Goal: Task Accomplishment & Management: Manage account settings

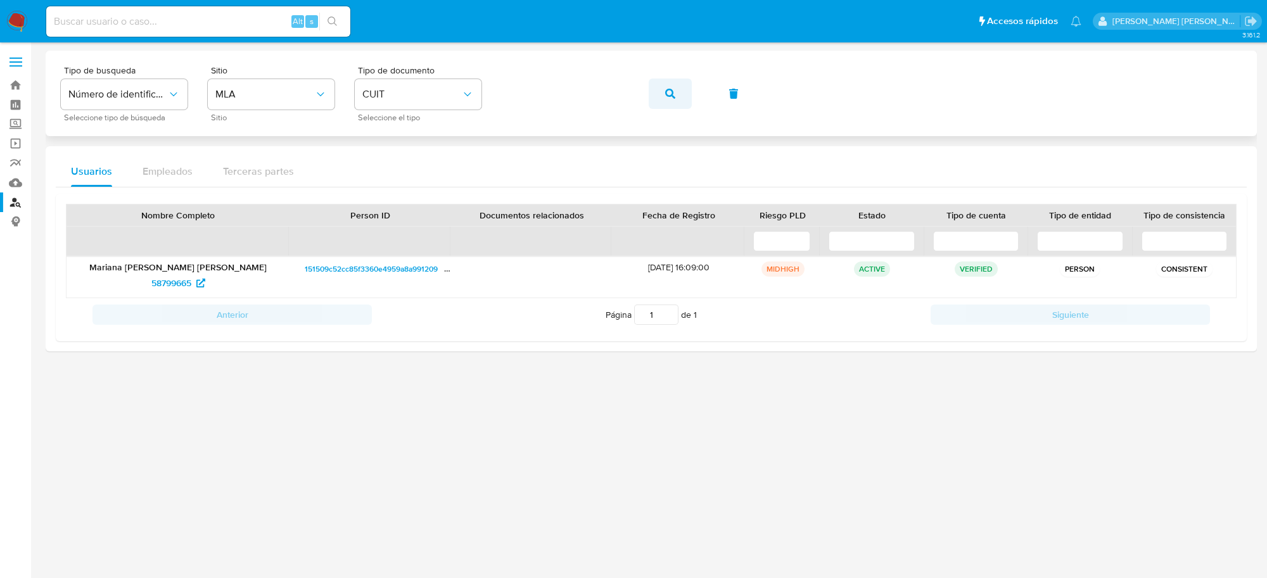
click at [667, 103] on span "button" at bounding box center [670, 94] width 10 height 28
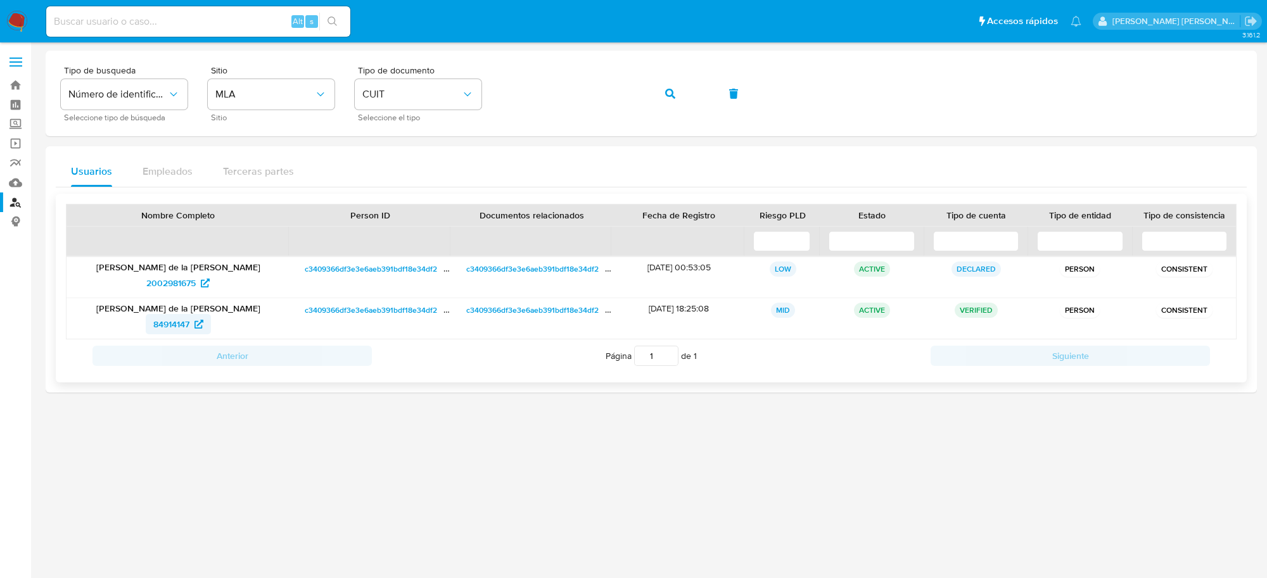
click at [163, 322] on span "84914147" at bounding box center [171, 324] width 36 height 20
click at [672, 99] on span "button" at bounding box center [670, 94] width 10 height 28
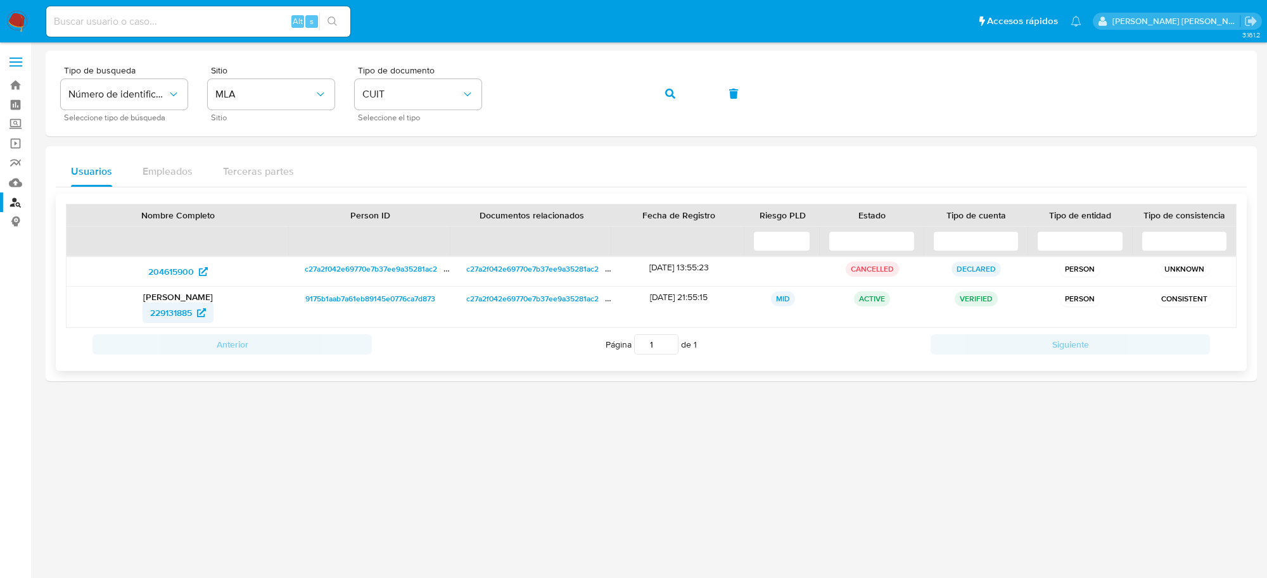
click at [181, 309] on span "229131885" at bounding box center [171, 313] width 42 height 20
click at [678, 96] on button "button" at bounding box center [670, 94] width 43 height 30
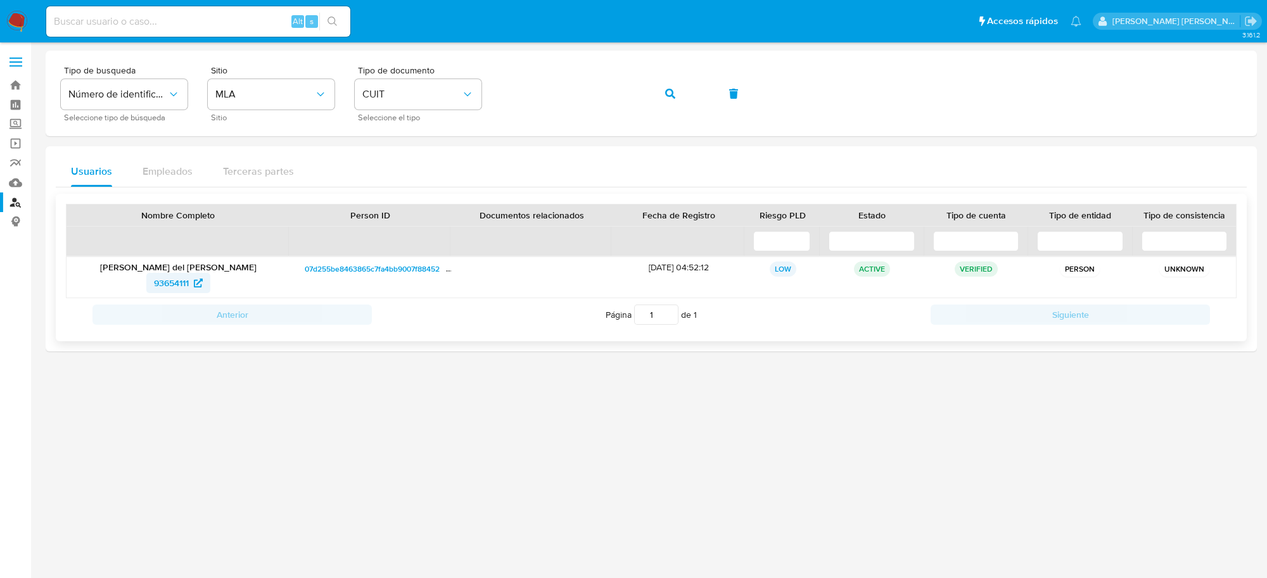
click at [167, 285] on span "93654111" at bounding box center [171, 283] width 35 height 20
click at [670, 92] on icon "button" at bounding box center [670, 94] width 10 height 10
click at [187, 288] on span "200000361" at bounding box center [171, 283] width 47 height 20
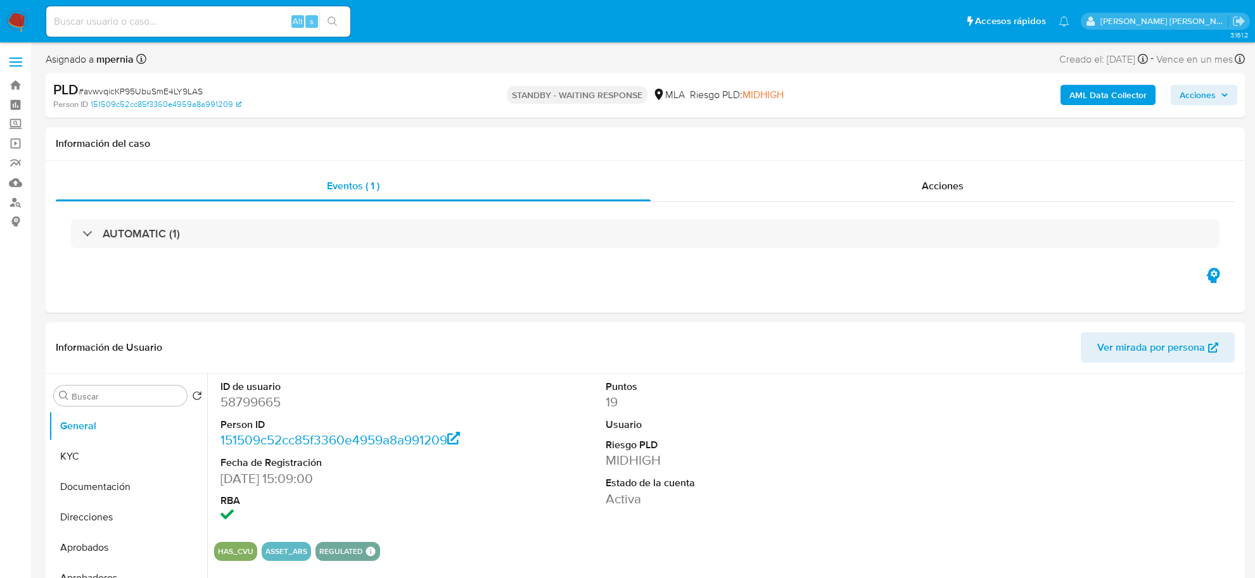
select select "10"
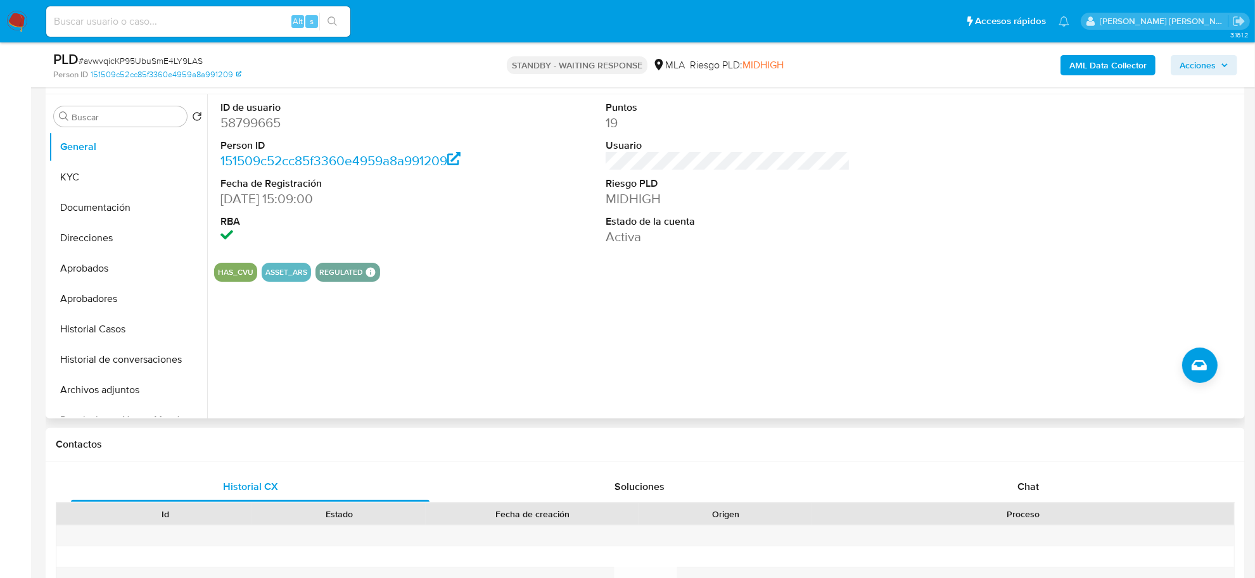
scroll to position [238, 0]
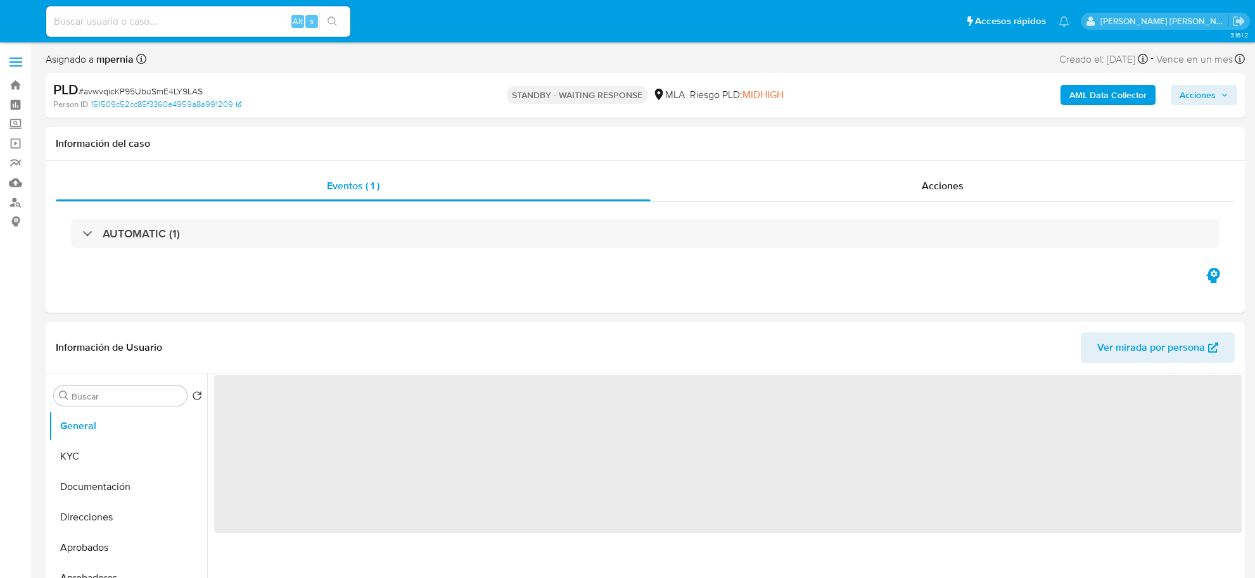
select select "10"
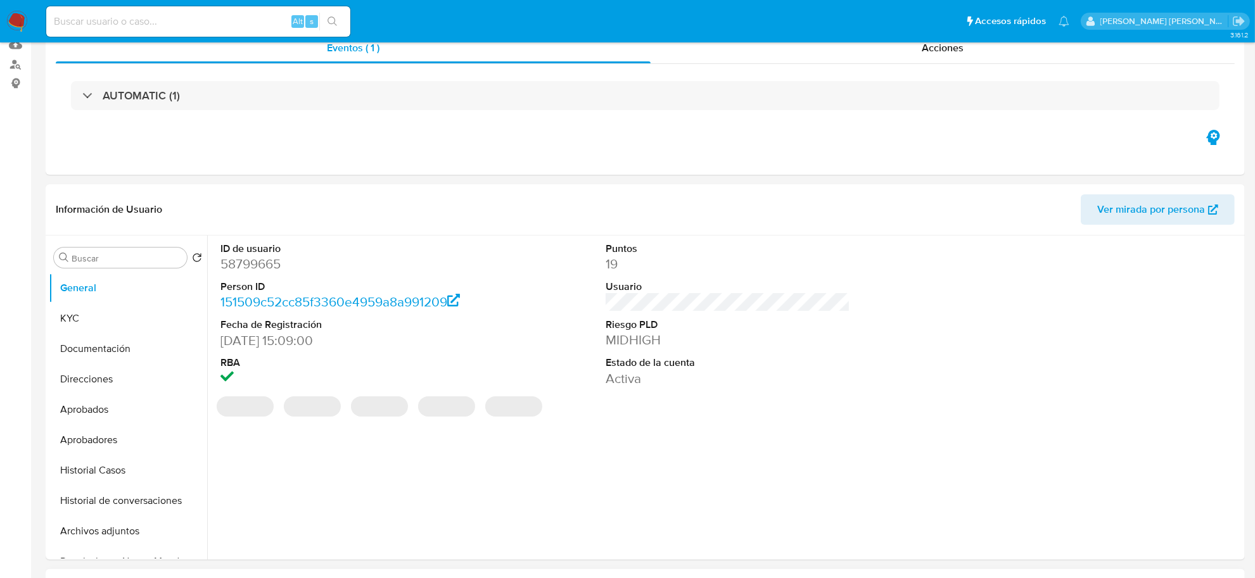
scroll to position [238, 0]
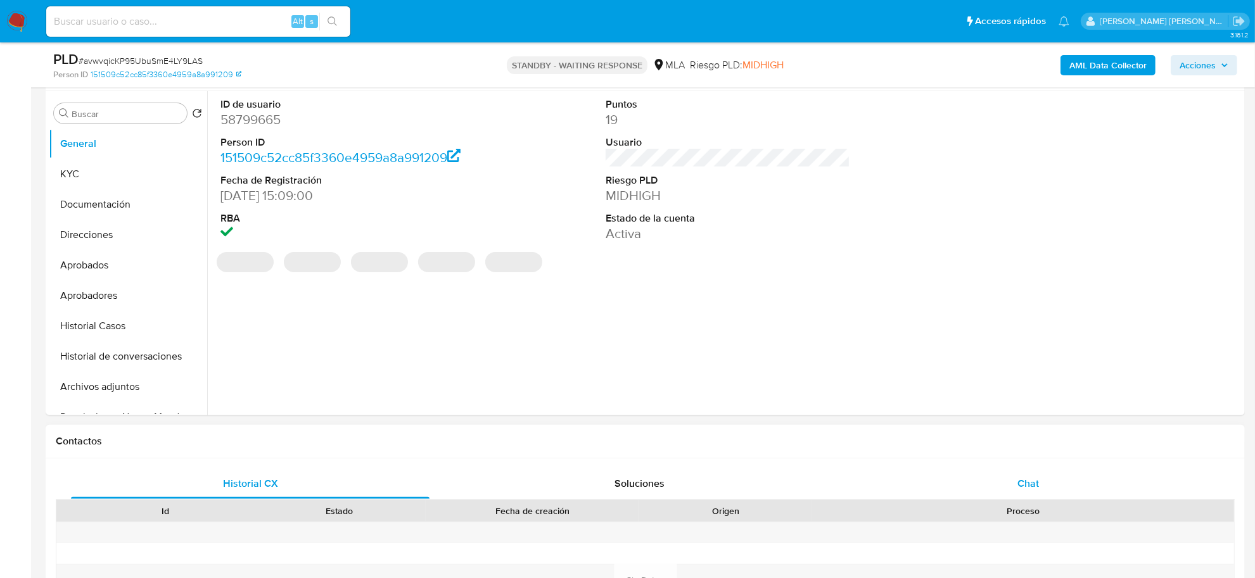
click at [997, 471] on div "Chat" at bounding box center [1028, 484] width 359 height 30
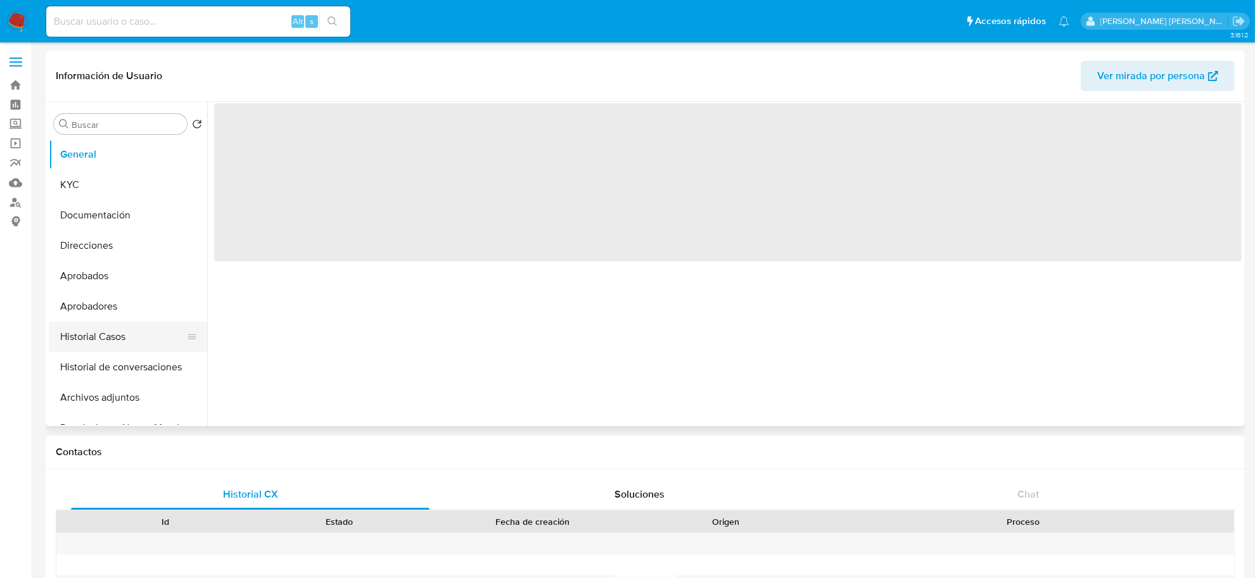
click at [91, 340] on button "Historial Casos" at bounding box center [123, 337] width 148 height 30
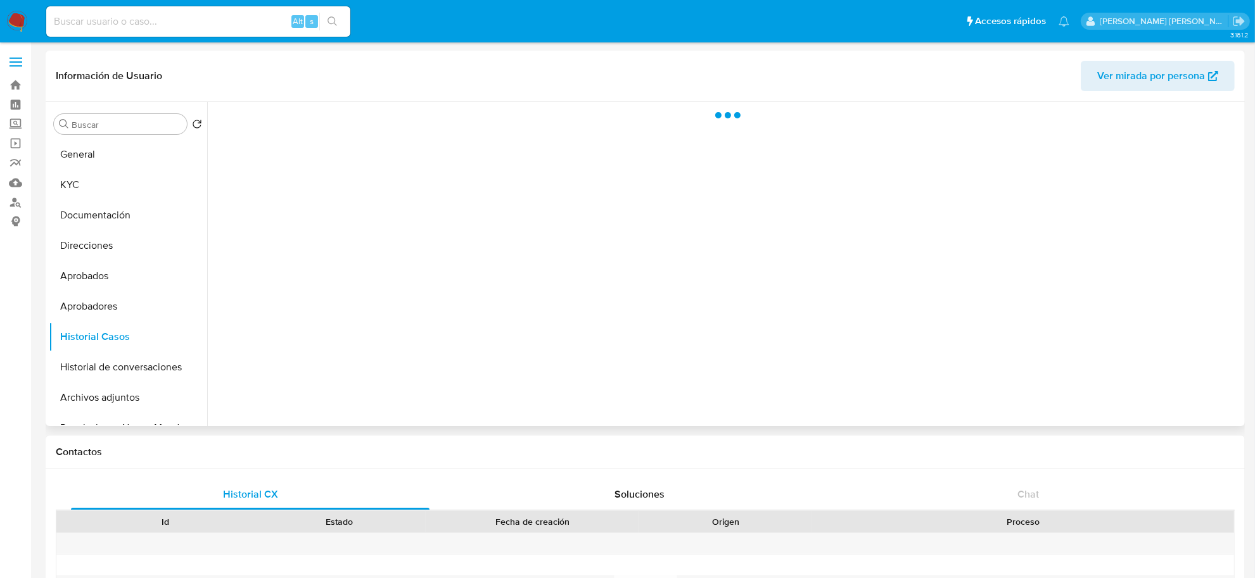
select select "10"
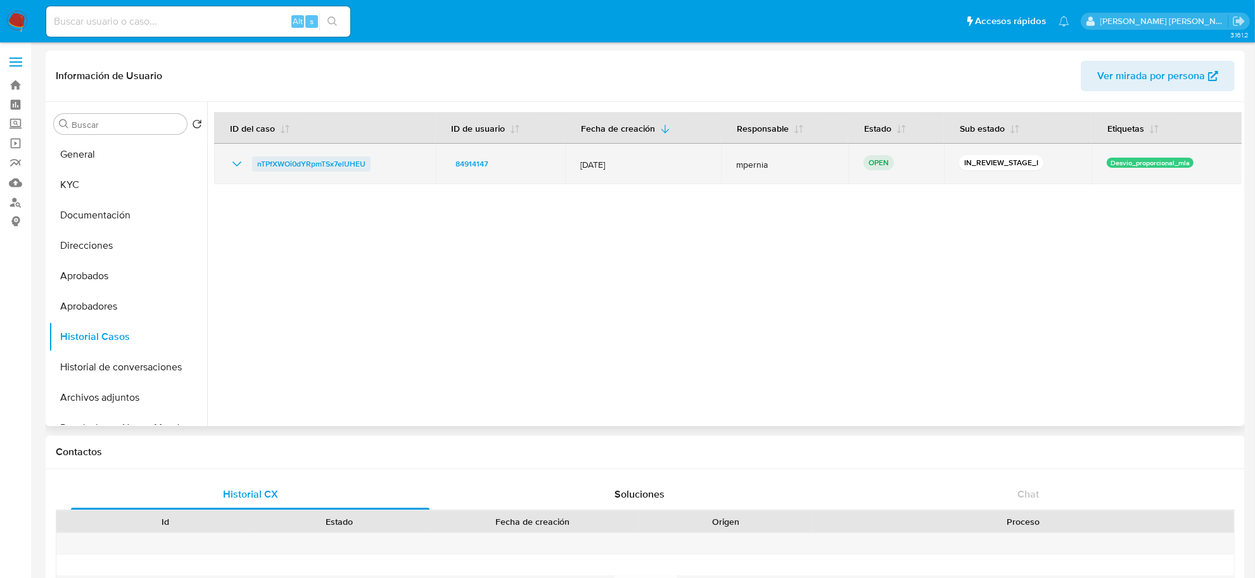
drag, startPoint x: 338, startPoint y: 165, endPoint x: 316, endPoint y: 167, distance: 22.3
click at [316, 167] on span "nTPfXWOi0dYRpmTSx7elUHEU" at bounding box center [311, 163] width 108 height 15
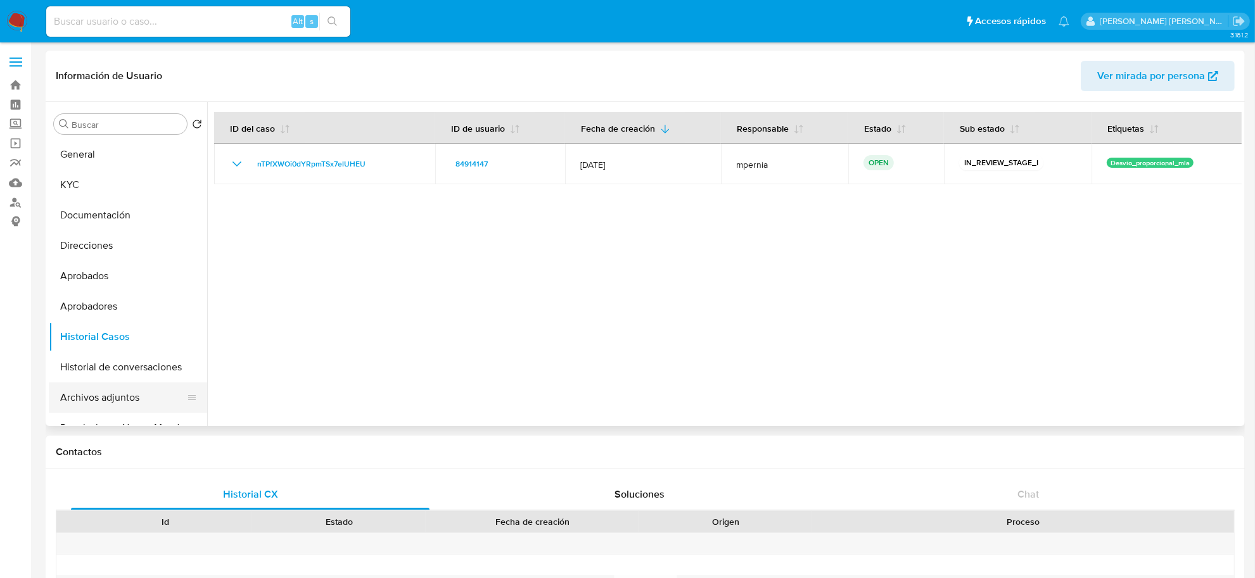
click at [116, 407] on button "Archivos adjuntos" at bounding box center [123, 398] width 148 height 30
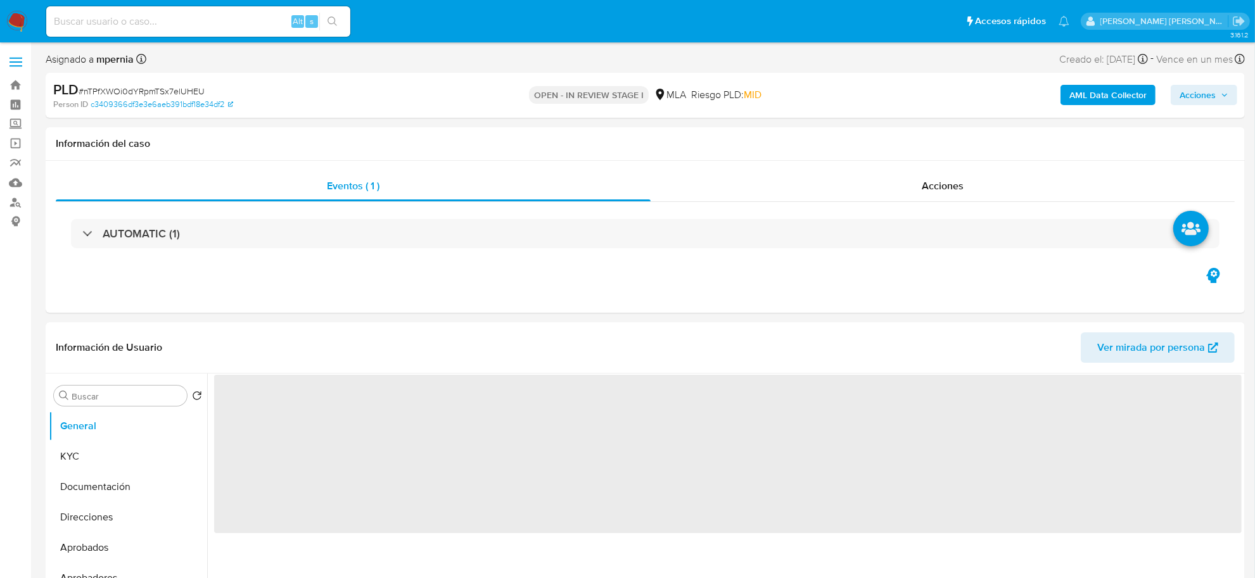
select select "10"
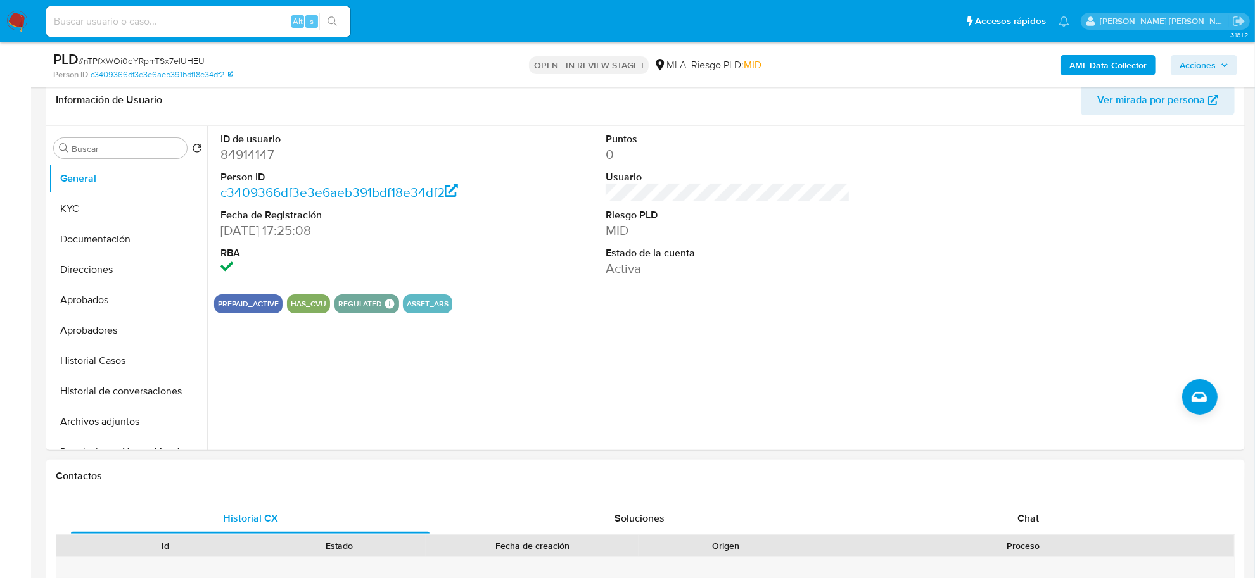
scroll to position [317, 0]
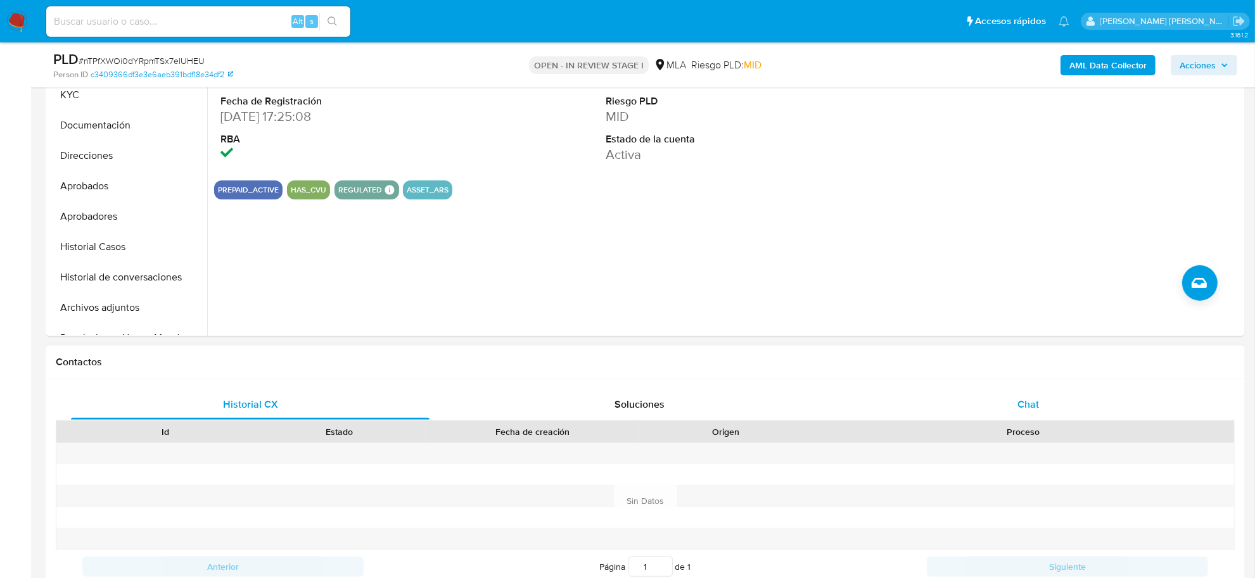
click at [1024, 418] on div "Chat" at bounding box center [1028, 405] width 359 height 30
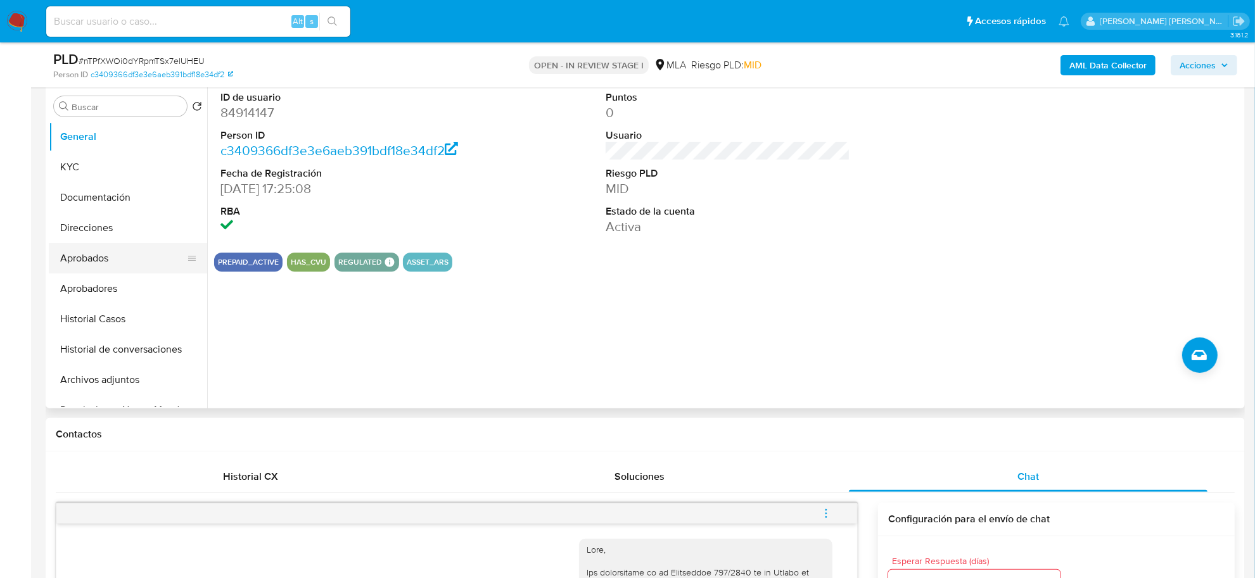
scroll to position [238, 0]
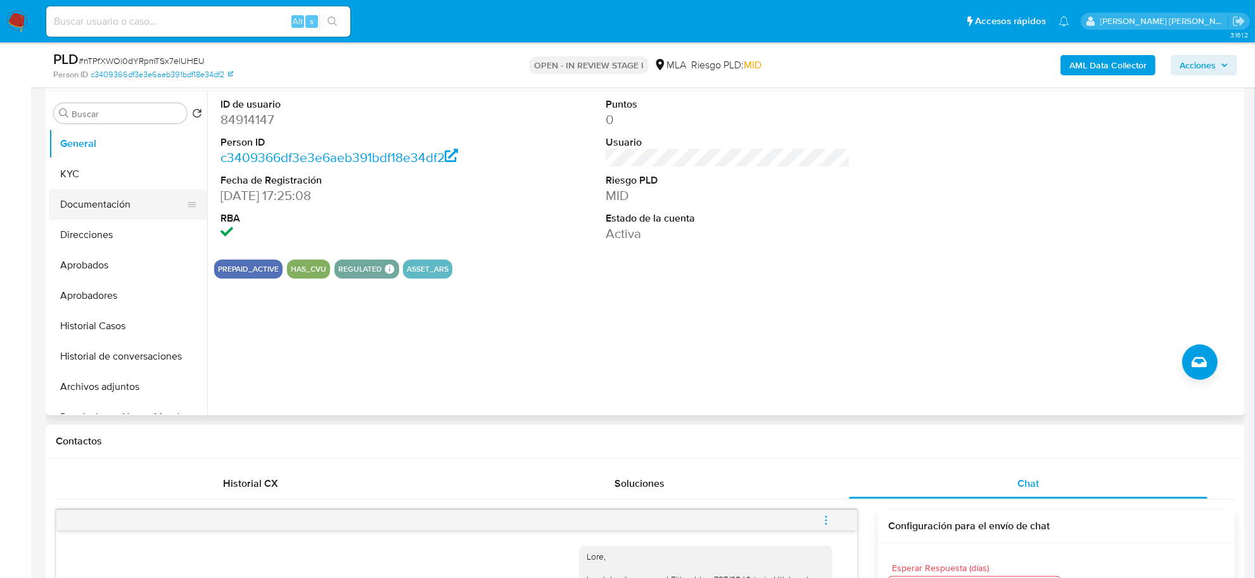
click at [86, 207] on button "Documentación" at bounding box center [123, 204] width 148 height 30
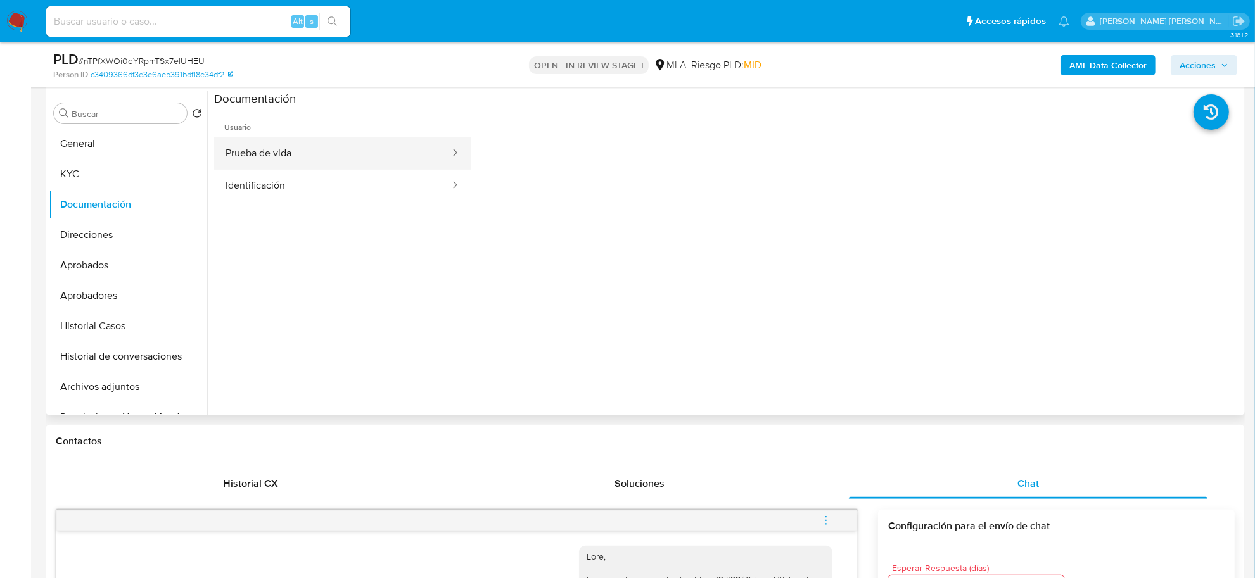
click at [360, 166] on button "Prueba de vida" at bounding box center [332, 153] width 237 height 32
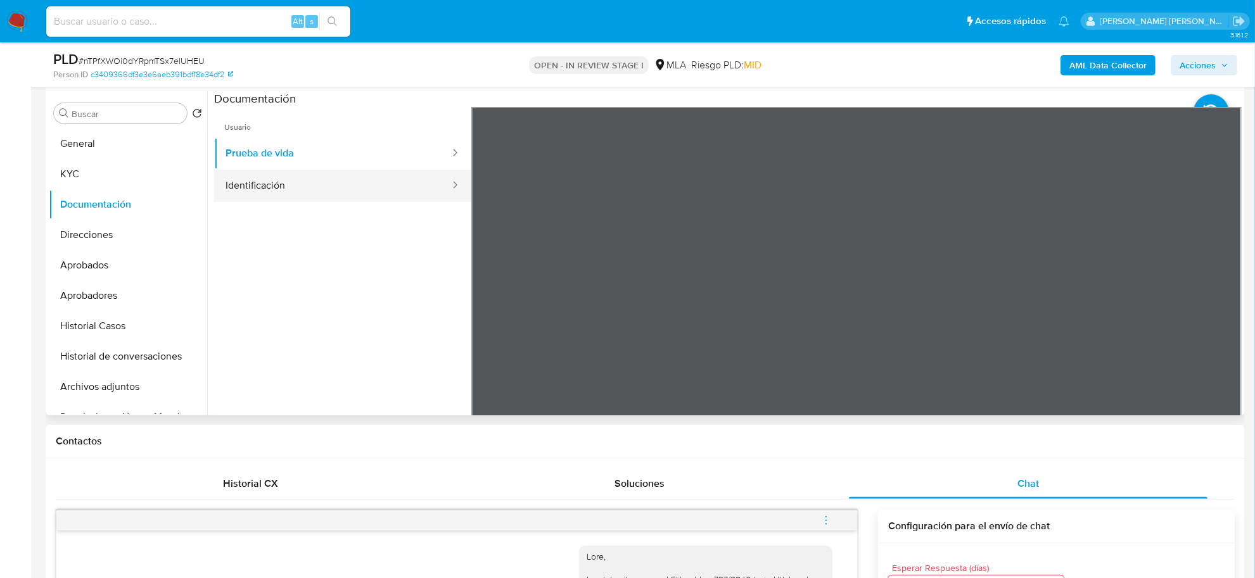
click at [386, 194] on button "Identificación" at bounding box center [332, 186] width 237 height 32
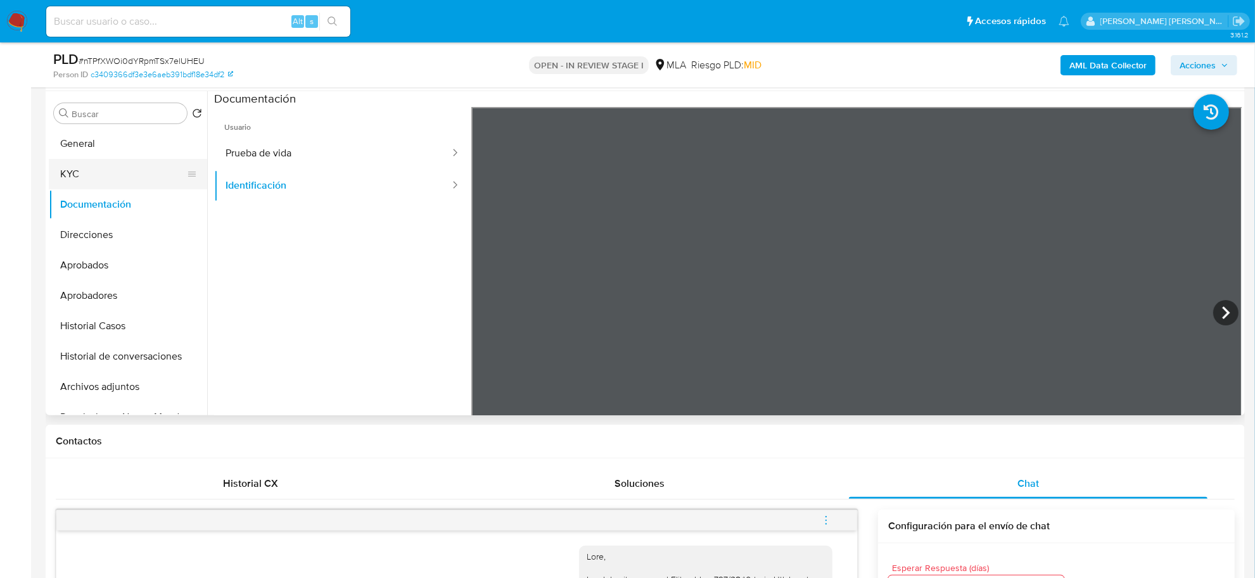
click at [81, 179] on button "KYC" at bounding box center [123, 174] width 148 height 30
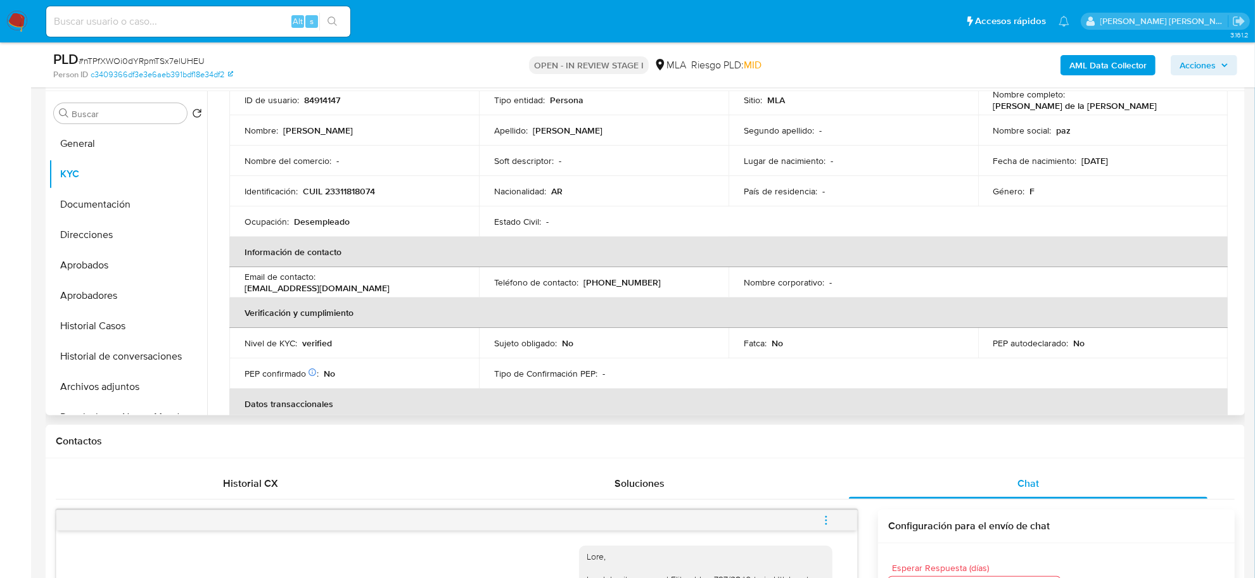
scroll to position [0, 0]
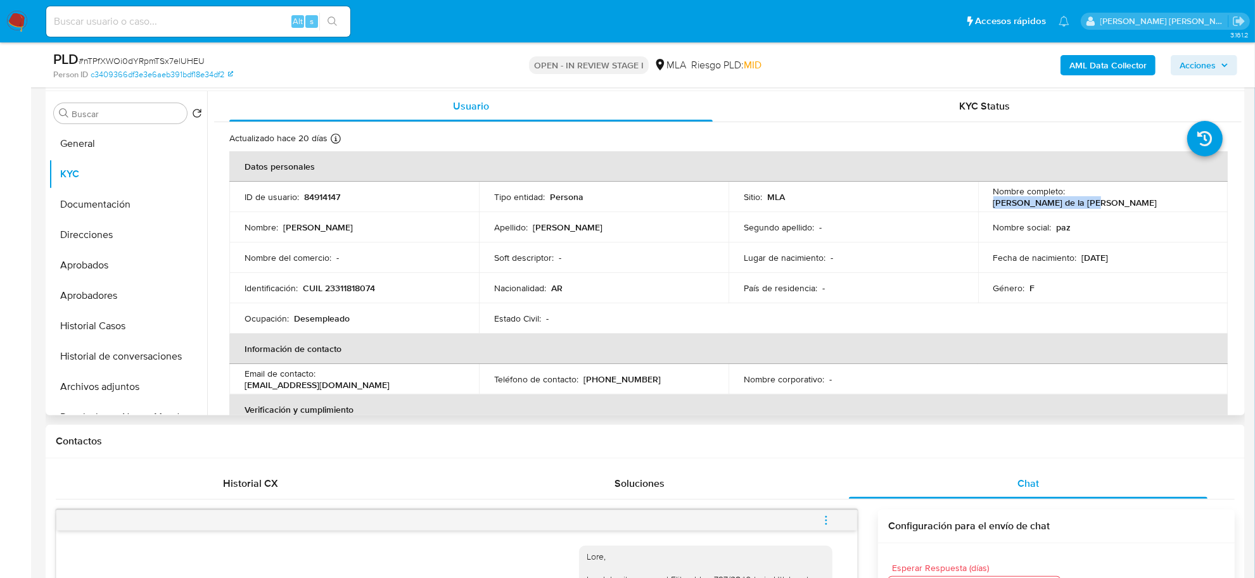
drag, startPoint x: 1068, startPoint y: 198, endPoint x: 1166, endPoint y: 197, distance: 98.2
click at [1166, 197] on div "Nombre completo : Maria de la Paz Carrero" at bounding box center [1102, 197] width 219 height 23
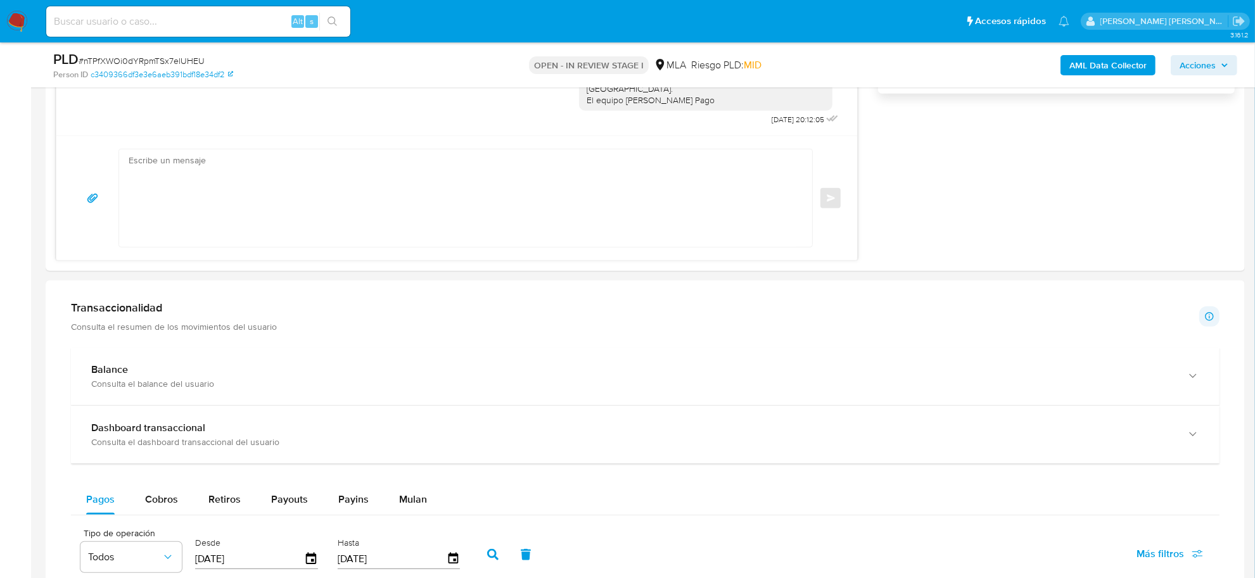
scroll to position [950, 0]
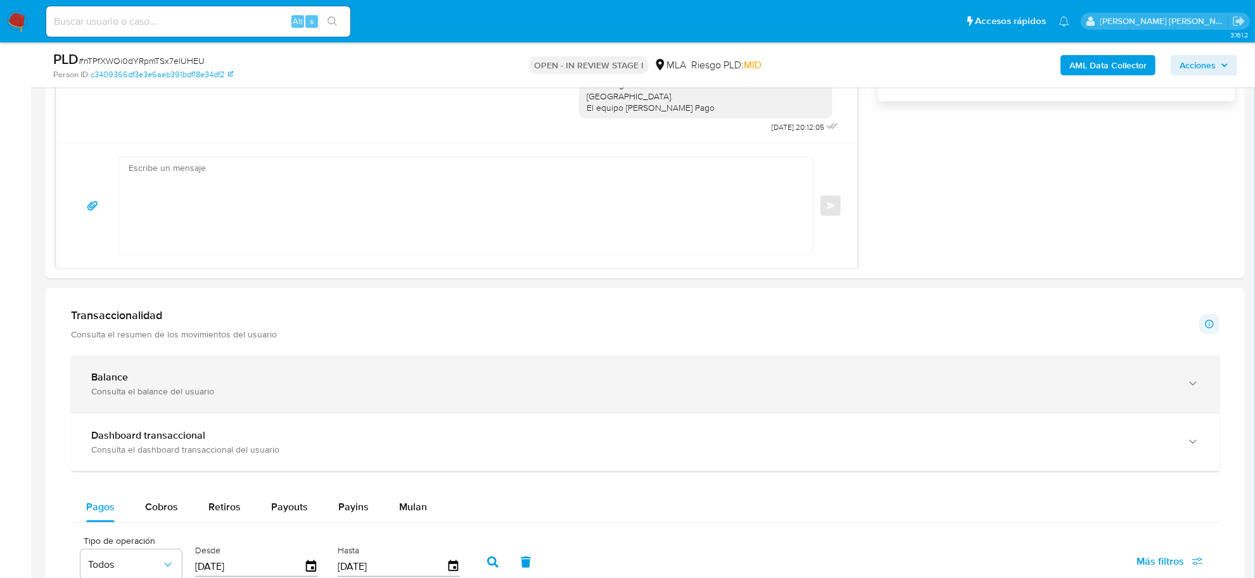
click at [146, 367] on div "Balance Consulta el balance del usuario" at bounding box center [645, 384] width 1149 height 58
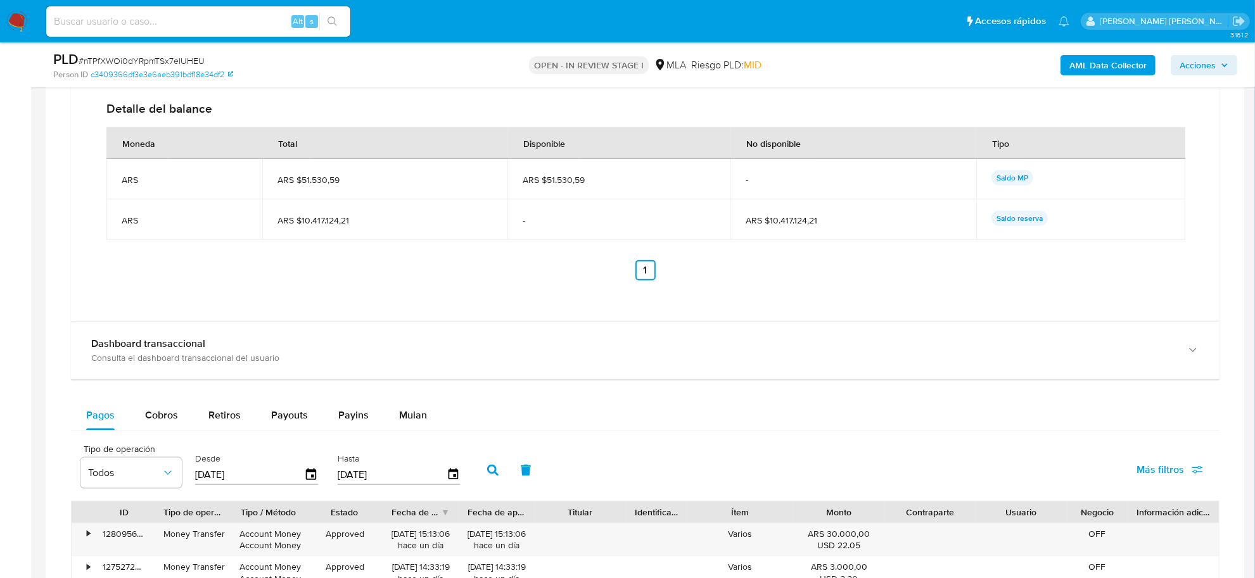
scroll to position [1505, 0]
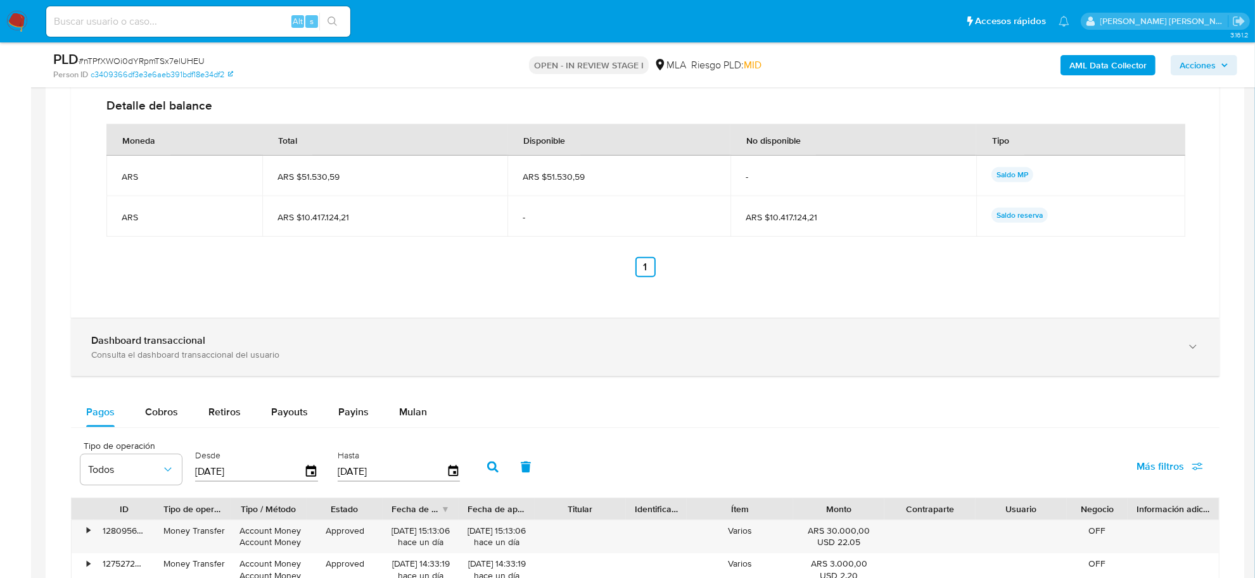
click at [140, 348] on b "Dashboard transaccional" at bounding box center [148, 340] width 114 height 15
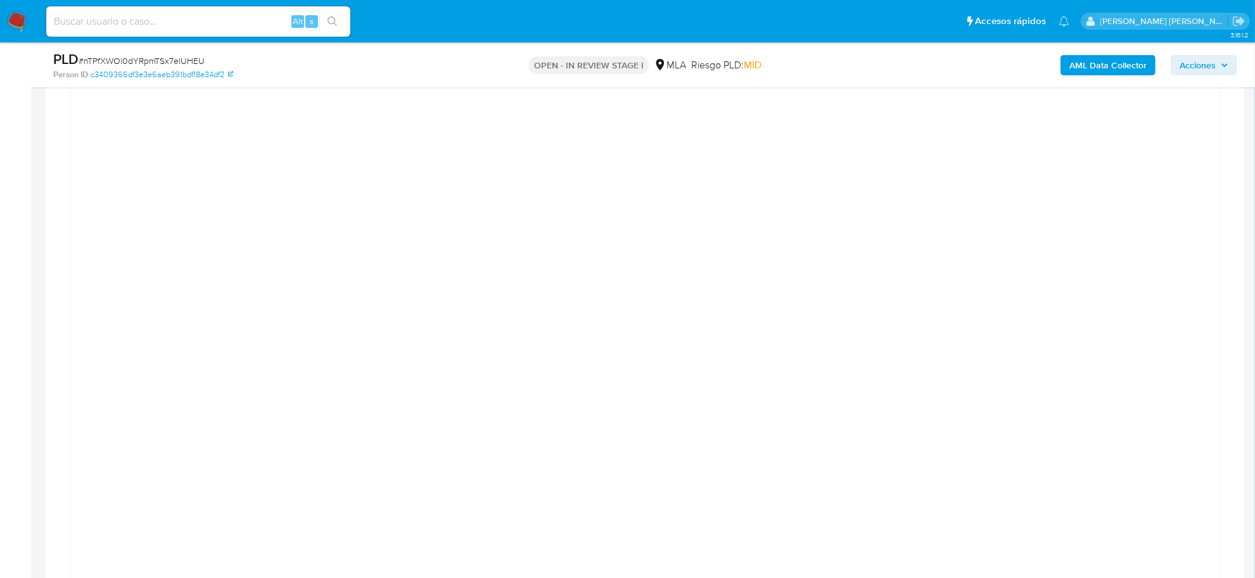
scroll to position [1821, 0]
click at [1123, 260] on div at bounding box center [645, 355] width 1128 height 570
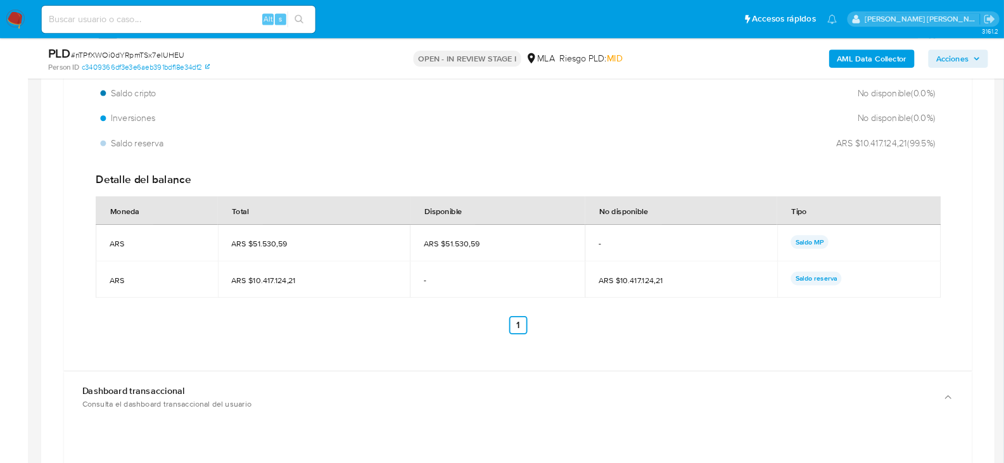
scroll to position [1347, 0]
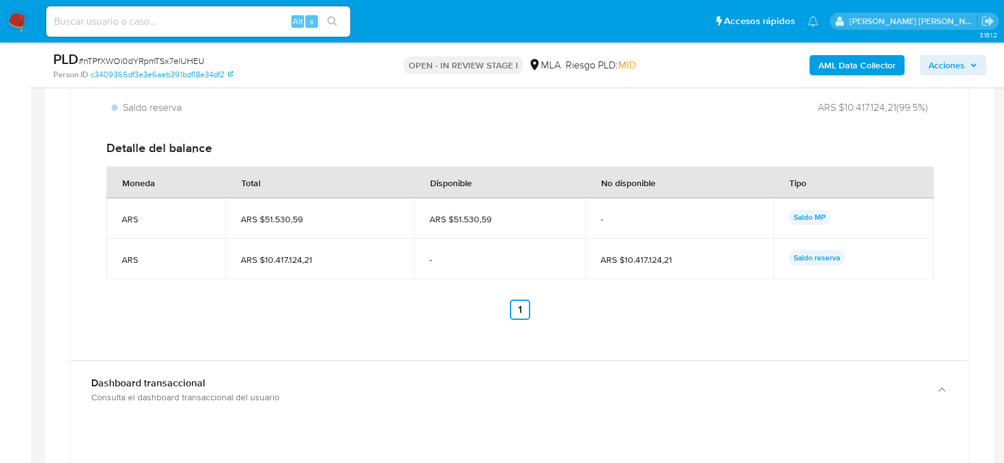
drag, startPoint x: 1213, startPoint y: 4, endPoint x: 688, endPoint y: 346, distance: 626.8
click at [688, 345] on div "Total ARS $10.468.654,80 Disponible ARS $51.530,59 No disponible ARS $10.417.12…" at bounding box center [520, 130] width 898 height 459
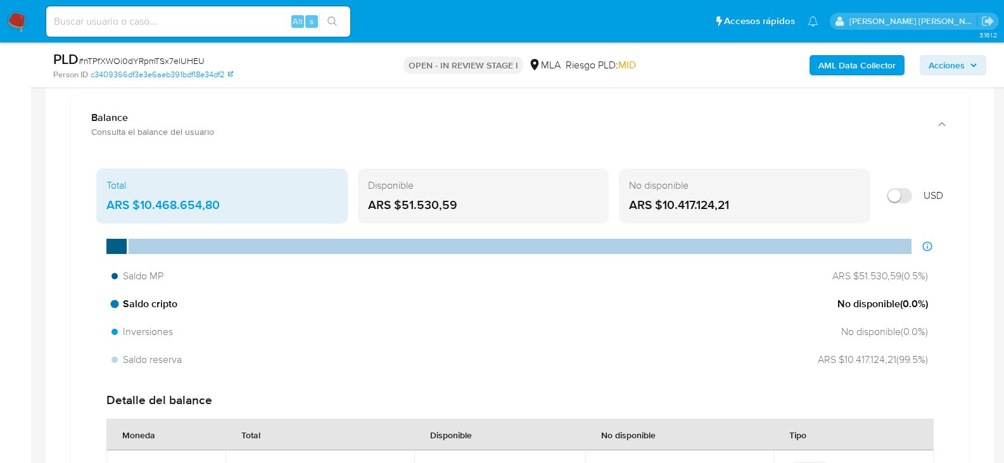
scroll to position [1157, 0]
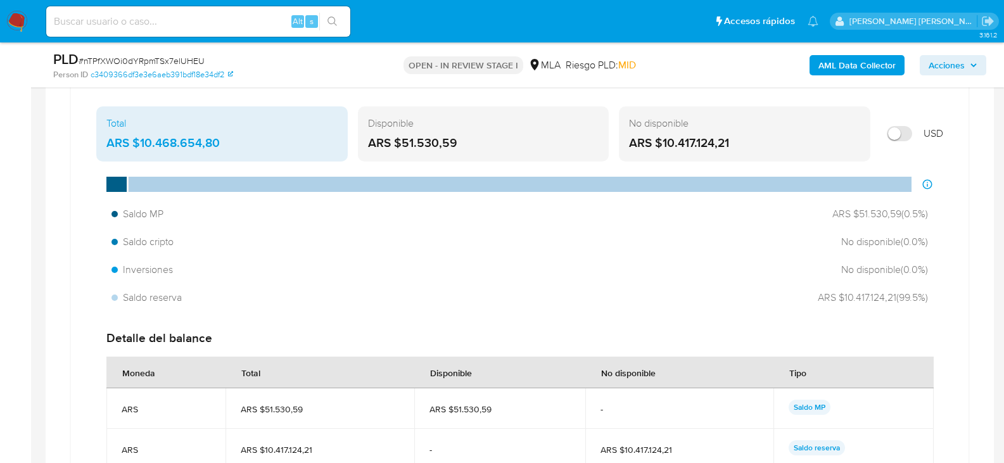
drag, startPoint x: 97, startPoint y: 142, endPoint x: 220, endPoint y: 141, distance: 122.9
click at [220, 141] on div "Total ARS $10.468.654,80" at bounding box center [222, 134] width 252 height 56
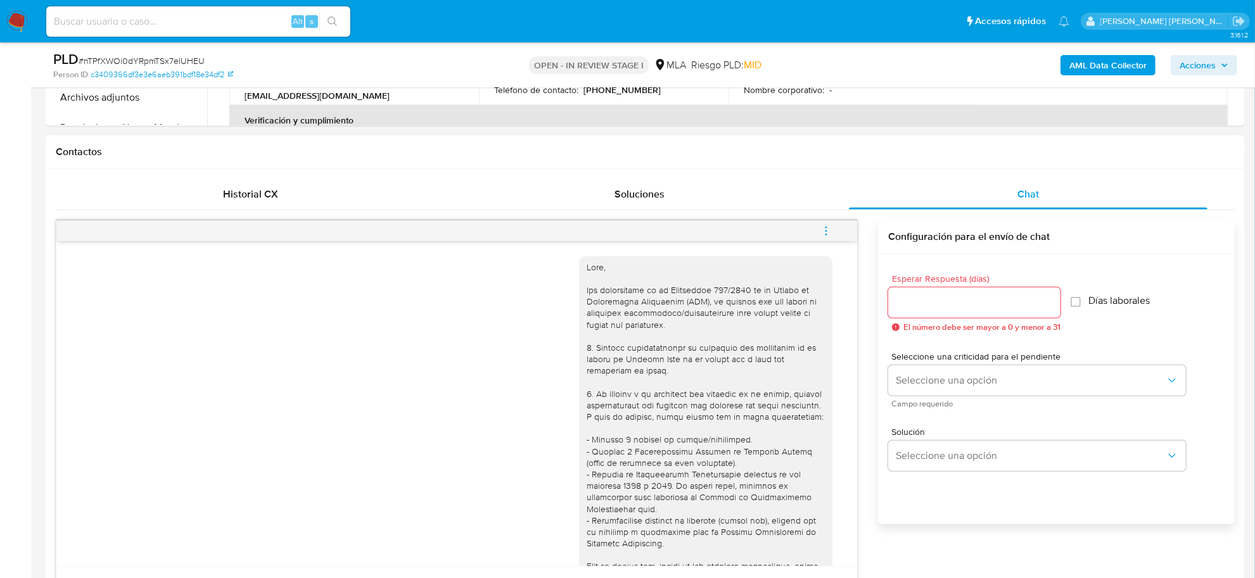
scroll to position [444, 0]
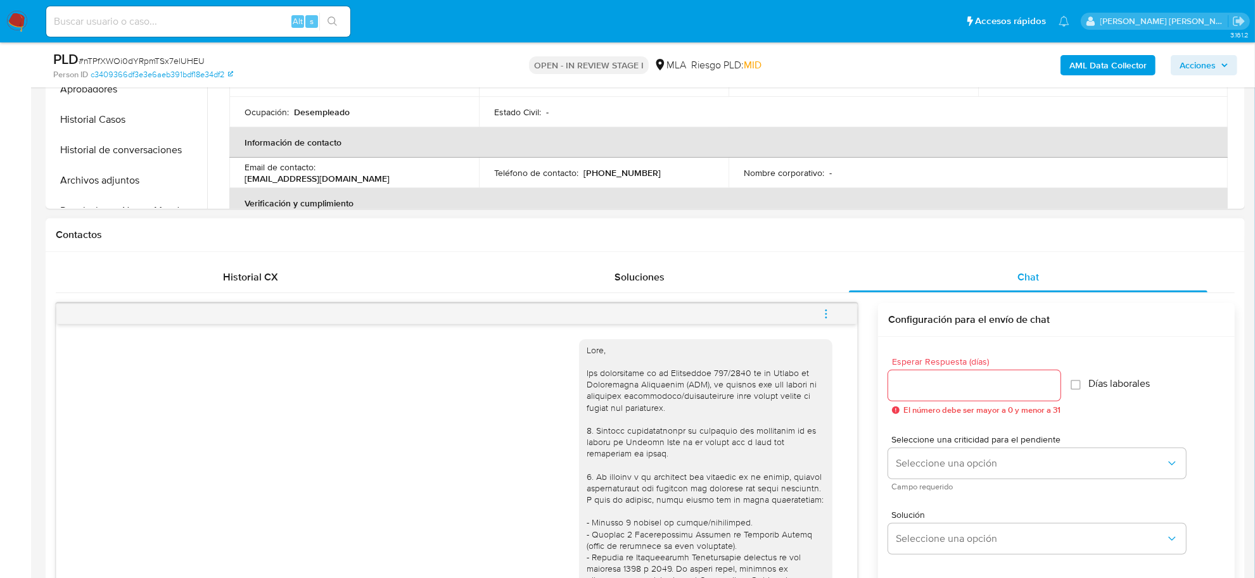
click at [815, 314] on button "menu-action" at bounding box center [826, 314] width 42 height 30
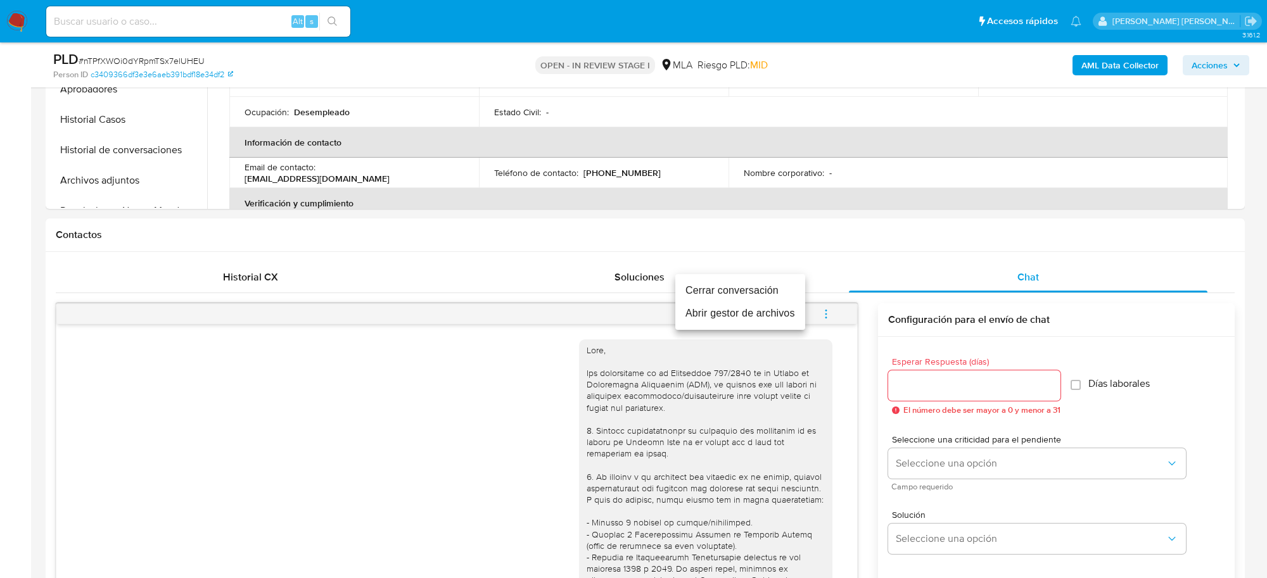
click at [764, 292] on li "Cerrar conversación" at bounding box center [740, 290] width 130 height 23
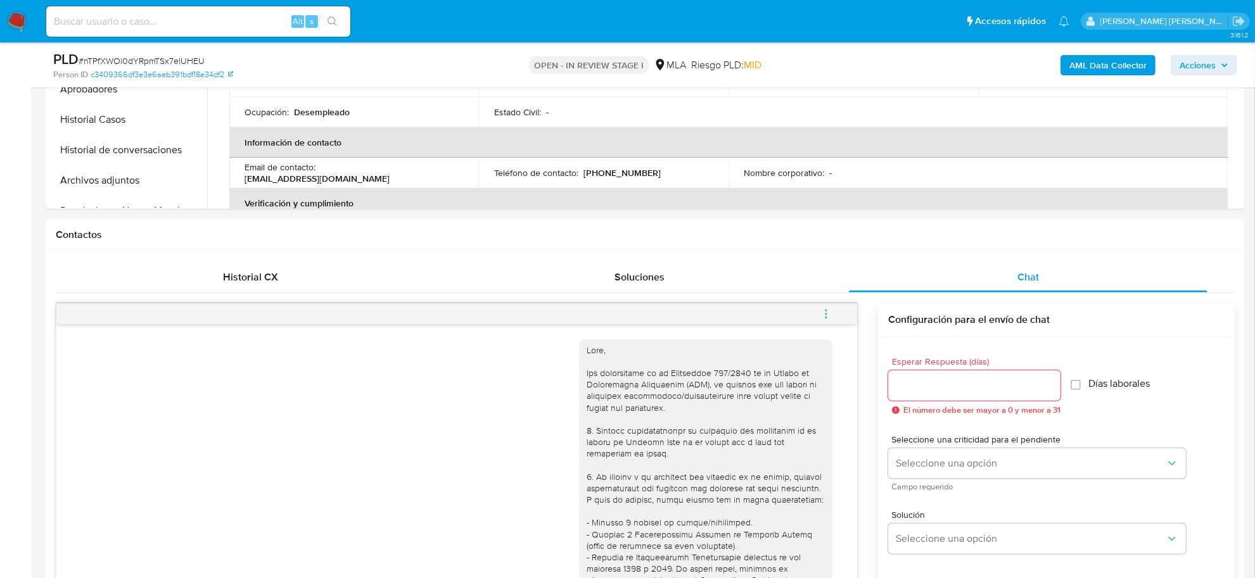
click at [1094, 70] on b "AML Data Collector" at bounding box center [1107, 65] width 77 height 20
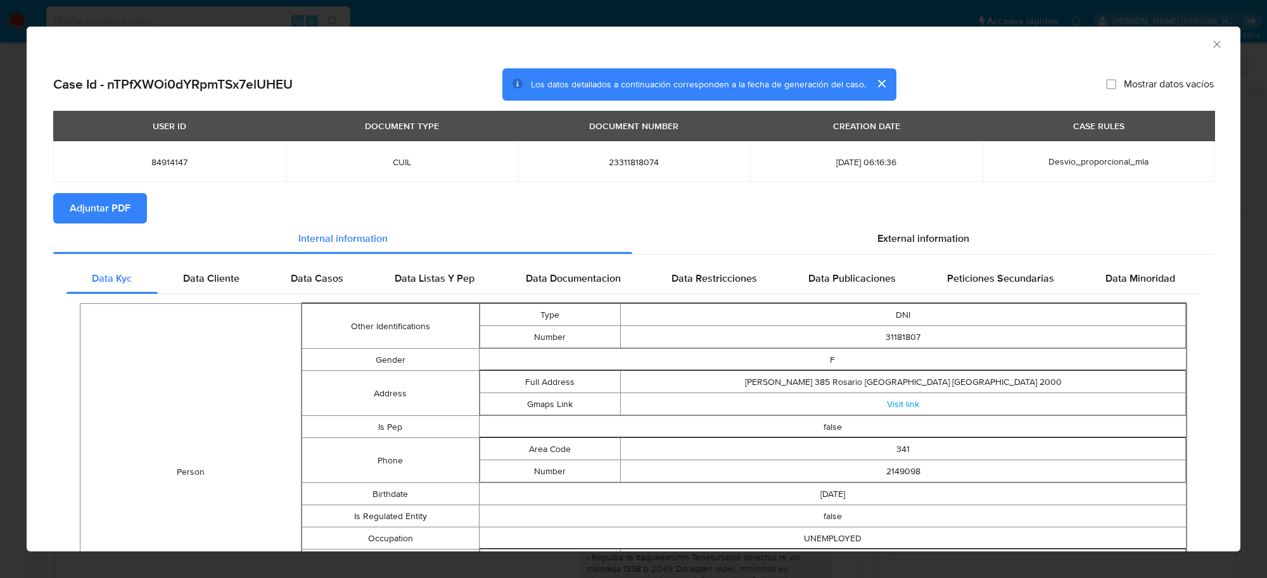
click at [77, 203] on span "Adjuntar PDF" at bounding box center [100, 209] width 61 height 28
click at [1196, 46] on div "AML Data Collector" at bounding box center [622, 42] width 1175 height 14
click at [1211, 46] on icon "Cerrar ventana" at bounding box center [1217, 44] width 13 height 13
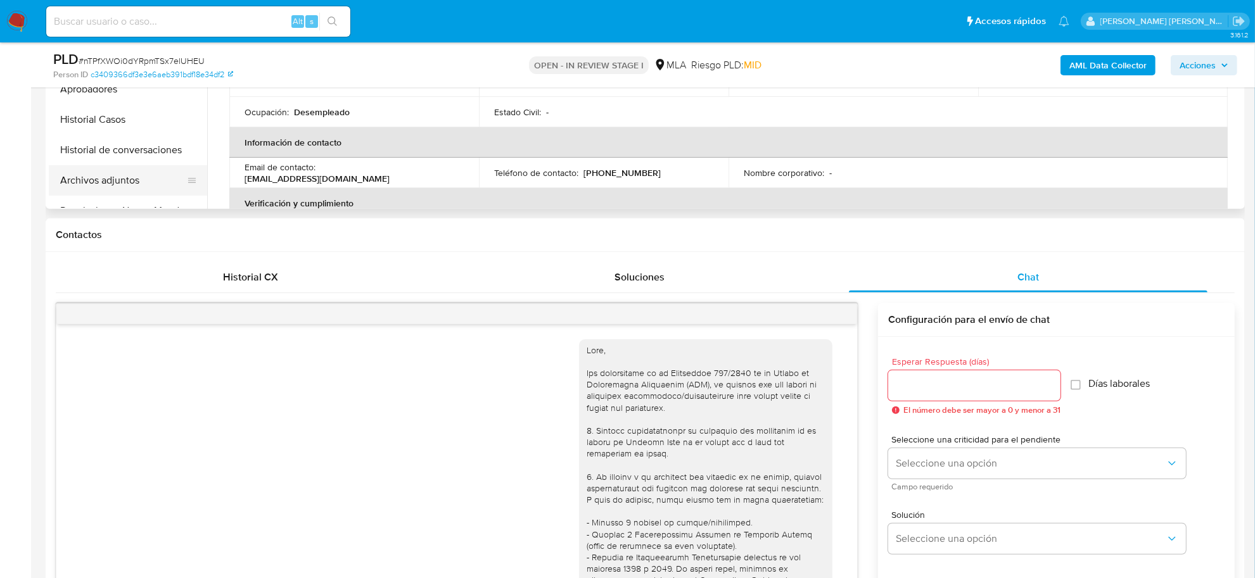
click at [139, 184] on button "Archivos adjuntos" at bounding box center [123, 180] width 148 height 30
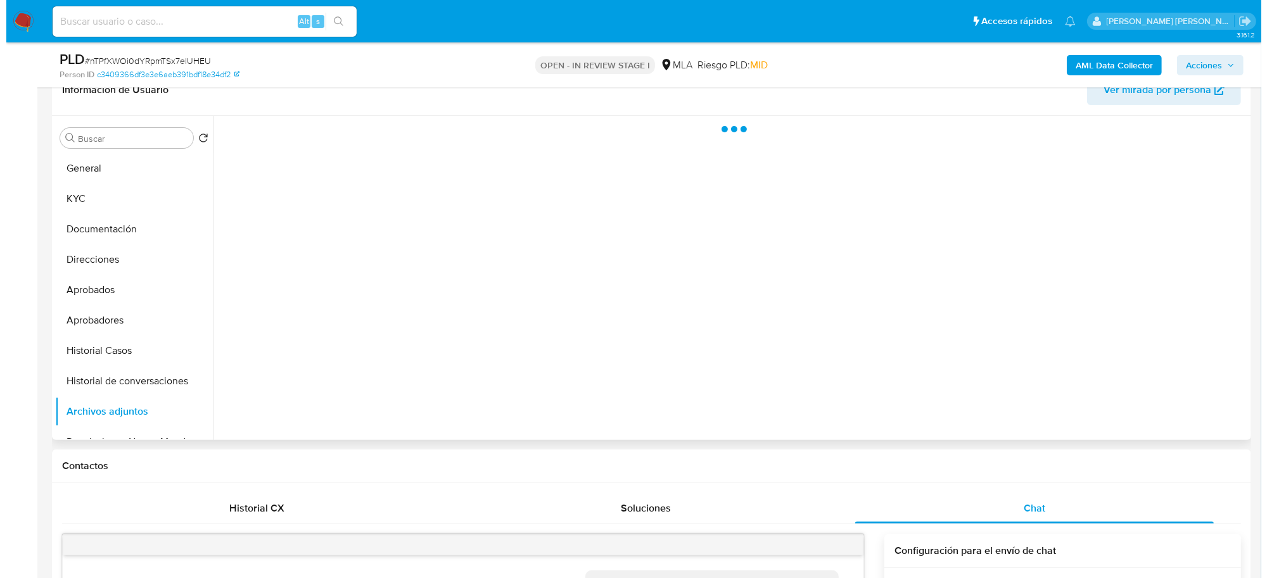
scroll to position [207, 0]
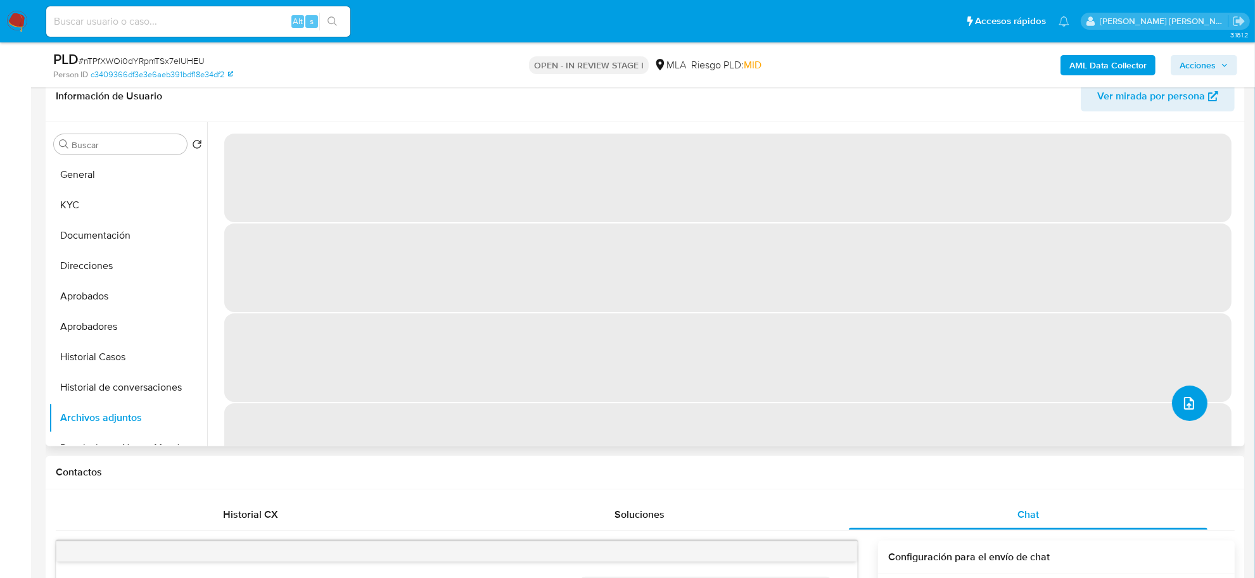
click at [1189, 401] on icon "upload-file" at bounding box center [1189, 403] width 15 height 15
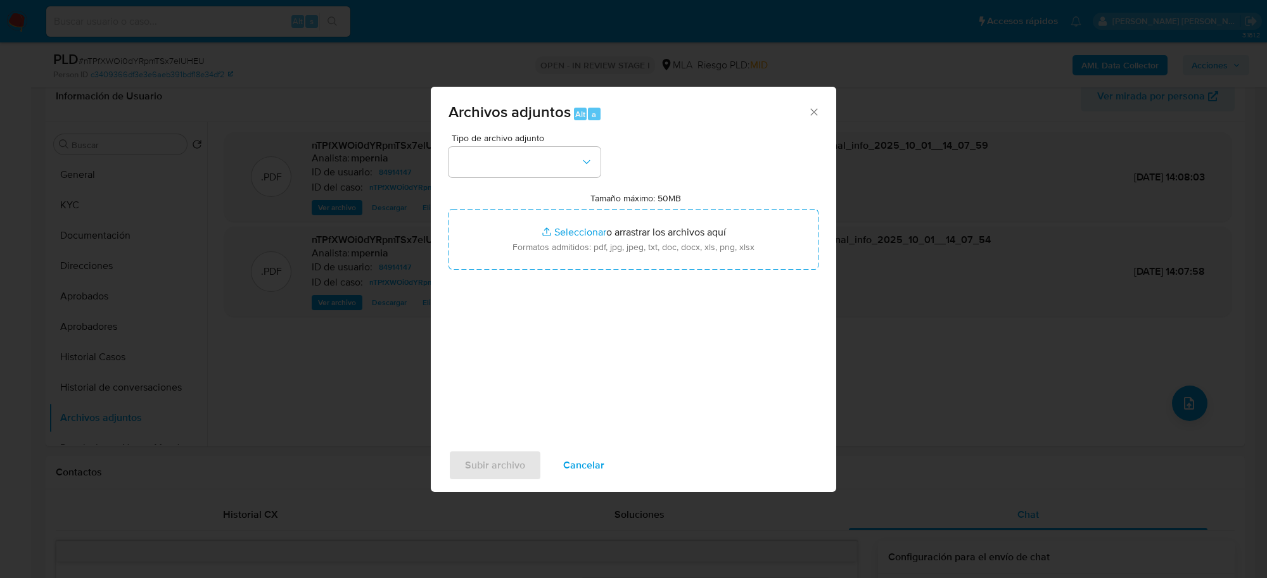
click at [514, 138] on span "Tipo de archivo adjunto" at bounding box center [528, 138] width 152 height 9
click at [508, 160] on button "button" at bounding box center [525, 162] width 152 height 30
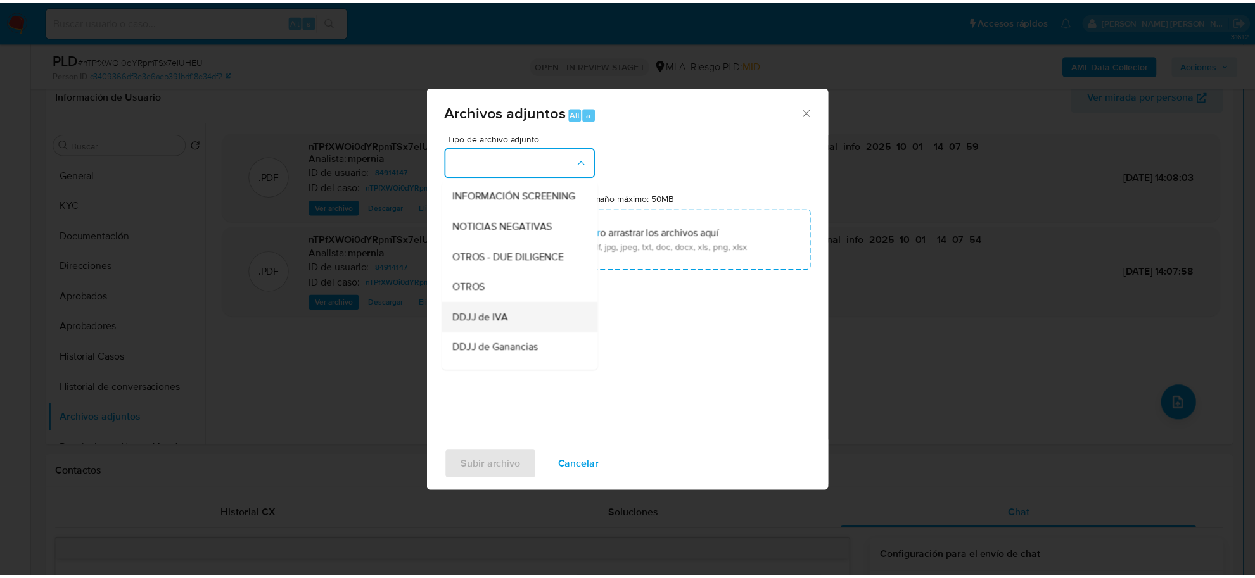
scroll to position [158, 0]
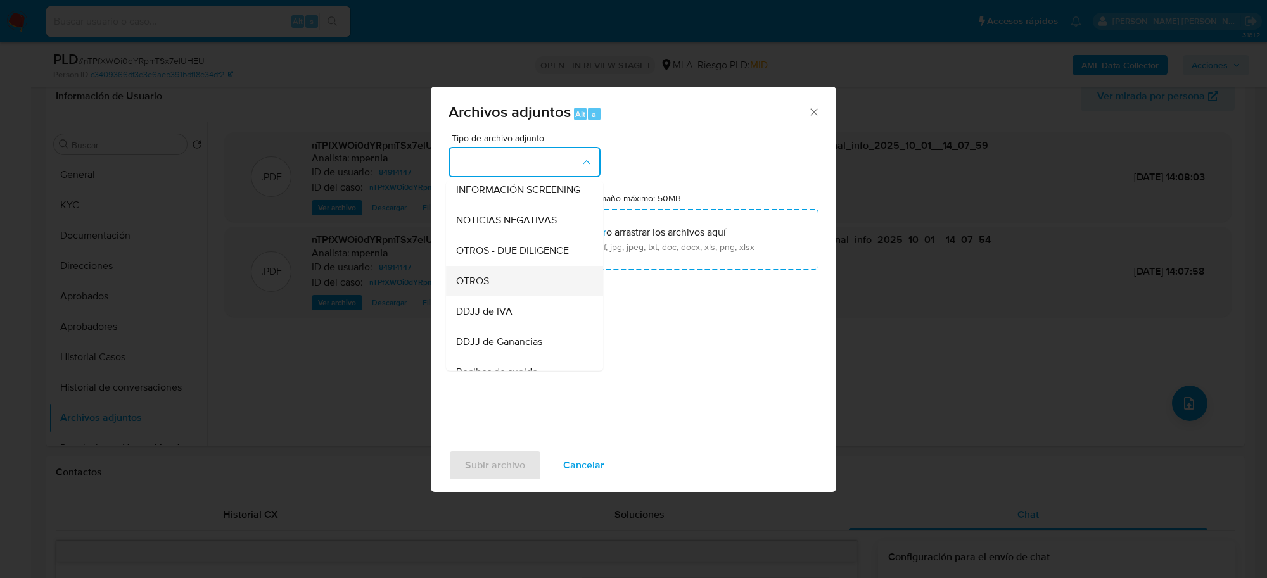
click at [518, 297] on div "OTROS" at bounding box center [520, 281] width 129 height 30
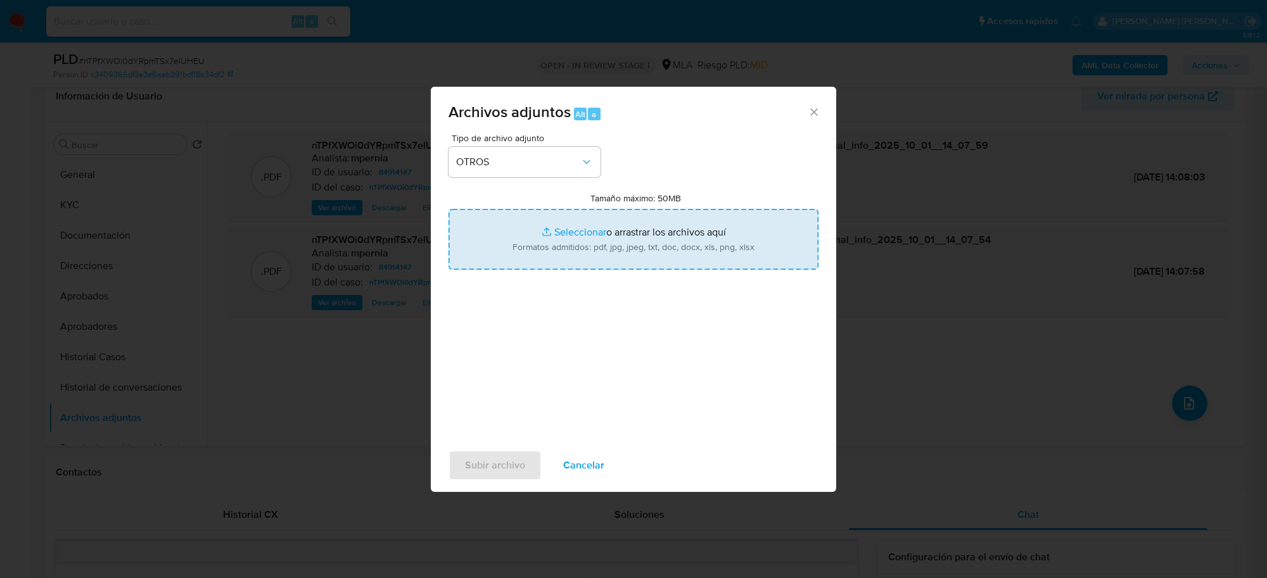
type input "C:\fakepath\Movimientos-Aladdin-84914147.xlsx"
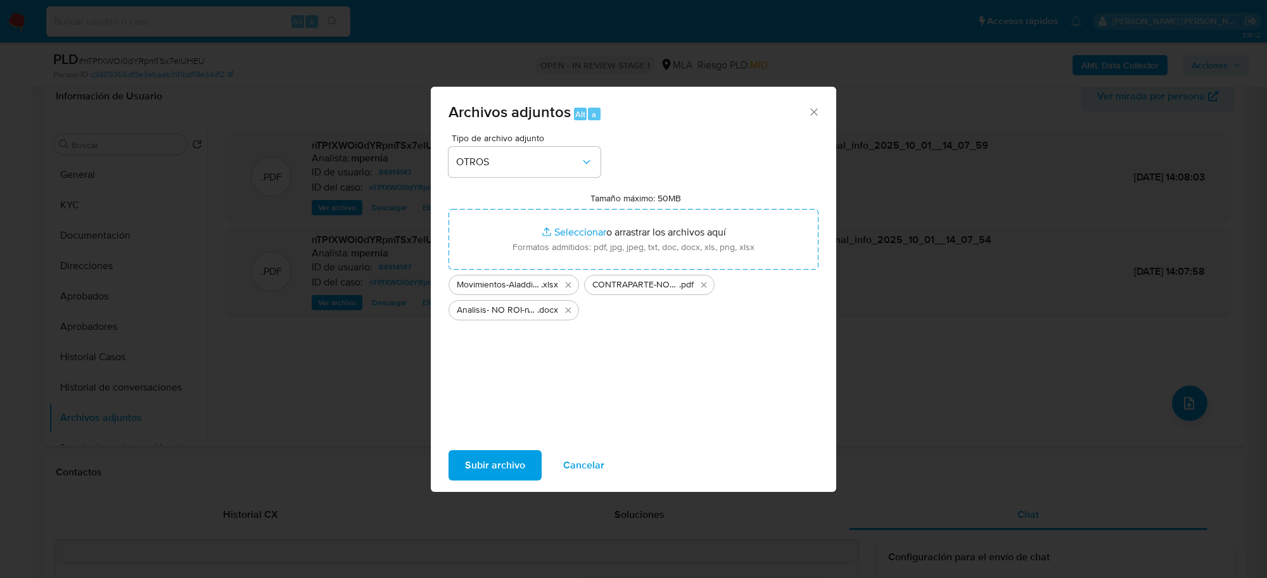
click at [496, 459] on span "Subir archivo" at bounding box center [495, 466] width 60 height 28
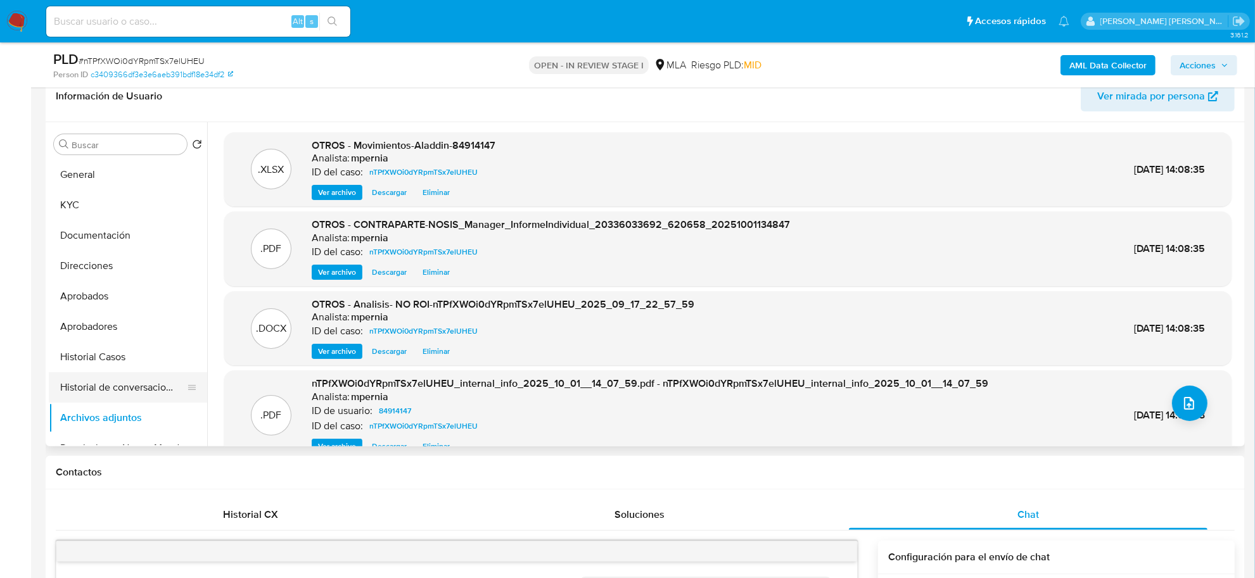
click at [124, 385] on button "Historial de conversaciones" at bounding box center [123, 388] width 148 height 30
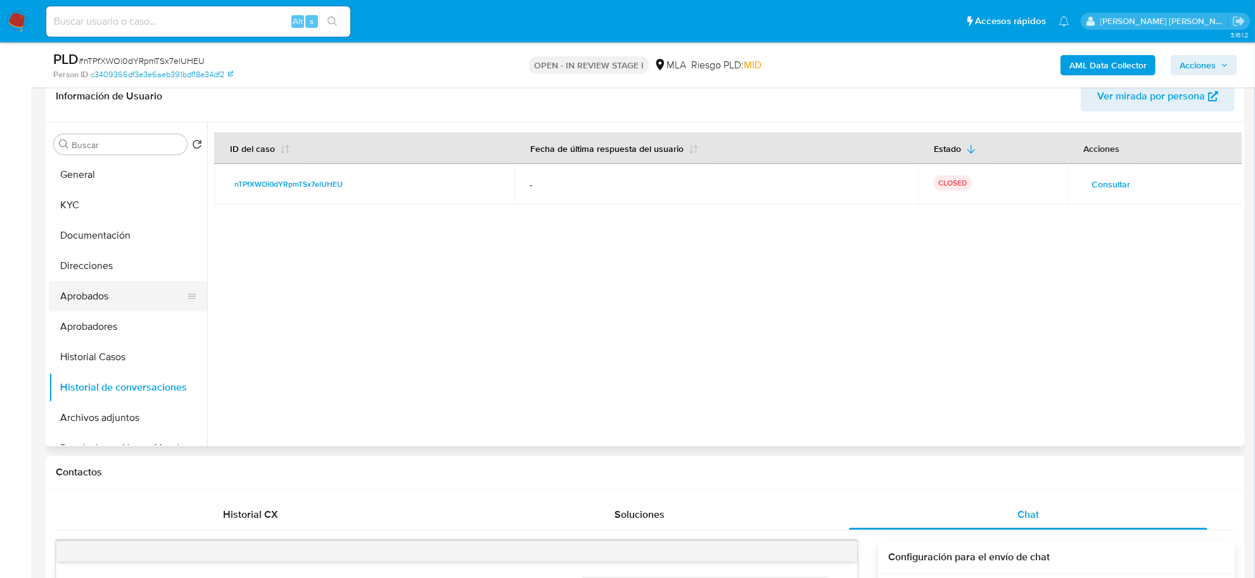
click at [93, 301] on button "Aprobados" at bounding box center [123, 296] width 148 height 30
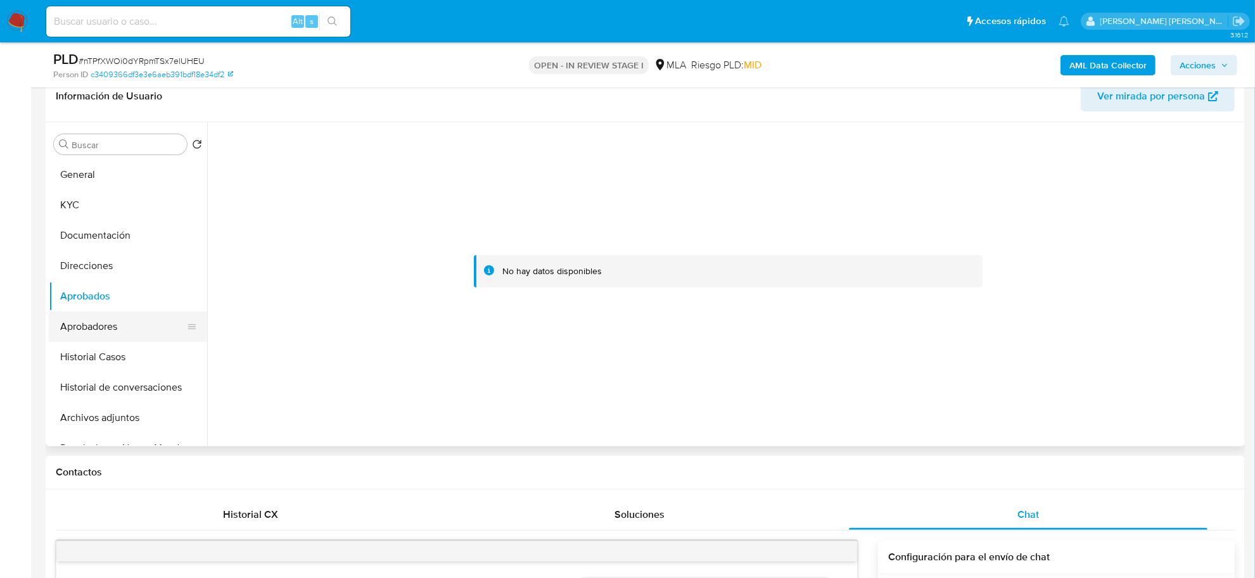
click at [94, 319] on button "Aprobadores" at bounding box center [123, 327] width 148 height 30
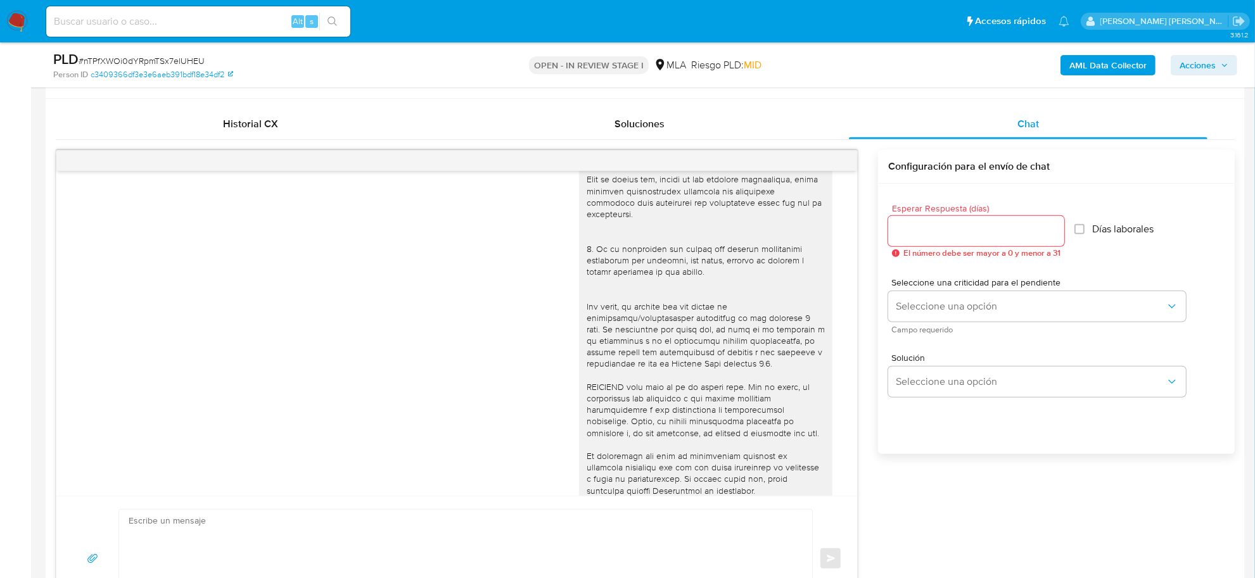
scroll to position [127, 0]
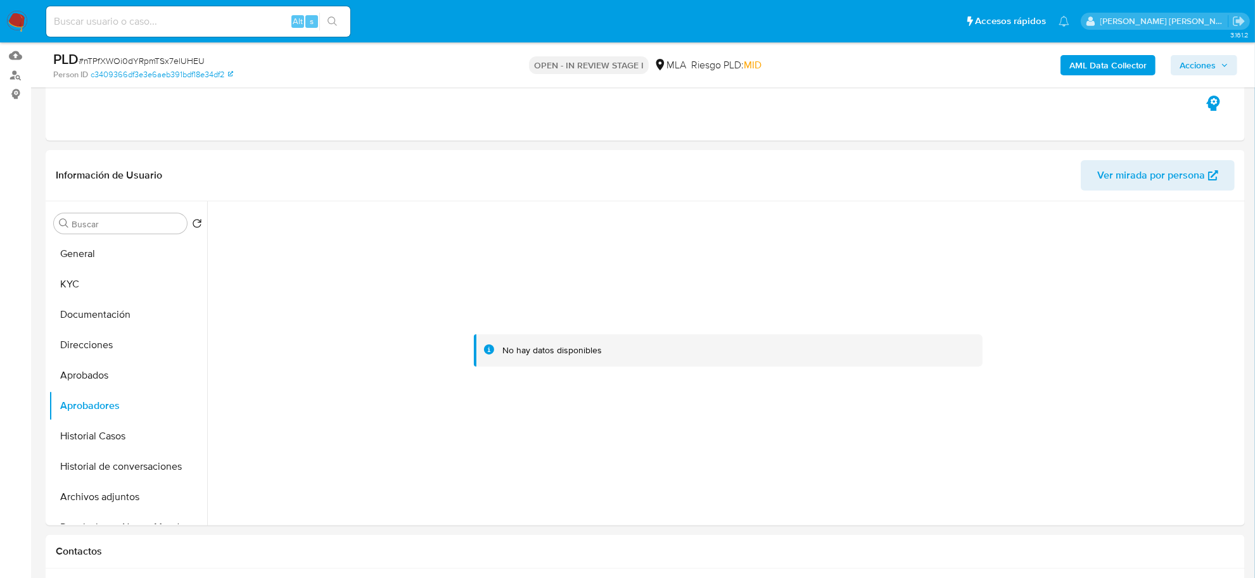
drag, startPoint x: 1213, startPoint y: 65, endPoint x: 1192, endPoint y: 76, distance: 24.4
click at [1213, 65] on span "Acciones" at bounding box center [1198, 65] width 36 height 20
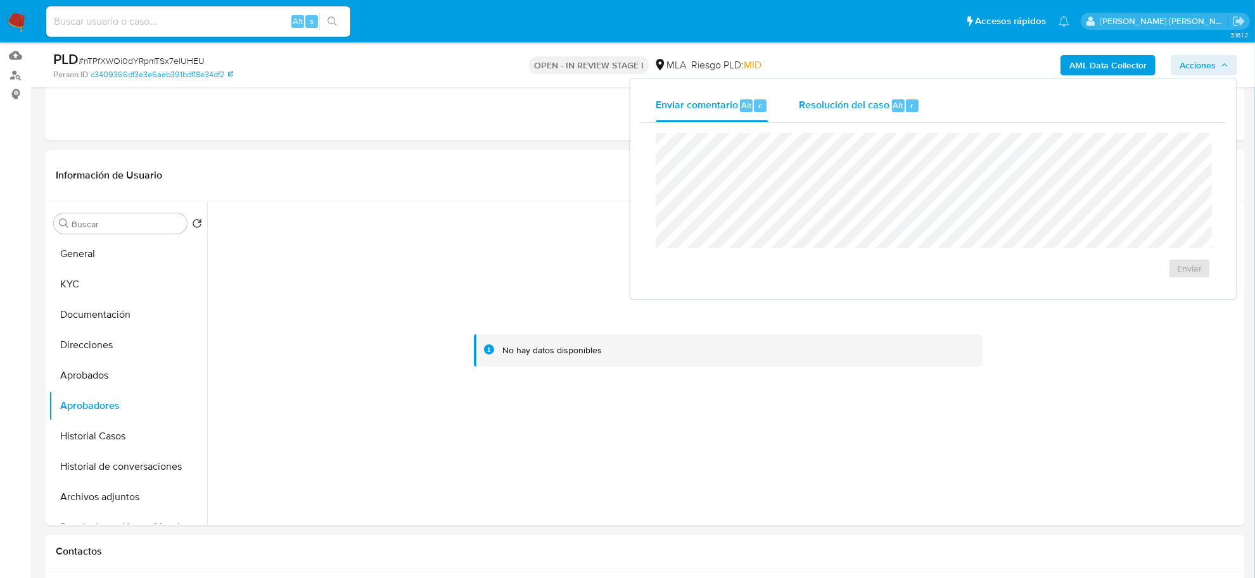
drag, startPoint x: 893, startPoint y: 106, endPoint x: 891, endPoint y: 114, distance: 8.0
click at [893, 108] on span "Alt" at bounding box center [898, 105] width 10 height 12
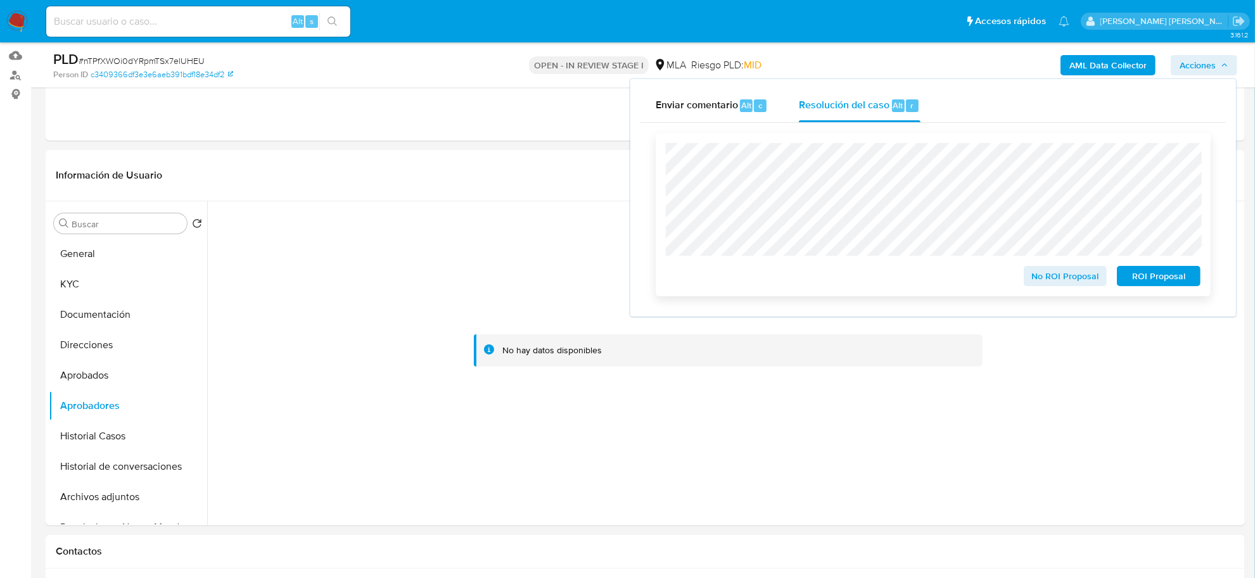
click at [1085, 278] on span "No ROI Proposal" at bounding box center [1066, 276] width 66 height 18
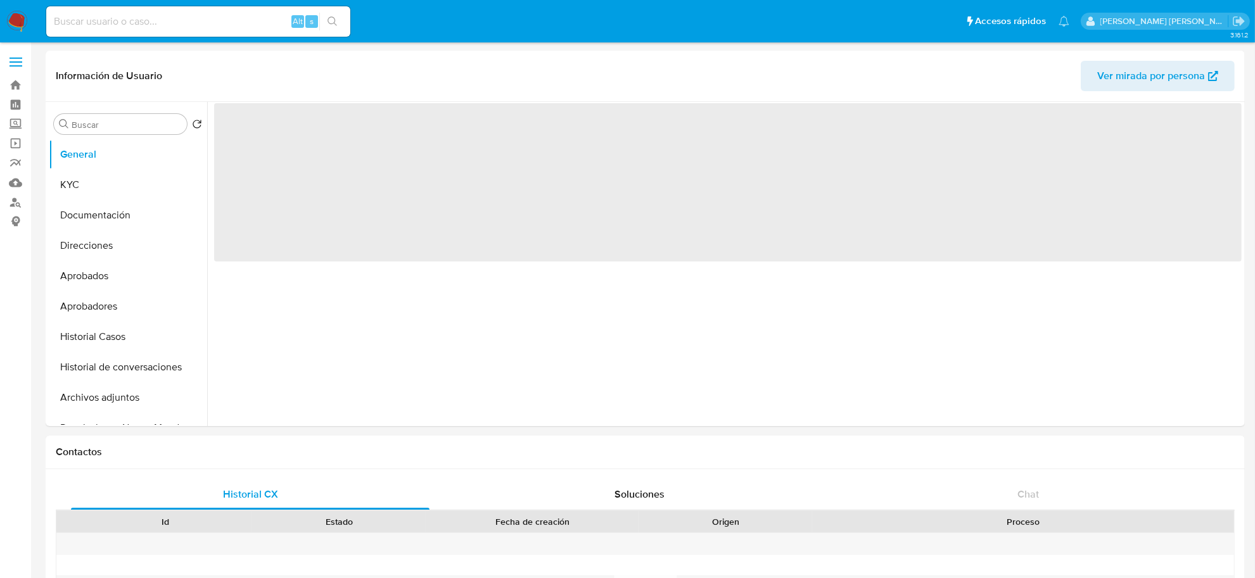
select select "10"
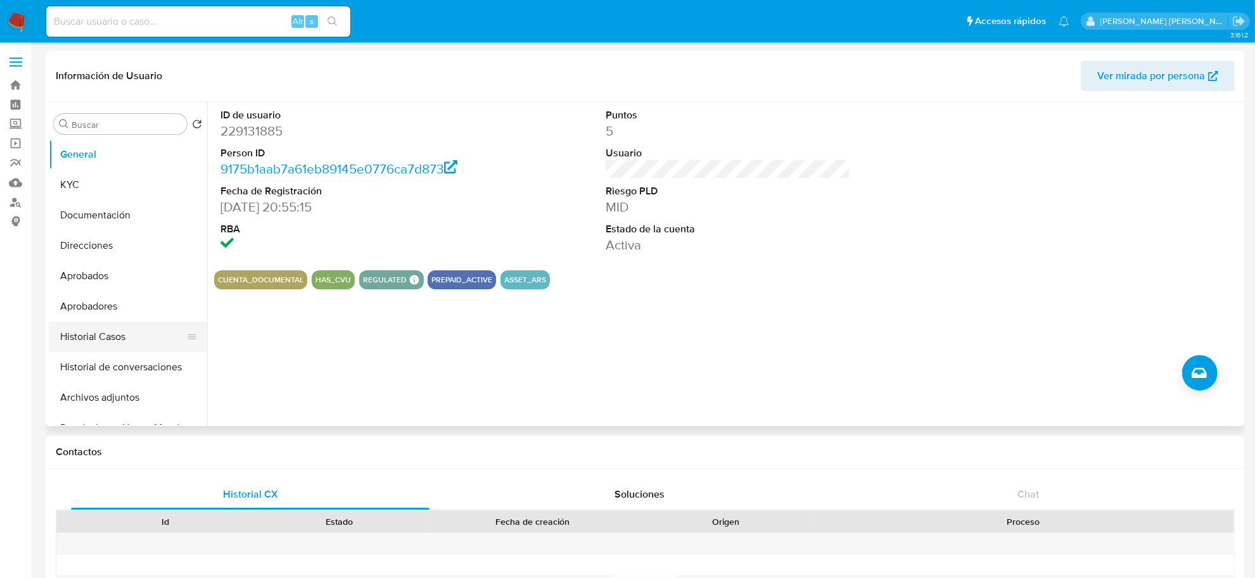
click at [105, 342] on button "Historial Casos" at bounding box center [123, 337] width 148 height 30
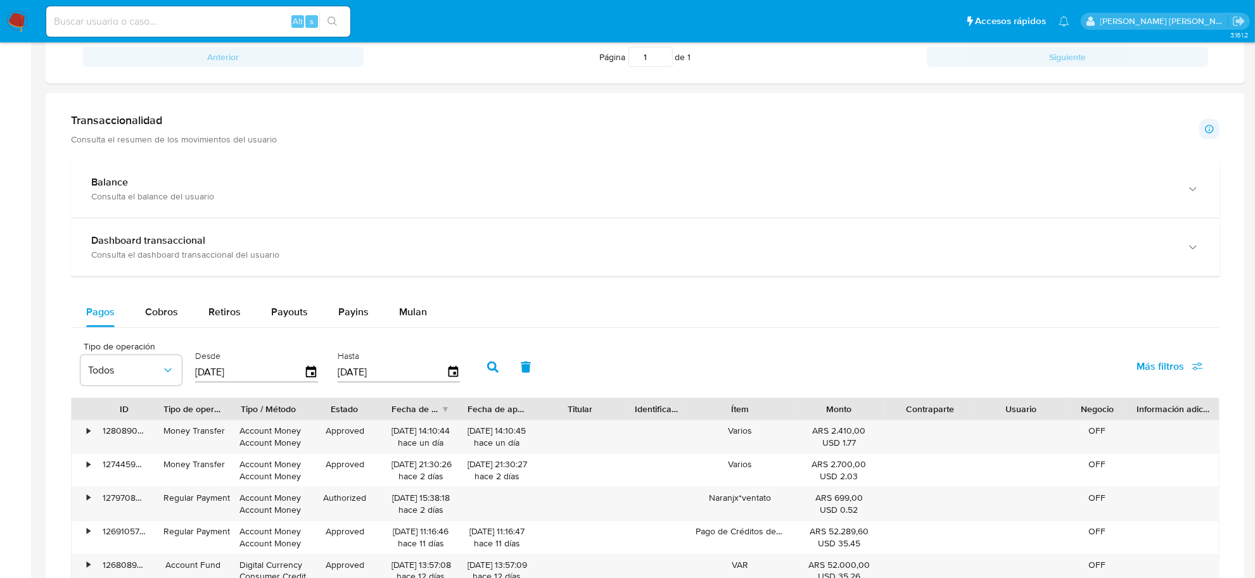
scroll to position [634, 0]
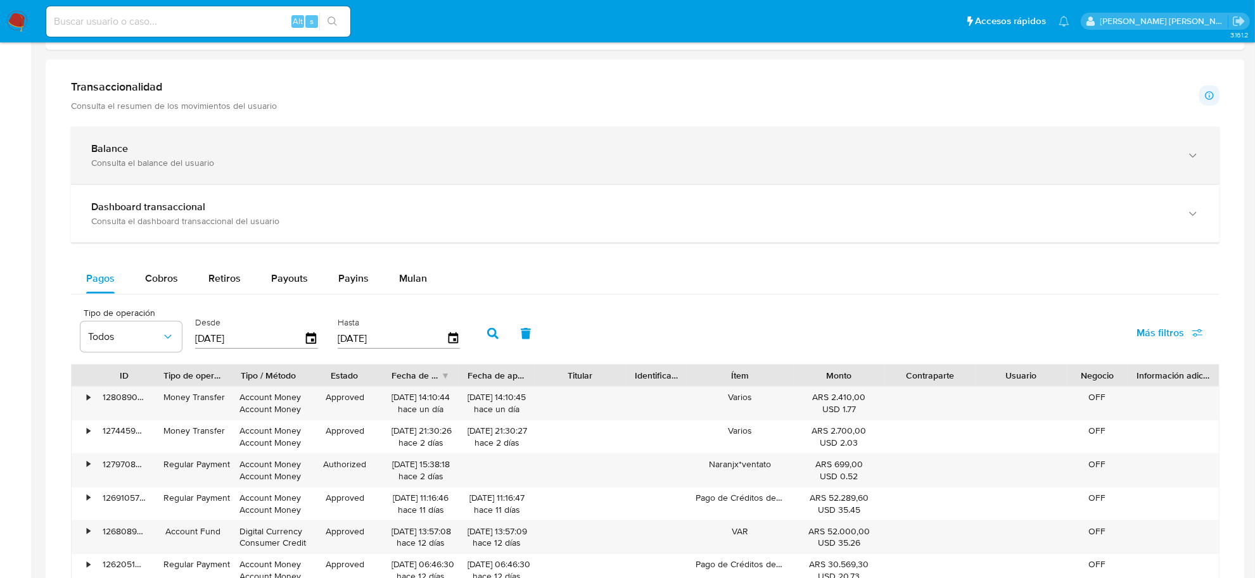
click at [122, 150] on b "Balance" at bounding box center [109, 148] width 37 height 15
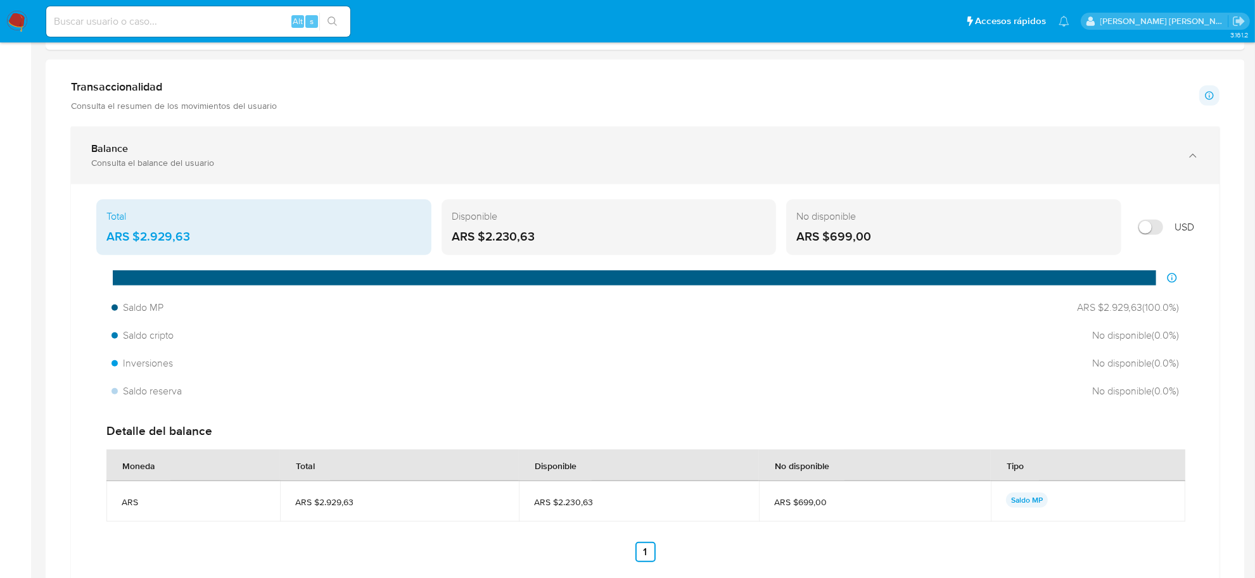
click at [122, 150] on b "Balance" at bounding box center [109, 148] width 37 height 15
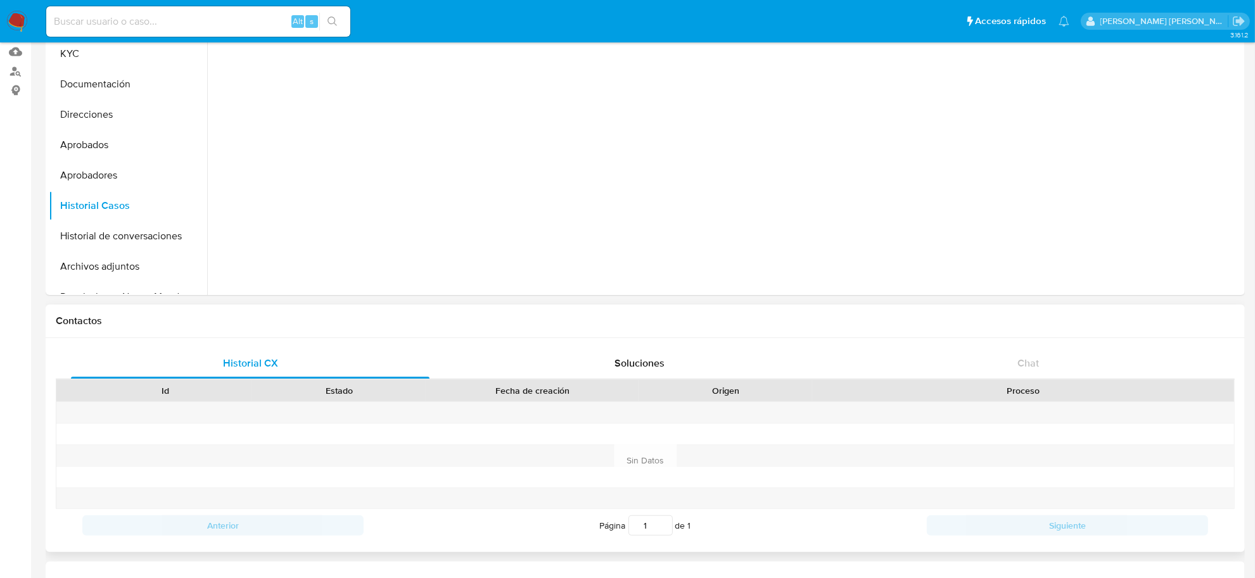
scroll to position [79, 0]
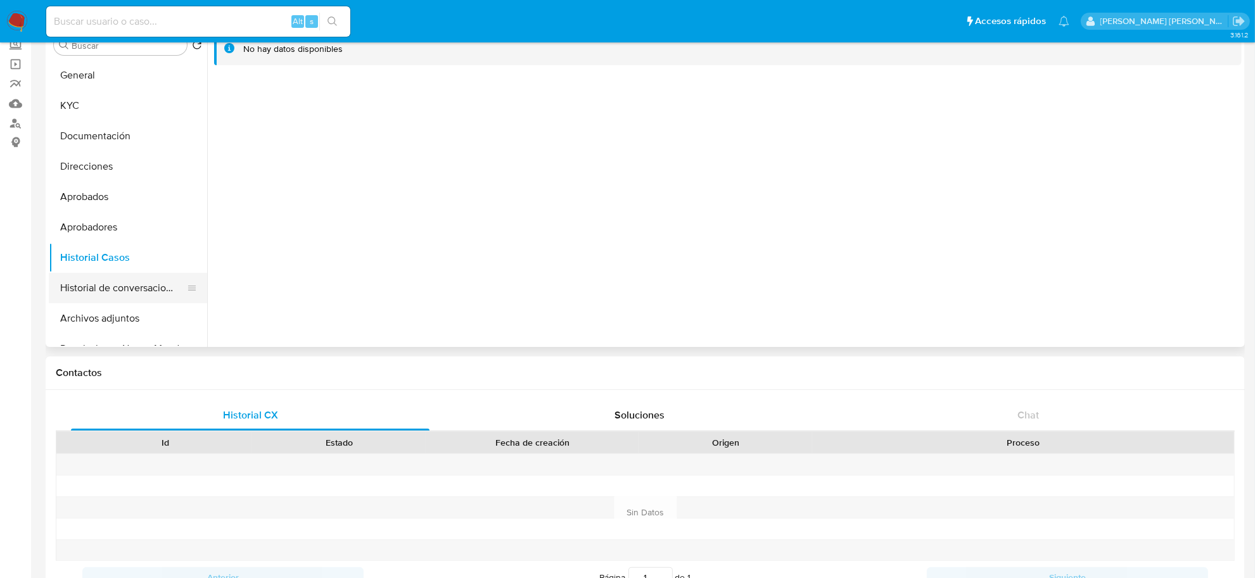
click at [163, 295] on button "Historial de conversaciones" at bounding box center [123, 288] width 148 height 30
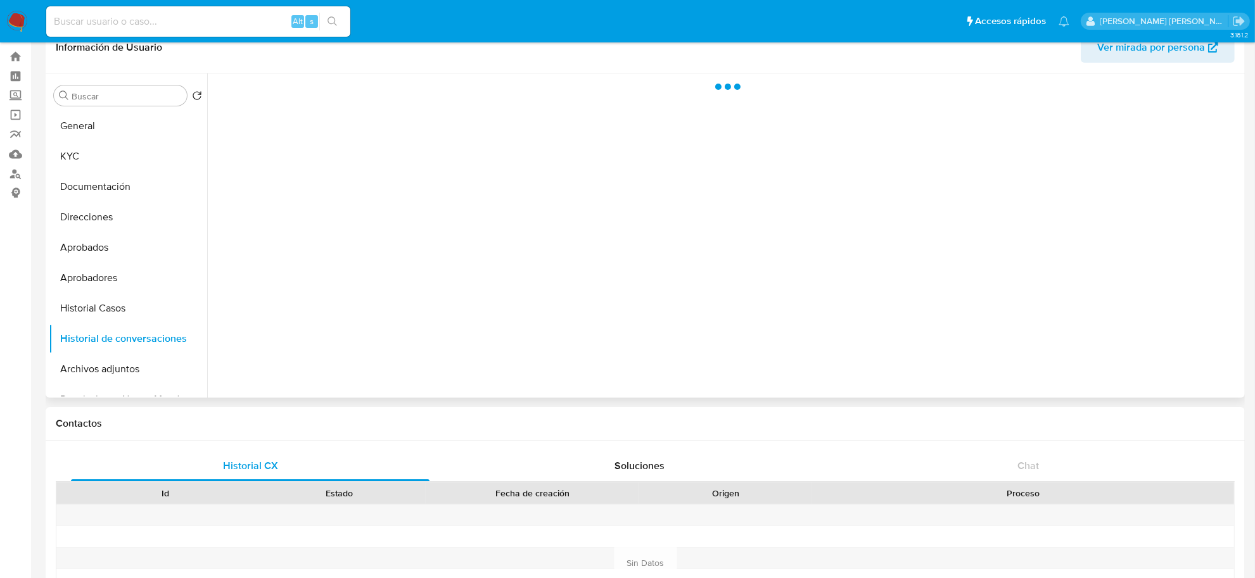
scroll to position [0, 0]
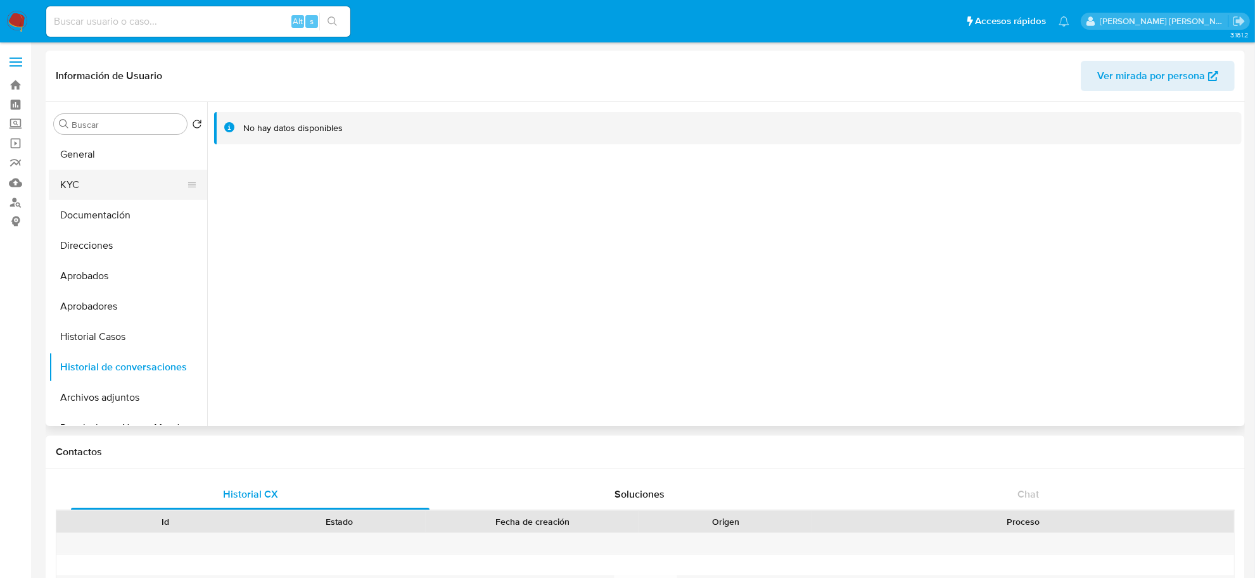
click at [87, 181] on button "KYC" at bounding box center [123, 185] width 148 height 30
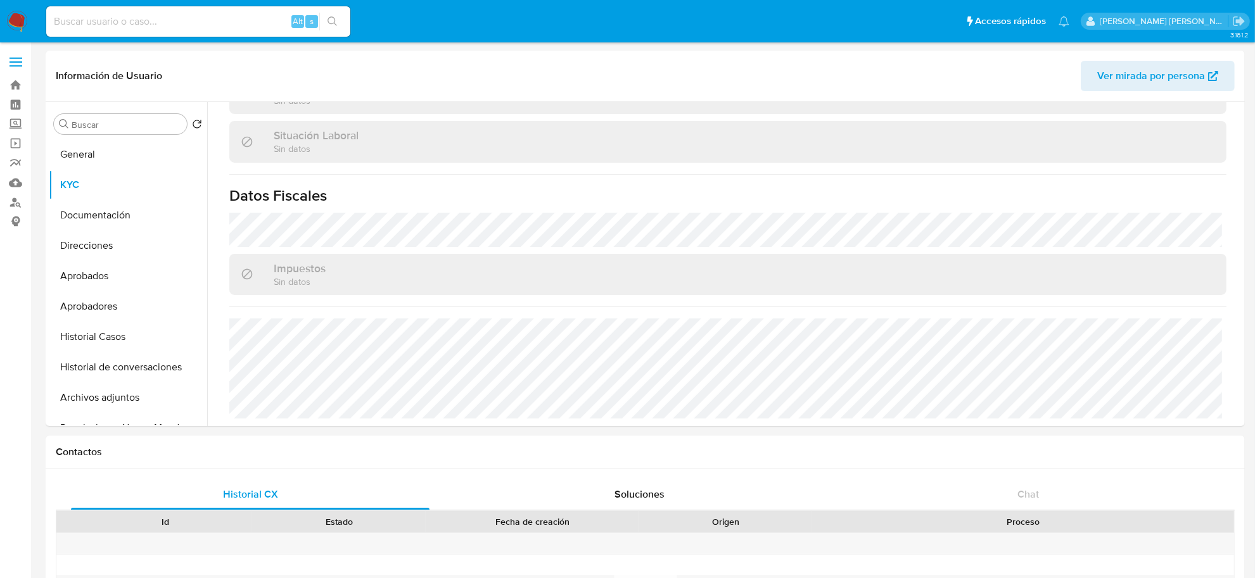
scroll to position [643, 0]
click at [65, 212] on button "Documentación" at bounding box center [123, 215] width 148 height 30
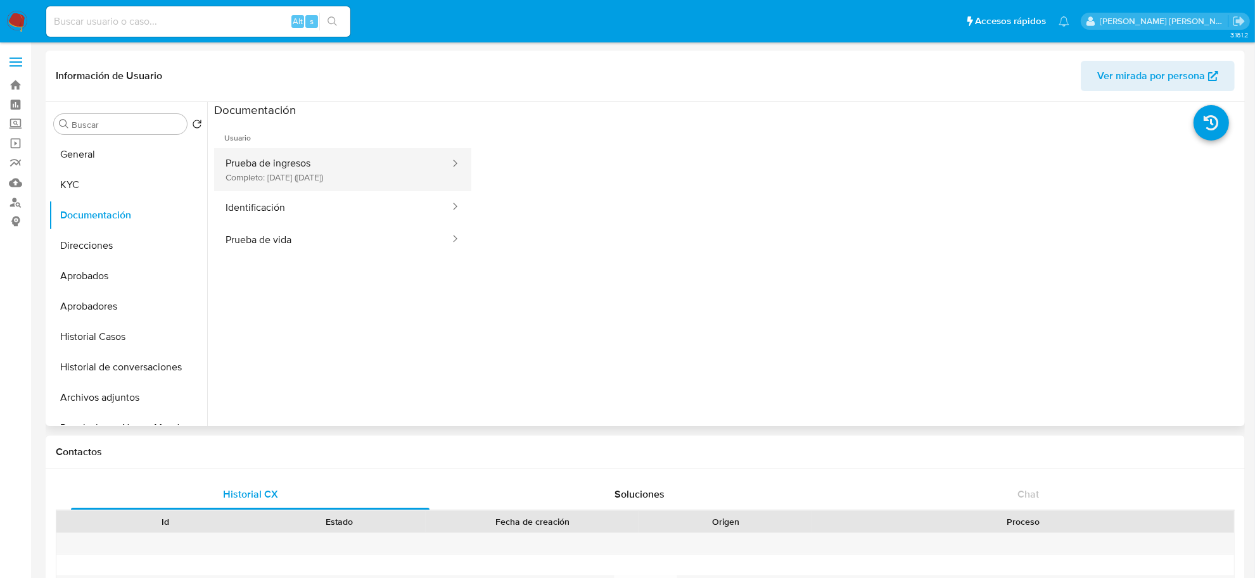
click at [251, 177] on button "Prueba de ingresos Completo: 30/11/2023 (hace 2 años)" at bounding box center [332, 169] width 237 height 43
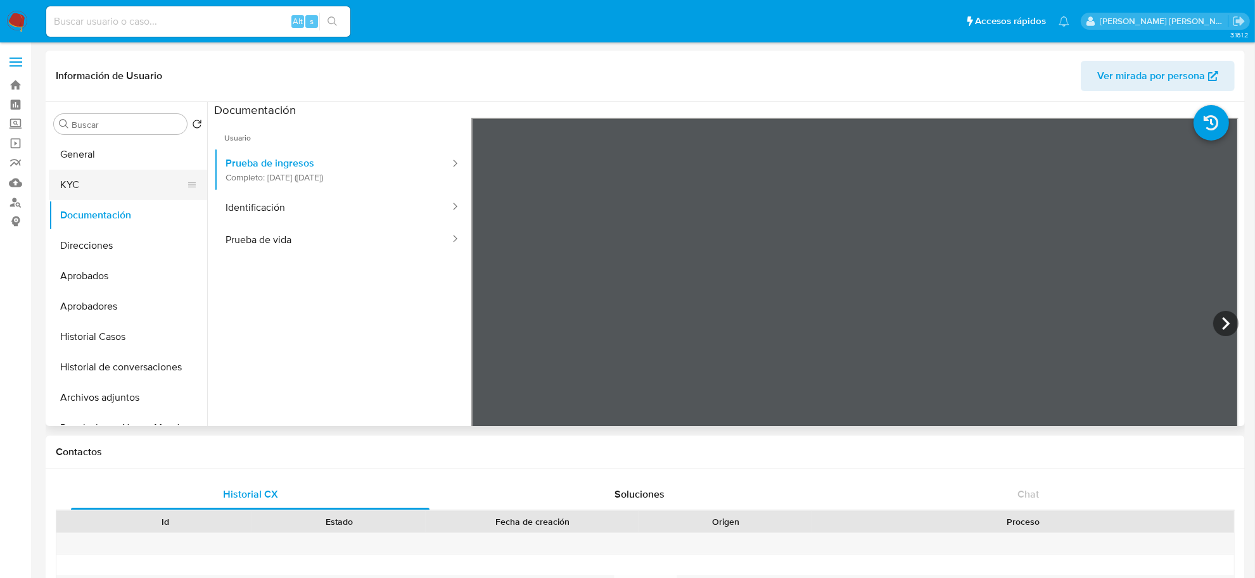
click at [80, 184] on button "KYC" at bounding box center [123, 185] width 148 height 30
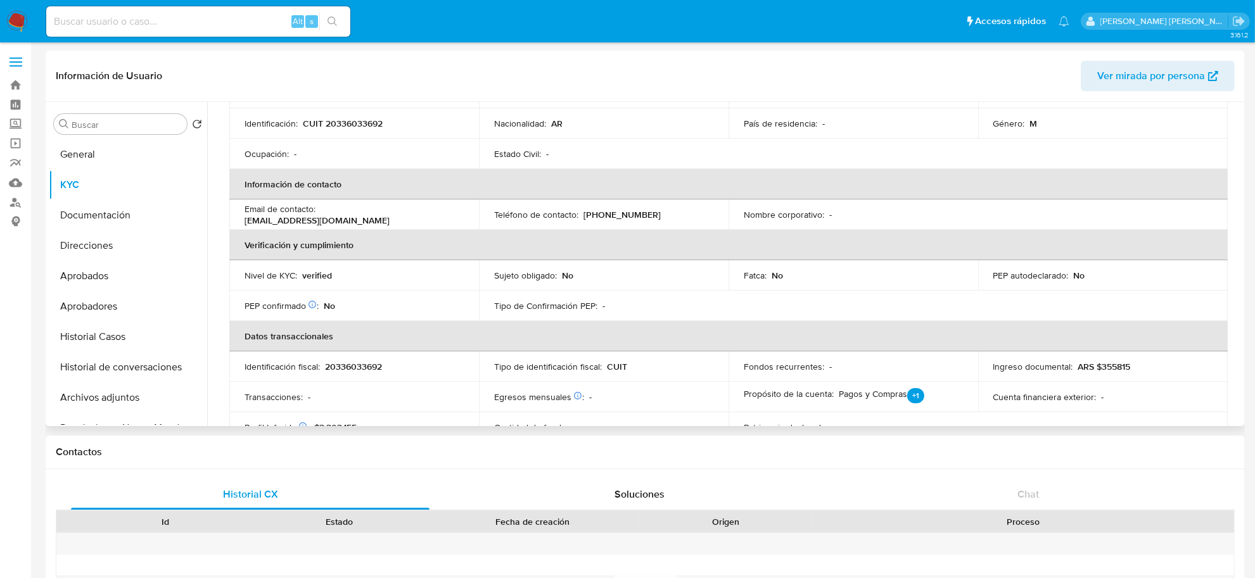
scroll to position [10, 0]
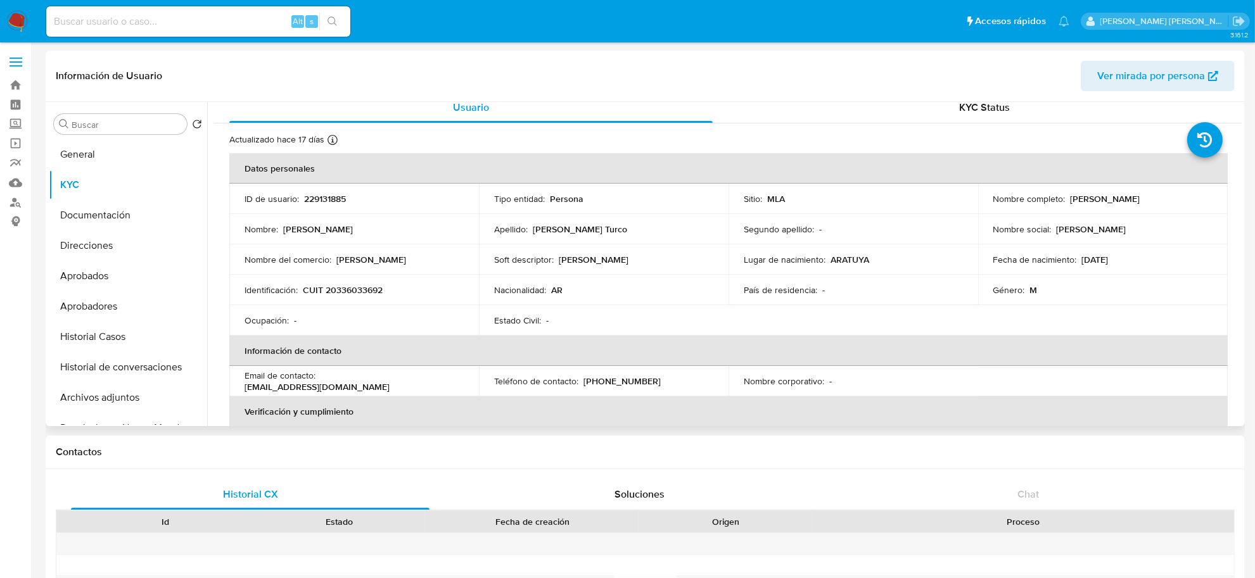
drag, startPoint x: 1065, startPoint y: 196, endPoint x: 1180, endPoint y: 197, distance: 115.3
click at [1180, 197] on div "Nombre completo : Enzo Emanuel Molina Turco" at bounding box center [1102, 198] width 219 height 11
click at [96, 211] on button "Documentación" at bounding box center [123, 215] width 148 height 30
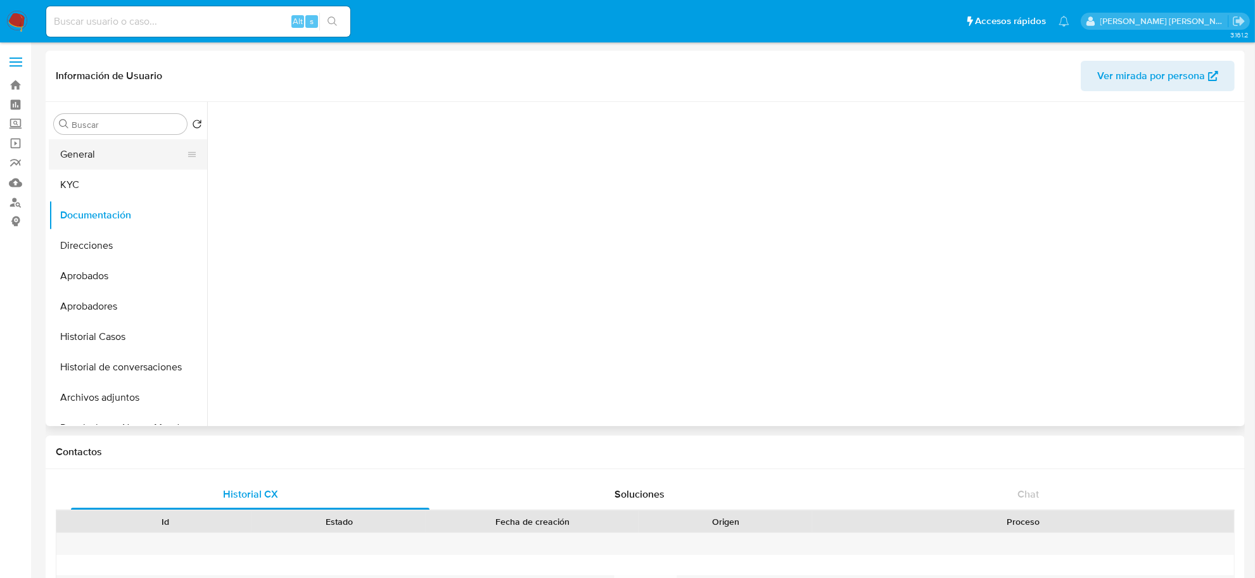
scroll to position [0, 0]
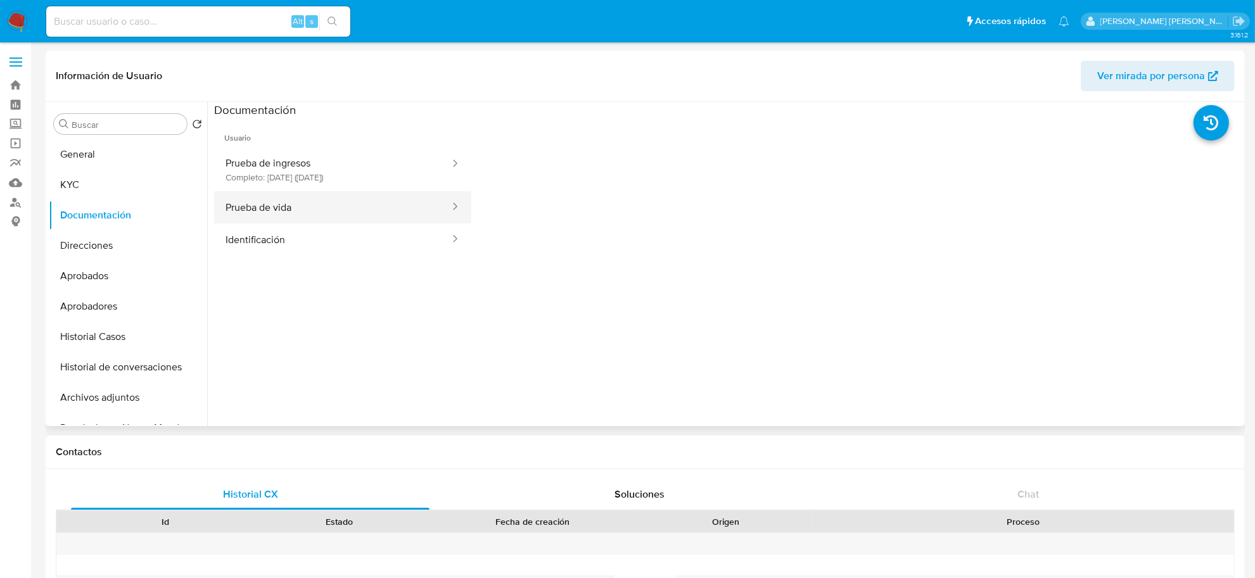
click at [296, 206] on button "Prueba de vida" at bounding box center [332, 207] width 237 height 32
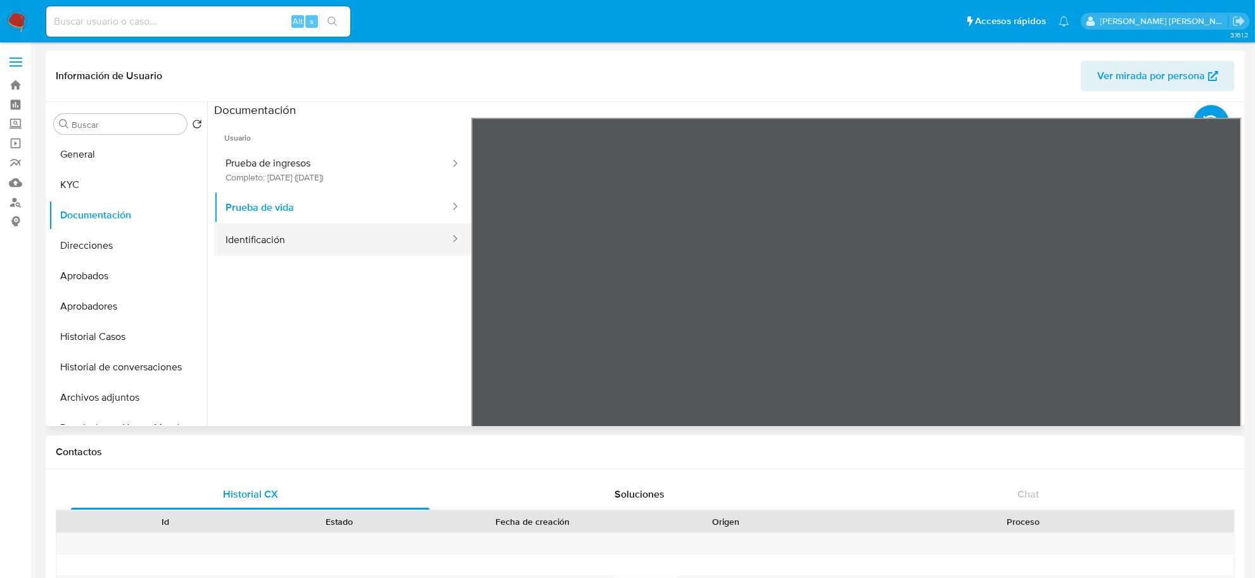
click at [328, 239] on button "Identificación" at bounding box center [332, 240] width 237 height 32
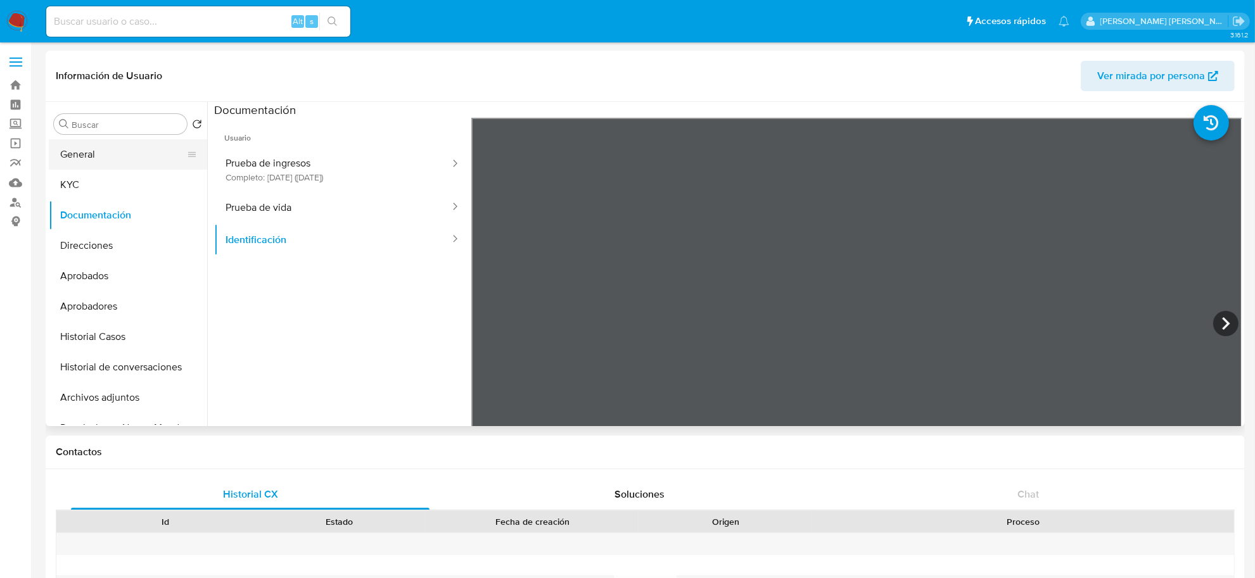
drag, startPoint x: 1013, startPoint y: 0, endPoint x: 131, endPoint y: 148, distance: 894.8
click at [131, 148] on button "General" at bounding box center [123, 154] width 148 height 30
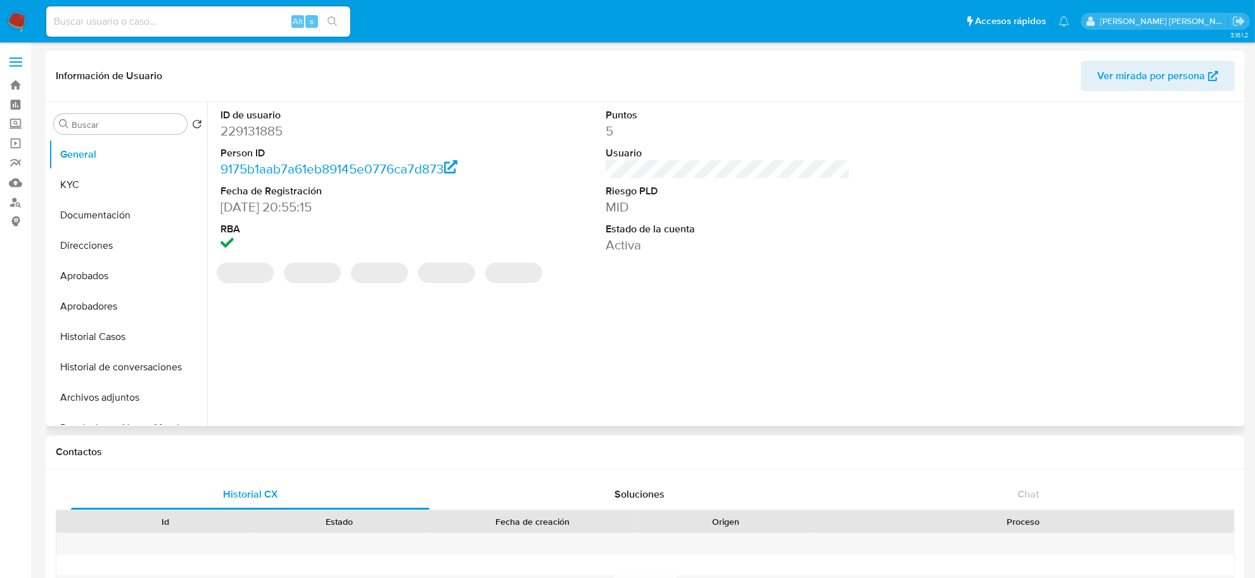
click at [263, 131] on dd "229131885" at bounding box center [342, 131] width 245 height 18
copy dd "229131885"
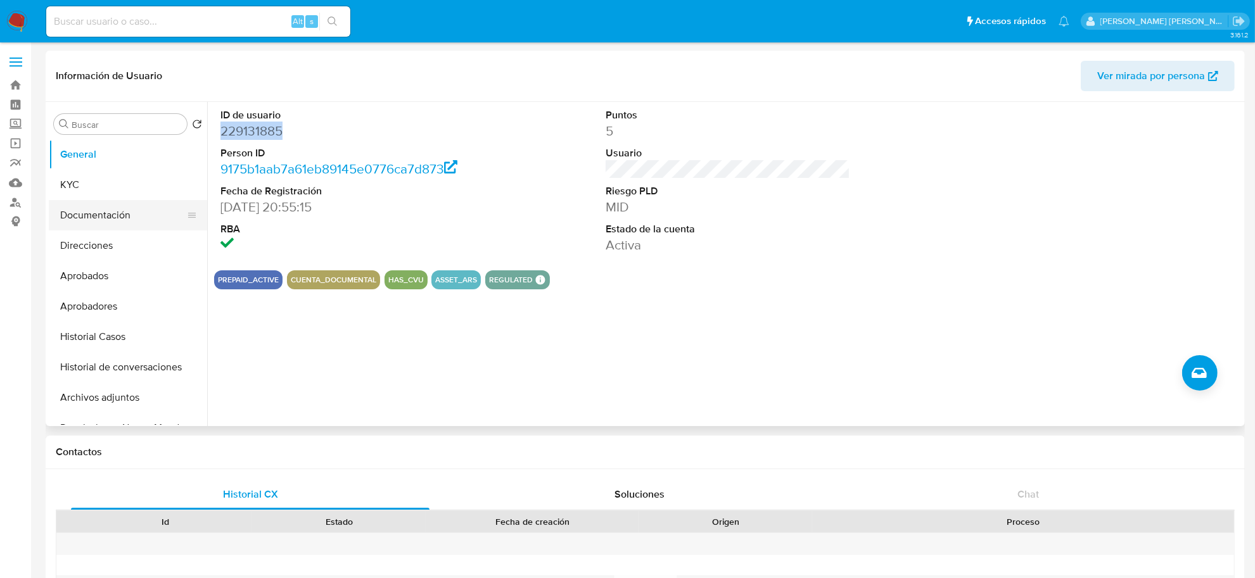
click at [74, 214] on button "Documentación" at bounding box center [123, 215] width 148 height 30
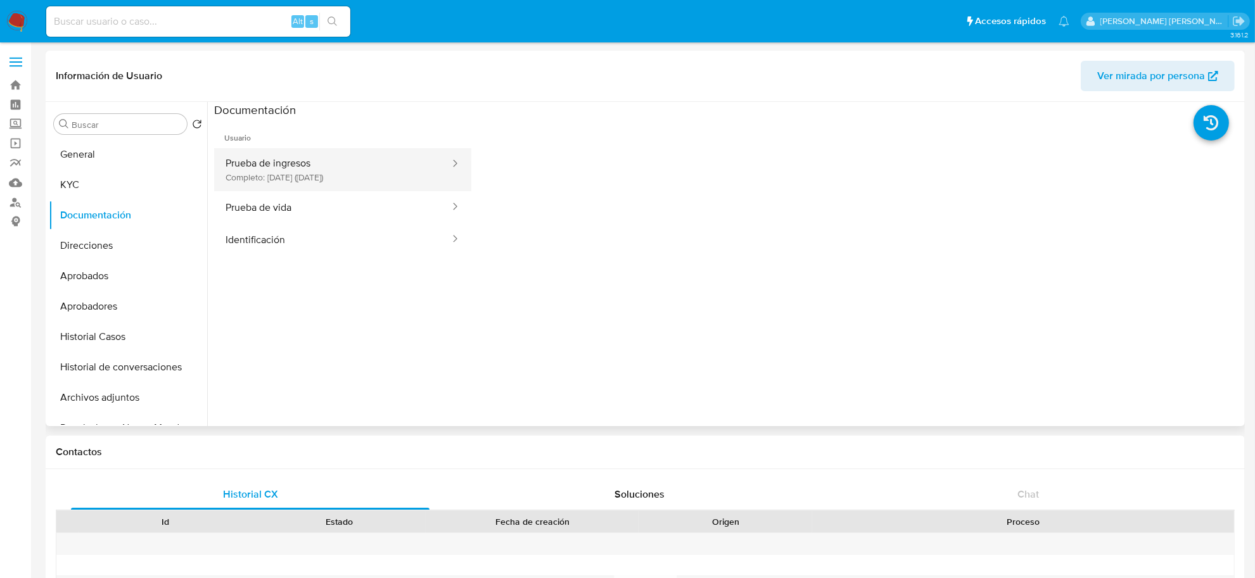
click at [266, 178] on button "Prueba de ingresos Completo: 30/11/2023 (hace 2 años)" at bounding box center [332, 169] width 237 height 43
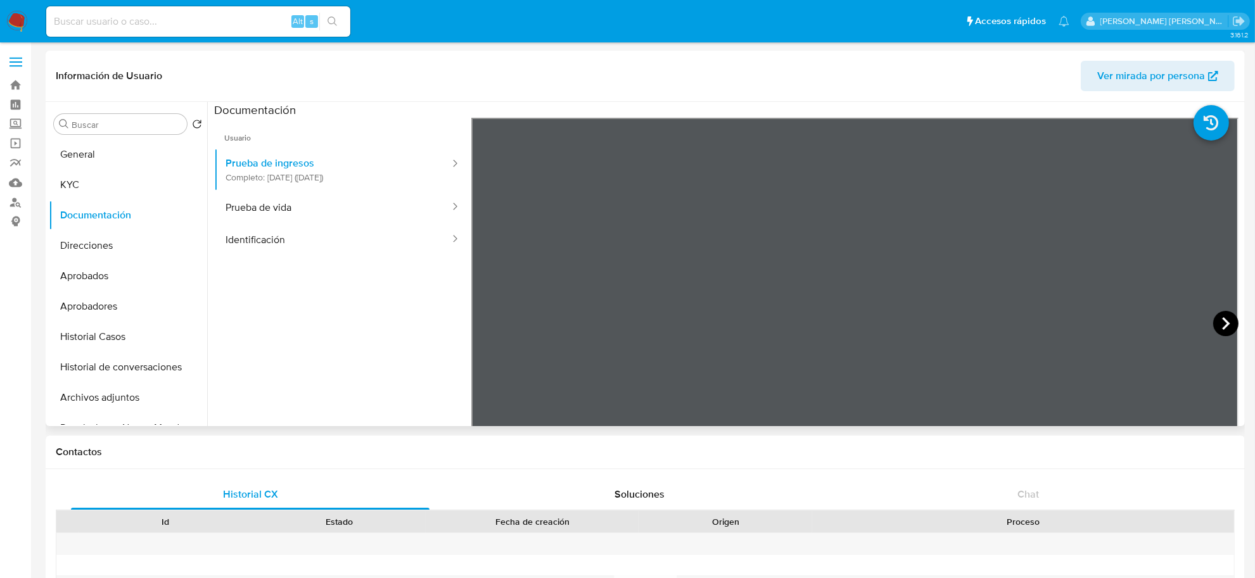
click at [1217, 320] on icon at bounding box center [1225, 323] width 25 height 25
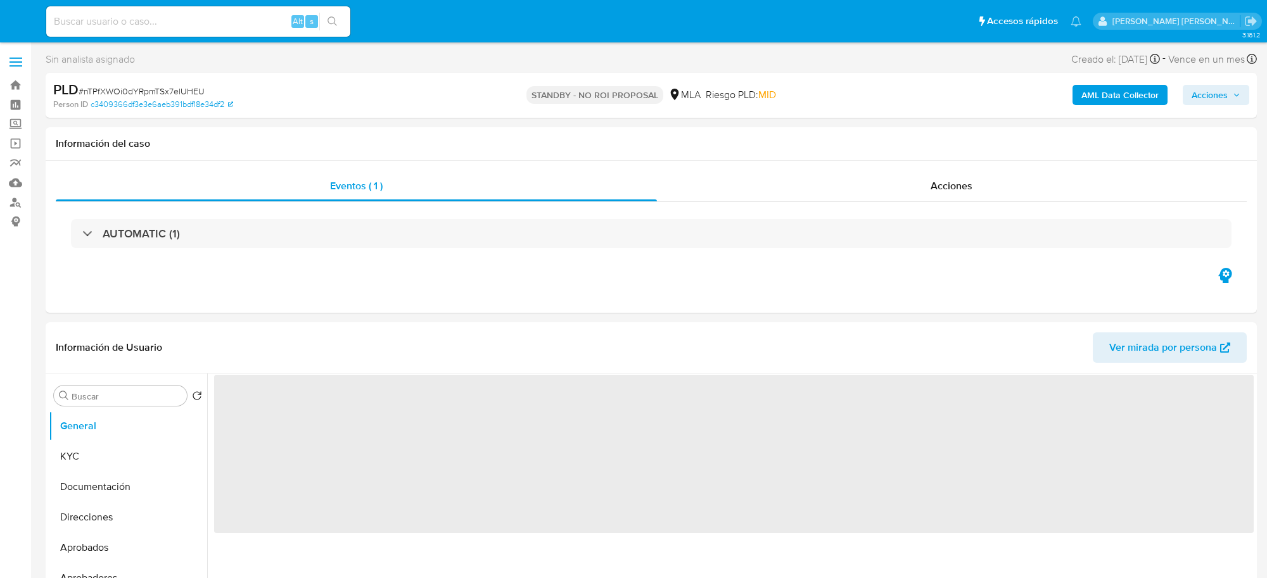
select select "10"
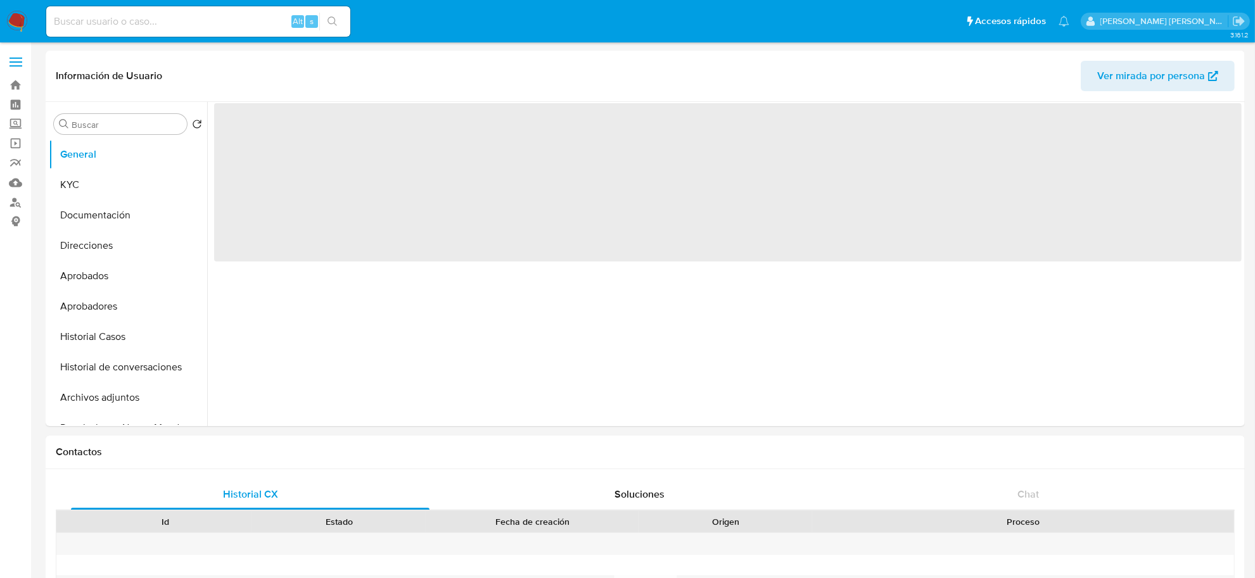
select select "10"
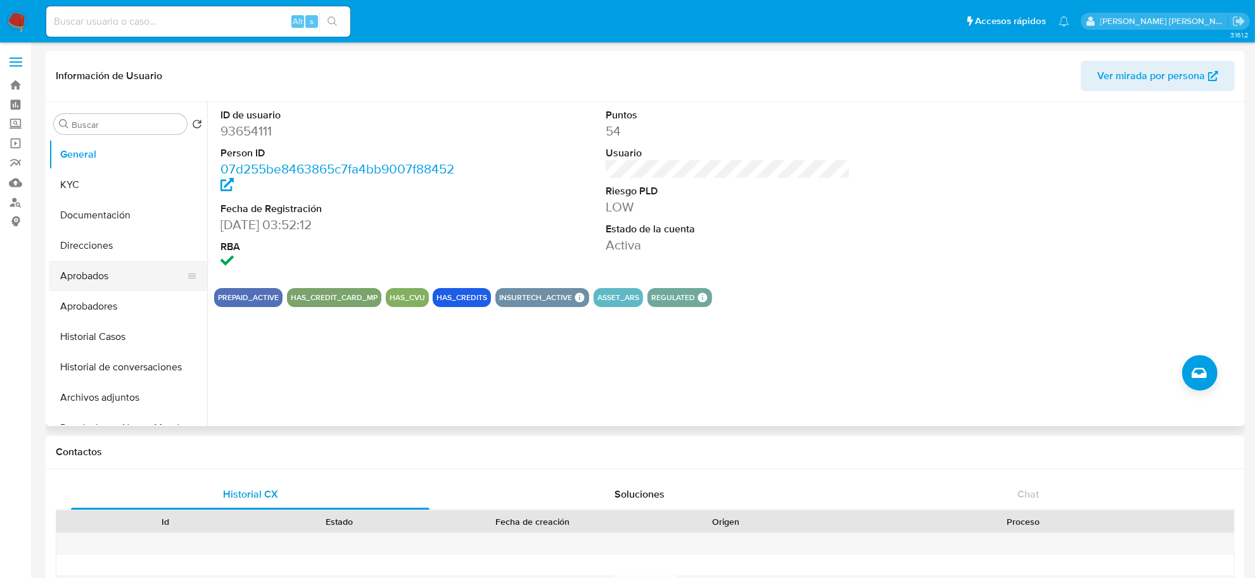
click at [93, 276] on button "Aprobados" at bounding box center [123, 276] width 148 height 30
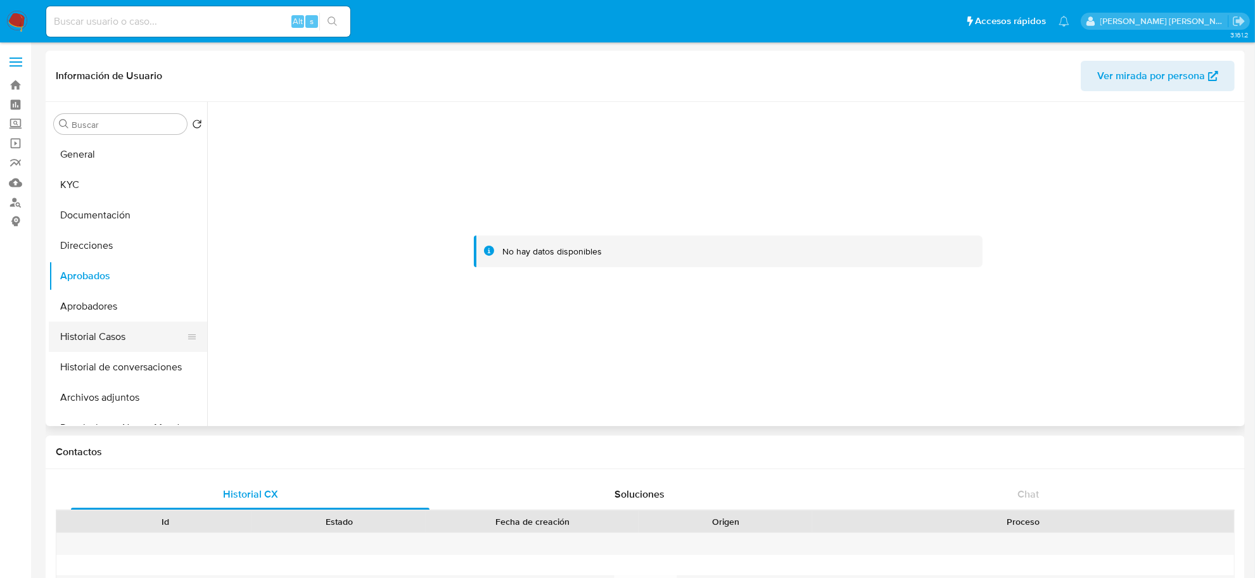
click at [122, 341] on button "Historial Casos" at bounding box center [123, 337] width 148 height 30
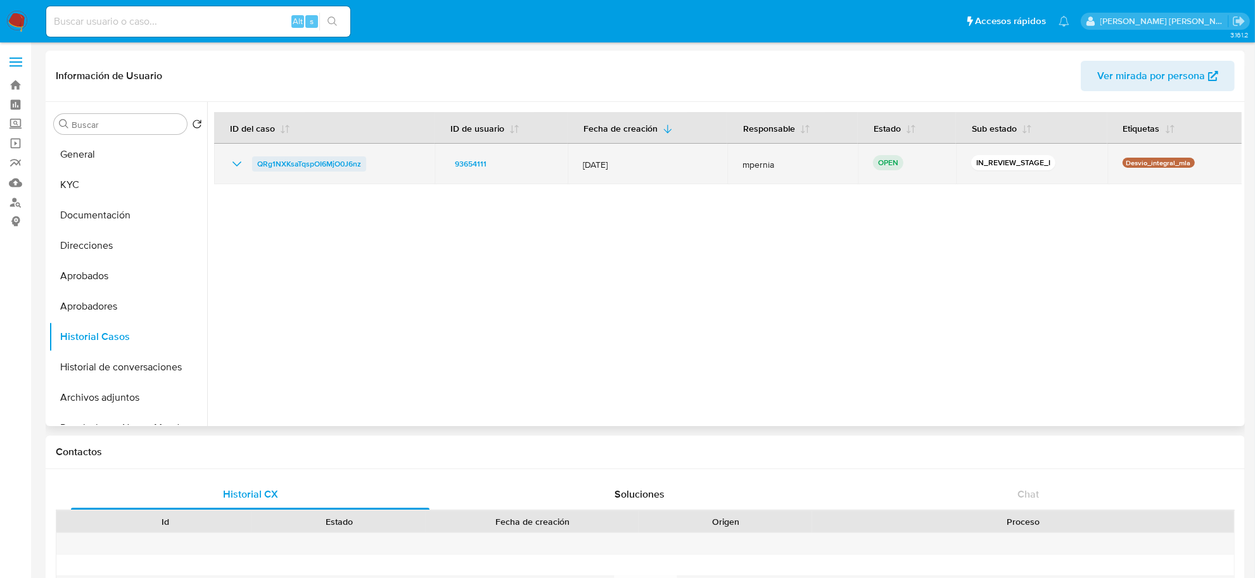
click at [274, 162] on span "QRg1NXKsaTqspOI6MjO0J6nz" at bounding box center [309, 163] width 104 height 15
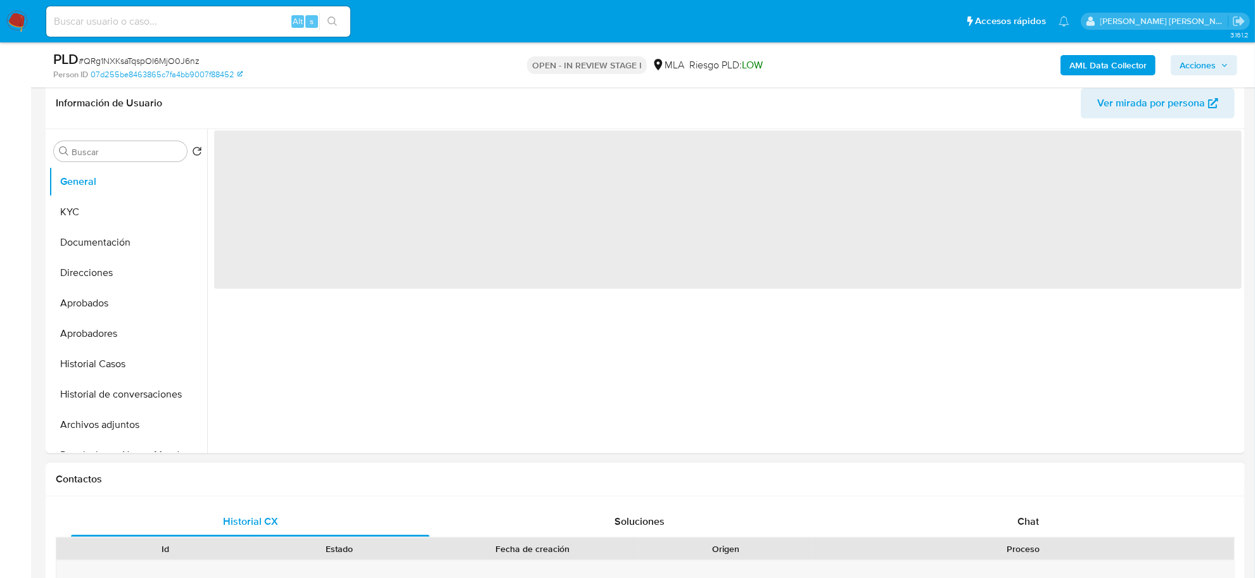
scroll to position [317, 0]
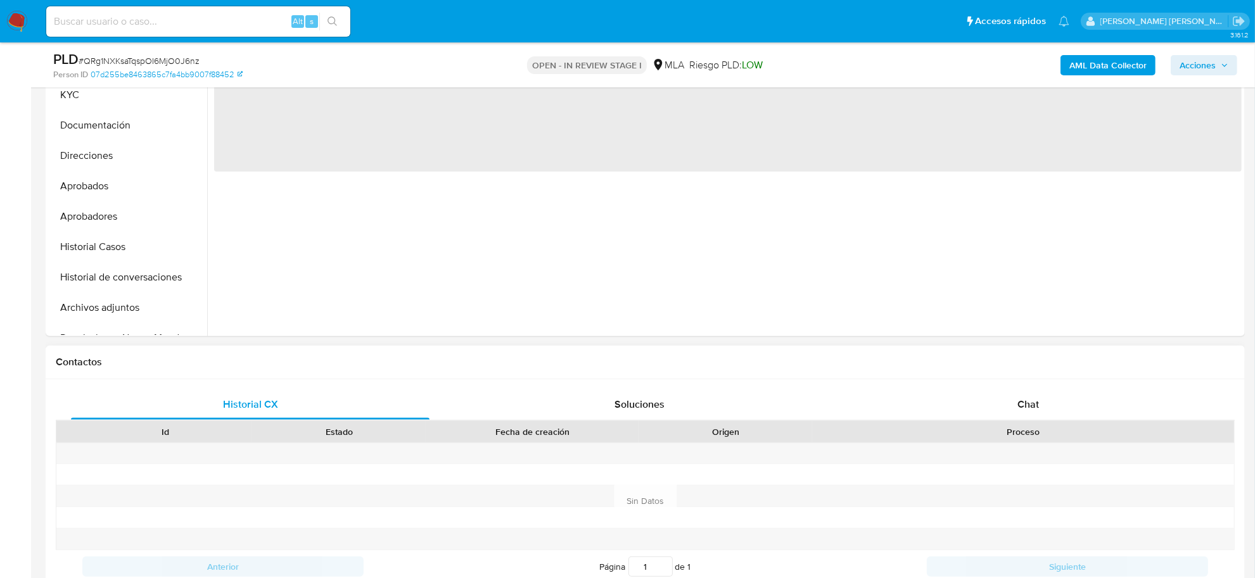
select select "10"
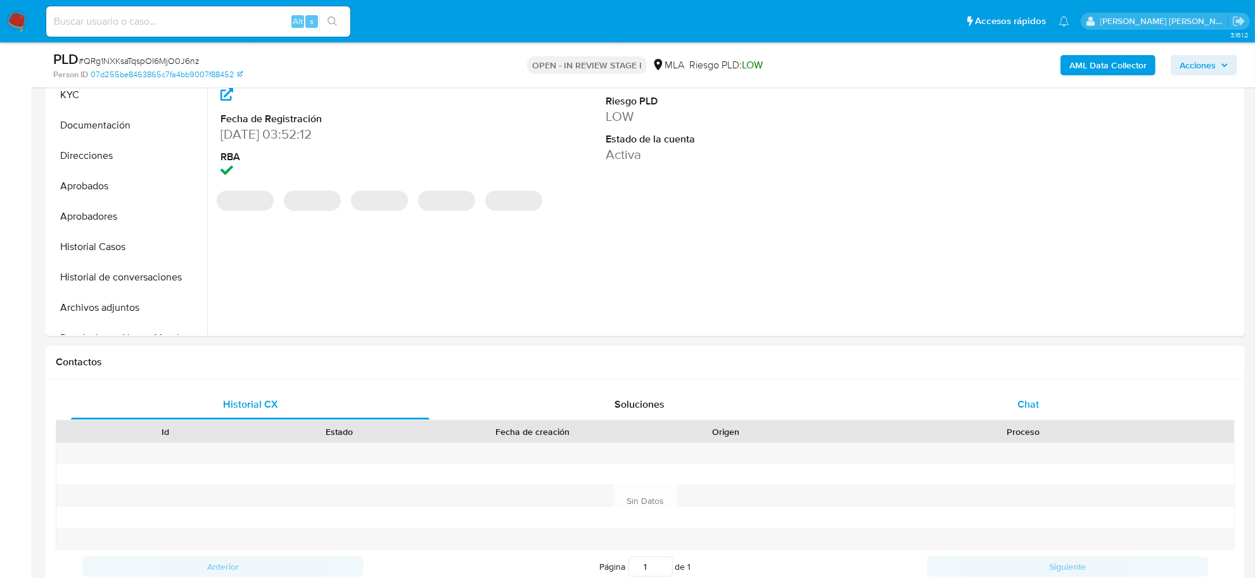
drag, startPoint x: 1043, startPoint y: 388, endPoint x: 1041, endPoint y: 402, distance: 14.8
click at [1042, 400] on div "Historial CX Soluciones Chat Id Estado Fecha de creación Origen Proceso Anterio…" at bounding box center [645, 502] width 1199 height 245
click at [1041, 402] on div "Chat" at bounding box center [1028, 405] width 359 height 30
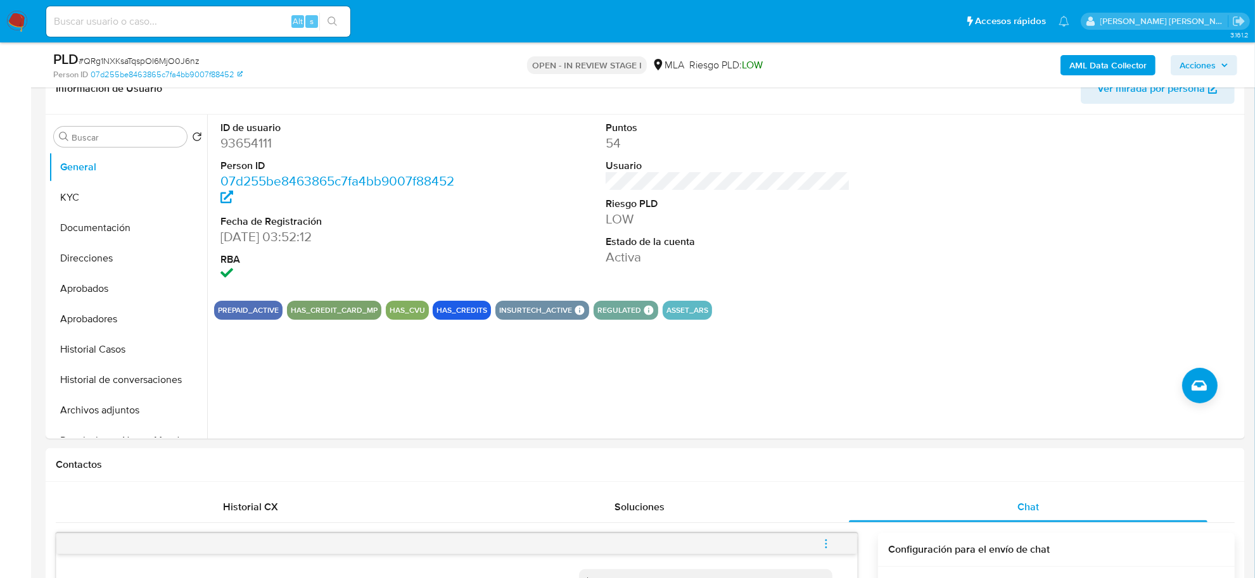
scroll to position [79, 0]
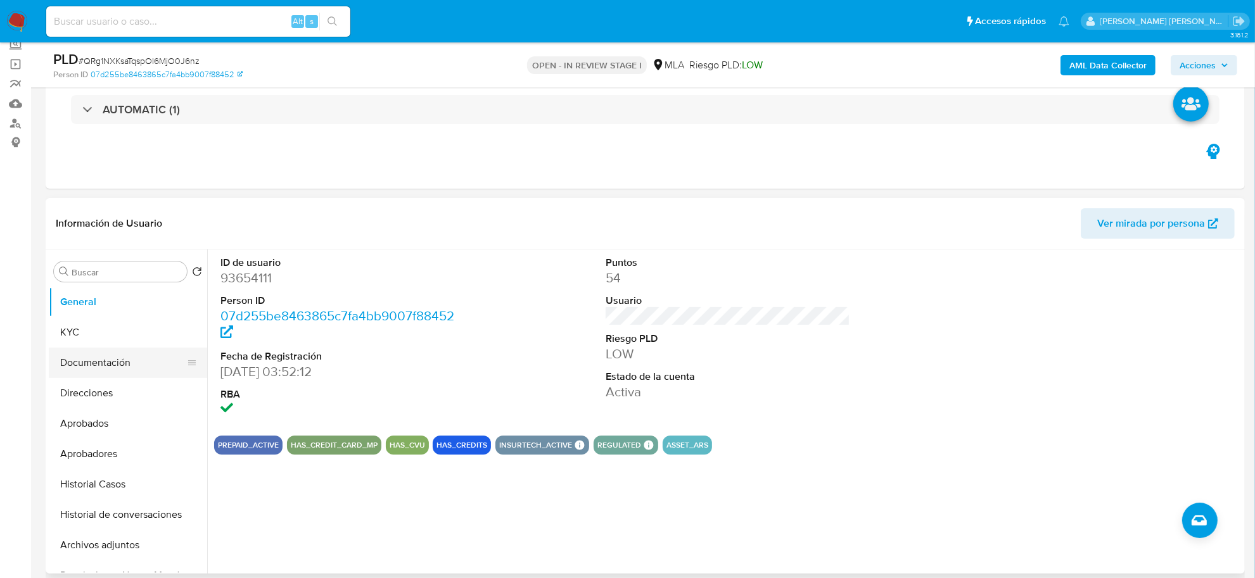
click at [103, 358] on button "Documentación" at bounding box center [123, 363] width 148 height 30
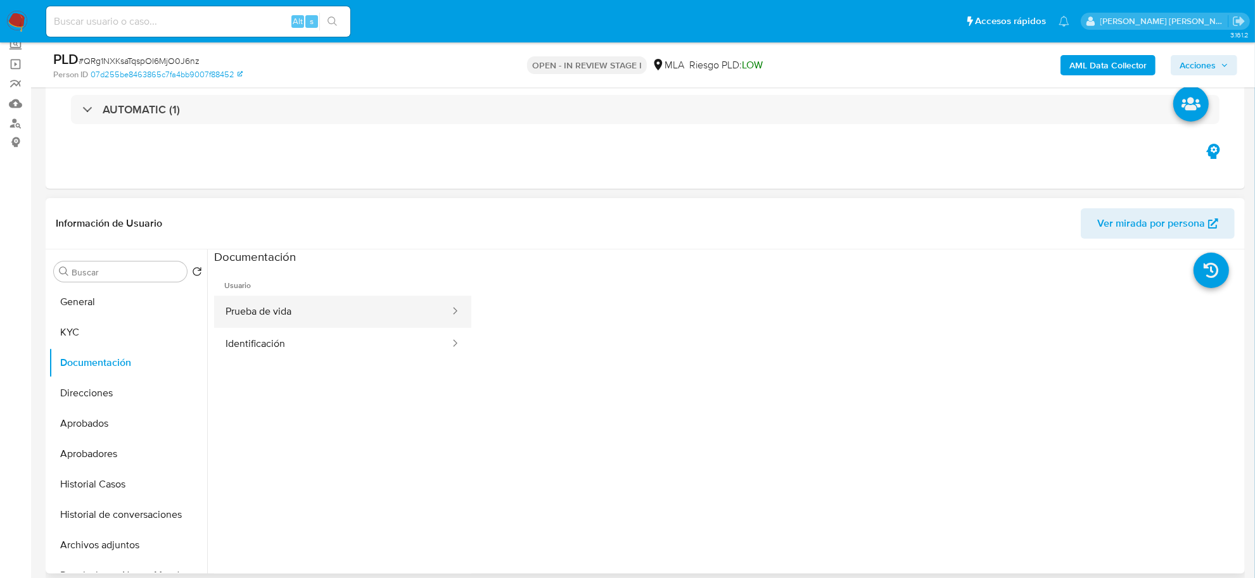
click at [300, 327] on button "Prueba de vida" at bounding box center [332, 312] width 237 height 32
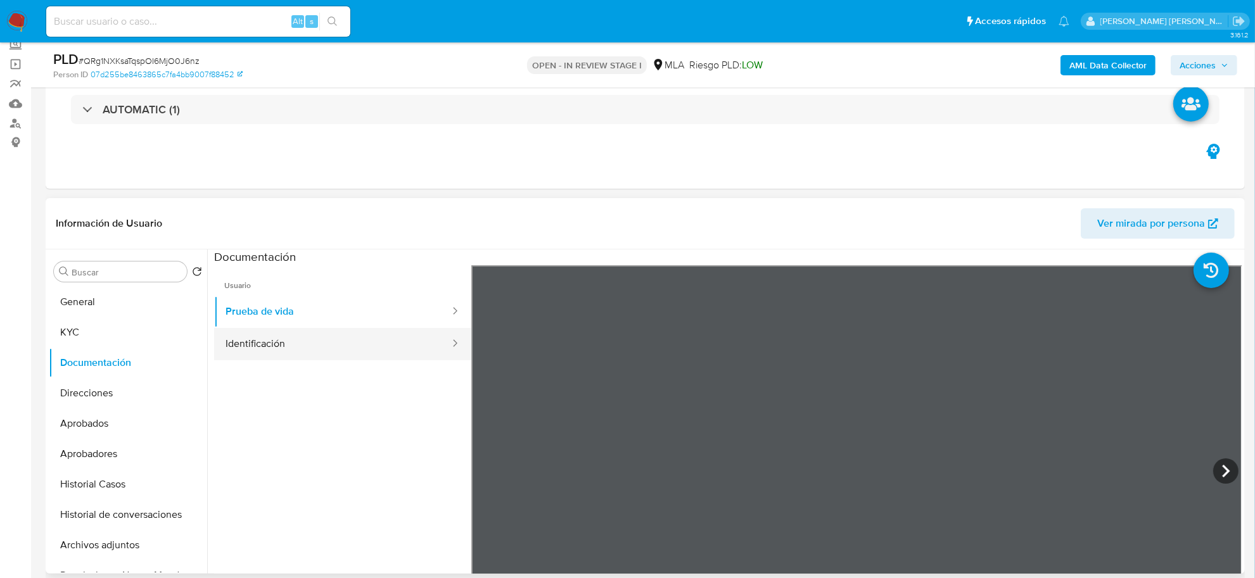
click at [347, 343] on button "Identificación" at bounding box center [332, 344] width 237 height 32
click at [84, 319] on button "KYC" at bounding box center [123, 332] width 148 height 30
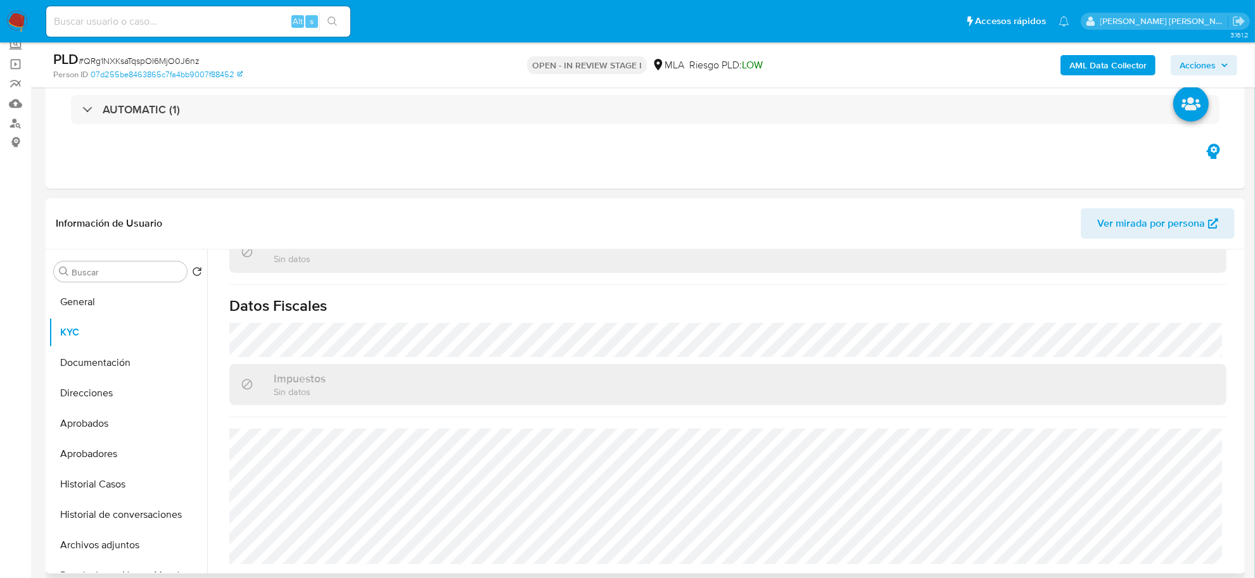
scroll to position [691, 0]
drag, startPoint x: 99, startPoint y: 340, endPoint x: 586, endPoint y: 317, distance: 487.7
click at [117, 340] on button "KYC" at bounding box center [123, 332] width 148 height 30
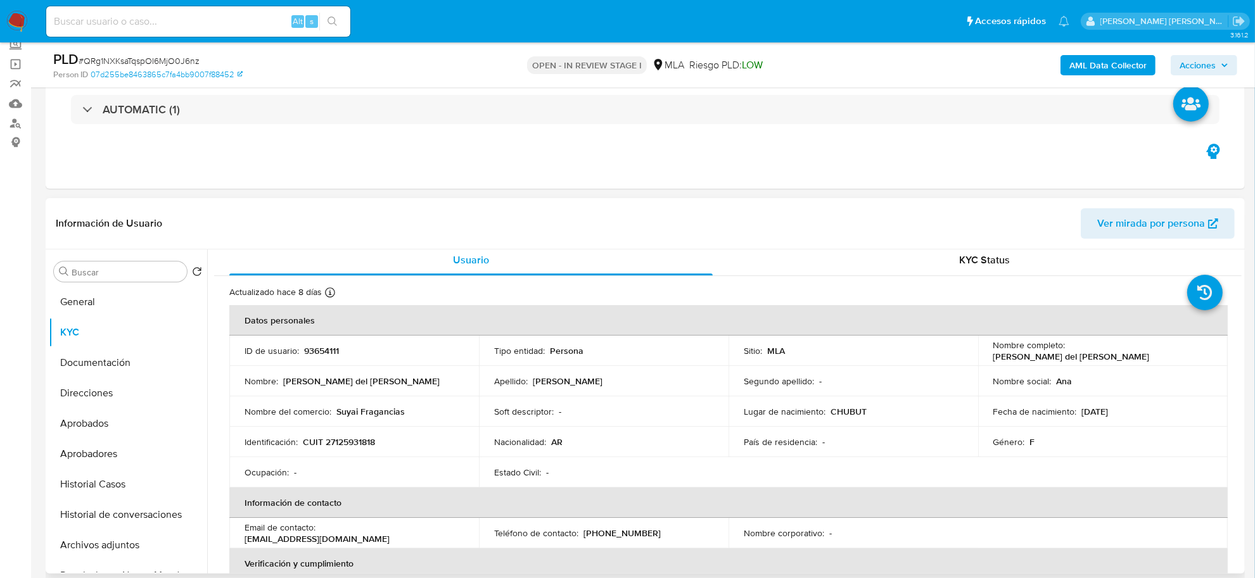
scroll to position [0, 0]
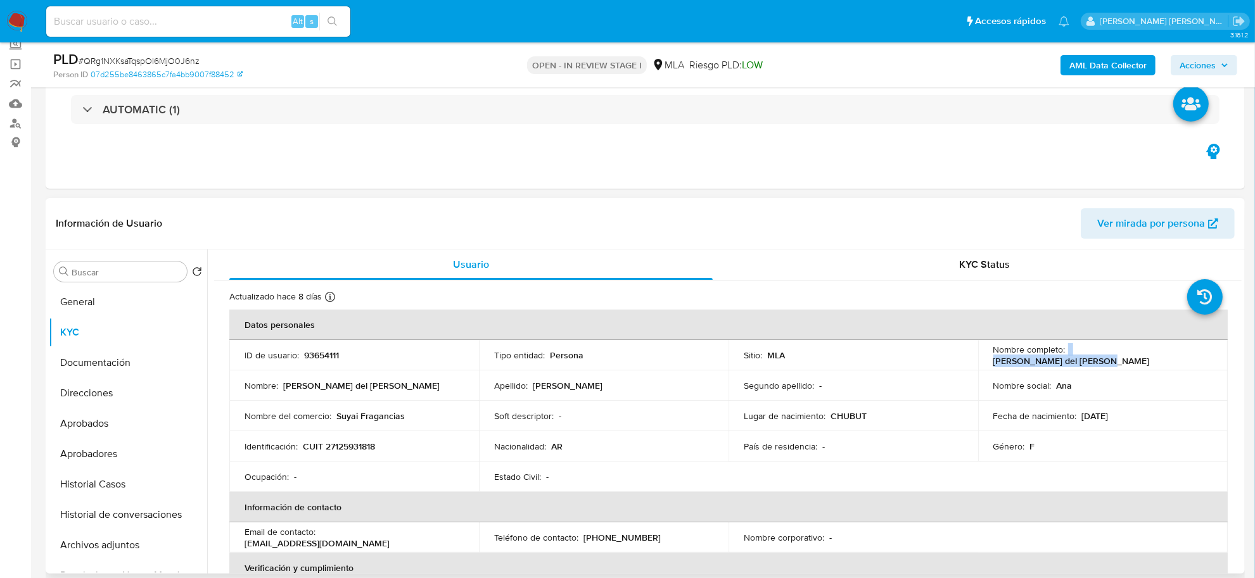
drag, startPoint x: 1065, startPoint y: 355, endPoint x: 1140, endPoint y: 352, distance: 75.5
click at [1177, 360] on div "Nombre completo : Ana del Carmen Barrientos" at bounding box center [1102, 355] width 219 height 23
click at [87, 364] on button "Documentación" at bounding box center [123, 363] width 148 height 30
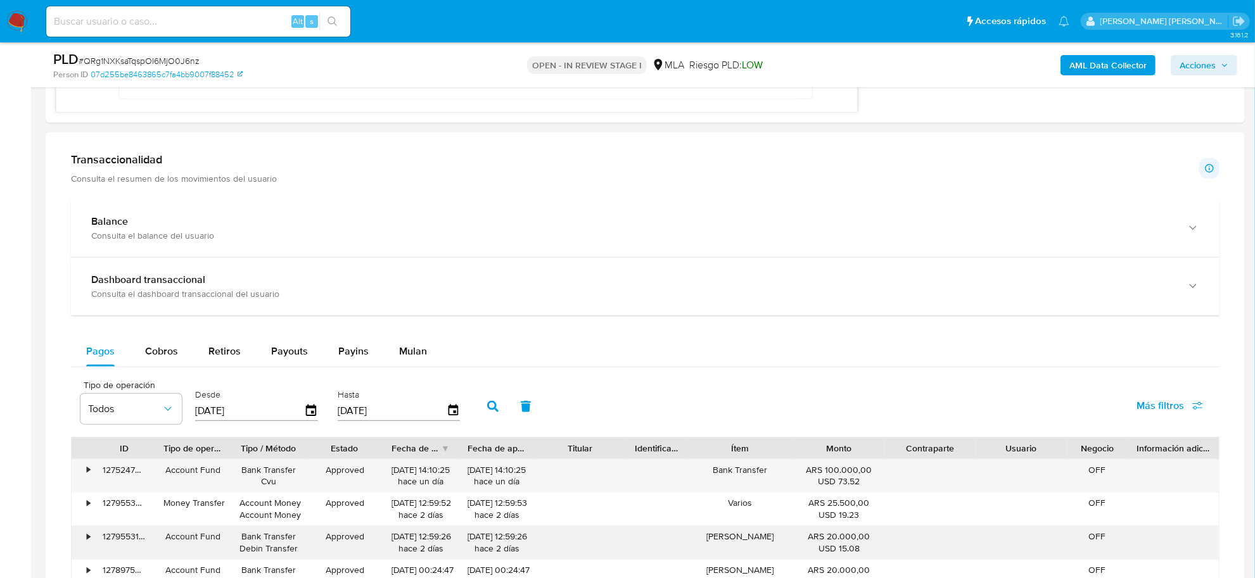
scroll to position [1188, 0]
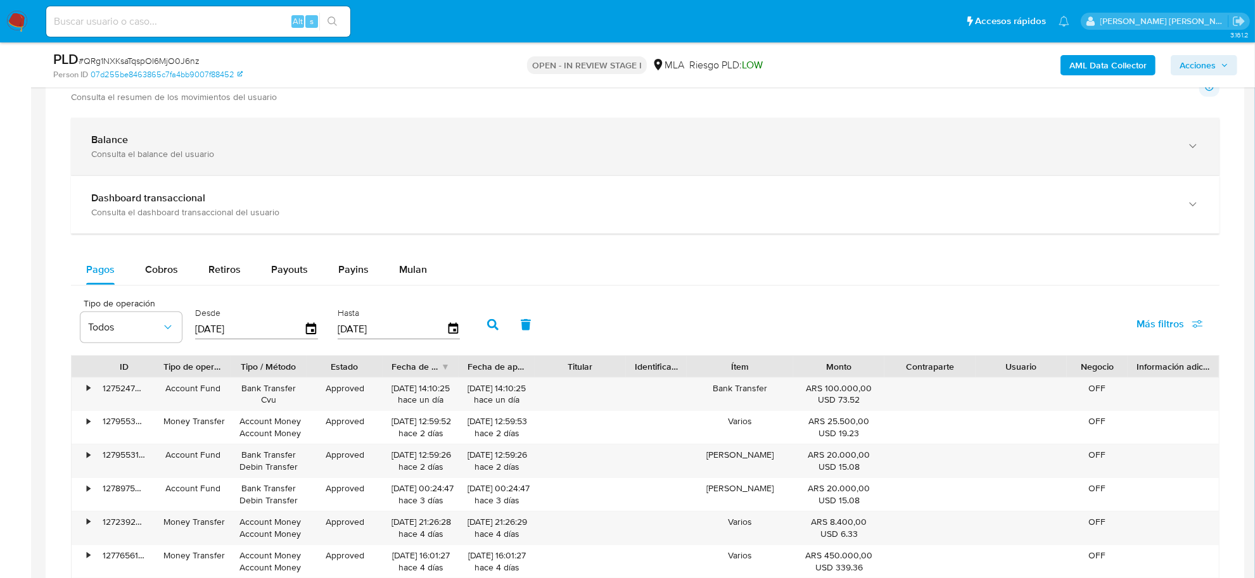
click at [186, 146] on div "Balance" at bounding box center [632, 140] width 1083 height 13
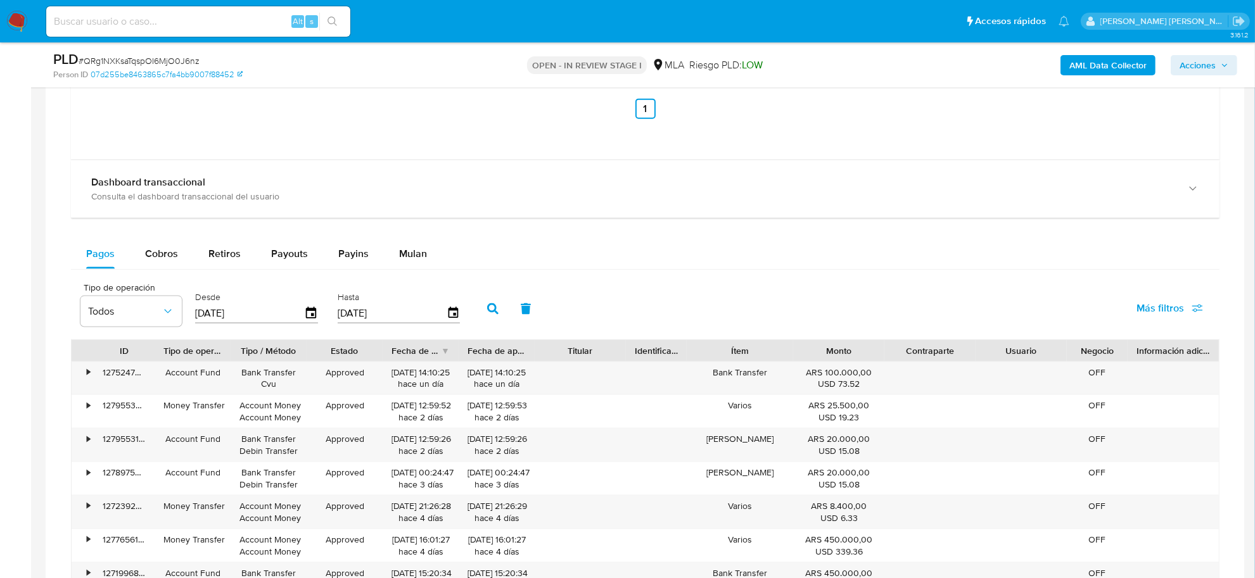
scroll to position [1742, 0]
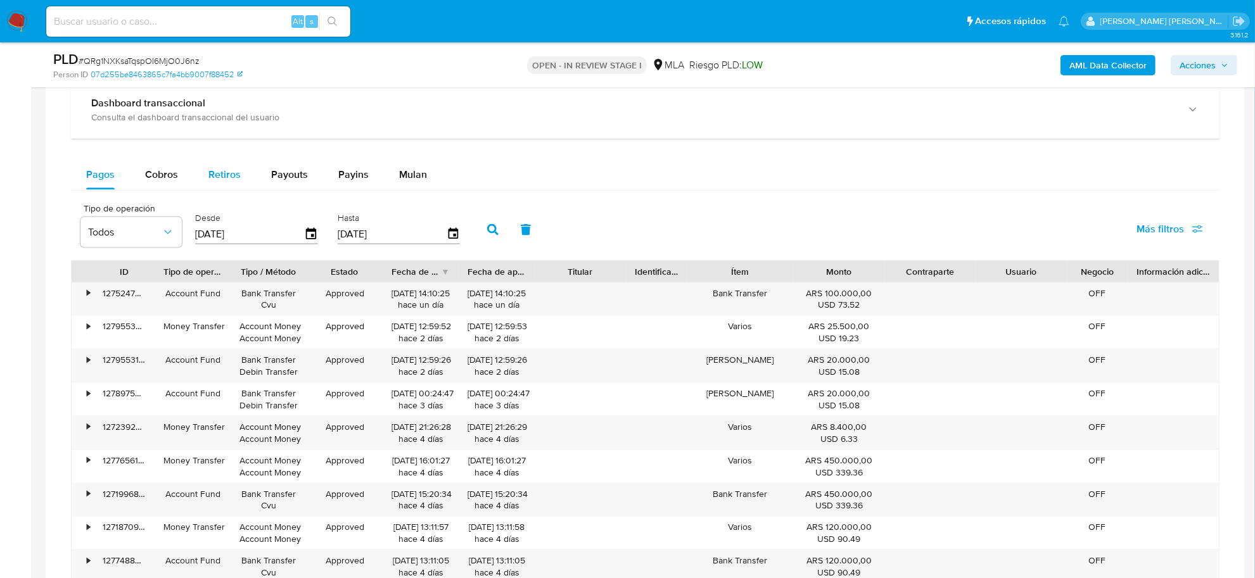
click at [236, 181] on span "Retiros" at bounding box center [224, 174] width 32 height 15
select select "10"
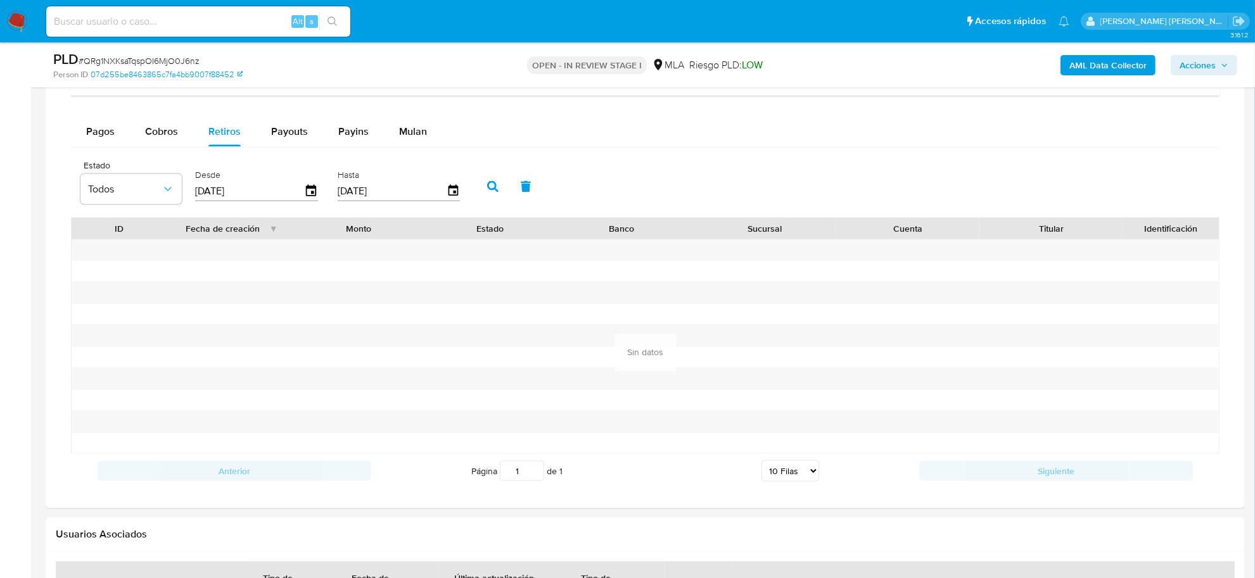
scroll to position [1821, 0]
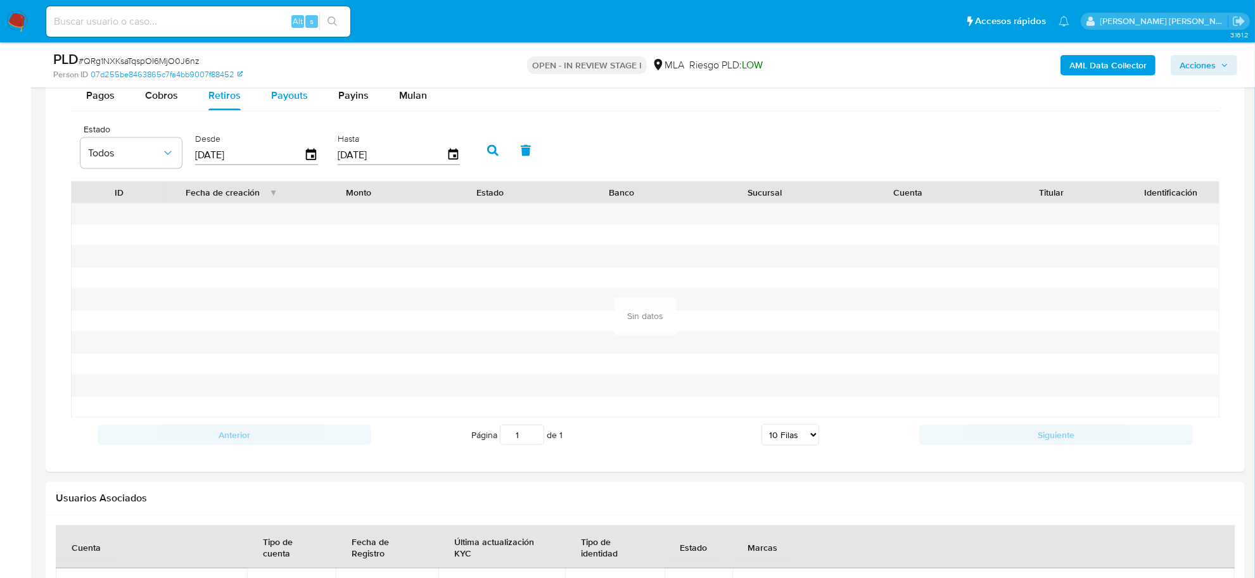
click at [283, 111] on div "Payouts" at bounding box center [289, 95] width 37 height 30
select select "10"
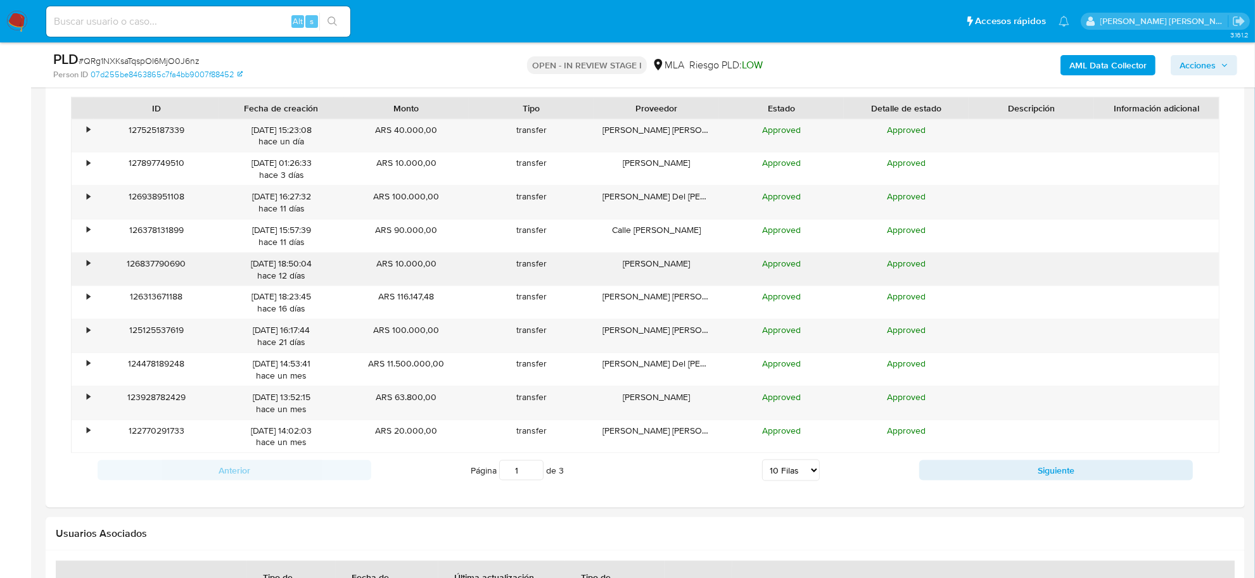
scroll to position [1980, 0]
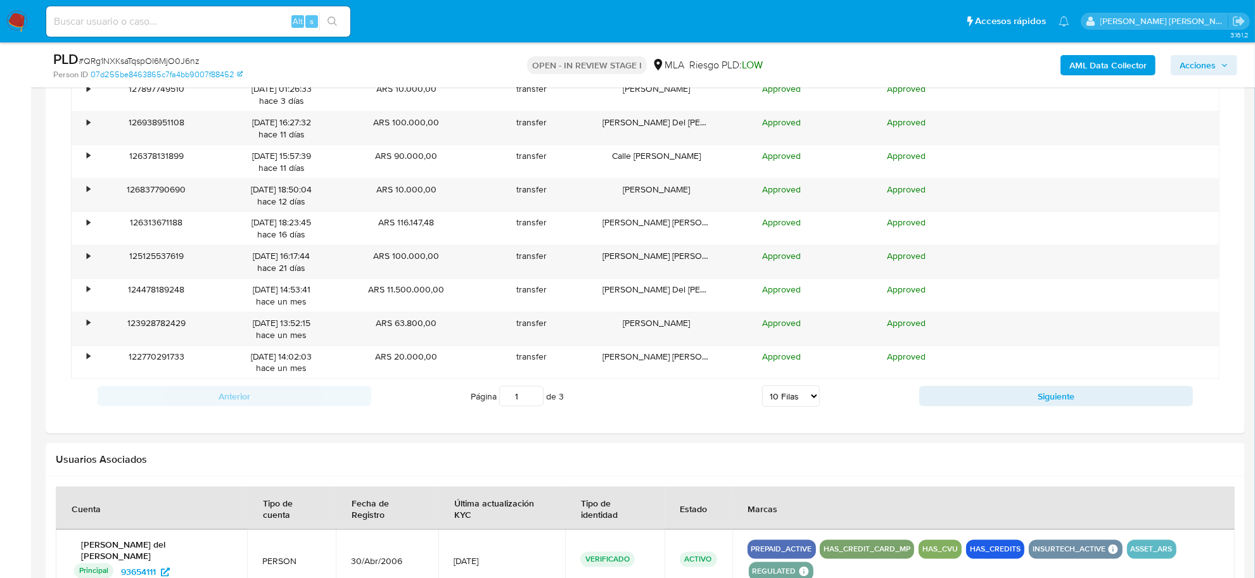
click at [979, 388] on div "Anterior Página 1 de 3 5 Filas 10 Filas 20 Filas 25 Filas 50 Filas 100 Filas Si…" at bounding box center [645, 397] width 1149 height 34
click at [985, 403] on button "Siguiente" at bounding box center [1056, 396] width 274 height 20
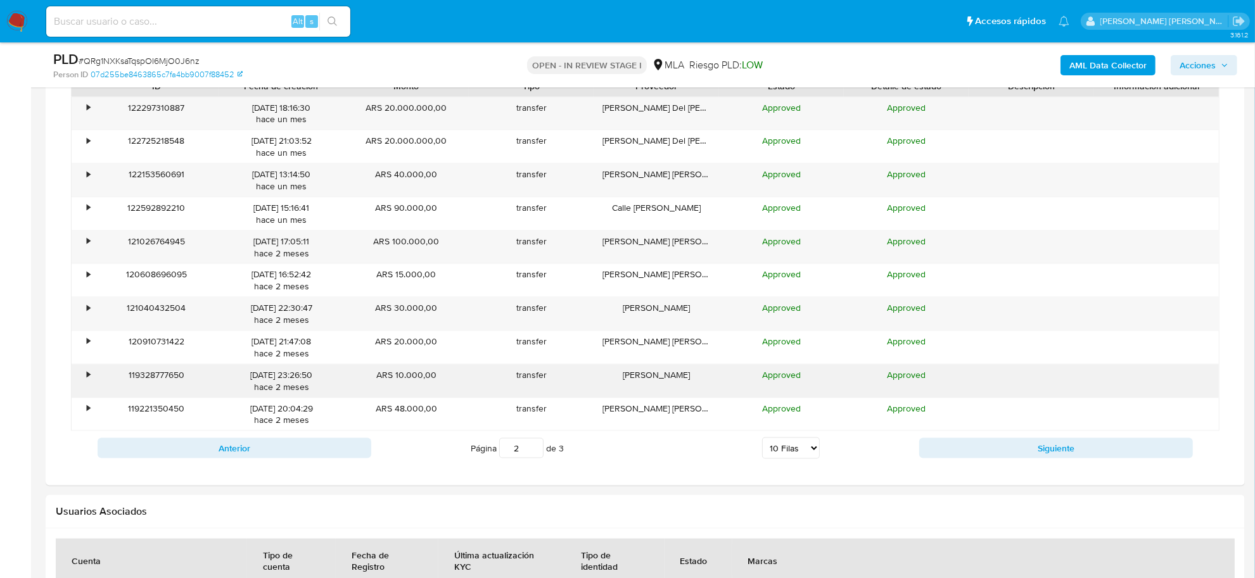
scroll to position [1901, 0]
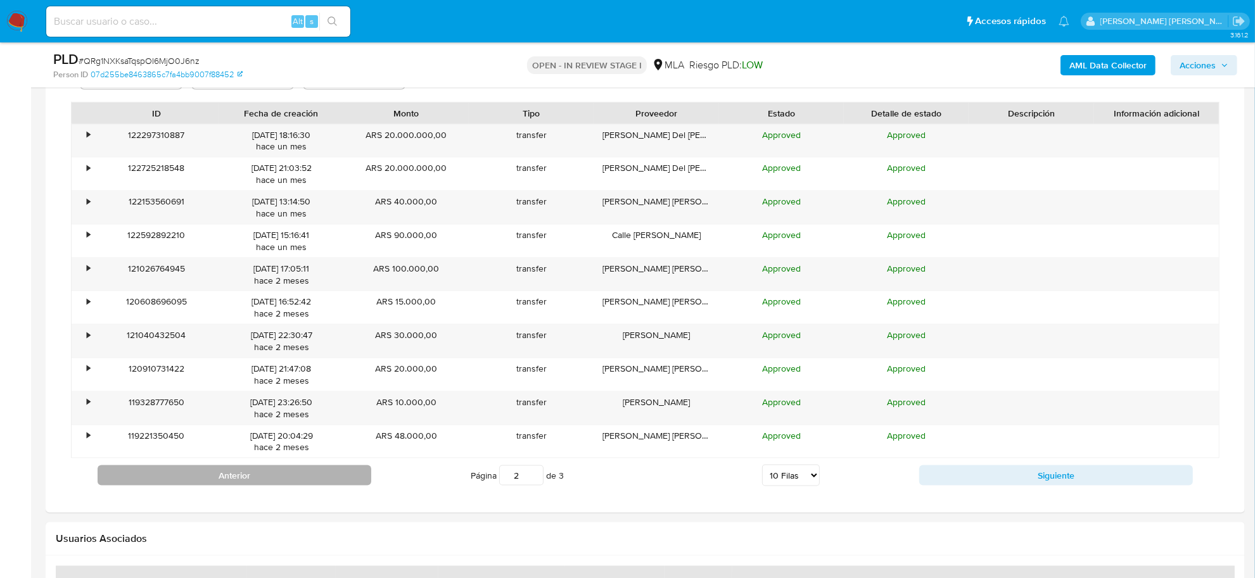
click at [236, 473] on button "Anterior" at bounding box center [235, 476] width 274 height 20
type input "1"
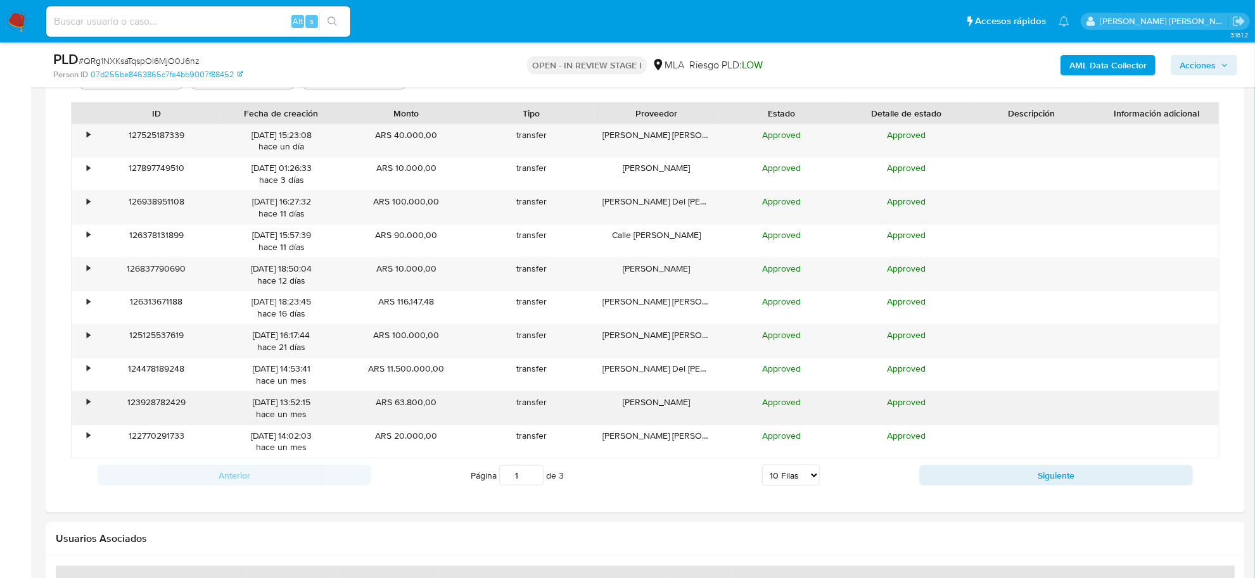
click at [84, 407] on div "•" at bounding box center [83, 408] width 22 height 33
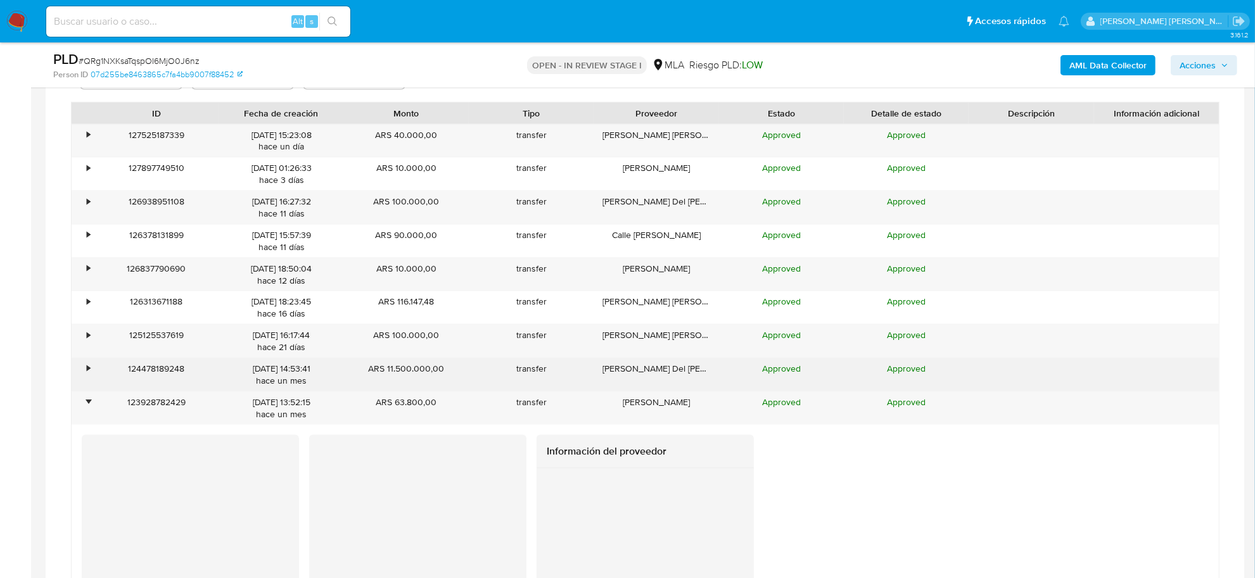
click at [89, 369] on div "•" at bounding box center [88, 369] width 3 height 12
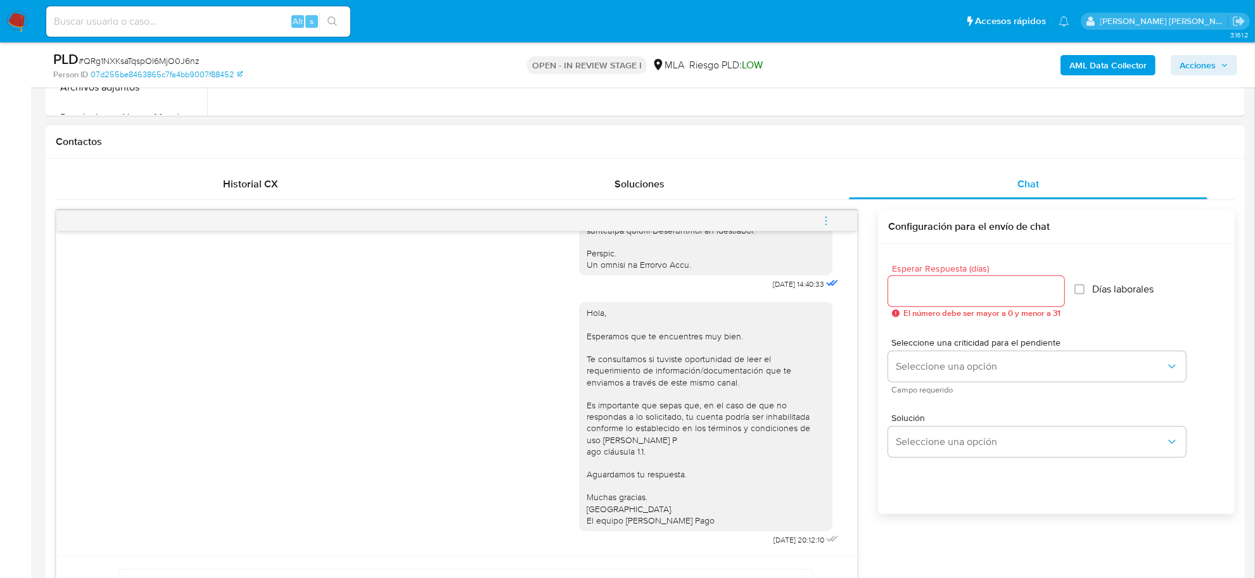
scroll to position [317, 0]
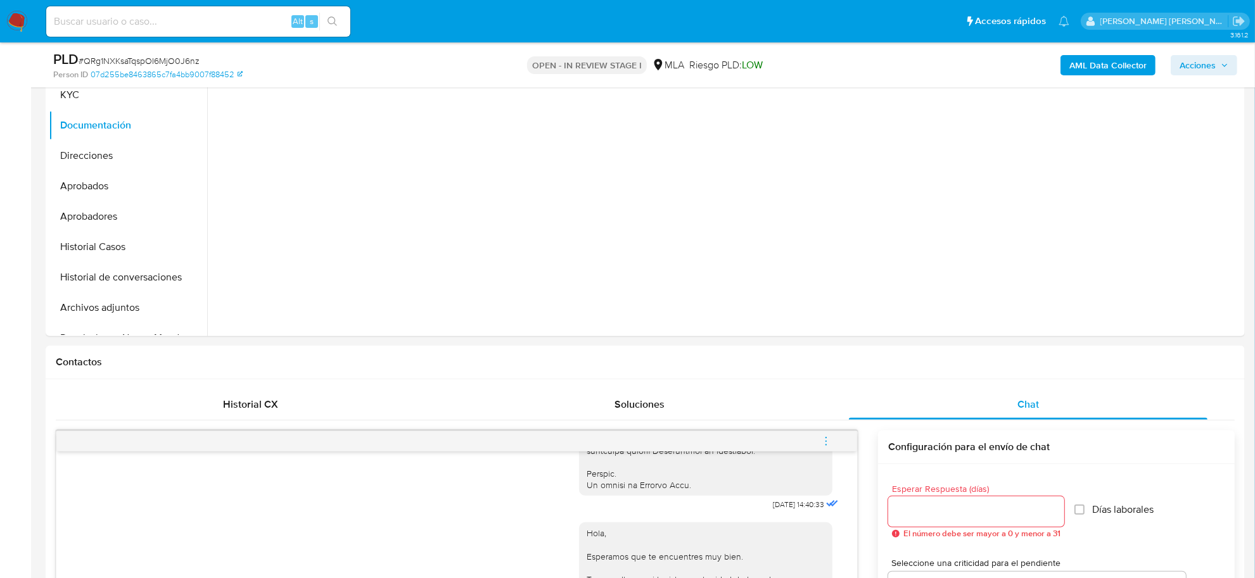
click at [822, 438] on icon "menu-action" at bounding box center [825, 441] width 11 height 11
click at [743, 407] on li "Cerrar conversación" at bounding box center [740, 418] width 130 height 23
click at [1076, 72] on b "AML Data Collector" at bounding box center [1107, 65] width 77 height 20
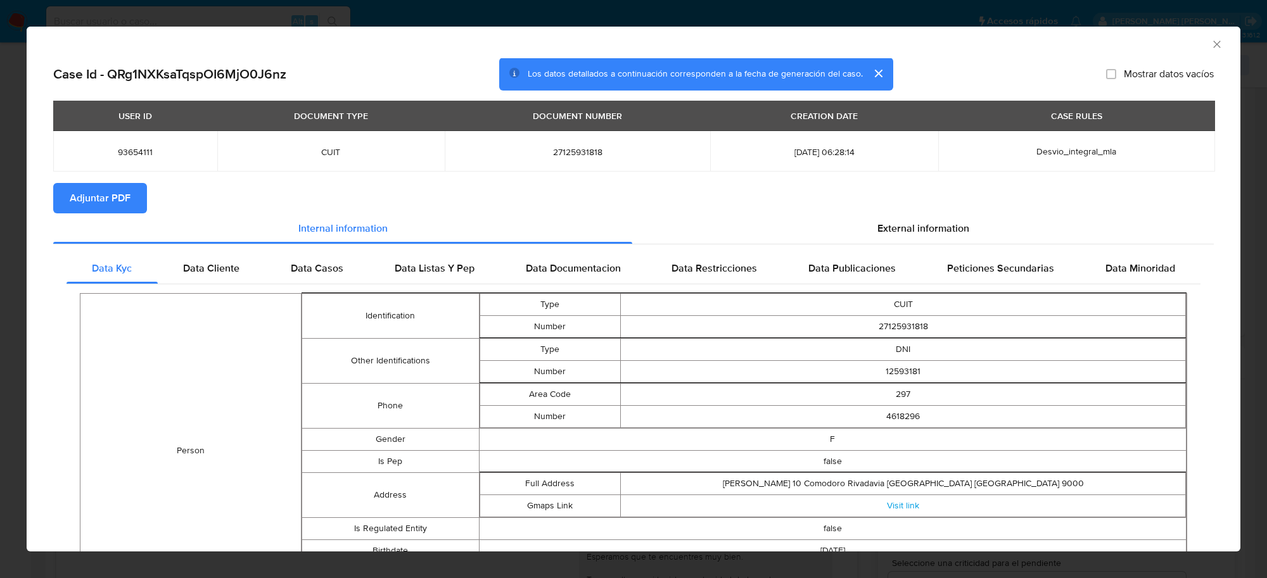
click at [141, 198] on button "Adjuntar PDF" at bounding box center [100, 198] width 94 height 30
click at [1213, 46] on icon "Cerrar ventana" at bounding box center [1216, 44] width 7 height 7
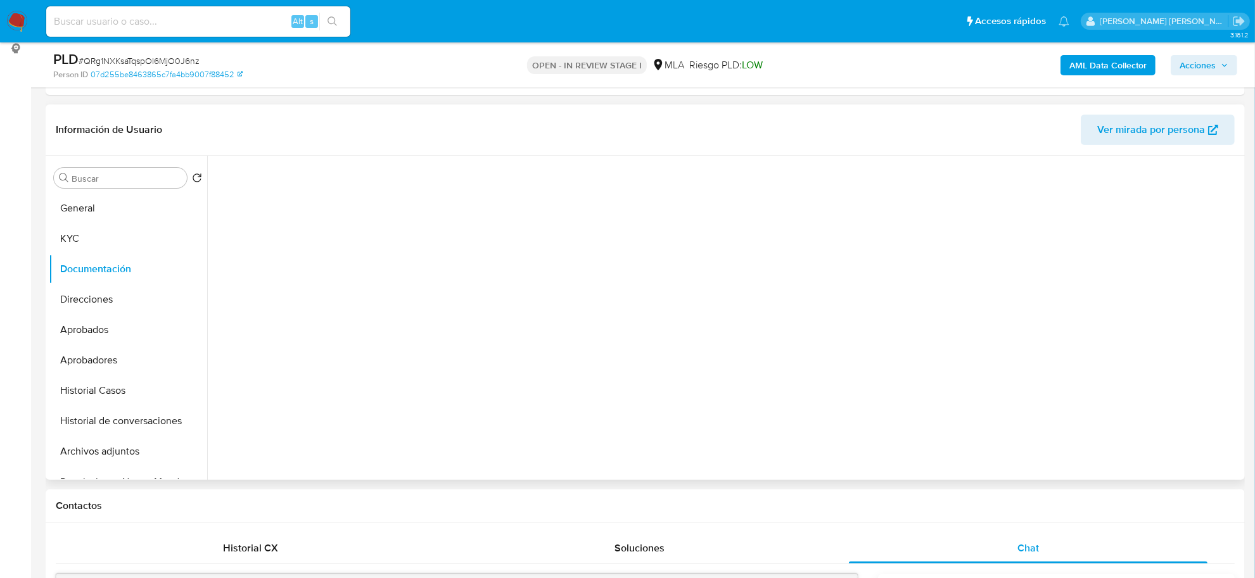
scroll to position [158, 0]
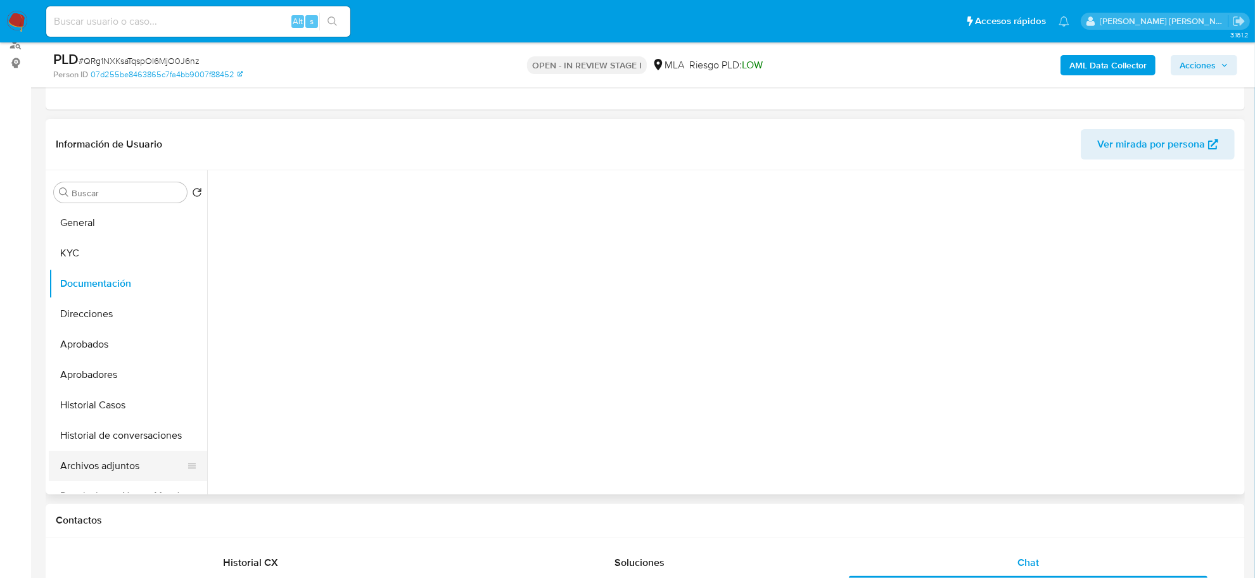
click at [118, 460] on button "Archivos adjuntos" at bounding box center [123, 466] width 148 height 30
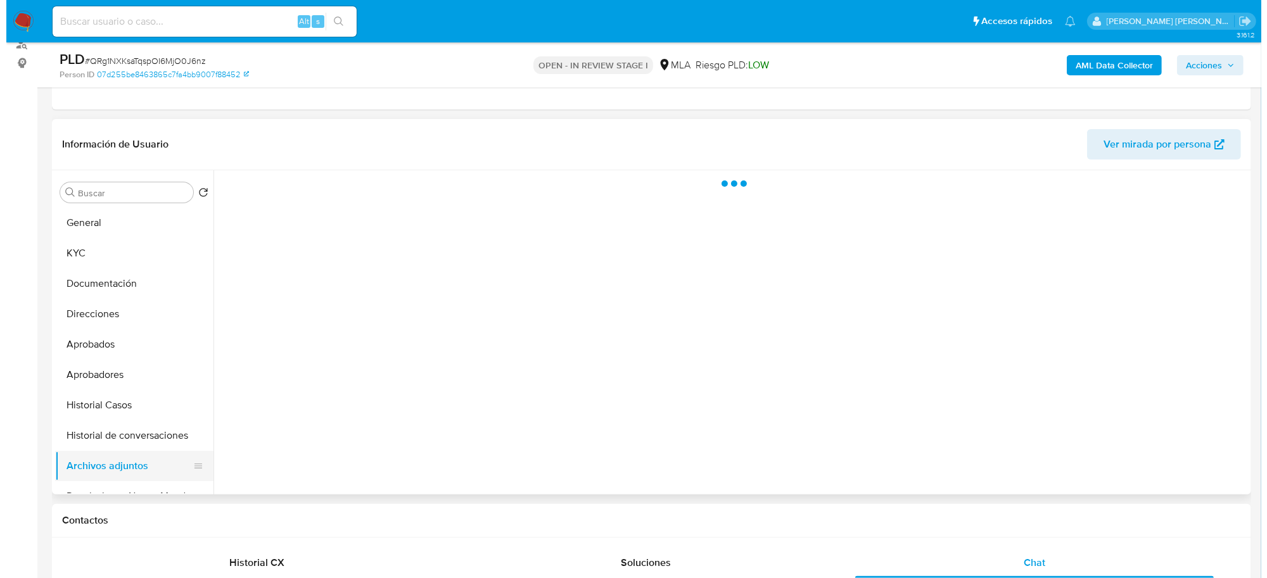
scroll to position [0, 0]
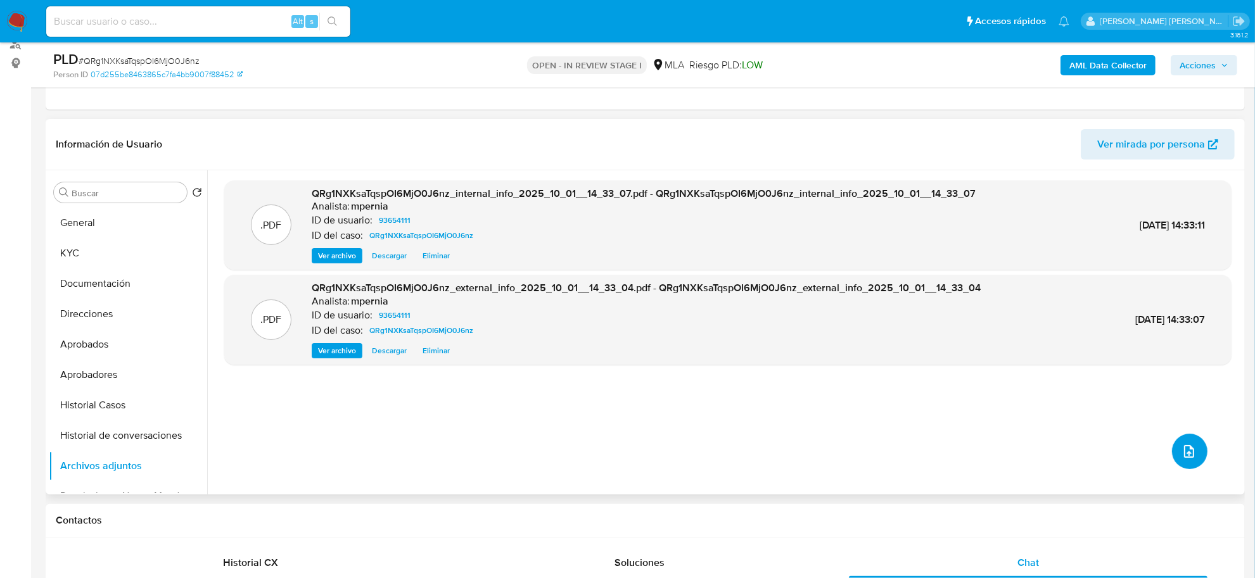
click at [1194, 449] on button "upload-file" at bounding box center [1189, 451] width 35 height 35
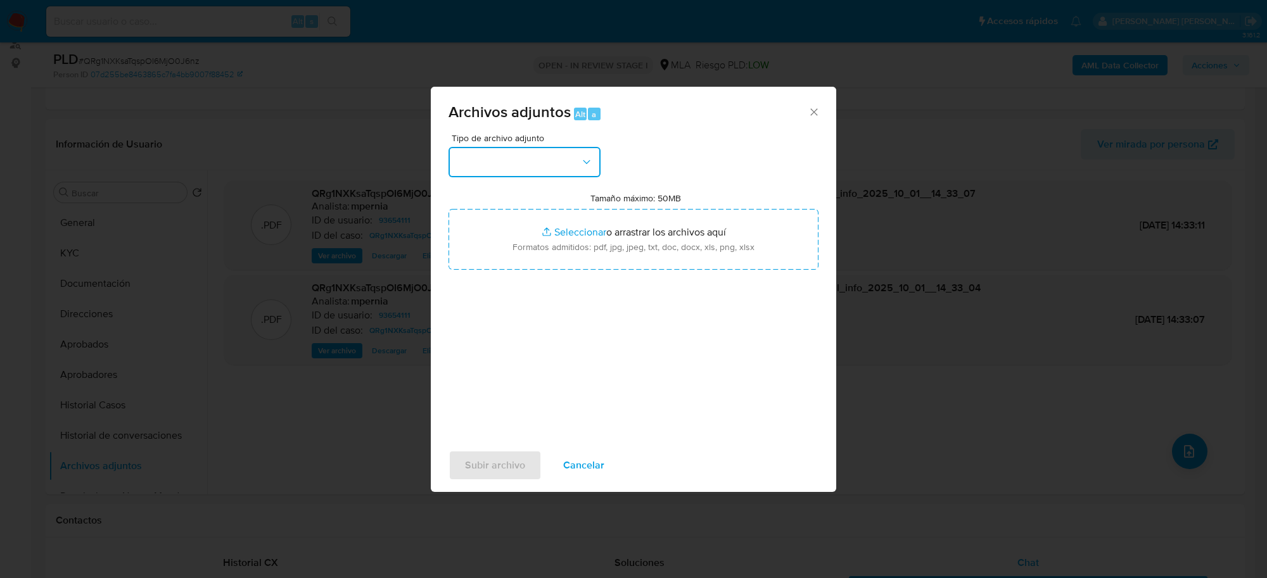
click at [533, 169] on button "button" at bounding box center [525, 162] width 152 height 30
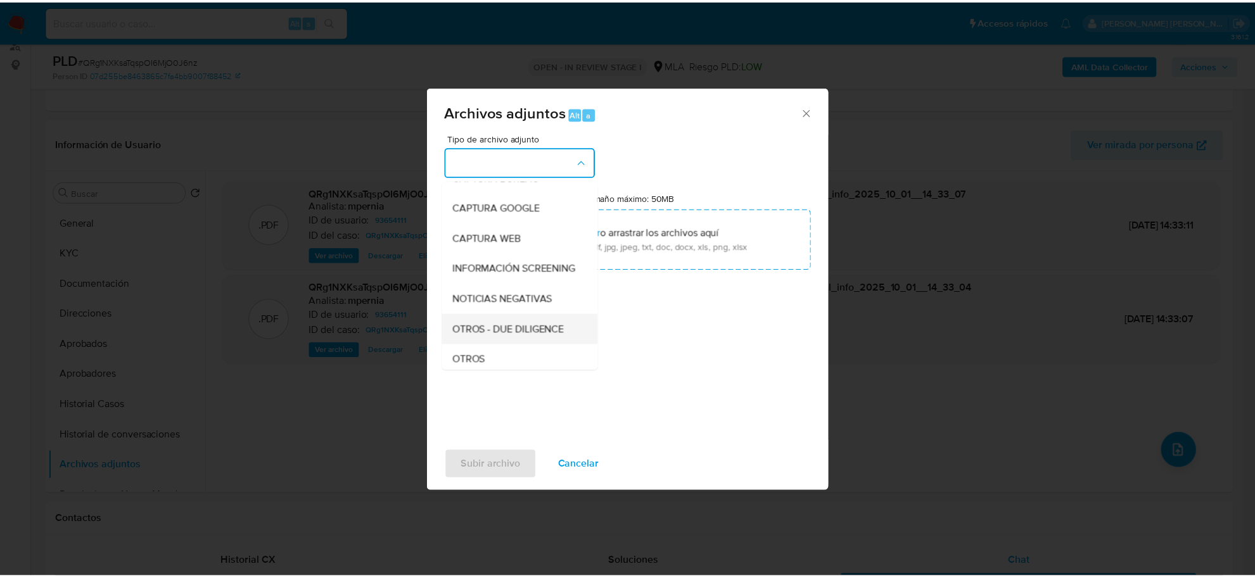
scroll to position [158, 0]
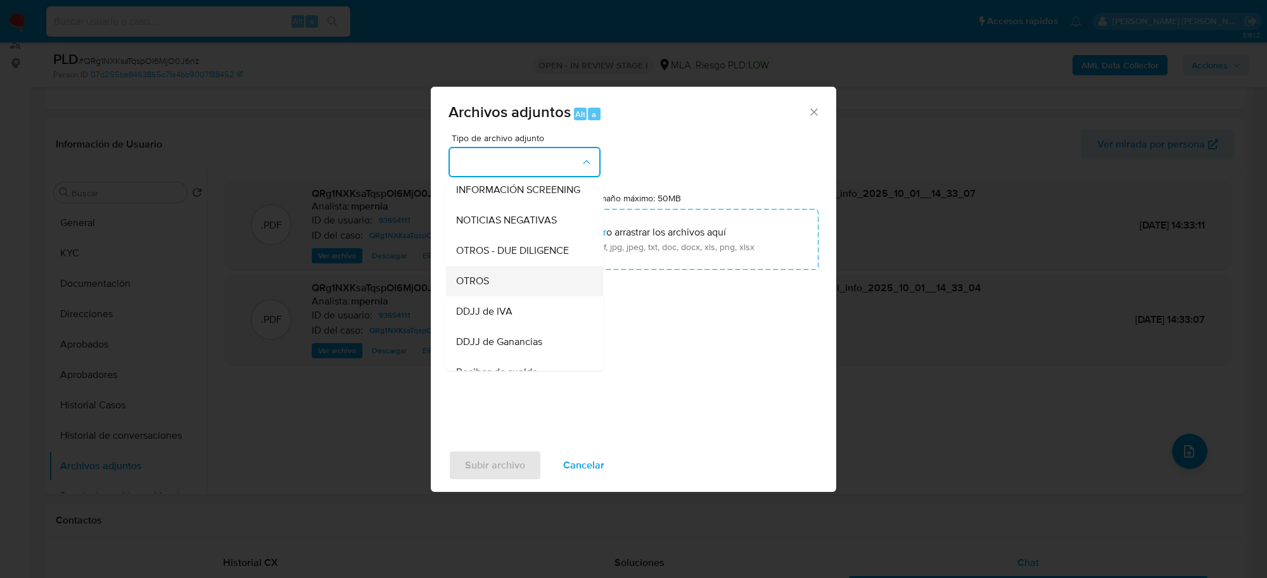
click at [488, 288] on span "OTROS" at bounding box center [472, 281] width 33 height 13
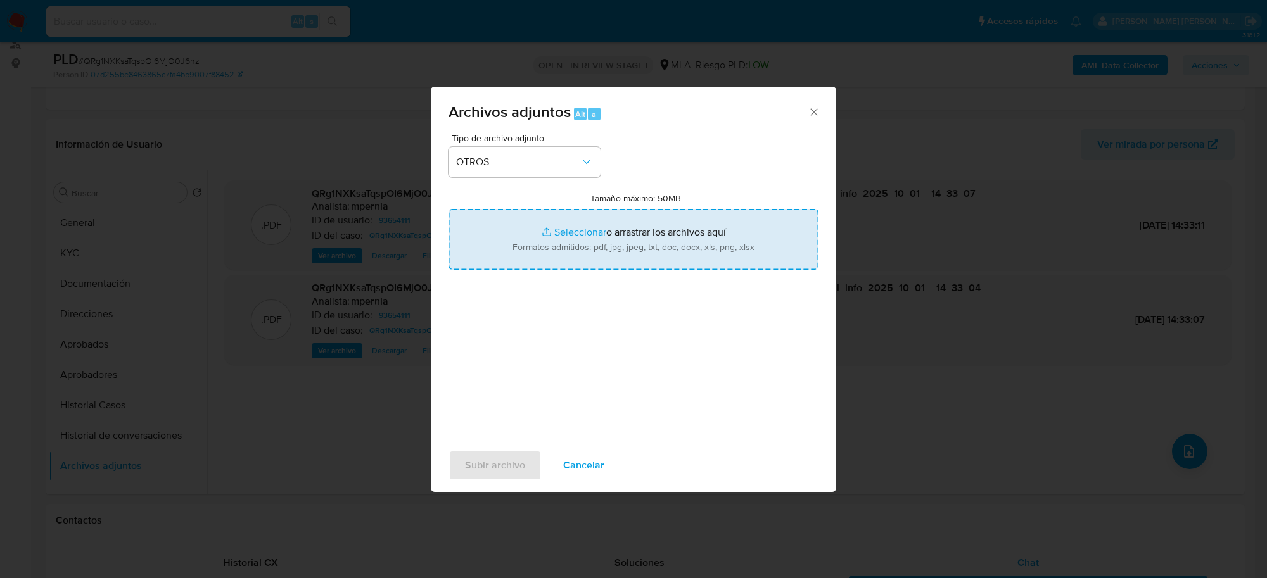
type input "C:\fakepath\Movimientos-Aladdin-93654111.xlsx"
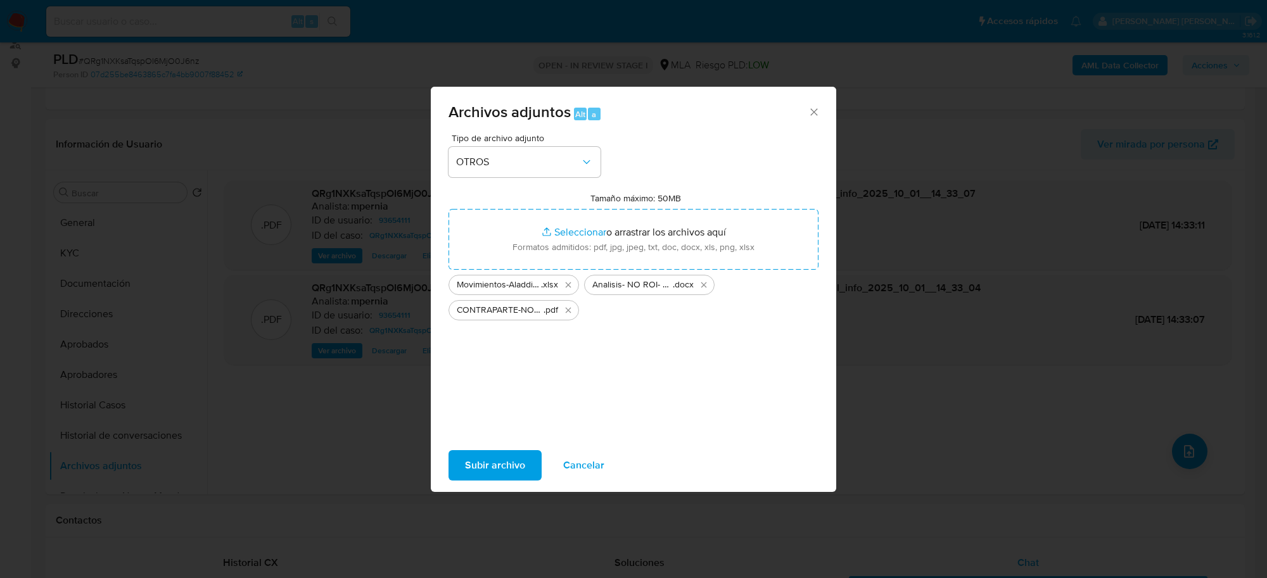
click at [498, 466] on span "Subir archivo" at bounding box center [495, 466] width 60 height 28
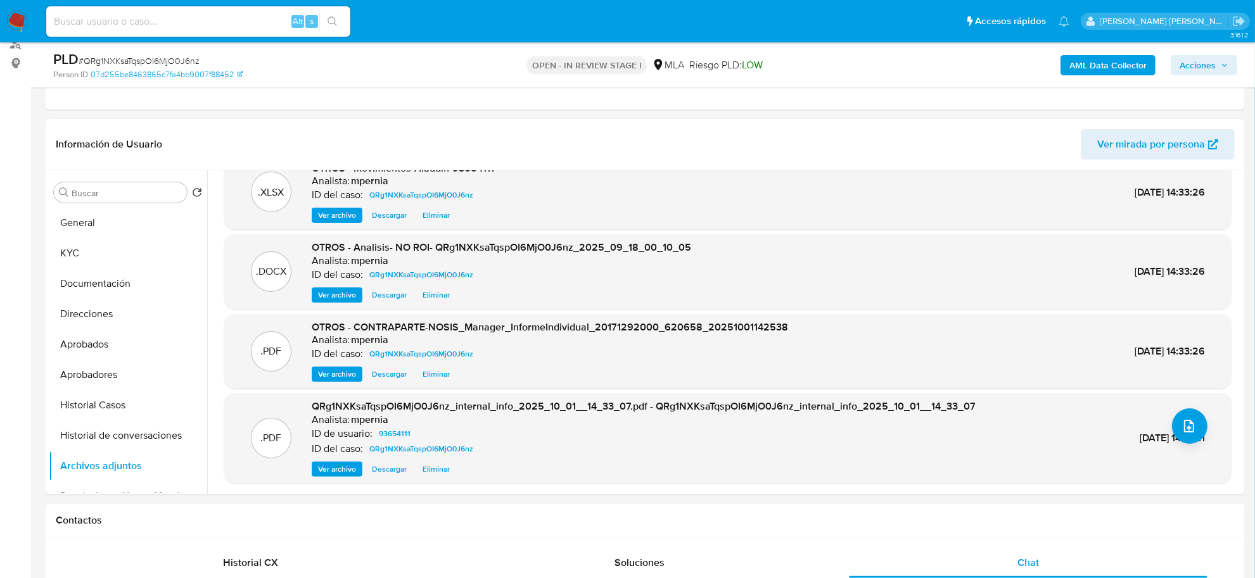
click at [1216, 60] on span "Acciones" at bounding box center [1198, 65] width 36 height 20
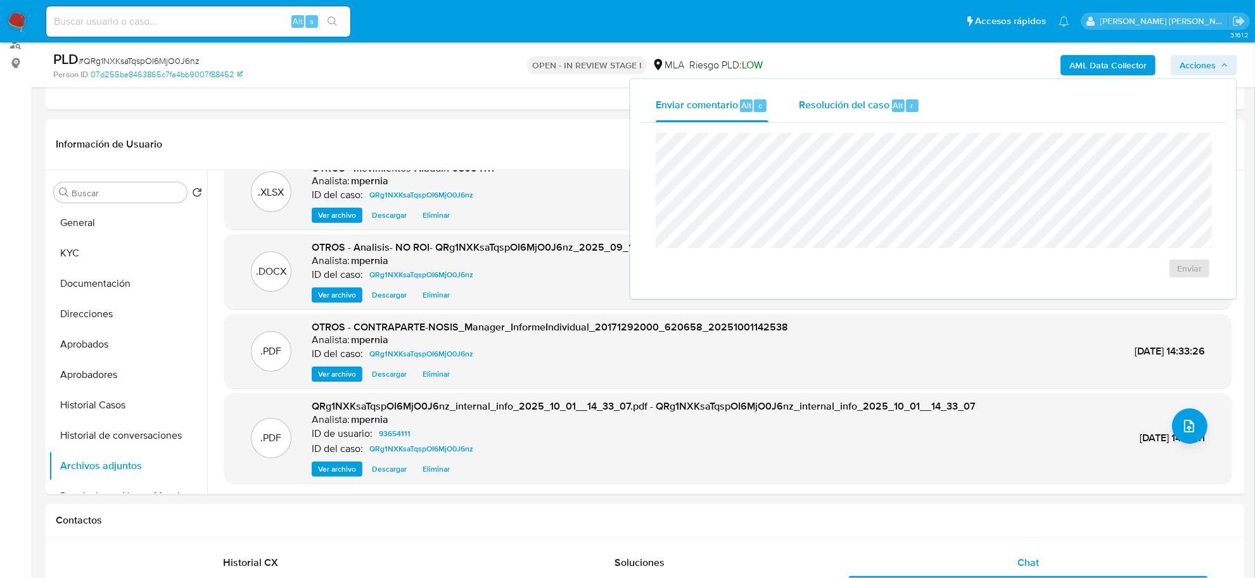
click at [860, 118] on div "Resolución del caso Alt r" at bounding box center [859, 105] width 121 height 33
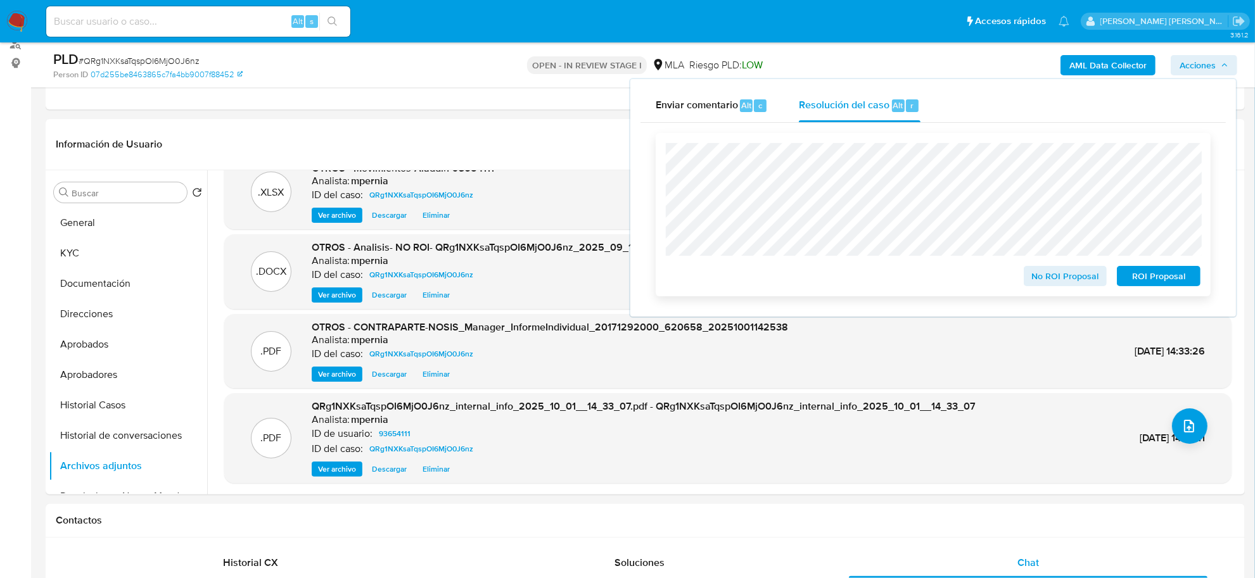
click at [1071, 274] on span "No ROI Proposal" at bounding box center [1066, 276] width 66 height 18
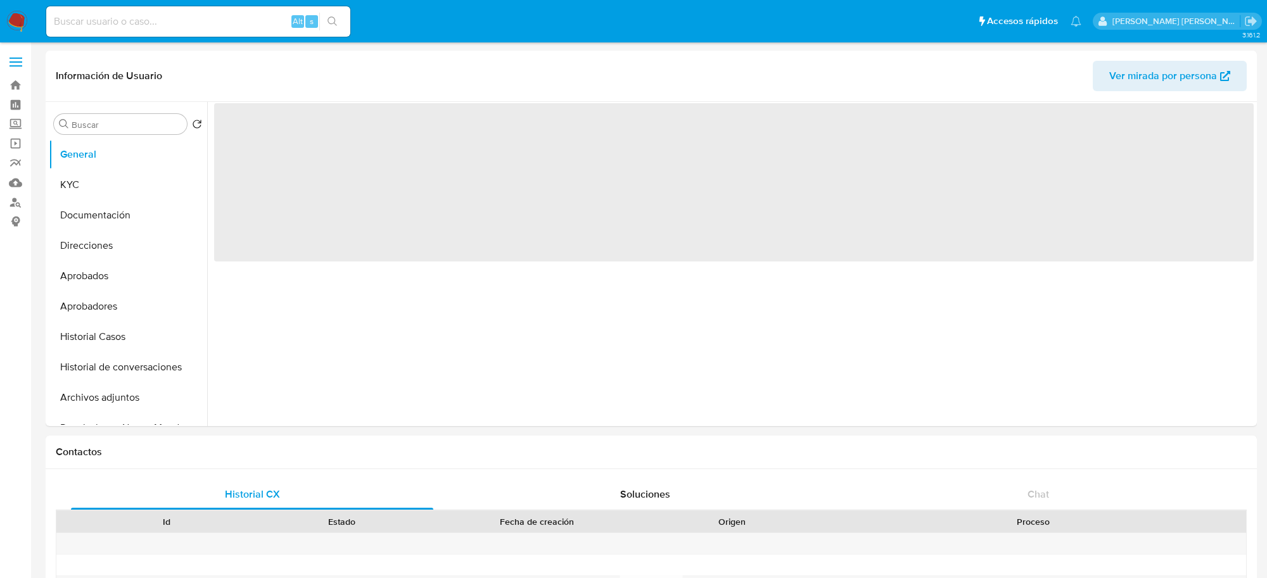
select select "10"
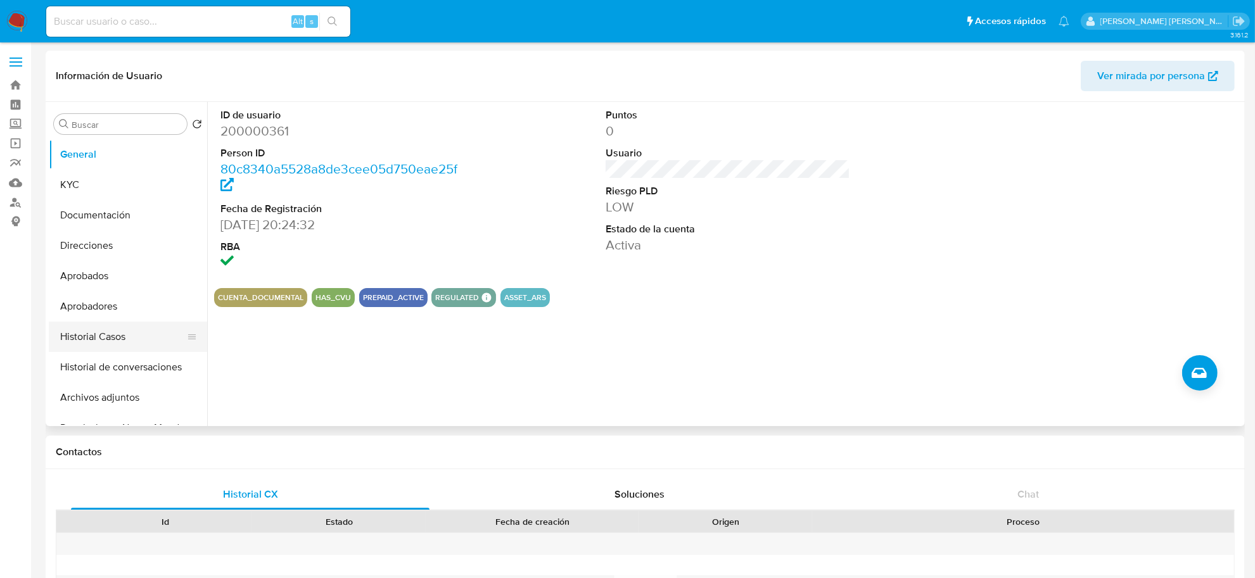
click at [103, 331] on button "Historial Casos" at bounding box center [123, 337] width 148 height 30
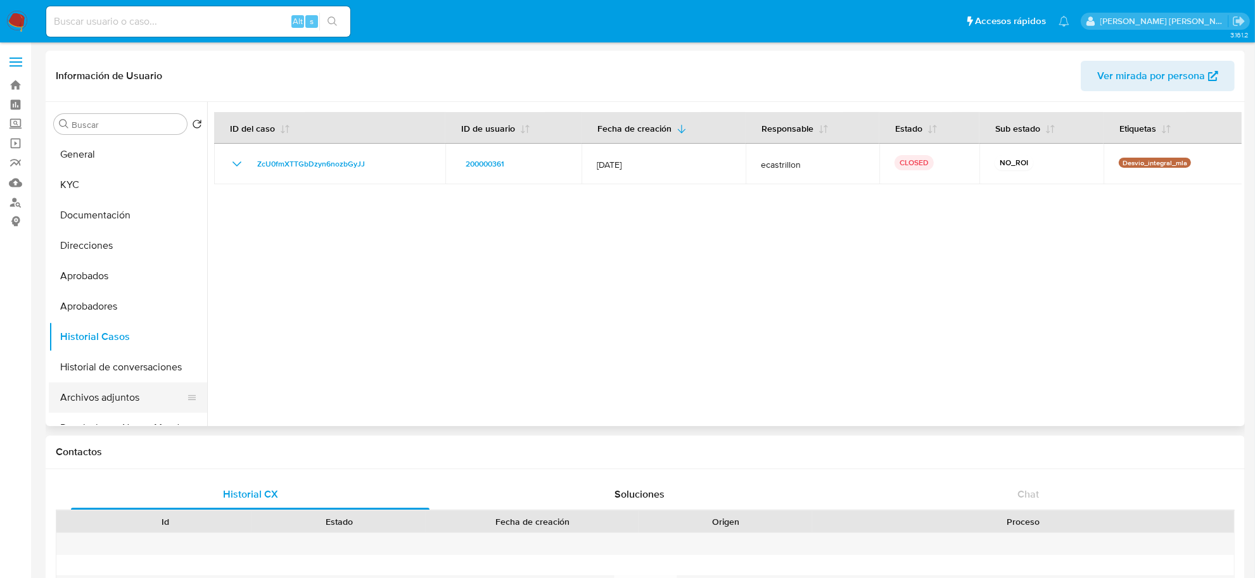
click at [106, 390] on button "Archivos adjuntos" at bounding box center [123, 398] width 148 height 30
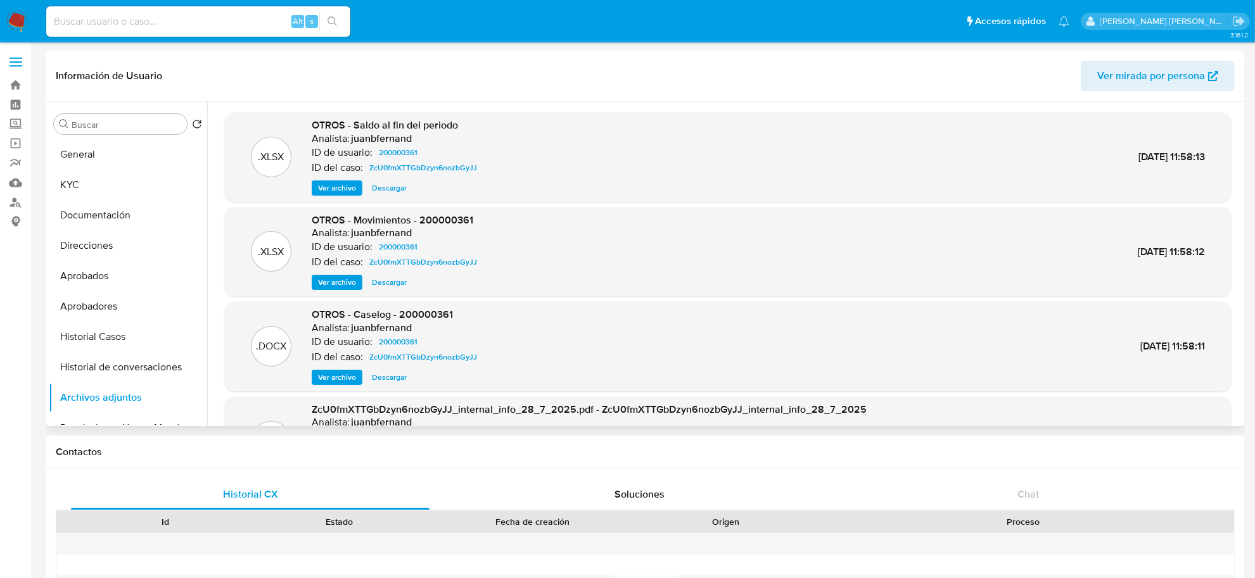
click at [336, 374] on span "Ver archivo" at bounding box center [337, 377] width 38 height 13
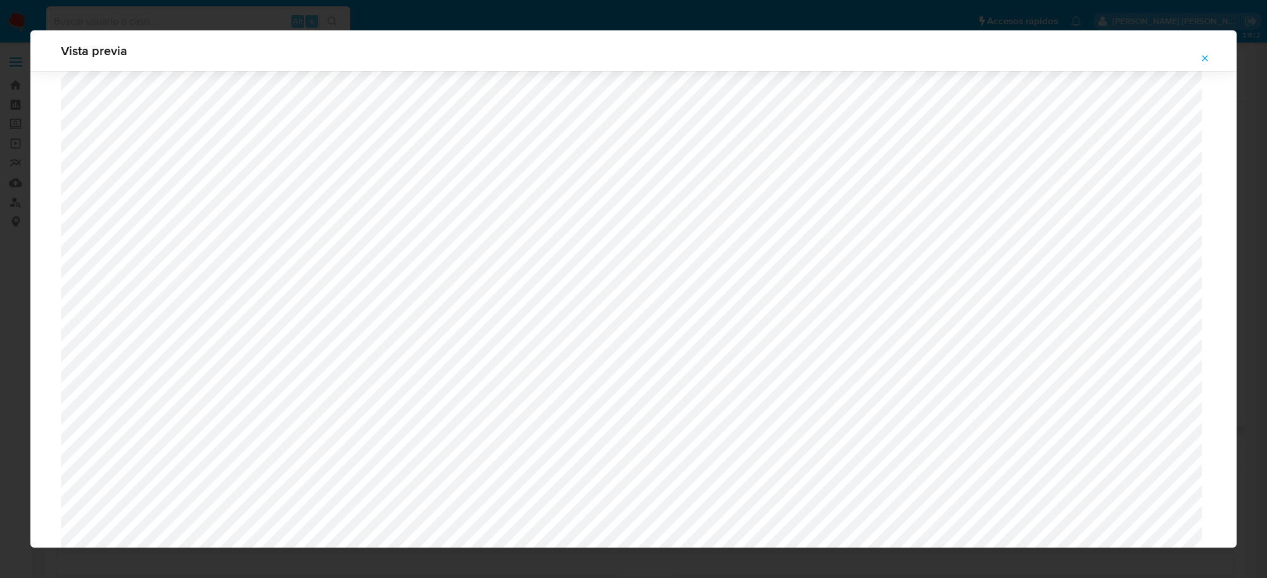
scroll to position [767, 0]
click at [1202, 55] on icon "Attachment preview" at bounding box center [1205, 58] width 10 height 10
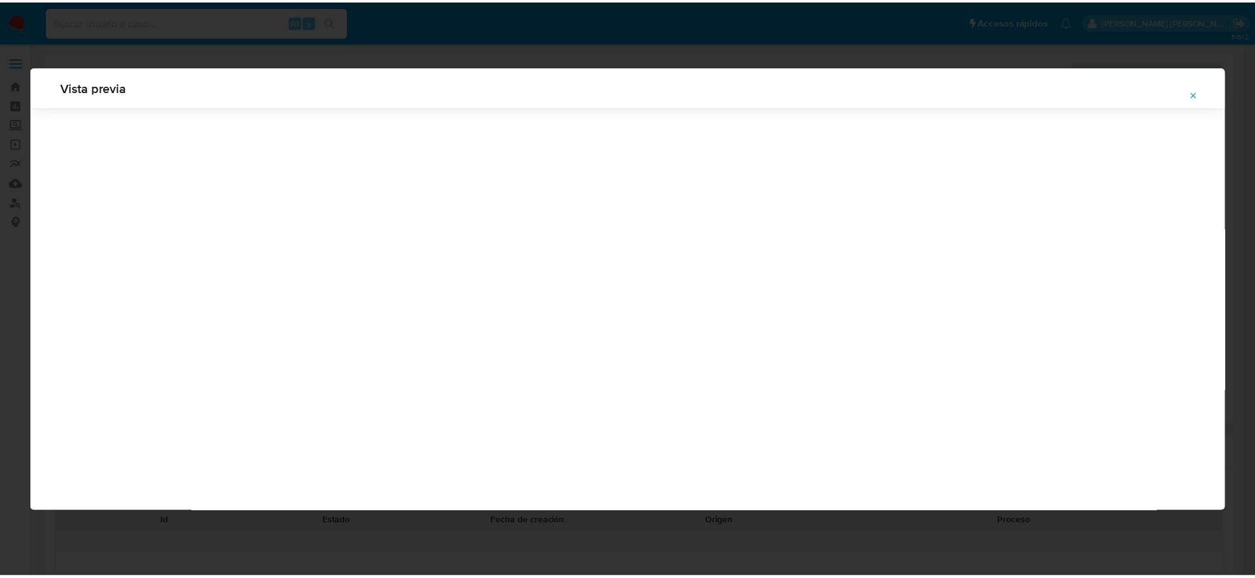
scroll to position [0, 0]
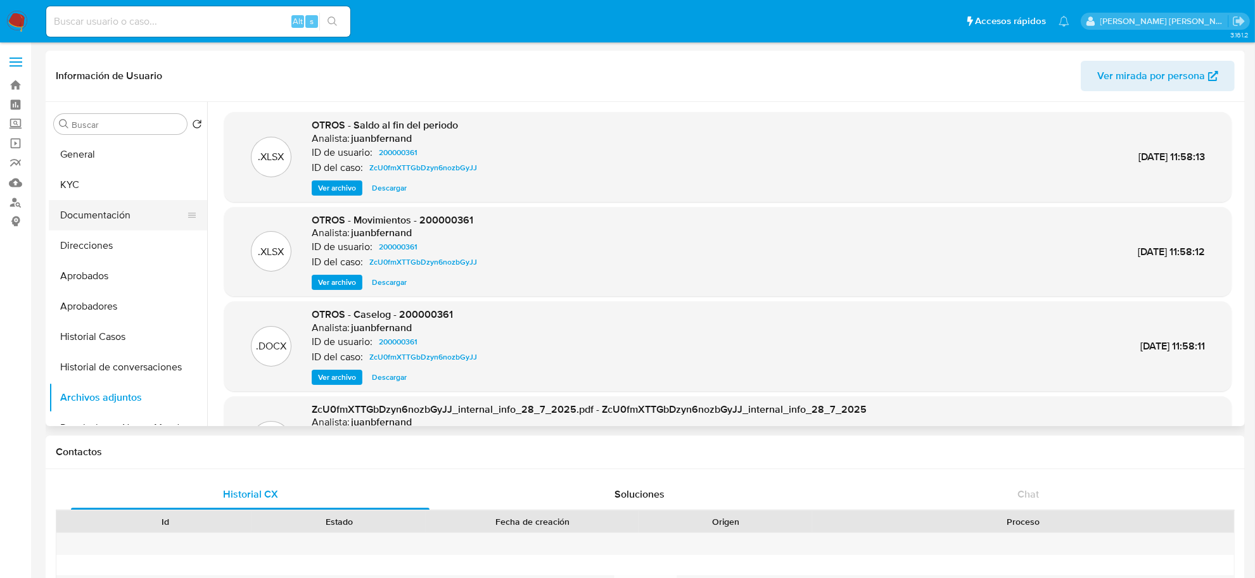
click at [87, 220] on button "Documentación" at bounding box center [123, 215] width 148 height 30
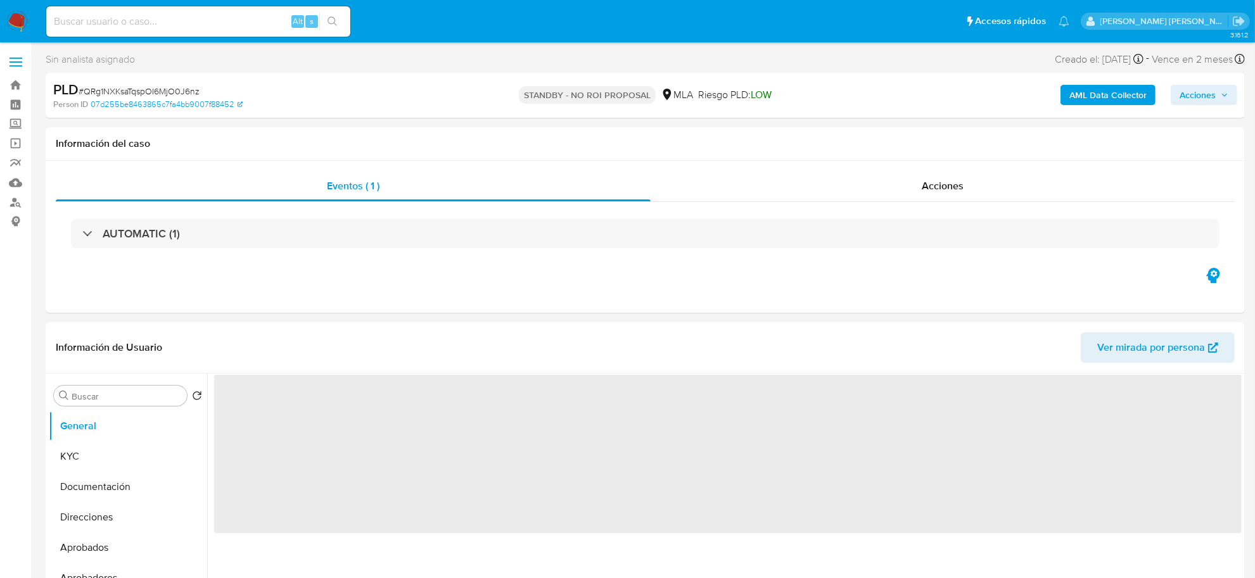
select select "10"
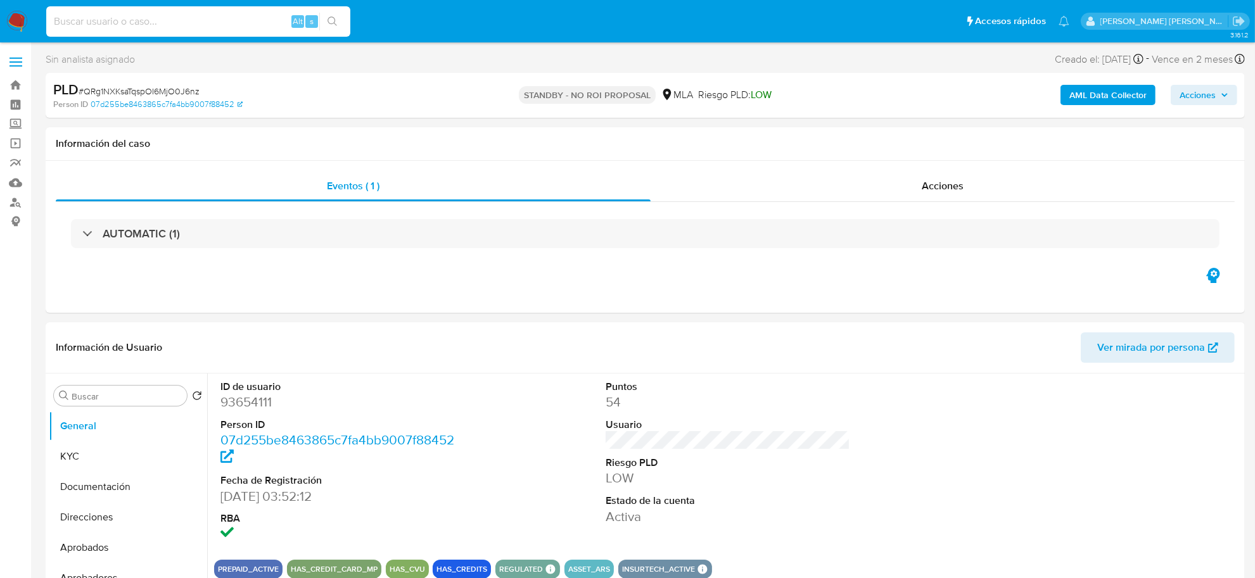
click at [187, 27] on input at bounding box center [198, 21] width 304 height 16
paste input "104436600"
type input "104436600"
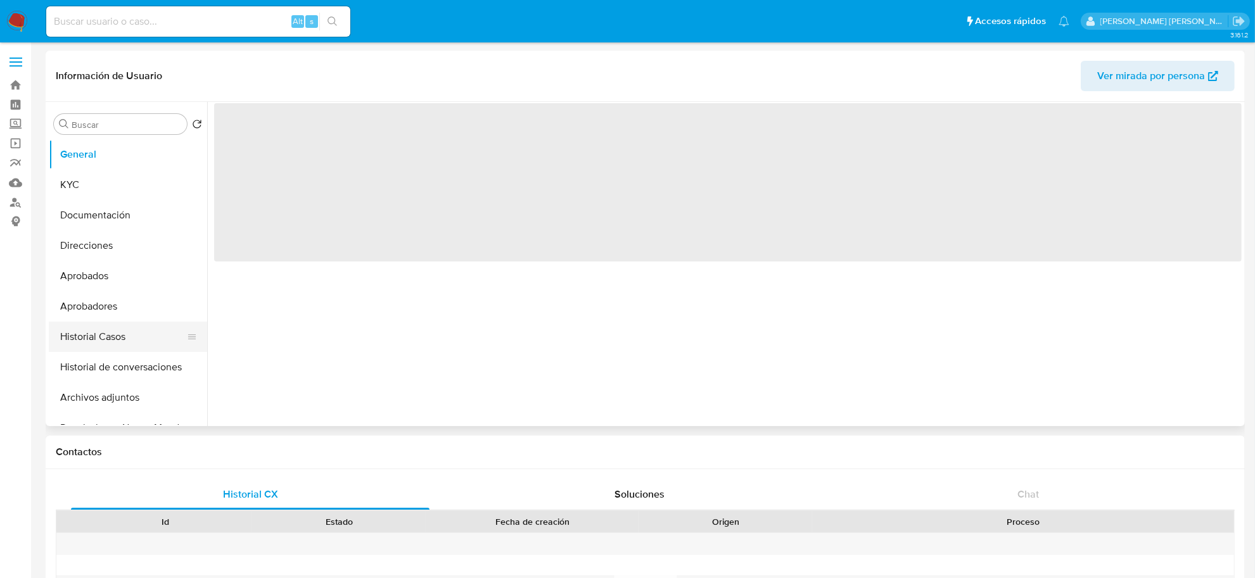
click at [128, 328] on button "Historial Casos" at bounding box center [123, 337] width 148 height 30
select select "10"
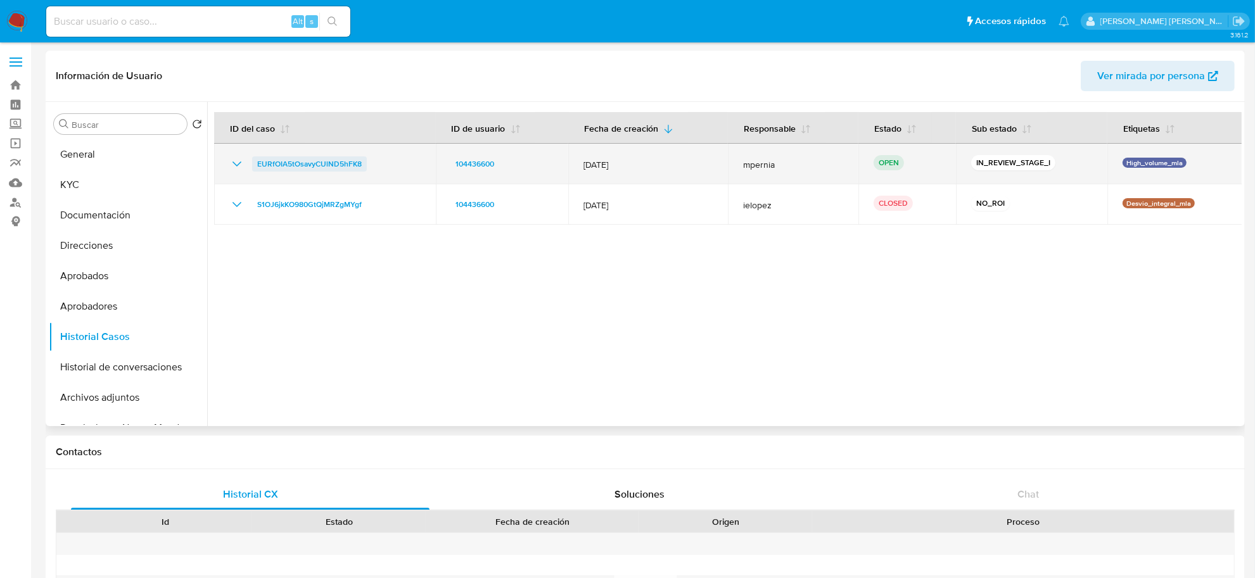
click at [300, 163] on span "EURfOIA5tOsavyCUlND5hFK8" at bounding box center [309, 163] width 105 height 15
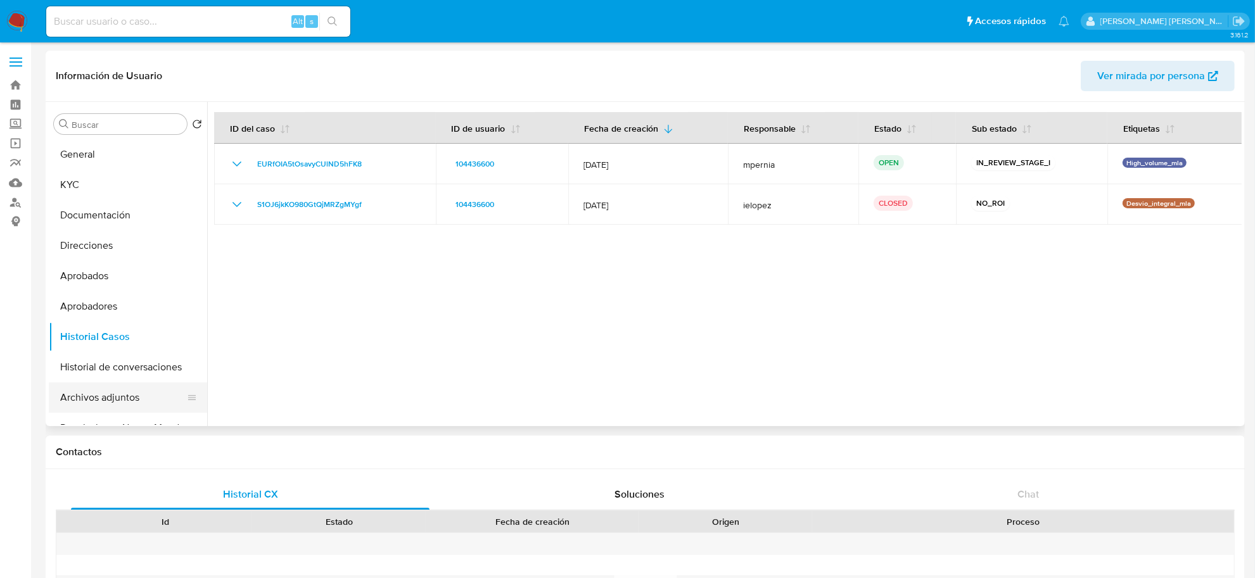
click at [76, 402] on button "Archivos adjuntos" at bounding box center [123, 398] width 148 height 30
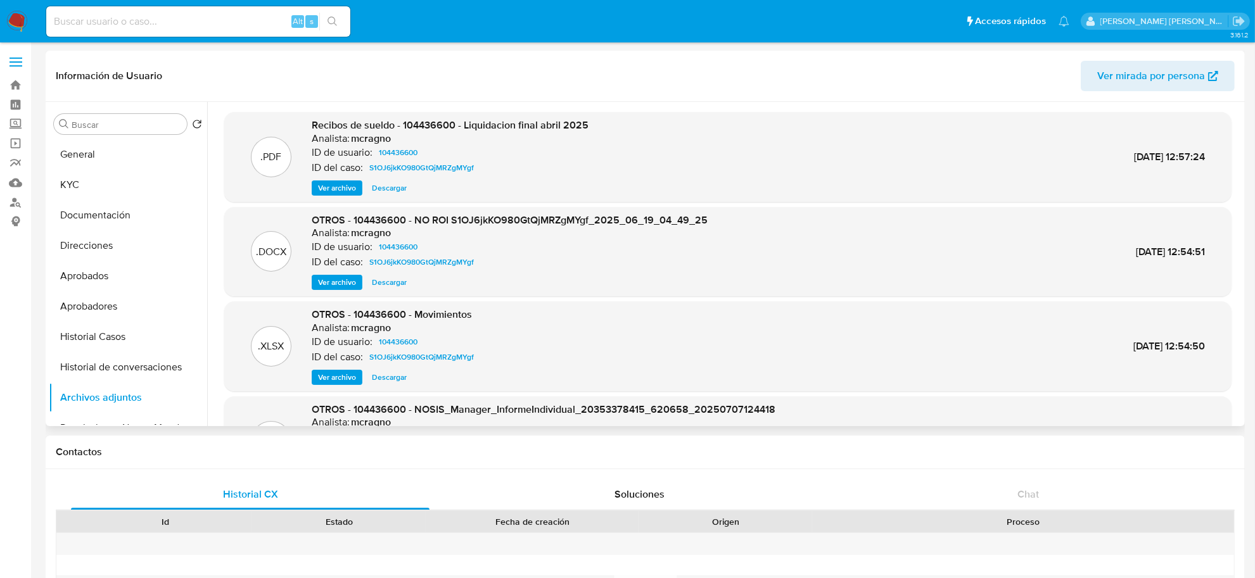
click at [336, 283] on span "Ver archivo" at bounding box center [337, 282] width 38 height 13
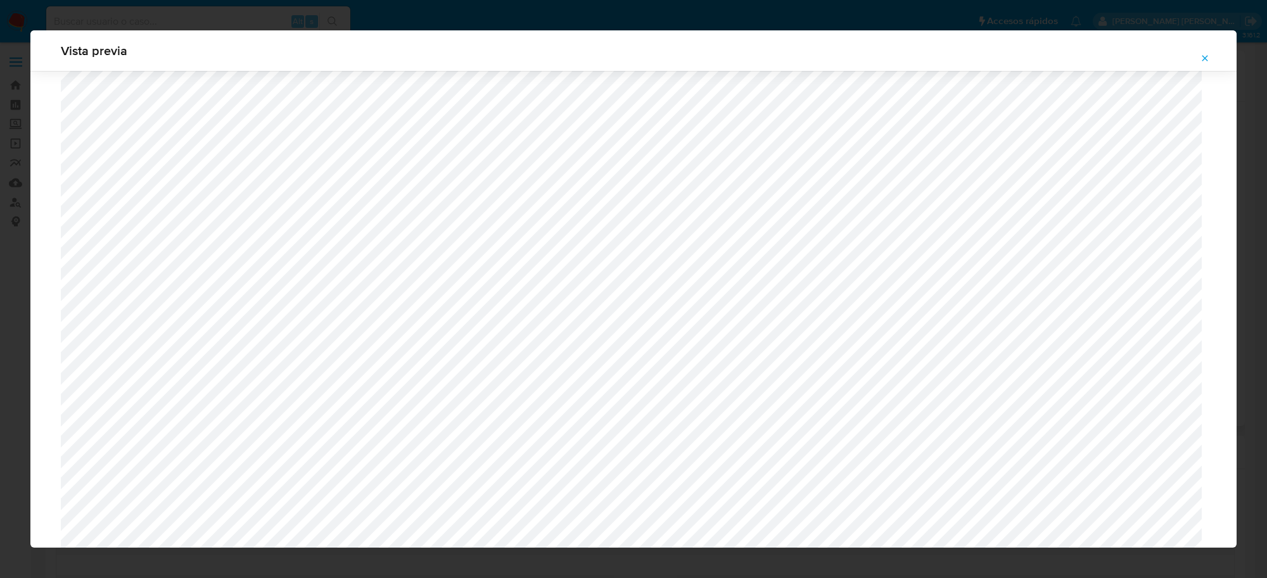
scroll to position [687, 0]
click at [1204, 61] on icon "Attachment preview" at bounding box center [1205, 58] width 10 height 10
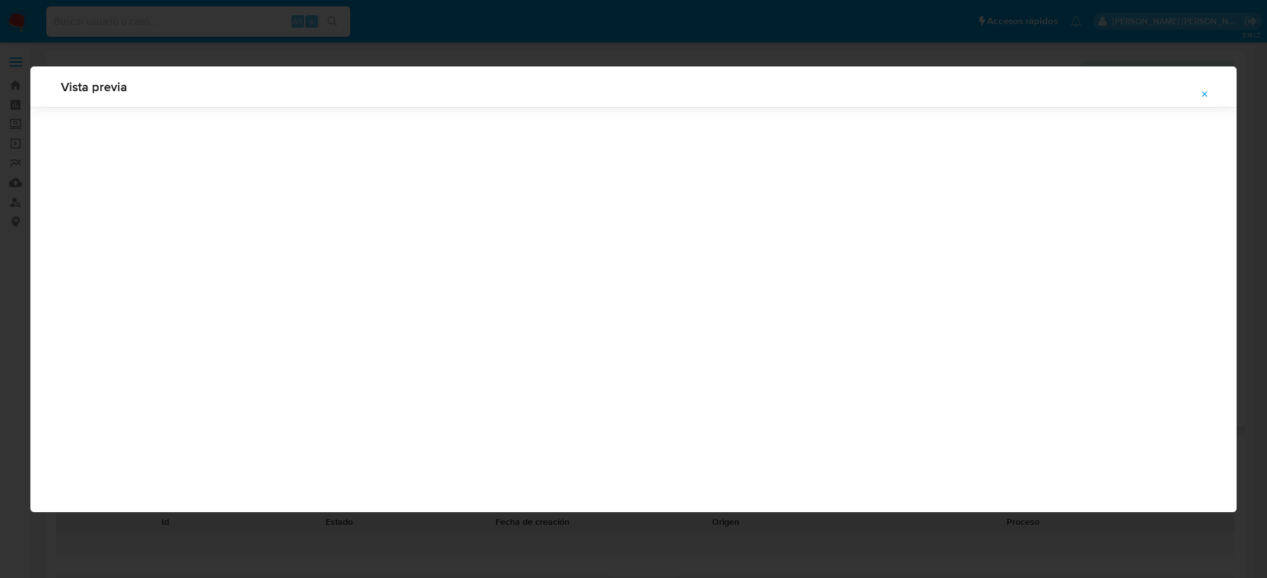
scroll to position [0, 0]
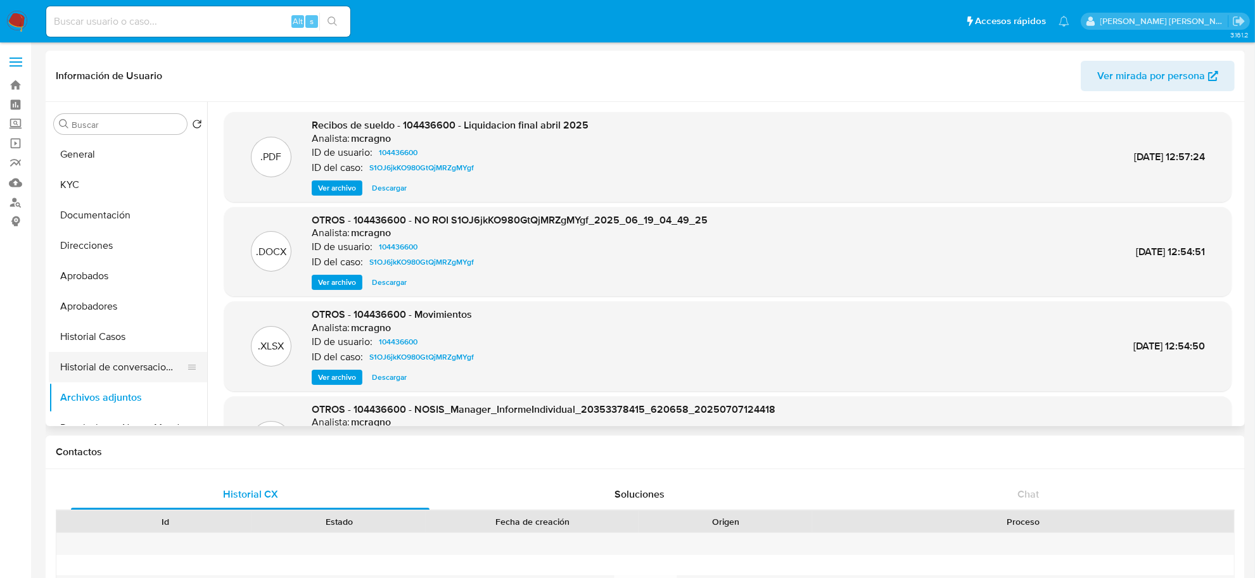
click at [96, 363] on button "Historial de conversaciones" at bounding box center [123, 367] width 148 height 30
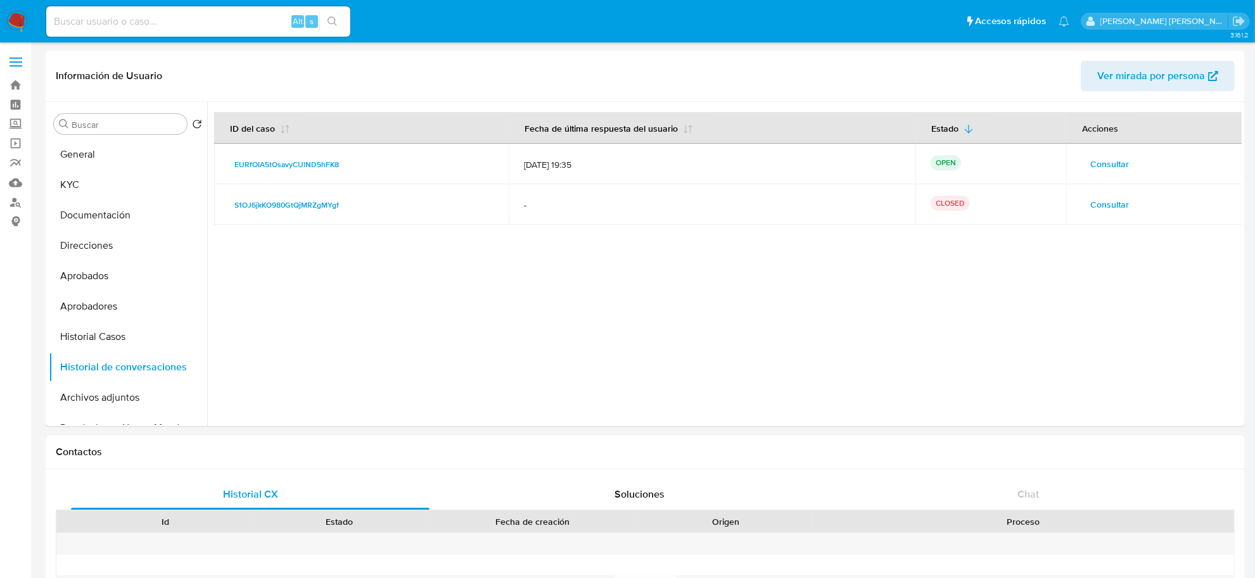
click at [1094, 196] on span "Consultar" at bounding box center [1109, 205] width 39 height 18
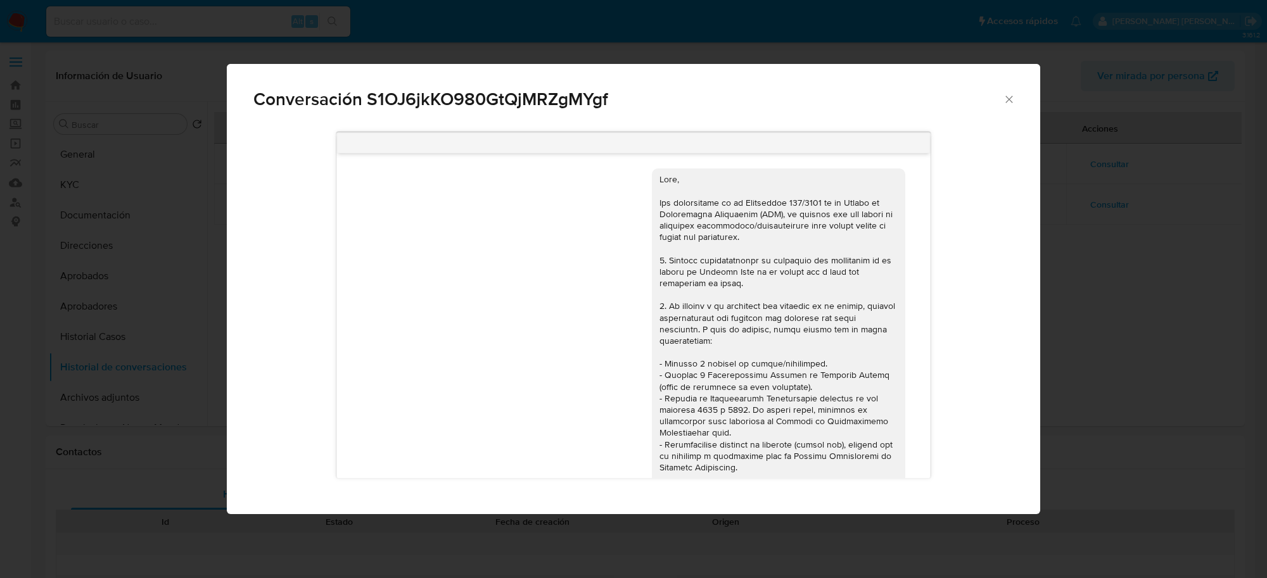
scroll to position [711, 0]
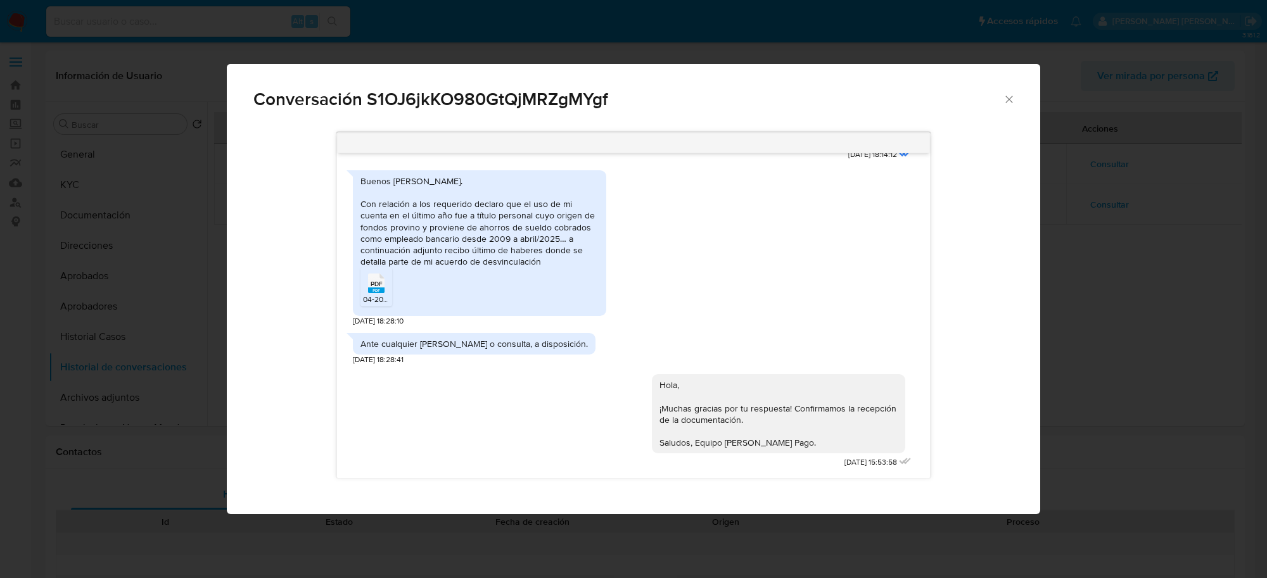
click at [1009, 105] on icon "Cerrar" at bounding box center [1009, 99] width 13 height 13
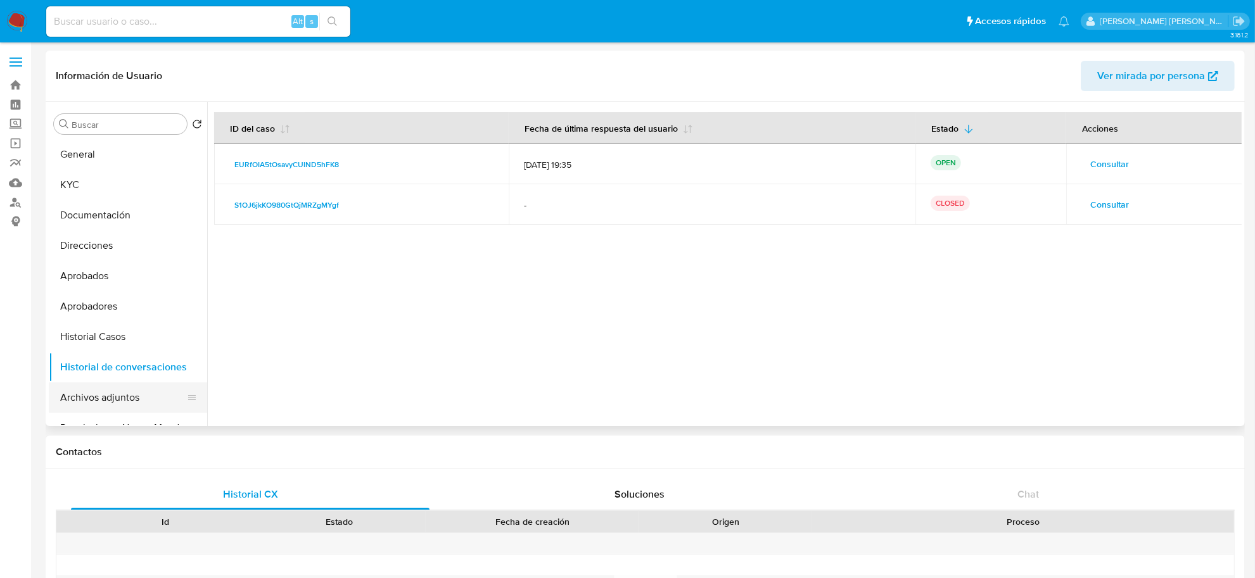
click at [109, 393] on button "Archivos adjuntos" at bounding box center [123, 398] width 148 height 30
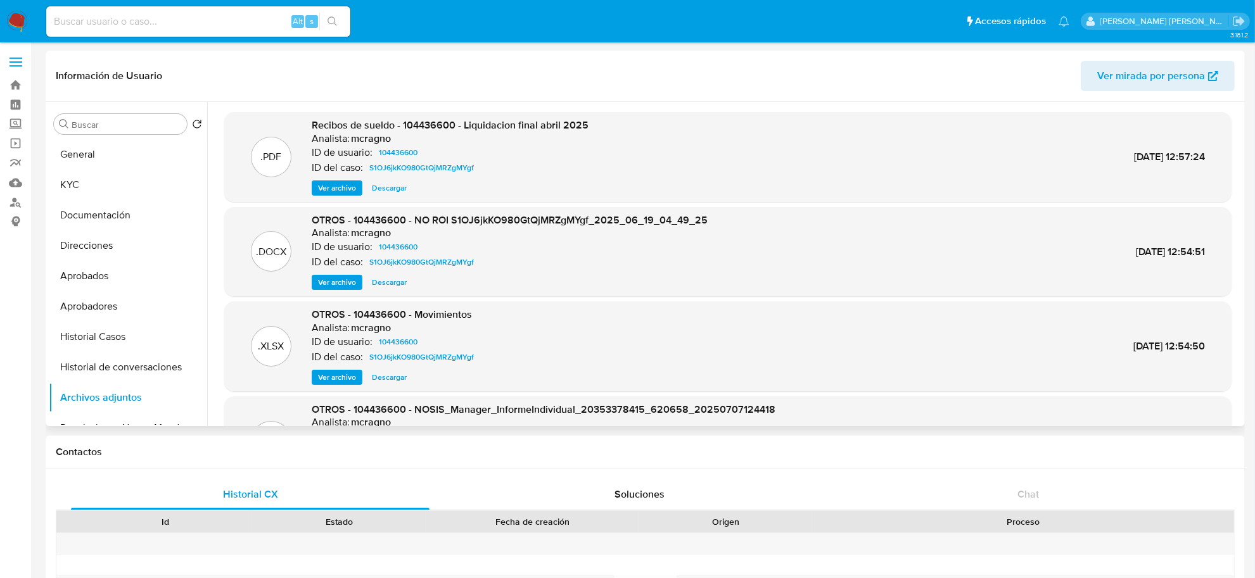
click at [349, 283] on span "Ver archivo" at bounding box center [337, 282] width 38 height 13
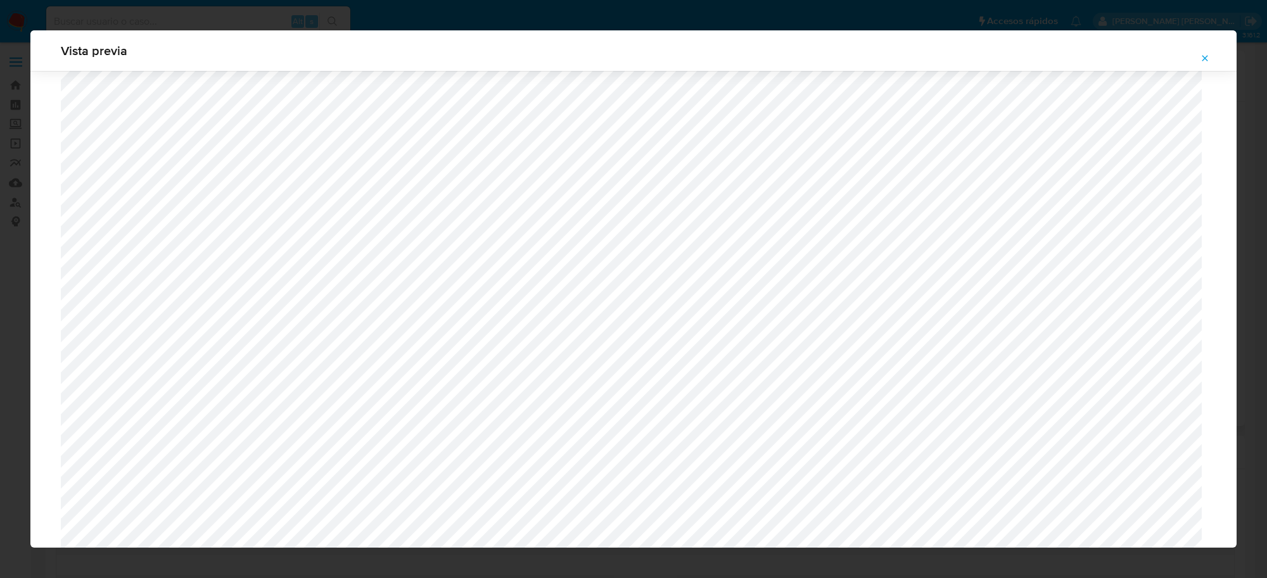
scroll to position [767, 0]
click at [1201, 57] on icon "Attachment preview" at bounding box center [1205, 58] width 10 height 10
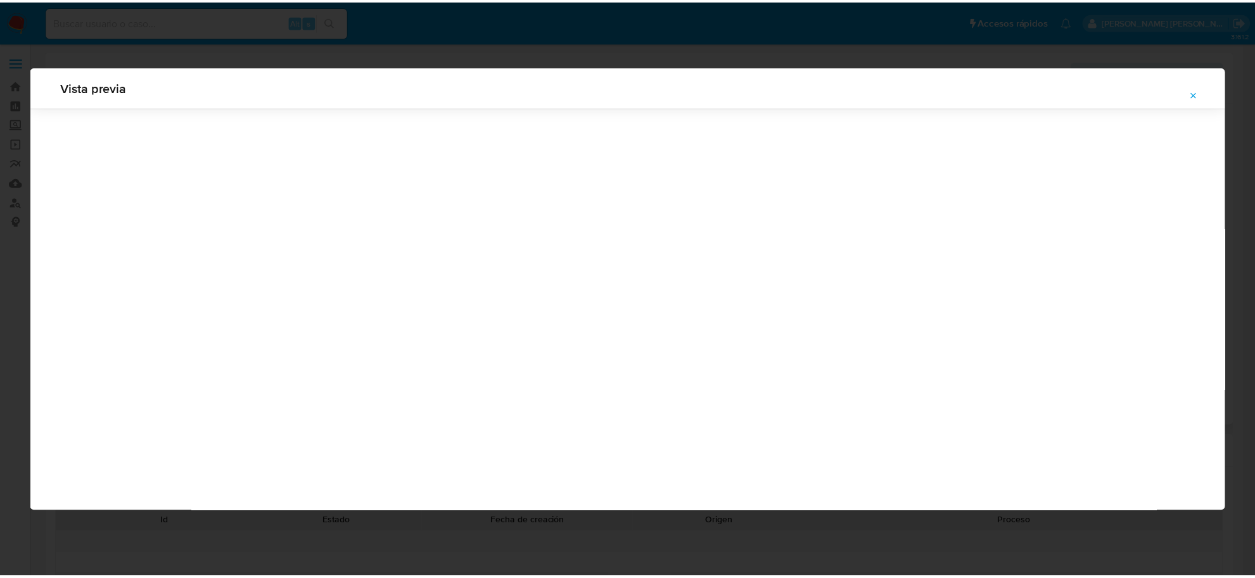
scroll to position [0, 0]
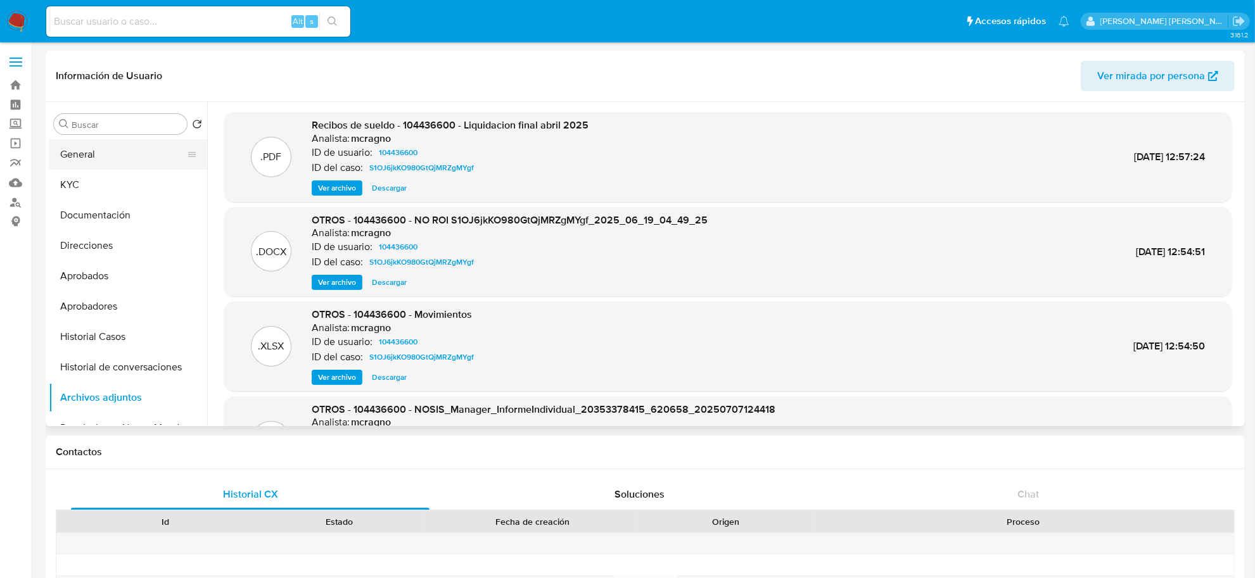
click at [100, 162] on button "General" at bounding box center [123, 154] width 148 height 30
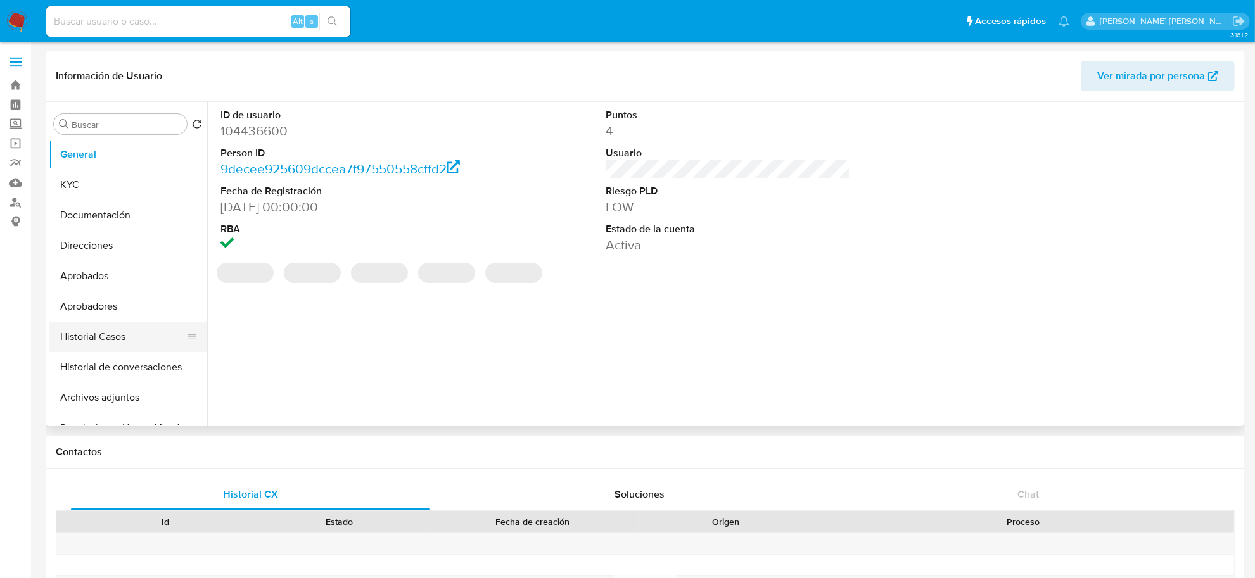
click at [103, 340] on button "Historial Casos" at bounding box center [123, 337] width 148 height 30
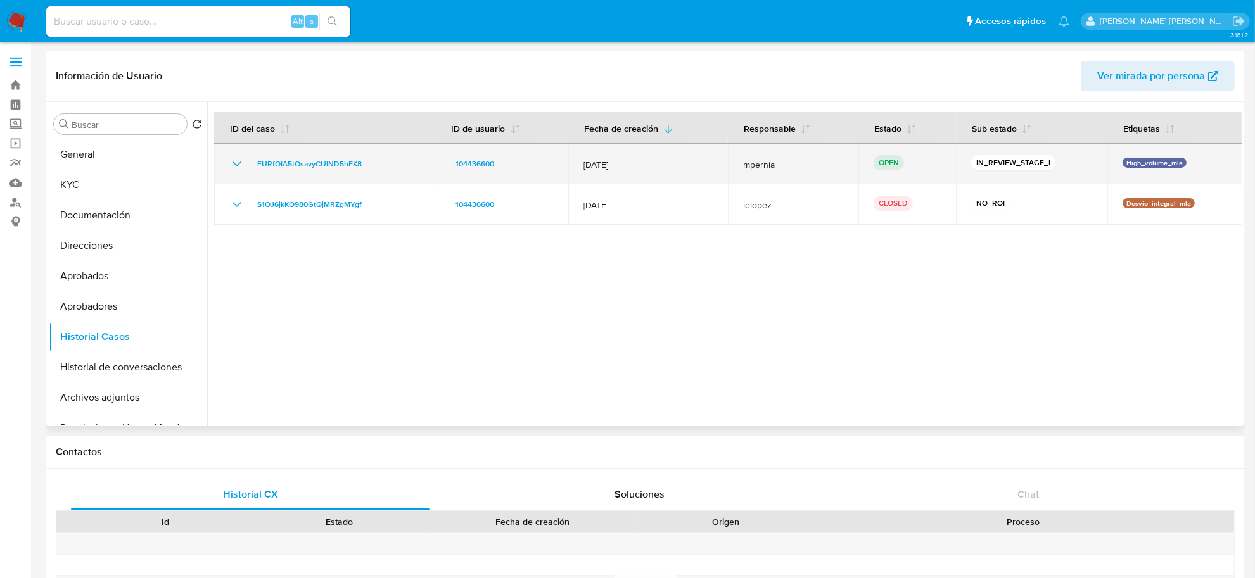
drag, startPoint x: 375, startPoint y: 163, endPoint x: 238, endPoint y: 156, distance: 137.7
click at [238, 156] on div "EURfOIA5tOsavyCUlND5hFK8" at bounding box center [324, 163] width 191 height 15
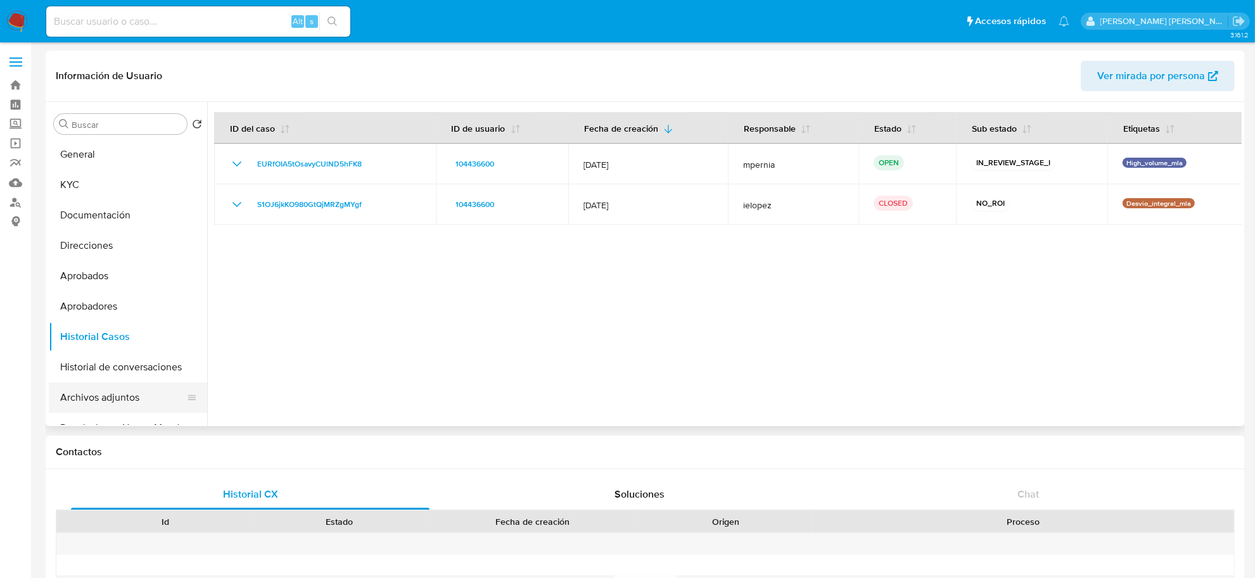
click at [110, 400] on button "Archivos adjuntos" at bounding box center [123, 398] width 148 height 30
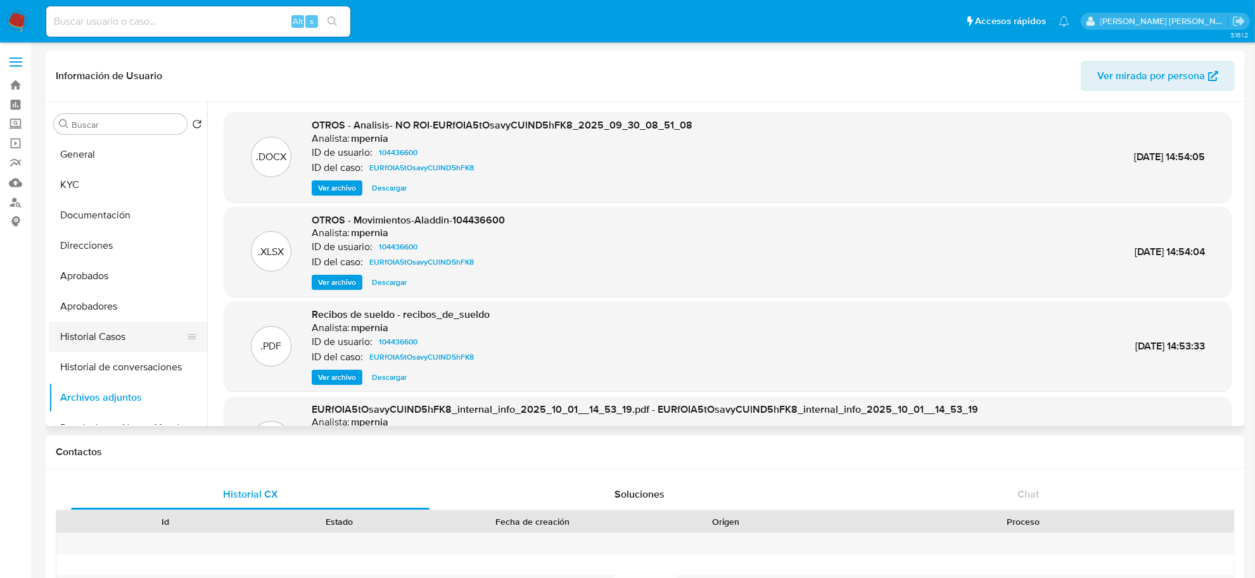
click at [118, 345] on button "Historial Casos" at bounding box center [123, 337] width 148 height 30
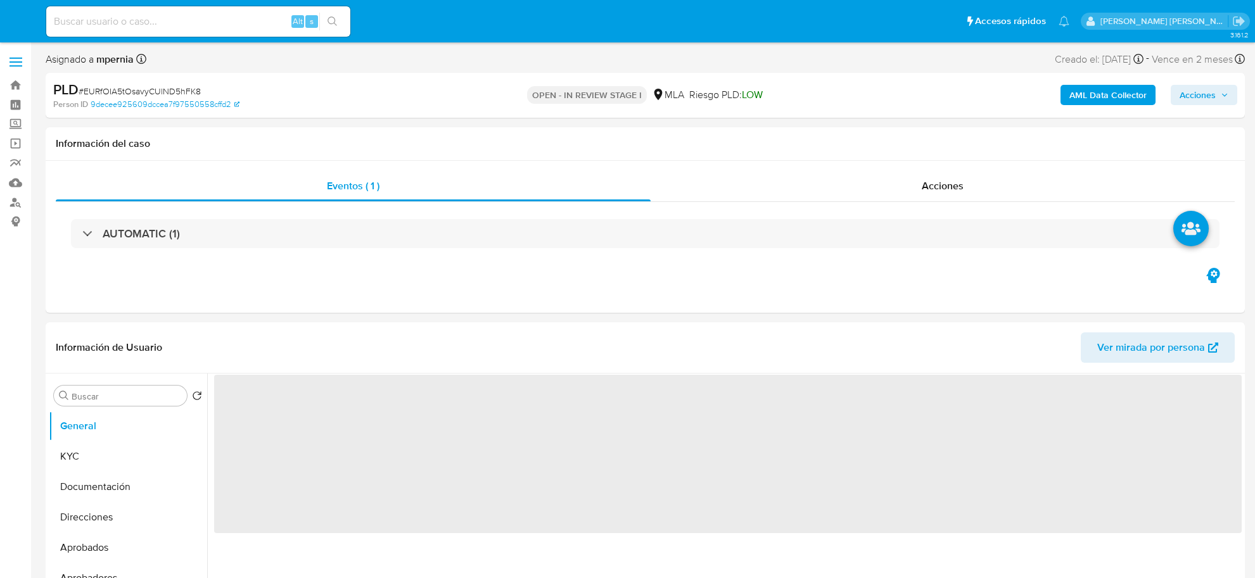
select select "10"
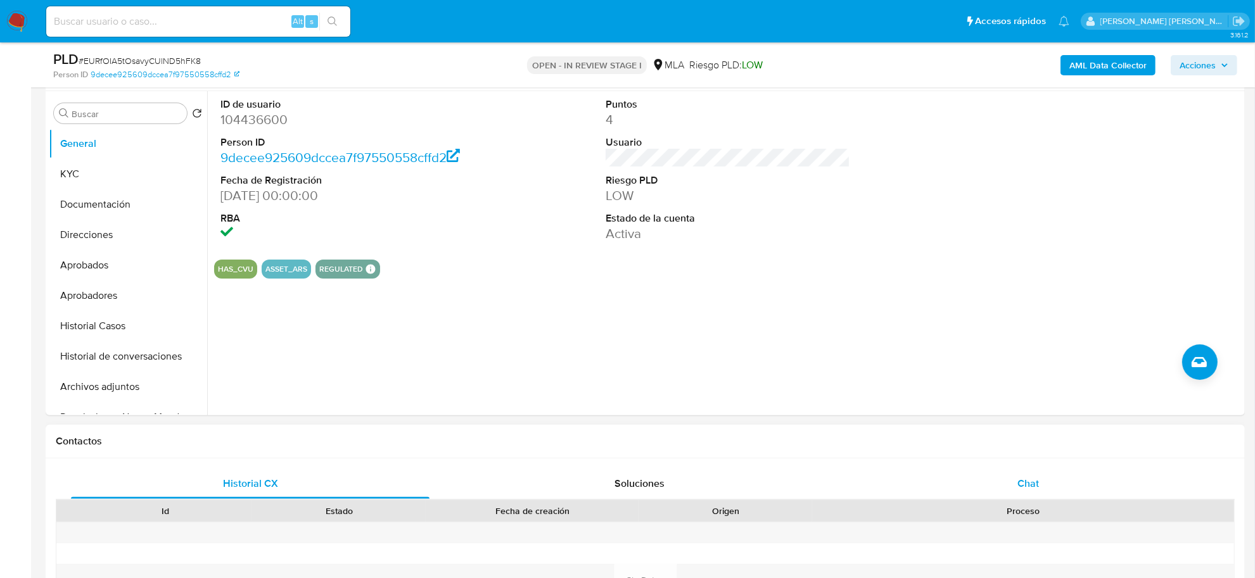
click at [1016, 493] on div "Chat" at bounding box center [1028, 484] width 359 height 30
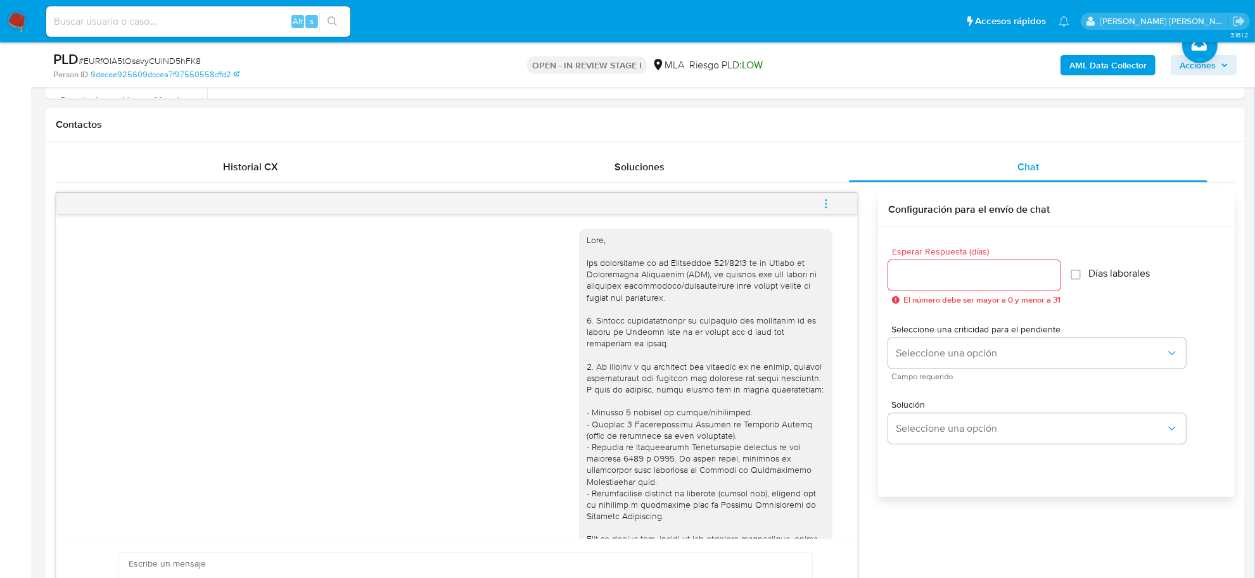
scroll to position [521, 0]
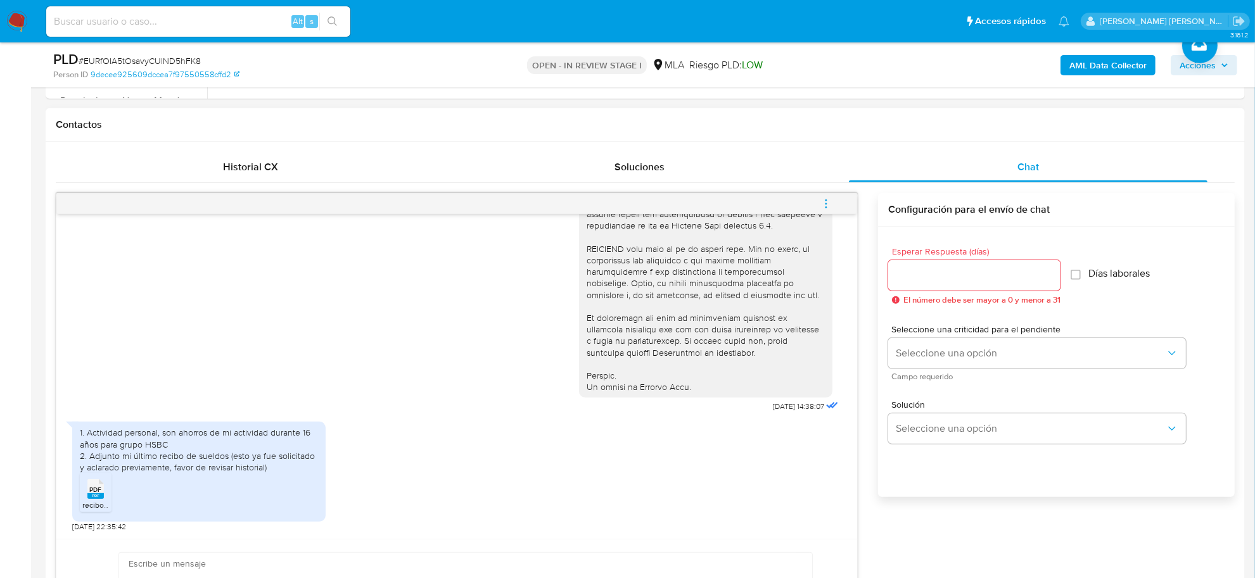
click at [816, 198] on button "menu-action" at bounding box center [826, 204] width 42 height 30
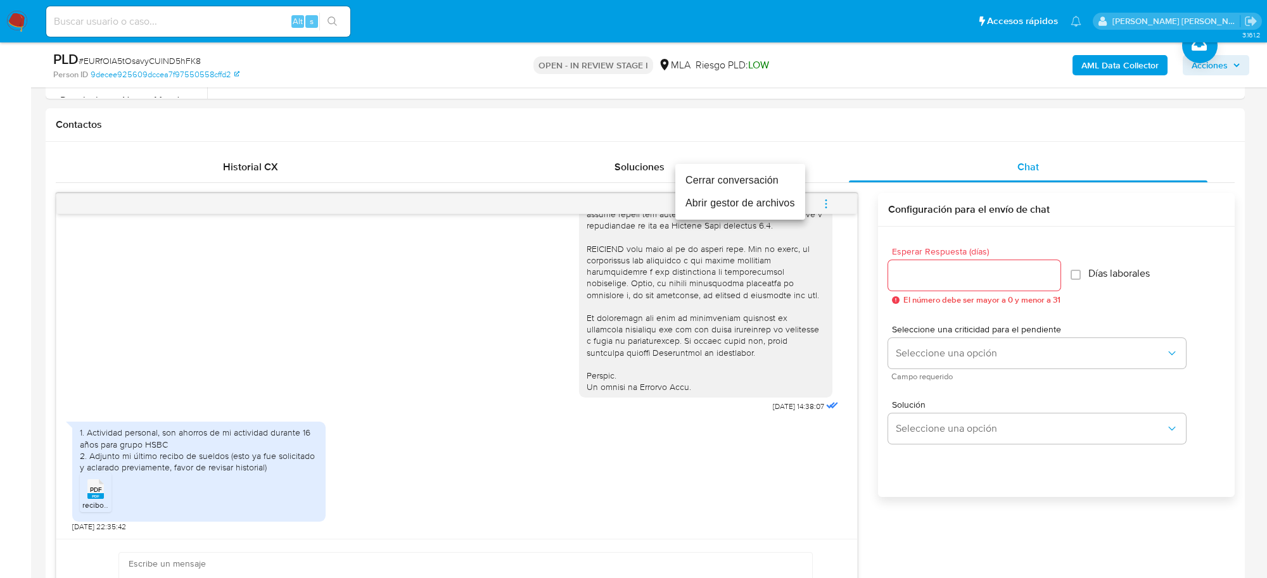
click at [759, 200] on li "Abrir gestor de archivos" at bounding box center [740, 203] width 130 height 23
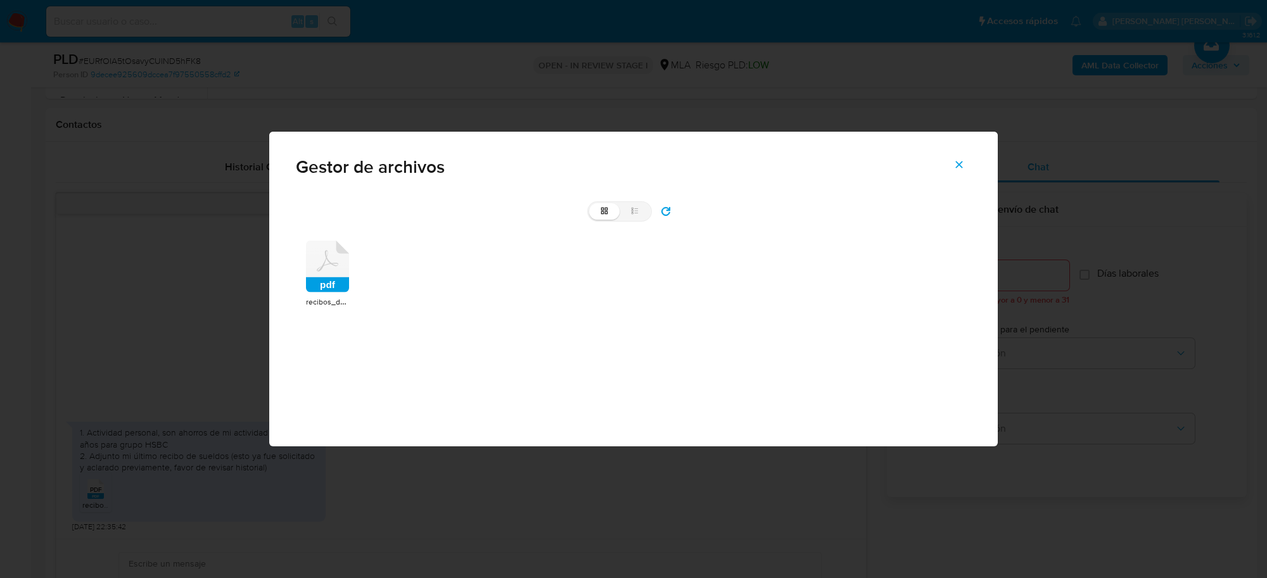
click at [340, 267] on icon at bounding box center [327, 267] width 43 height 52
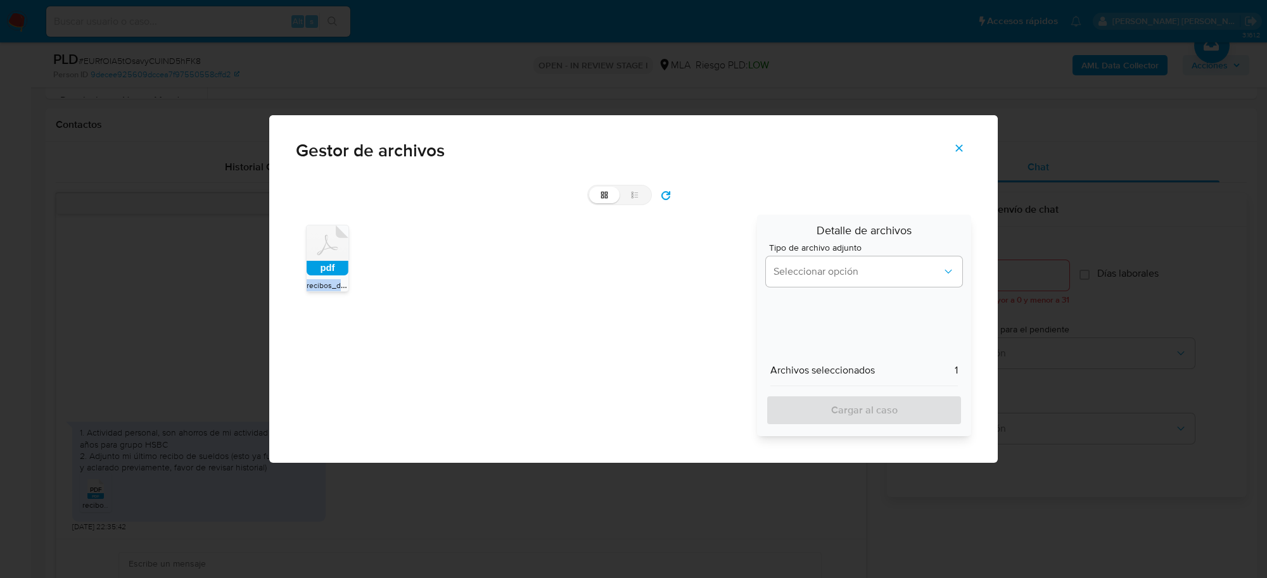
click at [340, 267] on rect at bounding box center [328, 268] width 42 height 15
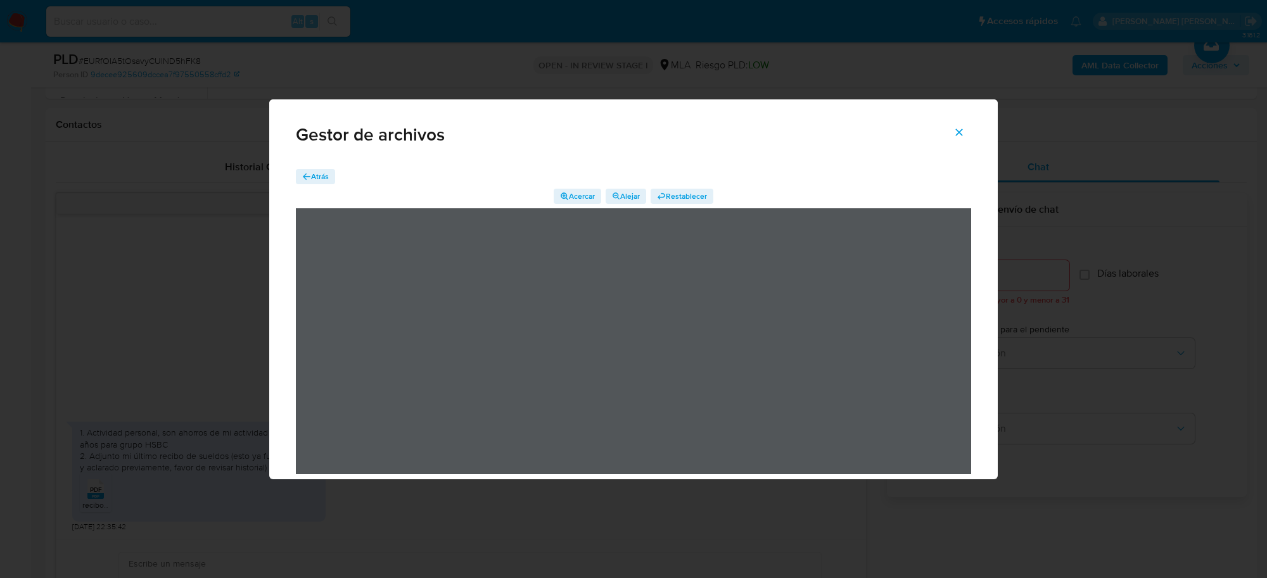
click at [955, 124] on span "Cerrar" at bounding box center [959, 132] width 11 height 28
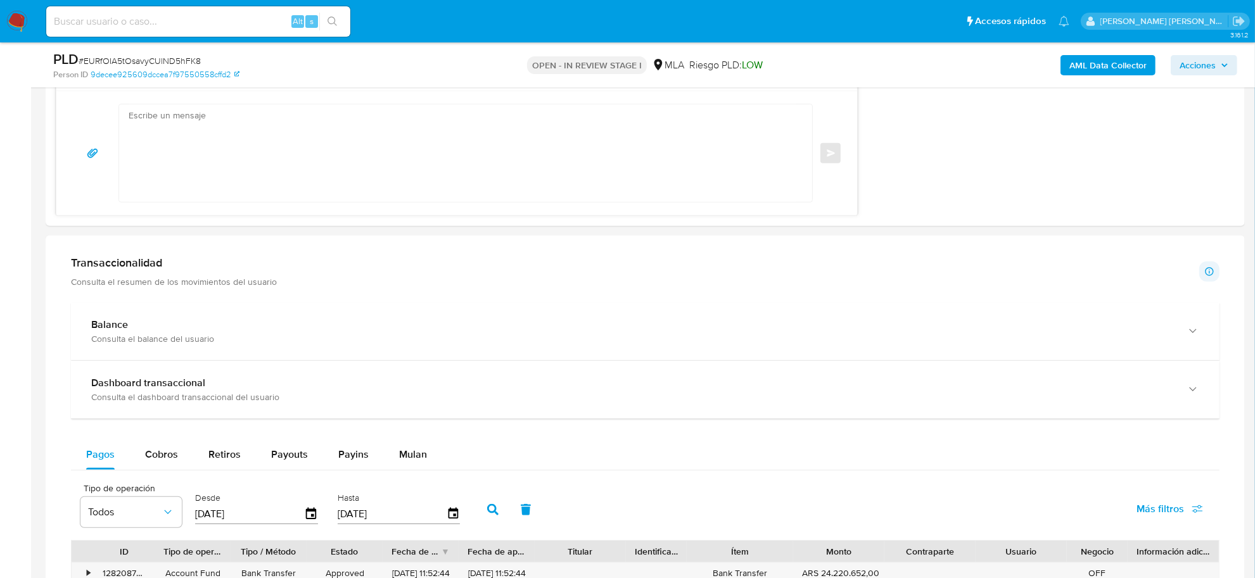
scroll to position [1109, 0]
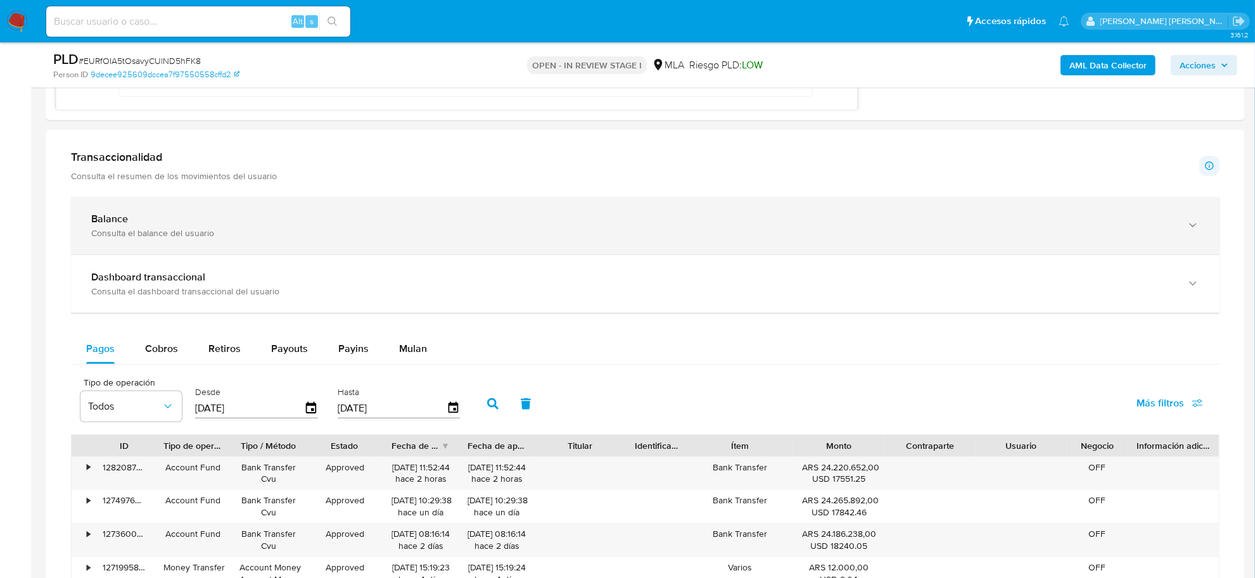
click at [170, 230] on div "Consulta el balance del usuario" at bounding box center [632, 232] width 1083 height 11
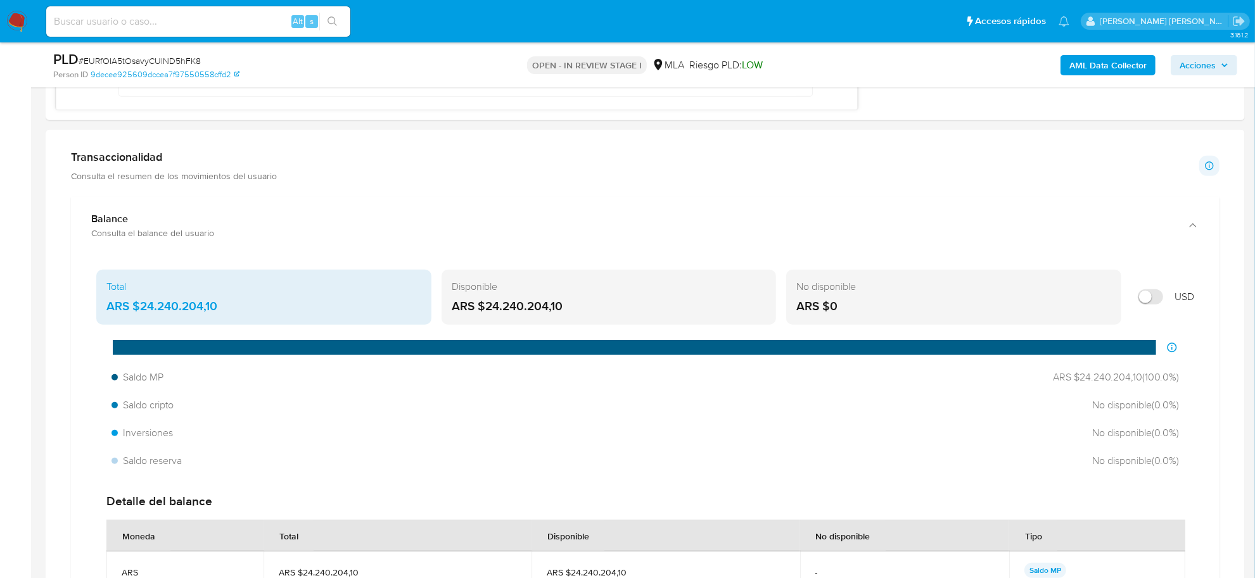
drag, startPoint x: 131, startPoint y: 308, endPoint x: 226, endPoint y: 314, distance: 94.6
click at [226, 314] on div "ARS $24.240.204,10" at bounding box center [263, 306] width 315 height 16
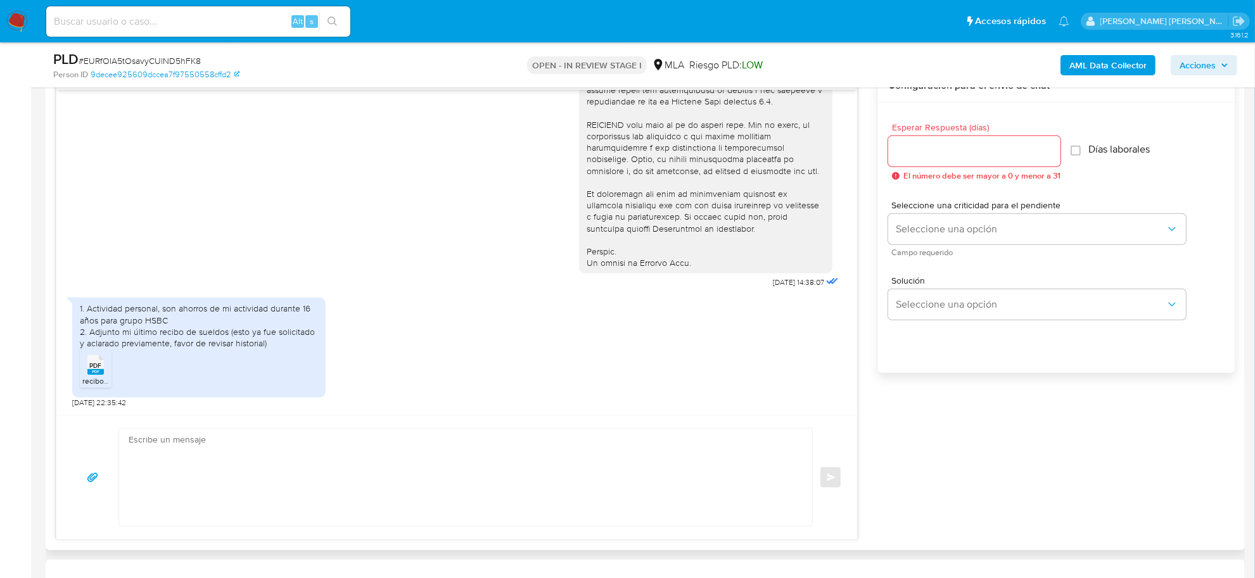
scroll to position [596, 0]
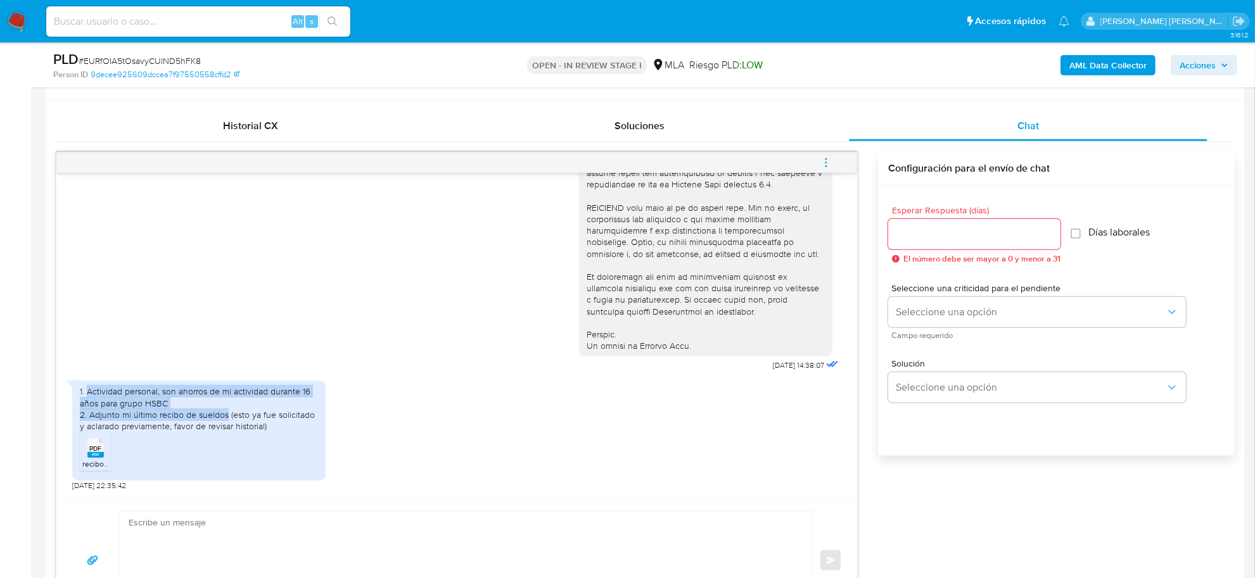
drag, startPoint x: 86, startPoint y: 394, endPoint x: 227, endPoint y: 421, distance: 143.3
click at [227, 421] on div "1. Actividad personal, son ahorros de mi actividad durante 16 años para grupo H…" at bounding box center [199, 409] width 238 height 46
click at [419, 455] on div "1. Actividad personal, son ahorros de mi actividad durante 16 años para grupo H…" at bounding box center [456, 432] width 769 height 117
click at [109, 397] on div "1. Actividad personal, son ahorros de mi actividad durante 16 años para grupo H…" at bounding box center [199, 409] width 238 height 46
drag, startPoint x: 86, startPoint y: 391, endPoint x: 222, endPoint y: 417, distance: 138.7
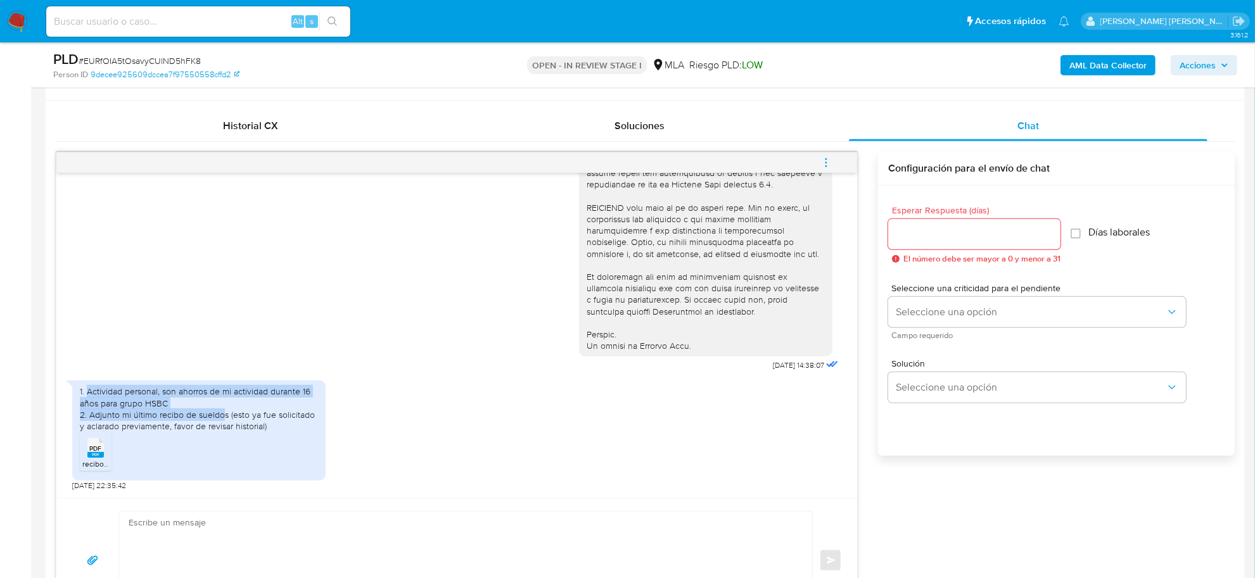
click at [222, 417] on div "1. Actividad personal, son ahorros de mi actividad durante 16 años para grupo H…" at bounding box center [199, 409] width 238 height 46
copy div "Actividad personal, son ahorros de mi actividad durante 16 años para grupo HSBC…"
click at [822, 163] on icon "menu-action" at bounding box center [825, 162] width 11 height 11
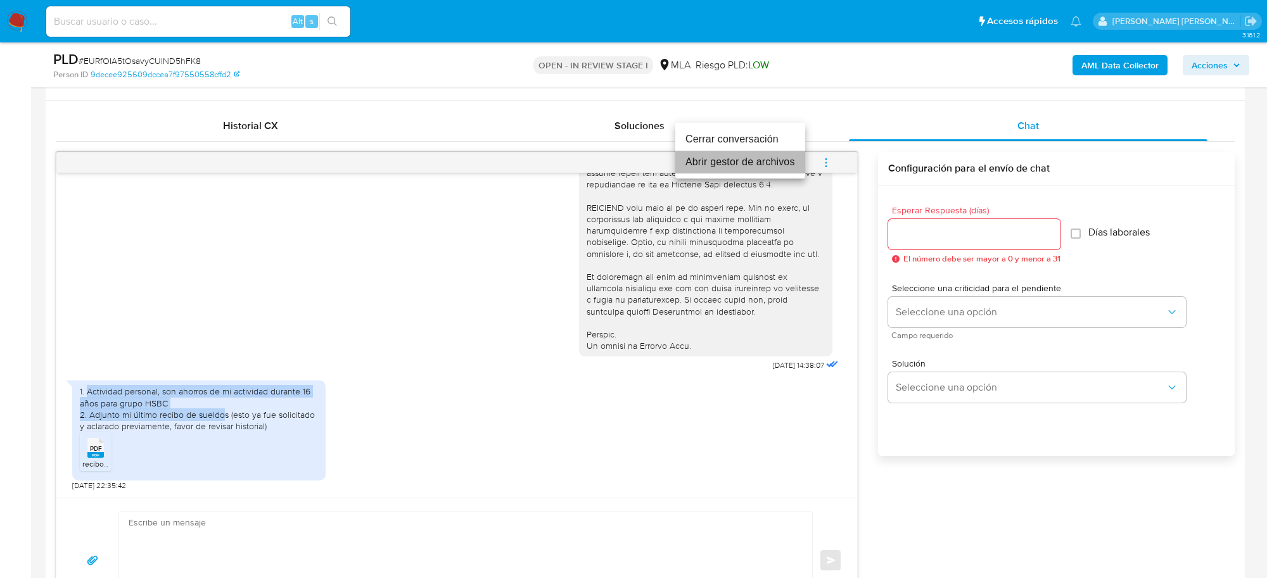
click at [732, 171] on li "Abrir gestor de archivos" at bounding box center [740, 162] width 130 height 23
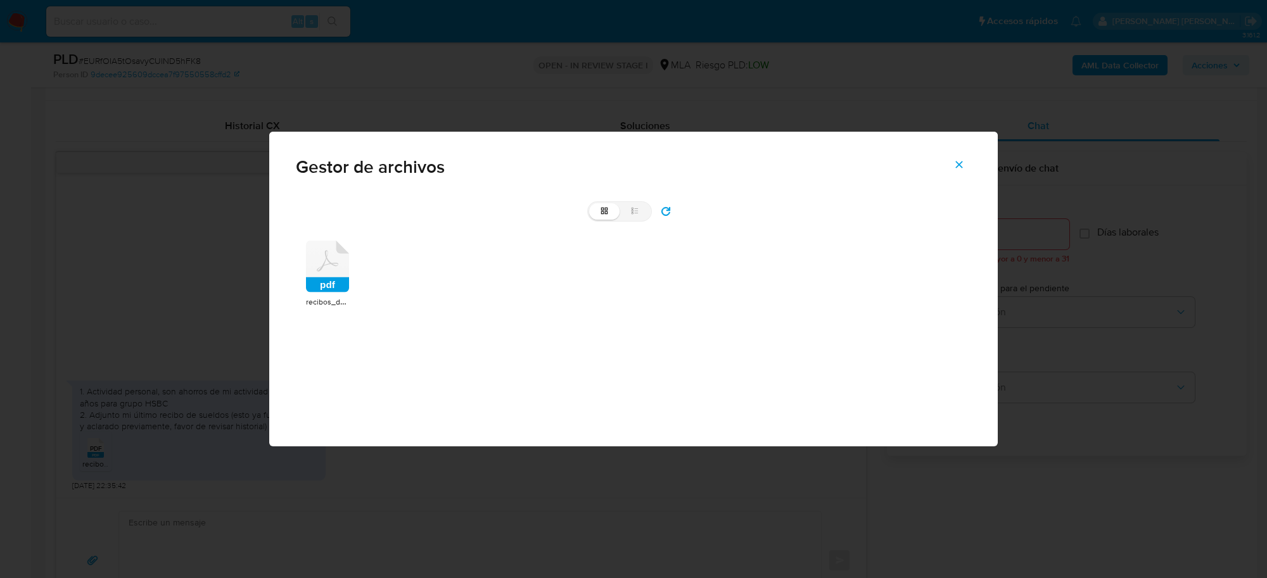
click at [338, 266] on icon at bounding box center [327, 267] width 43 height 52
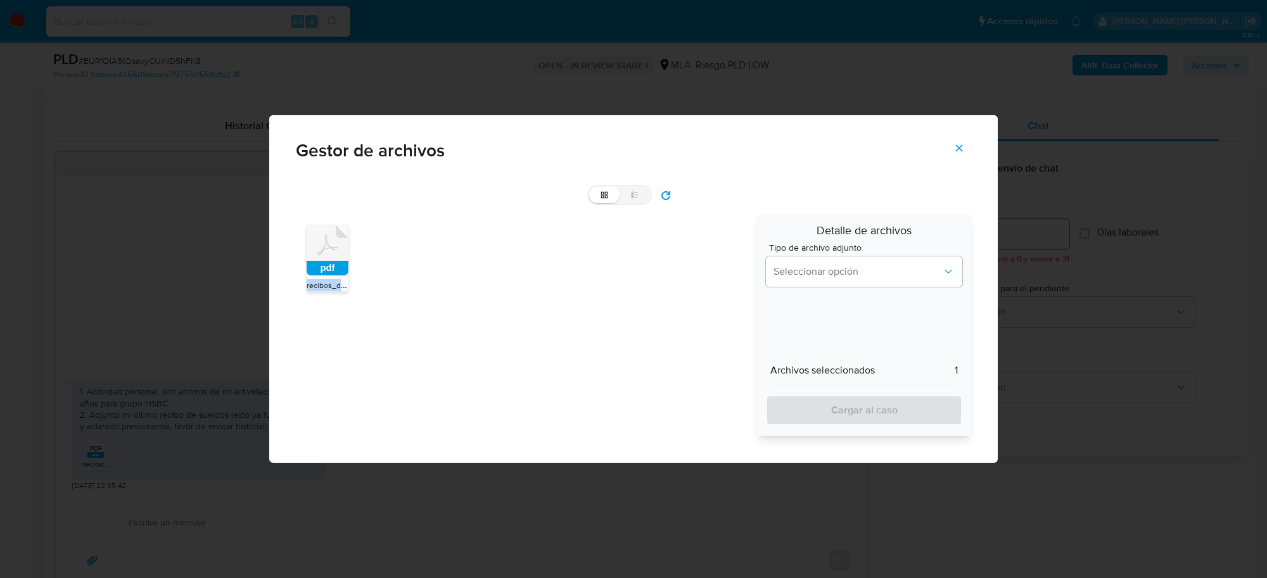
click at [338, 265] on rect at bounding box center [328, 268] width 42 height 15
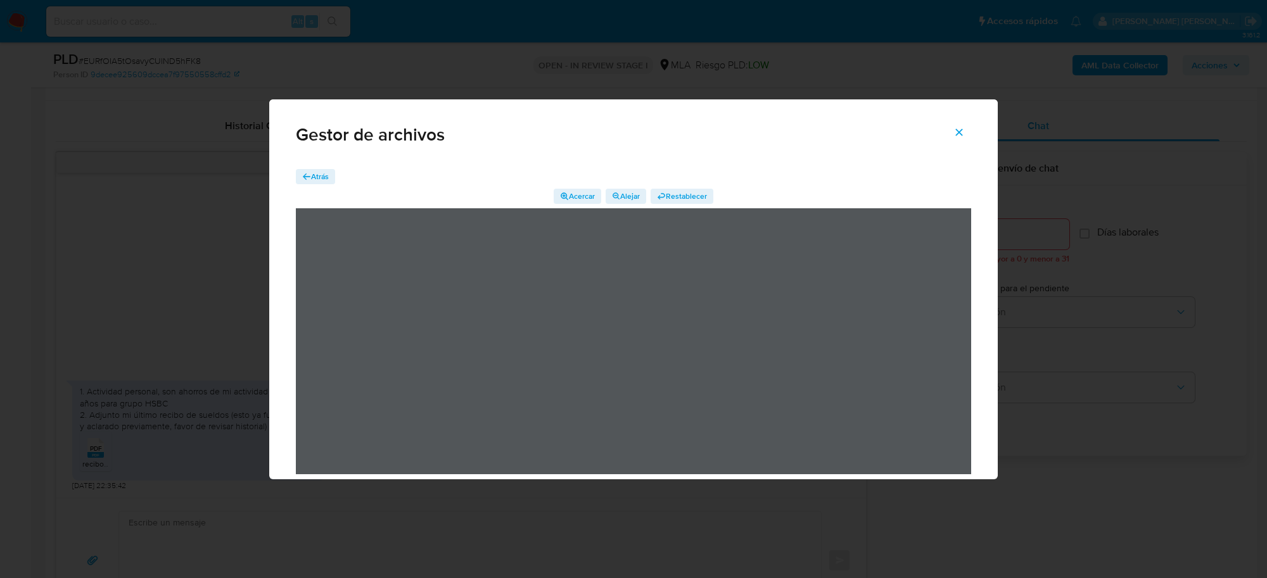
click at [958, 135] on icon "Cerrar" at bounding box center [959, 132] width 11 height 11
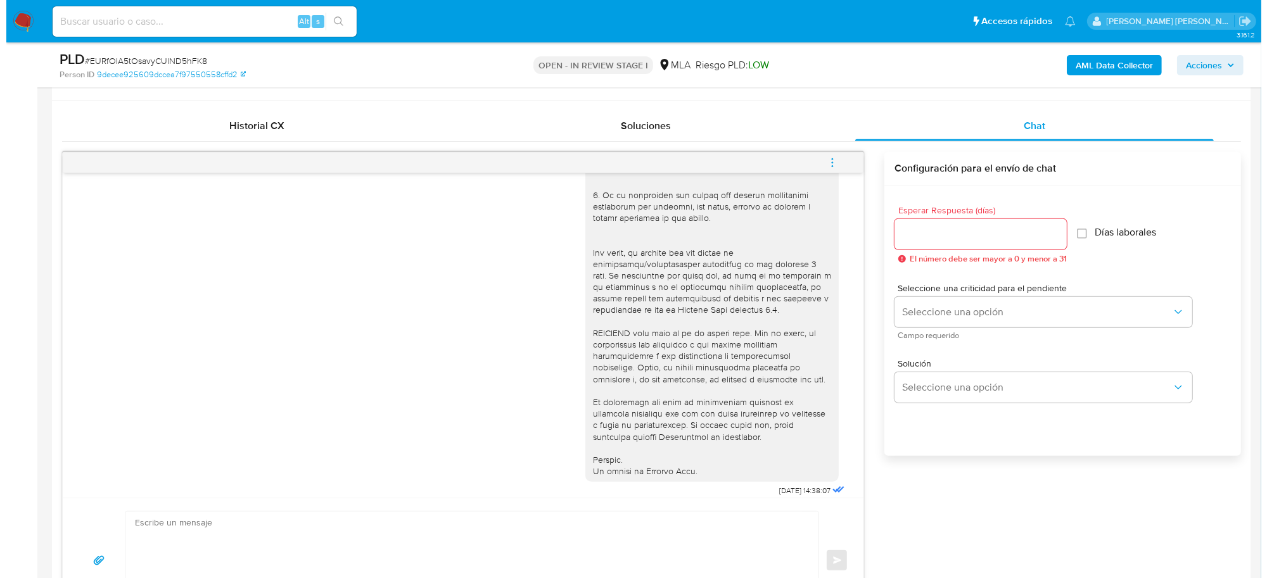
scroll to position [362, 0]
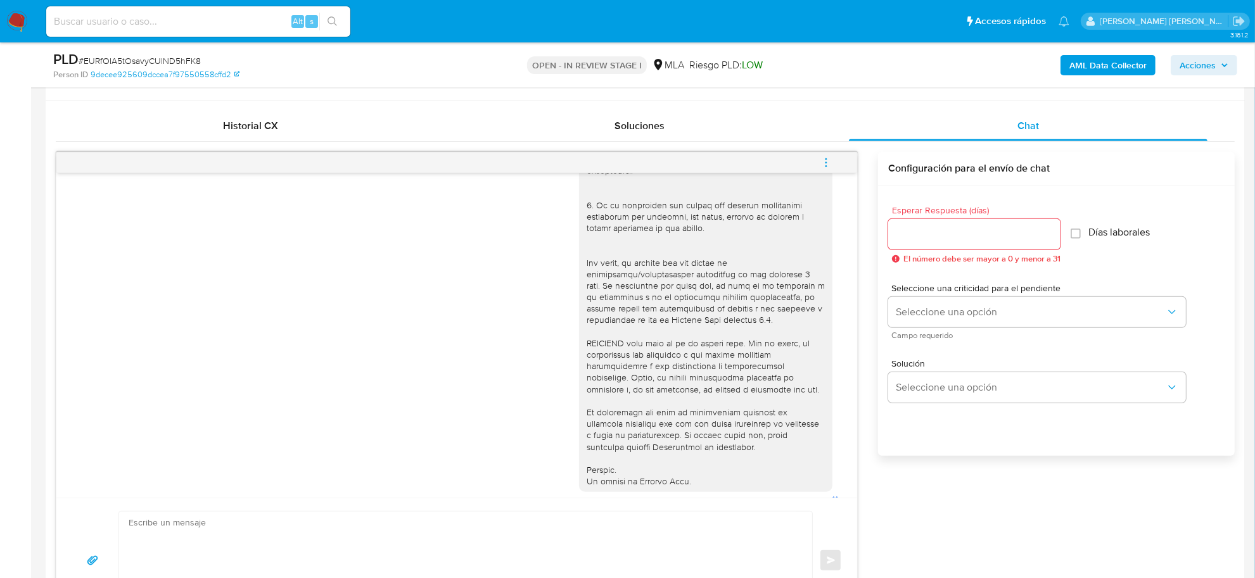
click at [1096, 52] on div "AML Data Collector Acciones" at bounding box center [1042, 65] width 392 height 30
click at [1099, 65] on b "AML Data Collector" at bounding box center [1107, 65] width 77 height 20
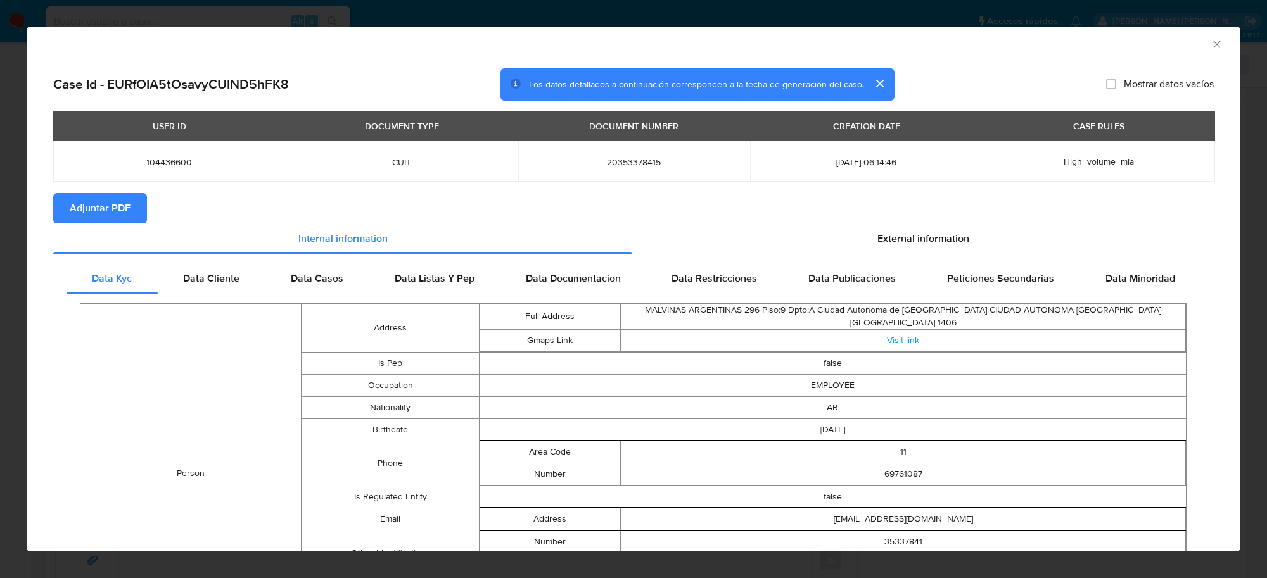
click at [116, 215] on span "Adjuntar PDF" at bounding box center [100, 209] width 61 height 28
click at [1211, 46] on icon "Cerrar ventana" at bounding box center [1217, 44] width 13 height 13
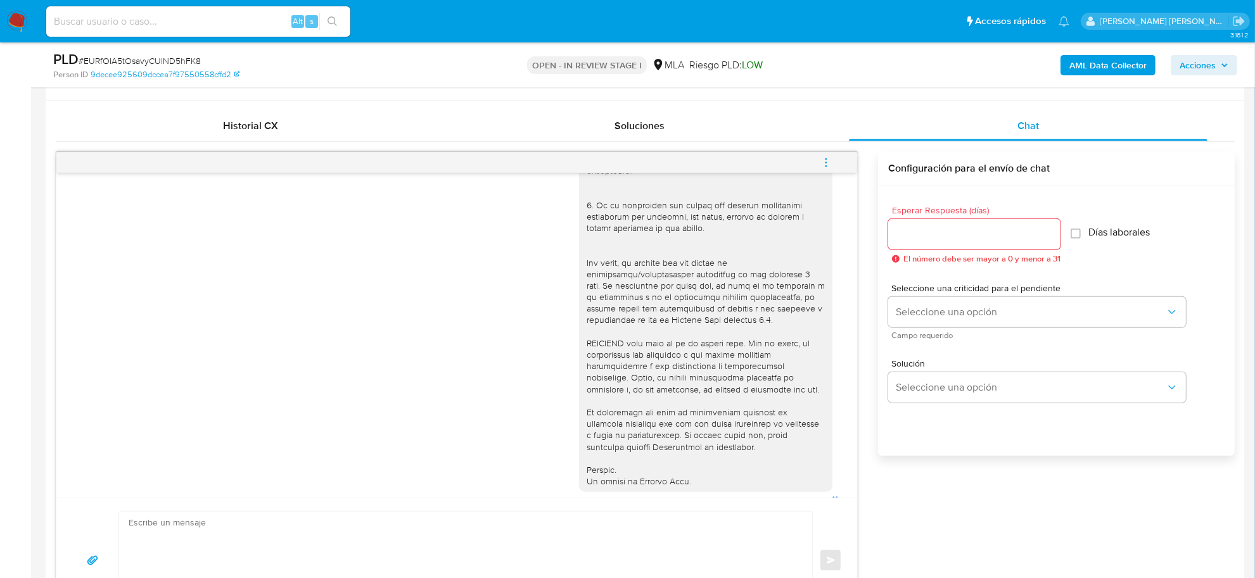
click at [826, 160] on icon "menu-action" at bounding box center [825, 162] width 11 height 11
click at [720, 169] on li "Abrir gestor de archivos" at bounding box center [740, 162] width 130 height 23
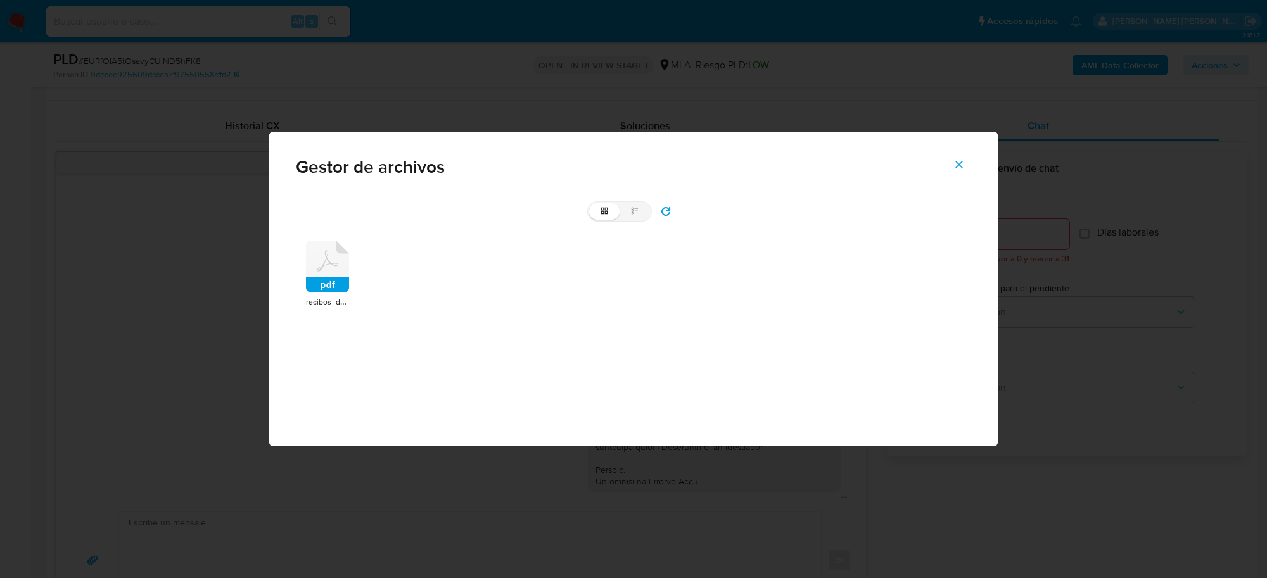
click at [342, 276] on icon at bounding box center [327, 267] width 43 height 52
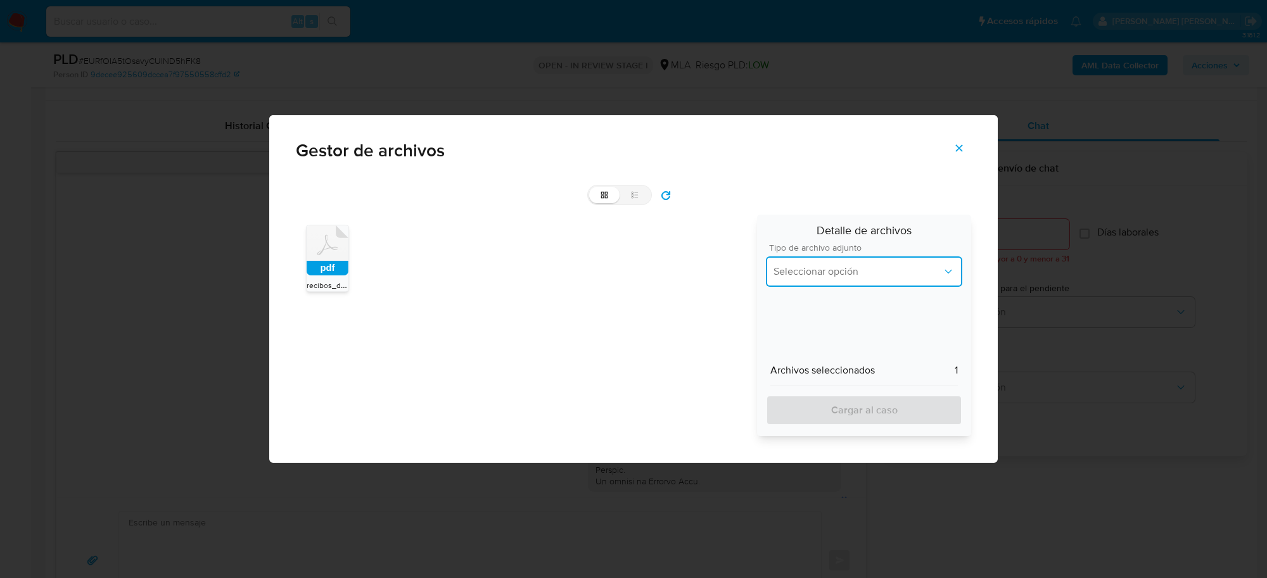
click at [903, 261] on button "Seleccionar opción" at bounding box center [864, 272] width 196 height 30
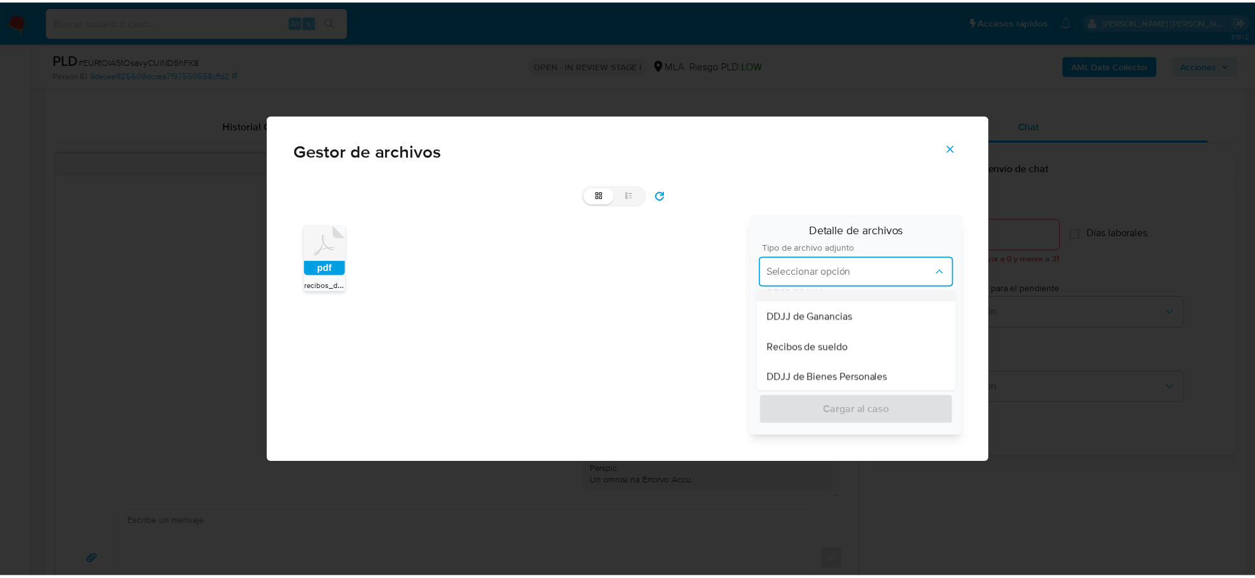
scroll to position [317, 0]
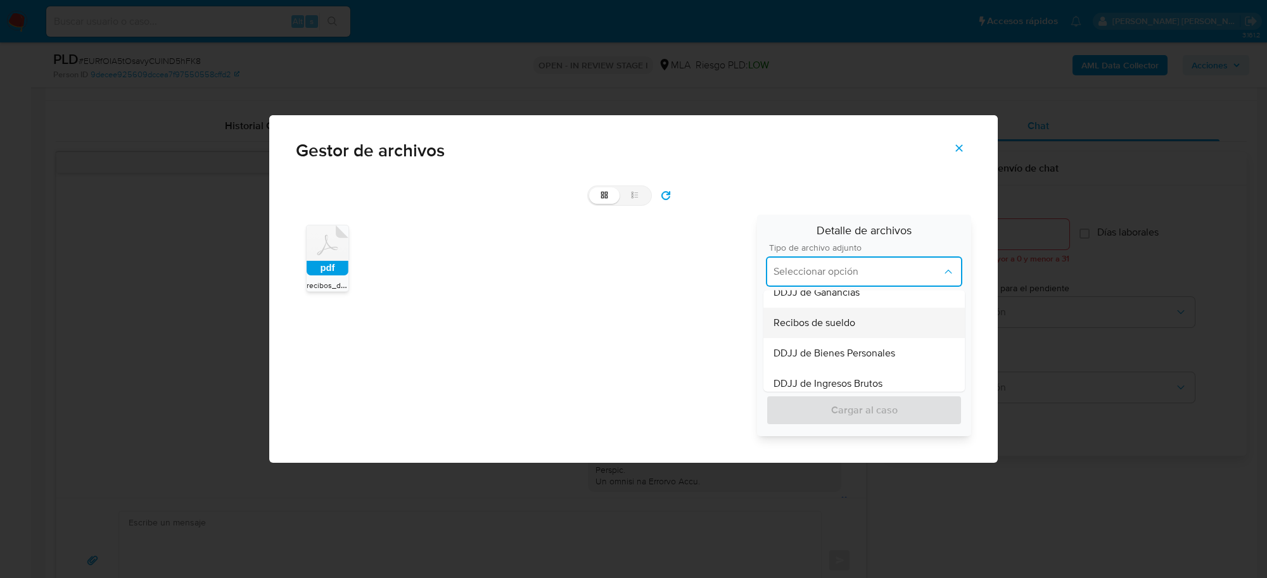
click at [844, 321] on span "Recibos de sueldo" at bounding box center [815, 323] width 82 height 13
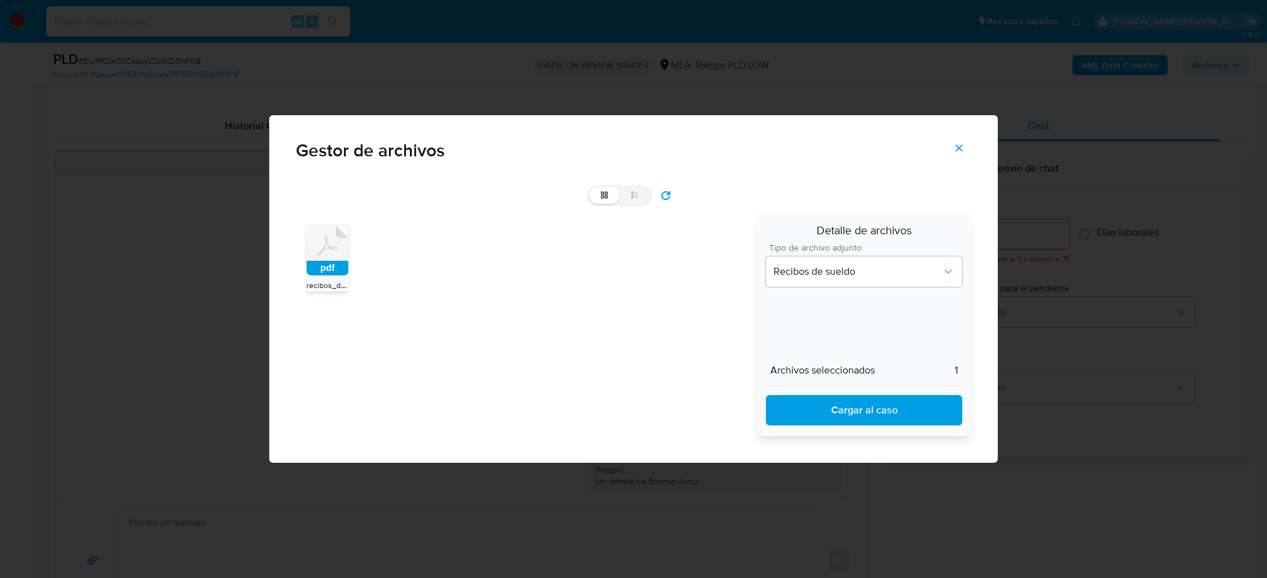
click at [863, 406] on span "Cargar al caso" at bounding box center [863, 411] width 163 height 28
click at [963, 148] on icon "Cerrar" at bounding box center [959, 148] width 11 height 11
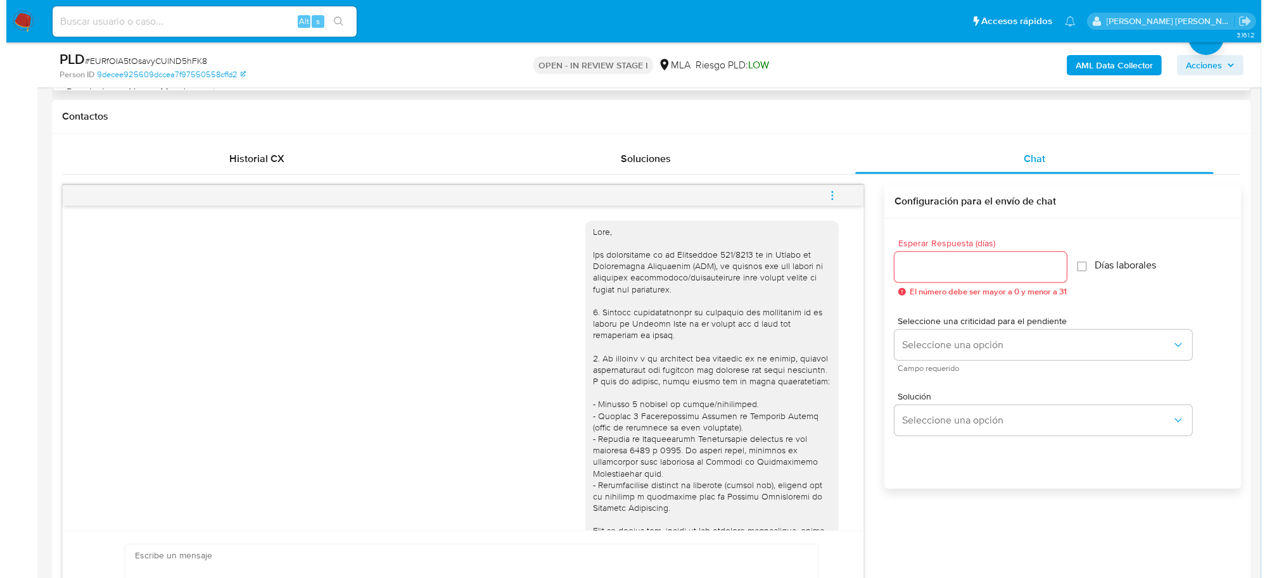
scroll to position [279, 0]
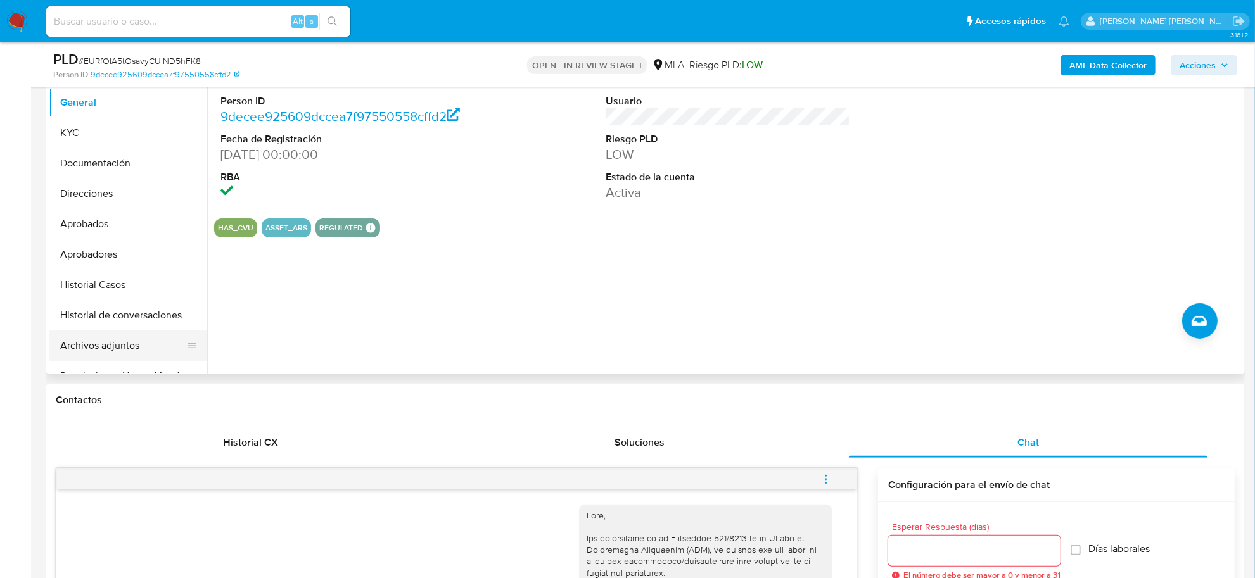
click at [101, 341] on button "Archivos adjuntos" at bounding box center [123, 346] width 148 height 30
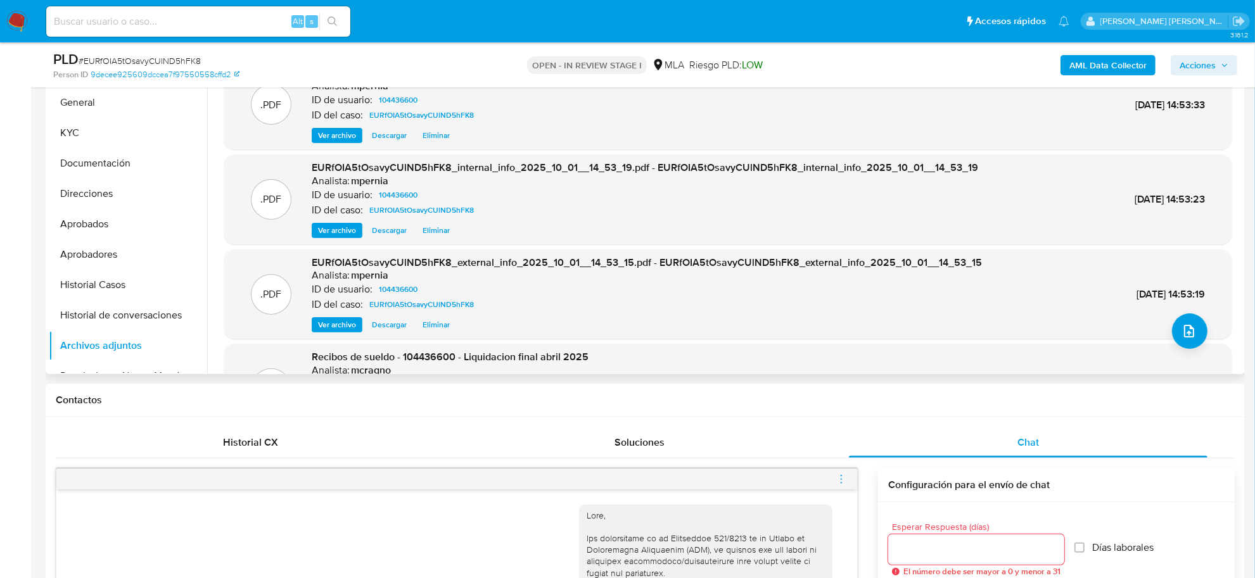
click at [1204, 340] on div ".PDF Recibos de sueldo - recibos_de_sueldo Analista: mpernia ID de usuario: 104…" at bounding box center [727, 267] width 1007 height 414
click at [1185, 339] on icon "upload-file" at bounding box center [1189, 331] width 15 height 15
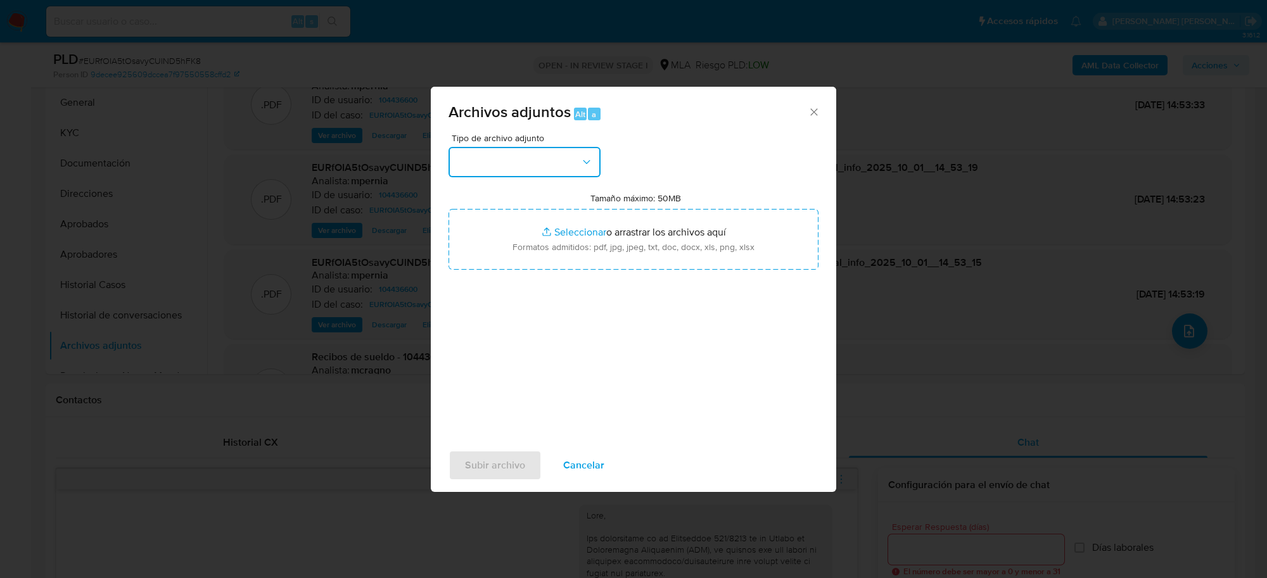
click at [580, 154] on button "button" at bounding box center [525, 162] width 152 height 30
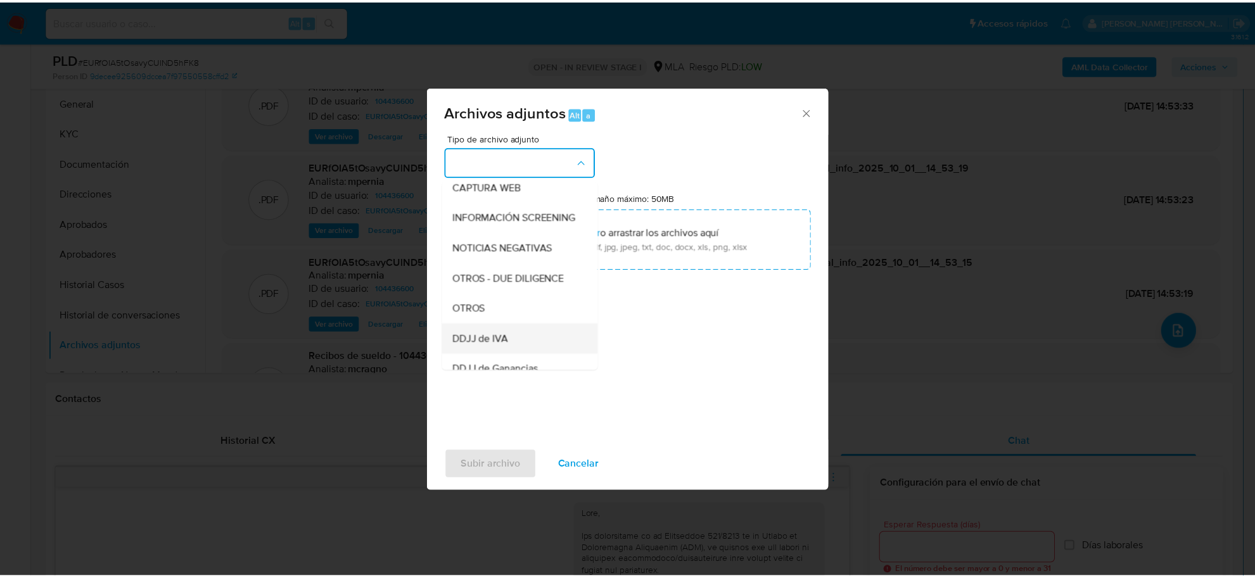
scroll to position [158, 0]
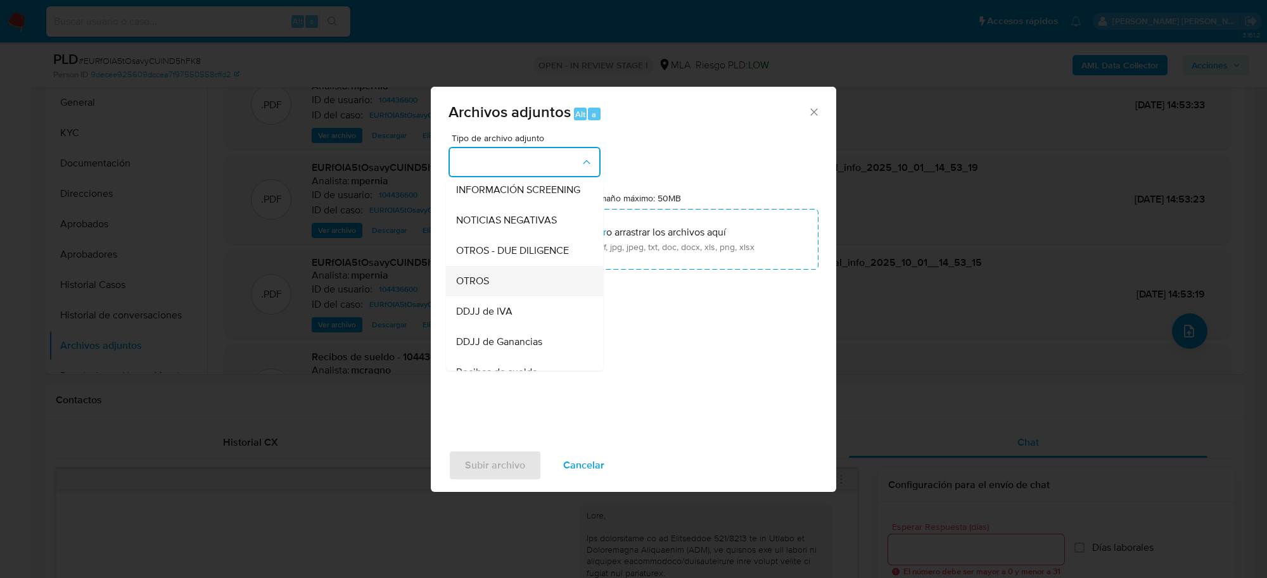
click at [498, 295] on div "OTROS" at bounding box center [520, 281] width 129 height 30
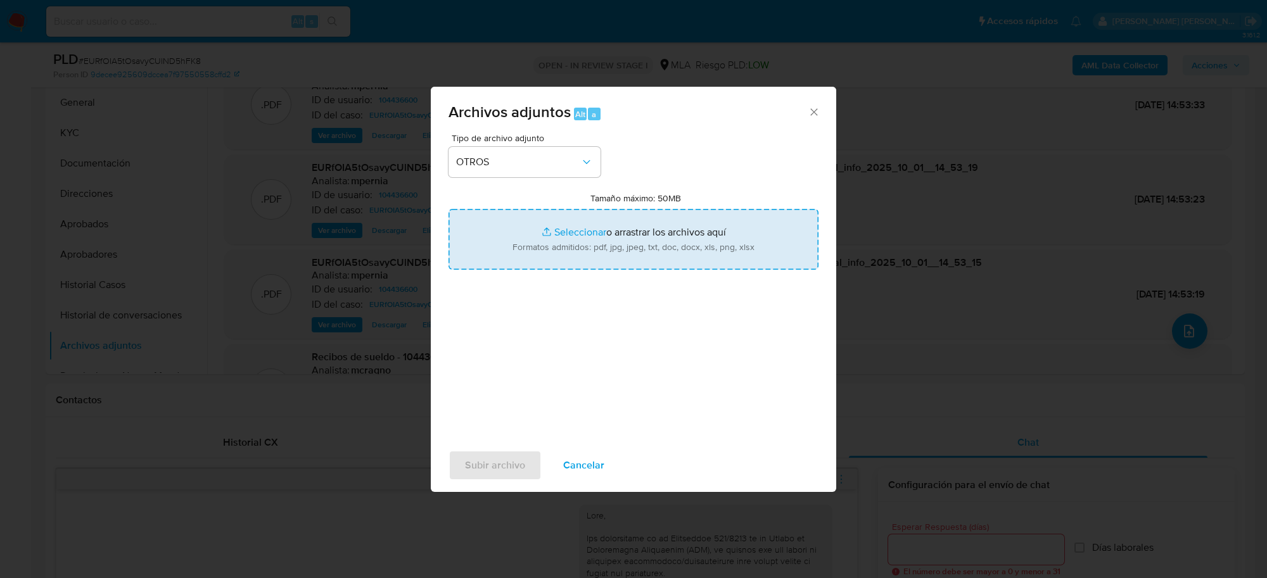
type input "C:\fakepath\Movimientos-Aladdin-104436600.xlsx"
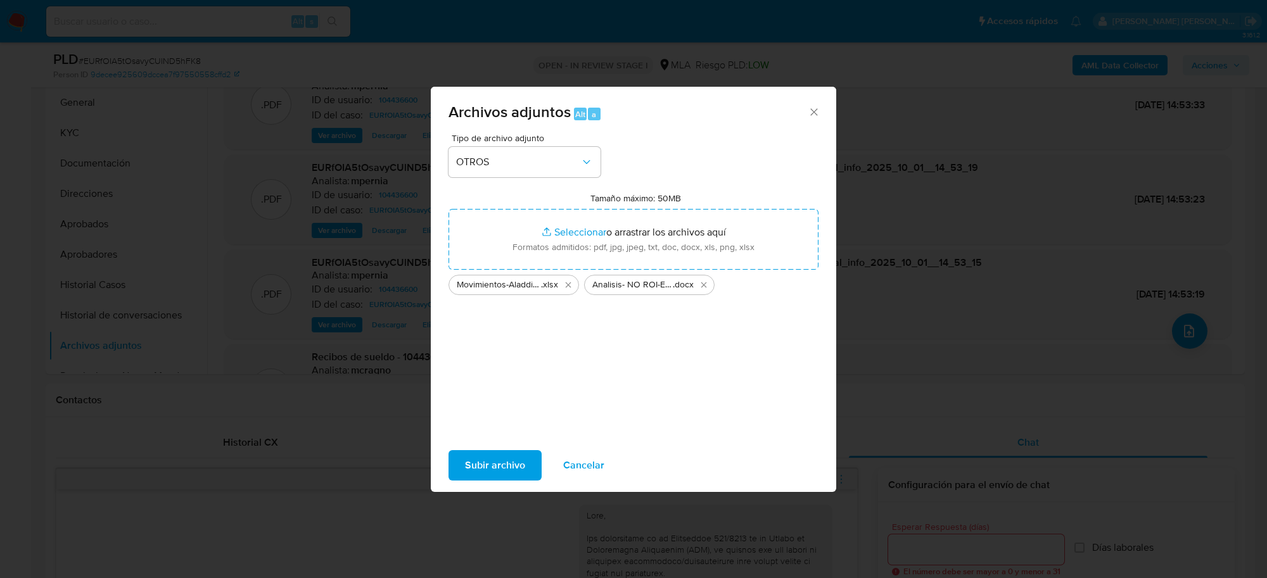
click at [488, 475] on span "Subir archivo" at bounding box center [495, 466] width 60 height 28
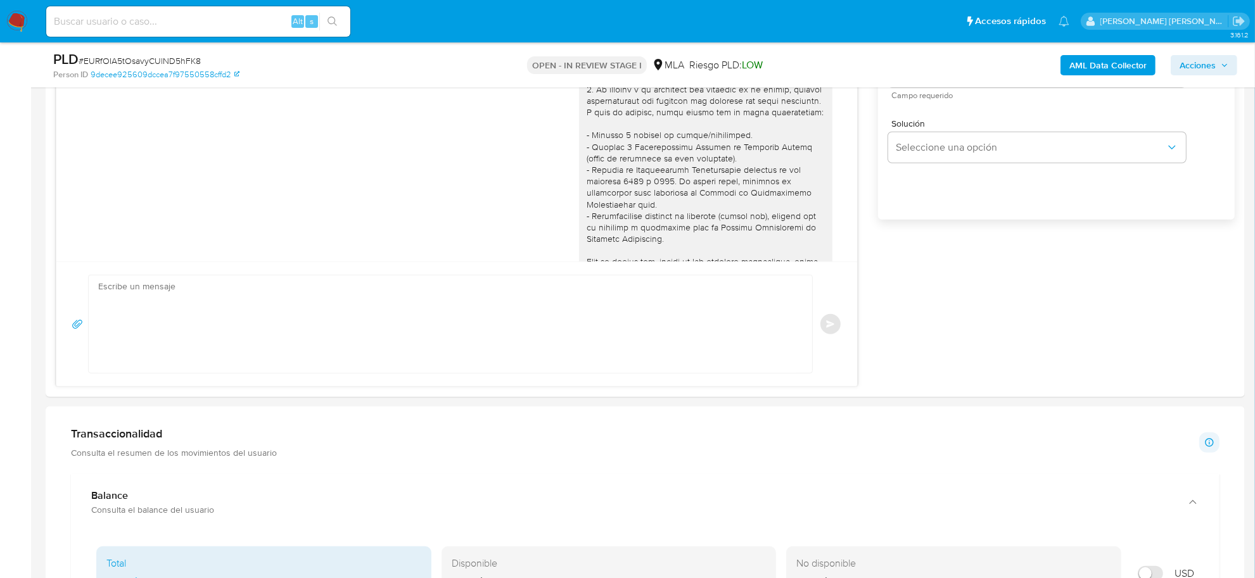
scroll to position [833, 0]
click at [274, 330] on textarea at bounding box center [447, 323] width 698 height 98
click at [276, 312] on textarea at bounding box center [447, 323] width 698 height 98
click at [276, 311] on textarea "/" at bounding box center [447, 323] width 698 height 98
click at [257, 295] on textarea "/" at bounding box center [447, 323] width 698 height 98
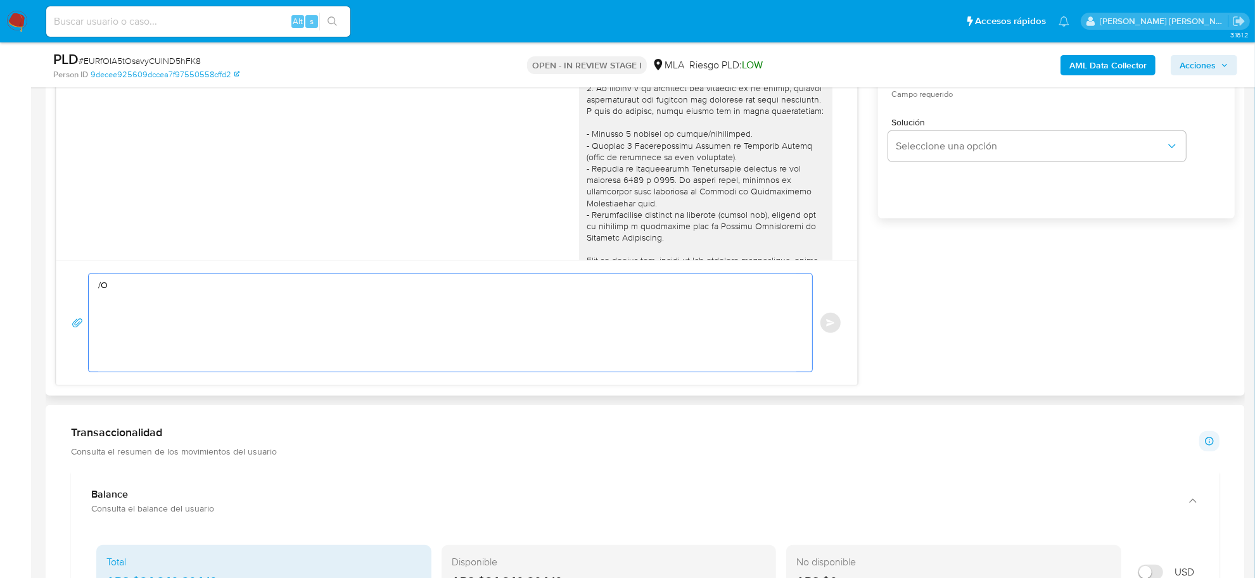
type textarea "/"
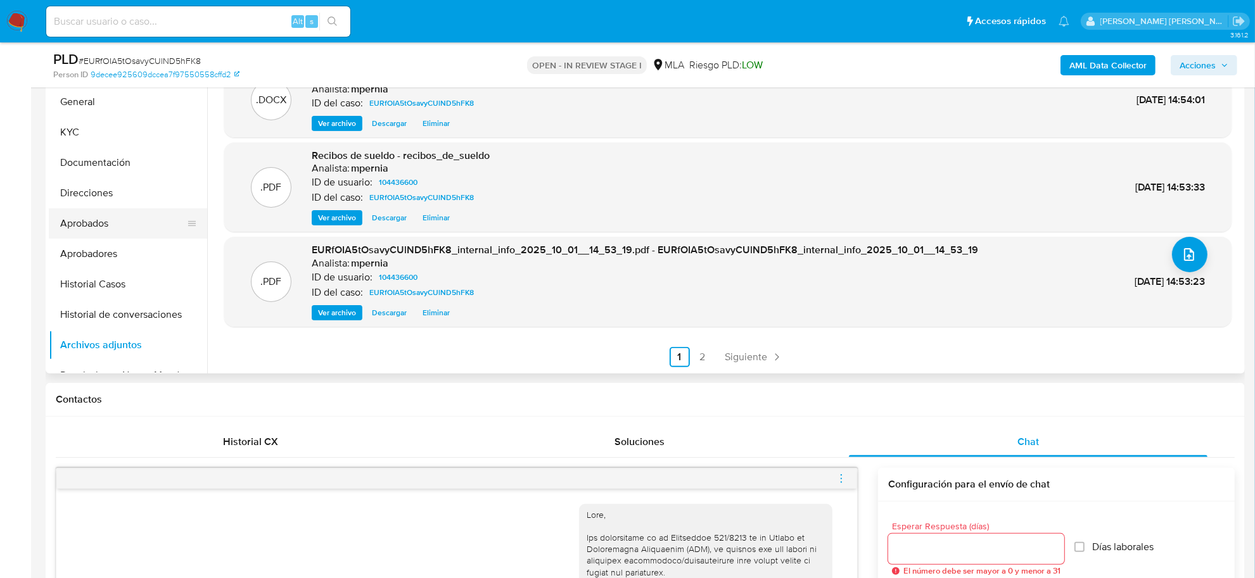
scroll to position [279, 0]
click at [65, 133] on button "KYC" at bounding box center [123, 133] width 148 height 30
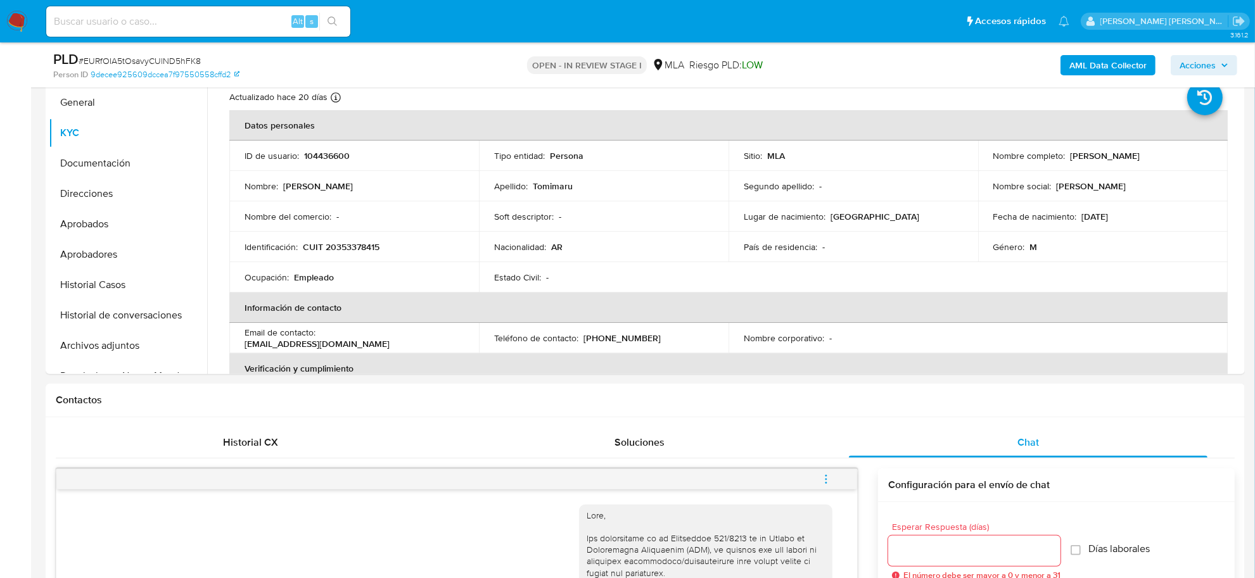
scroll to position [200, 0]
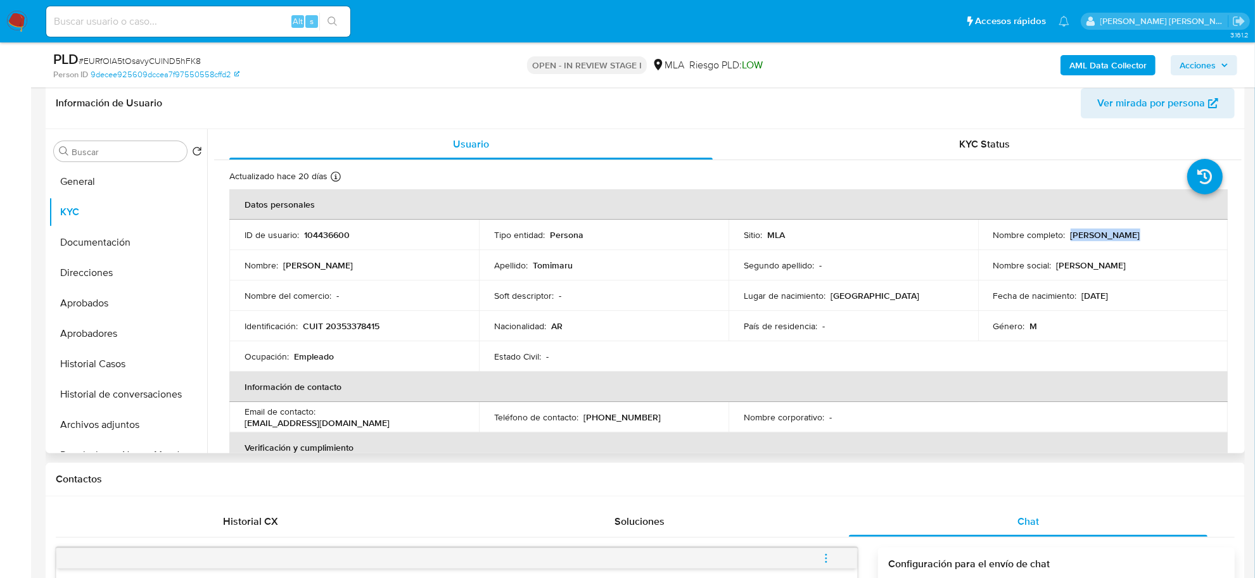
drag, startPoint x: 1066, startPoint y: 232, endPoint x: 1123, endPoint y: 236, distance: 57.8
click at [1123, 236] on p "Rodrigo Lucas Tomimaru" at bounding box center [1106, 234] width 70 height 11
copy p "Rodrigo Lucas"
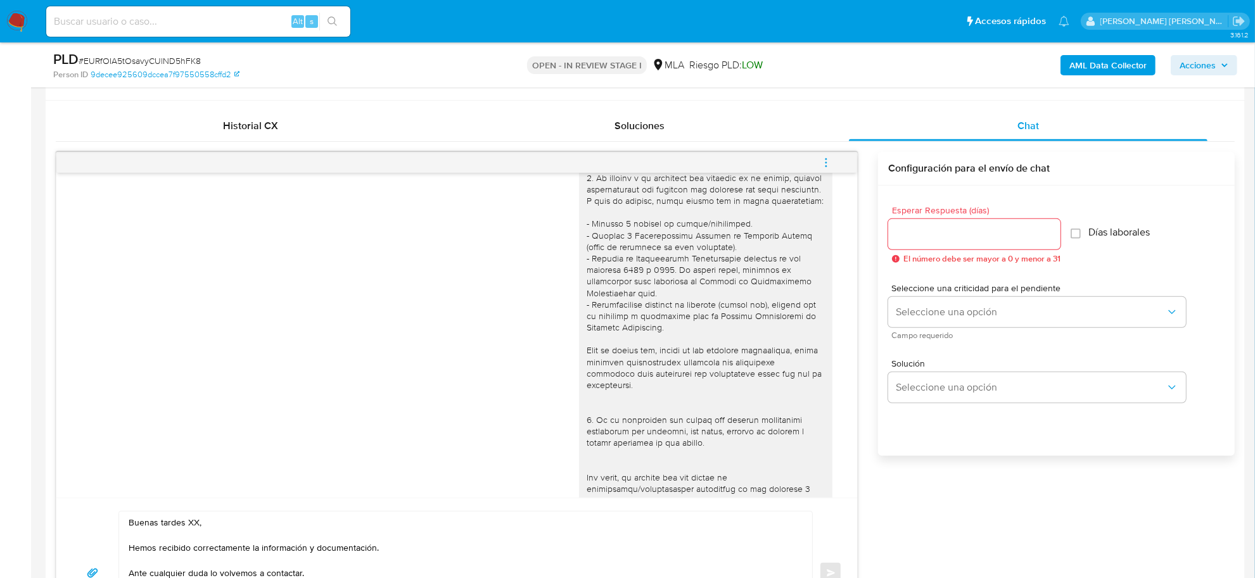
scroll to position [317, 0]
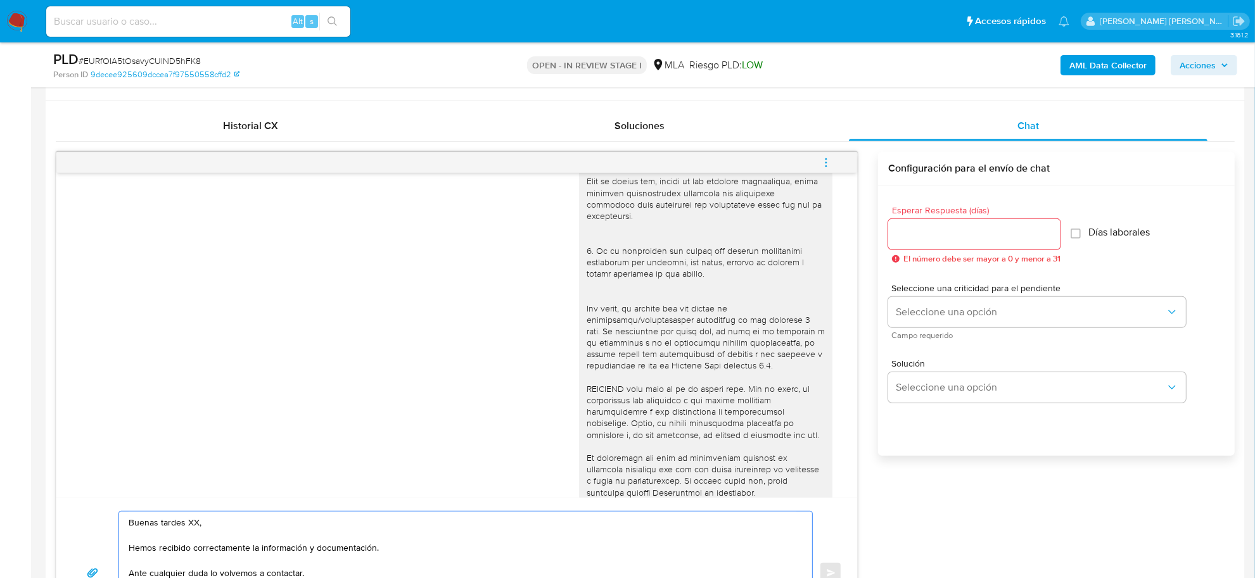
click at [191, 525] on textarea "Buenas tardes XX, Hemos recibido correctamente la información y documentación. …" at bounding box center [463, 573] width 668 height 123
drag, startPoint x: 186, startPoint y: 525, endPoint x: 198, endPoint y: 525, distance: 12.0
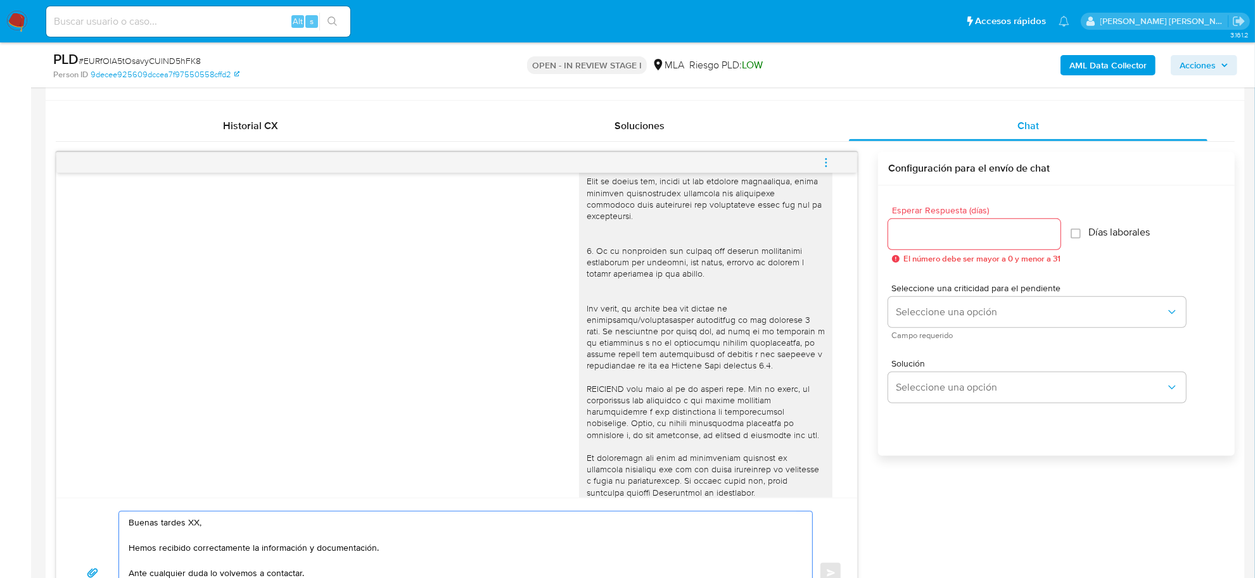
click at [198, 525] on textarea "Buenas tardes XX, Hemos recibido correctamente la información y documentación. …" at bounding box center [463, 573] width 668 height 123
paste textarea "Rodrigo Lucas"
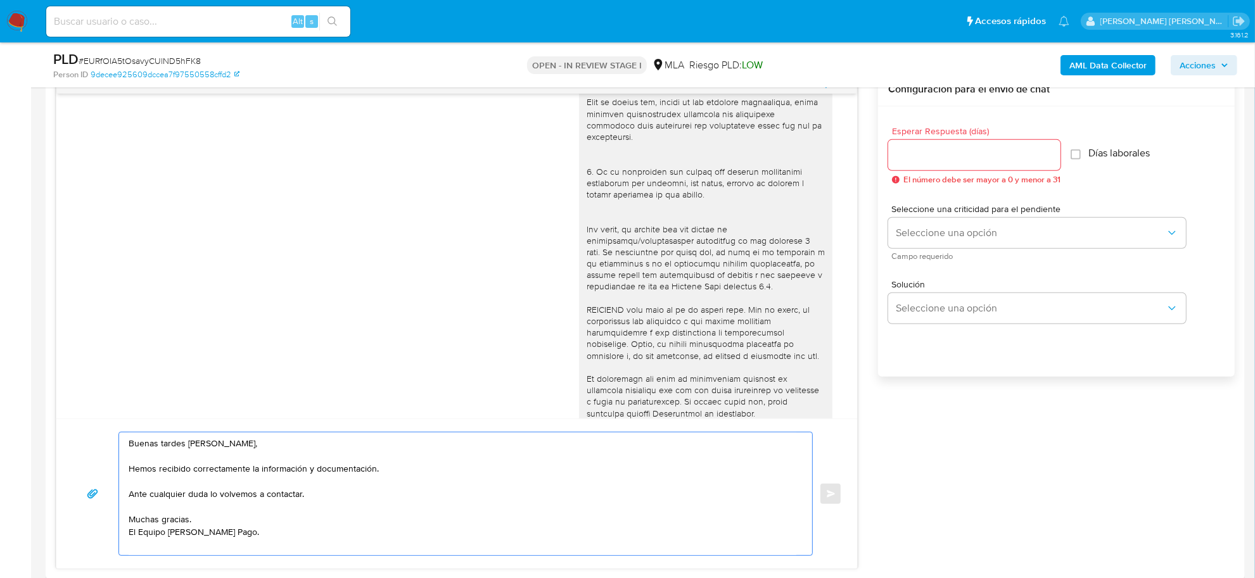
scroll to position [754, 0]
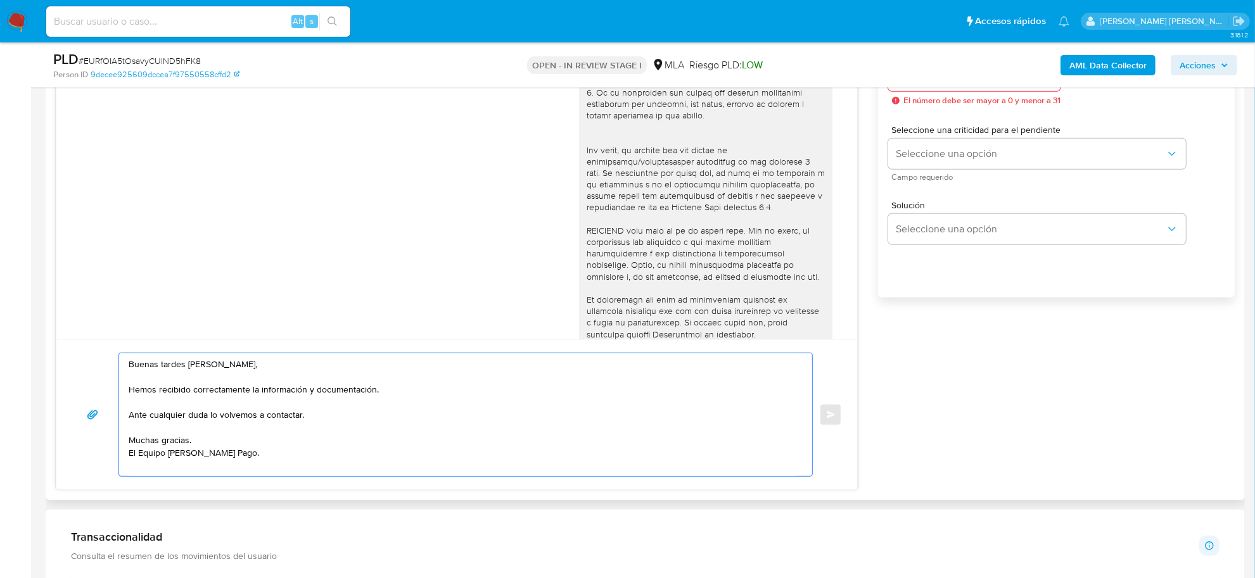
click at [178, 471] on textarea "Buenas tardes Rodrigo Lucas, Hemos recibido correctamente la información y docu…" at bounding box center [463, 415] width 668 height 123
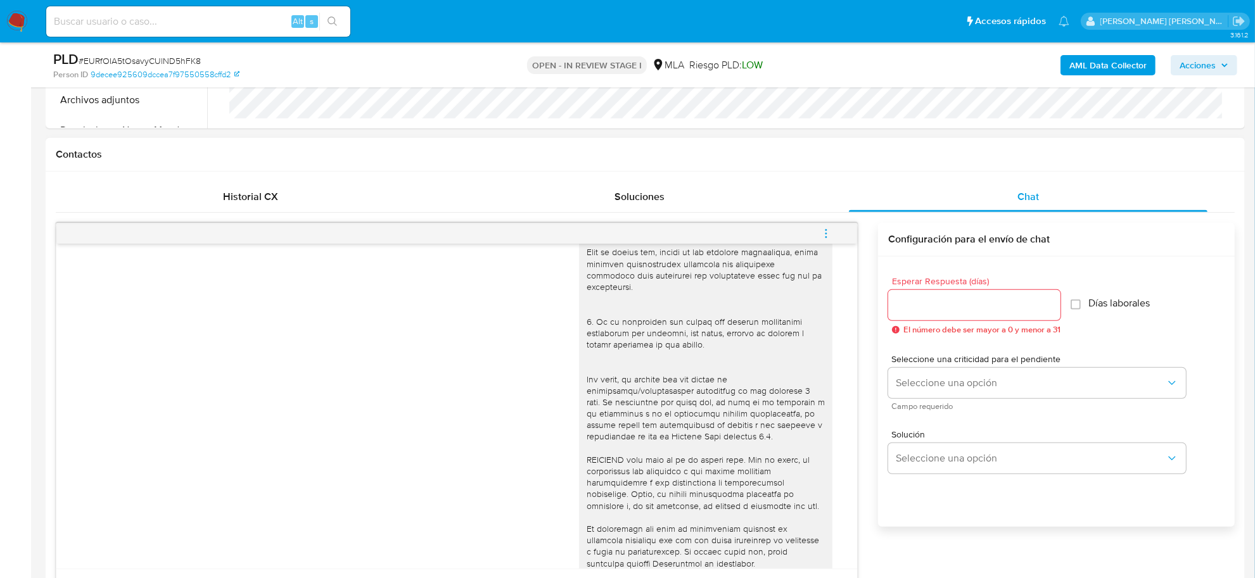
scroll to position [516, 0]
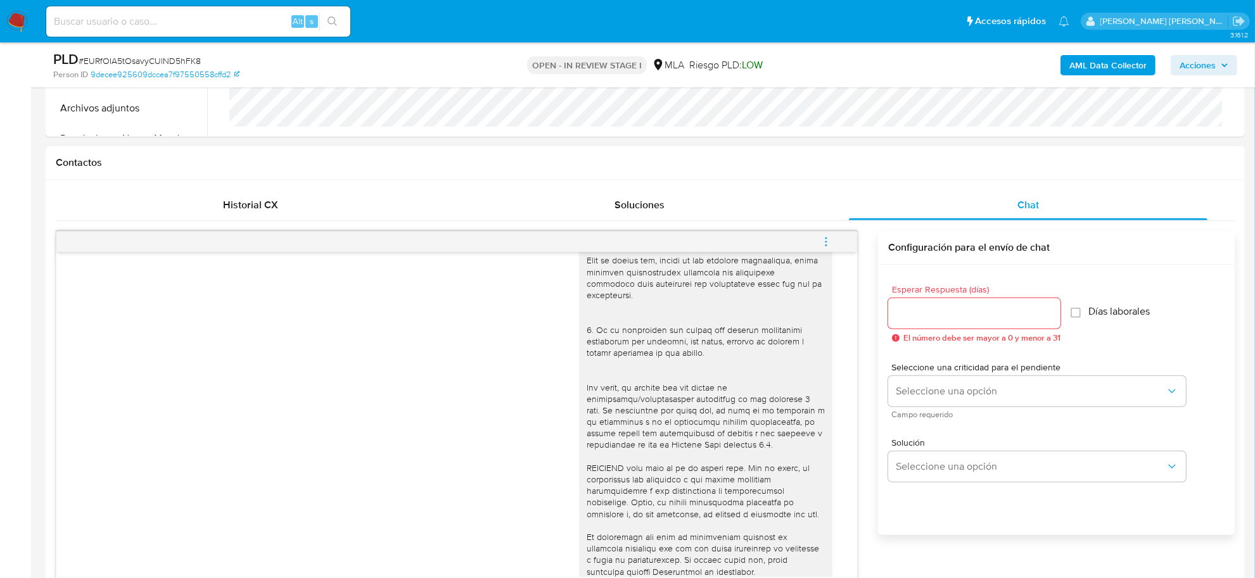
type textarea "Buenas tardes Rodrigo Lucas, Hemos recibido correctamente la información y docu…"
click at [964, 317] on input "Esperar Respuesta (días)" at bounding box center [974, 313] width 172 height 16
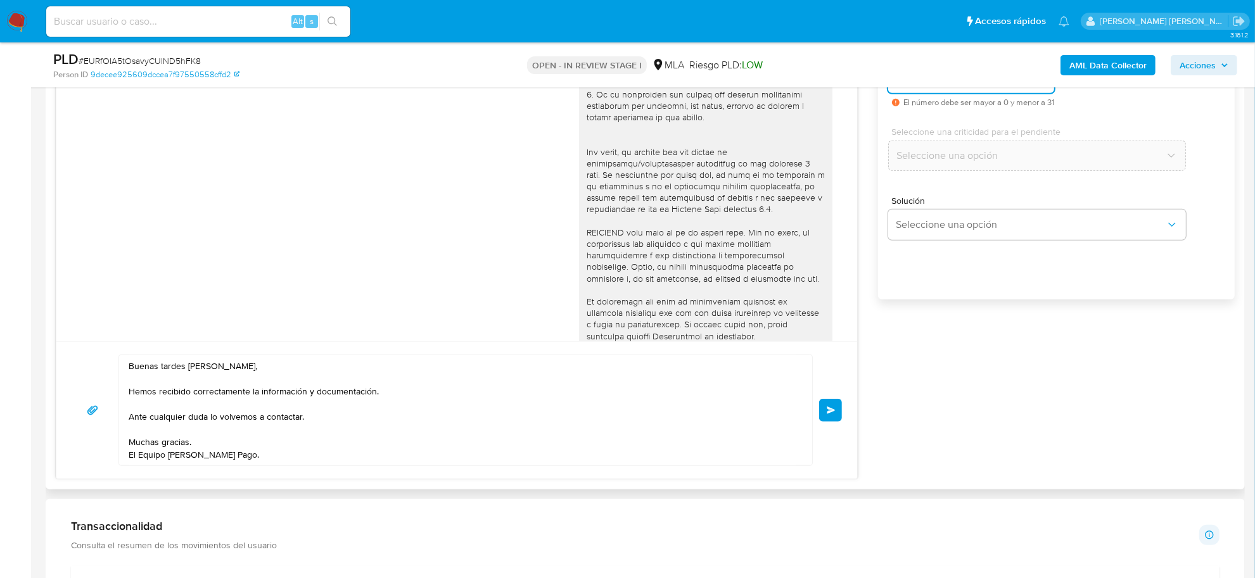
scroll to position [754, 0]
type input "0"
click at [824, 417] on button "Enviar" at bounding box center [830, 408] width 23 height 23
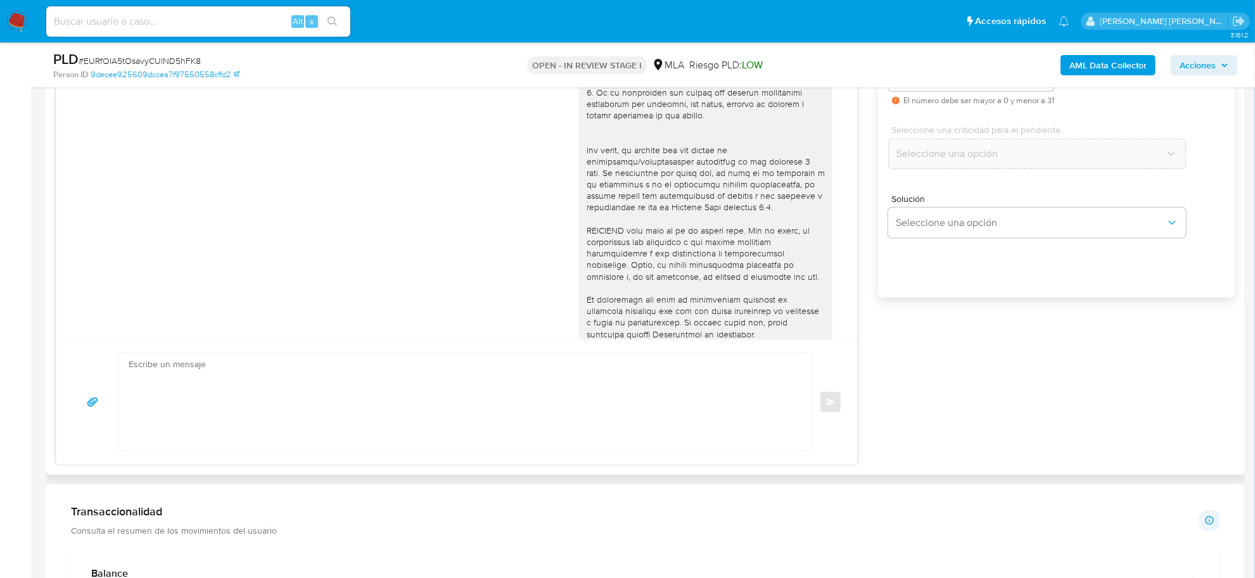
scroll to position [663, 0]
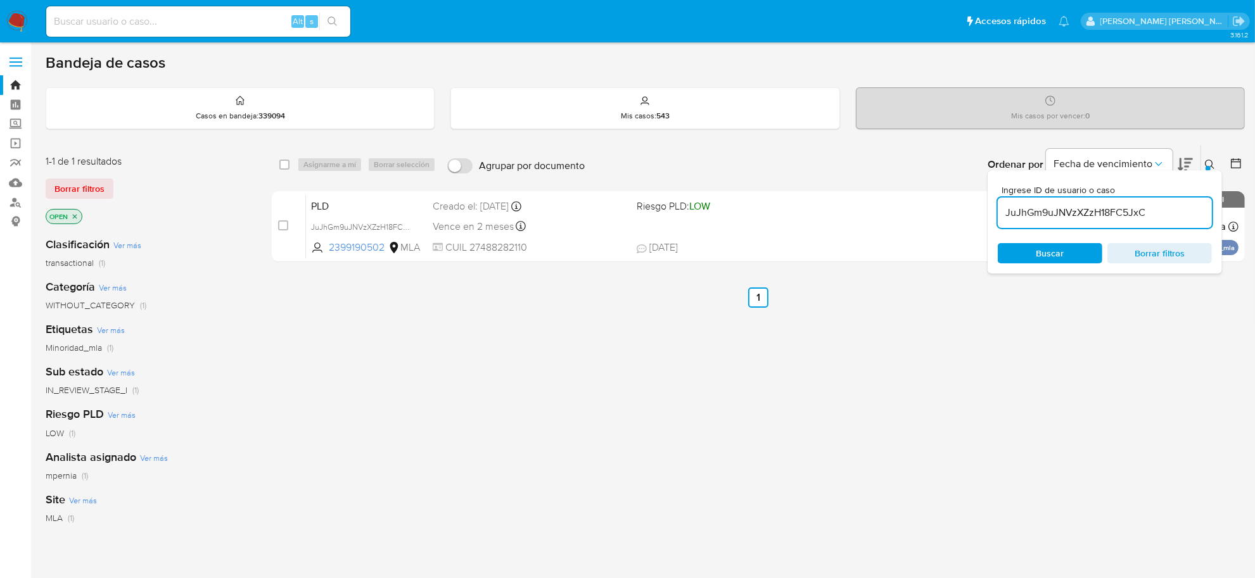
click at [1114, 210] on input "JuJhGm9uJNVzXZzH18FC5JxC" at bounding box center [1105, 213] width 214 height 16
paste input "EURfOIA5tOsavyCUlND5hFK8"
type input "EURfOIA5tOsavyCUlND5hFK8"
click at [283, 165] on input "checkbox" at bounding box center [284, 165] width 10 height 10
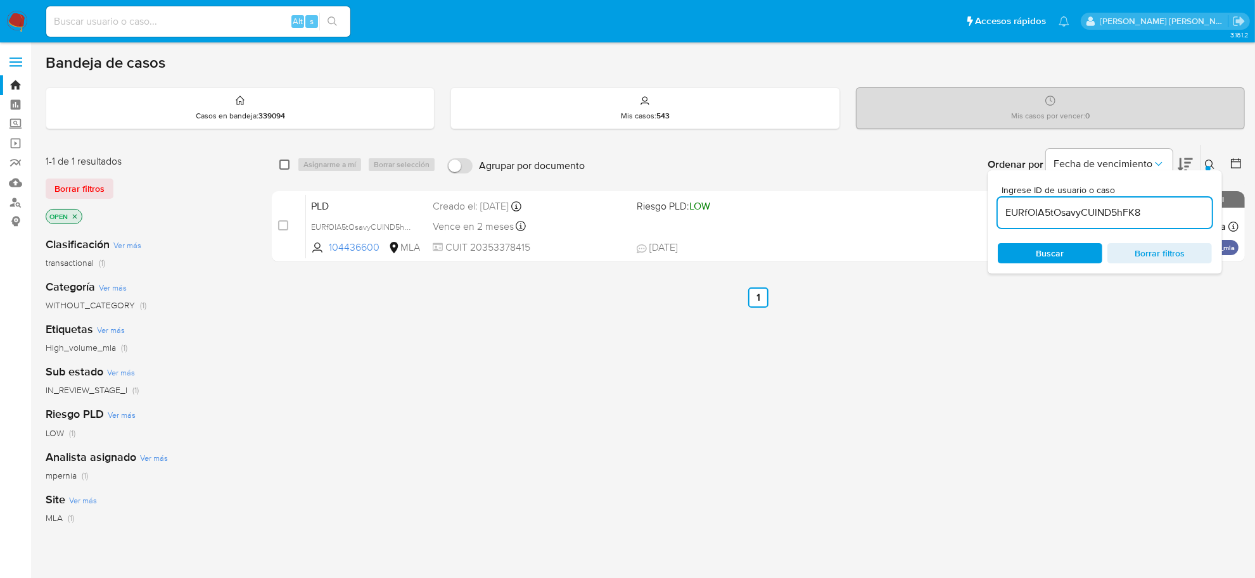
checkbox input "true"
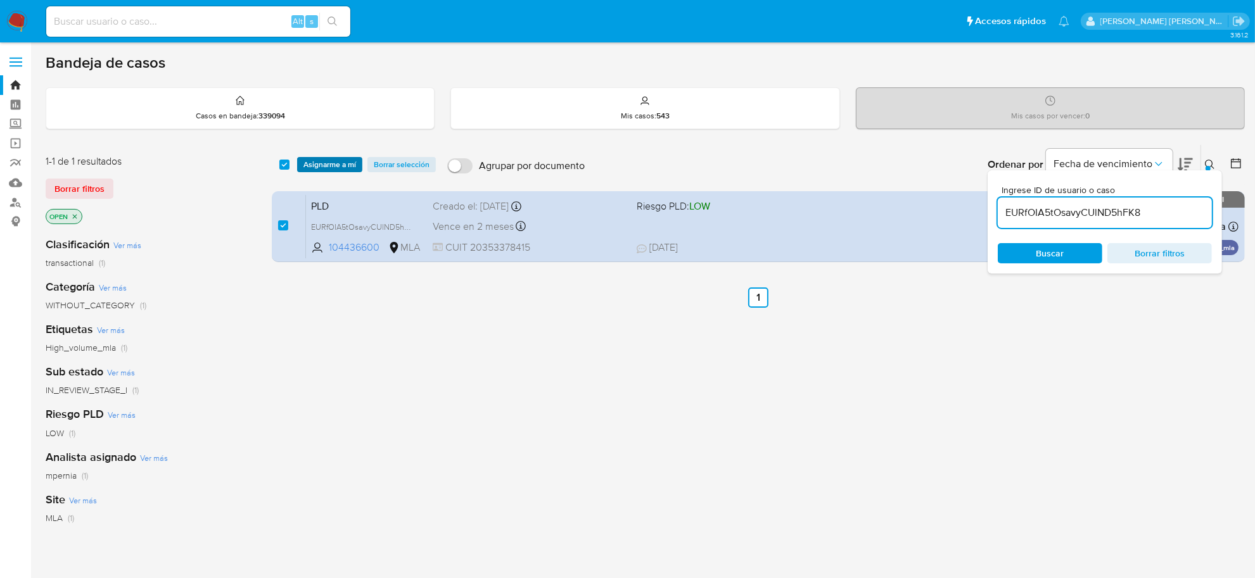
click at [305, 169] on span "Asignarme a mí" at bounding box center [329, 164] width 53 height 13
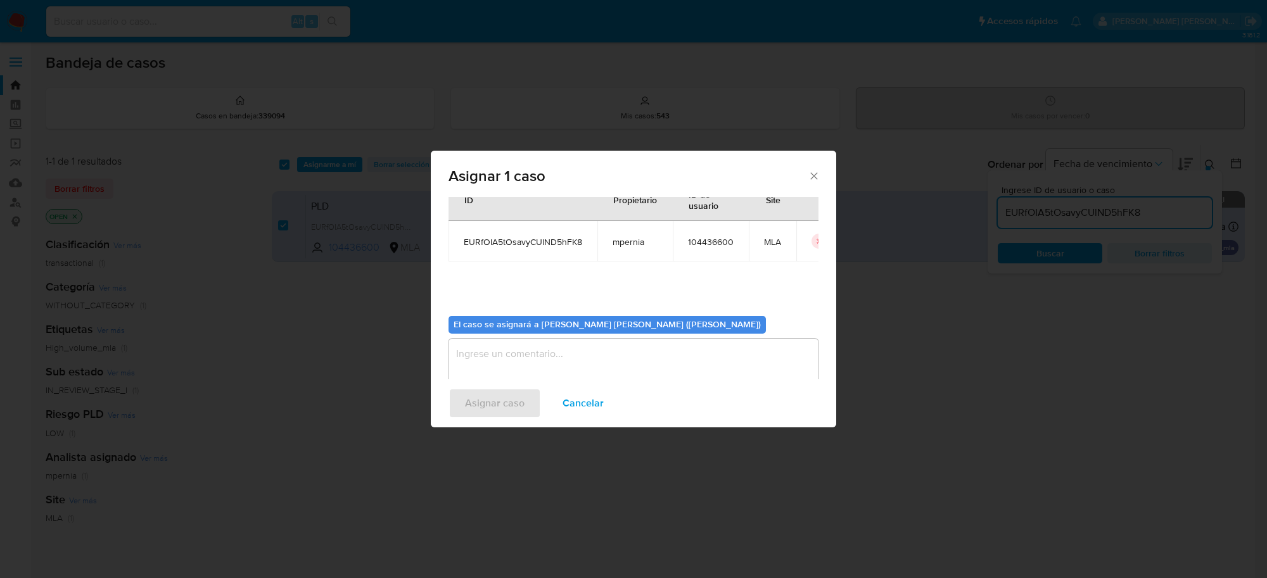
scroll to position [65, 0]
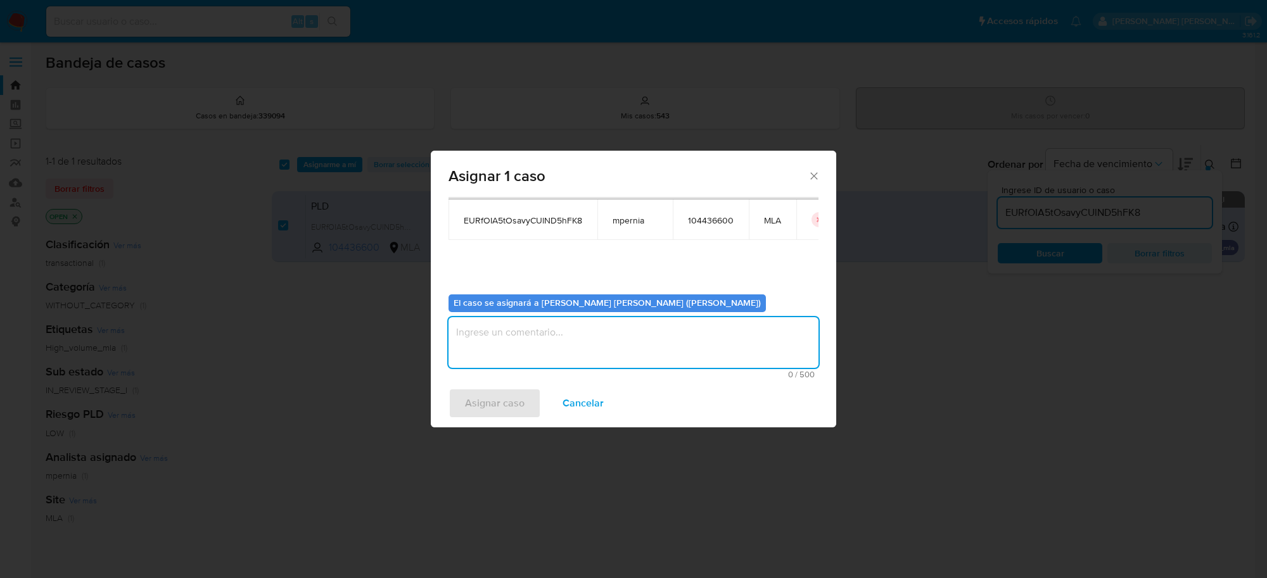
click at [523, 339] on textarea "assign-modal" at bounding box center [634, 342] width 370 height 51
type textarea "-"
click at [520, 392] on span "Asignar caso" at bounding box center [495, 404] width 60 height 28
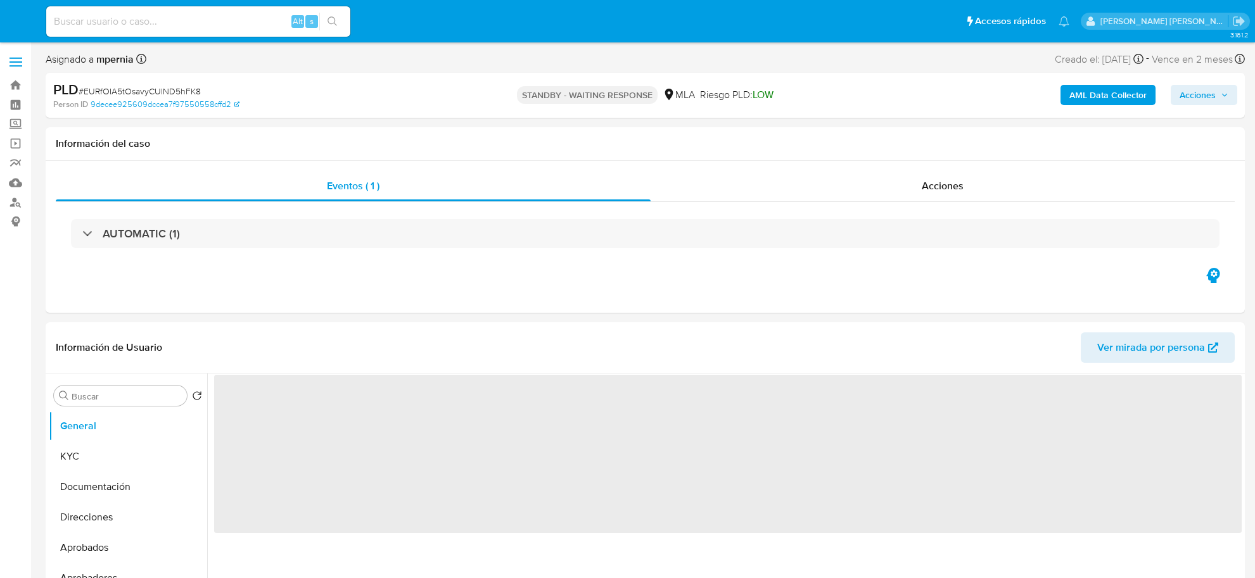
select select "10"
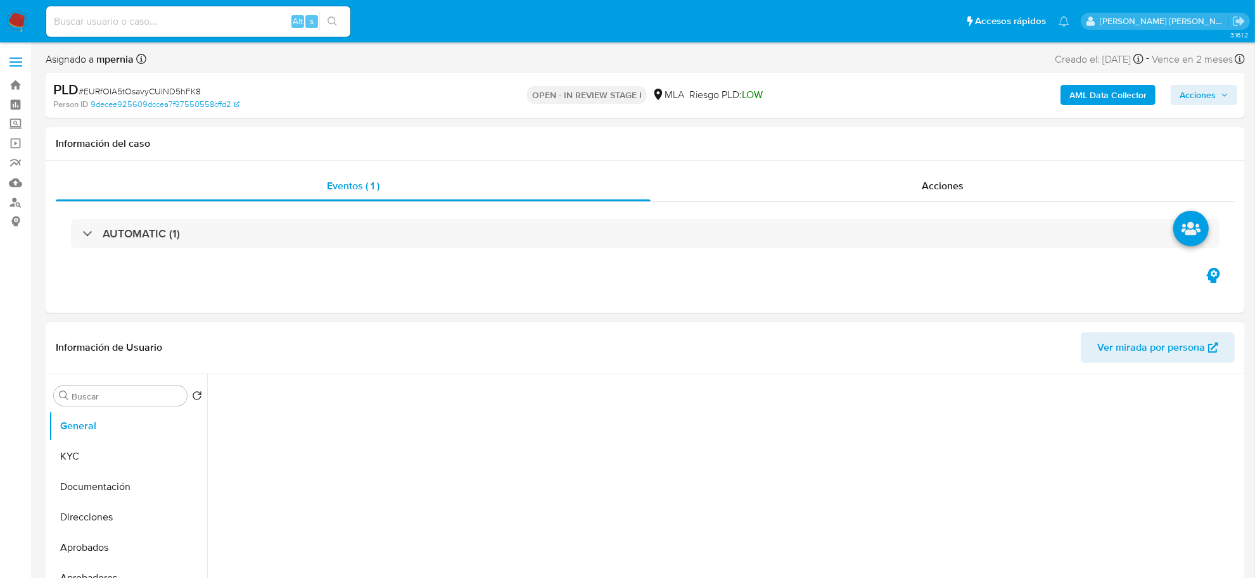
scroll to position [238, 0]
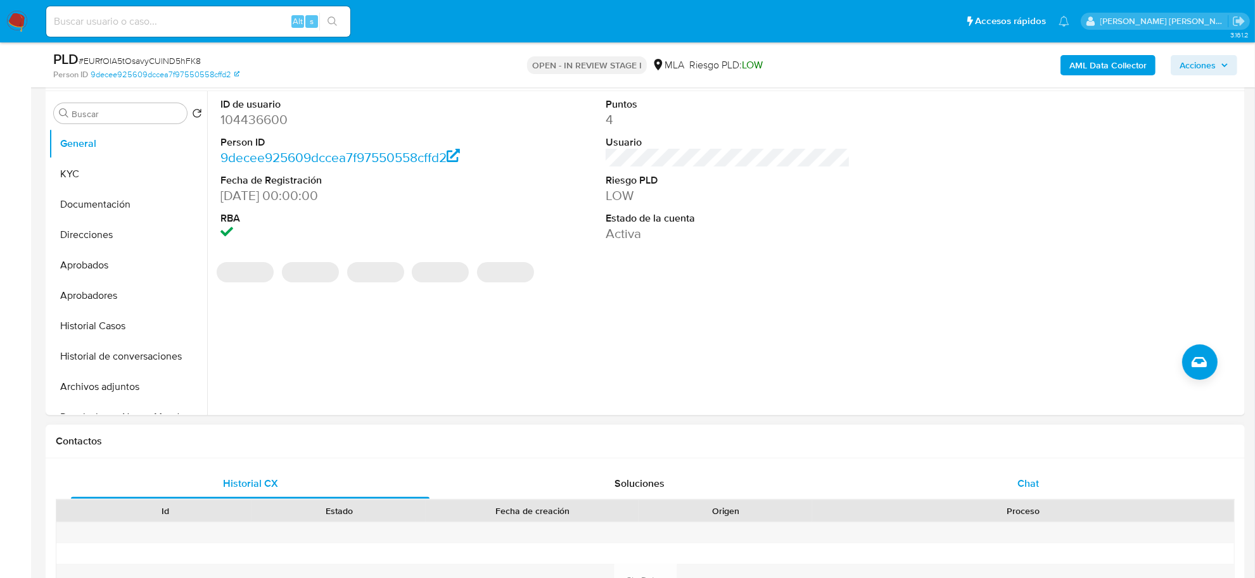
click at [1041, 475] on div "Chat" at bounding box center [1028, 484] width 359 height 30
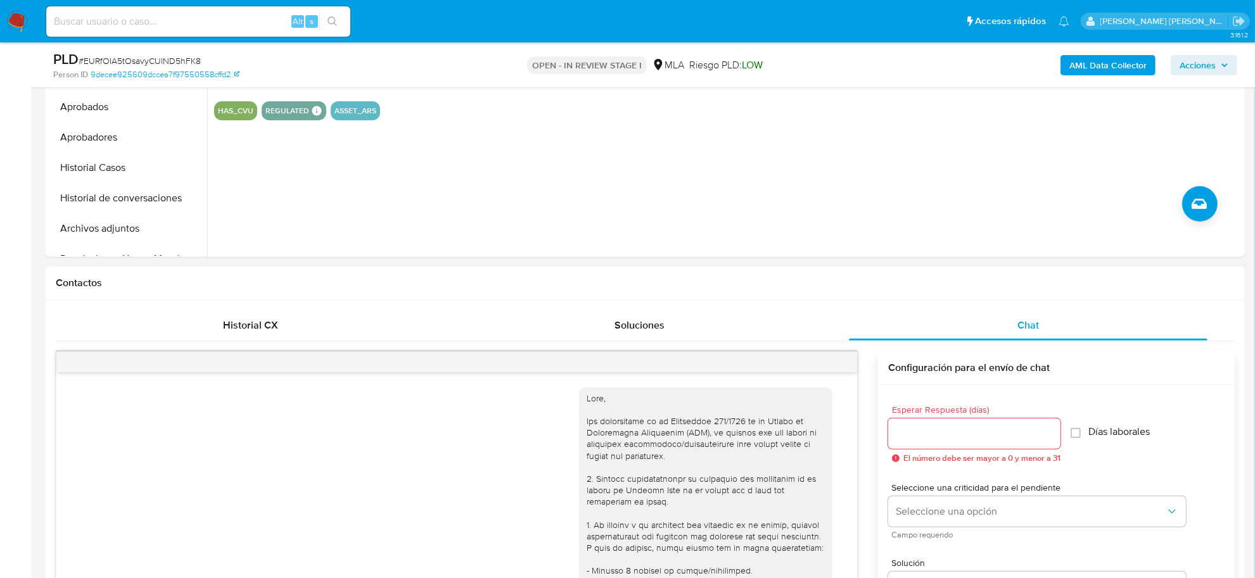
scroll to position [663, 0]
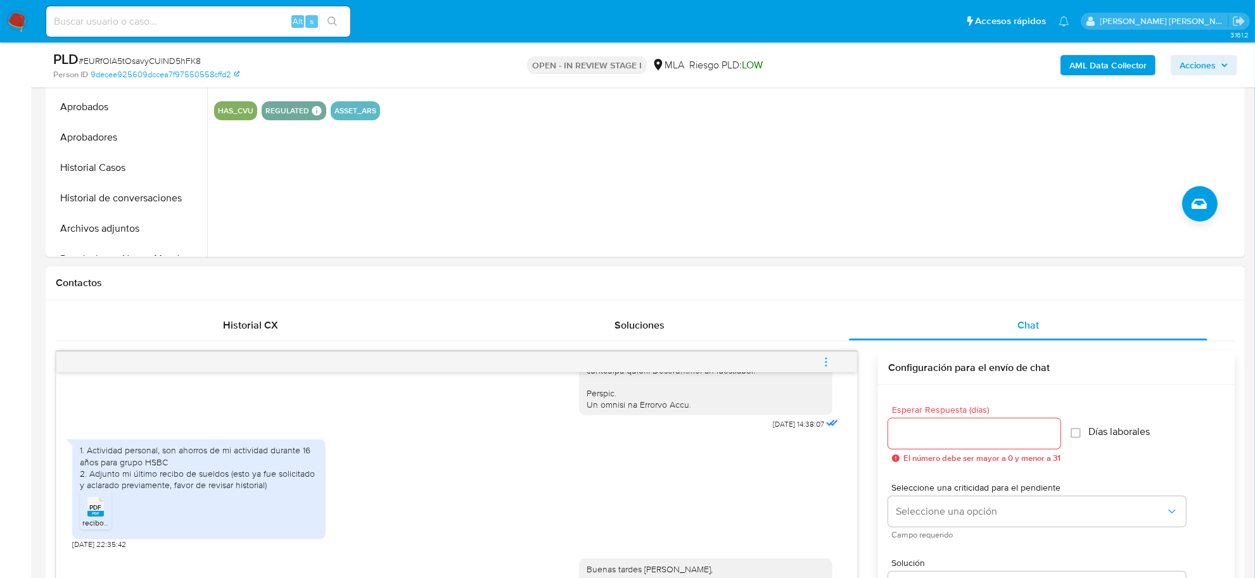
click at [824, 366] on icon "menu-action" at bounding box center [825, 362] width 11 height 11
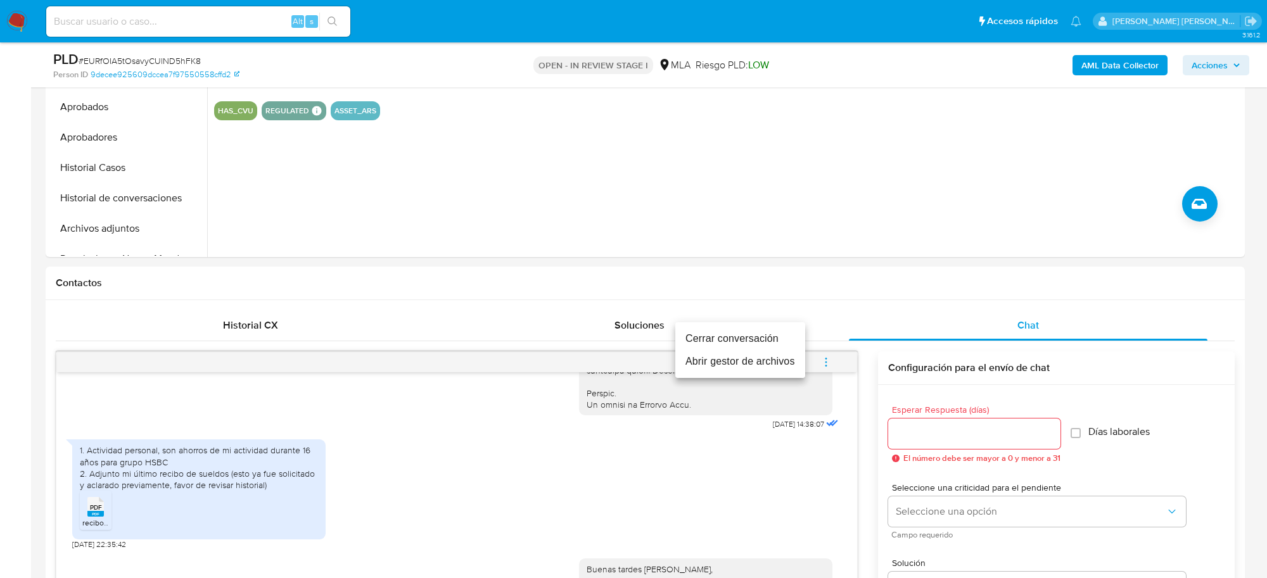
click at [770, 339] on li "Cerrar conversación" at bounding box center [740, 339] width 130 height 23
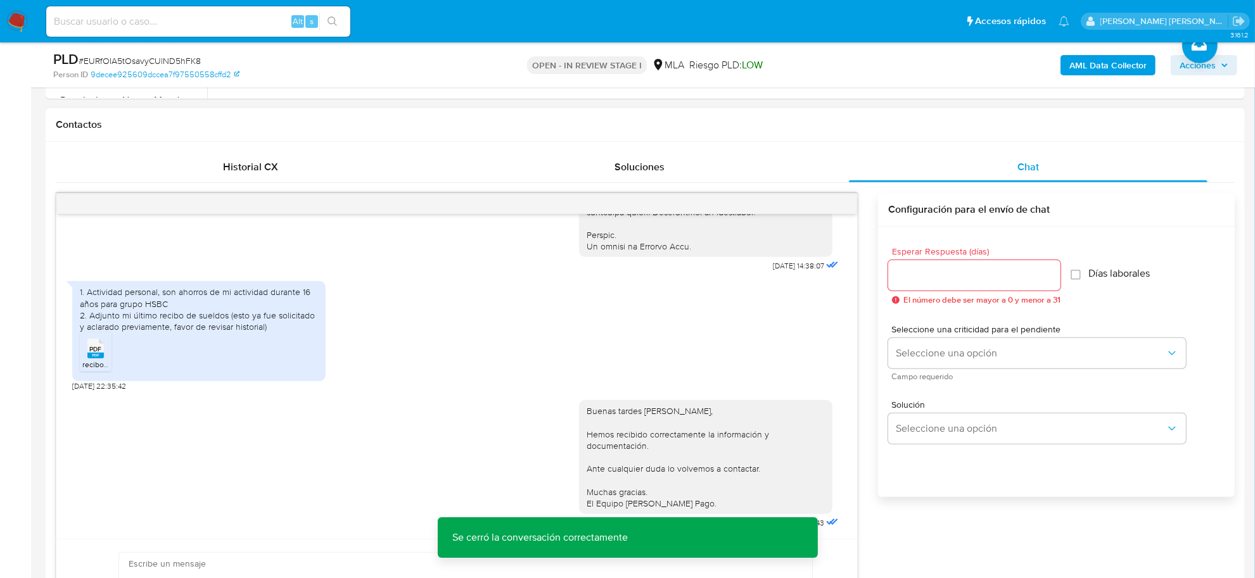
scroll to position [317, 0]
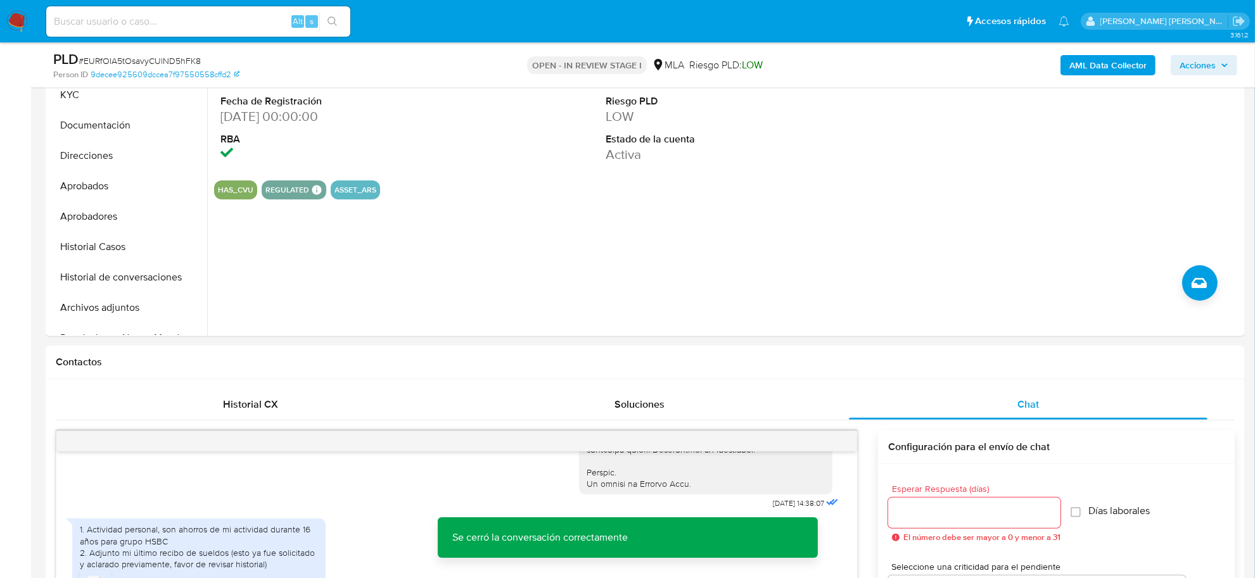
click at [1204, 55] on span "Acciones" at bounding box center [1198, 65] width 36 height 20
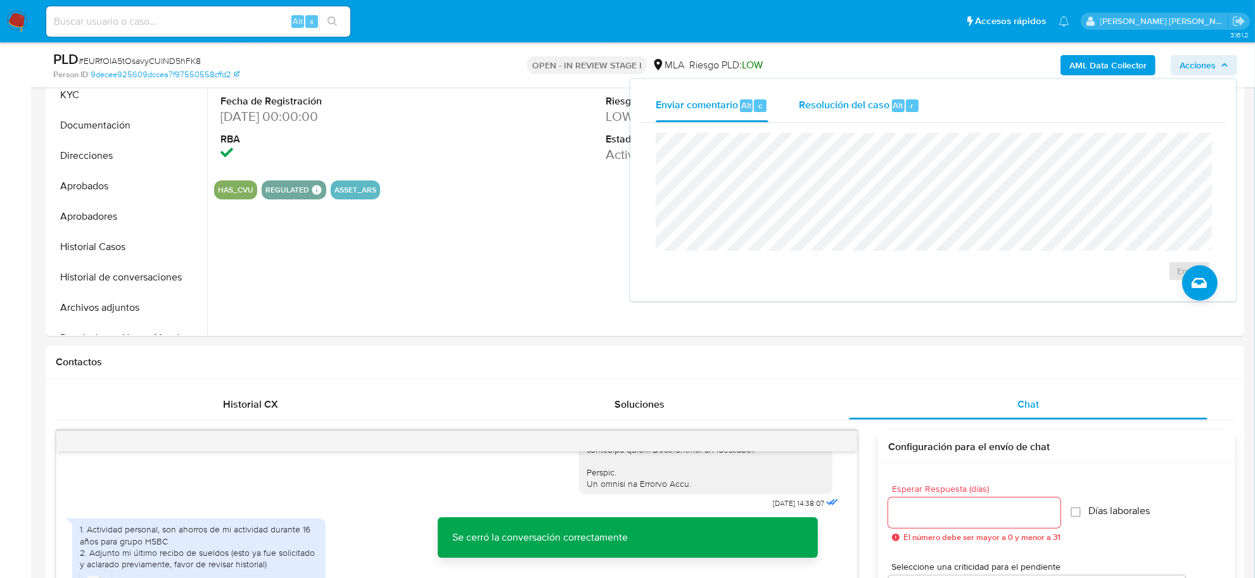
click at [849, 115] on div "Resolución del caso Alt r" at bounding box center [859, 105] width 121 height 33
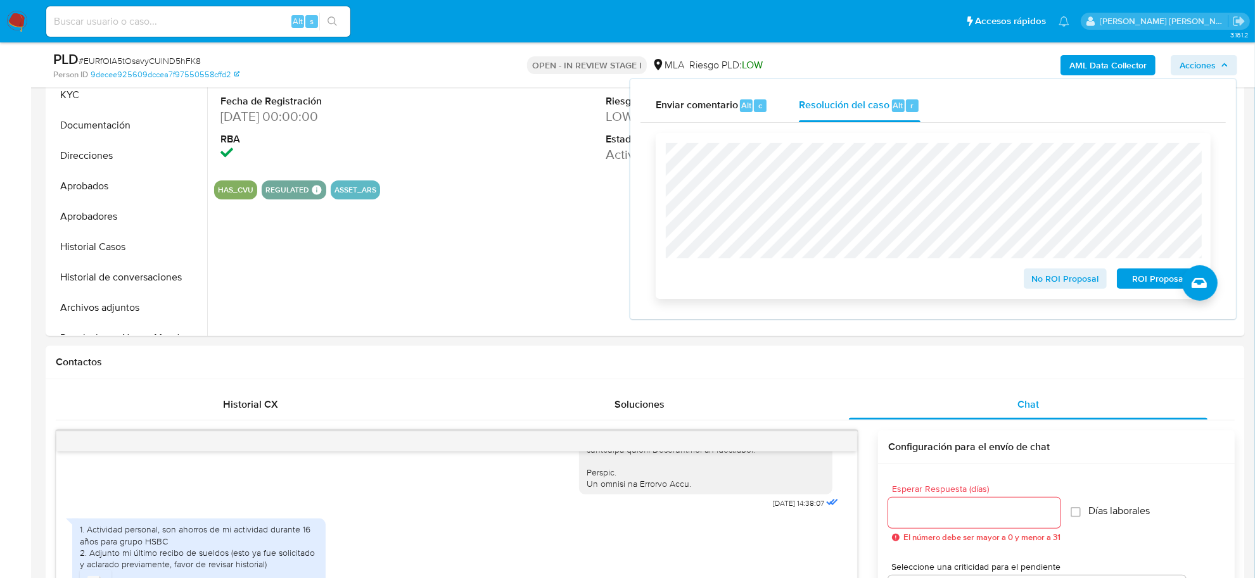
click at [1041, 272] on span "No ROI Proposal" at bounding box center [1066, 279] width 66 height 18
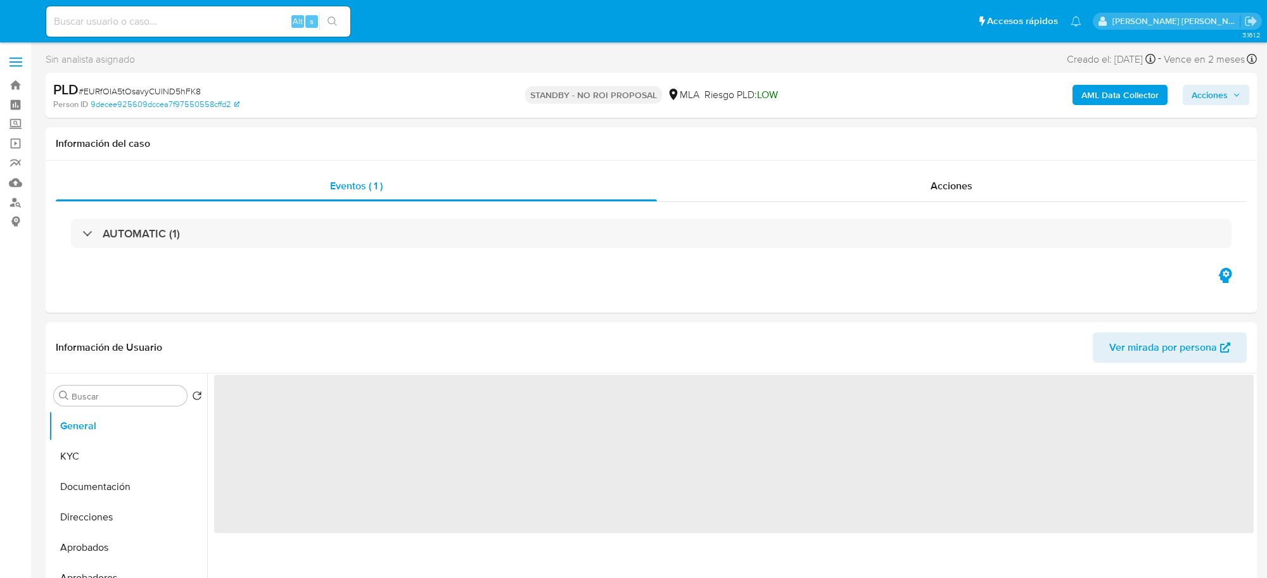
select select "10"
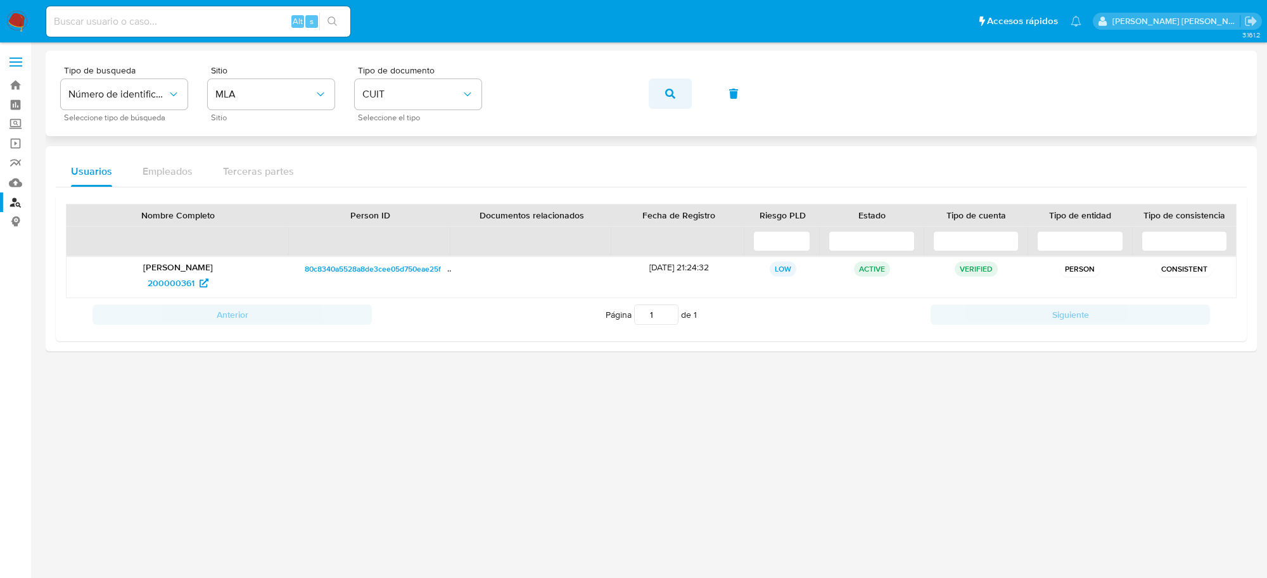
click at [672, 87] on span "button" at bounding box center [670, 94] width 10 height 28
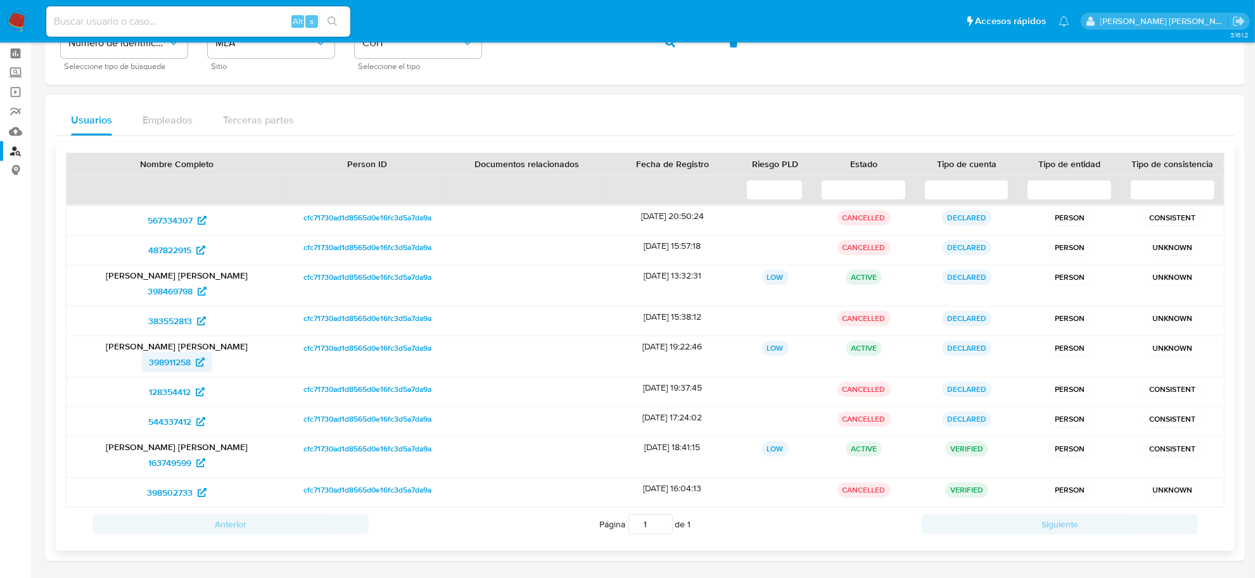
scroll to position [79, 0]
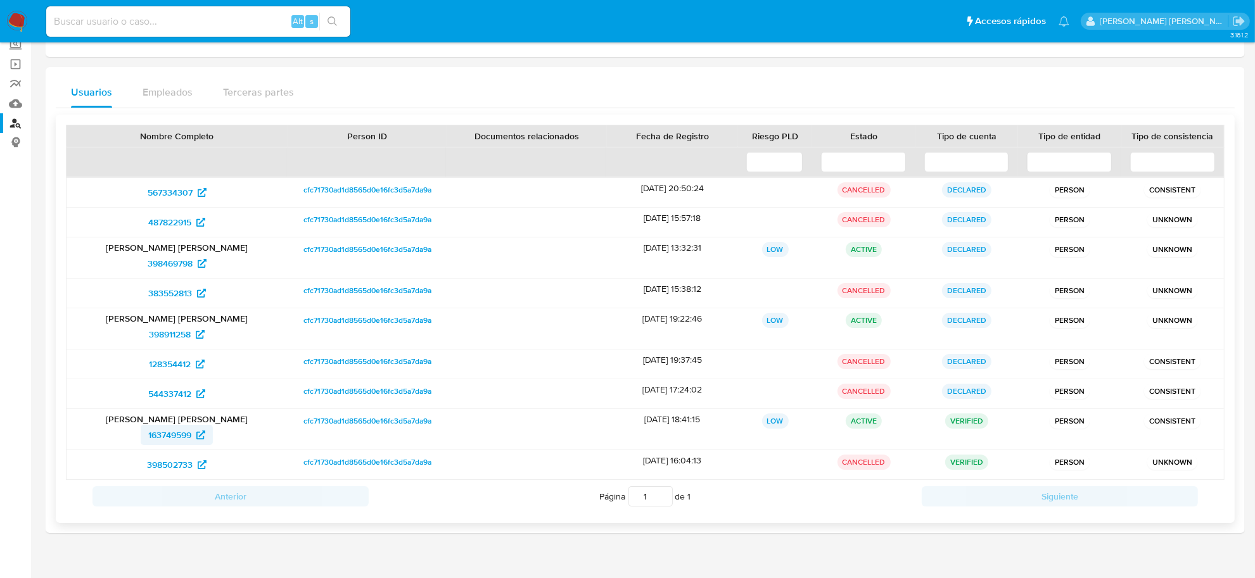
click at [172, 442] on span "163749599" at bounding box center [169, 435] width 43 height 20
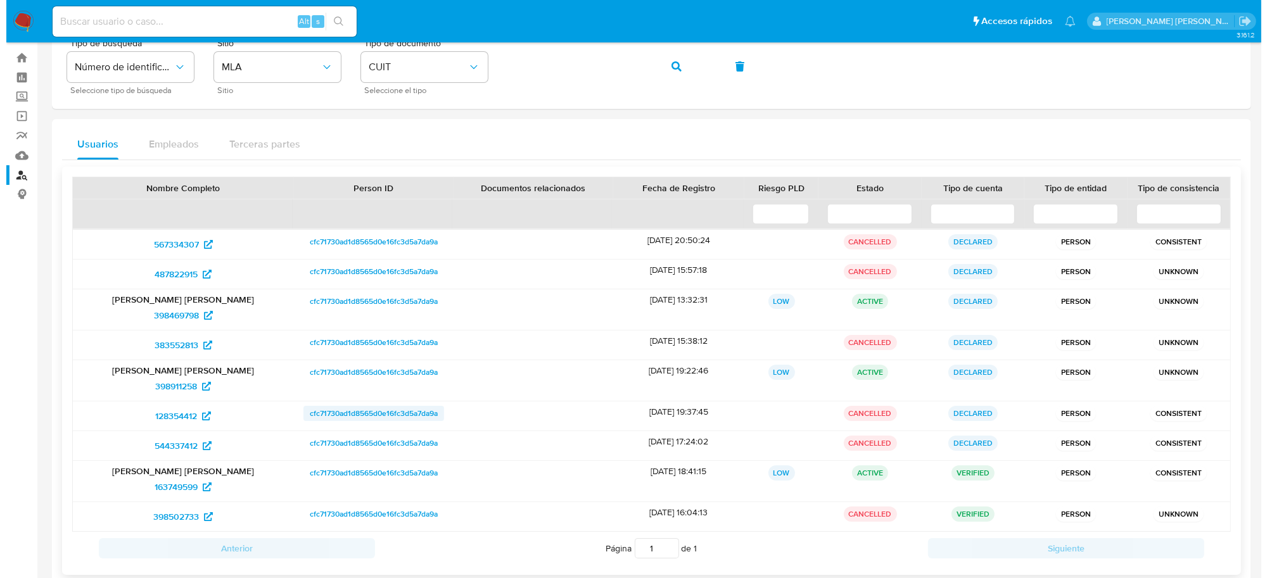
scroll to position [0, 0]
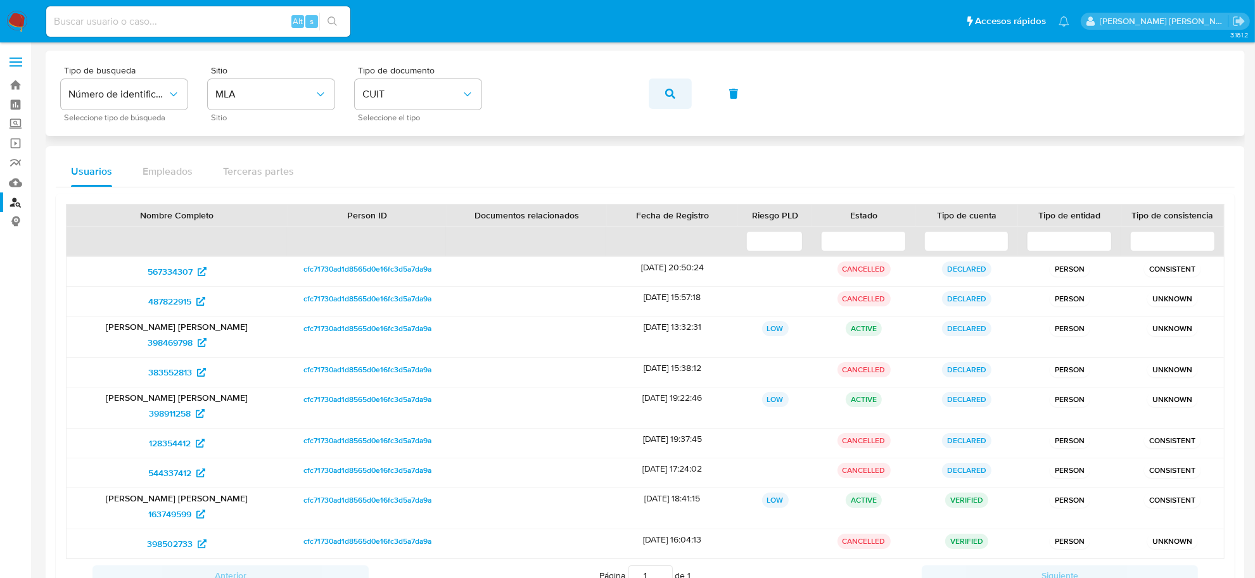
click at [670, 96] on icon "button" at bounding box center [670, 94] width 10 height 10
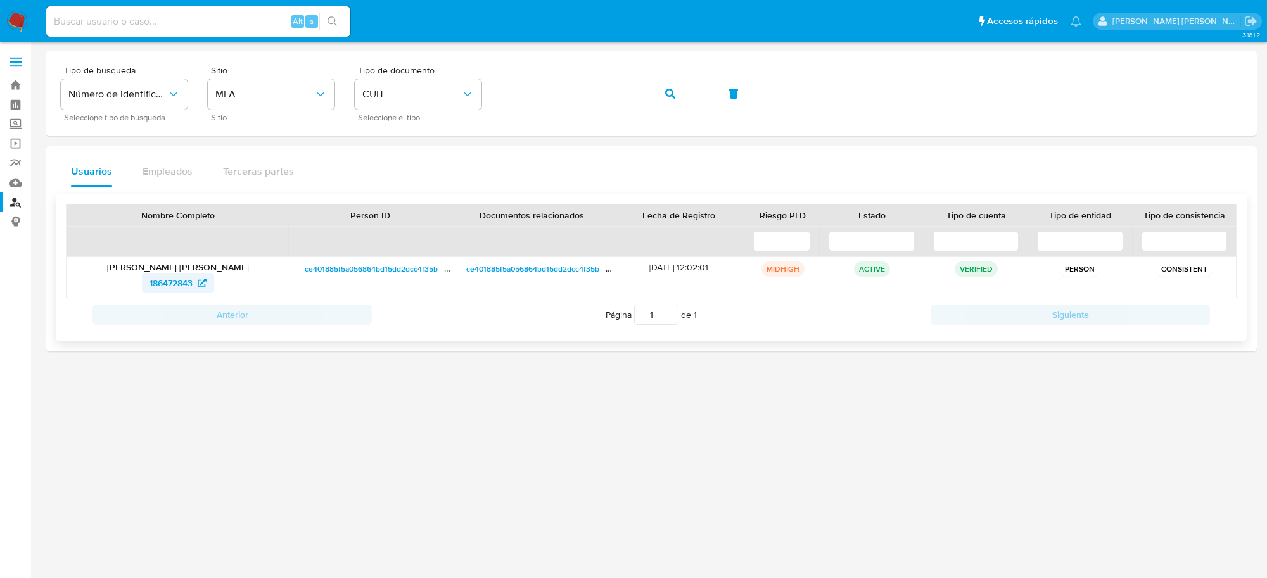
click at [172, 281] on span "186472843" at bounding box center [171, 283] width 43 height 20
click at [663, 93] on button "button" at bounding box center [670, 94] width 43 height 30
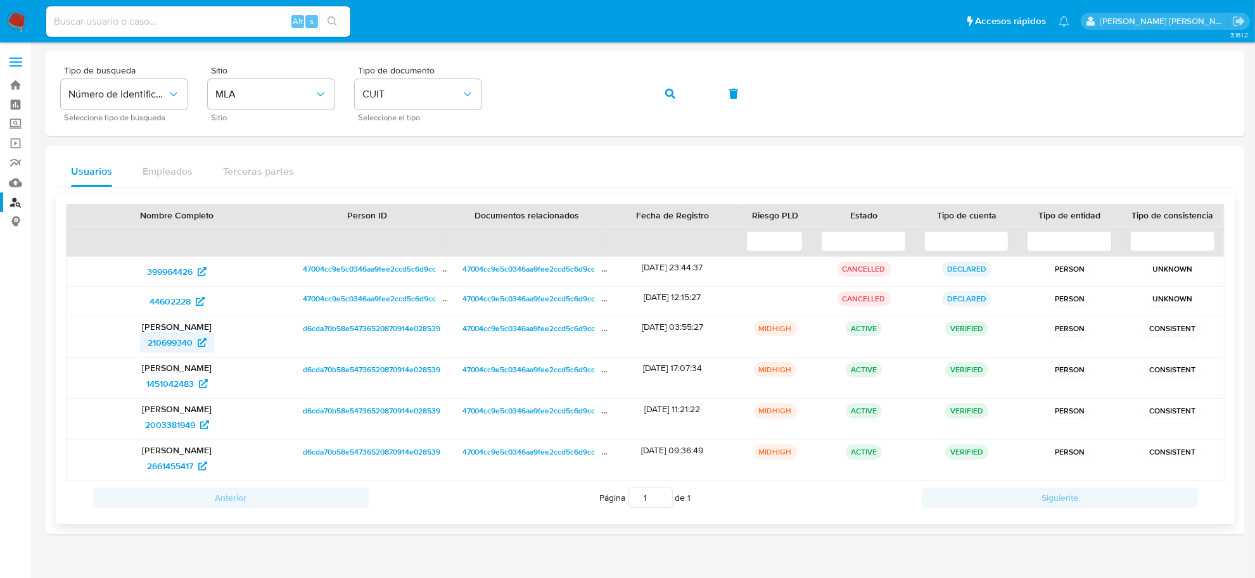
click at [166, 342] on span "210699340" at bounding box center [170, 343] width 45 height 20
click at [670, 98] on icon "button" at bounding box center [670, 94] width 10 height 10
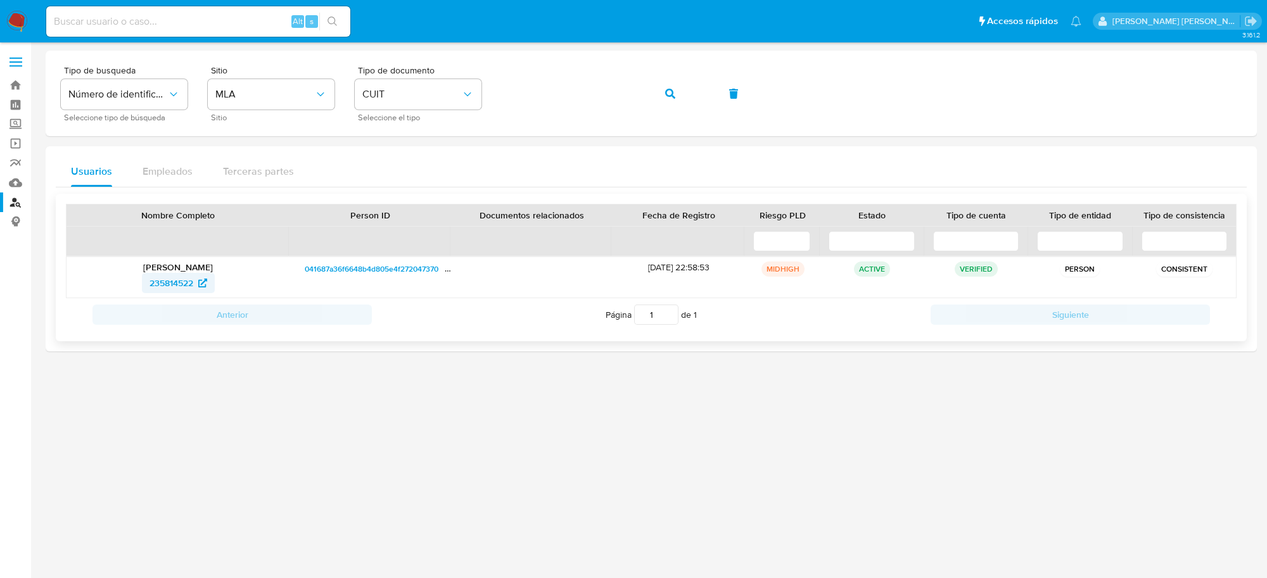
click at [155, 278] on span "235814522" at bounding box center [172, 283] width 44 height 20
click at [677, 95] on button "button" at bounding box center [670, 94] width 43 height 30
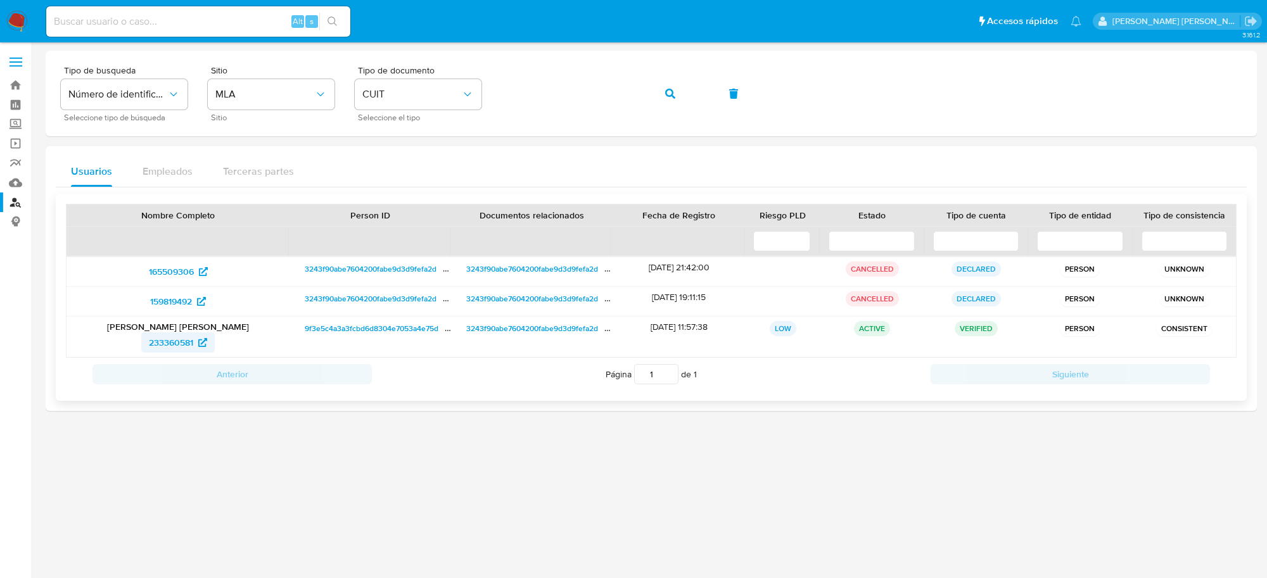
click at [173, 344] on span "233360581" at bounding box center [171, 343] width 44 height 20
click at [668, 93] on icon "button" at bounding box center [670, 94] width 10 height 10
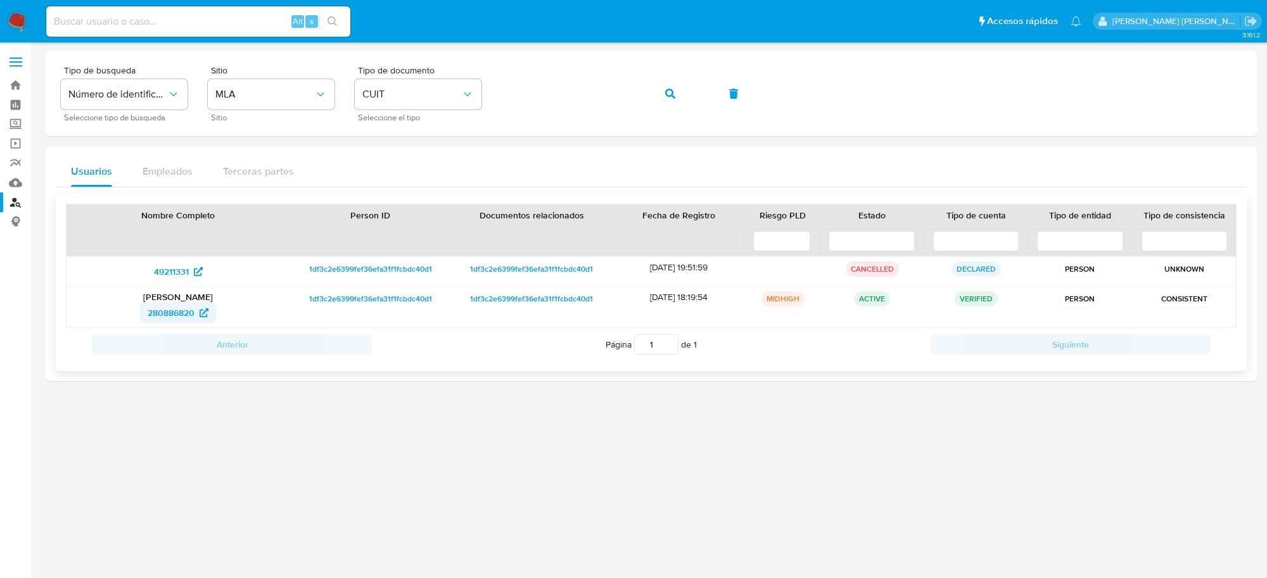
click at [156, 317] on span "280886820" at bounding box center [171, 313] width 47 height 20
click at [173, 272] on span "49211331" at bounding box center [171, 272] width 35 height 20
click at [669, 93] on icon "button" at bounding box center [670, 94] width 10 height 10
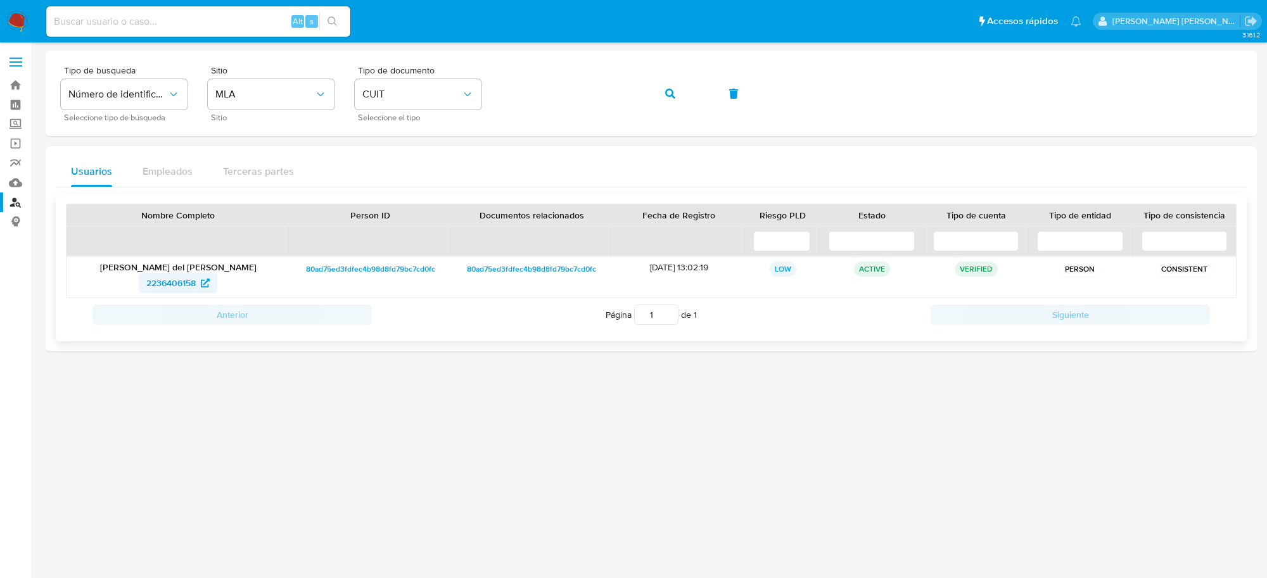
click at [159, 284] on span "2236406158" at bounding box center [170, 283] width 49 height 20
click at [672, 91] on icon "button" at bounding box center [670, 94] width 10 height 10
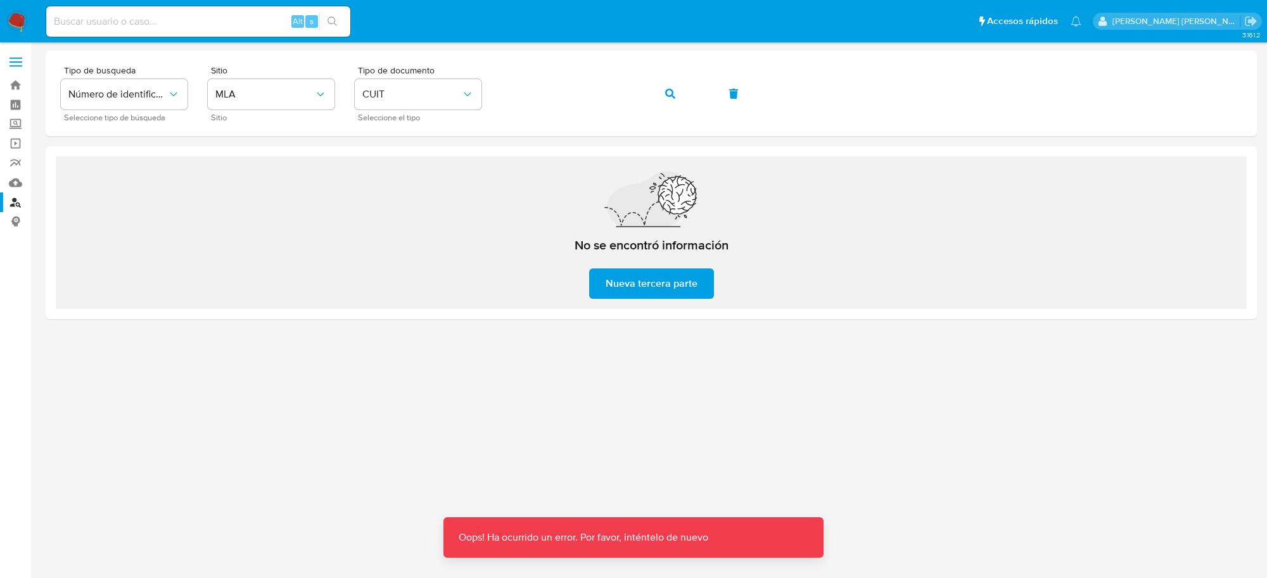
click at [480, 195] on div "No se encontró información Nueva tercera parte" at bounding box center [651, 232] width 1191 height 153
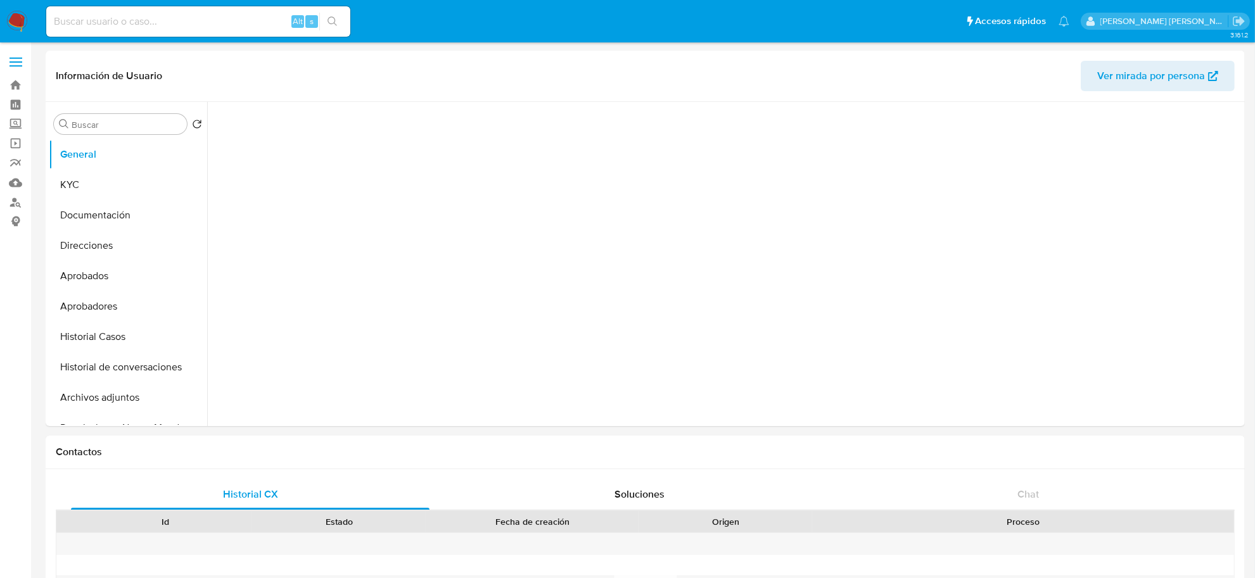
select select "10"
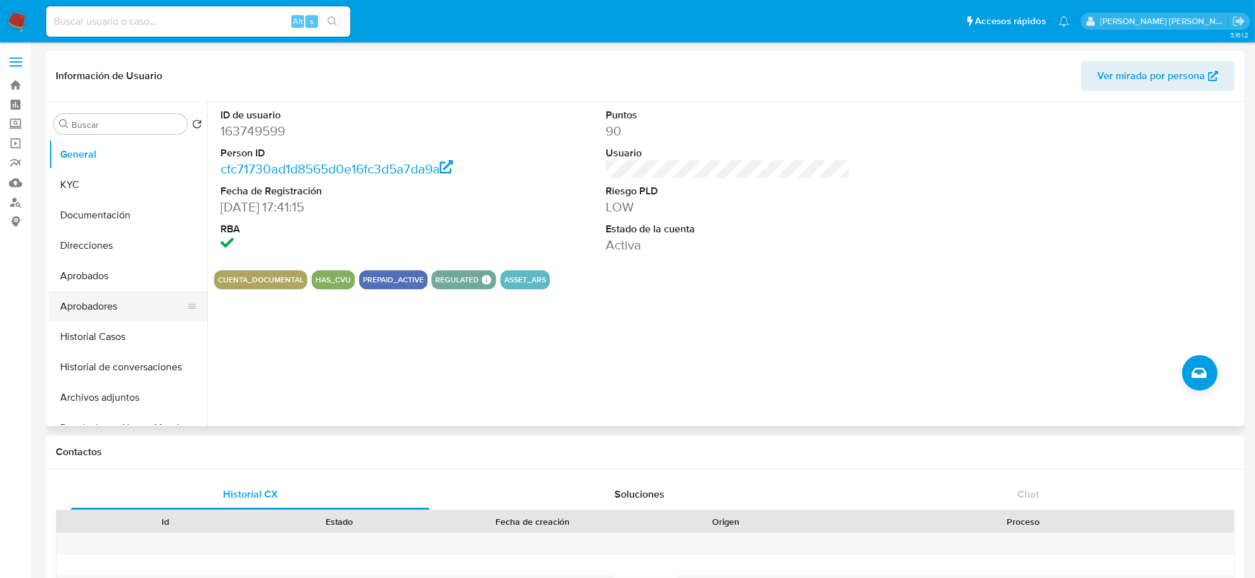
click at [96, 315] on button "Aprobadores" at bounding box center [123, 306] width 148 height 30
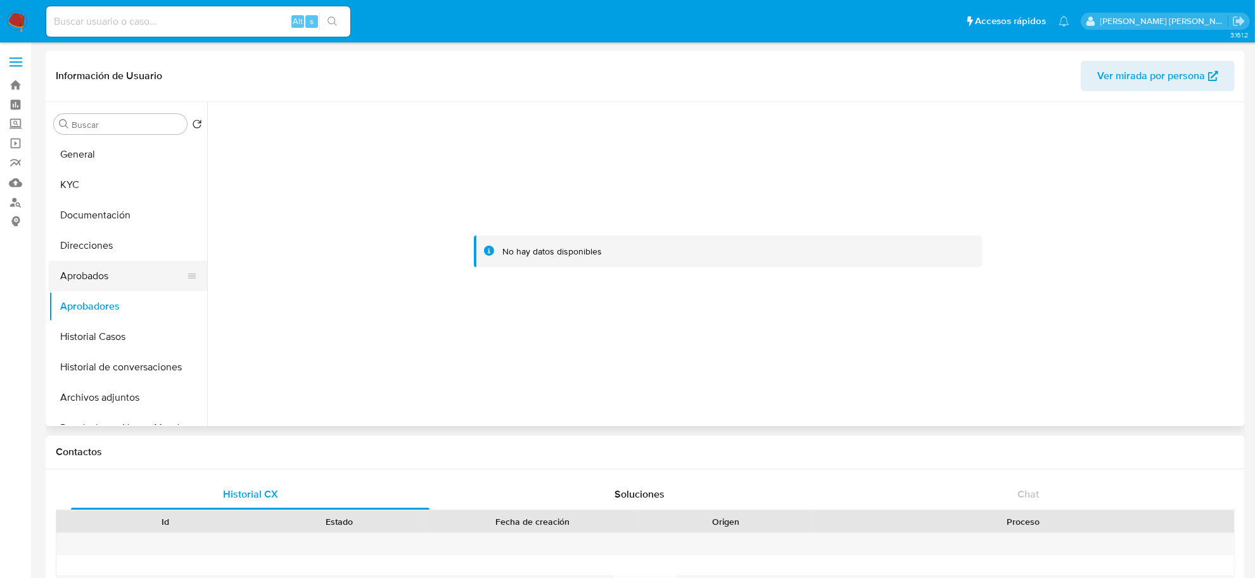
click at [106, 278] on button "Aprobados" at bounding box center [123, 276] width 148 height 30
click at [96, 359] on button "Historial de conversaciones" at bounding box center [123, 367] width 148 height 30
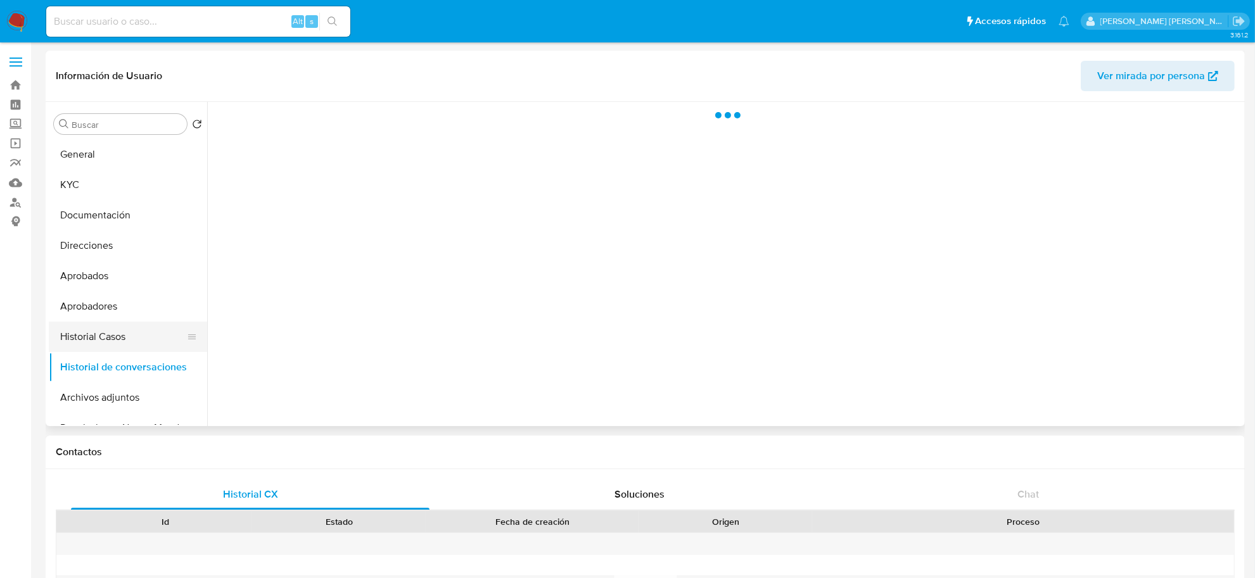
click at [102, 328] on button "Historial Casos" at bounding box center [123, 337] width 148 height 30
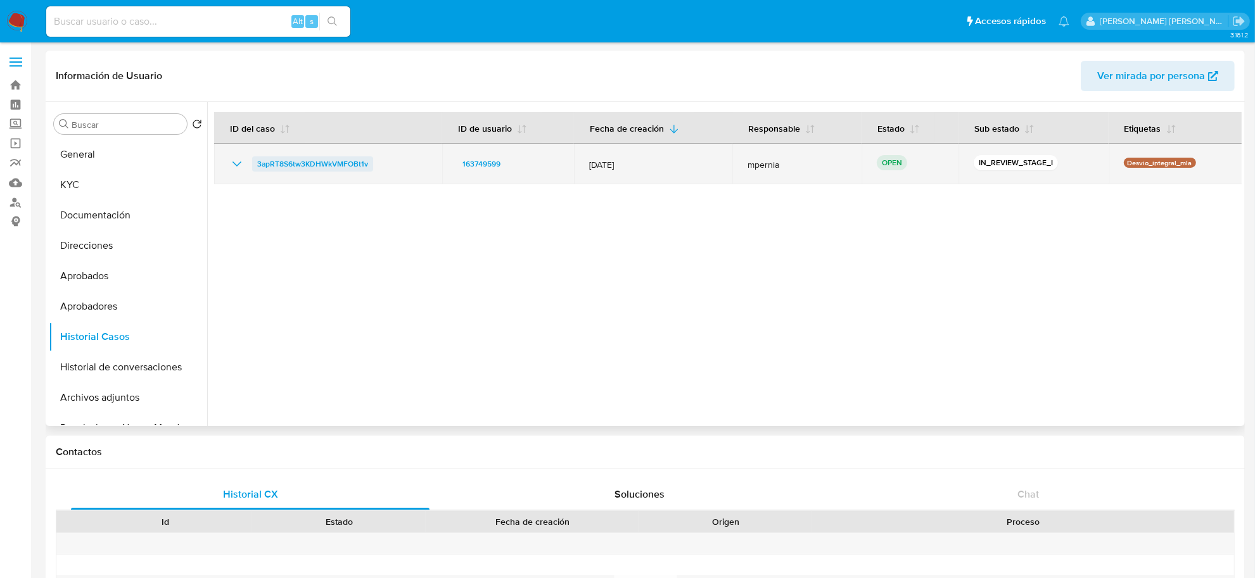
click at [331, 165] on span "3apRT8S6tw3KDHWkVMFOBt1v" at bounding box center [312, 163] width 111 height 15
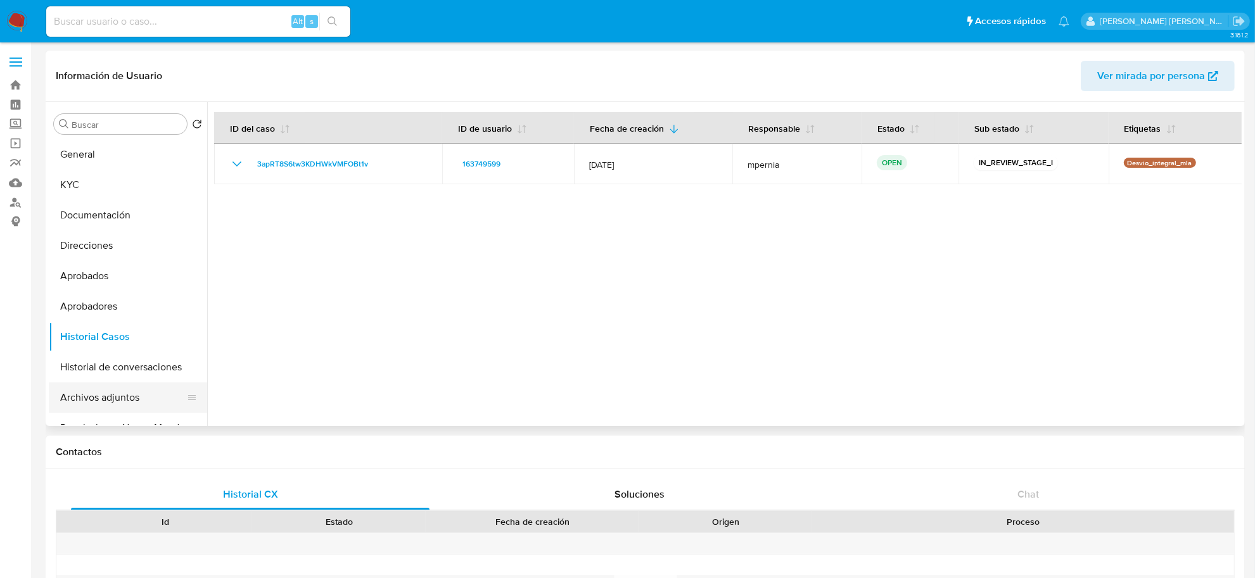
click at [97, 393] on button "Archivos adjuntos" at bounding box center [123, 398] width 148 height 30
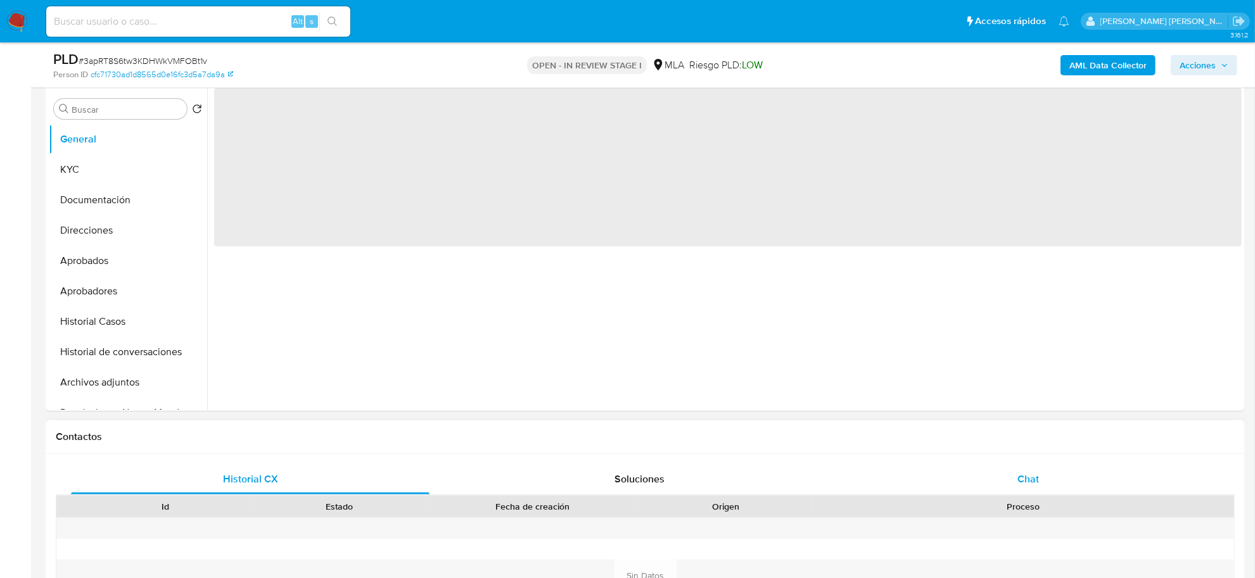
scroll to position [475, 0]
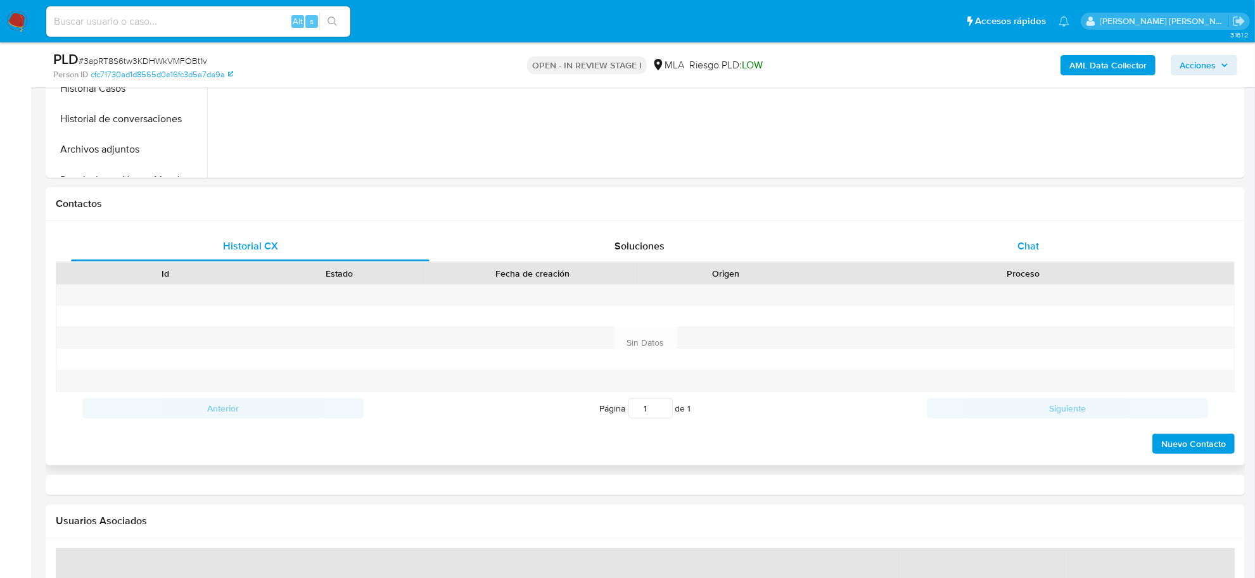
click at [1024, 233] on div "Chat" at bounding box center [1028, 246] width 359 height 30
select select "10"
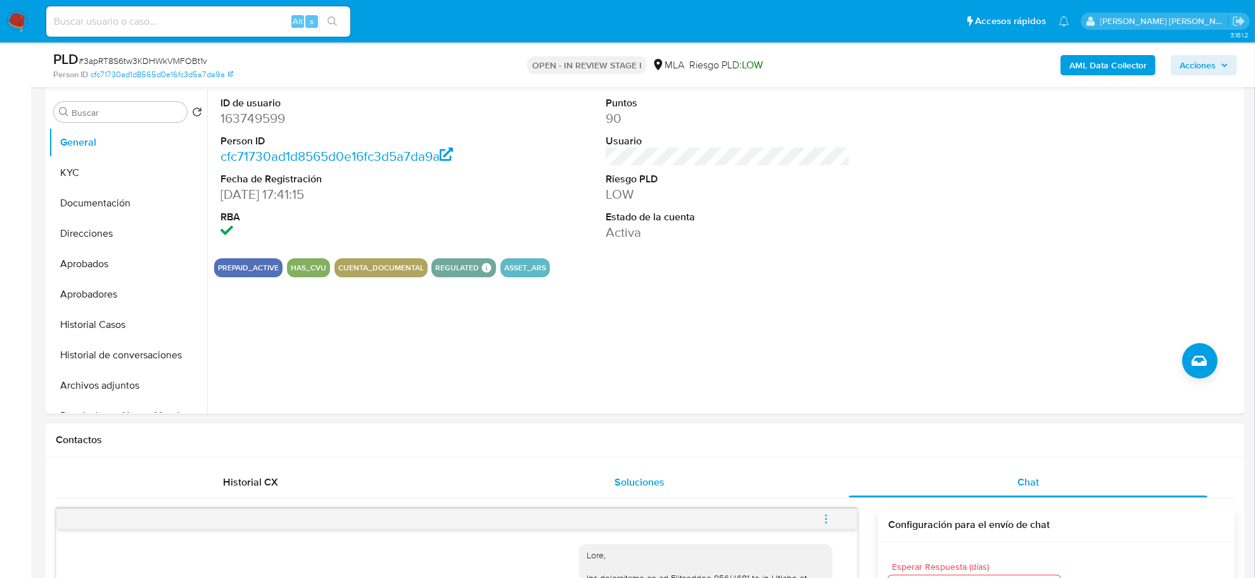
scroll to position [238, 0]
click at [124, 179] on button "KYC" at bounding box center [123, 174] width 148 height 30
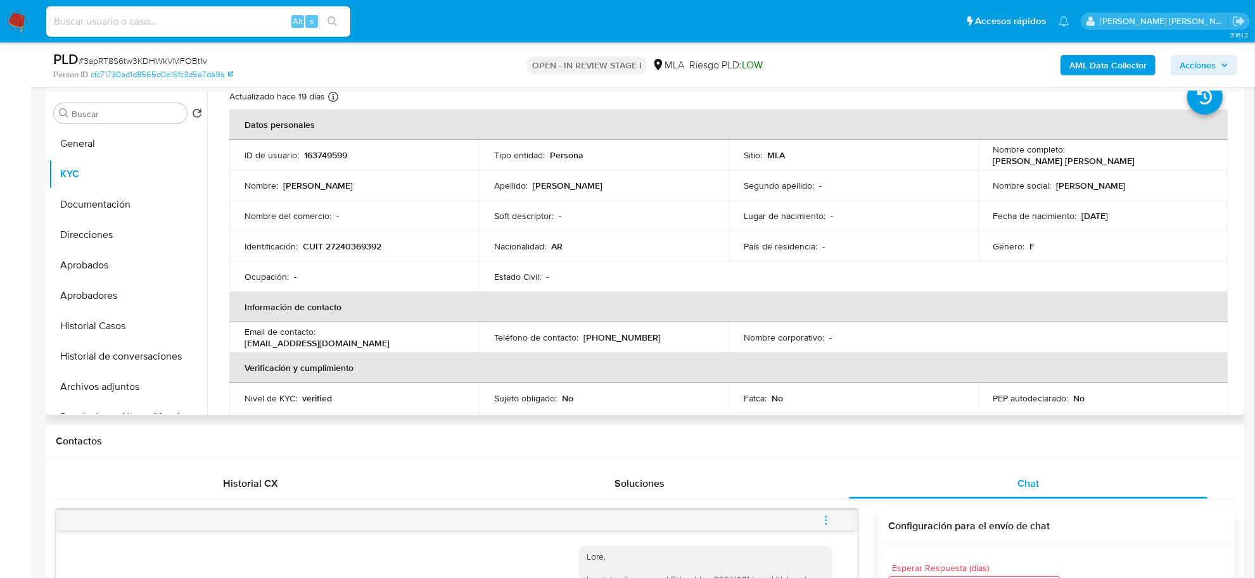
scroll to position [0, 0]
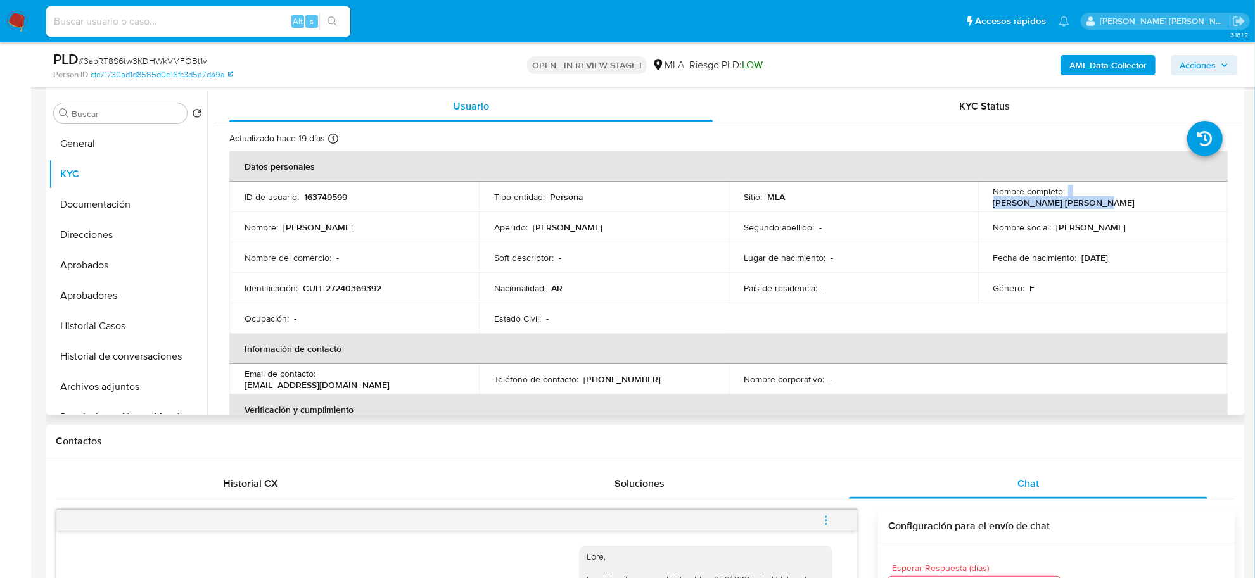
drag, startPoint x: 1079, startPoint y: 197, endPoint x: 1161, endPoint y: 197, distance: 81.7
click at [1173, 201] on div "Nombre completo : Nadia Samanta Carbonell" at bounding box center [1102, 197] width 219 height 23
click at [103, 236] on button "Direcciones" at bounding box center [123, 235] width 148 height 30
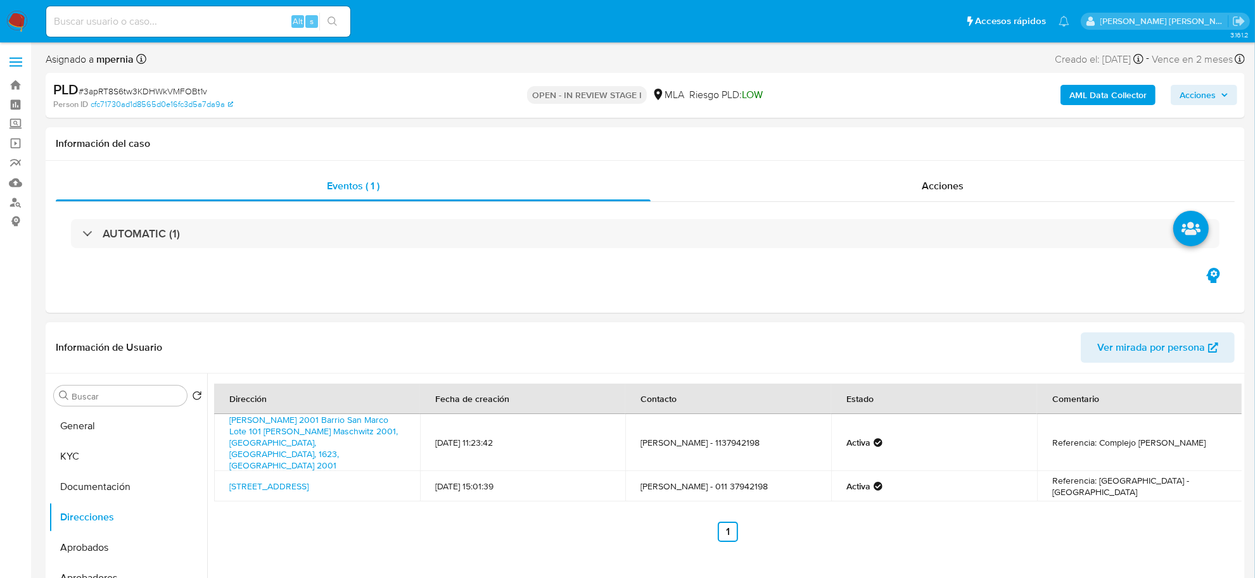
click at [1145, 342] on span "Ver mirada por persona" at bounding box center [1151, 348] width 108 height 30
click at [61, 488] on button "Documentación" at bounding box center [123, 487] width 148 height 30
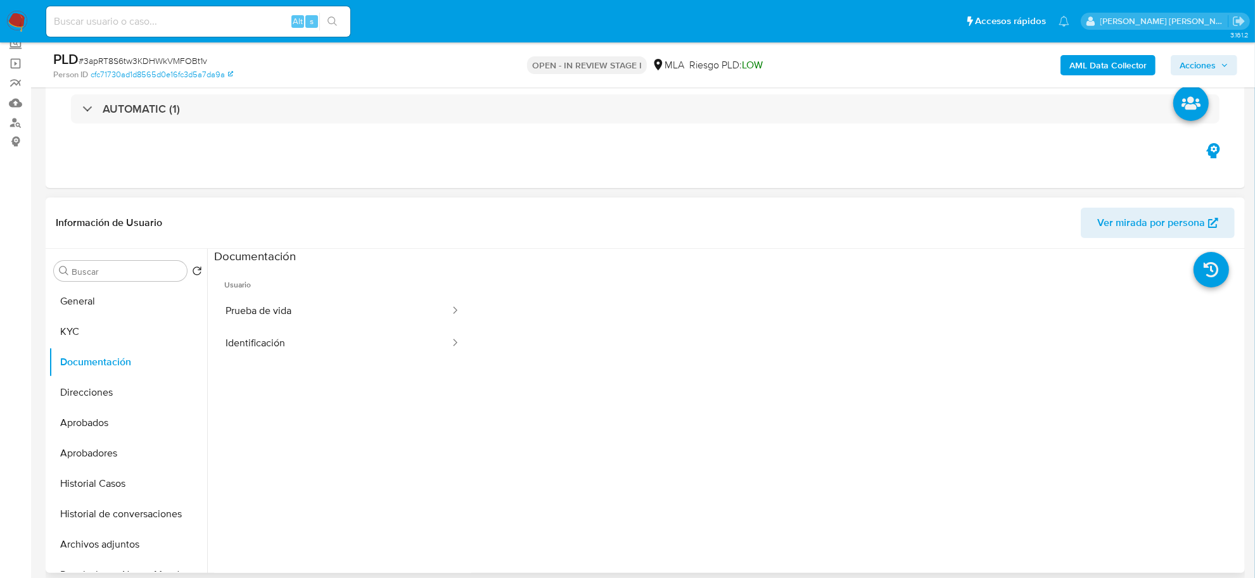
scroll to position [158, 0]
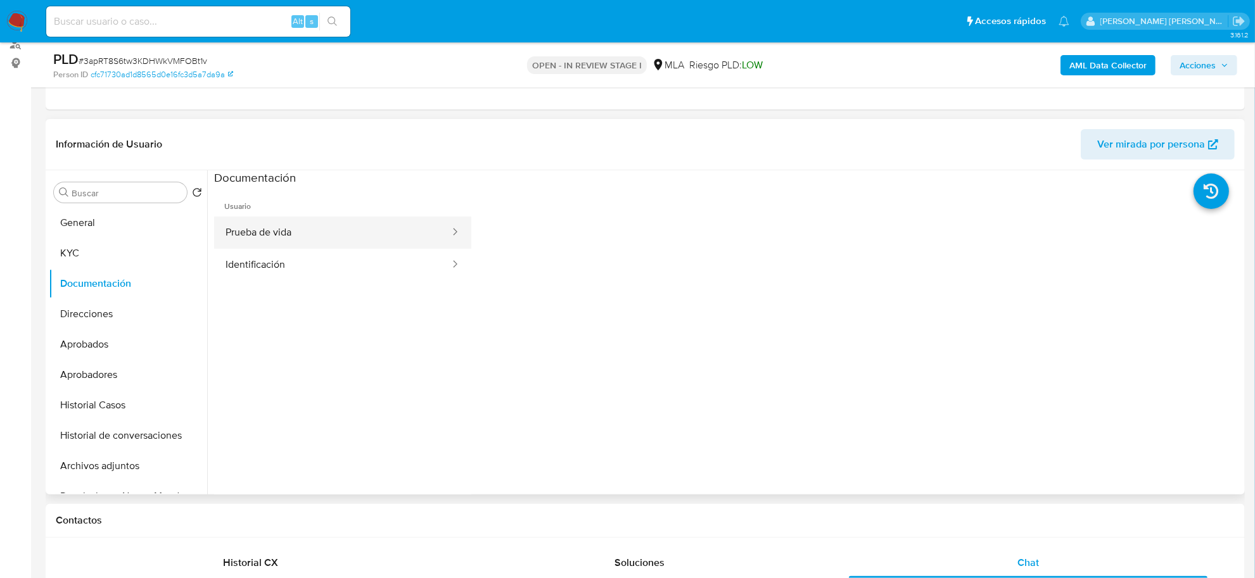
click at [255, 228] on button "Prueba de vida" at bounding box center [332, 233] width 237 height 32
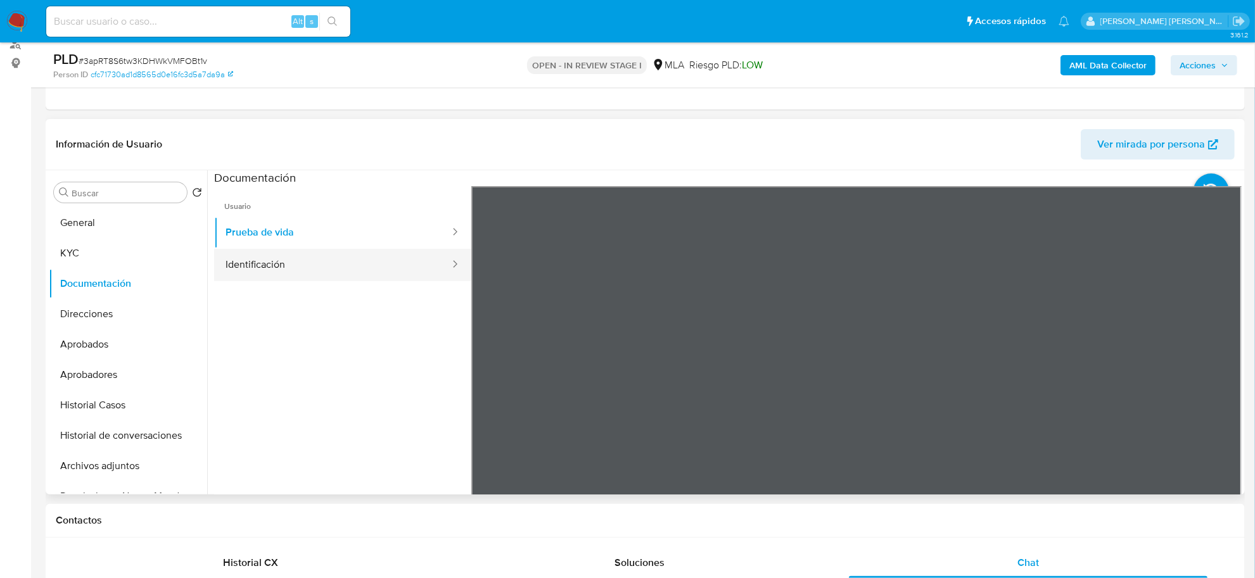
click at [378, 271] on button "Identificación" at bounding box center [332, 265] width 237 height 32
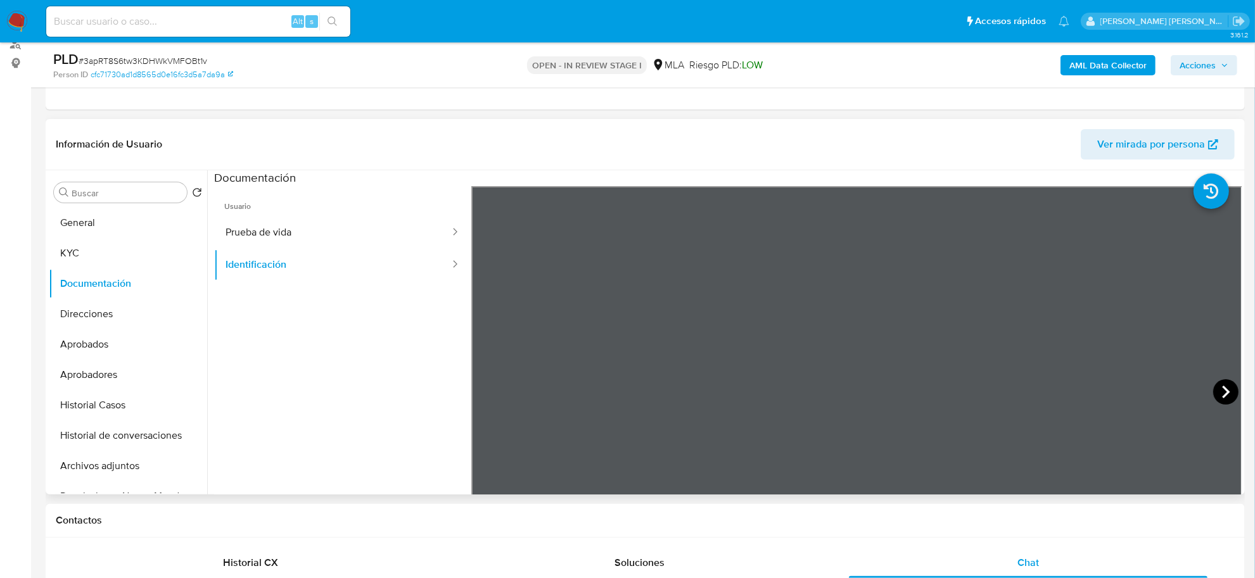
click at [1226, 397] on icon at bounding box center [1225, 392] width 25 height 25
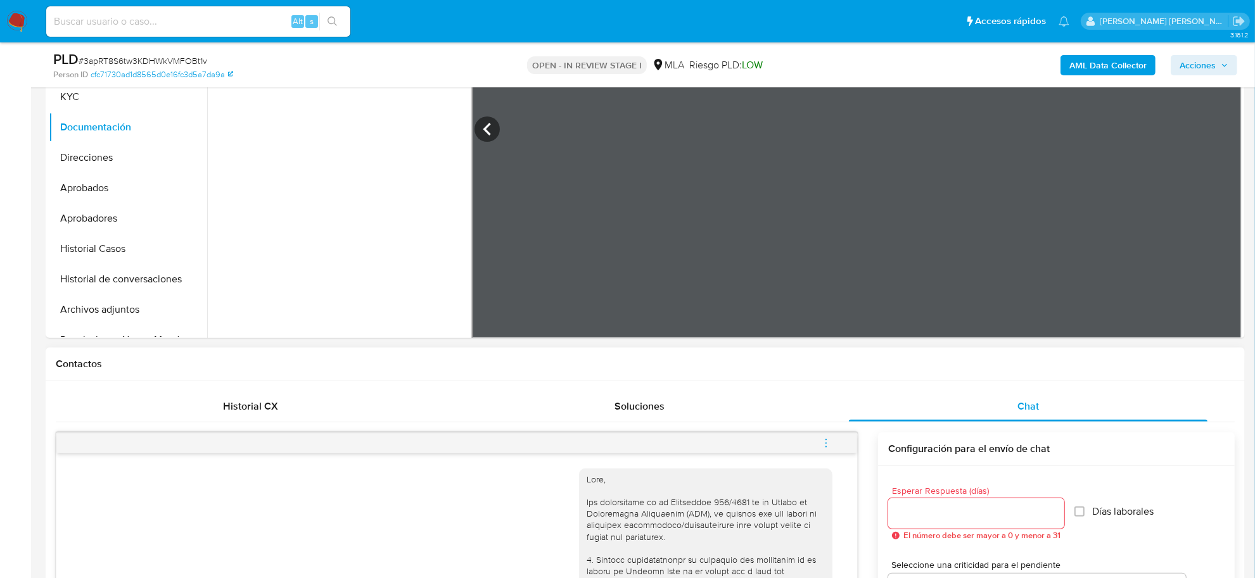
scroll to position [475, 0]
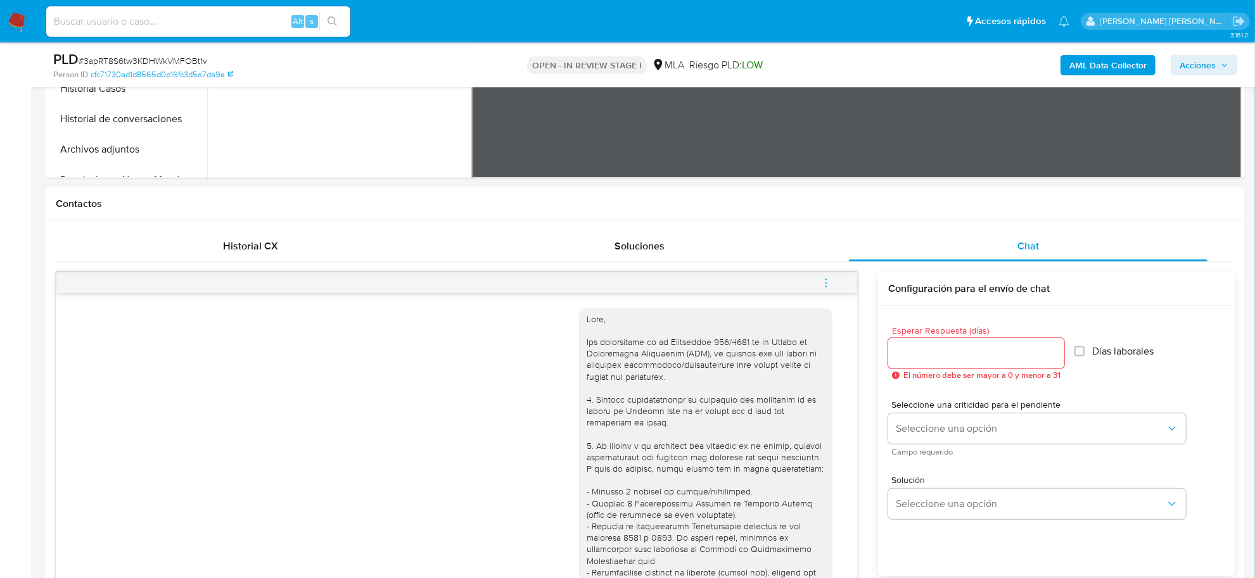
click at [830, 282] on icon "menu-action" at bounding box center [825, 283] width 11 height 11
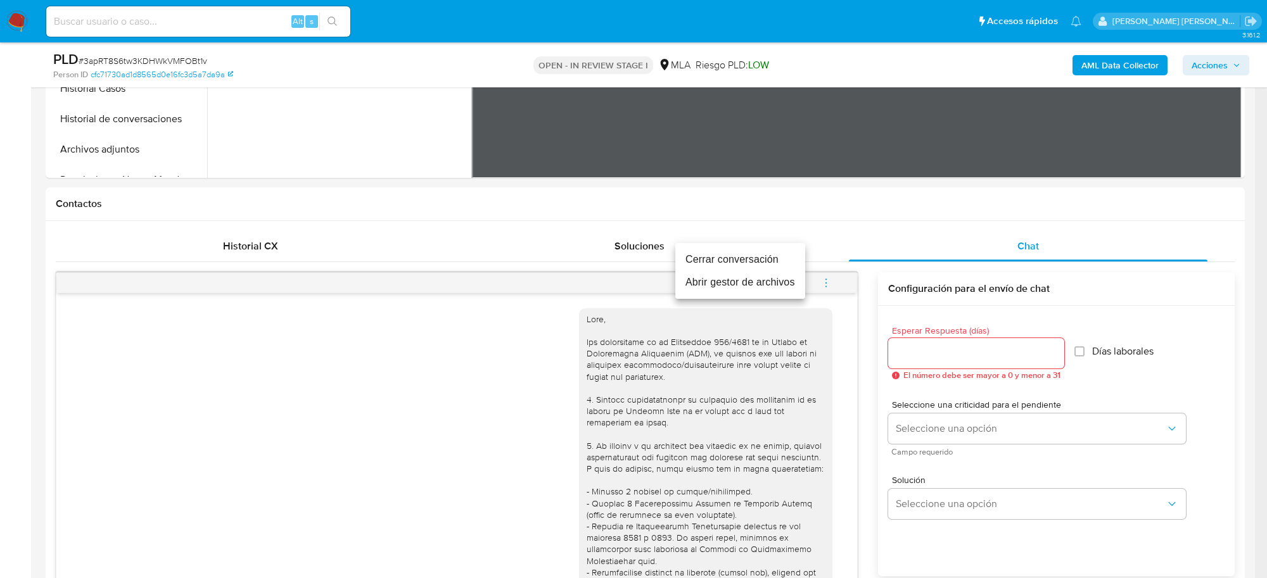
click at [777, 257] on li "Cerrar conversación" at bounding box center [740, 259] width 130 height 23
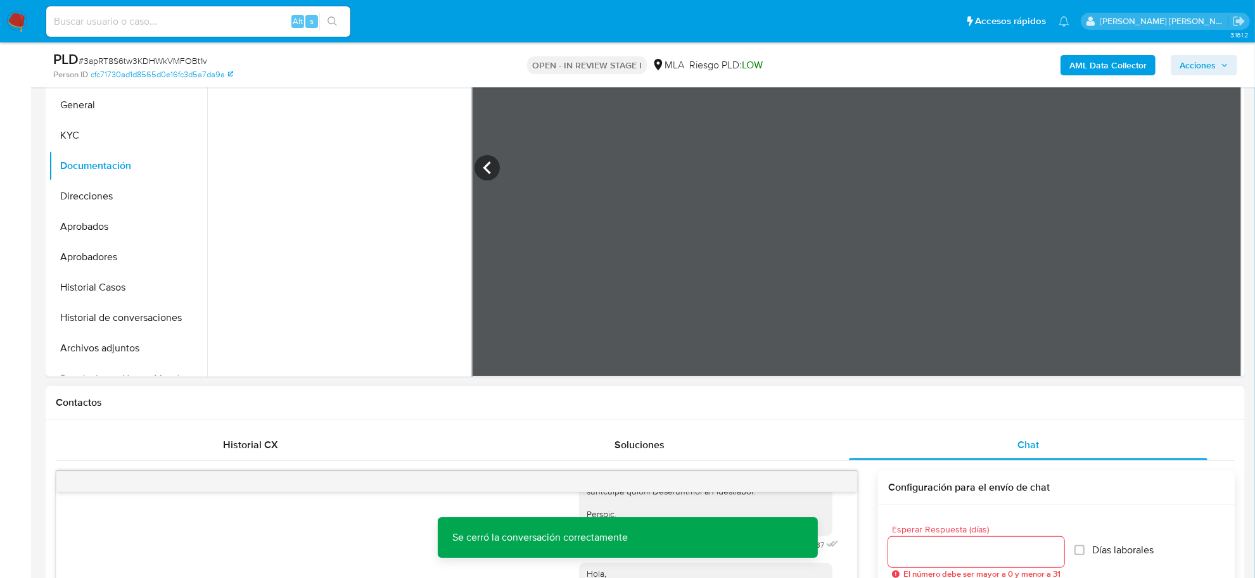
scroll to position [158, 0]
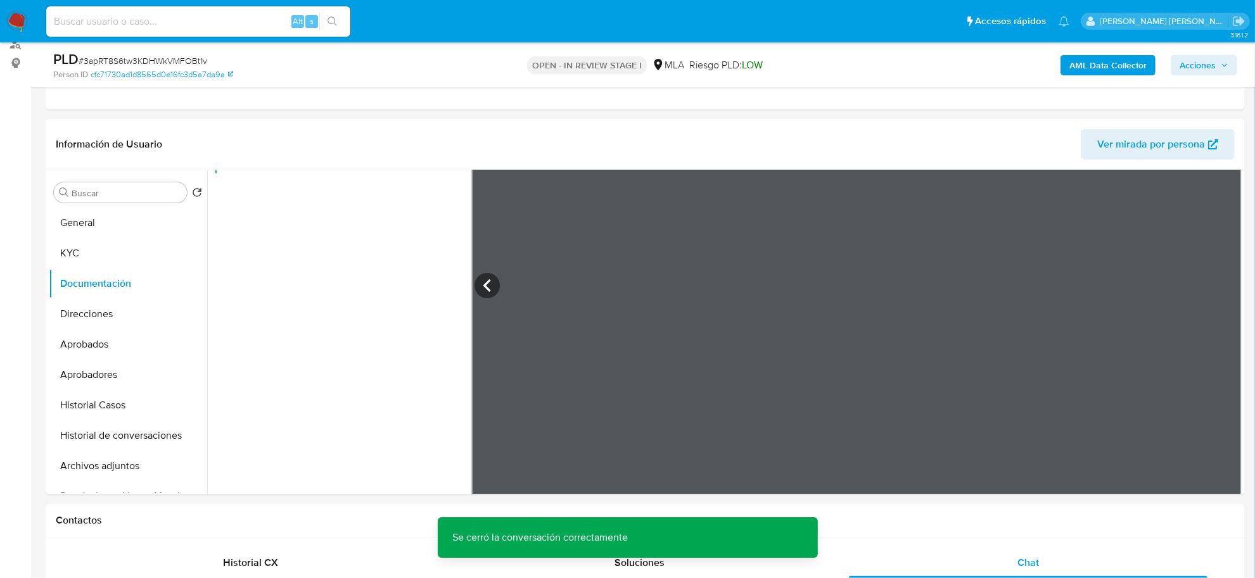
click at [1094, 60] on b "AML Data Collector" at bounding box center [1107, 65] width 77 height 20
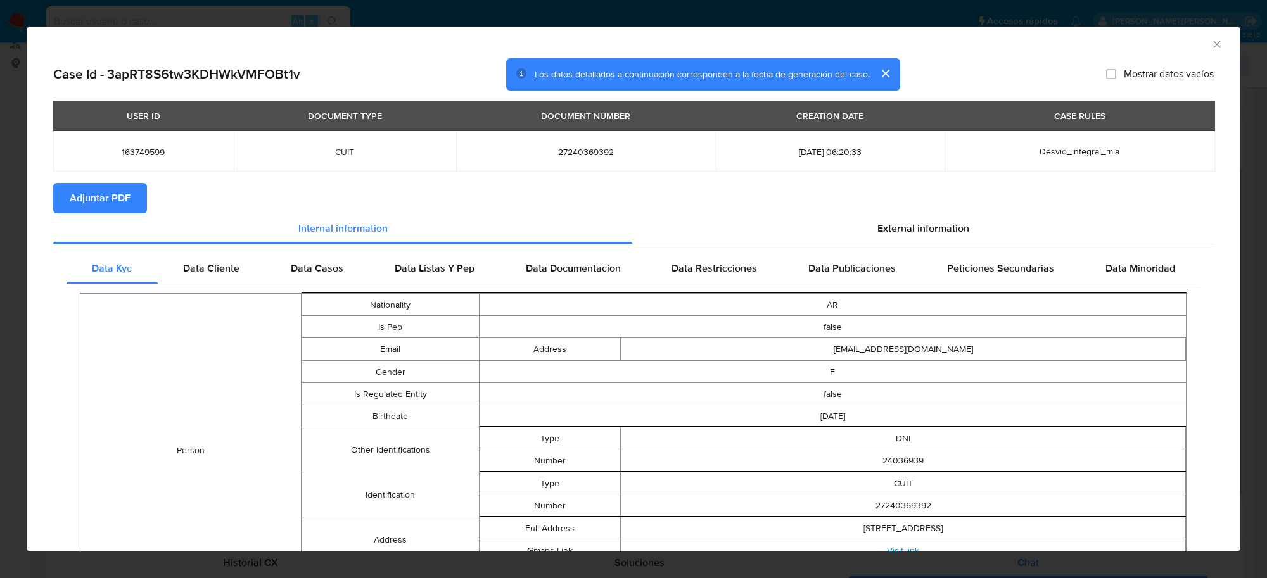
click at [76, 207] on span "Adjuntar PDF" at bounding box center [100, 198] width 61 height 28
click at [1211, 48] on icon "Cerrar ventana" at bounding box center [1217, 44] width 13 height 13
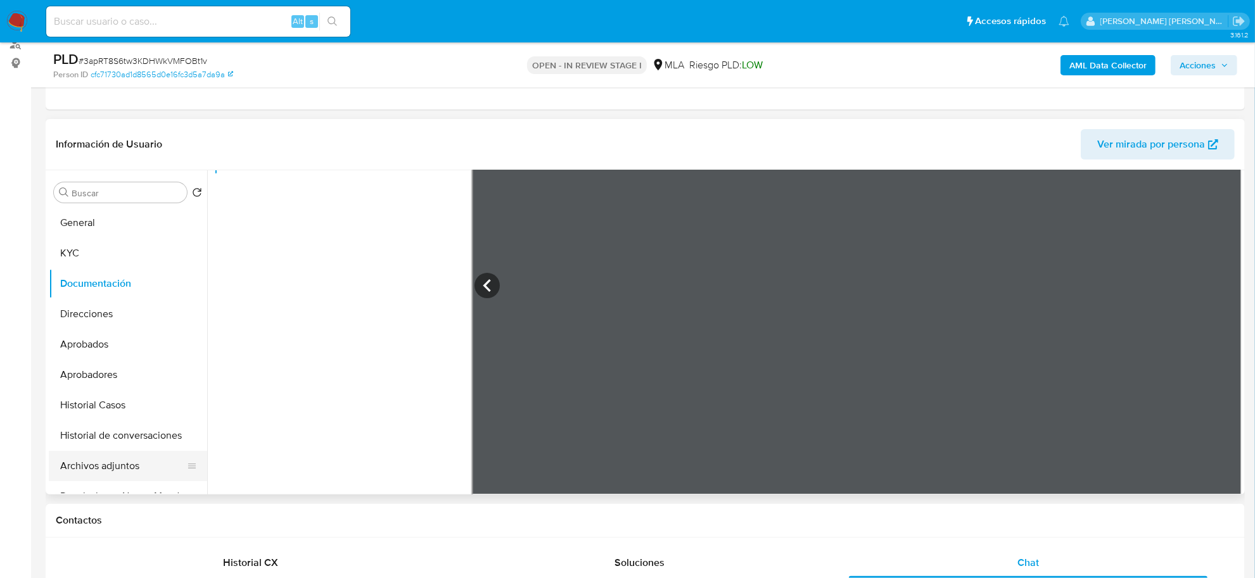
click at [91, 461] on button "Archivos adjuntos" at bounding box center [123, 466] width 148 height 30
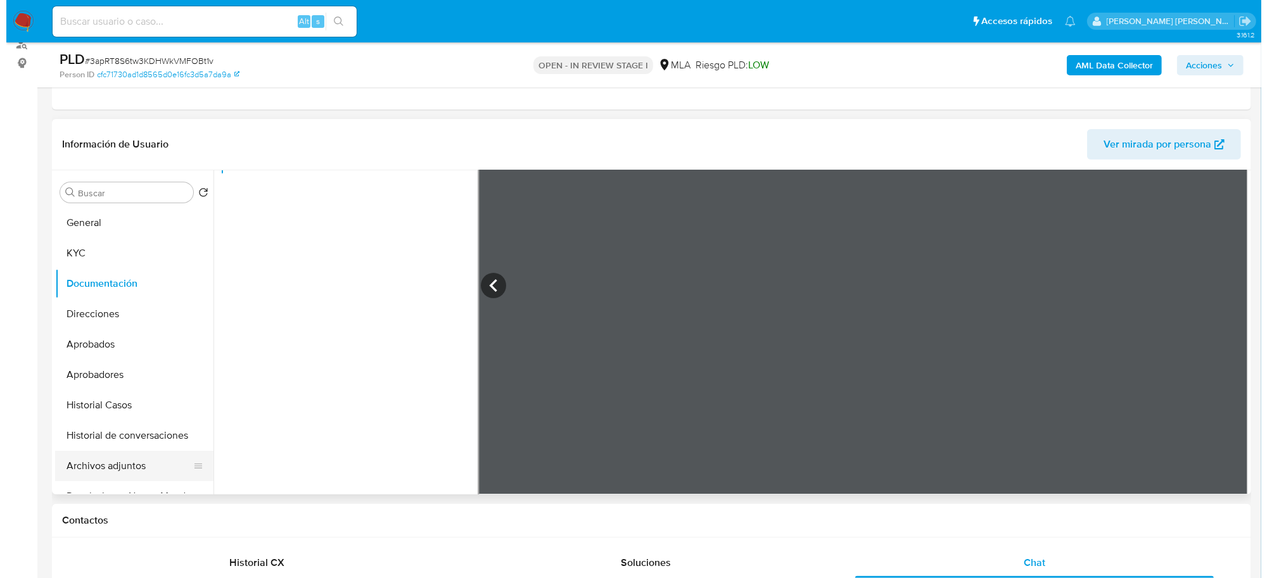
scroll to position [0, 0]
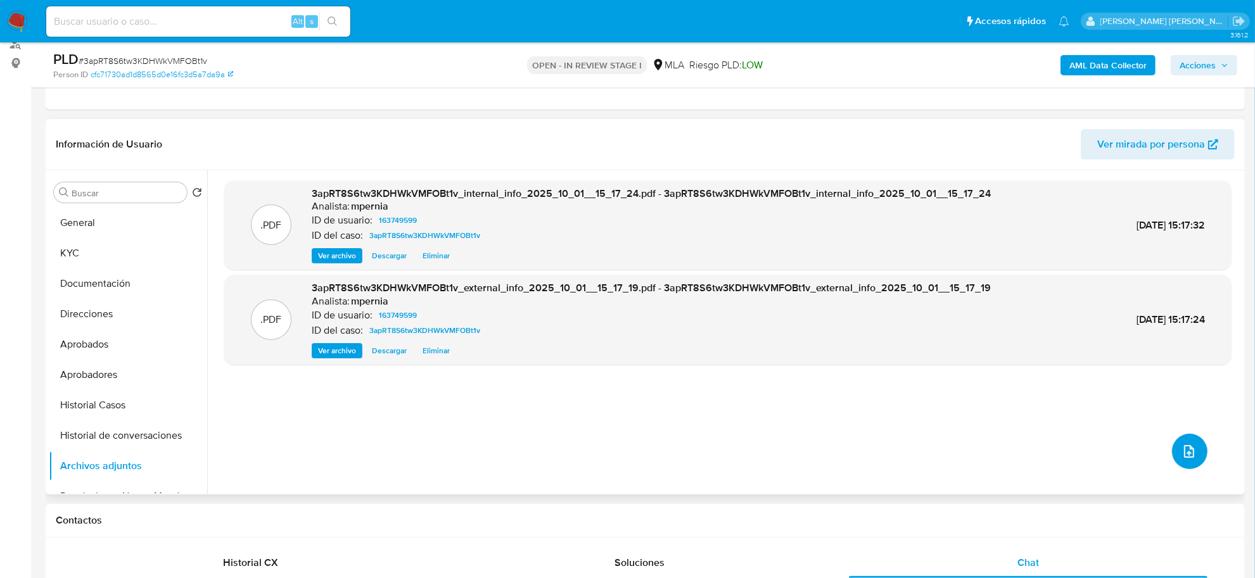
click at [1186, 454] on icon "upload-file" at bounding box center [1189, 451] width 15 height 15
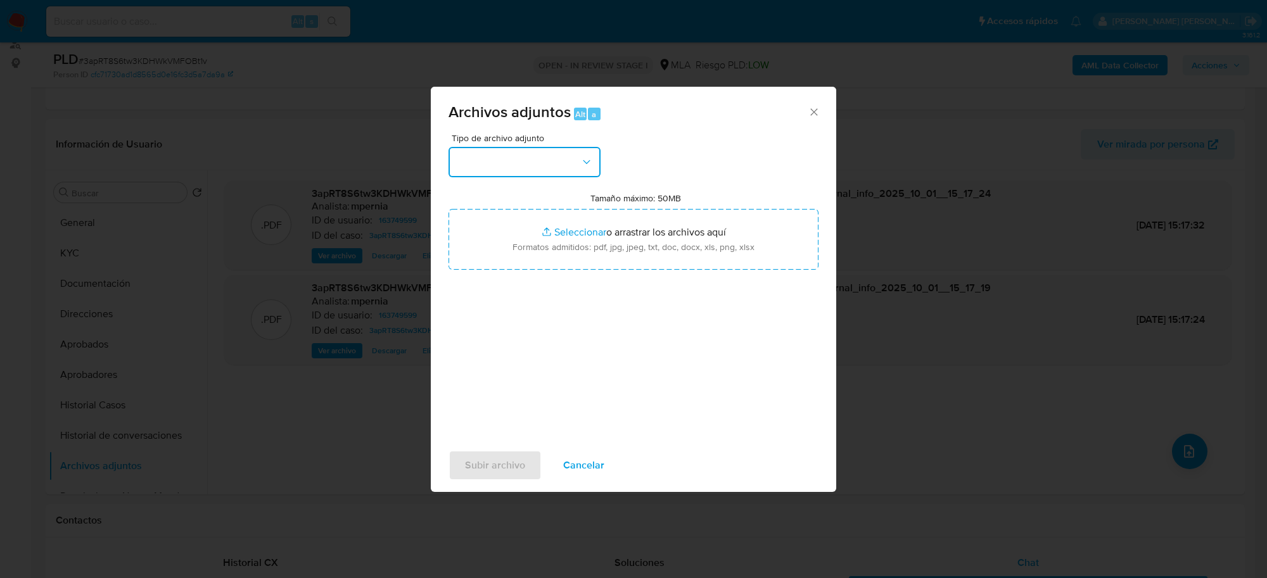
click at [581, 156] on icon "button" at bounding box center [586, 162] width 13 height 13
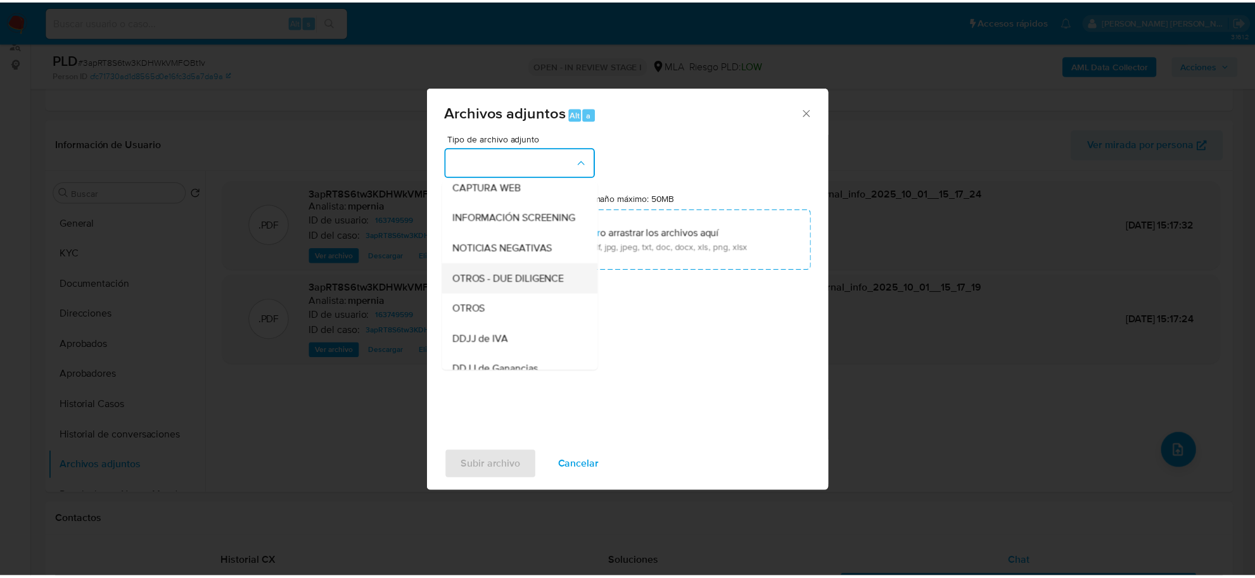
scroll to position [158, 0]
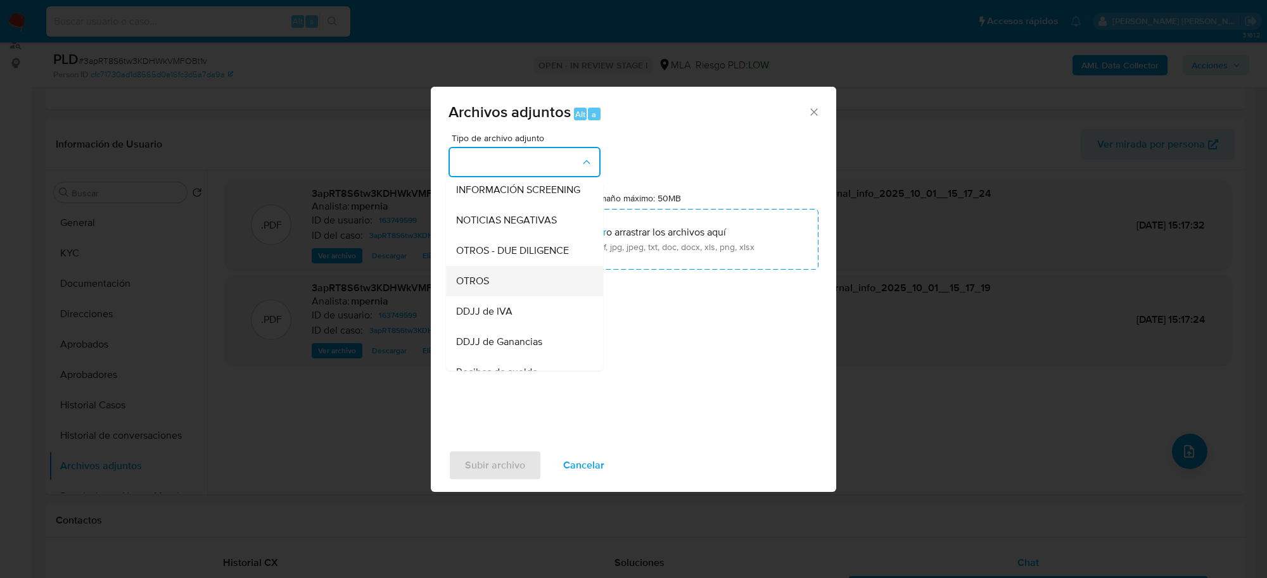
click at [473, 284] on div "OTROS" at bounding box center [520, 281] width 129 height 30
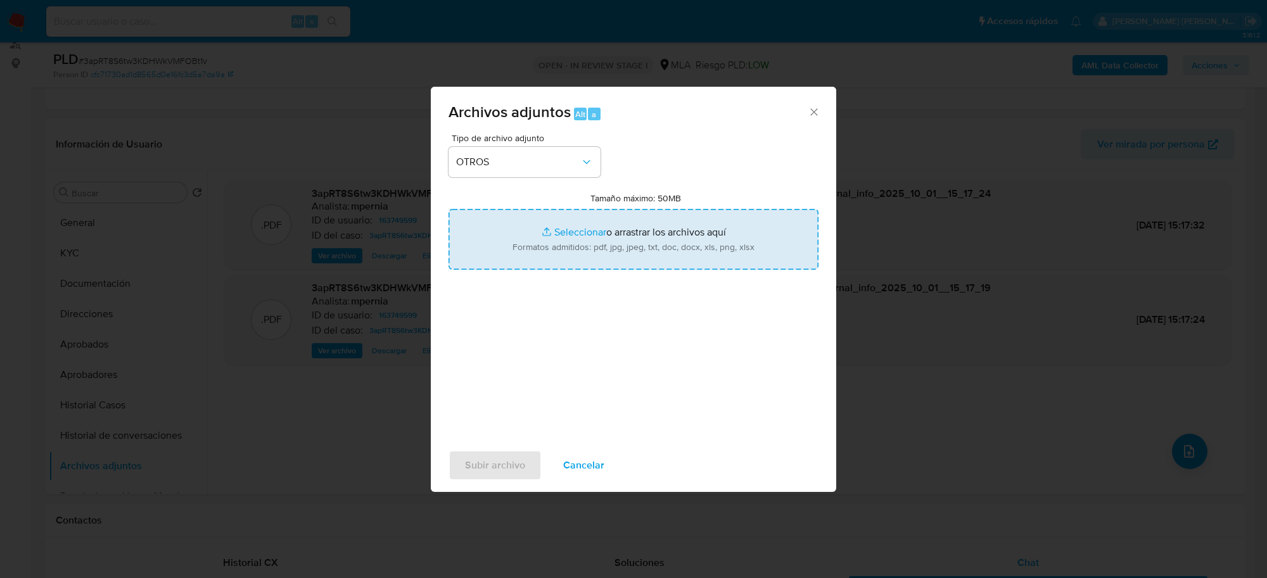
type input "C:\fakepath\Movimientos-Aladdin-163749599.xlsx"
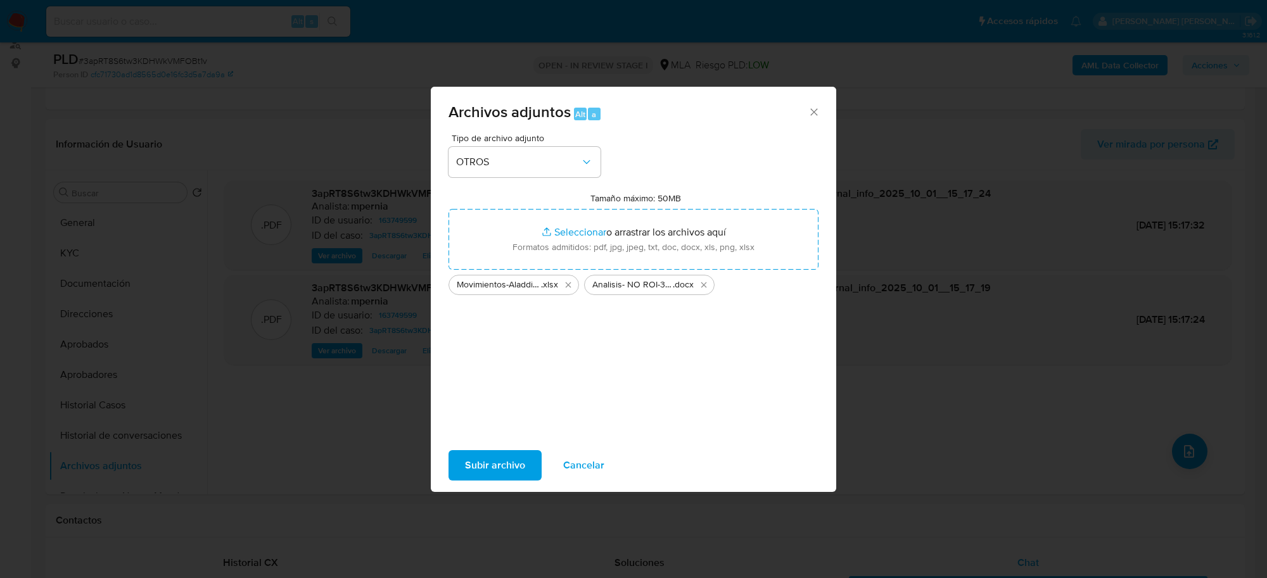
click at [498, 472] on span "Subir archivo" at bounding box center [495, 466] width 60 height 28
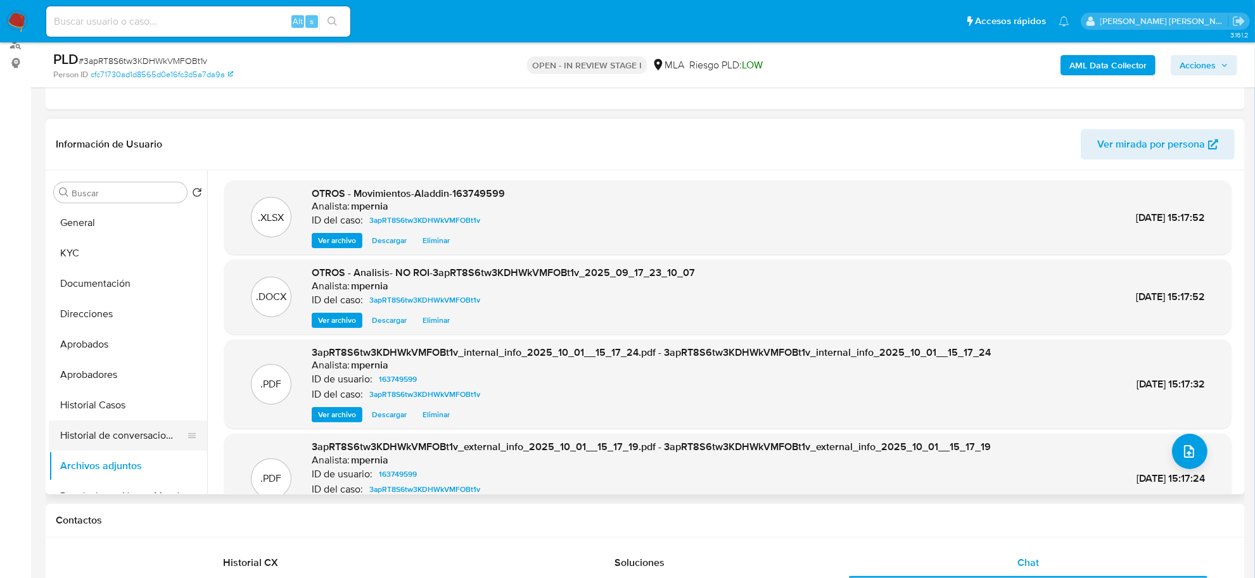
click at [146, 445] on button "Historial de conversaciones" at bounding box center [123, 436] width 148 height 30
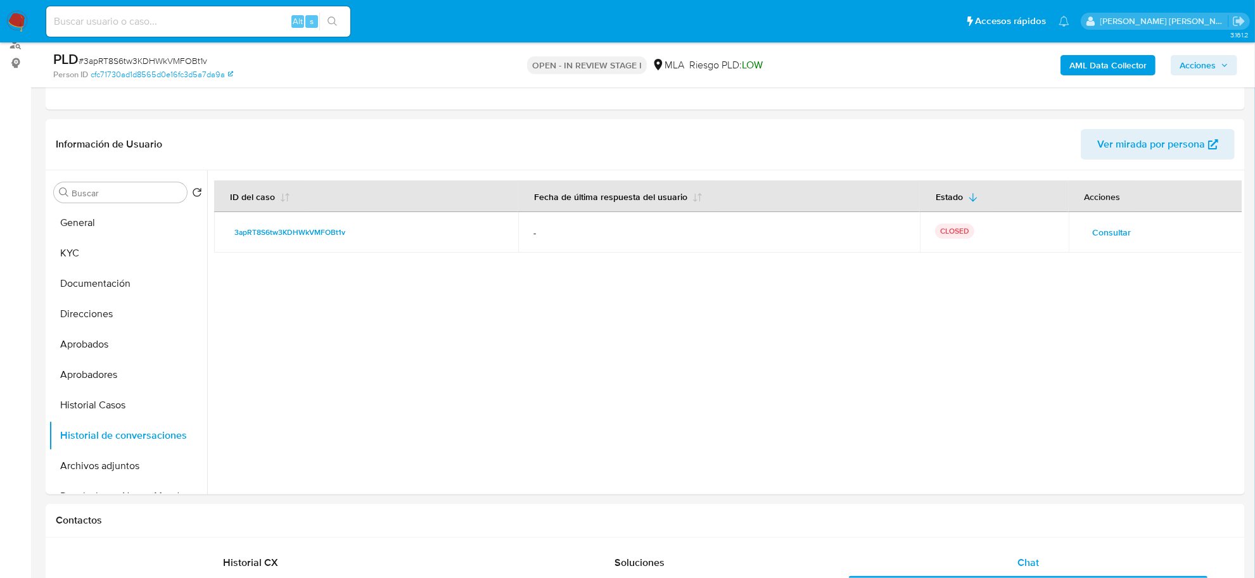
click at [1215, 70] on span "Acciones" at bounding box center [1198, 65] width 36 height 20
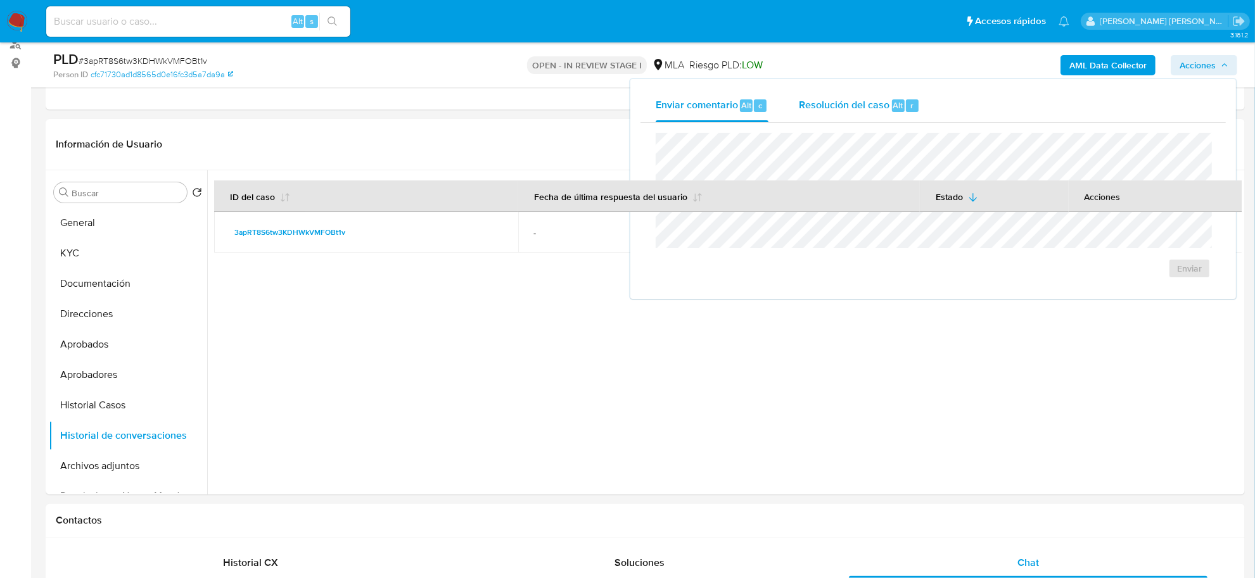
click at [882, 103] on span "Resolución del caso" at bounding box center [844, 105] width 91 height 15
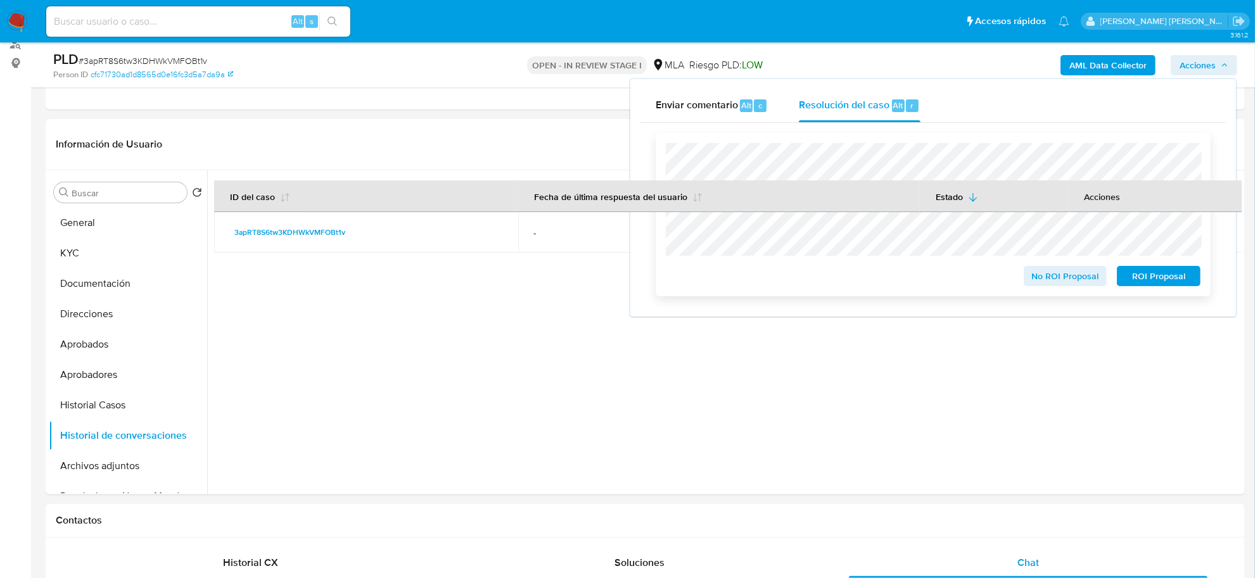
click at [1039, 283] on span "No ROI Proposal" at bounding box center [1066, 276] width 66 height 18
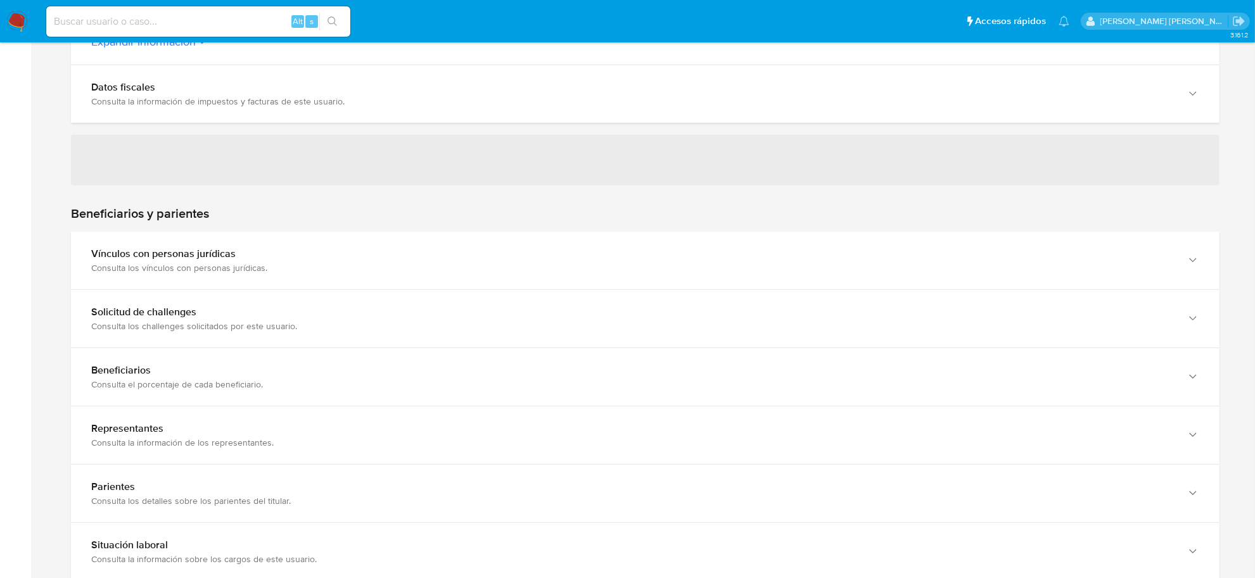
scroll to position [554, 0]
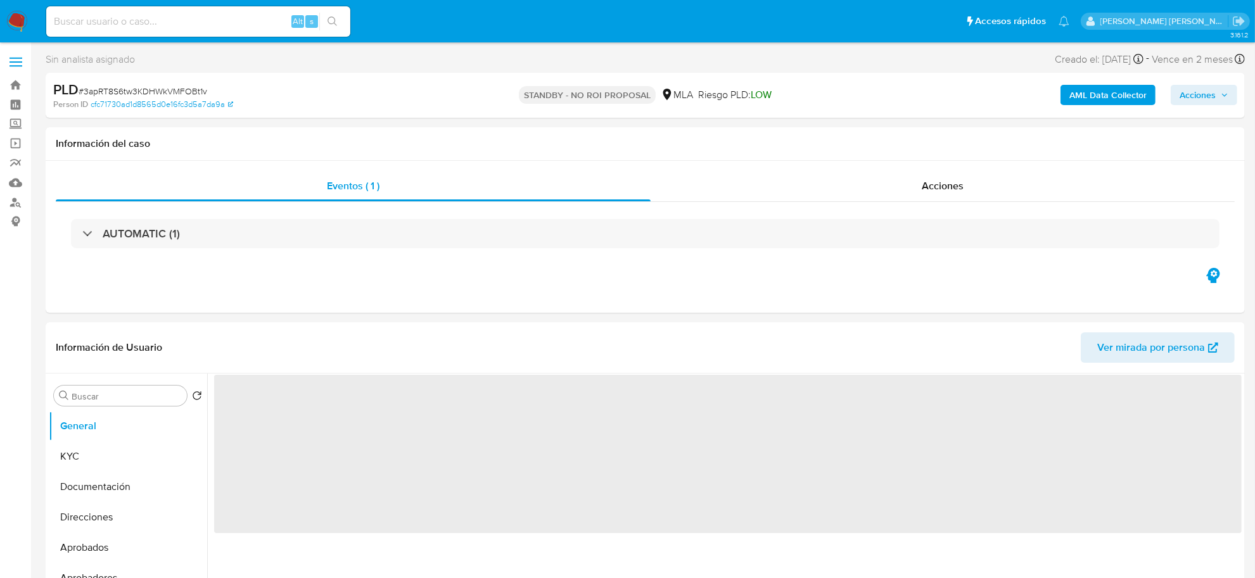
select select "10"
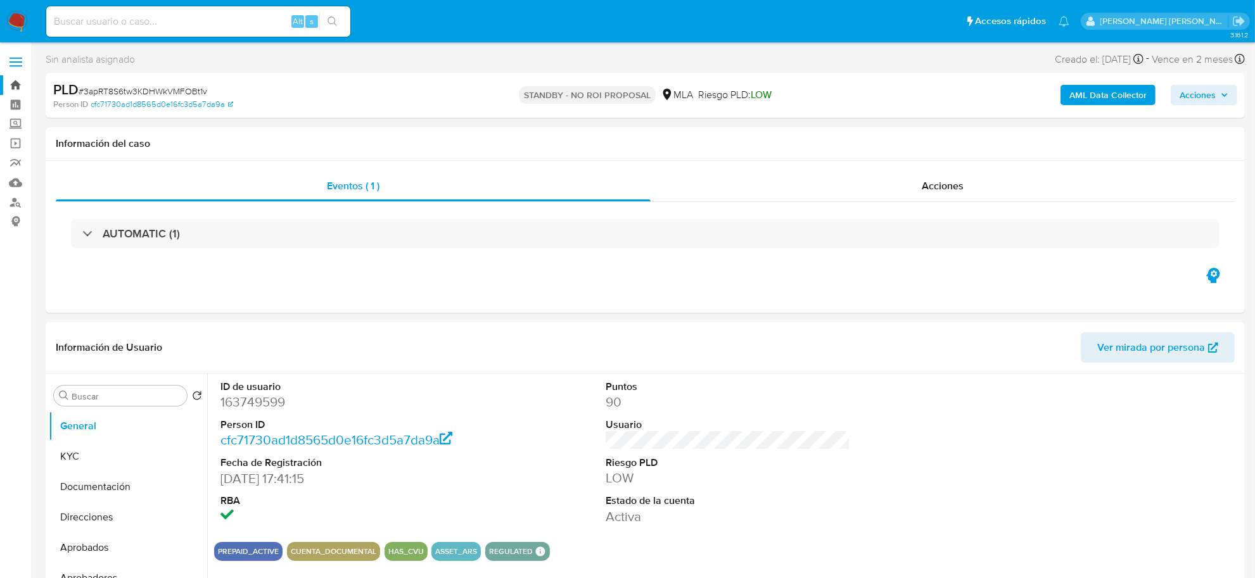
click at [20, 89] on link "Bandeja" at bounding box center [75, 85] width 151 height 20
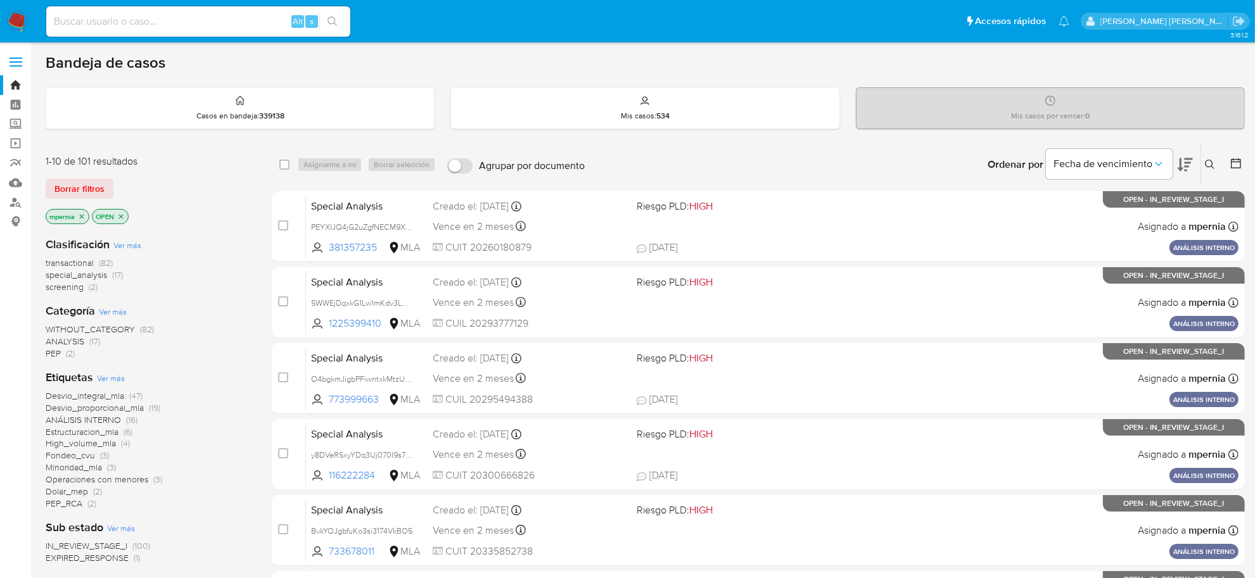
click at [73, 265] on span "transactional" at bounding box center [70, 263] width 48 height 13
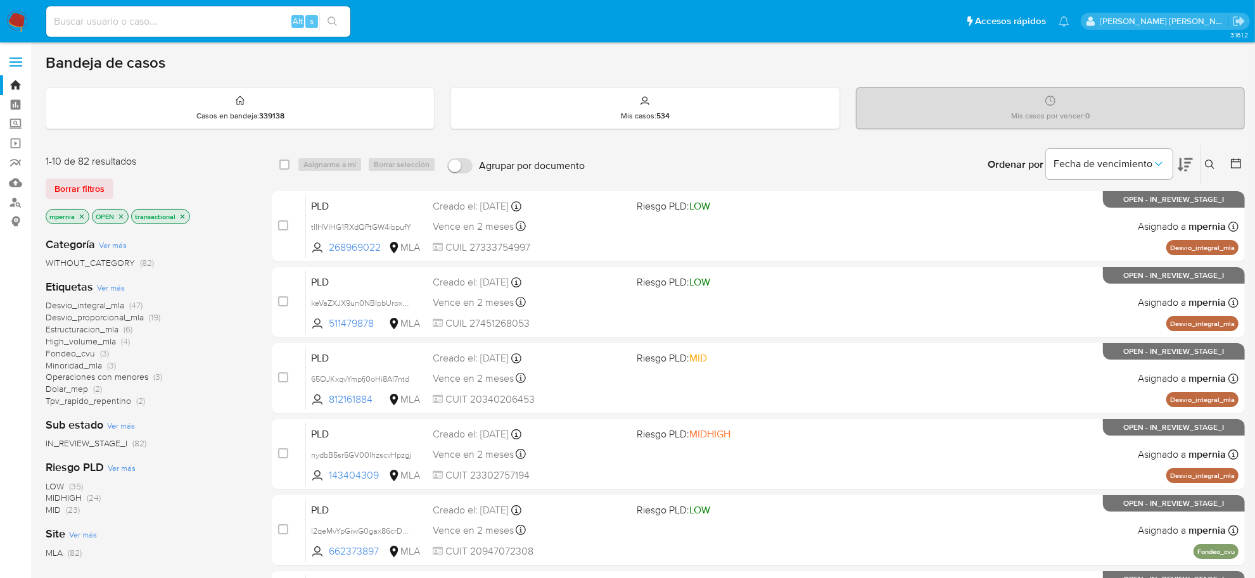
click at [81, 217] on icon "close-filter" at bounding box center [82, 217] width 8 height 8
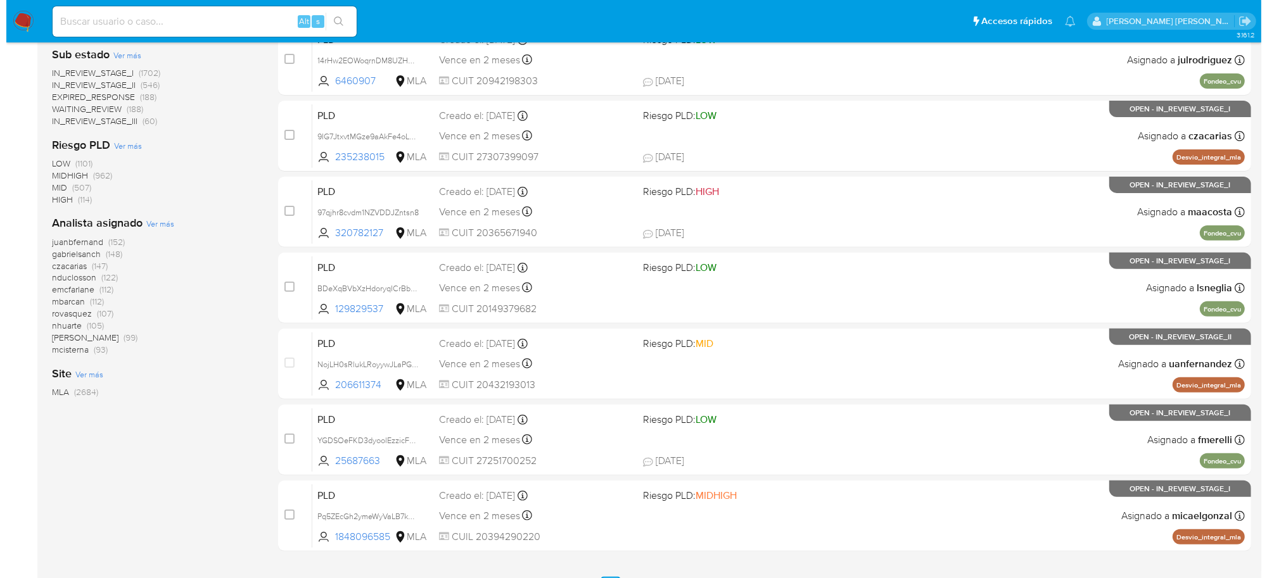
scroll to position [396, 0]
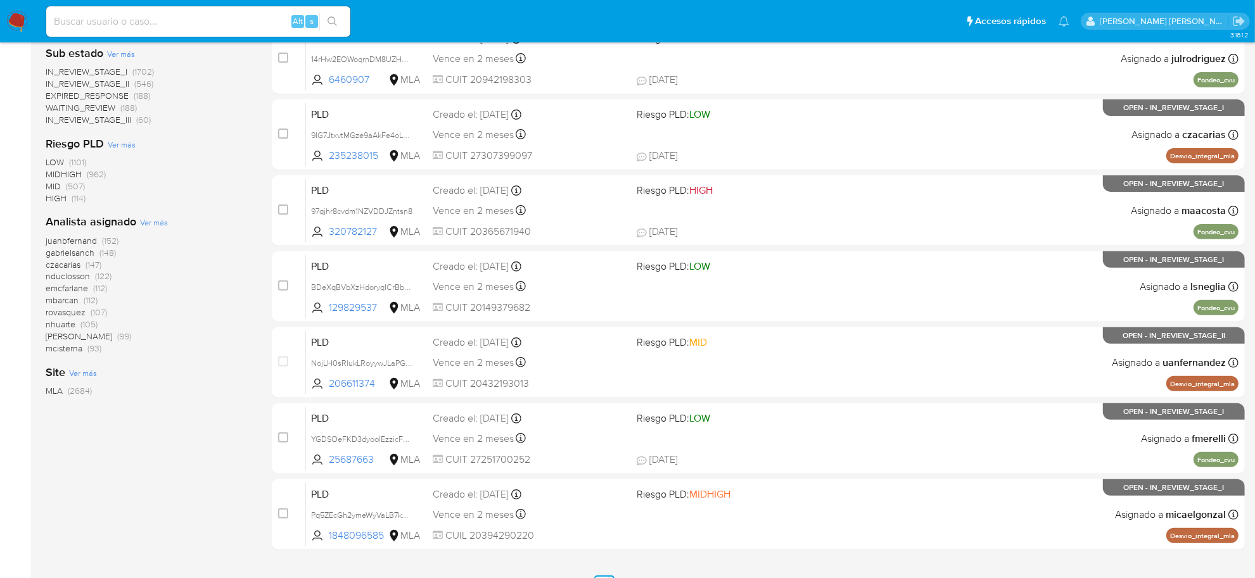
click at [159, 227] on span "Ver más" at bounding box center [154, 222] width 28 height 11
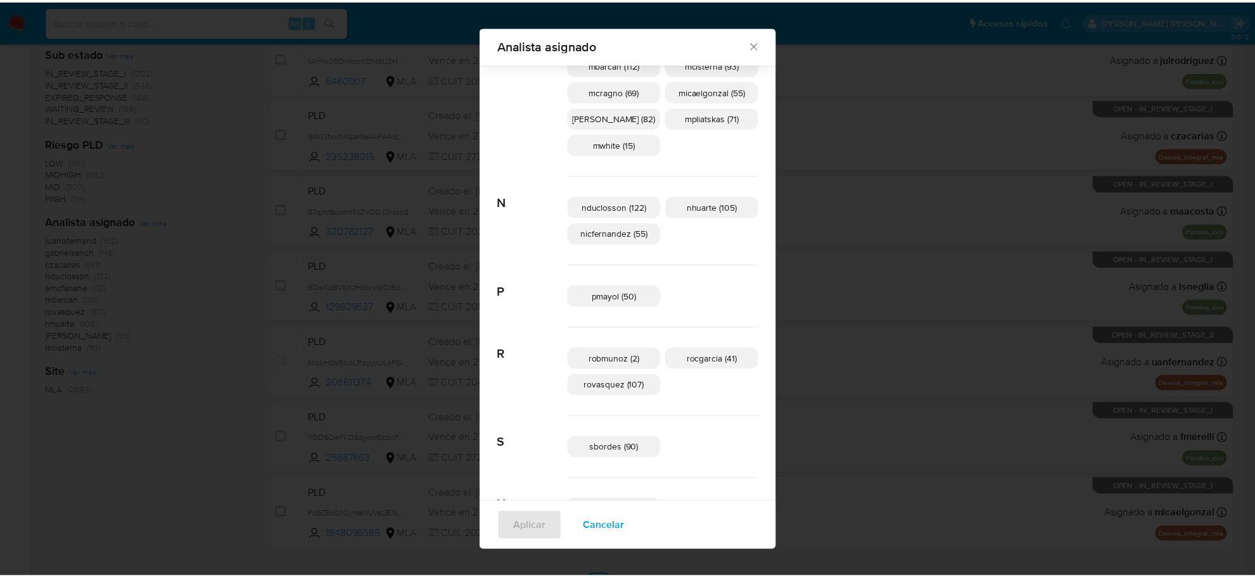
scroll to position [624, 0]
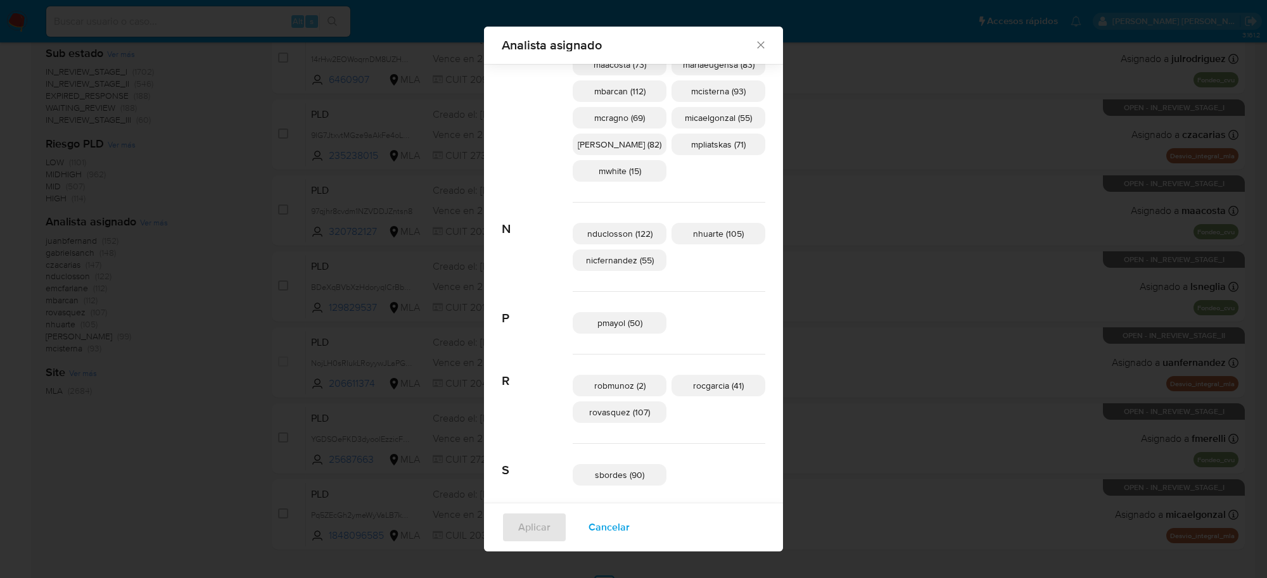
click at [755, 39] on icon "Cerrar" at bounding box center [761, 45] width 13 height 13
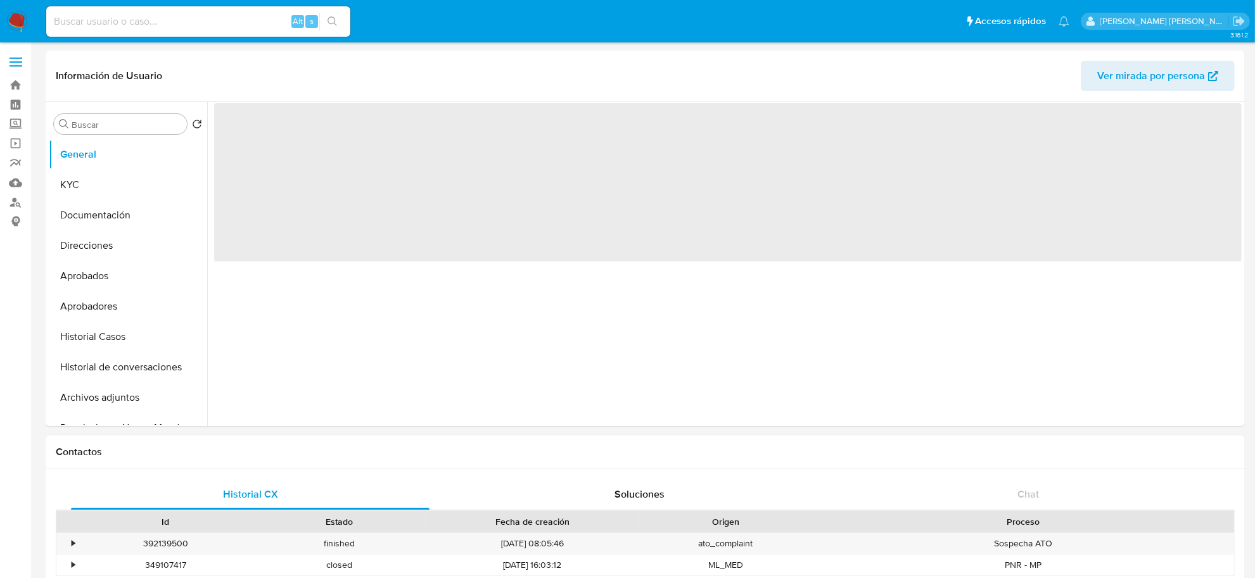
select select "10"
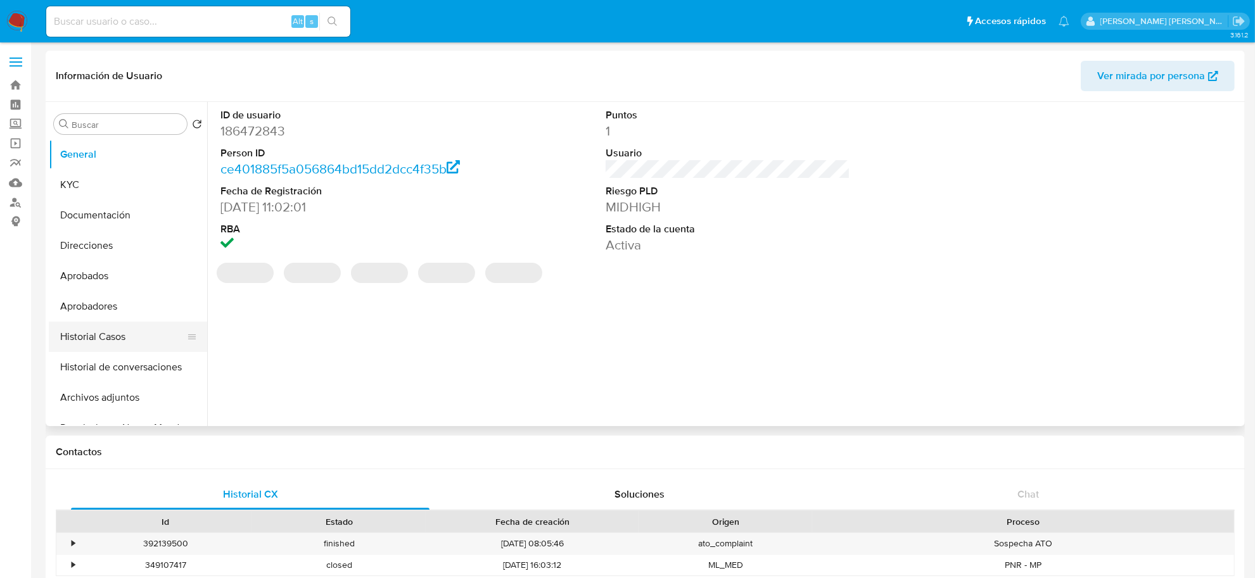
click at [111, 340] on button "Historial Casos" at bounding box center [123, 337] width 148 height 30
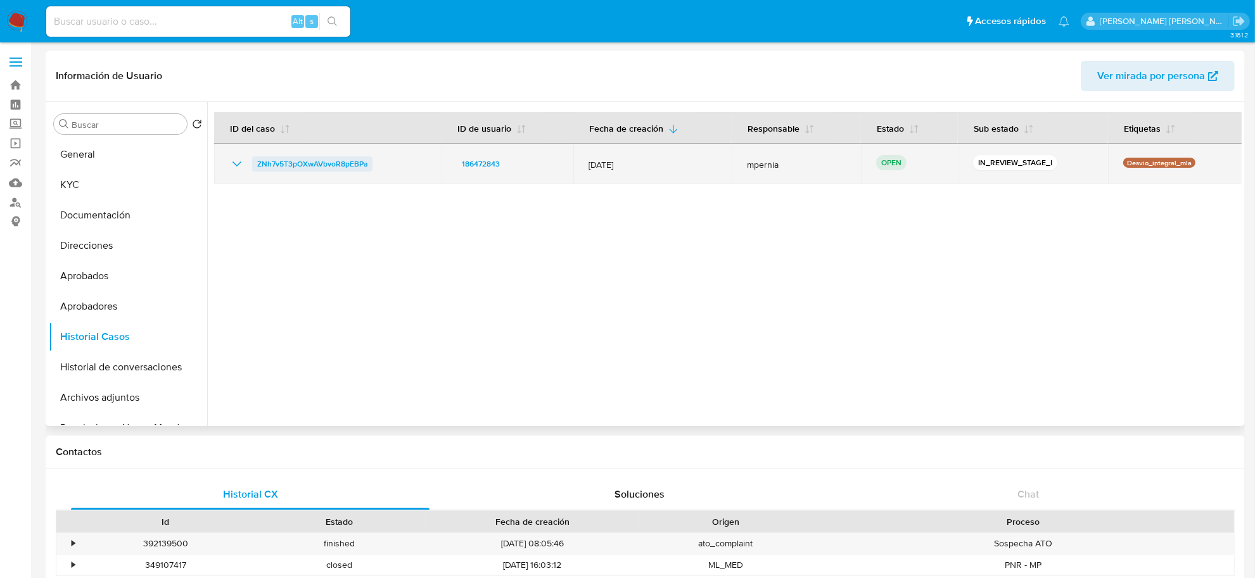
drag, startPoint x: 302, startPoint y: 178, endPoint x: 290, endPoint y: 158, distance: 23.4
click at [290, 158] on span "ZNh7v5T3pOXwAVbvoR8pEBPa" at bounding box center [312, 163] width 110 height 15
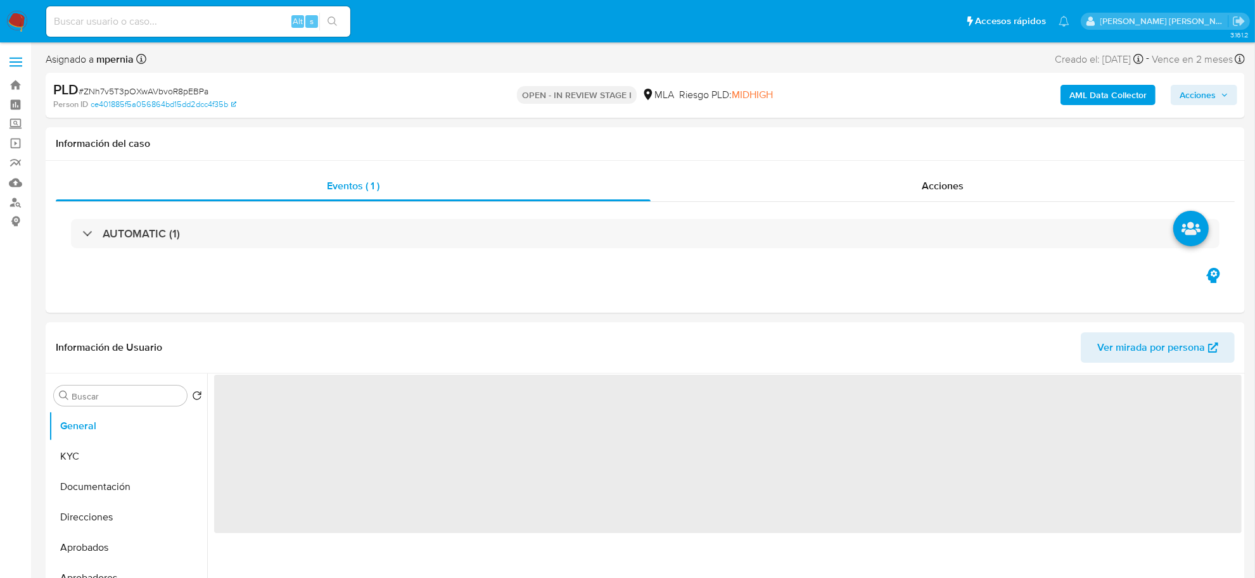
select select "10"
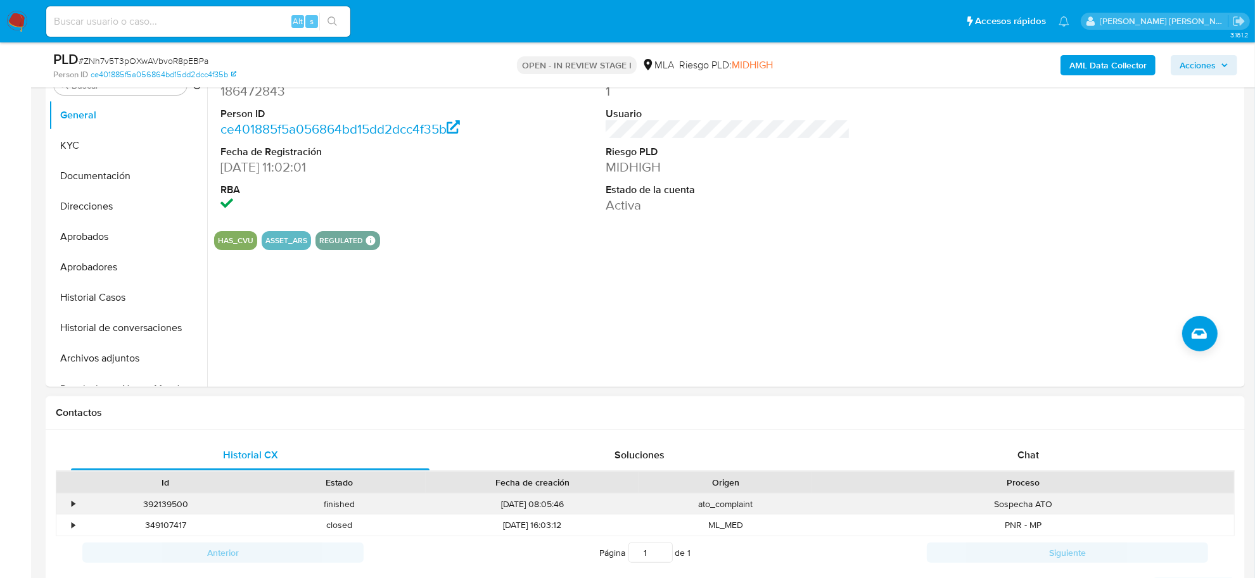
scroll to position [317, 0]
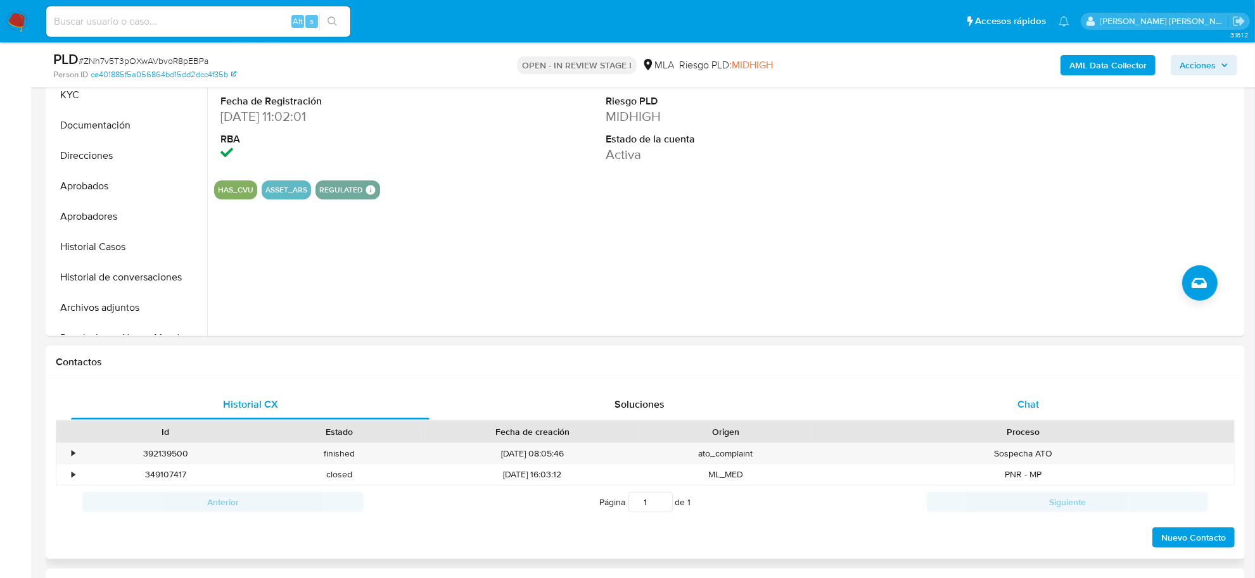
click at [1014, 404] on div "Chat" at bounding box center [1028, 405] width 359 height 30
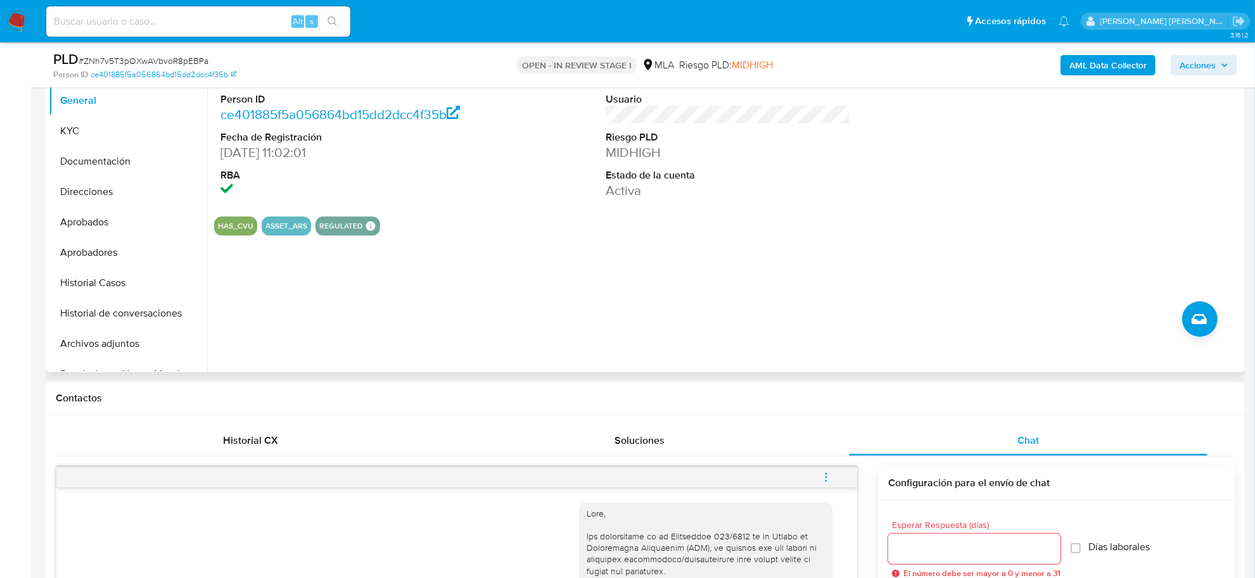
scroll to position [158, 0]
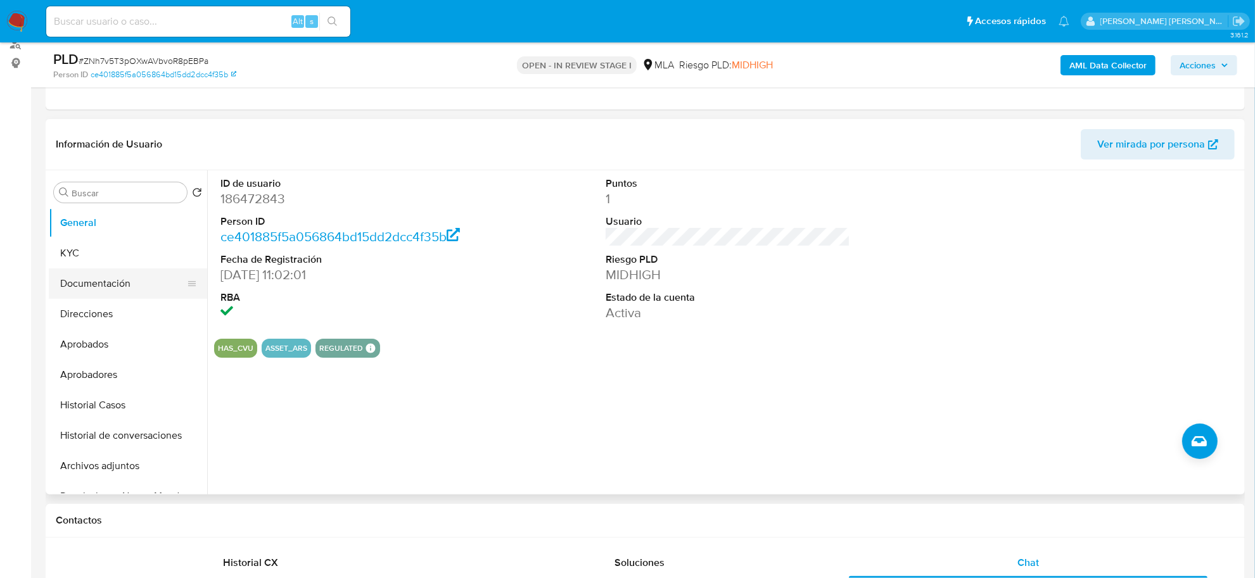
click at [105, 283] on button "Documentación" at bounding box center [123, 284] width 148 height 30
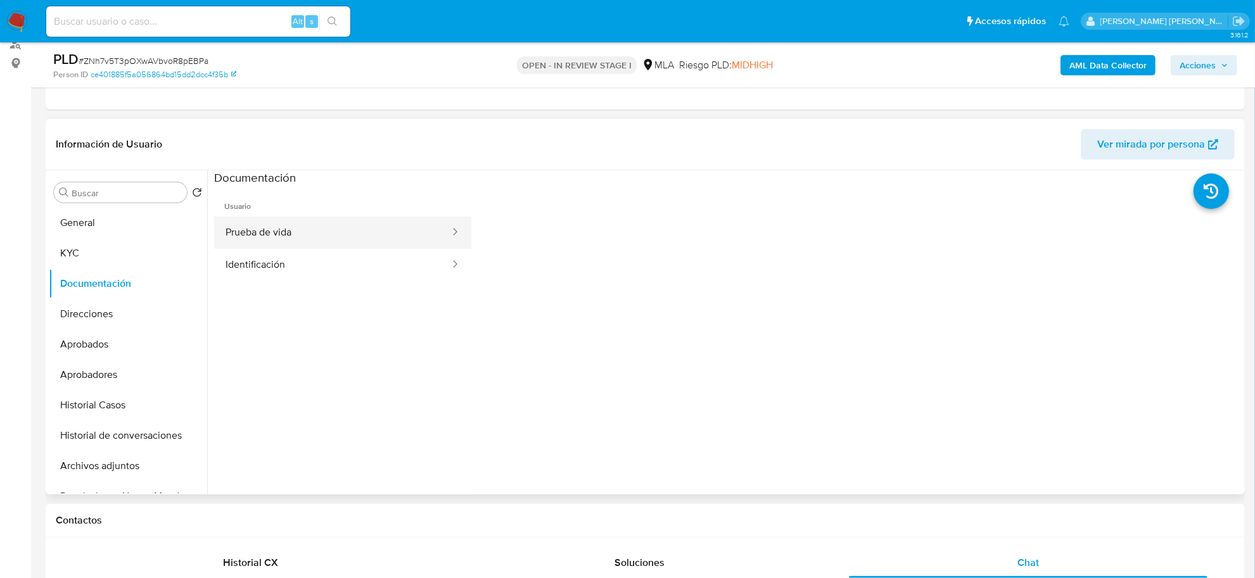
click at [287, 234] on button "Prueba de vida" at bounding box center [332, 233] width 237 height 32
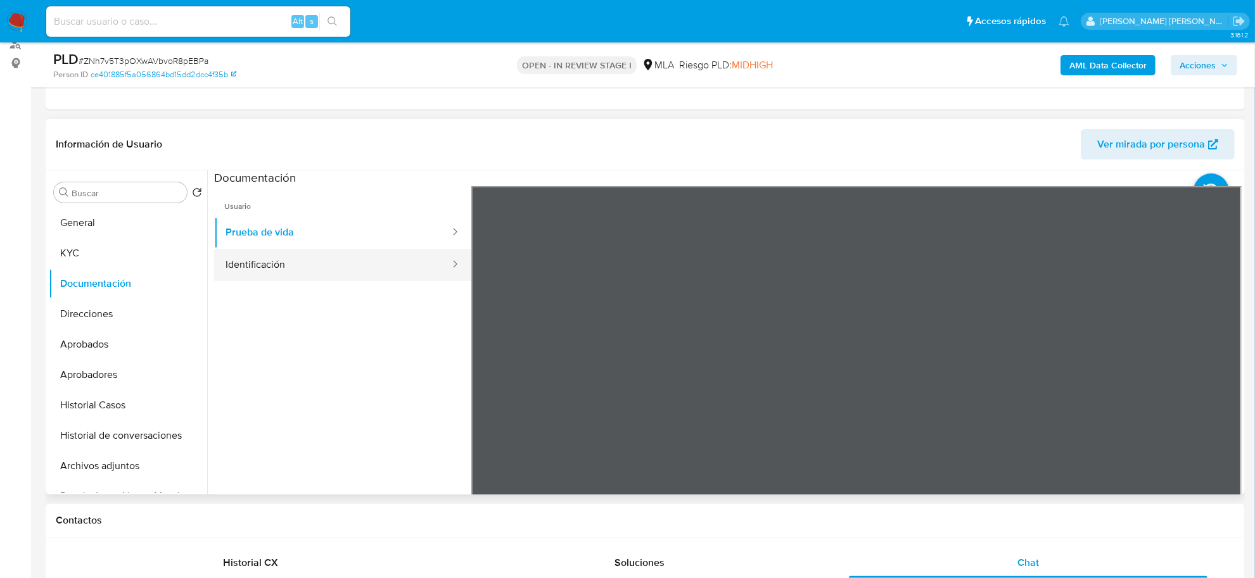
click at [258, 272] on button "Identificación" at bounding box center [332, 265] width 237 height 32
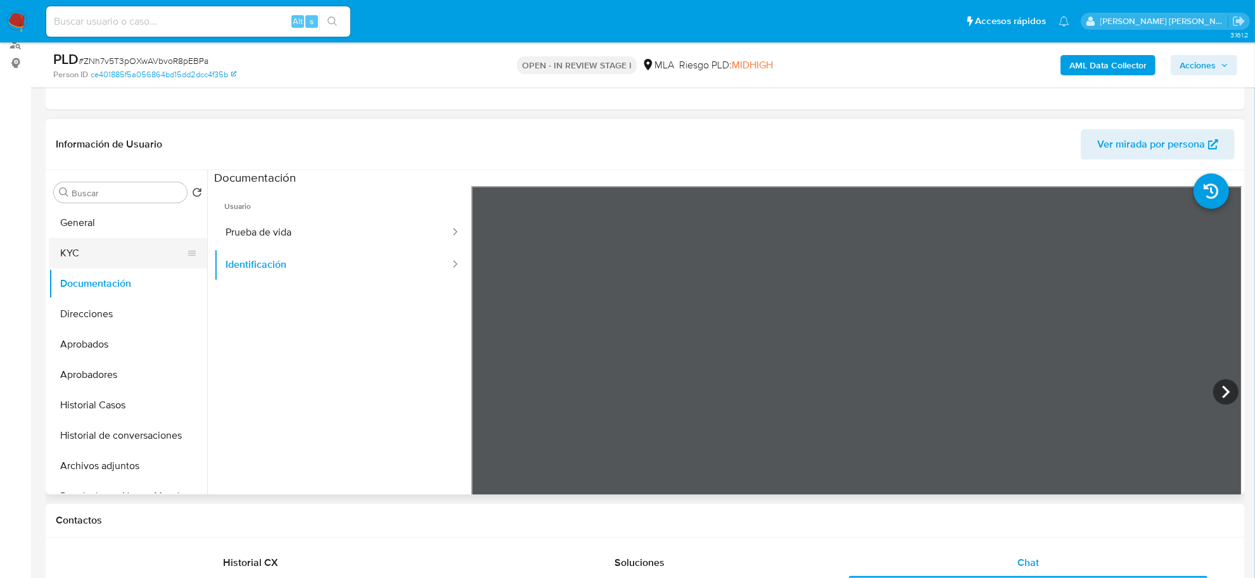
click at [71, 250] on button "KYC" at bounding box center [123, 253] width 148 height 30
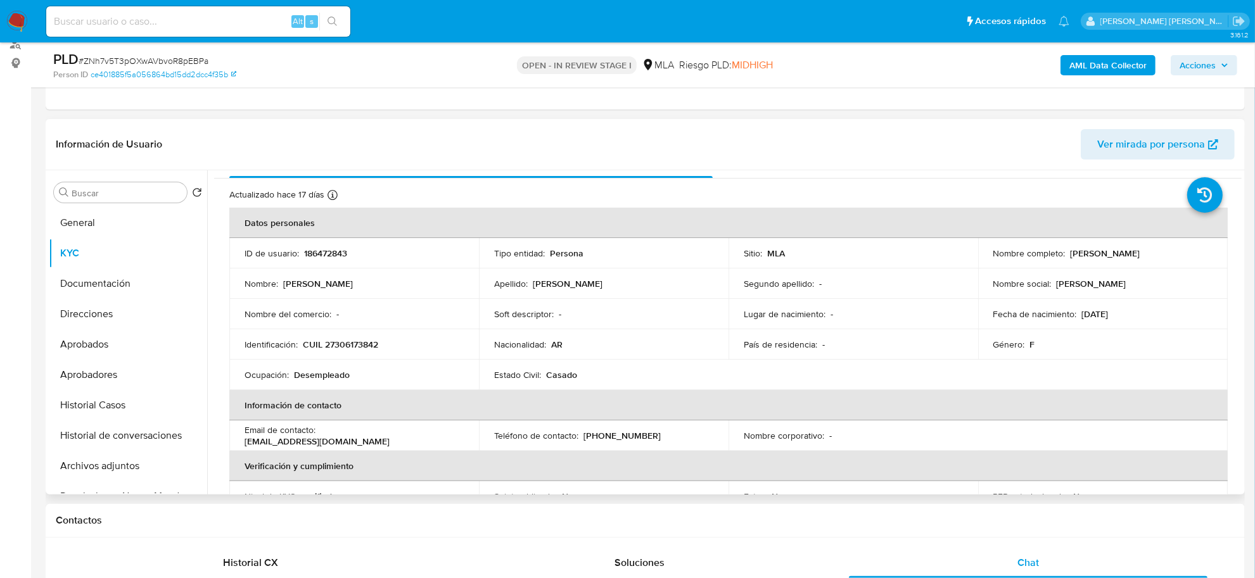
scroll to position [22, 0]
drag, startPoint x: 1066, startPoint y: 250, endPoint x: 1164, endPoint y: 258, distance: 98.5
click at [1140, 258] on p "Noelia Alejandra Olmedo" at bounding box center [1106, 253] width 70 height 11
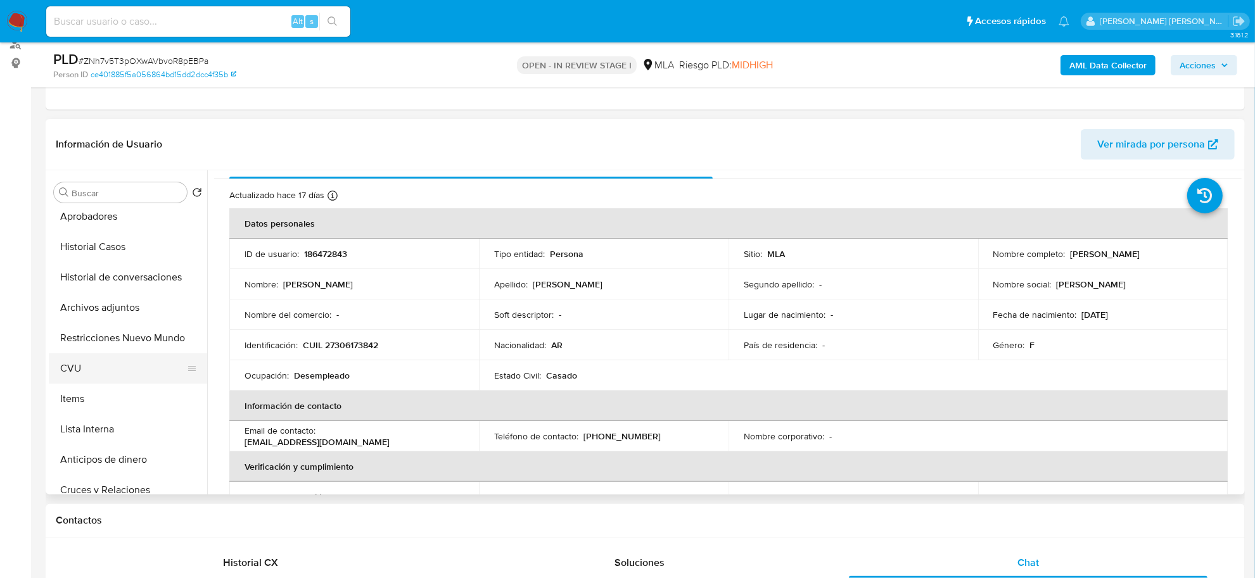
click at [82, 368] on button "CVU" at bounding box center [123, 369] width 148 height 30
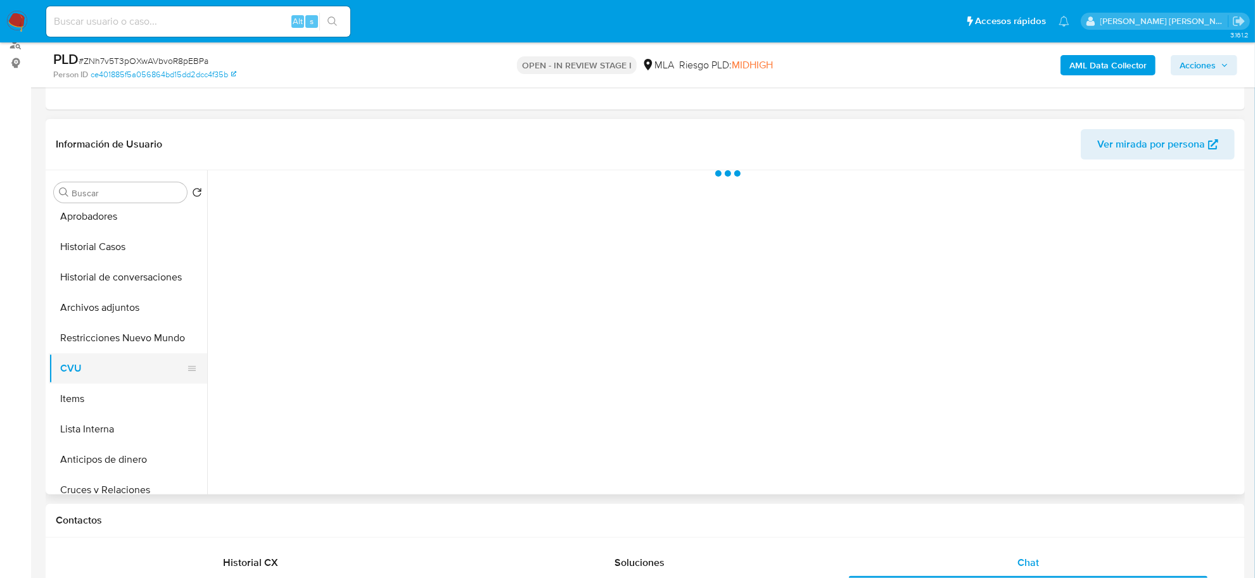
scroll to position [0, 0]
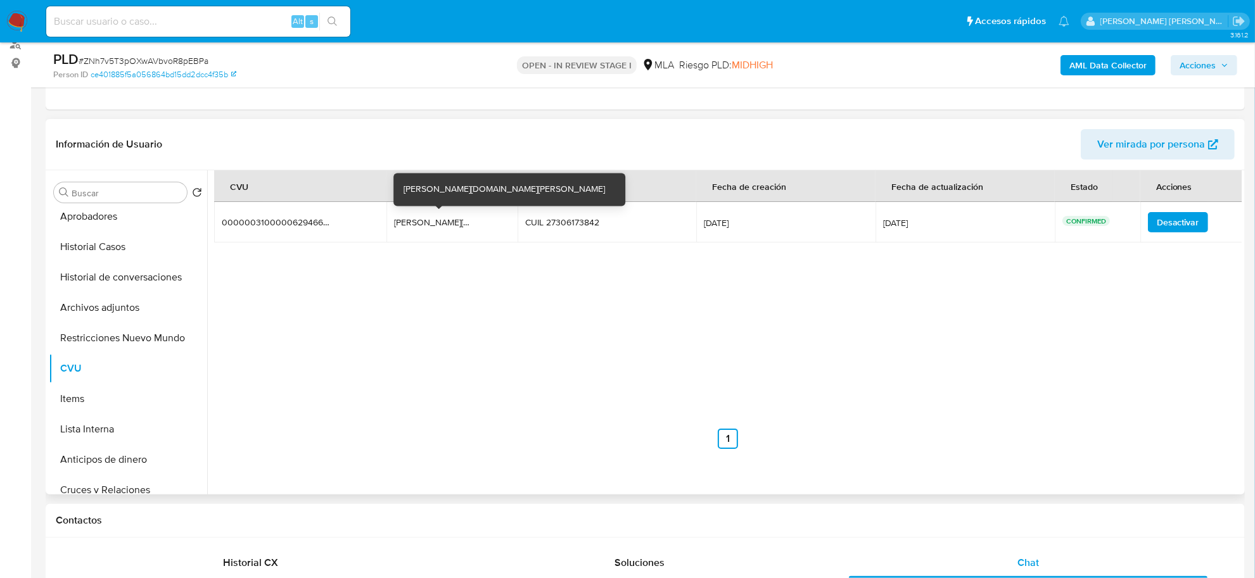
drag, startPoint x: 396, startPoint y: 222, endPoint x: 466, endPoint y: 227, distance: 69.8
click at [466, 227] on td "olmedo.noe.mp olmedo.noe.mp" at bounding box center [451, 222] width 131 height 41
drag, startPoint x: 457, startPoint y: 227, endPoint x: 415, endPoint y: 288, distance: 74.3
click at [415, 288] on div "CVU Alias Identificación Fecha de creación Fecha de actualización Estado Accion…" at bounding box center [728, 309] width 1028 height 279
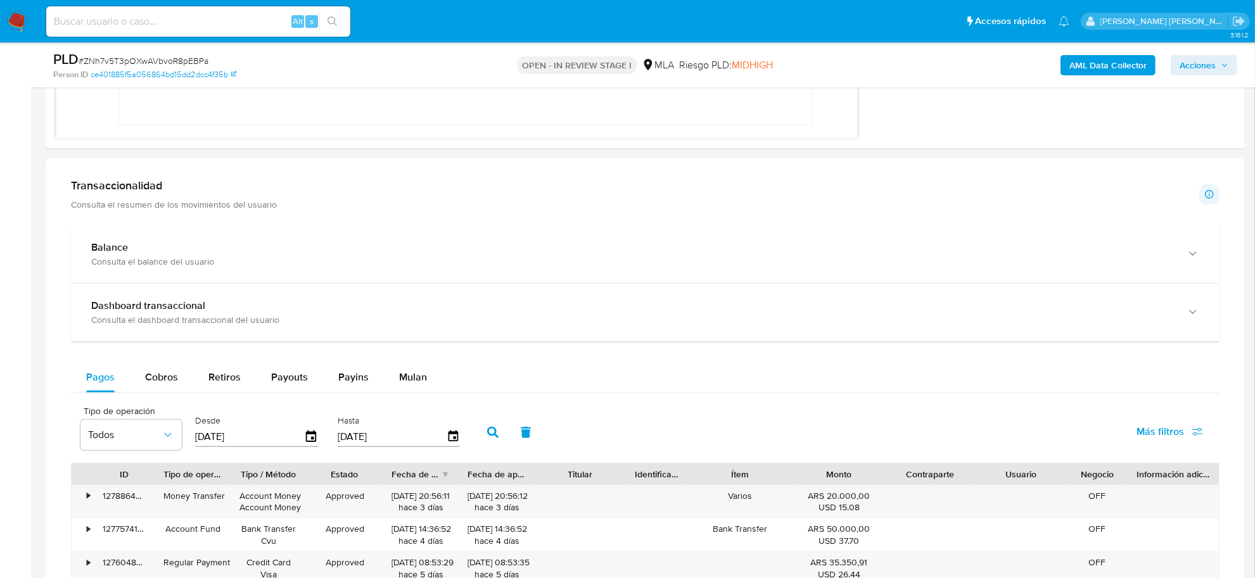
scroll to position [1109, 0]
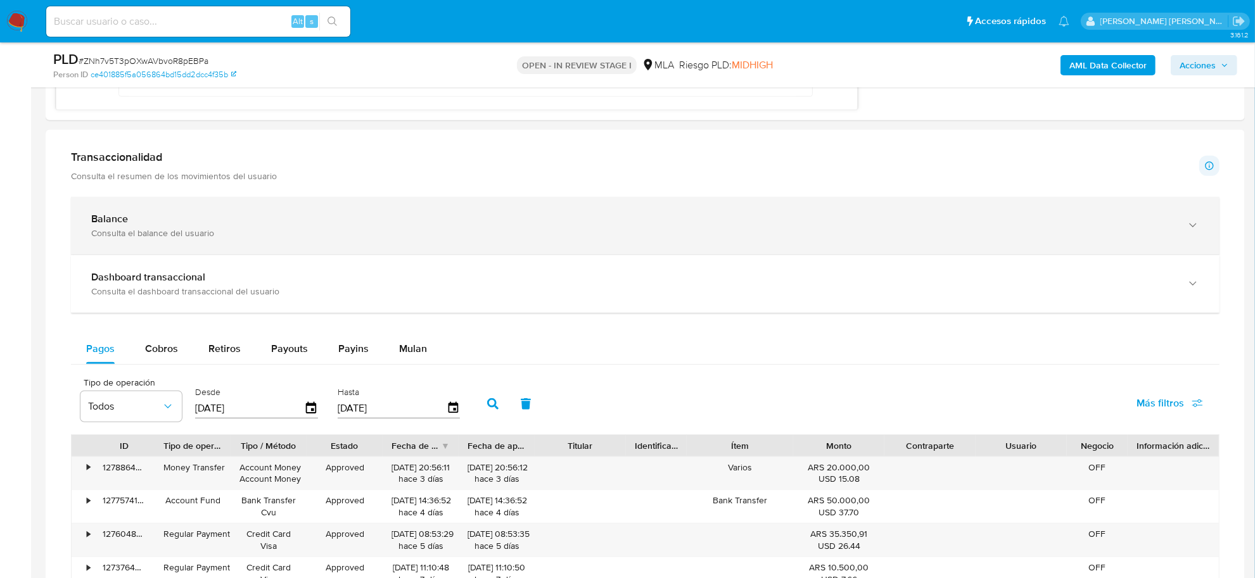
click at [128, 235] on div "Consulta el balance del usuario" at bounding box center [632, 232] width 1083 height 11
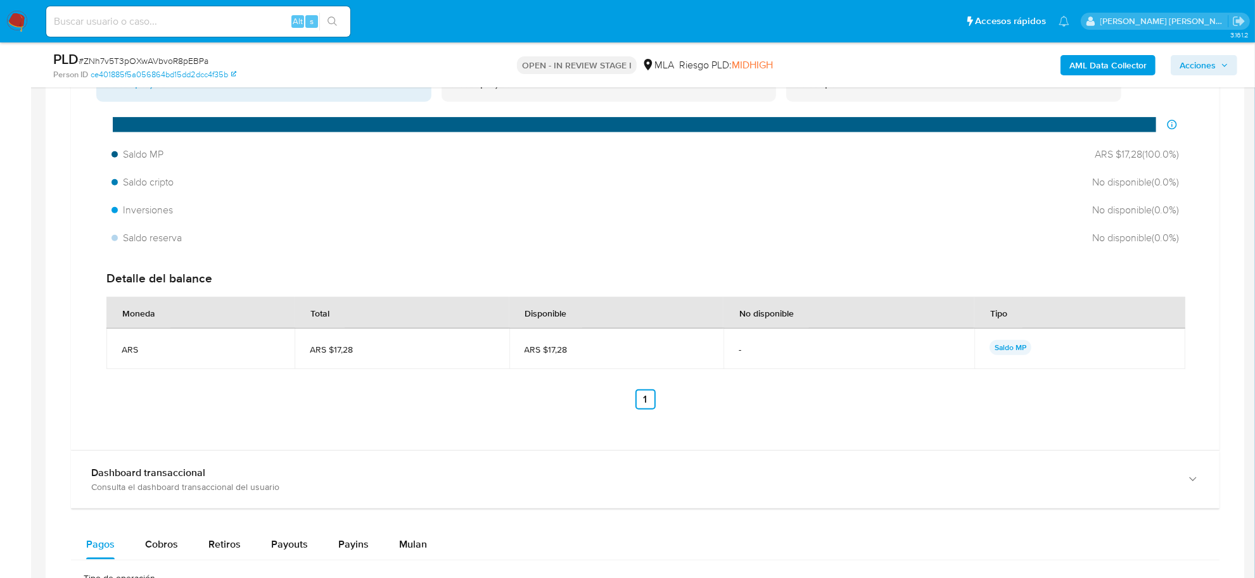
scroll to position [1426, 0]
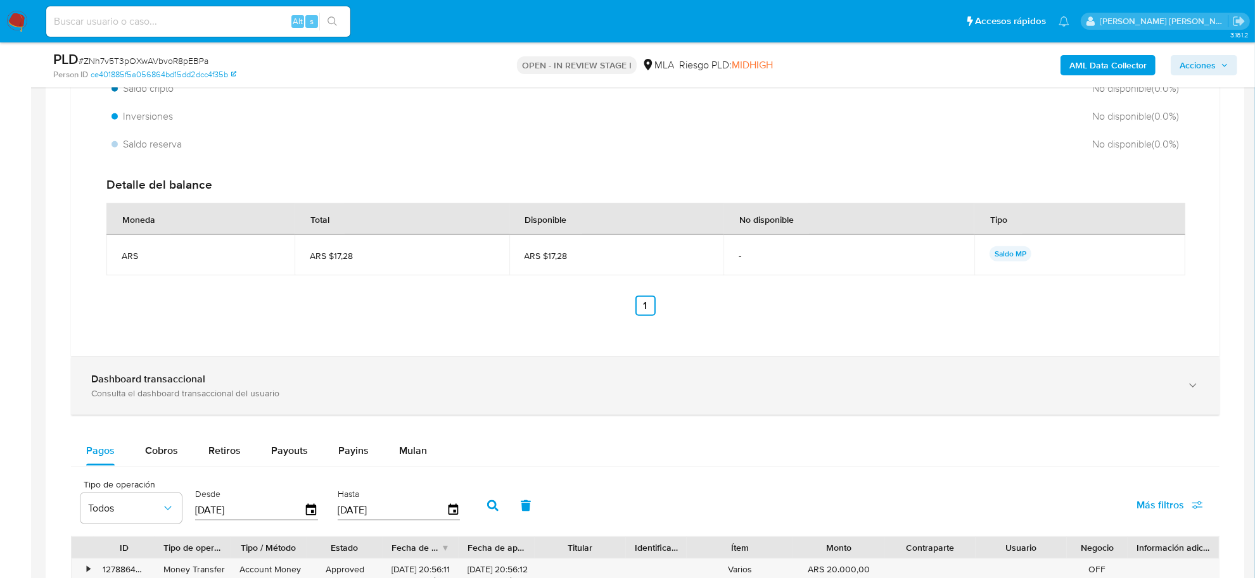
click at [165, 378] on b "Dashboard transaccional" at bounding box center [148, 379] width 114 height 15
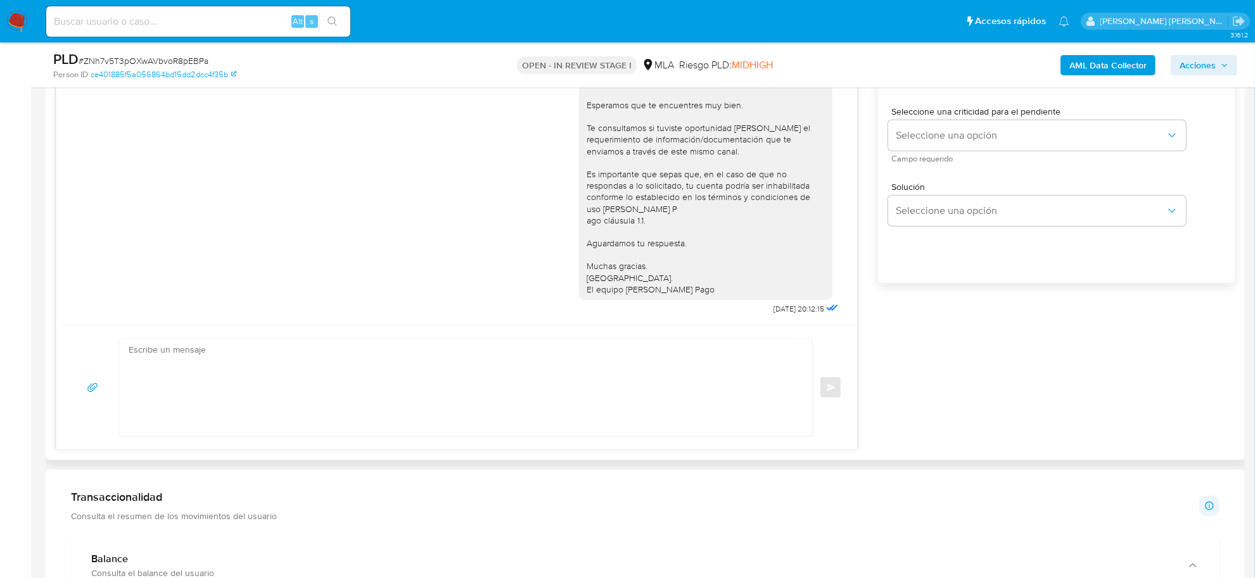
scroll to position [792, 0]
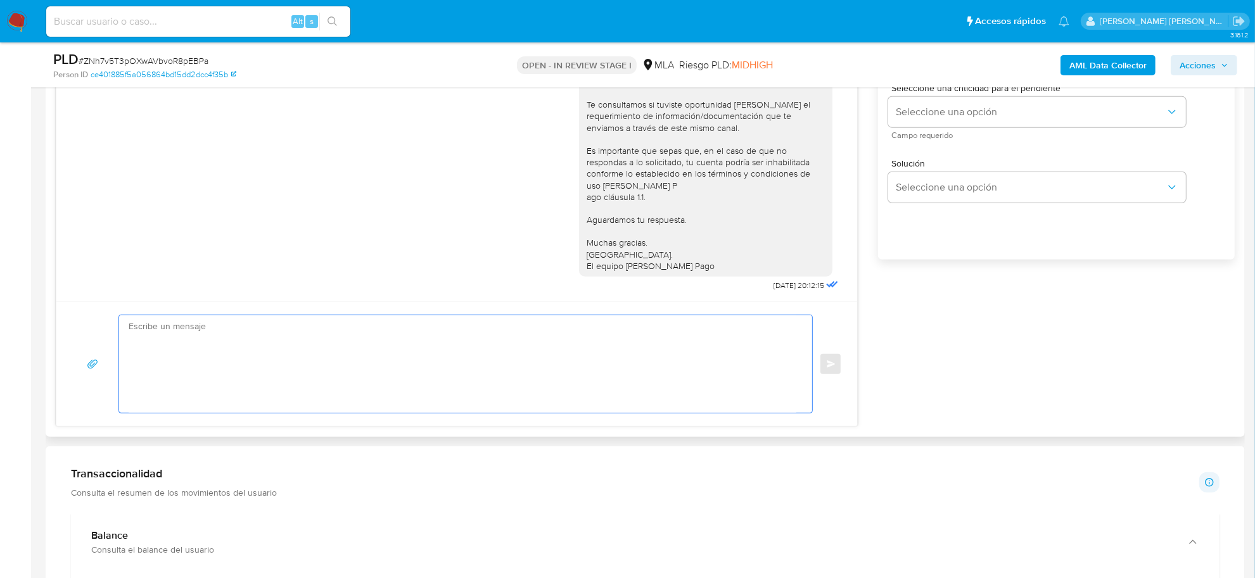
click at [255, 358] on textarea at bounding box center [463, 365] width 668 height 98
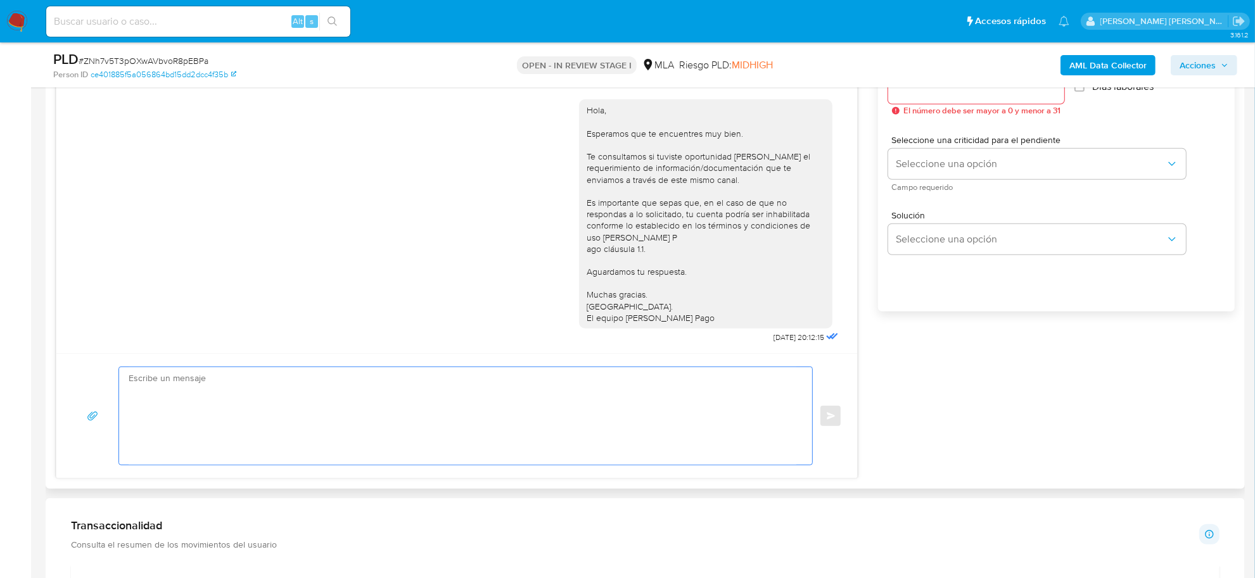
scroll to position [713, 0]
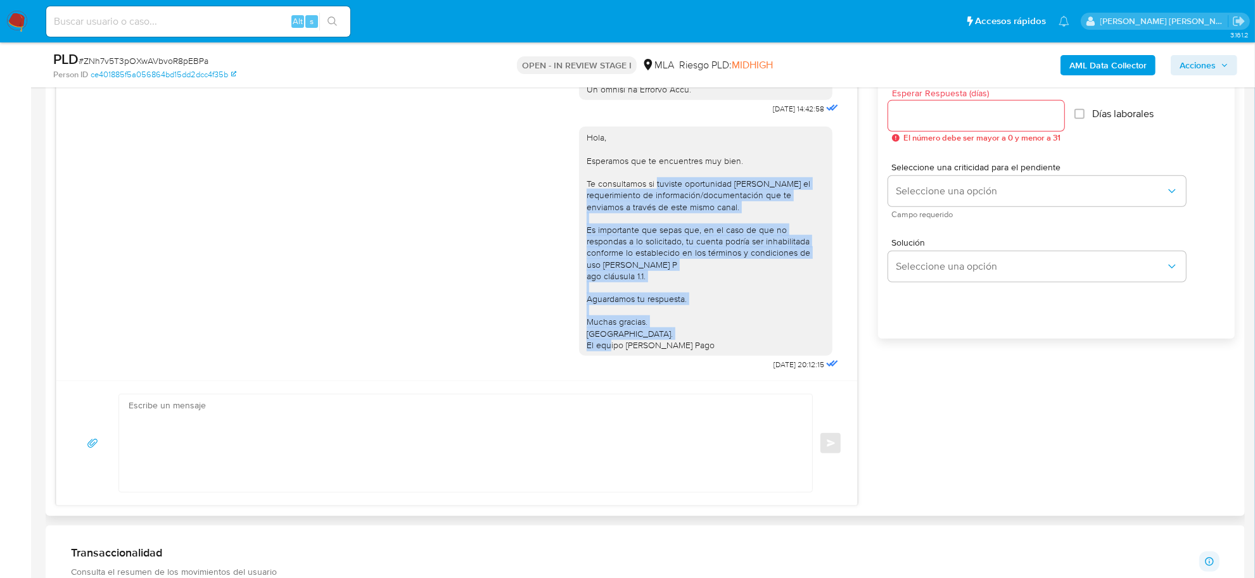
drag, startPoint x: 645, startPoint y: 171, endPoint x: 689, endPoint y: 329, distance: 164.3
click at [689, 329] on div "Hola, Esperamos que te encuentres muy bien. Te consultamos si tuviste oportunid…" at bounding box center [706, 241] width 238 height 219
copy div "tuviste oportunidad de leer el requerimiento de información/documentación que t…"
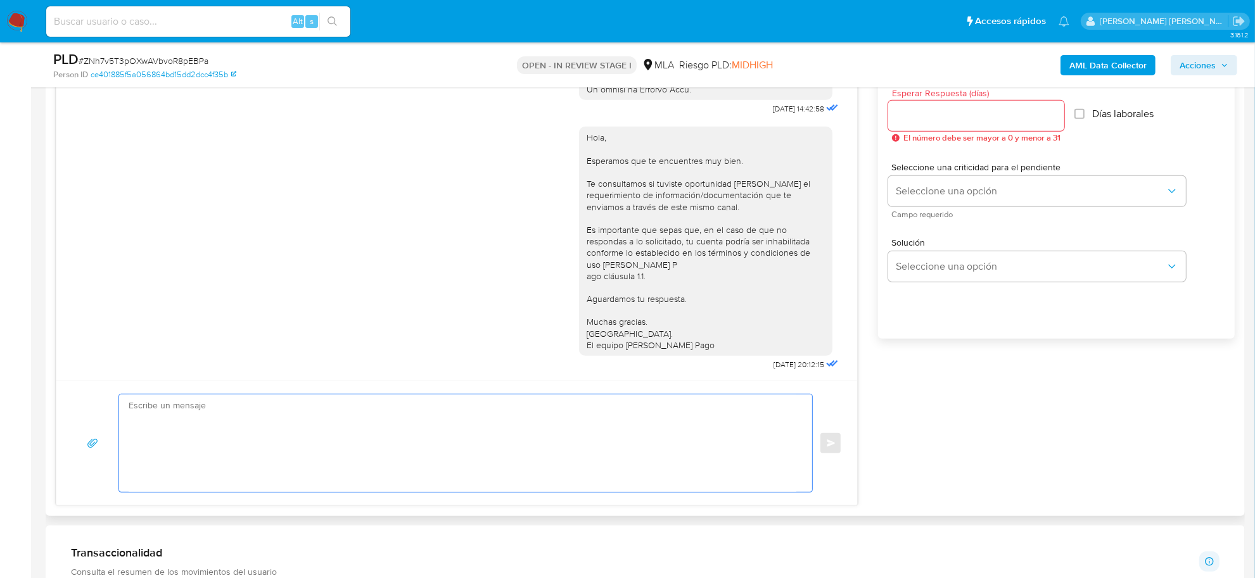
click at [170, 426] on textarea at bounding box center [463, 444] width 668 height 98
paste textarea "tuviste oportunidad de leer el requerimiento de información/documentación que t…"
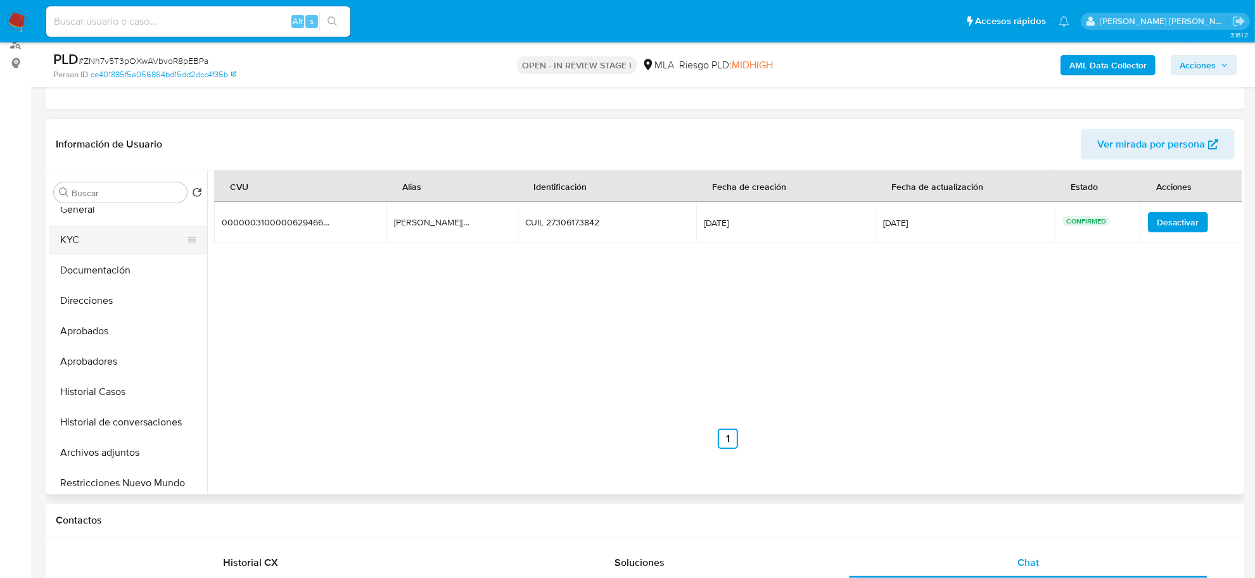
scroll to position [0, 0]
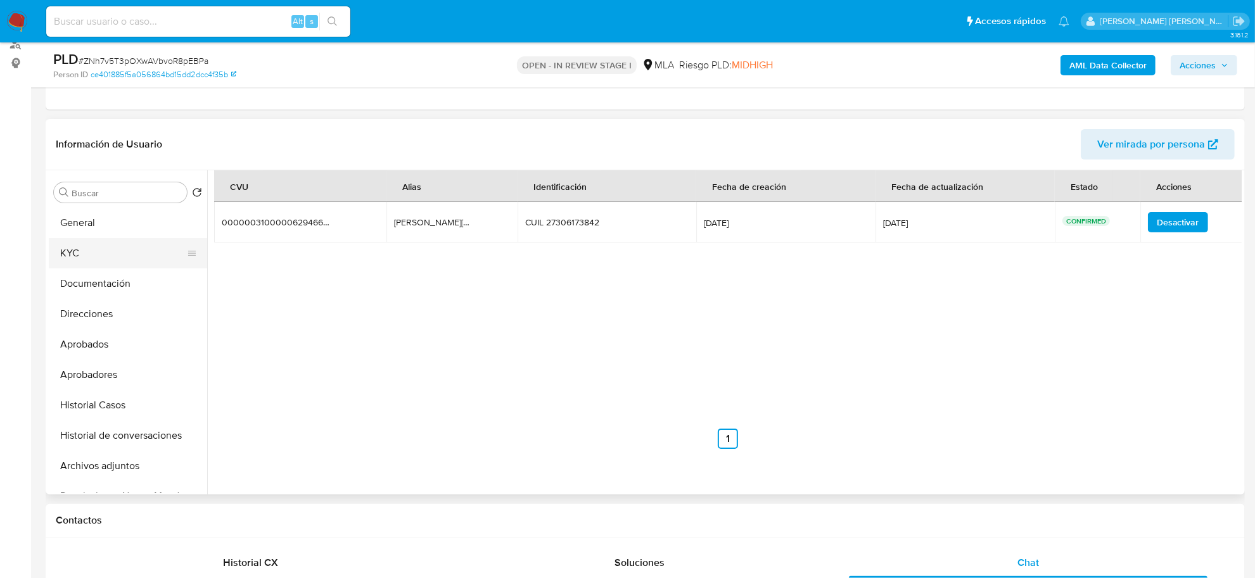
click at [81, 251] on button "KYC" at bounding box center [123, 253] width 148 height 30
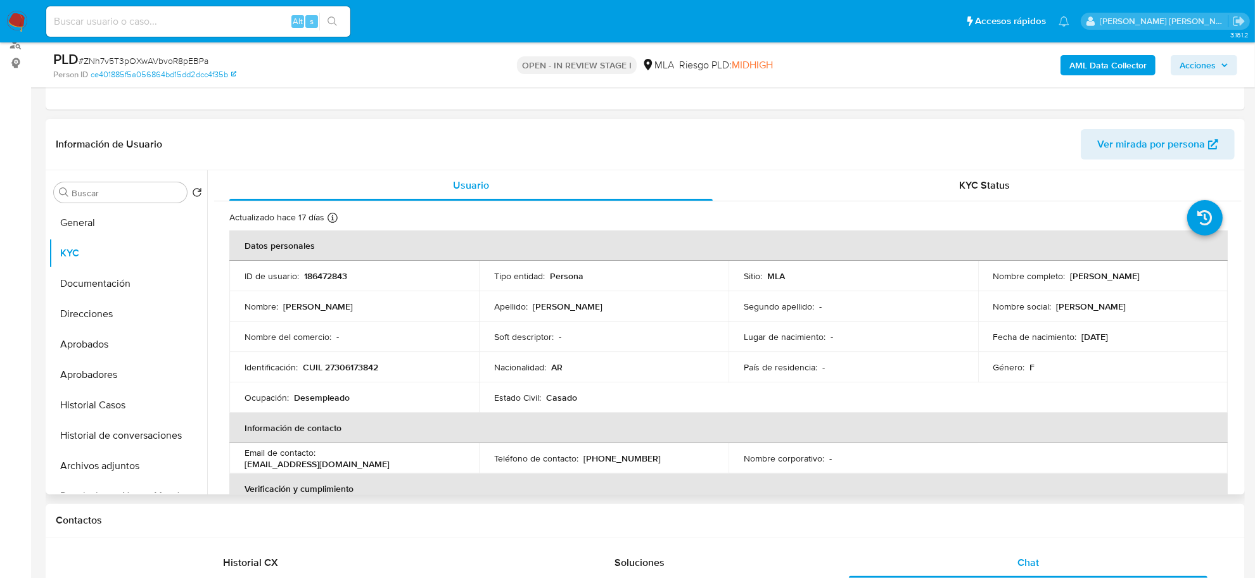
drag, startPoint x: 1065, startPoint y: 276, endPoint x: 1135, endPoint y: 279, distance: 69.8
click at [1135, 279] on div "Nombre completo : Noelia Alejandra Olmedo" at bounding box center [1102, 276] width 219 height 11
copy div "Noelia Alejandra"
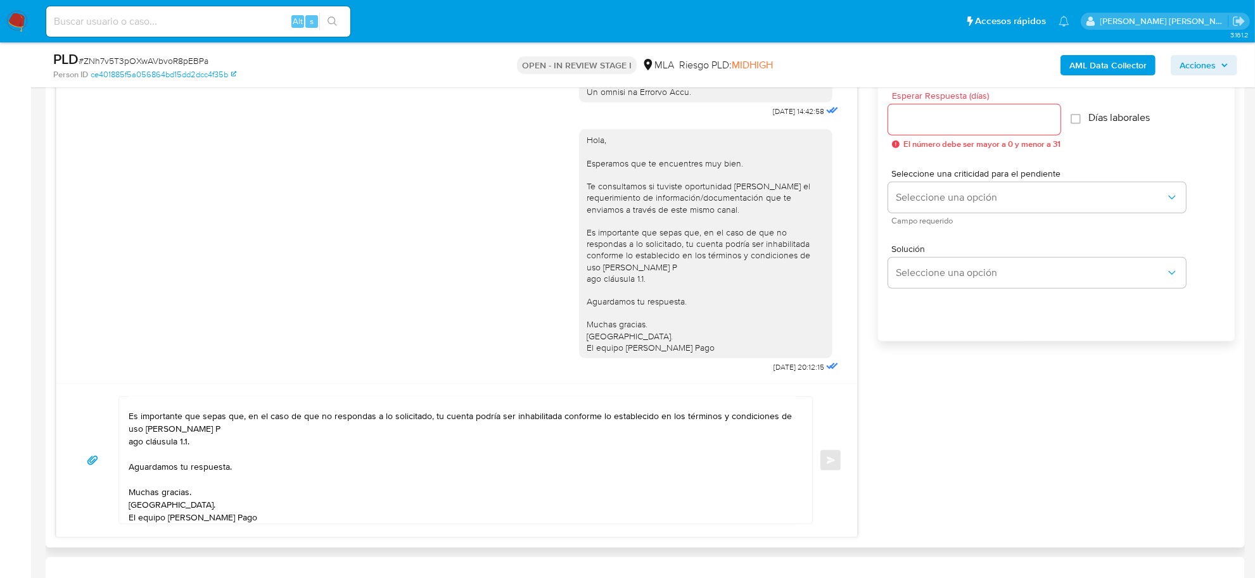
scroll to position [713, 0]
click at [129, 441] on textarea "tuviste oportunidad de leer el requerimiento de información/documentación que t…" at bounding box center [463, 458] width 668 height 127
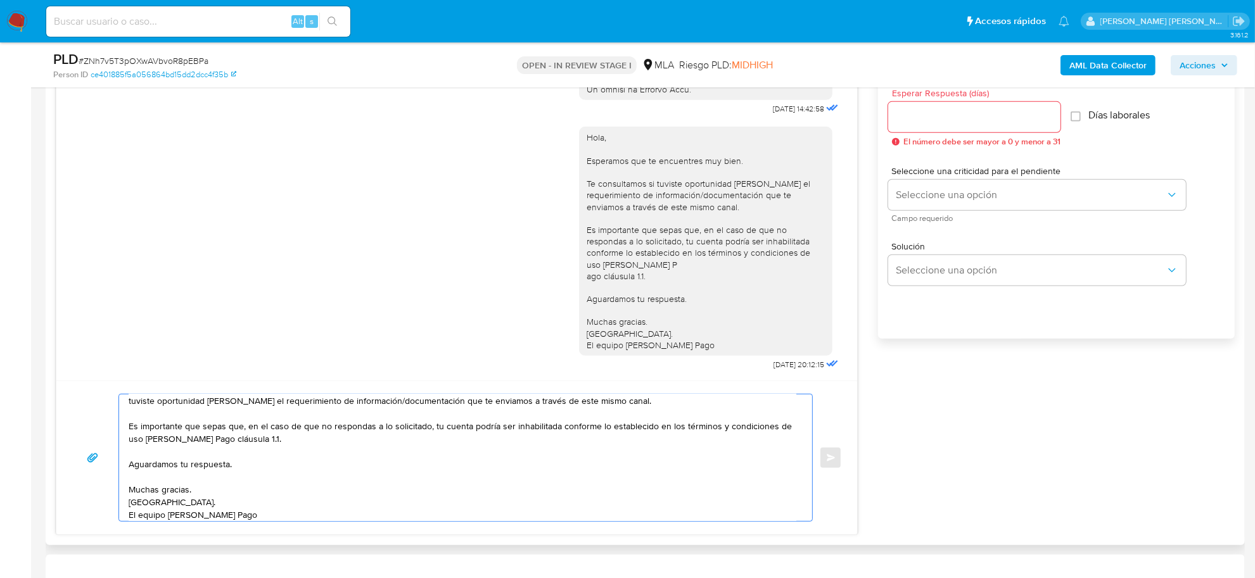
scroll to position [4, 0]
paste textarea "Noelia Alejandra"
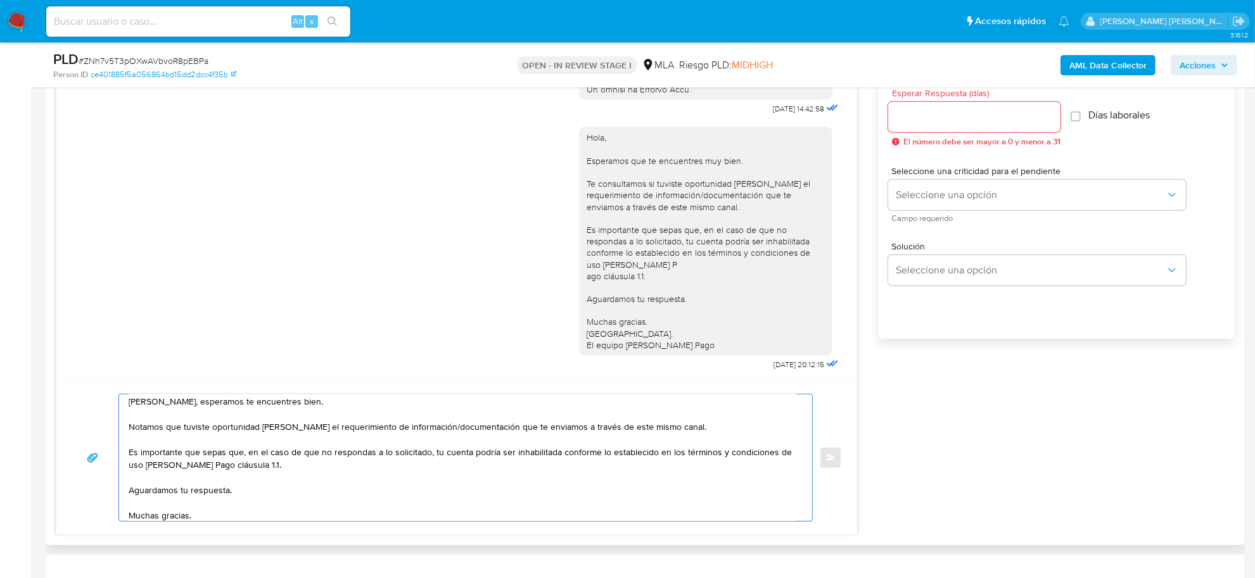
click at [178, 478] on textarea "Noelia Alejandra, esperamos te encuentres bien. Notamos que tuviste oportunidad…" at bounding box center [463, 458] width 668 height 127
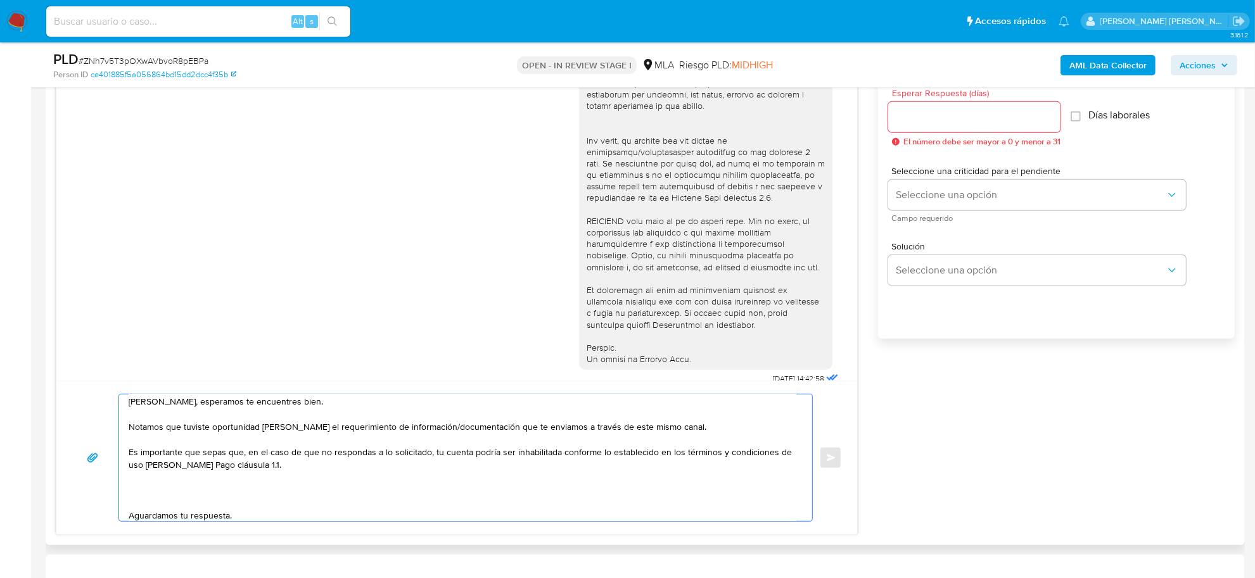
scroll to position [277, 0]
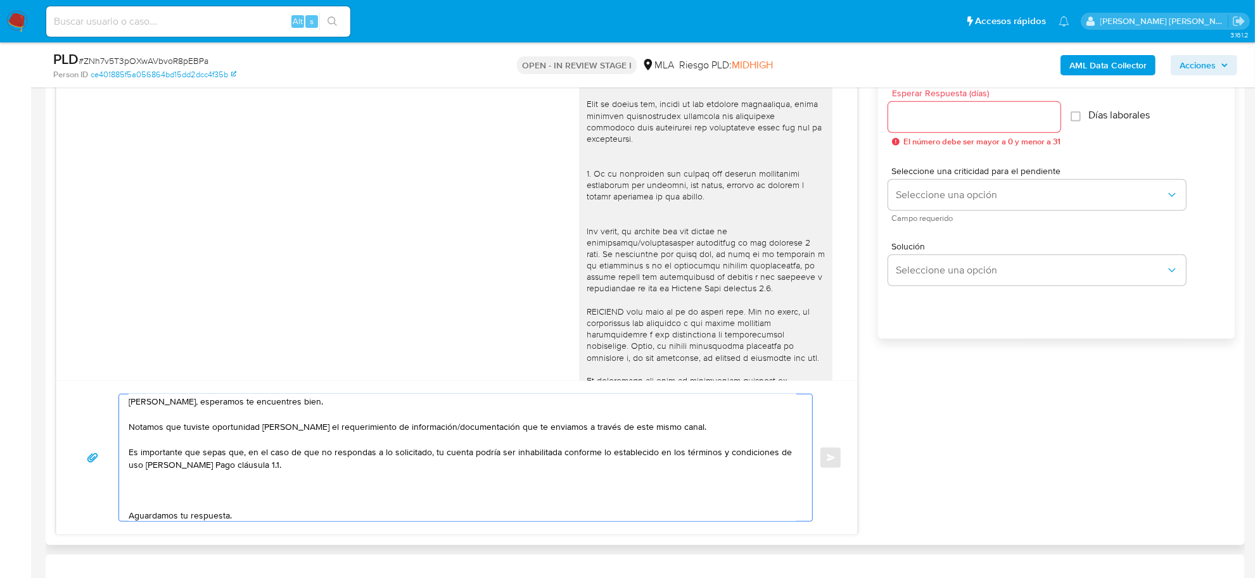
paste textarea "En función de las operaciones registradas en tu cuenta de Mercado Pago, necesit…"
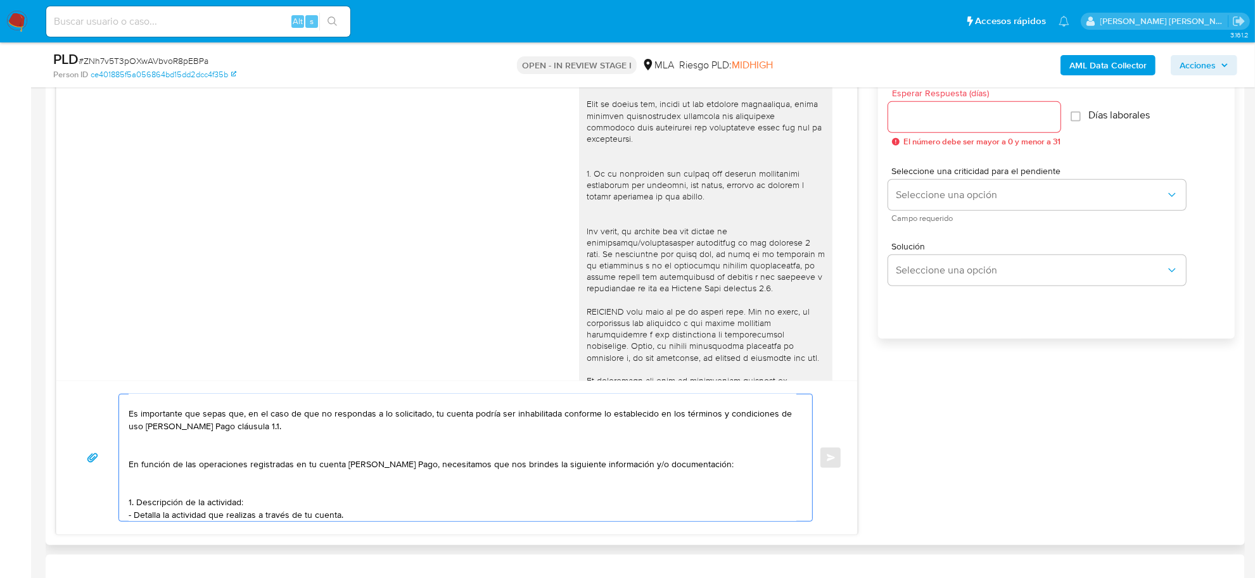
click at [163, 494] on textarea "Noelia Alejandra, esperamos te encuentres bien. Notamos que tuviste oportunidad…" at bounding box center [463, 458] width 668 height 127
click at [539, 466] on textarea "Noelia Alejandra, esperamos te encuentres bien. Notamos que tuviste oportunidad…" at bounding box center [463, 458] width 668 height 127
drag, startPoint x: 577, startPoint y: 466, endPoint x: 703, endPoint y: 463, distance: 126.1
click at [703, 463] on textarea "Noelia Alejandra, esperamos te encuentres bien. Notamos que tuviste oportunidad…" at bounding box center [463, 458] width 668 height 127
drag, startPoint x: 134, startPoint y: 504, endPoint x: 135, endPoint y: 491, distance: 13.3
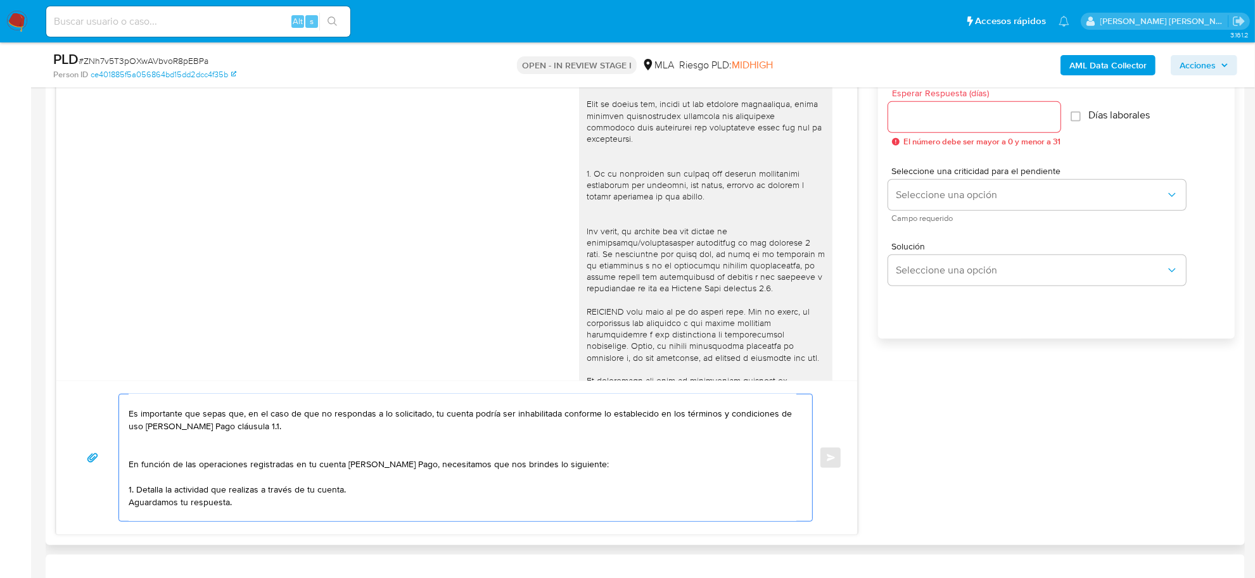
click at [359, 493] on textarea "Noelia Alejandra, esperamos te encuentres bien. Notamos que tuviste oportunidad…" at bounding box center [463, 458] width 668 height 127
click at [305, 439] on textarea "Noelia Alejandra, esperamos te encuentres bien. Notamos que tuviste oportunidad…" at bounding box center [463, 458] width 668 height 127
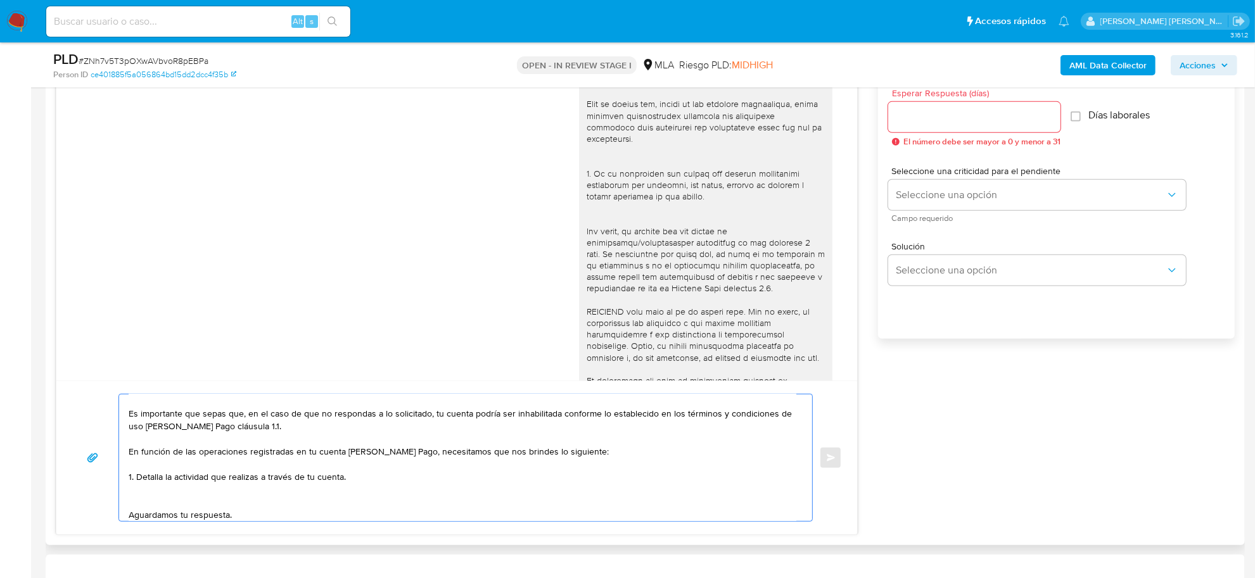
scroll to position [30, 0]
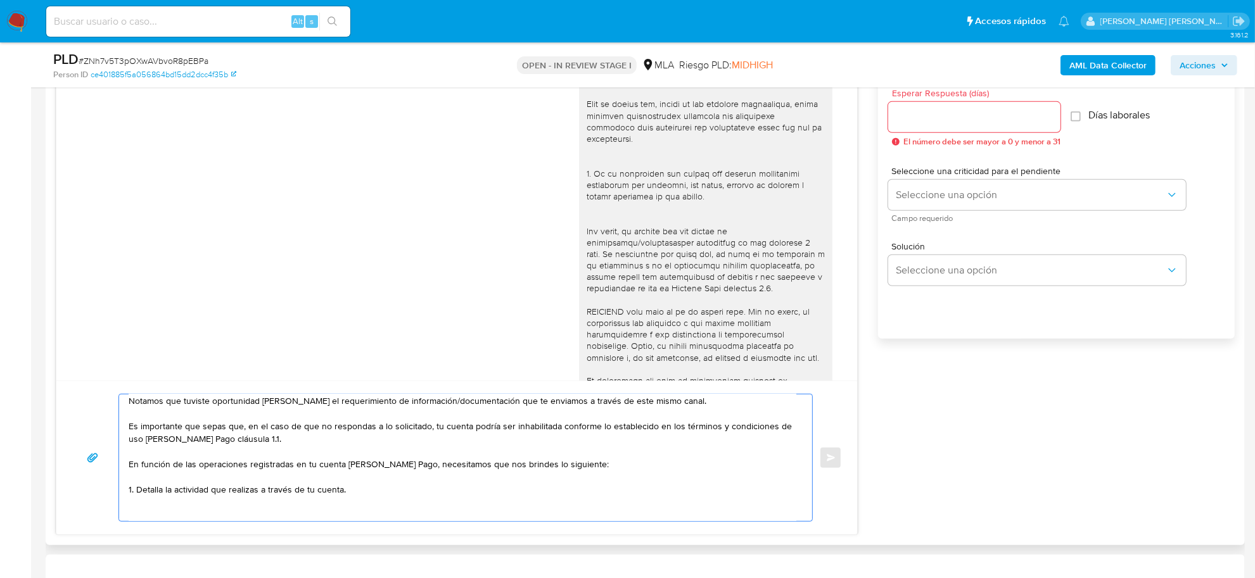
click at [412, 466] on textarea "Noelia Alejandra, esperamos te encuentres bien. Notamos que tuviste oportunidad…" at bounding box center [463, 458] width 668 height 127
click at [181, 511] on textarea "Noelia Alejandra, esperamos te encuentres bien. Notamos que tuviste oportunidad…" at bounding box center [463, 458] width 668 height 127
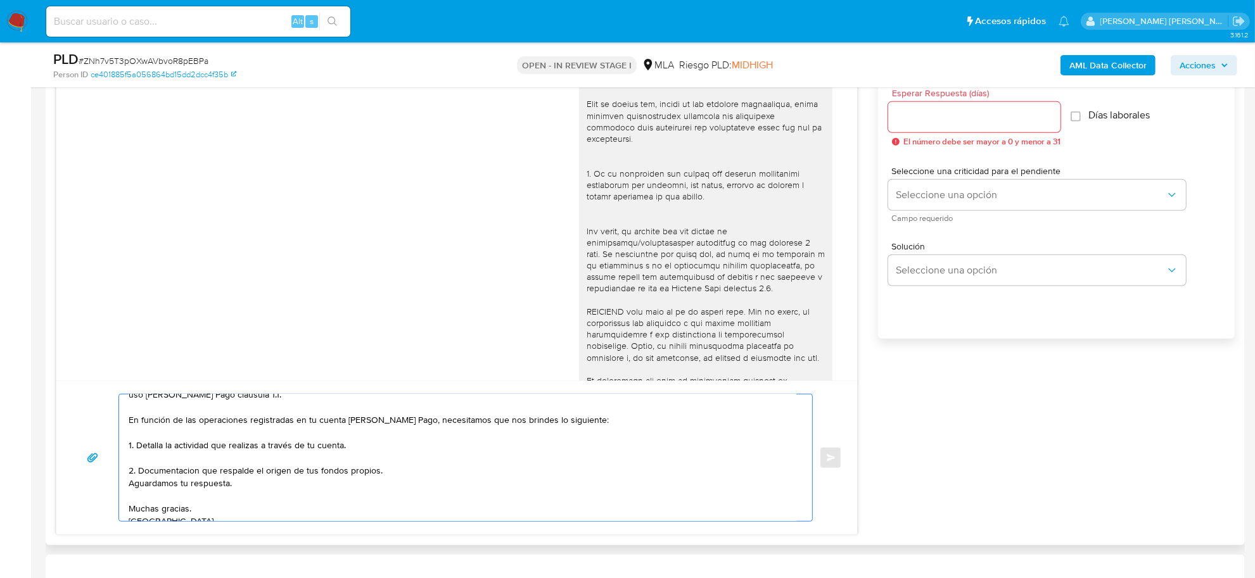
scroll to position [97, 0]
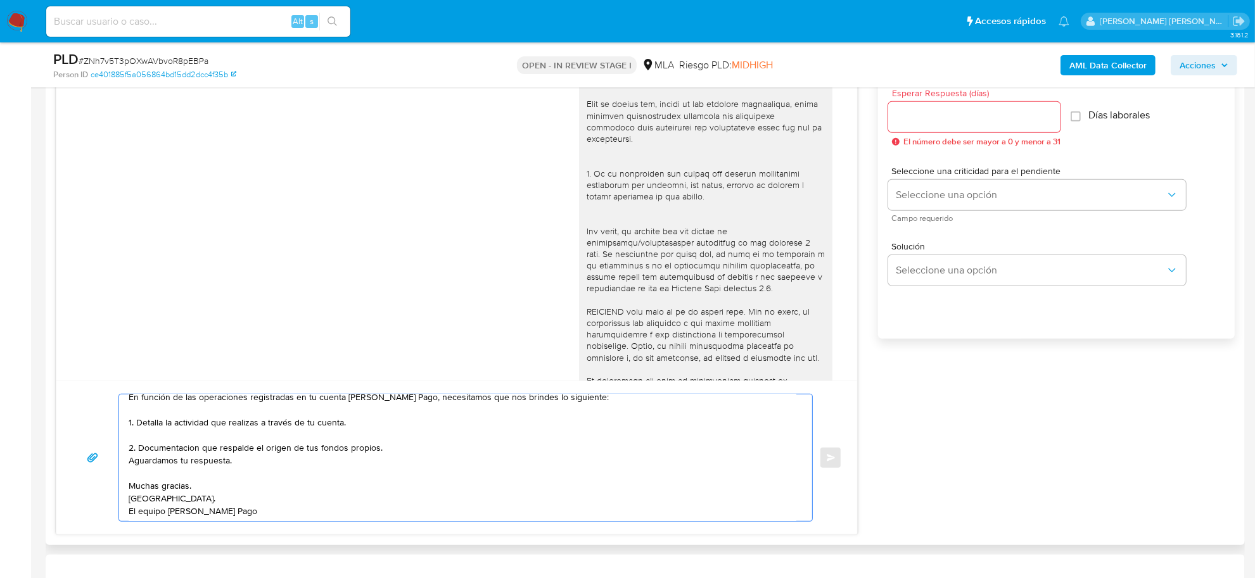
click at [163, 450] on textarea "Noelia Alejandra, esperamos te encuentres bien. Notamos que tuviste oportunidad…" at bounding box center [463, 458] width 668 height 127
click at [388, 452] on textarea "Noelia Alejandra, esperamos te encuentres bien. Notamos que tuviste oportunidad…" at bounding box center [463, 458] width 668 height 127
paste textarea "Tené en cuenta que, además de los ejemplos mencionados, podés adjuntar voluntar…"
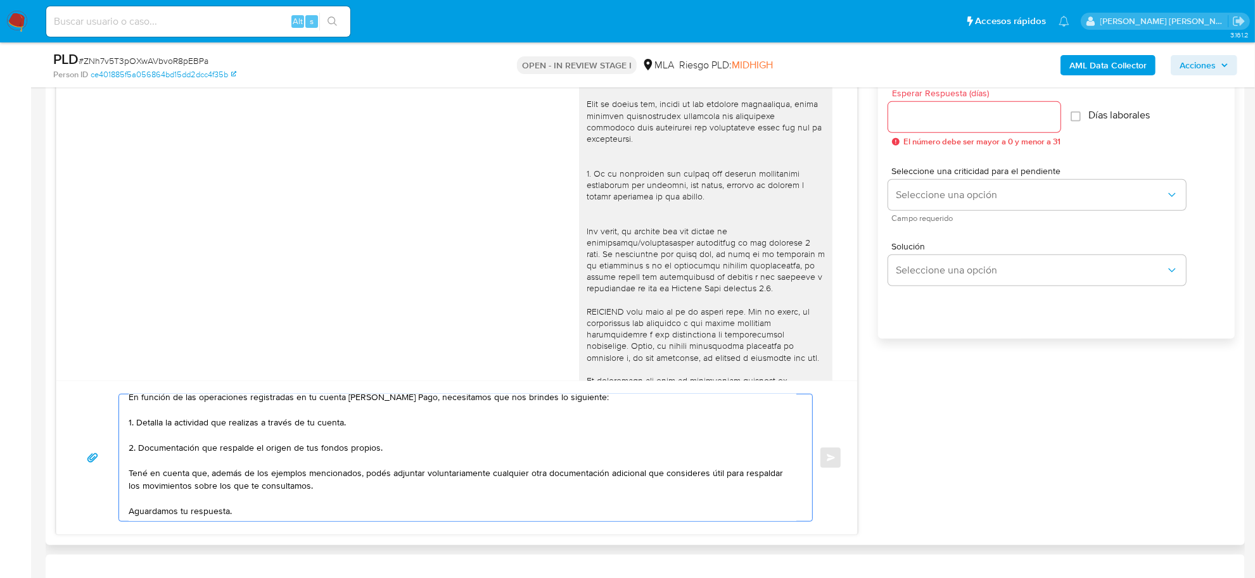
drag, startPoint x: 207, startPoint y: 474, endPoint x: 363, endPoint y: 478, distance: 156.6
click at [363, 478] on textarea "Noelia Alejandra, esperamos te encuentres bien. Notamos que tuviste oportunidad…" at bounding box center [463, 458] width 668 height 127
click at [471, 471] on textarea "Noelia Alejandra, esperamos te encuentres bien. Notamos que tuviste oportunidad…" at bounding box center [463, 458] width 668 height 127
drag, startPoint x: 599, startPoint y: 476, endPoint x: 648, endPoint y: 476, distance: 48.8
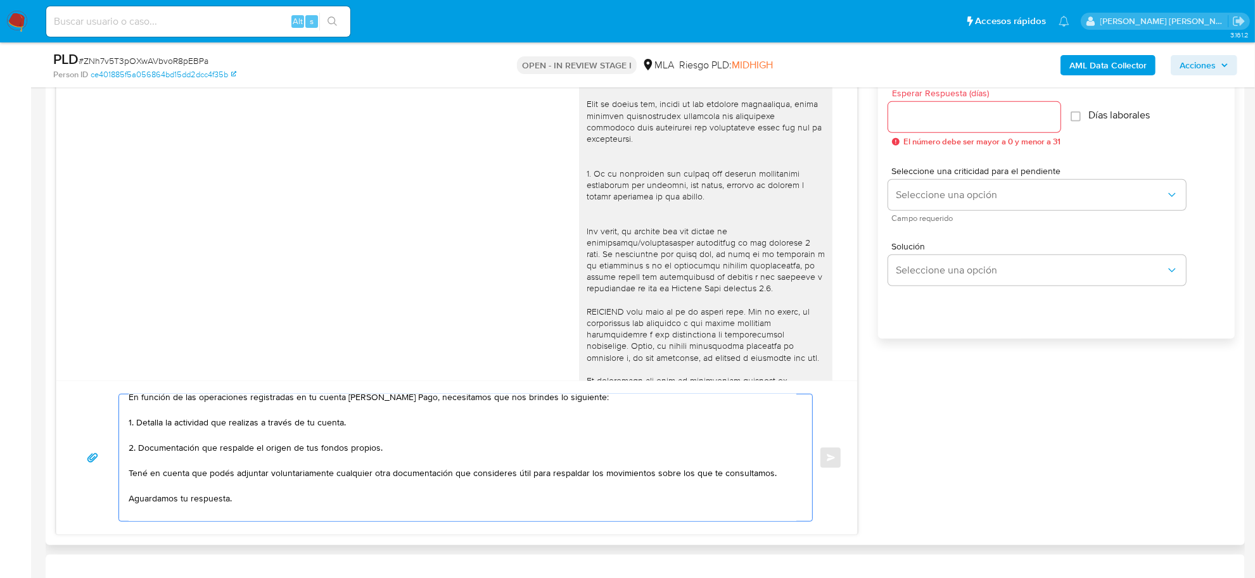
click at [648, 476] on textarea "Noelia Alejandra, esperamos te encuentres bien. Notamos que tuviste oportunidad…" at bounding box center [463, 458] width 668 height 127
click at [596, 473] on textarea "Noelia Alejandra, esperamos te encuentres bien. Notamos que tuviste oportunidad…" at bounding box center [463, 458] width 668 height 127
click at [597, 473] on textarea "Noelia Alejandra, esperamos te encuentres bien. Notamos que tuviste oportunidad…" at bounding box center [463, 458] width 668 height 127
drag, startPoint x: 632, startPoint y: 474, endPoint x: 748, endPoint y: 474, distance: 115.3
click at [748, 474] on textarea "Noelia Alejandra, esperamos te encuentres bien. Notamos que tuviste oportunidad…" at bounding box center [463, 458] width 668 height 127
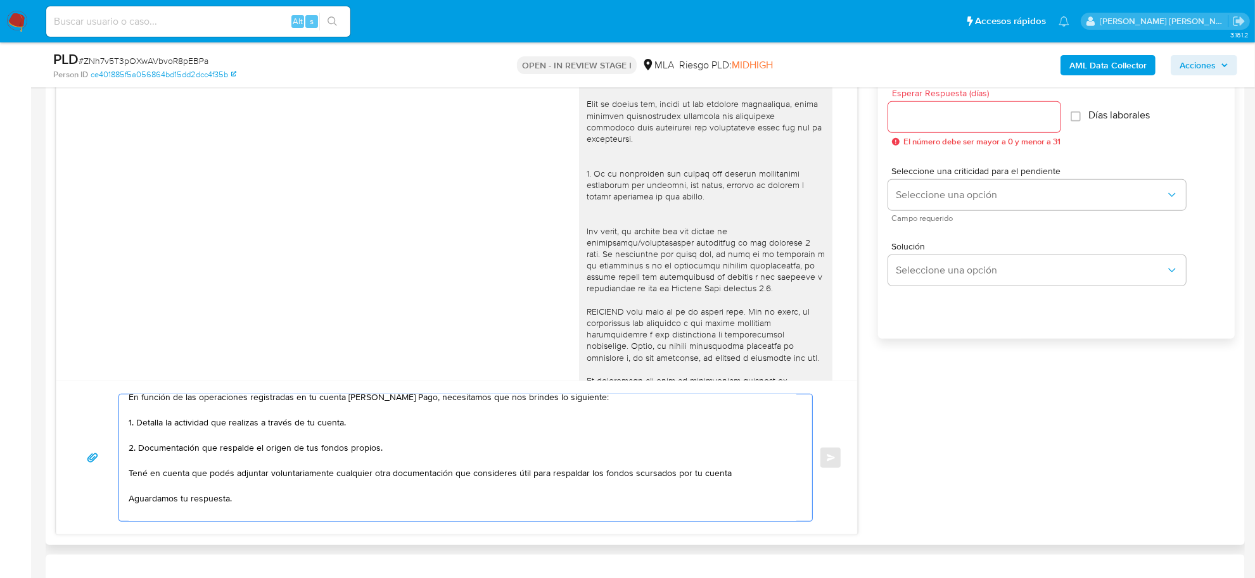
click at [631, 475] on textarea "Noelia Alejandra, esperamos te encuentres bien. Notamos que tuviste oportunidad…" at bounding box center [463, 458] width 668 height 127
click at [615, 489] on textarea "Noelia Alejandra, esperamos te encuentres bien. Notamos que tuviste oportunidad…" at bounding box center [463, 458] width 668 height 127
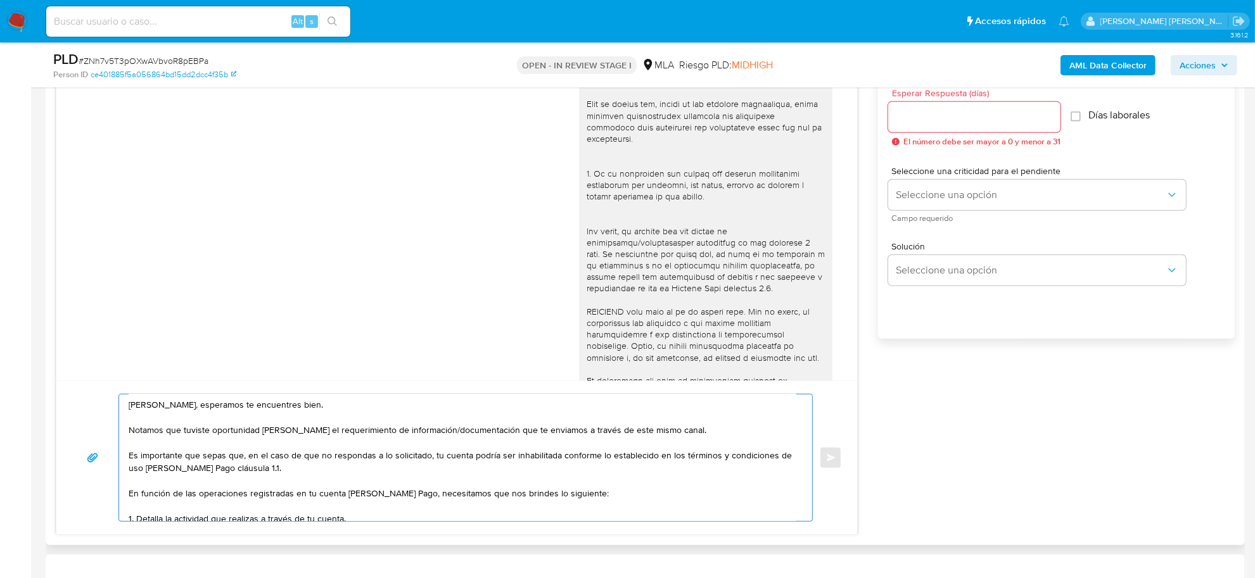
scroll to position [0, 0]
click at [188, 466] on textarea "Noelia Alejandra, esperamos te encuentres bien. Notamos que tuviste oportunidad…" at bounding box center [463, 458] width 668 height 127
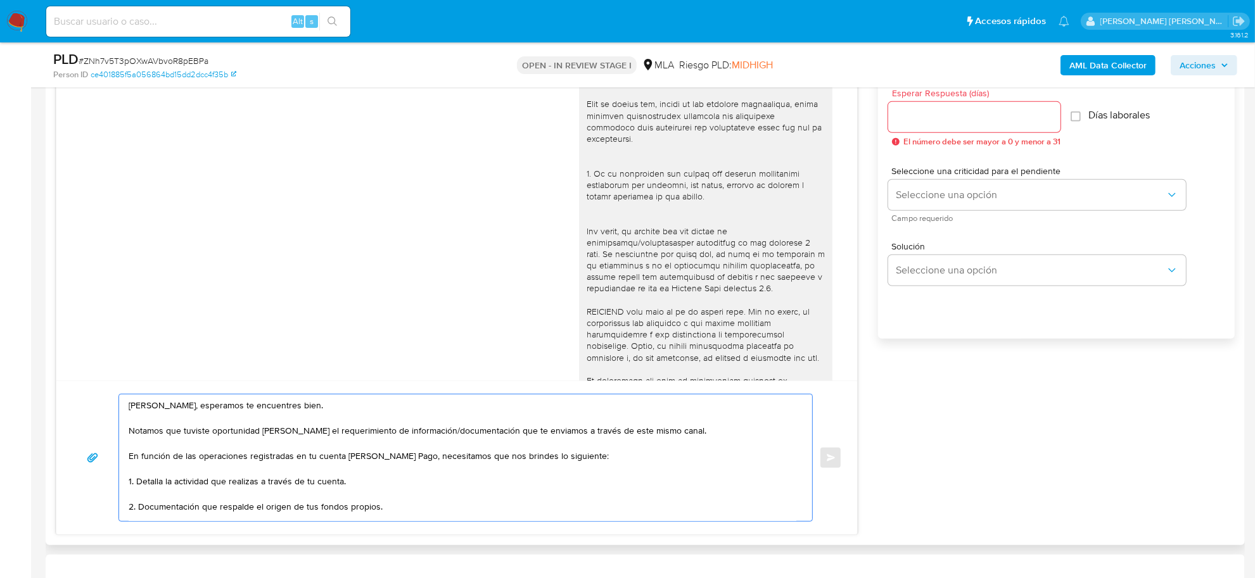
scroll to position [79, 0]
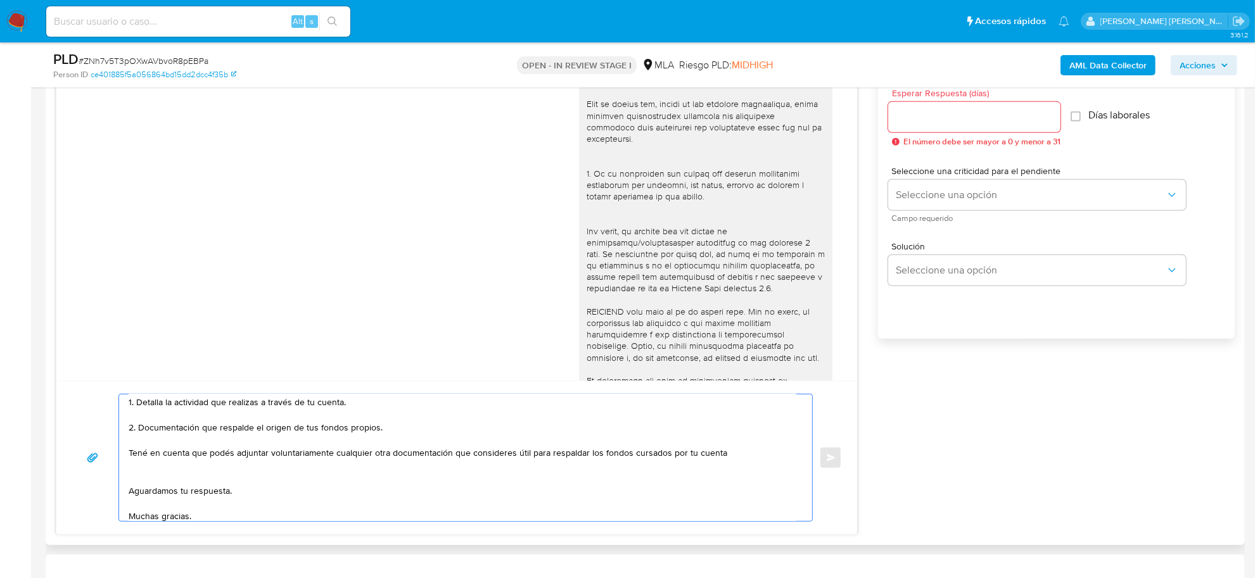
click at [185, 474] on textarea "Noelia Alejandra, esperamos te encuentres bien. Notamos que tuviste oportunidad…" at bounding box center [463, 458] width 668 height 127
paste textarea "Es importante que sepas que, en el caso de que no respondas a lo solicitado, tu…"
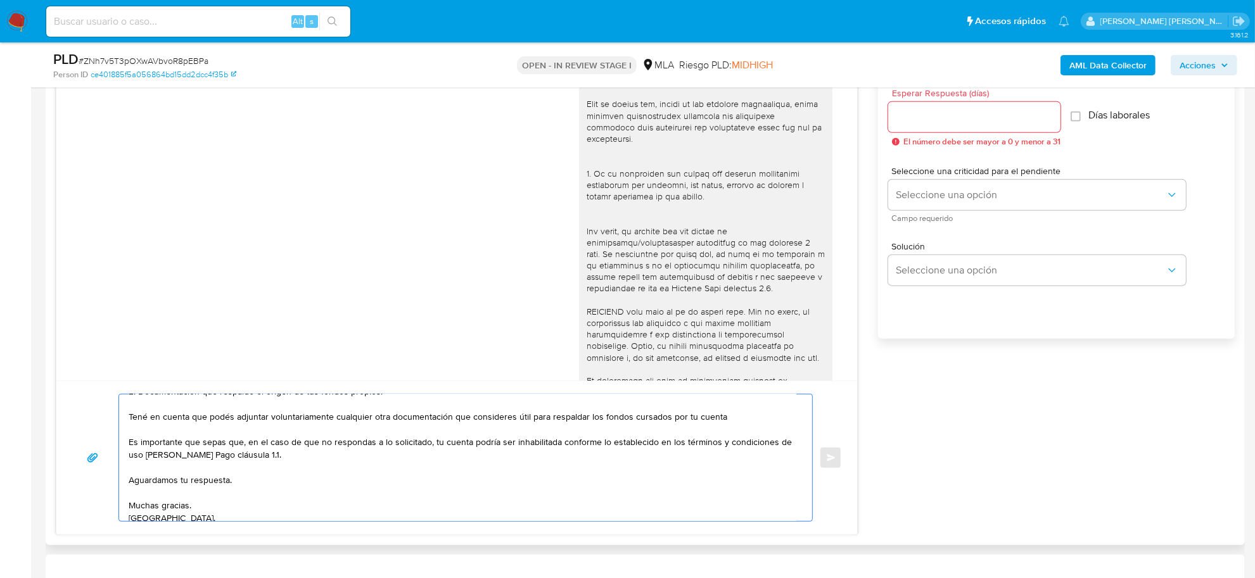
scroll to position [135, 0]
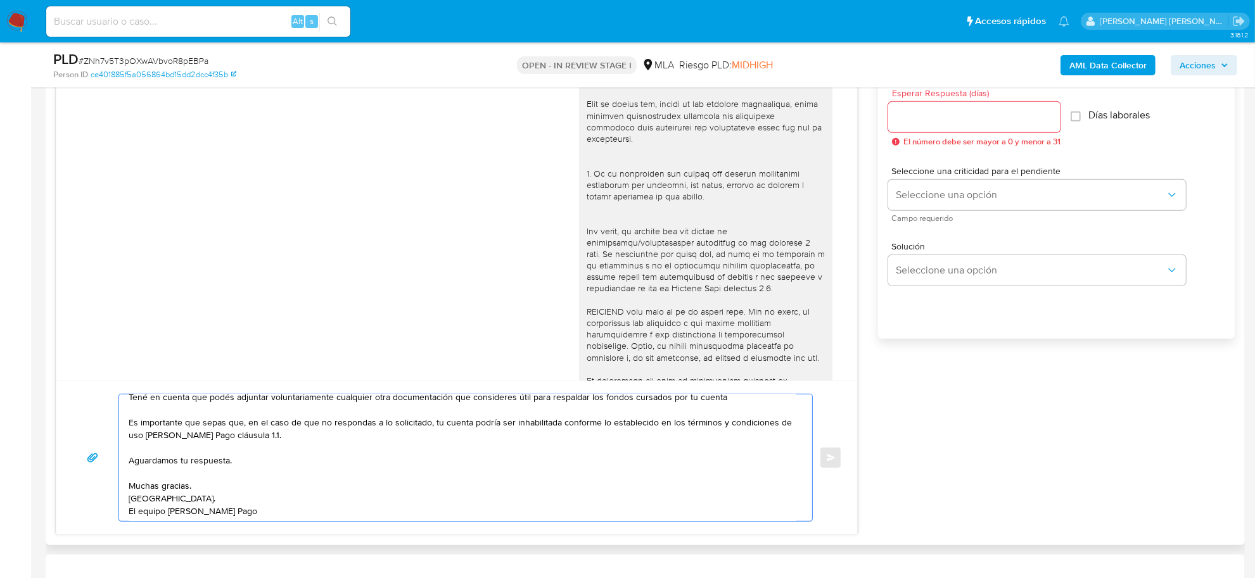
click at [179, 488] on textarea "Noelia Alejandra, esperamos te encuentres bien. Notamos que tuviste oportunidad…" at bounding box center [463, 458] width 668 height 127
click at [178, 488] on textarea "Noelia Alejandra, esperamos te encuentres bien. Notamos que tuviste oportunidad…" at bounding box center [463, 458] width 668 height 127
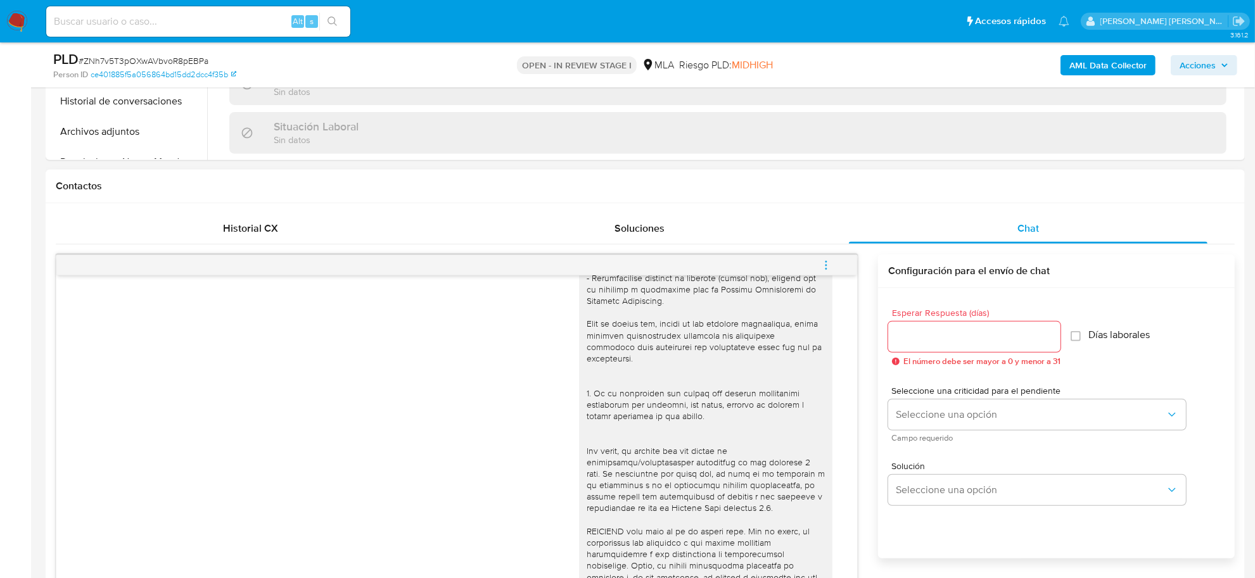
scroll to position [475, 0]
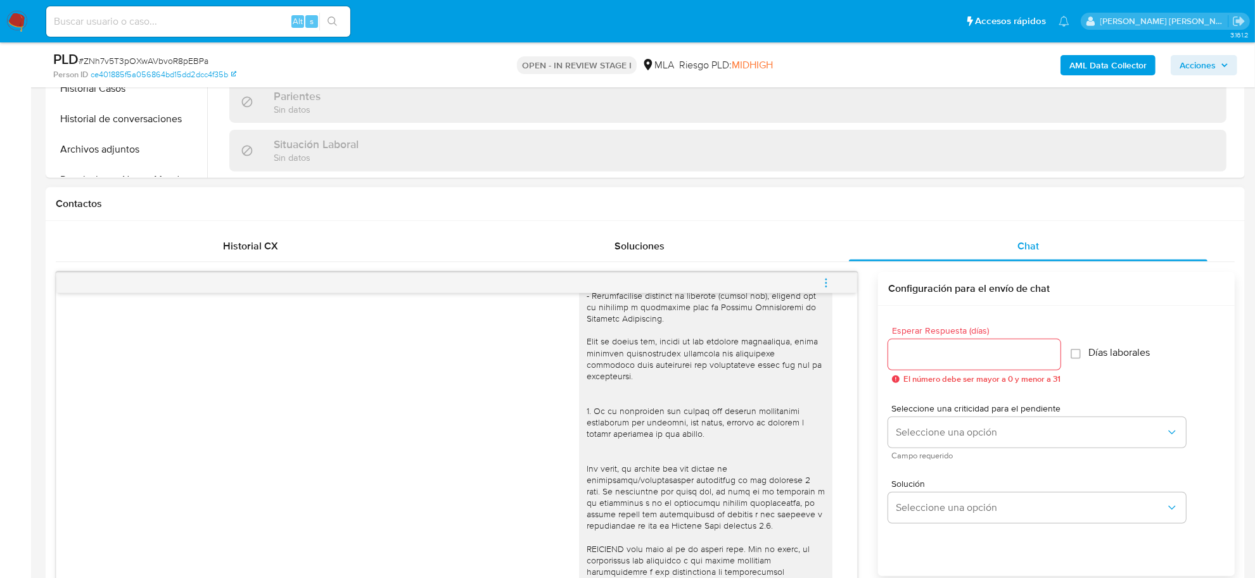
type textarea "Noelia Alejandra, esperamos te encuentres bien. Notamos que tuviste oportunidad…"
click at [933, 353] on input "Esperar Respuesta (días)" at bounding box center [974, 355] width 172 height 16
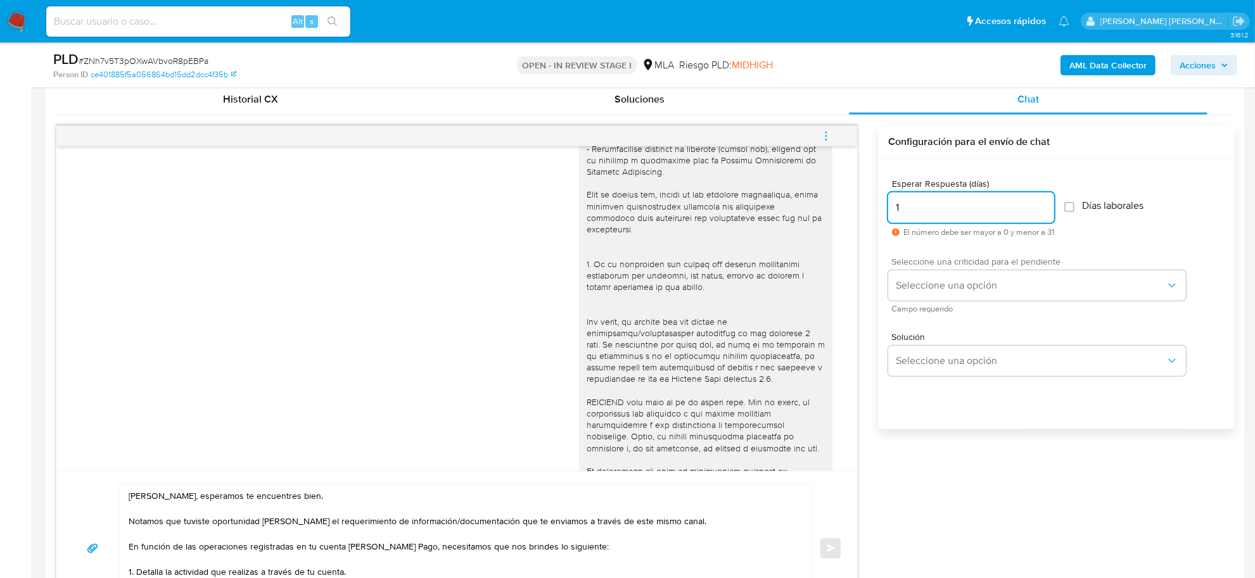
scroll to position [634, 0]
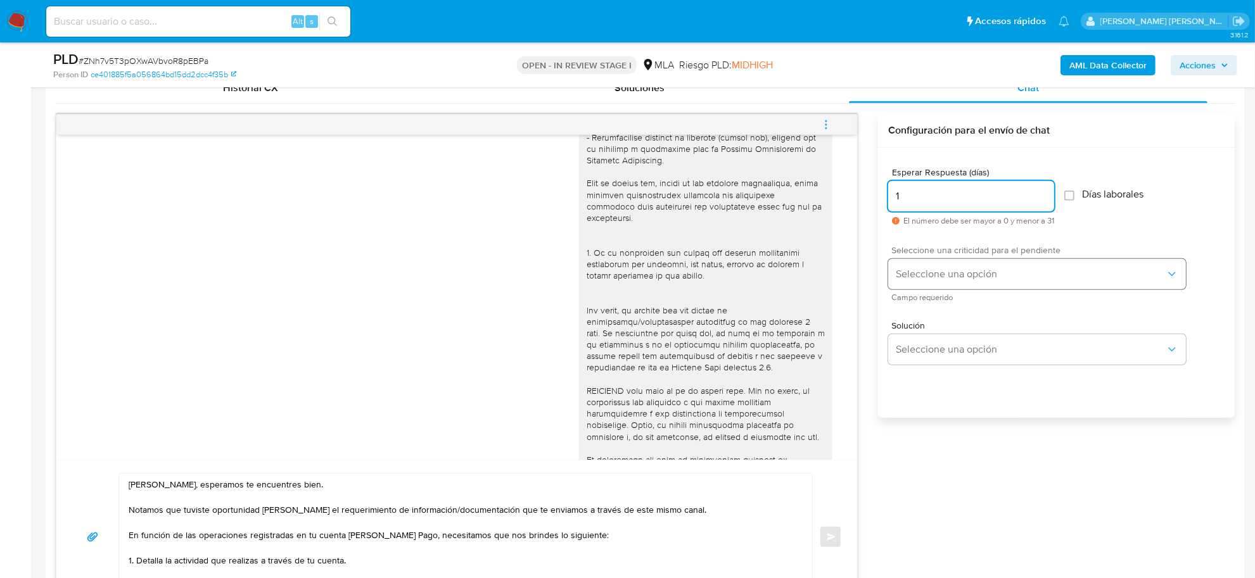
type input "1"
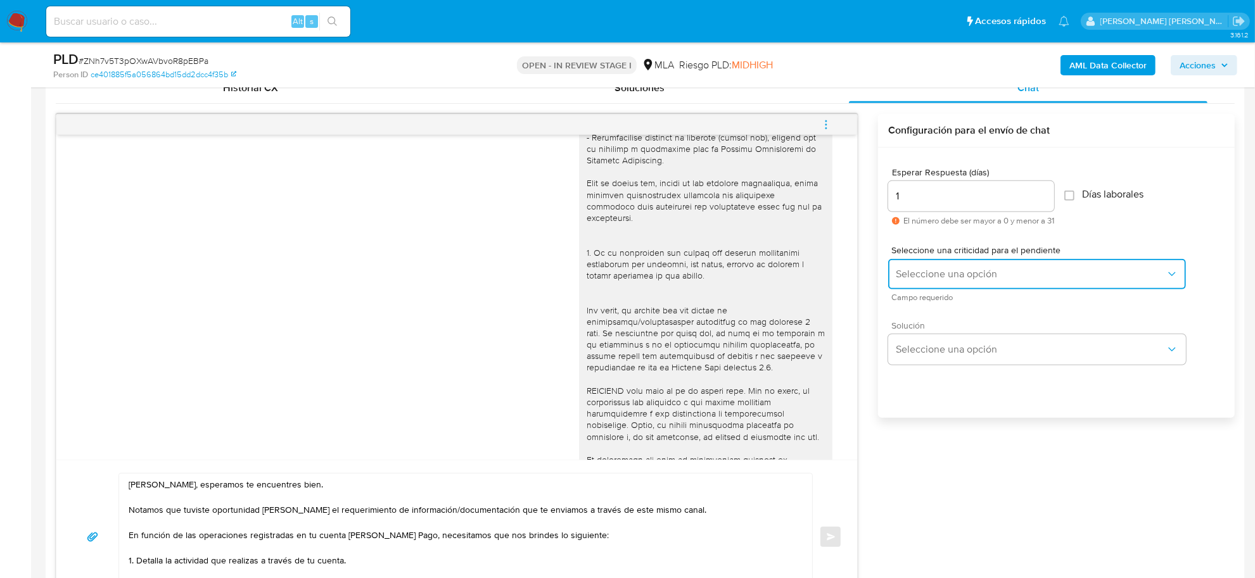
drag, startPoint x: 908, startPoint y: 274, endPoint x: 897, endPoint y: 330, distance: 57.4
click at [907, 274] on span "Seleccione una opción" at bounding box center [1031, 274] width 270 height 13
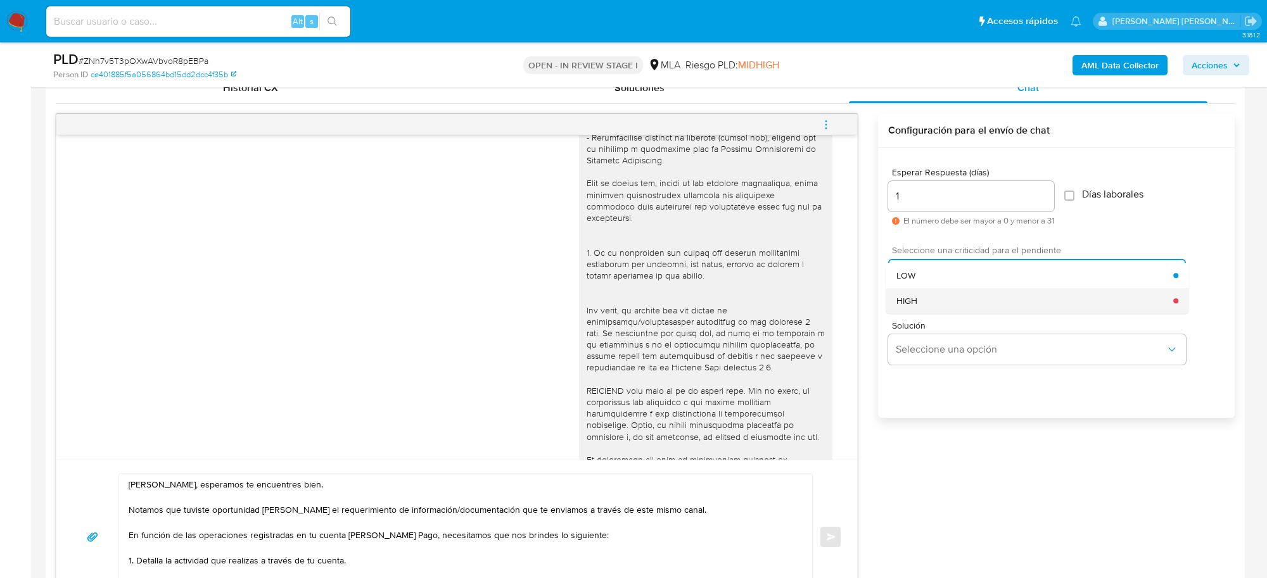
click at [908, 304] on span "HIGH" at bounding box center [906, 300] width 21 height 11
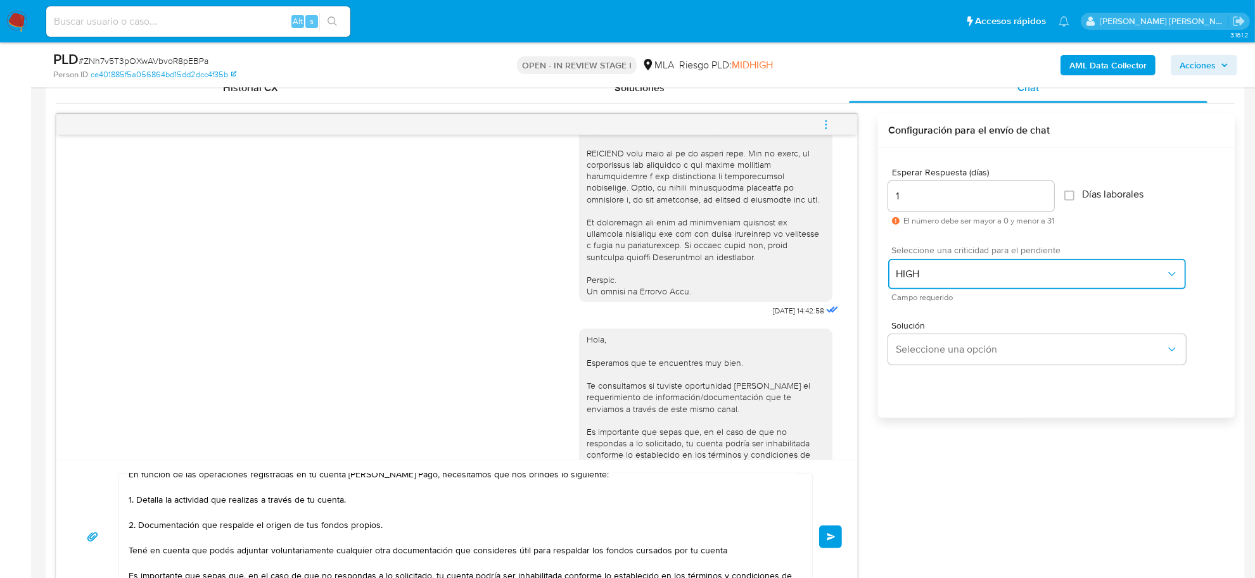
scroll to position [122, 0]
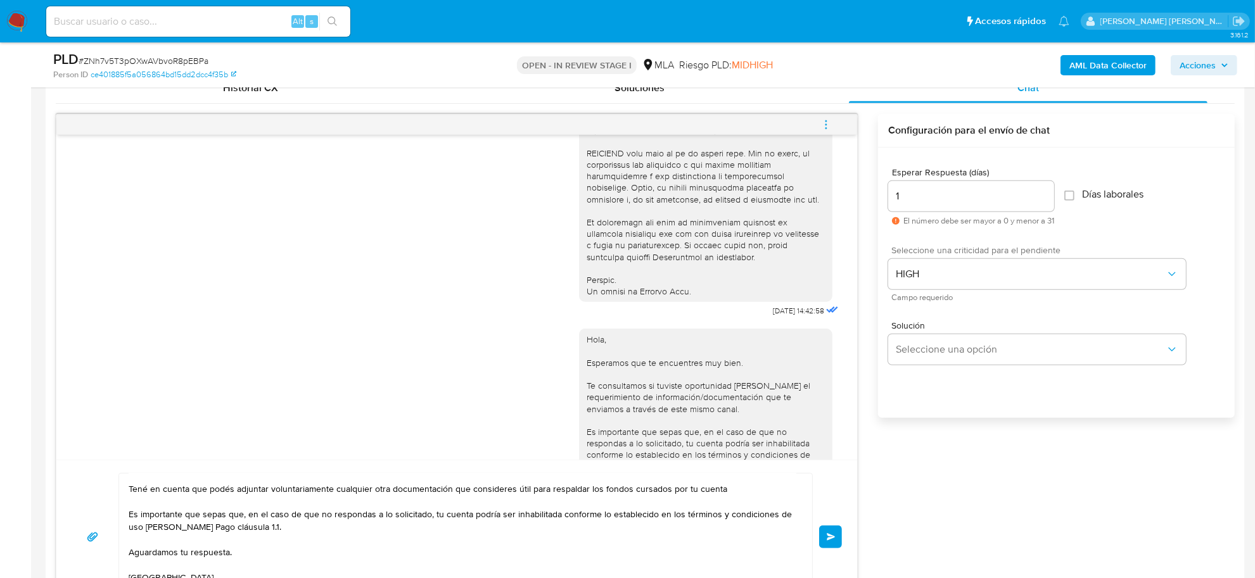
click at [821, 536] on button "Enviar" at bounding box center [830, 537] width 23 height 23
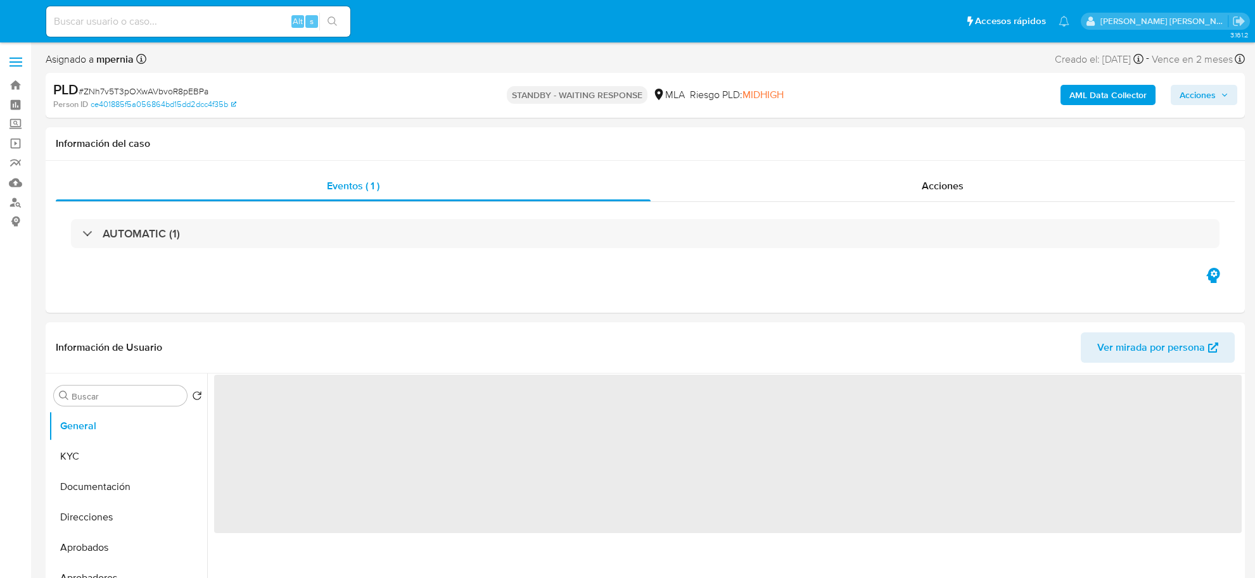
select select "10"
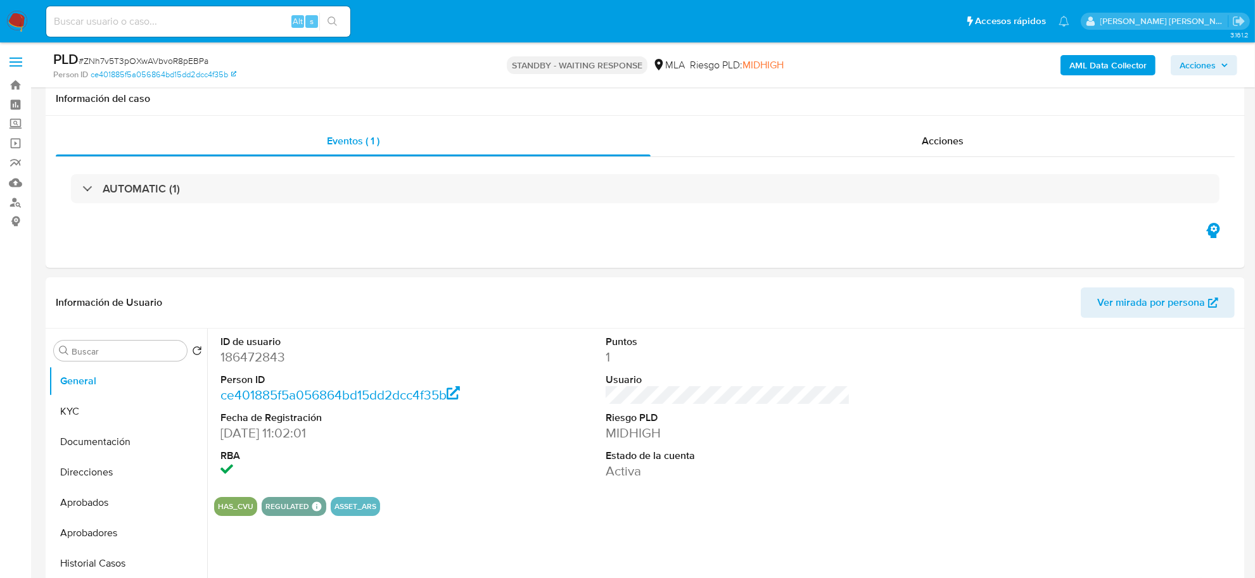
scroll to position [317, 0]
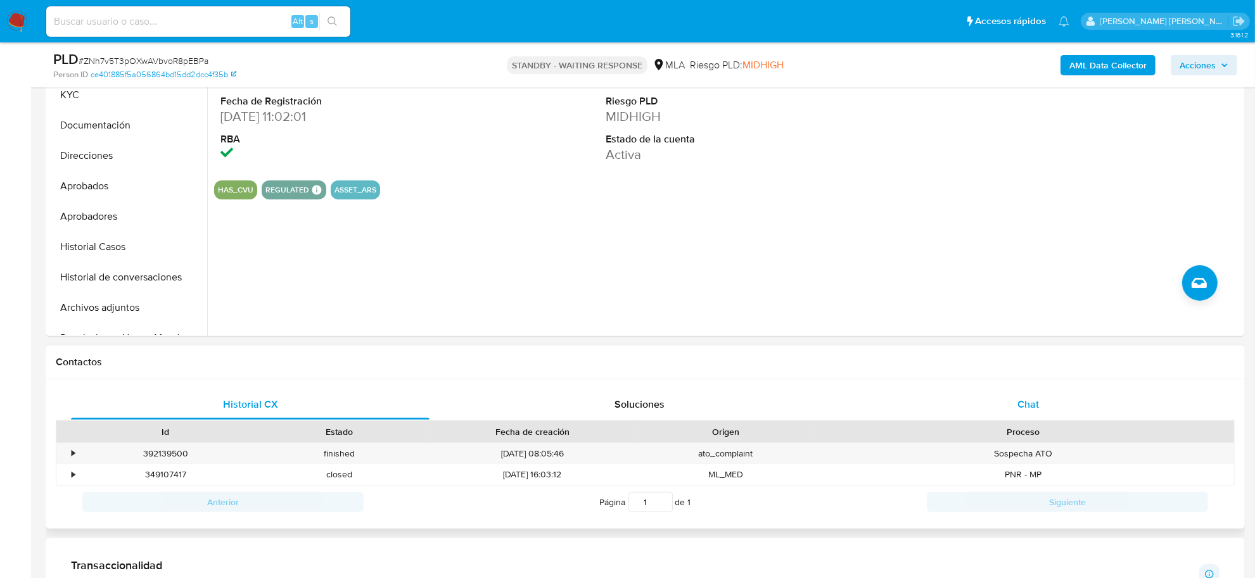
click at [1016, 404] on div "Chat" at bounding box center [1028, 405] width 359 height 30
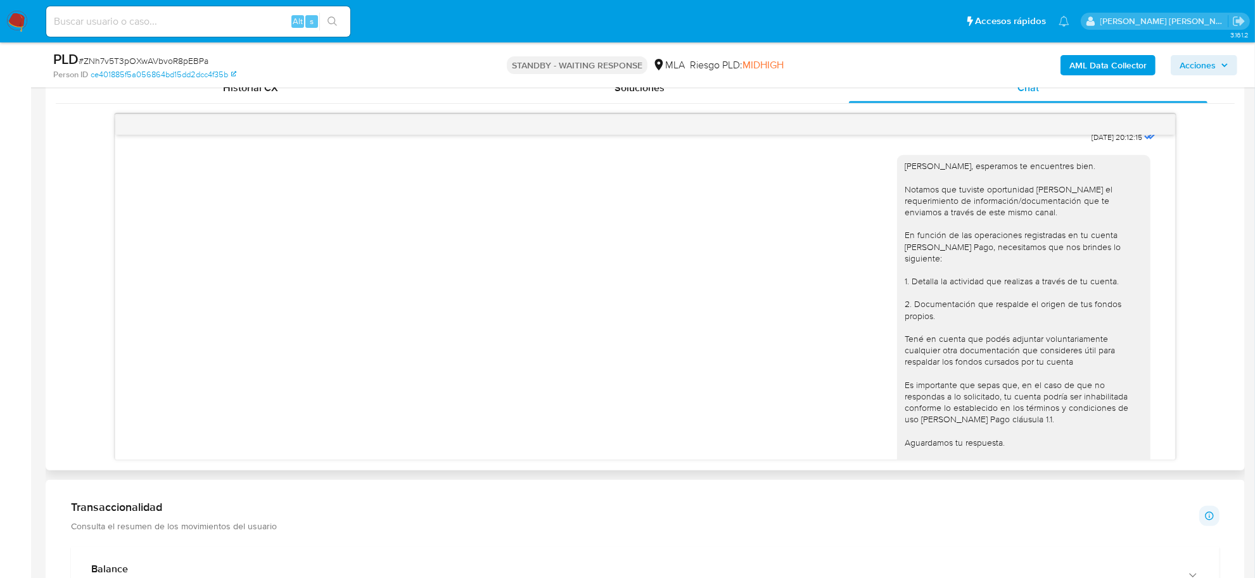
scroll to position [942, 0]
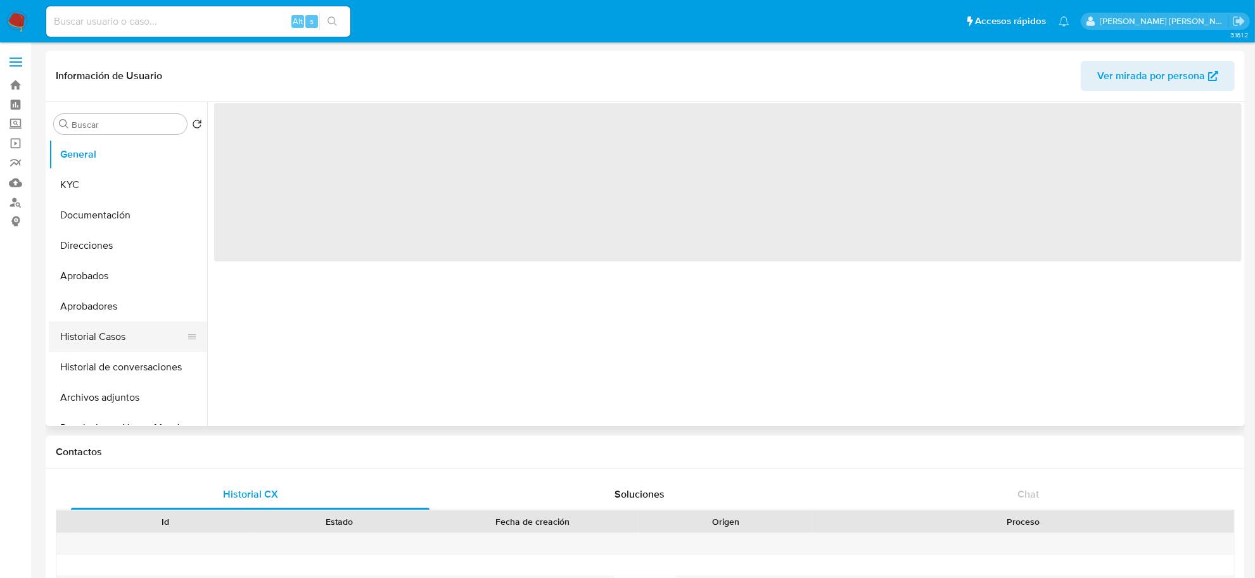
click at [91, 340] on button "Historial Casos" at bounding box center [123, 337] width 148 height 30
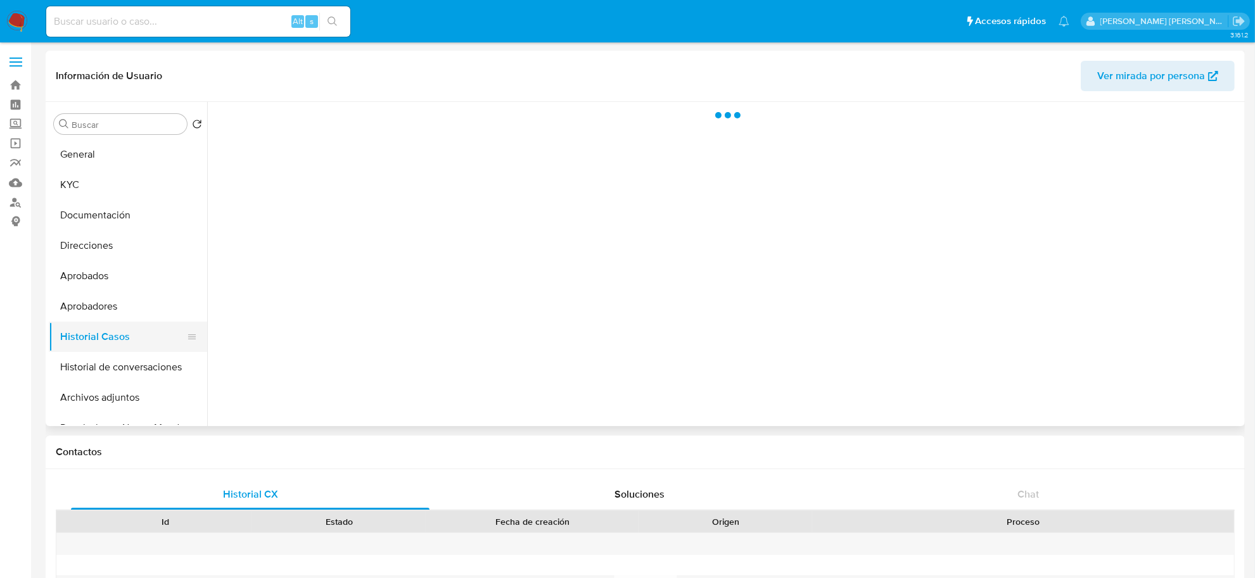
select select "10"
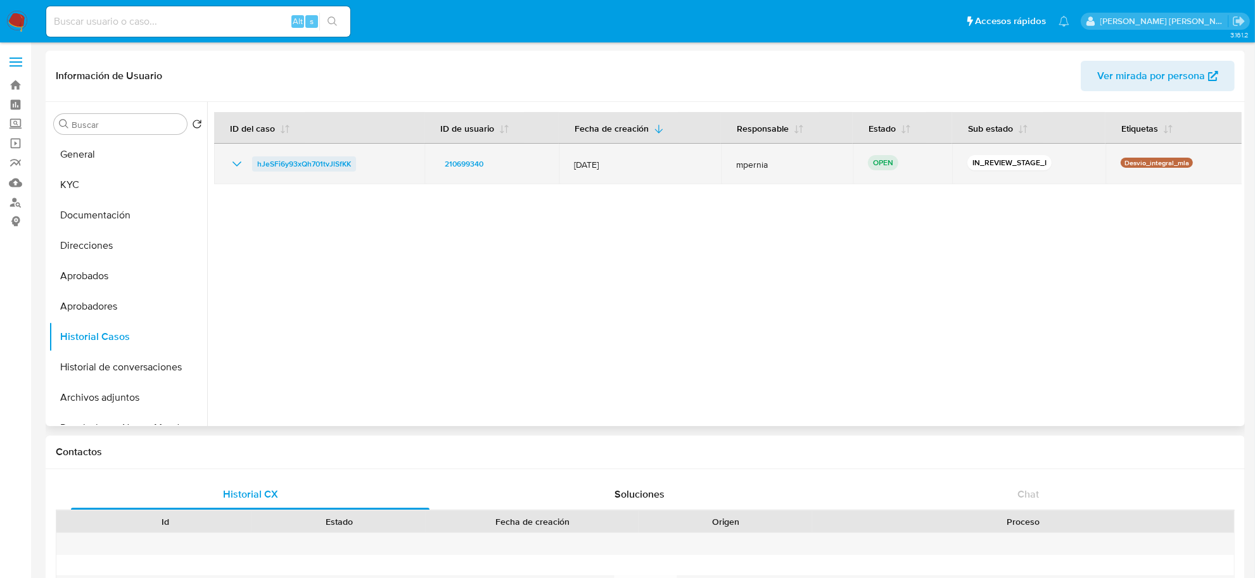
click at [312, 160] on span "hJeSFi6y93xQh701tvJlSfKK" at bounding box center [304, 163] width 94 height 15
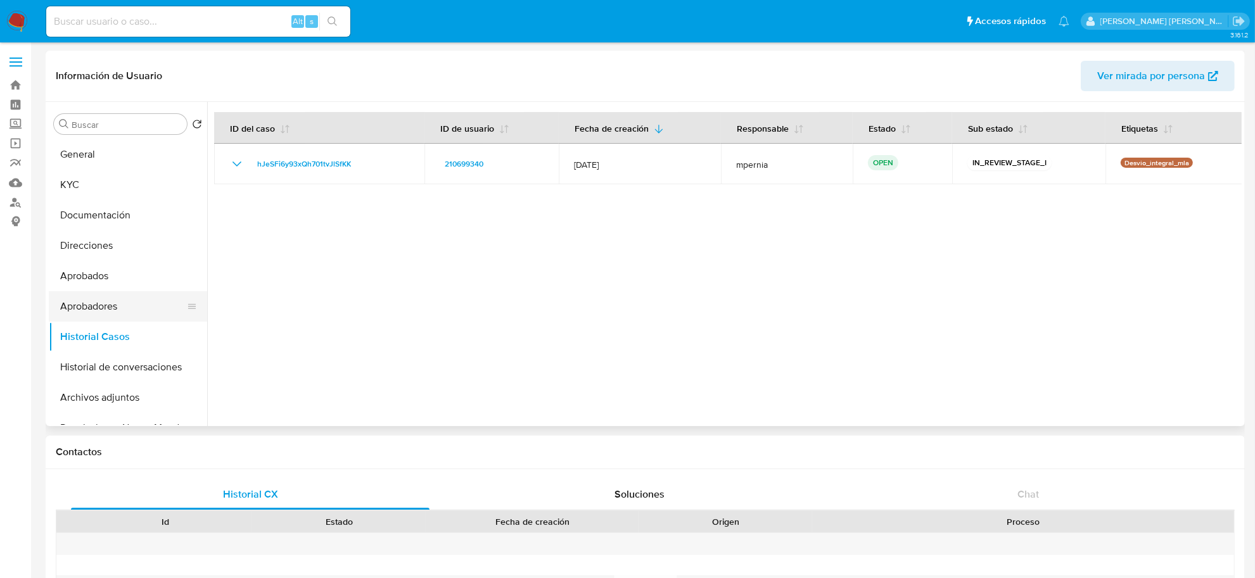
click at [84, 306] on button "Aprobadores" at bounding box center [123, 306] width 148 height 30
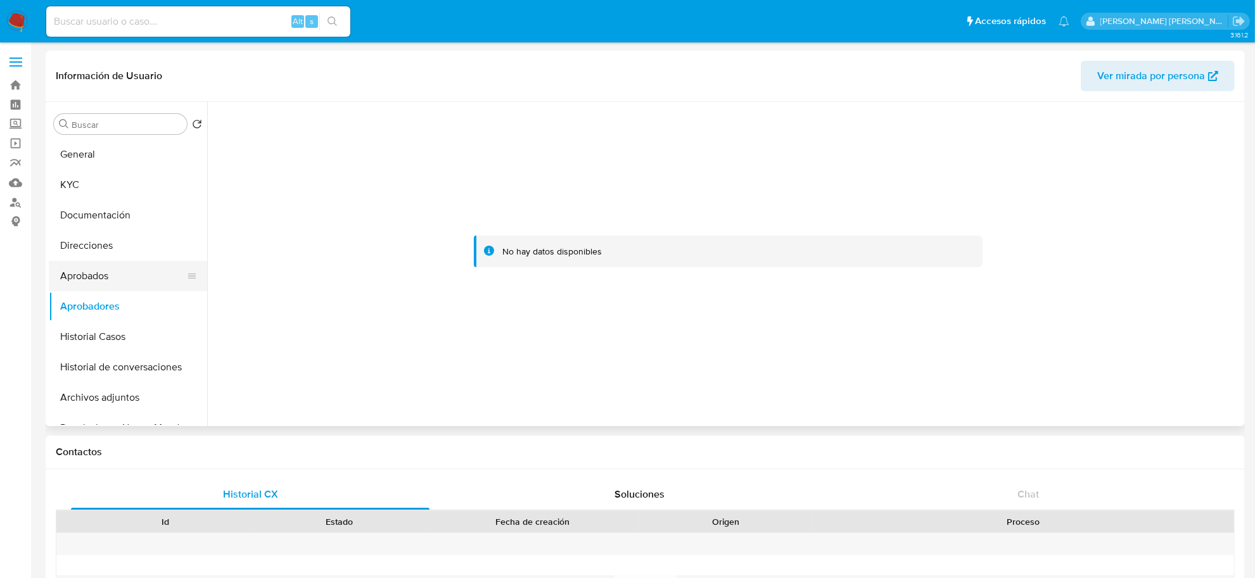
click at [102, 283] on button "Aprobados" at bounding box center [123, 276] width 148 height 30
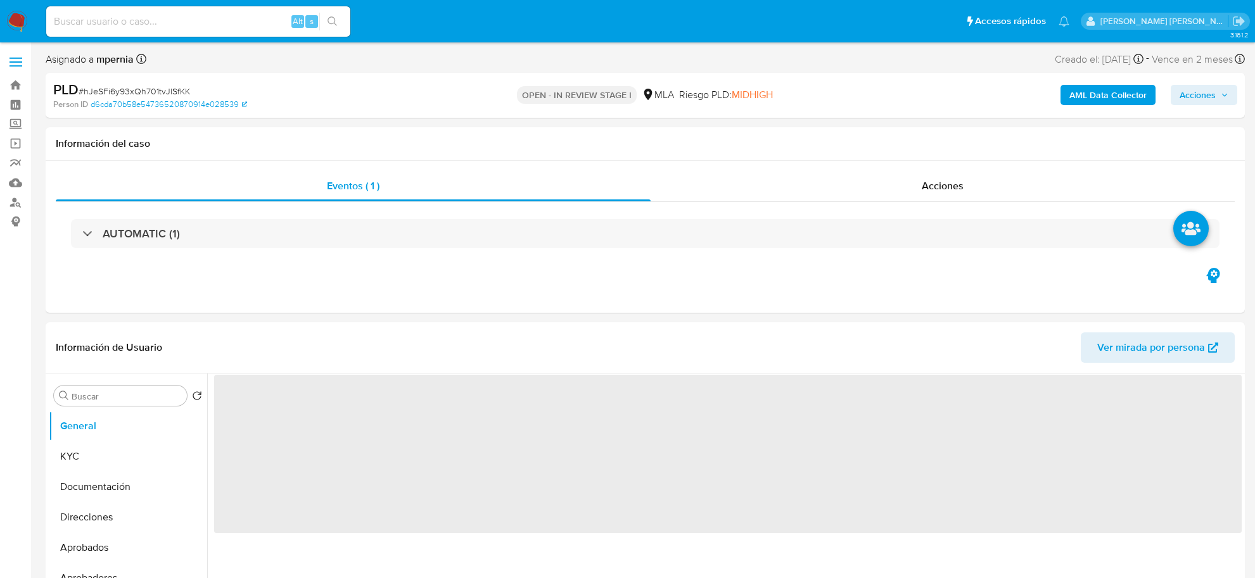
select select "10"
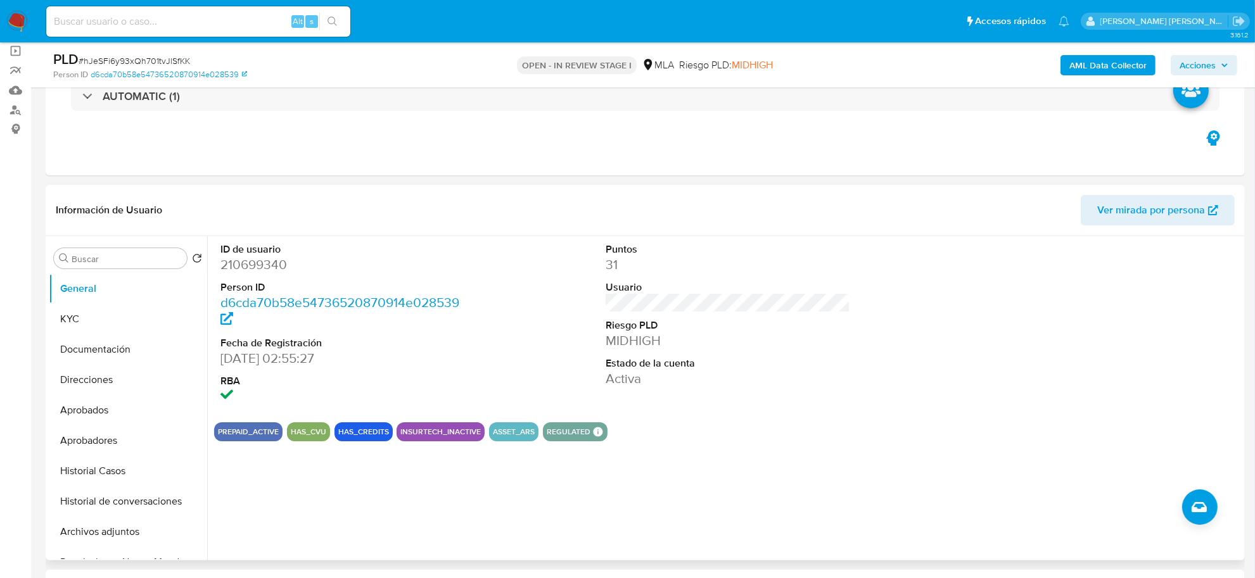
scroll to position [238, 0]
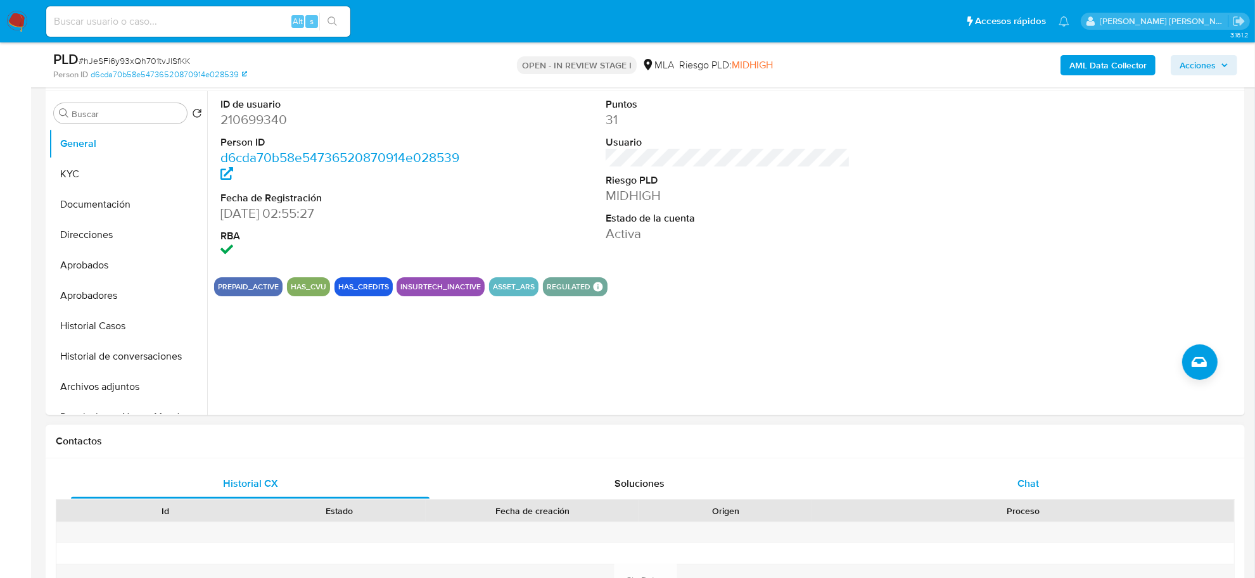
click at [1040, 487] on div "Chat" at bounding box center [1028, 484] width 359 height 30
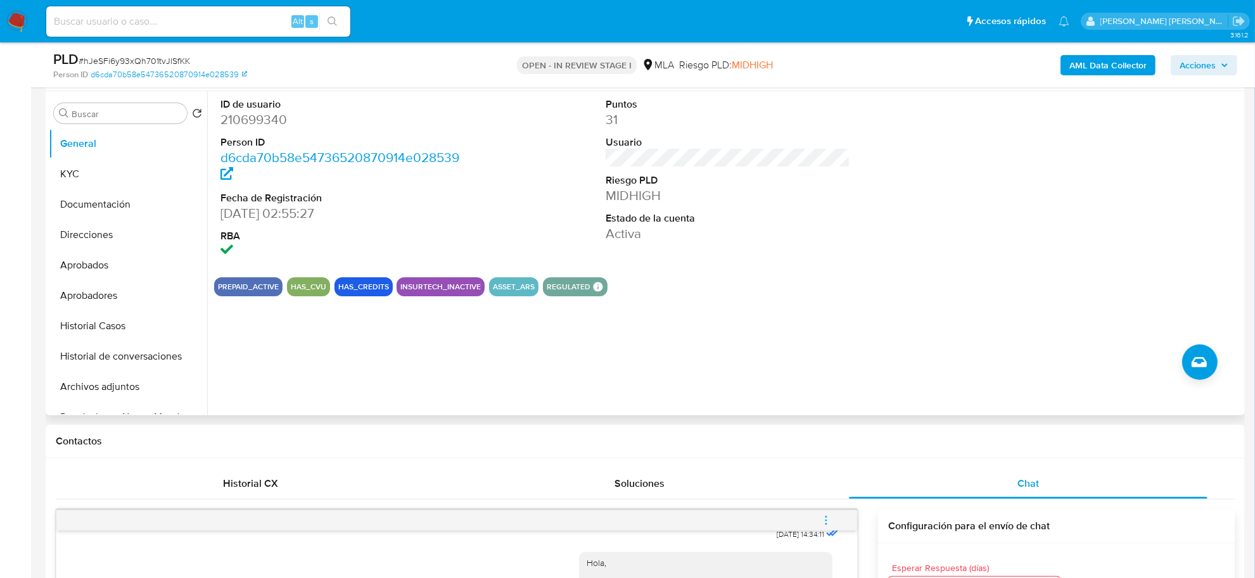
scroll to position [0, 0]
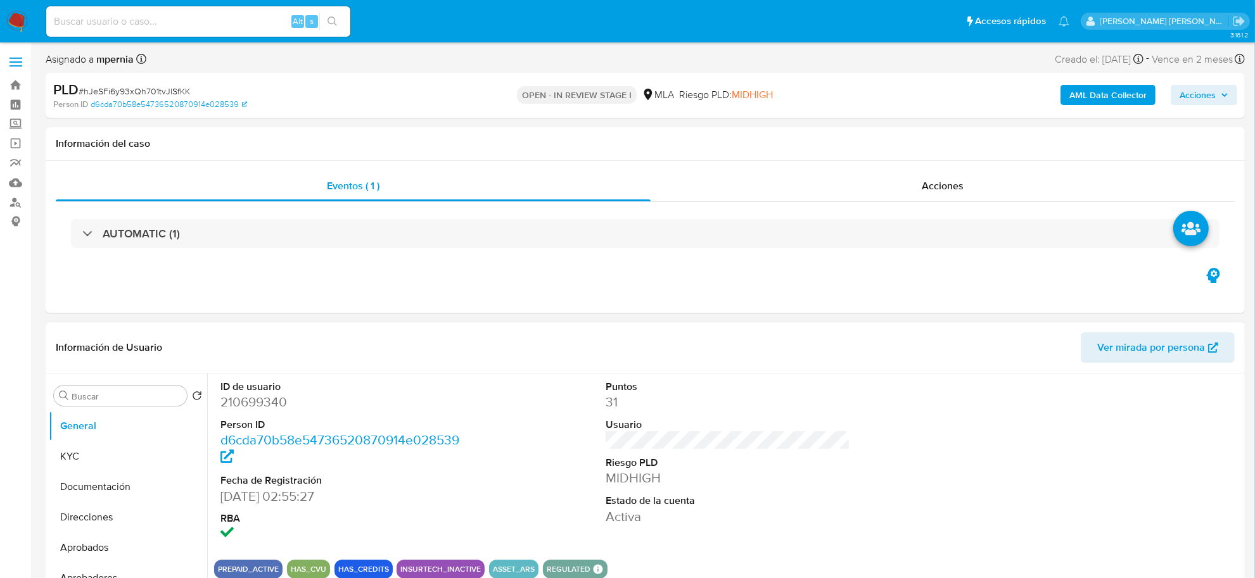
click at [1138, 355] on span "Ver mirada por persona" at bounding box center [1151, 348] width 108 height 30
click at [83, 461] on button "KYC" at bounding box center [123, 457] width 148 height 30
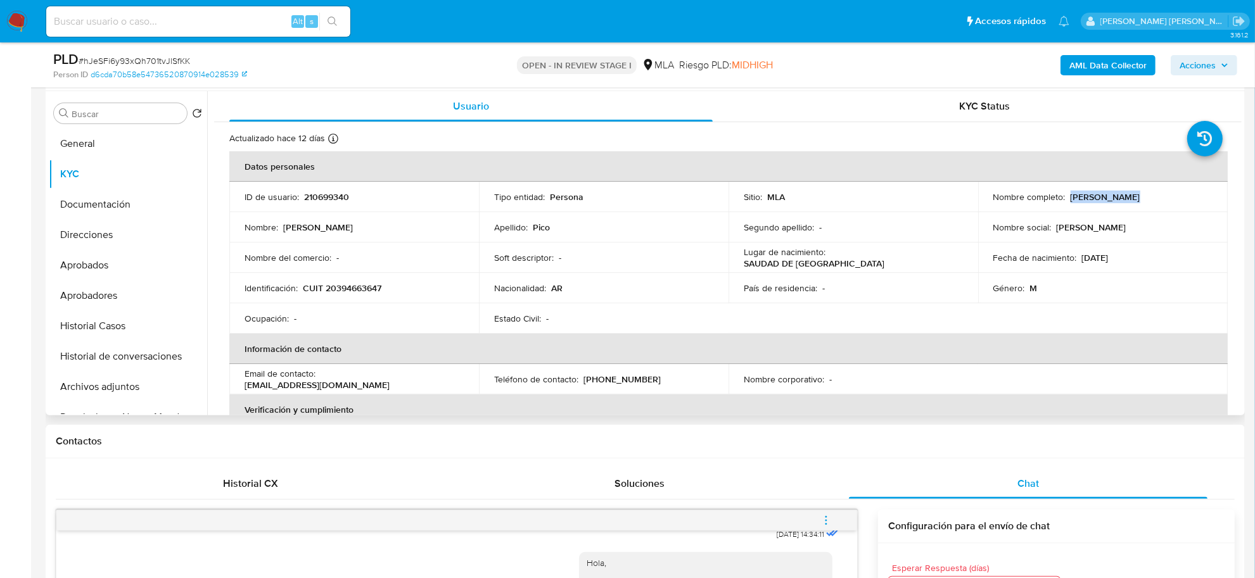
drag, startPoint x: 1066, startPoint y: 197, endPoint x: 1122, endPoint y: 201, distance: 56.5
click at [1122, 201] on div "Nombre completo : Gianluca Pico" at bounding box center [1102, 196] width 219 height 11
click at [92, 209] on button "Documentación" at bounding box center [123, 204] width 148 height 30
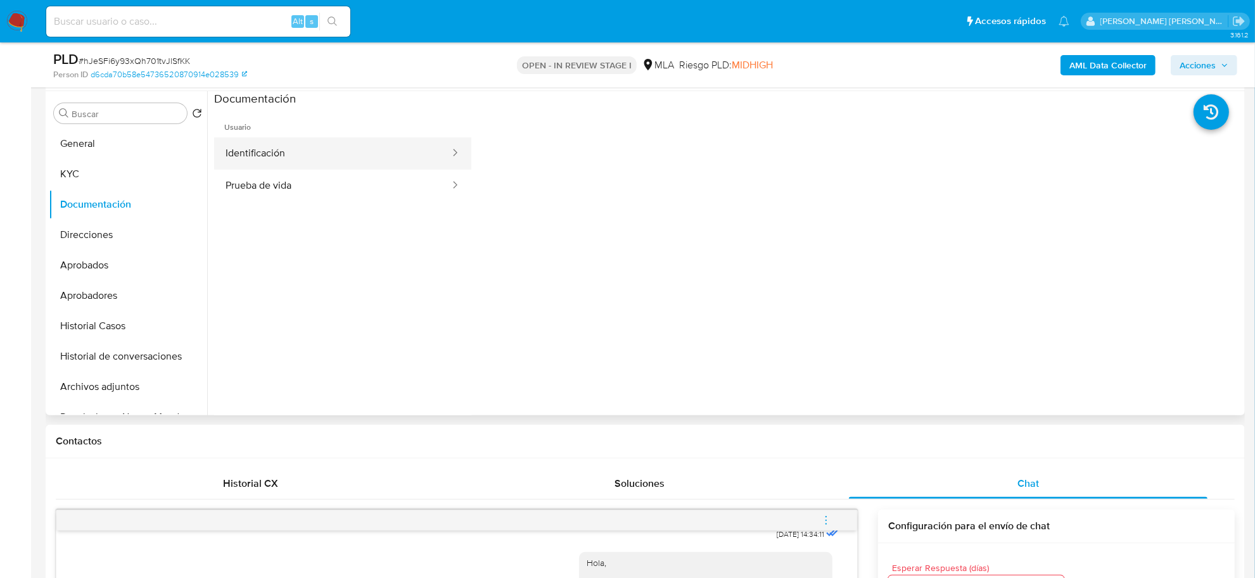
click at [378, 147] on button "Identificación" at bounding box center [332, 153] width 237 height 32
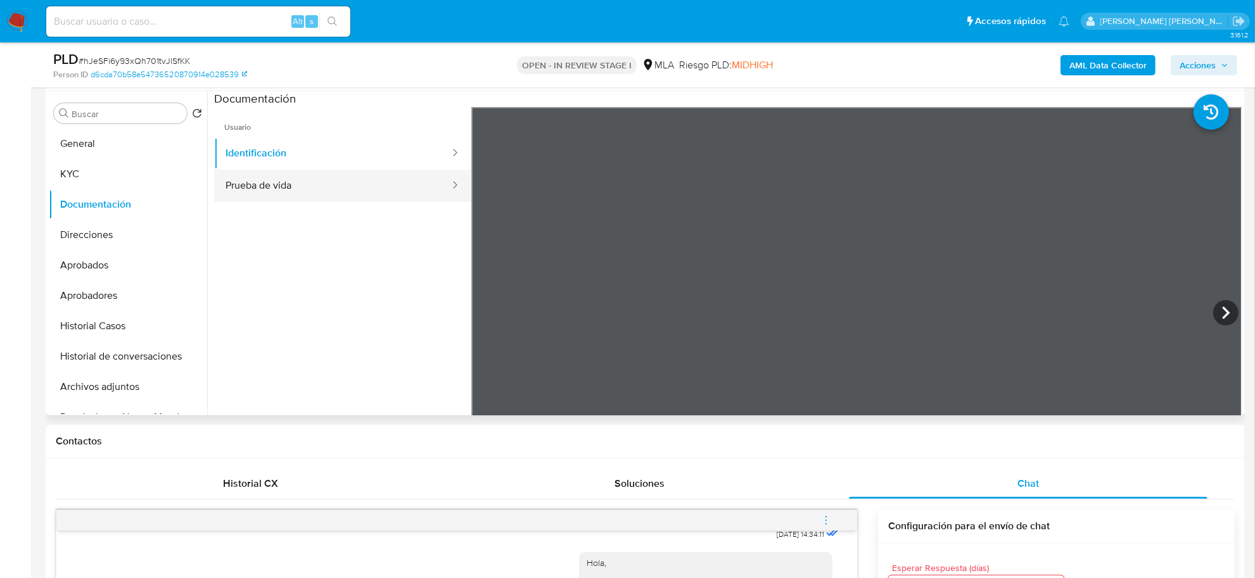
click at [309, 193] on button "Prueba de vida" at bounding box center [332, 186] width 237 height 32
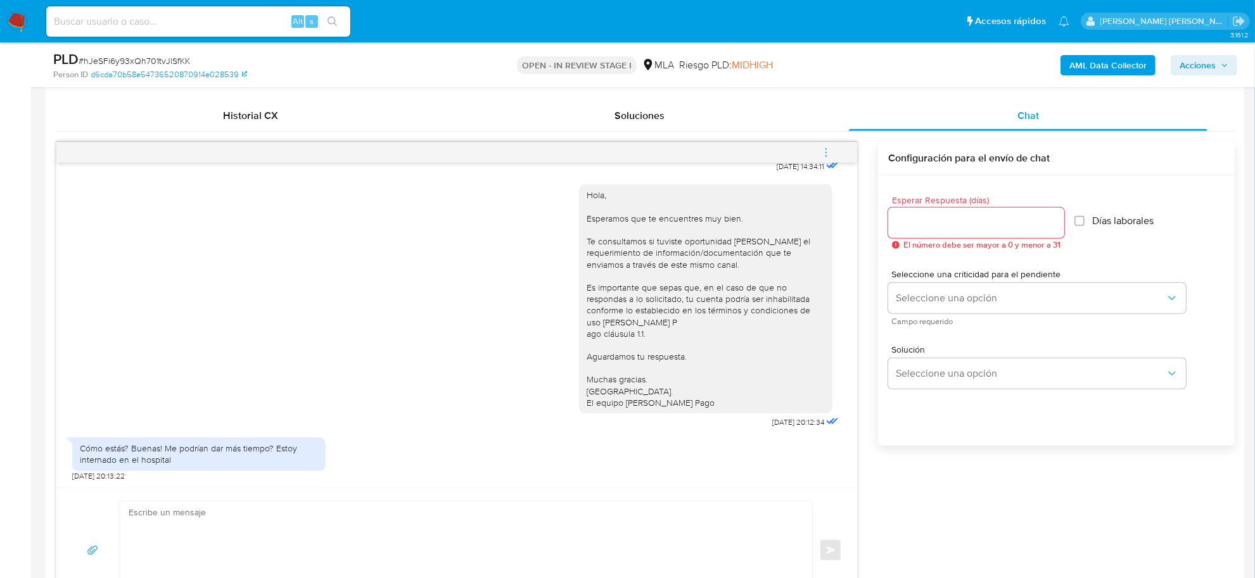
scroll to position [634, 0]
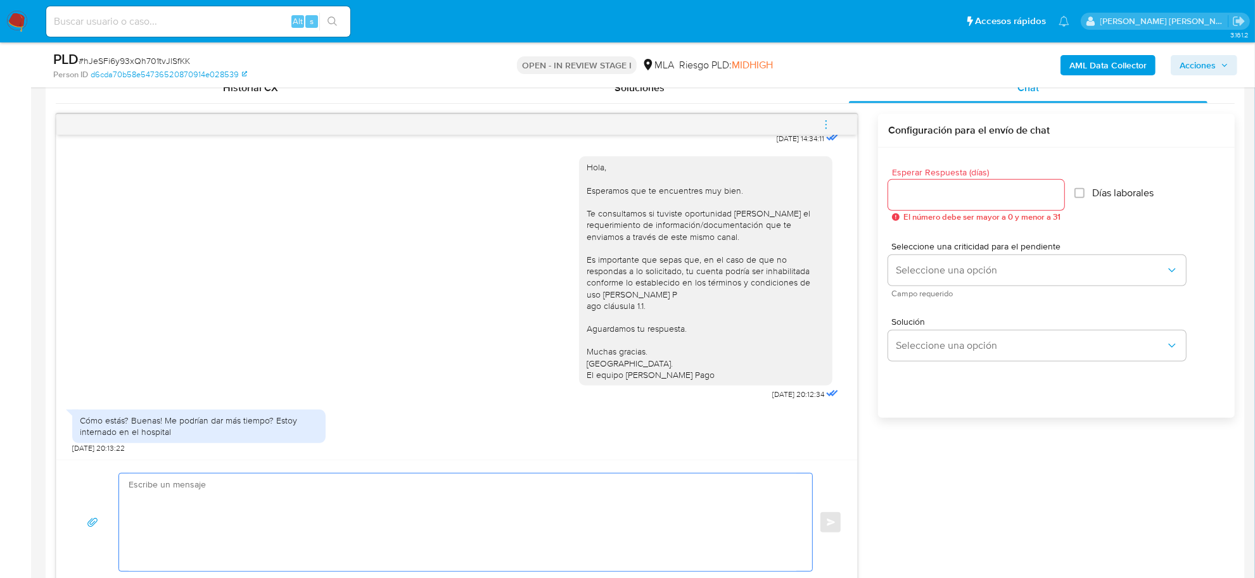
click at [283, 488] on textarea at bounding box center [463, 523] width 668 height 98
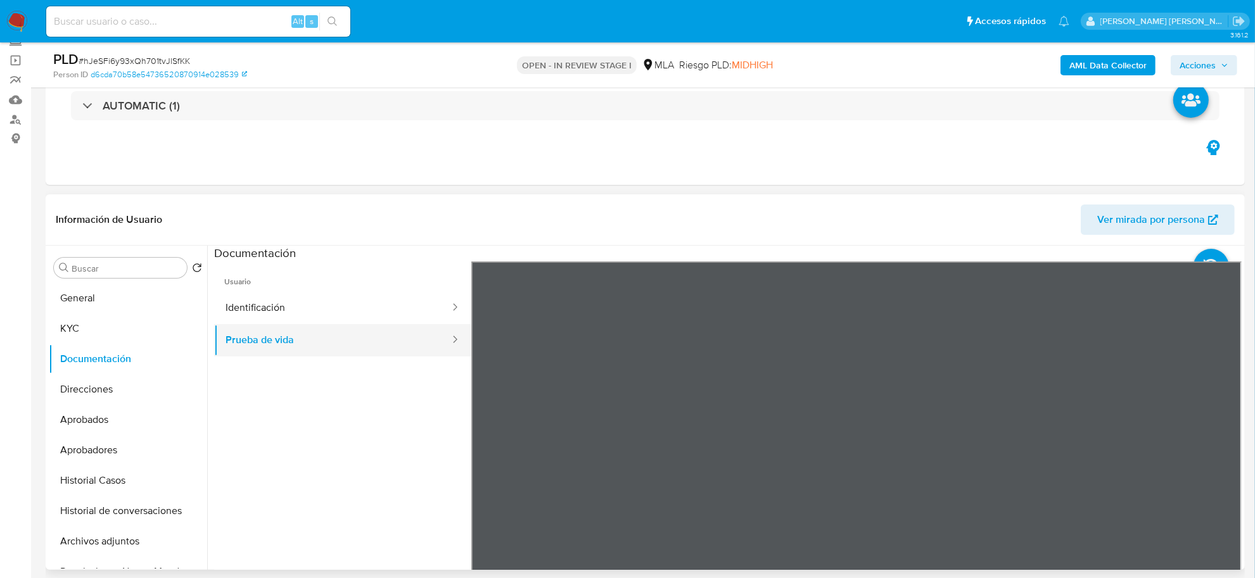
scroll to position [79, 0]
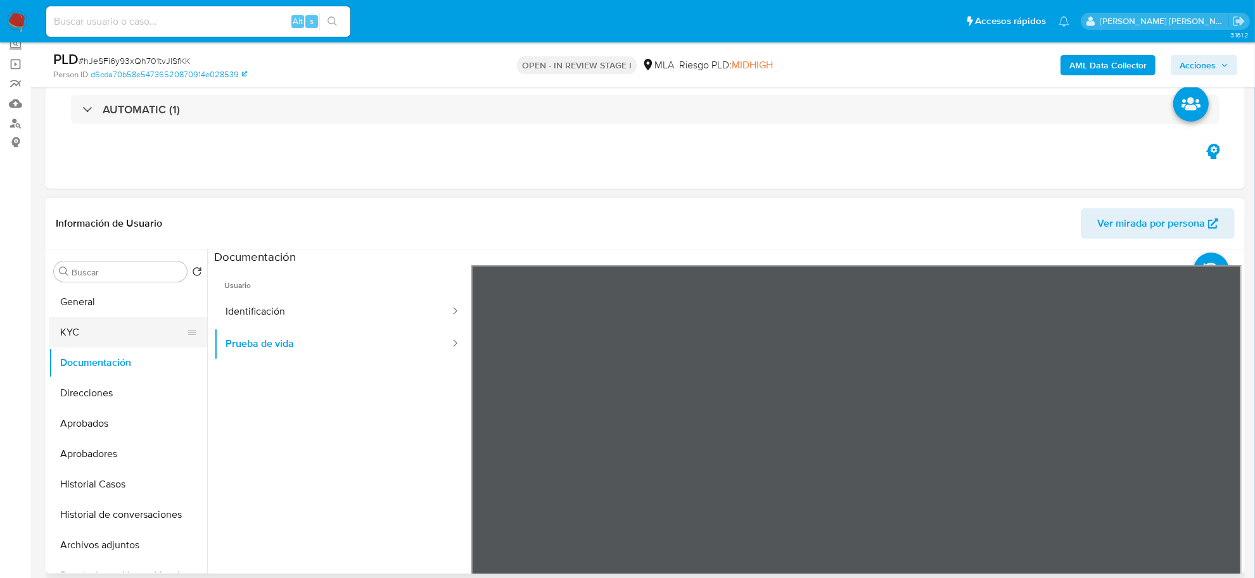
click at [103, 335] on button "KYC" at bounding box center [123, 332] width 148 height 30
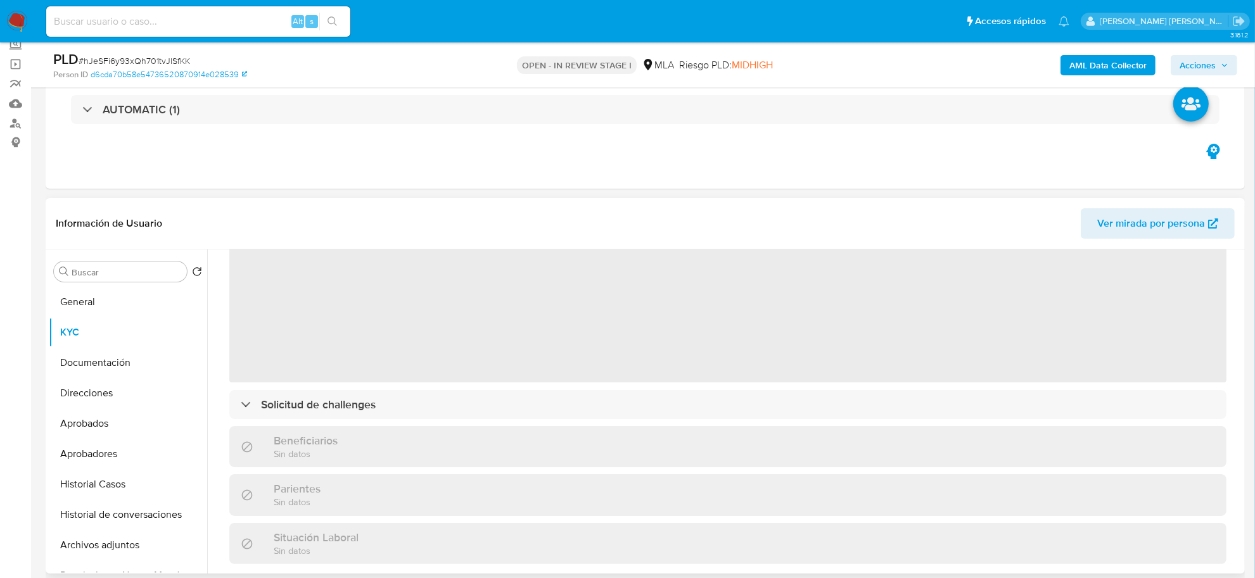
scroll to position [0, 0]
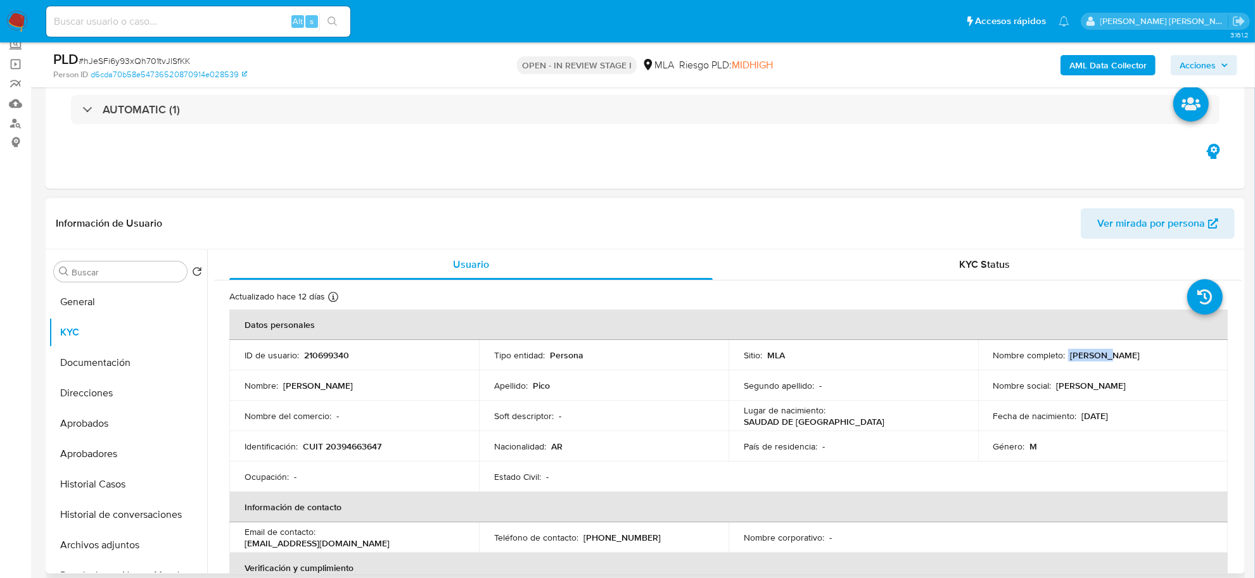
drag, startPoint x: 1064, startPoint y: 355, endPoint x: 1100, endPoint y: 355, distance: 35.5
click at [1100, 355] on div "Nombre completo : Gianluca Pico" at bounding box center [1102, 355] width 219 height 11
copy div "Gianluca"
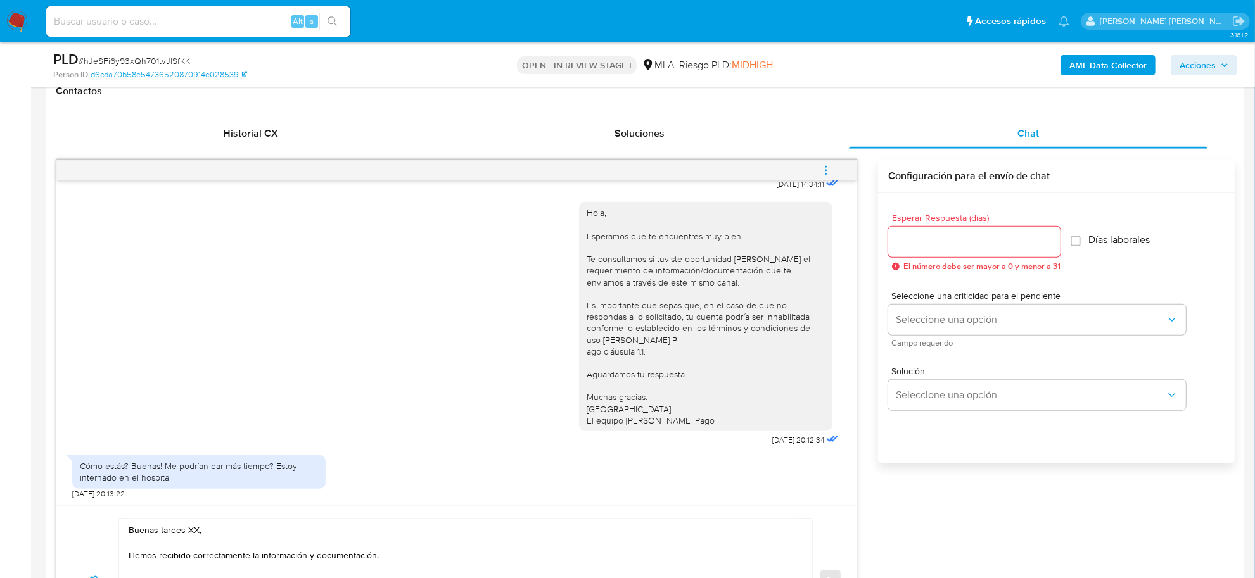
scroll to position [713, 0]
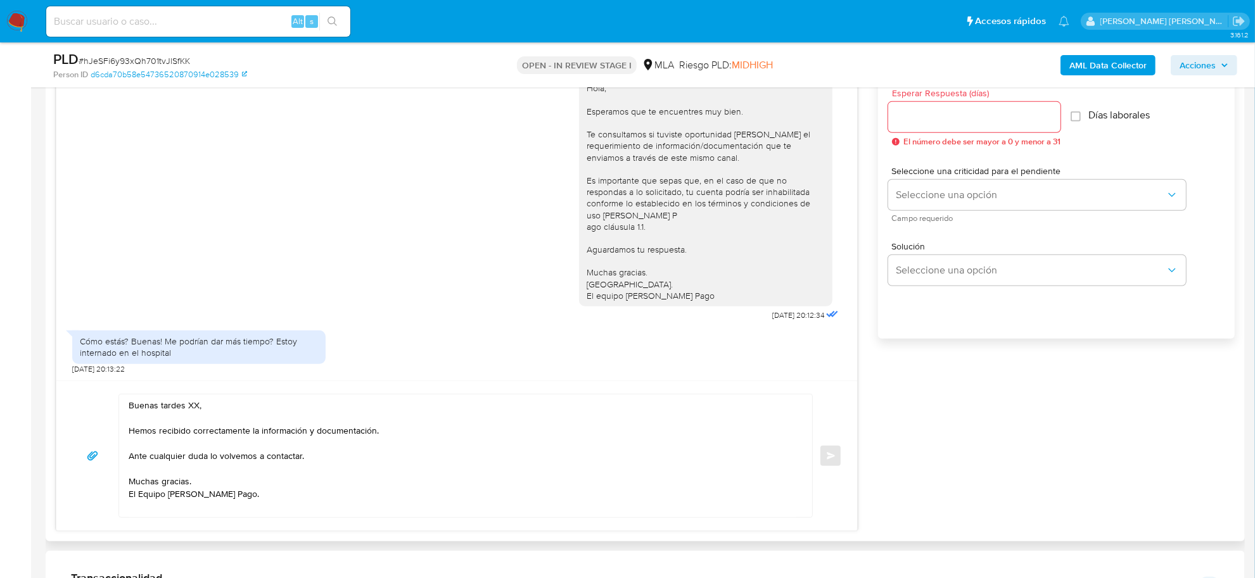
click at [191, 407] on textarea "Buenas tardes XX, Hemos recibido correctamente la información y documentación. …" at bounding box center [463, 456] width 668 height 123
paste textarea "Gianluca"
click at [191, 407] on textarea "Buenas tardes Gianluca, Hemos recibido correctamente la información y documenta…" at bounding box center [463, 456] width 668 height 123
drag, startPoint x: 198, startPoint y: 480, endPoint x: 134, endPoint y: 478, distance: 63.4
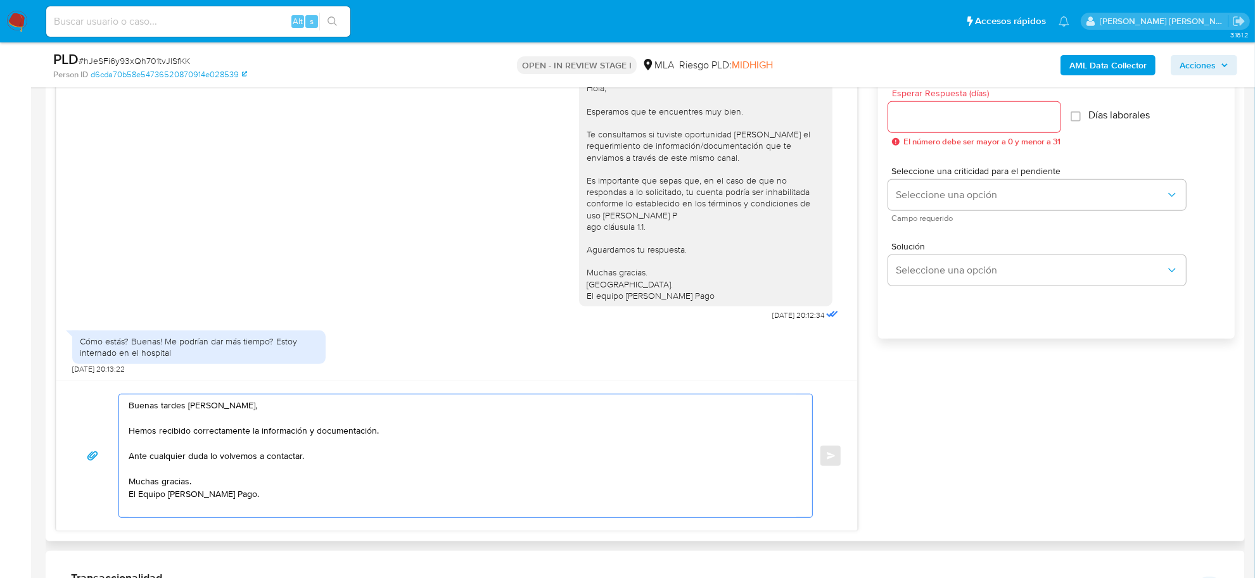
click at [129, 478] on textarea "Buenas tardes Gianluca, Hemos recibido correctamente la información y documenta…" at bounding box center [463, 456] width 668 height 123
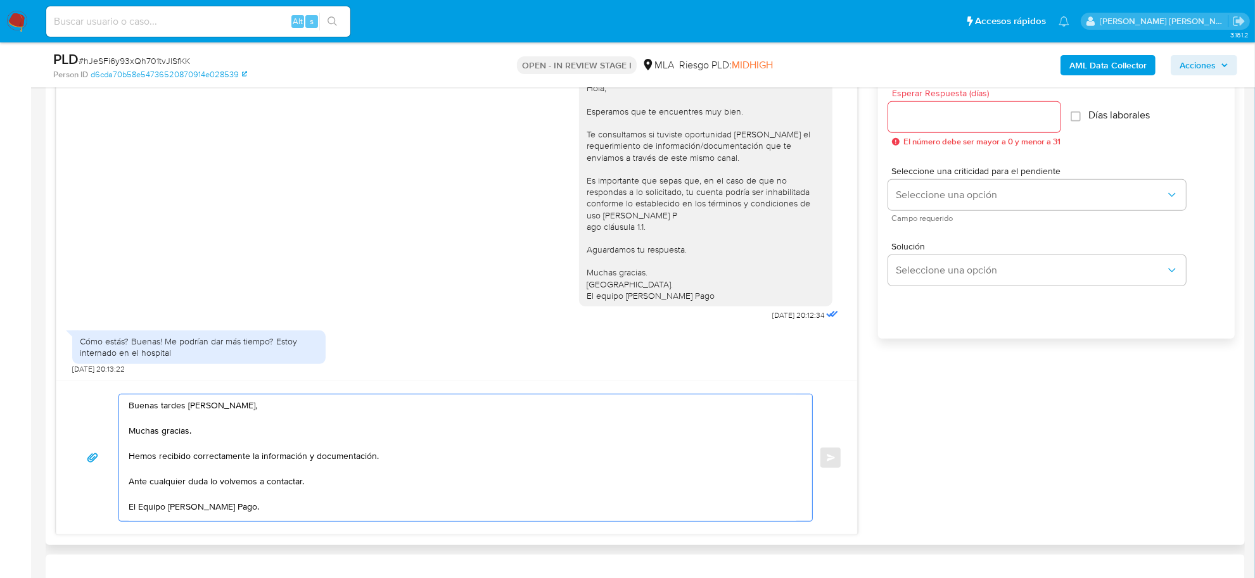
click at [200, 429] on textarea "Buenas tardes Gianluca, Muchas gracias. Hemos recibido correctamente la informa…" at bounding box center [463, 458] width 668 height 127
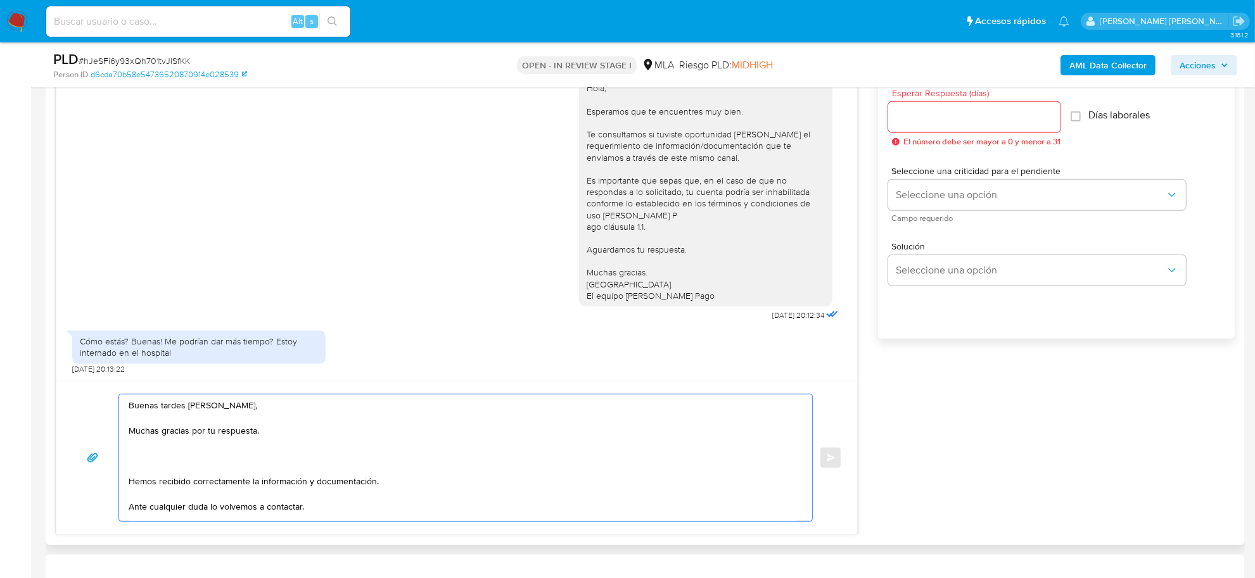
click at [251, 507] on textarea "Buenas tardes Gianluca, Muchas gracias por tu respuesta. Hemos recibido correct…" at bounding box center [463, 458] width 668 height 127
click at [249, 485] on textarea "Buenas tardes Gianluca, Muchas gracias por tu respuesta. Hemos recibido correct…" at bounding box center [463, 458] width 668 height 127
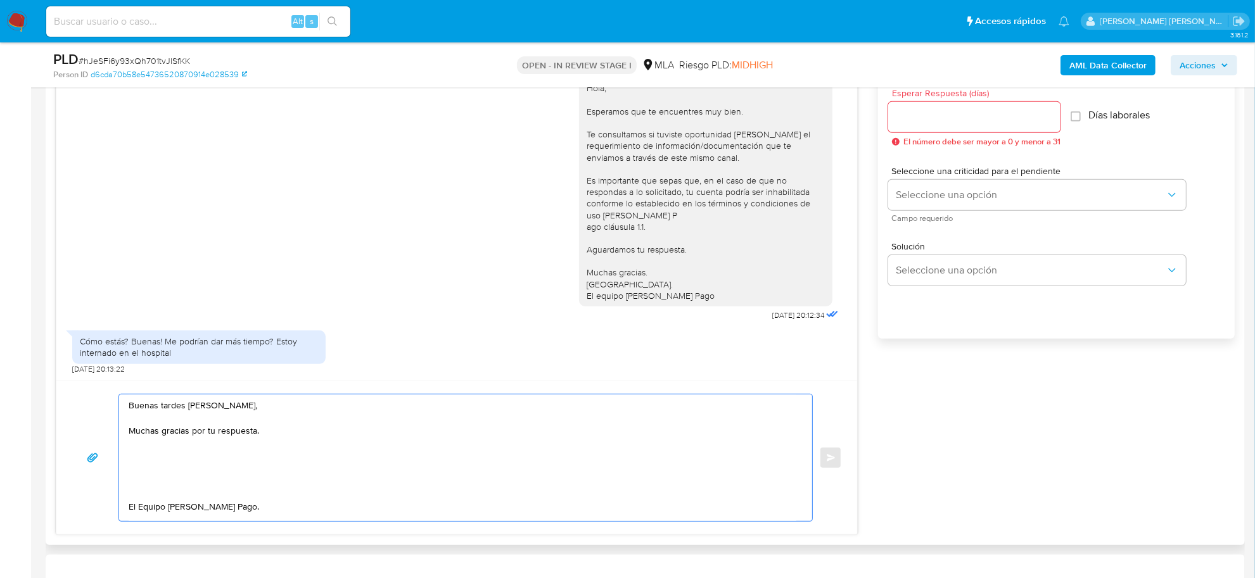
paste textarea "En función de las operaciones registradas en tu cuenta de Mercado Pago, necesit…"
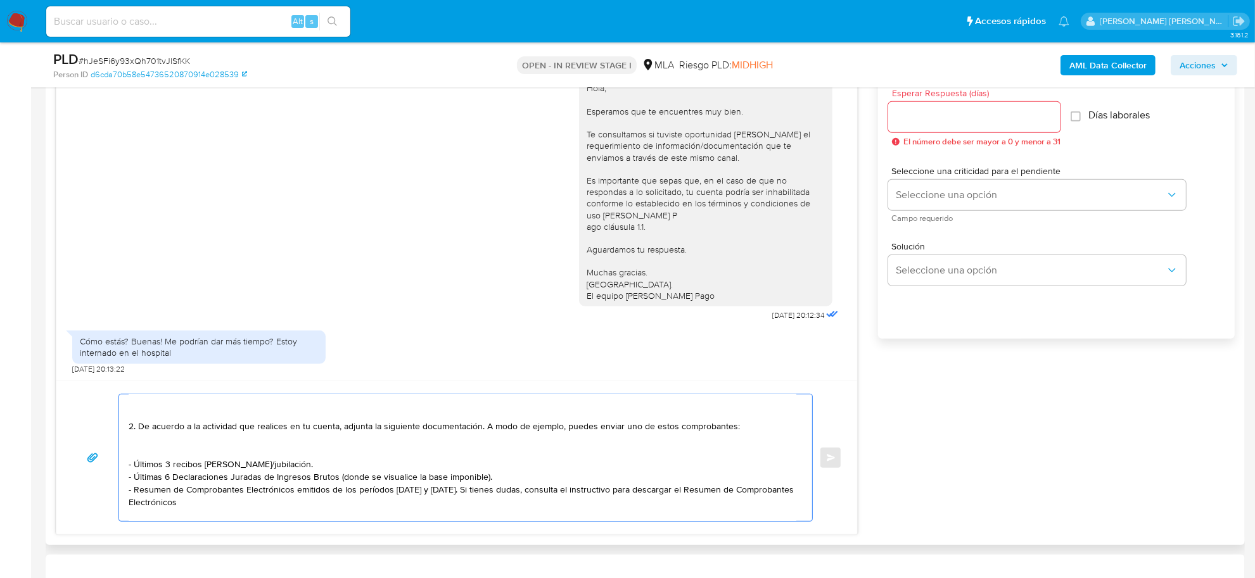
scroll to position [65, 0]
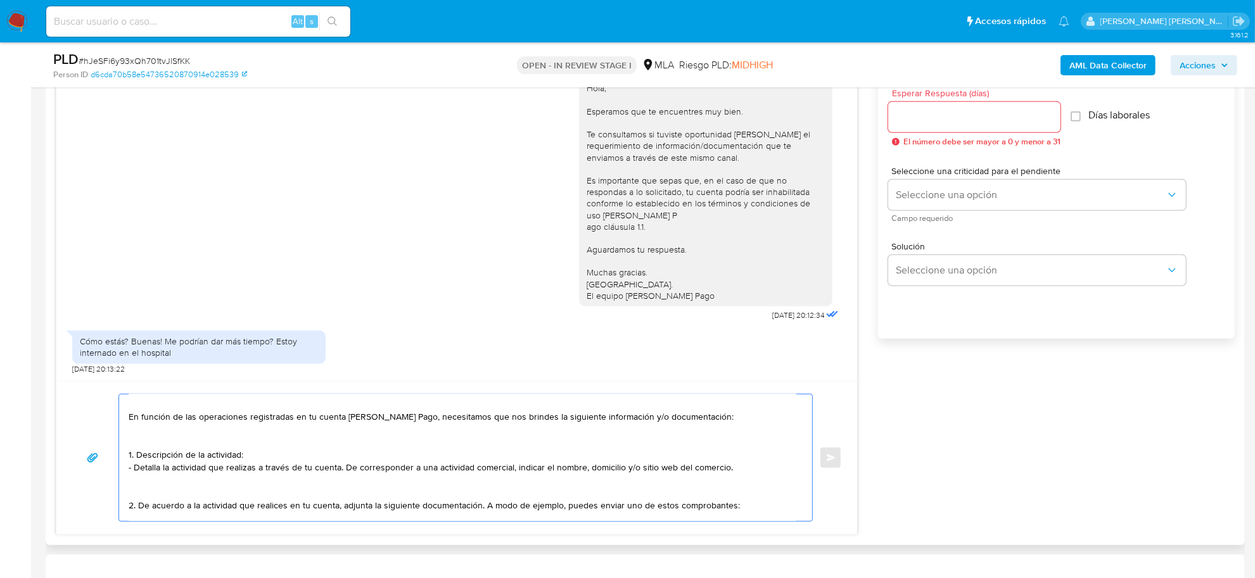
click at [165, 442] on textarea "Buenas tardes Gianluca, Muchas gracias por tu respuesta. En función de las oper…" at bounding box center [463, 458] width 668 height 127
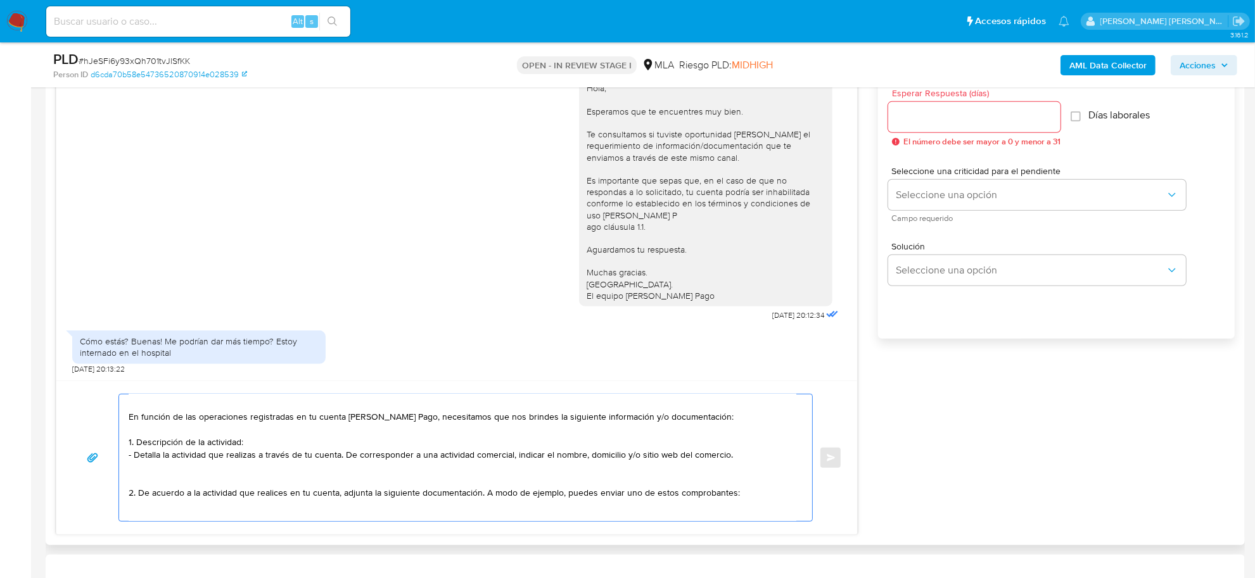
click at [540, 422] on textarea "Buenas tardes Gianluca, Muchas gracias por tu respuesta. En función de las oper…" at bounding box center [463, 458] width 668 height 127
drag, startPoint x: 577, startPoint y: 418, endPoint x: 702, endPoint y: 419, distance: 124.8
click at [702, 419] on textarea "Buenas tardes Gianluca, Muchas gracias por tu respuesta. En función de las oper…" at bounding box center [463, 458] width 668 height 127
drag, startPoint x: 134, startPoint y: 458, endPoint x: 136, endPoint y: 445, distance: 13.4
click at [136, 445] on textarea "Buenas tardes Gianluca, Muchas gracias por tu respuesta. En función de las oper…" at bounding box center [463, 458] width 668 height 127
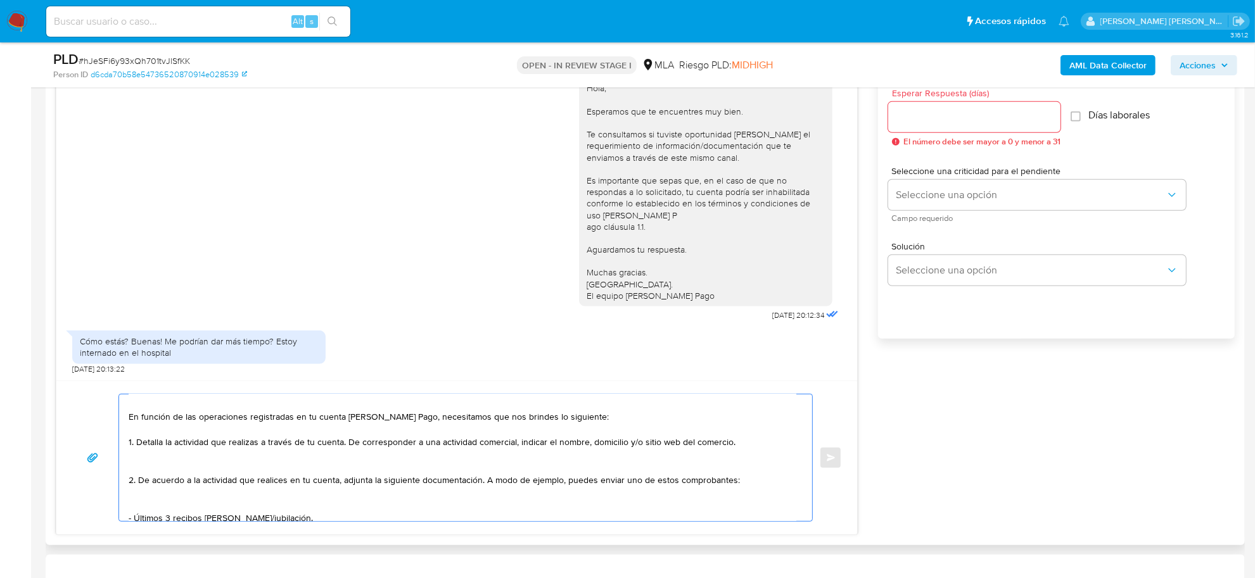
click at [347, 444] on textarea "Buenas tardes Gianluca, Muchas gracias por tu respuesta. En función de las oper…" at bounding box center [463, 458] width 668 height 127
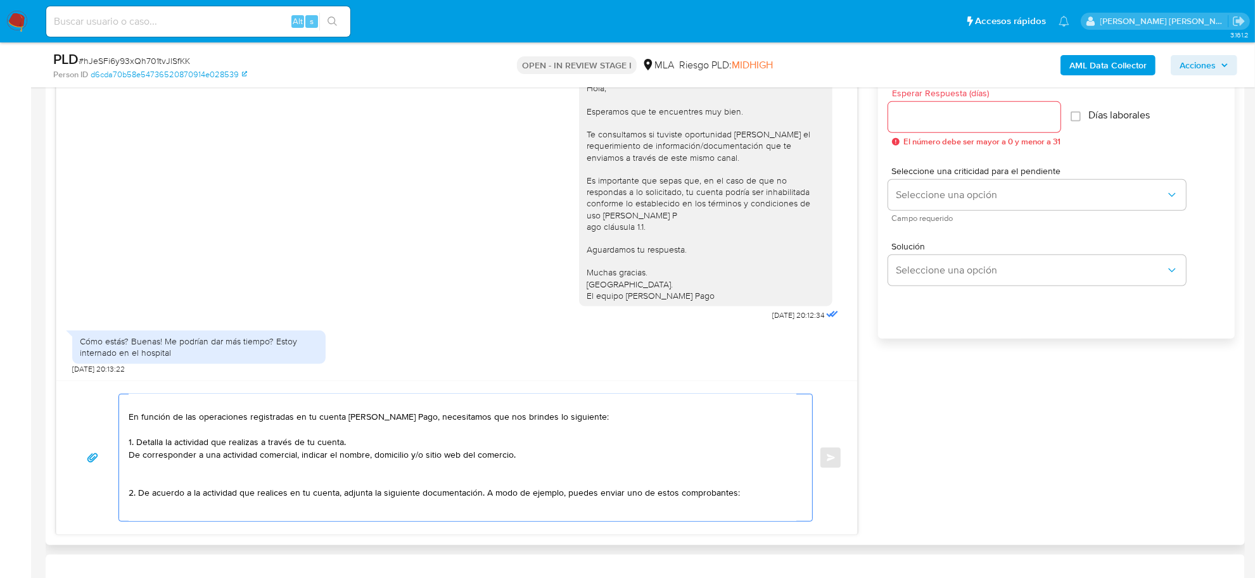
drag, startPoint x: 426, startPoint y: 493, endPoint x: 147, endPoint y: 496, distance: 278.8
click at [147, 496] on textarea "Buenas tardes Gianluca, Muchas gracias por tu respuesta. En función de las oper…" at bounding box center [463, 458] width 668 height 127
click at [198, 495] on textarea "Buenas tardes Gianluca, Muchas gracias por tu respuesta. En función de las oper…" at bounding box center [463, 458] width 668 height 127
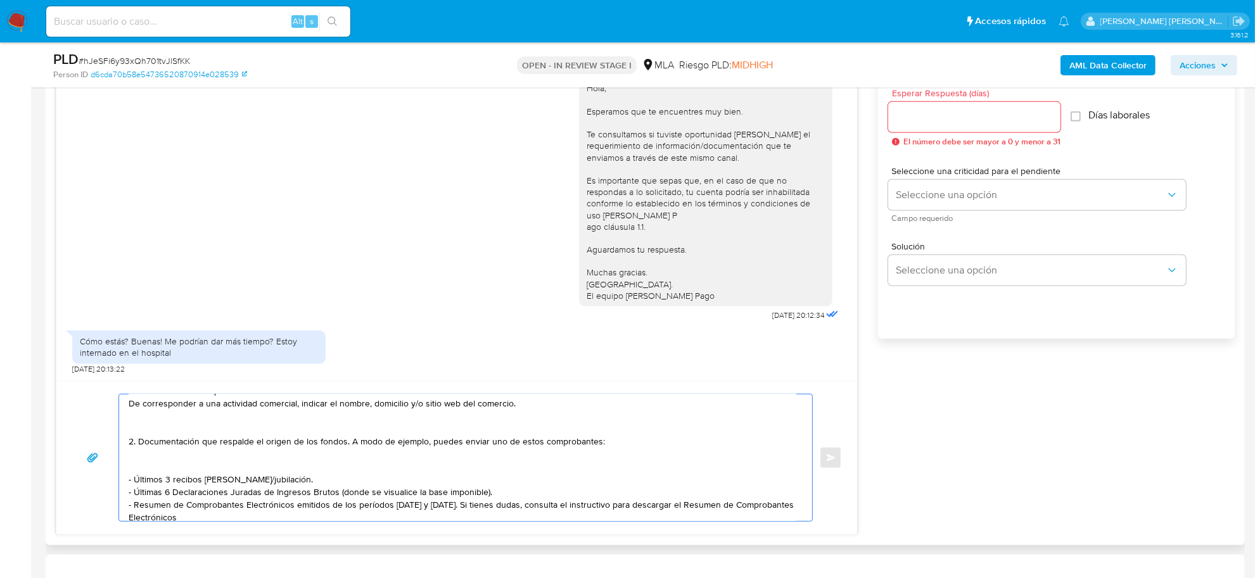
scroll to position [144, 0]
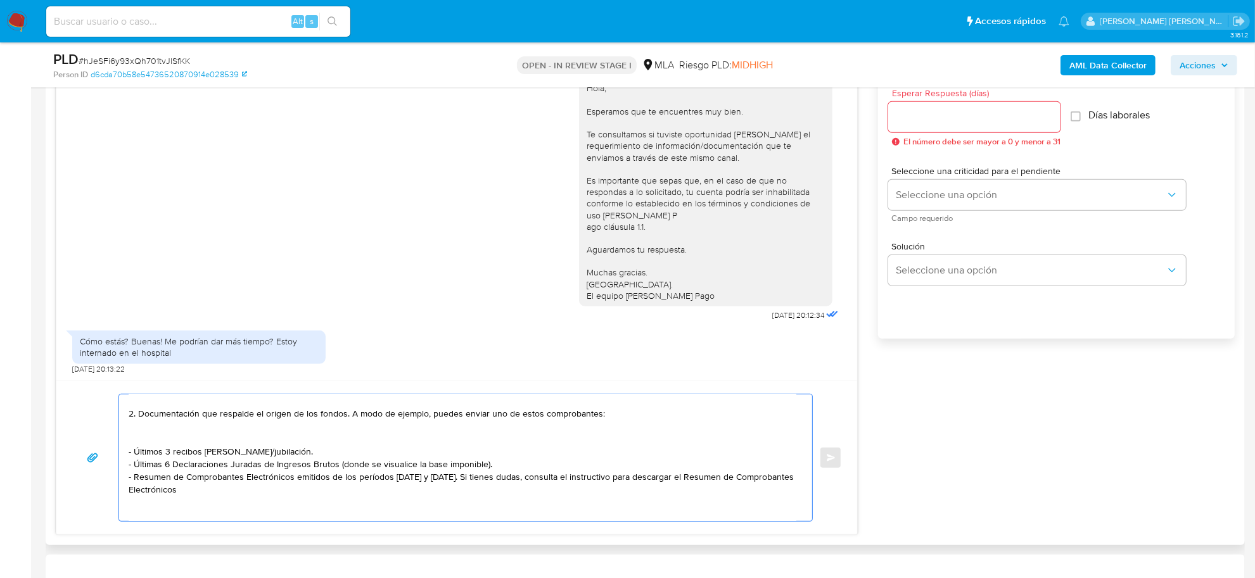
click at [233, 447] on textarea "Buenas tardes Gianluca, Muchas gracias por tu respuesta. En función de las oper…" at bounding box center [463, 458] width 668 height 127
click at [236, 454] on textarea "Buenas tardes Gianluca, Muchas gracias por tu respuesta. En función de las oper…" at bounding box center [463, 458] width 668 height 127
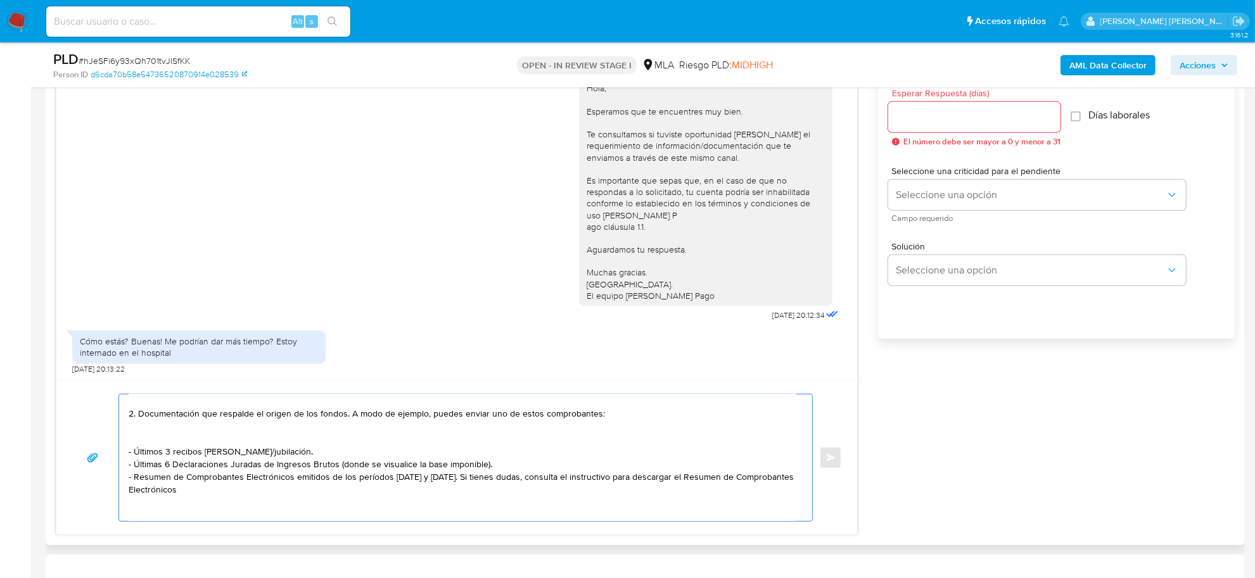
click at [245, 453] on textarea "Buenas tardes Gianluca, Muchas gracias por tu respuesta. En función de las oper…" at bounding box center [463, 458] width 668 height 127
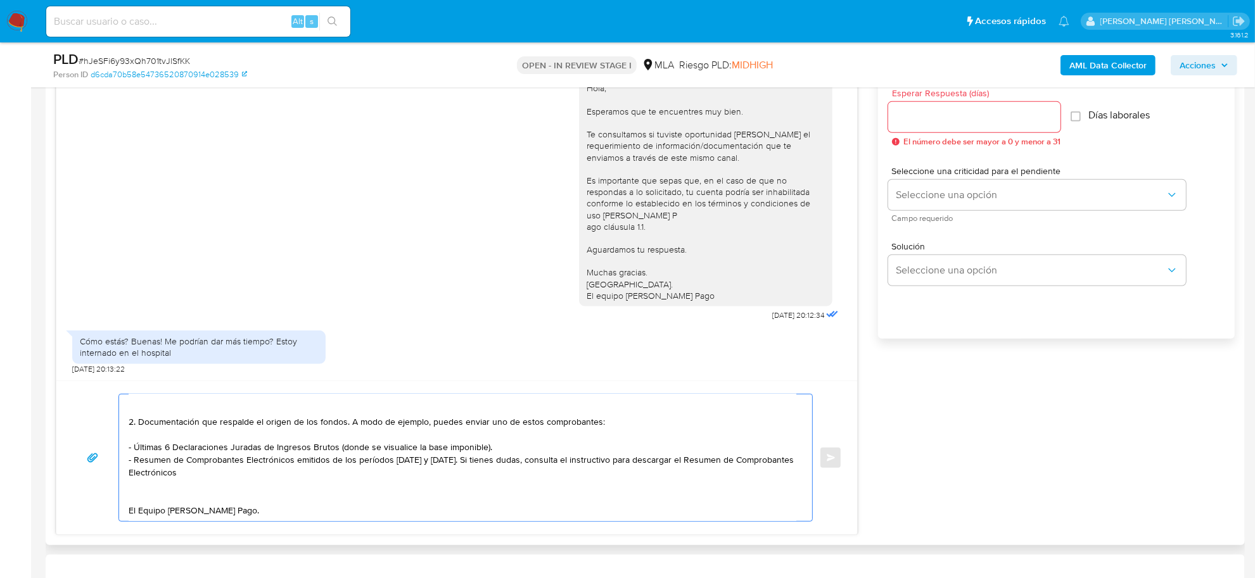
drag, startPoint x: 343, startPoint y: 414, endPoint x: 257, endPoint y: 416, distance: 86.2
click at [257, 416] on textarea "Buenas tardes Gianluca, Muchas gracias por tu respuesta. En función de las oper…" at bounding box center [463, 458] width 668 height 127
click at [605, 413] on textarea "Buenas tardes Gianluca, Muchas gracias por tu respuesta. En función de las oper…" at bounding box center [463, 458] width 668 height 127
drag, startPoint x: 525, startPoint y: 417, endPoint x: 520, endPoint y: 471, distance: 54.0
click at [520, 471] on textarea "Buenas tardes Gianluca, Muchas gracias por tu respuesta. En función de las oper…" at bounding box center [463, 458] width 668 height 127
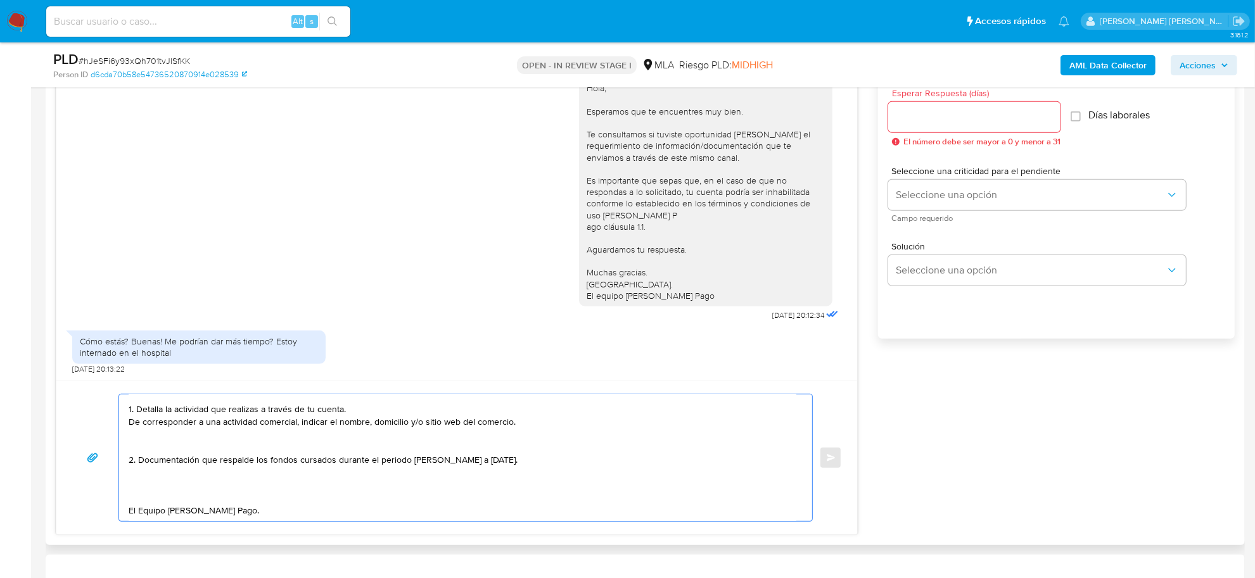
scroll to position [106, 0]
click at [395, 470] on textarea "Buenas tardes Gianluca, Muchas gracias por tu respuesta. En función de las oper…" at bounding box center [463, 458] width 668 height 127
drag, startPoint x: 394, startPoint y: 470, endPoint x: 343, endPoint y: 463, distance: 51.8
click at [343, 463] on textarea "Buenas tardes Gianluca, Muchas gracias por tu respuesta. En función de las oper…" at bounding box center [463, 458] width 668 height 127
drag, startPoint x: 320, startPoint y: 467, endPoint x: 310, endPoint y: 468, distance: 9.5
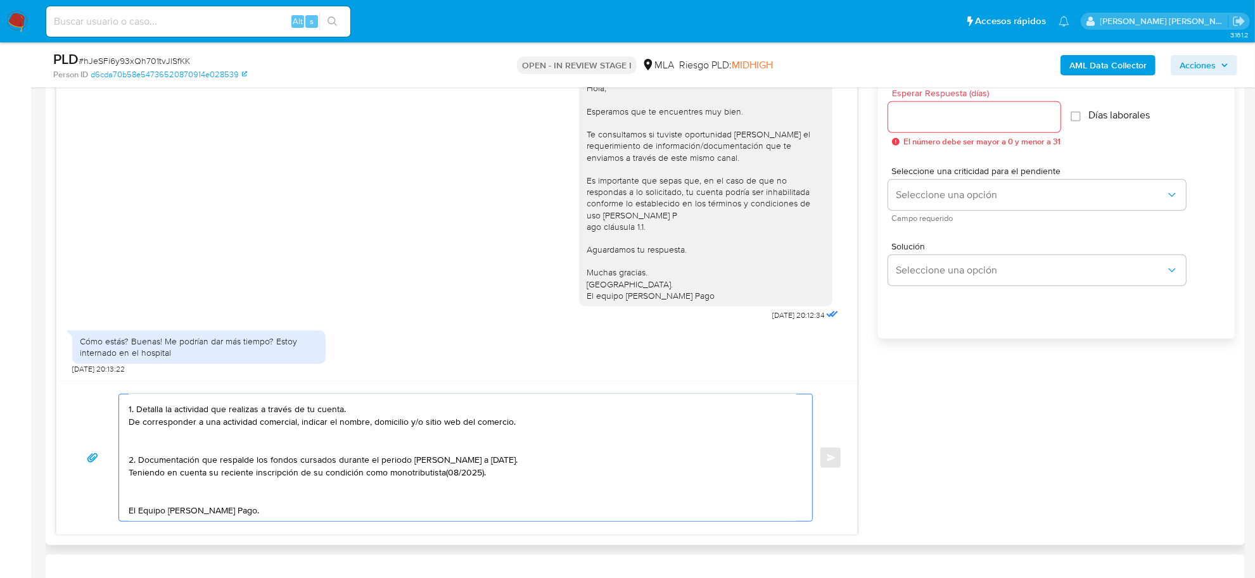
click at [310, 468] on textarea "Buenas tardes Gianluca, Muchas gracias por tu respuesta. En función de las oper…" at bounding box center [463, 458] width 668 height 127
click at [365, 469] on textarea "Buenas tardes Gianluca, Muchas gracias por tu respuesta. En función de las oper…" at bounding box center [463, 458] width 668 height 127
drag, startPoint x: 359, startPoint y: 467, endPoint x: 298, endPoint y: 466, distance: 60.8
click at [298, 466] on textarea "Buenas tardes Gianluca, Muchas gracias por tu respuesta. En función de las oper…" at bounding box center [463, 458] width 668 height 127
click at [353, 468] on textarea "Buenas tardes Gianluca, Muchas gracias por tu respuesta. En función de las oper…" at bounding box center [463, 458] width 668 height 127
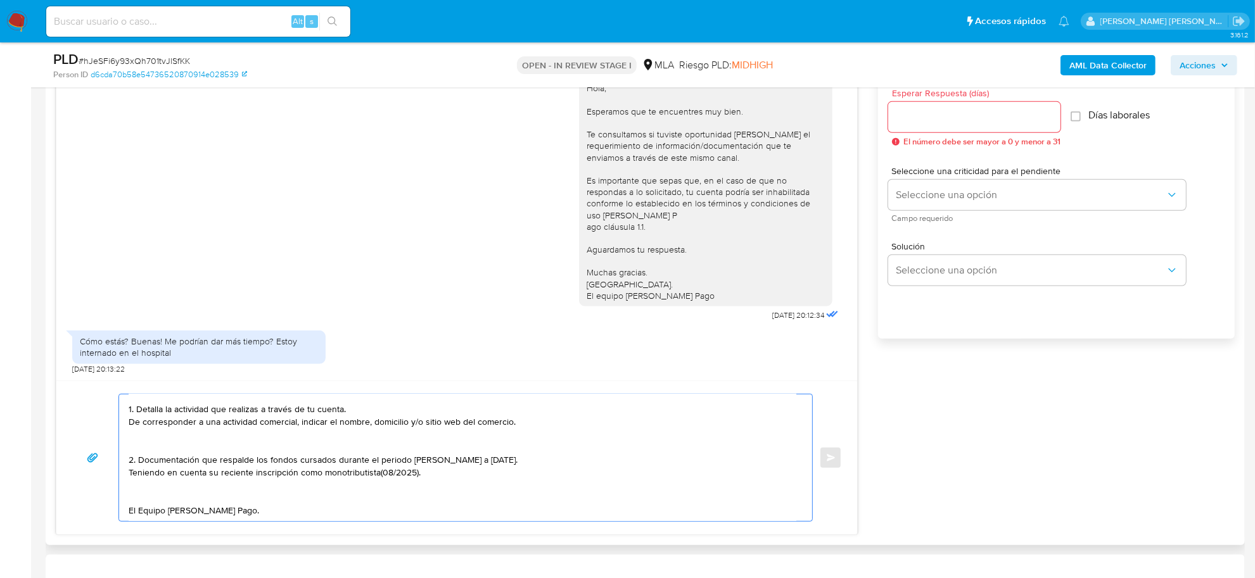
click at [436, 464] on textarea "Buenas tardes Gianluca, Muchas gracias por tu respuesta. En función de las oper…" at bounding box center [463, 458] width 668 height 127
click at [186, 435] on textarea "Buenas tardes Gianluca, Muchas gracias por tu respuesta. En función de las oper…" at bounding box center [463, 458] width 668 height 127
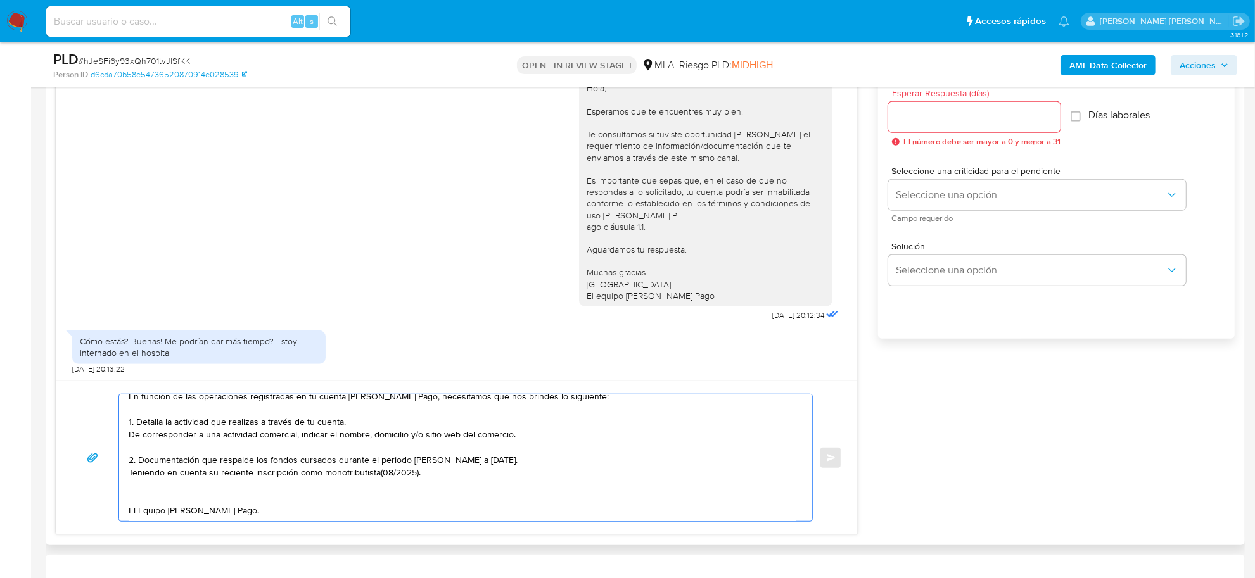
scroll to position [97, 0]
click at [435, 451] on textarea "Buenas tardes Gianluca, Muchas gracias por tu respuesta. En función de las oper…" at bounding box center [463, 458] width 668 height 127
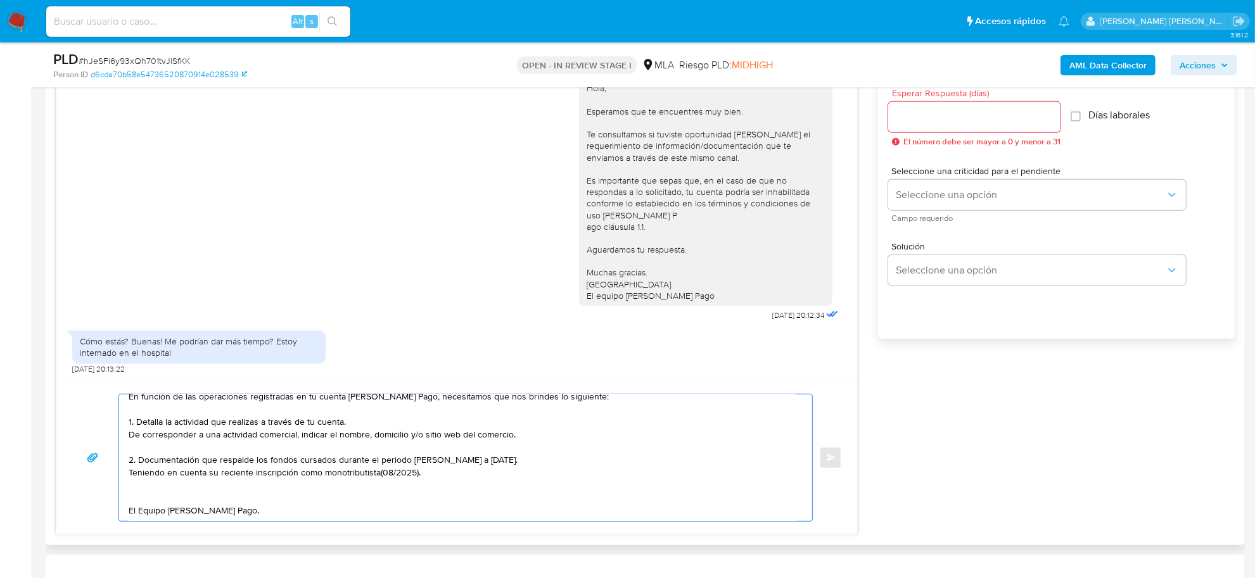
click at [435, 451] on textarea "Buenas tardes Gianluca, Muchas gracias por tu respuesta. En función de las oper…" at bounding box center [463, 458] width 668 height 127
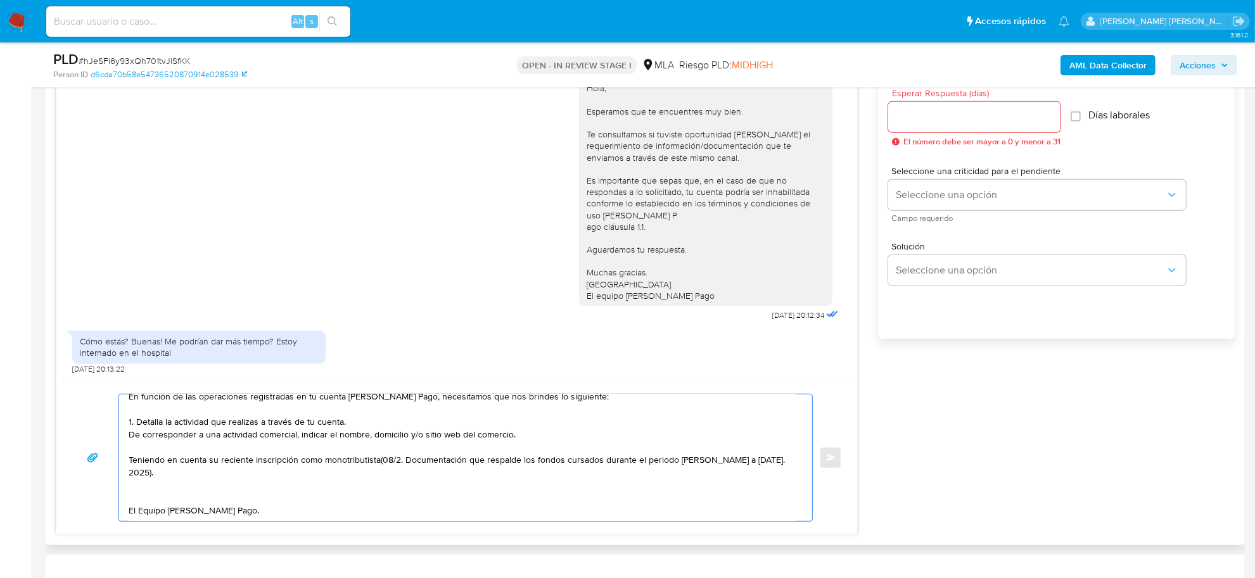
scroll to position [84, 0]
click at [416, 459] on textarea "Buenas tardes Gianluca, Muchas gracias por tu respuesta. En función de las oper…" at bounding box center [463, 458] width 668 height 127
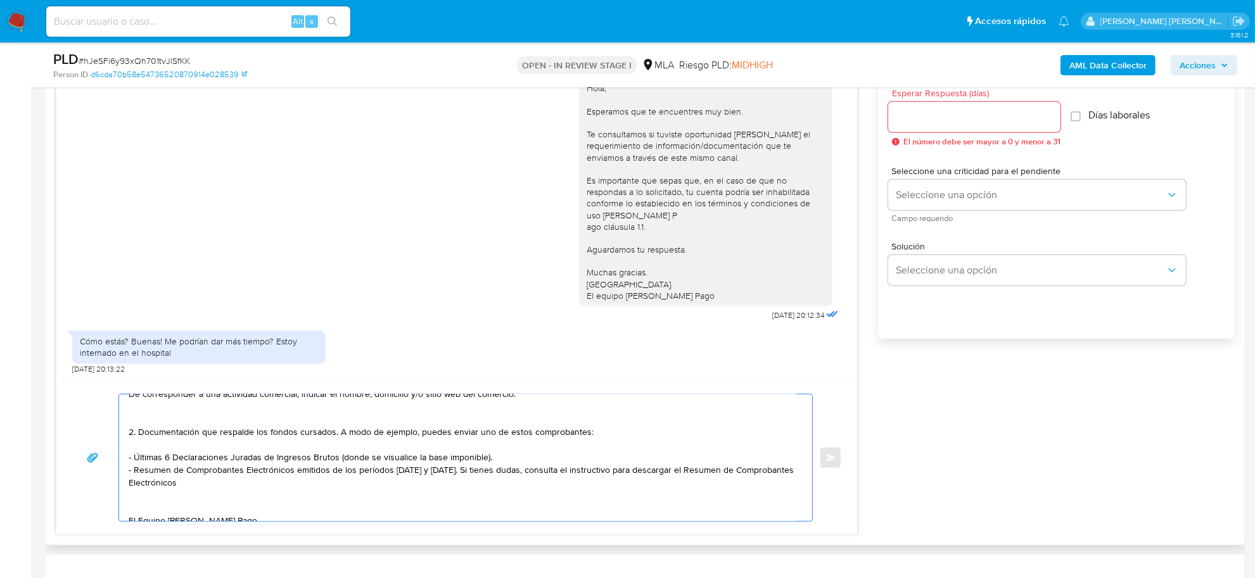
scroll to position [148, 0]
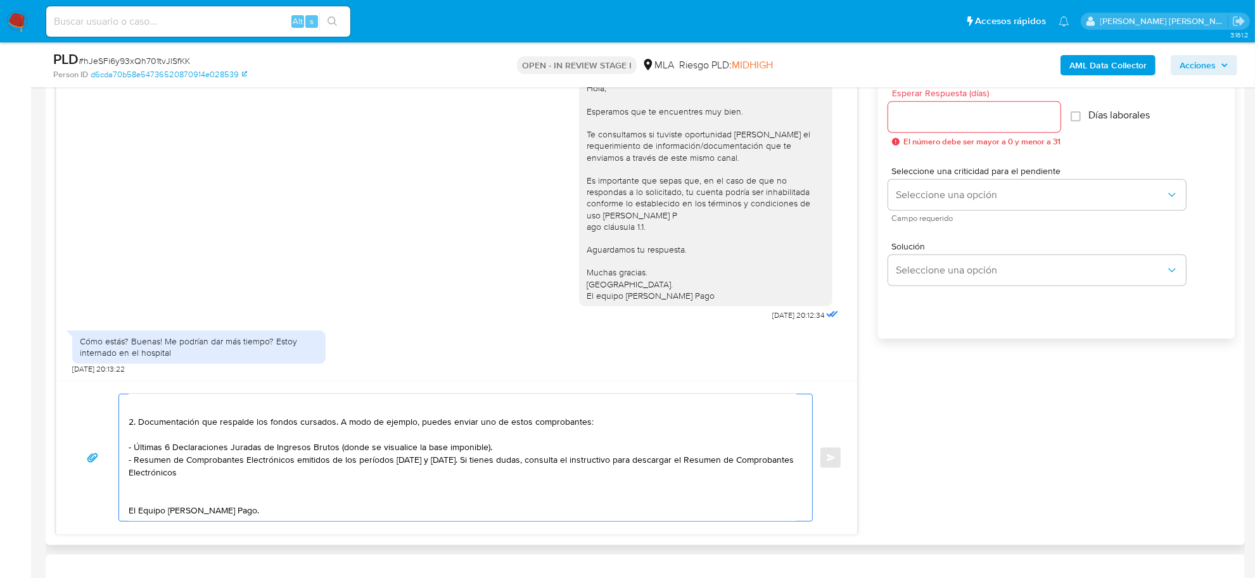
click at [450, 450] on textarea "Buenas tardes Gianluca, Muchas gracias por tu respuesta. En función de las oper…" at bounding box center [463, 458] width 668 height 127
click at [447, 450] on textarea "Buenas tardes Gianluca, Muchas gracias por tu respuesta. En función de las oper…" at bounding box center [463, 458] width 668 height 127
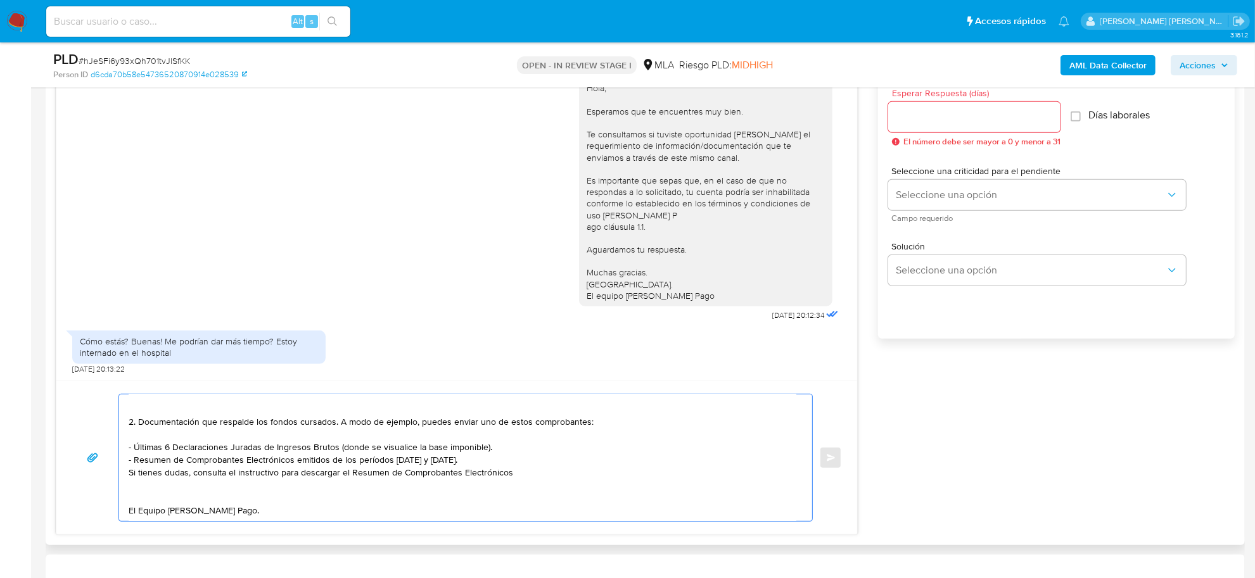
click at [511, 461] on textarea "Buenas tardes Gianluca, Muchas gracias por tu respuesta. En función de las oper…" at bounding box center [463, 458] width 668 height 127
click at [526, 463] on textarea "Buenas tardes Gianluca, Muchas gracias por tu respuesta. En función de las oper…" at bounding box center [463, 458] width 668 height 127
click at [573, 461] on textarea "Buenas tardes Gianluca, Muchas gracias por tu respuesta. En función de las oper…" at bounding box center [463, 458] width 668 height 127
paste textarea "https://www.mercadopago.com.ar/ayuda/30181"
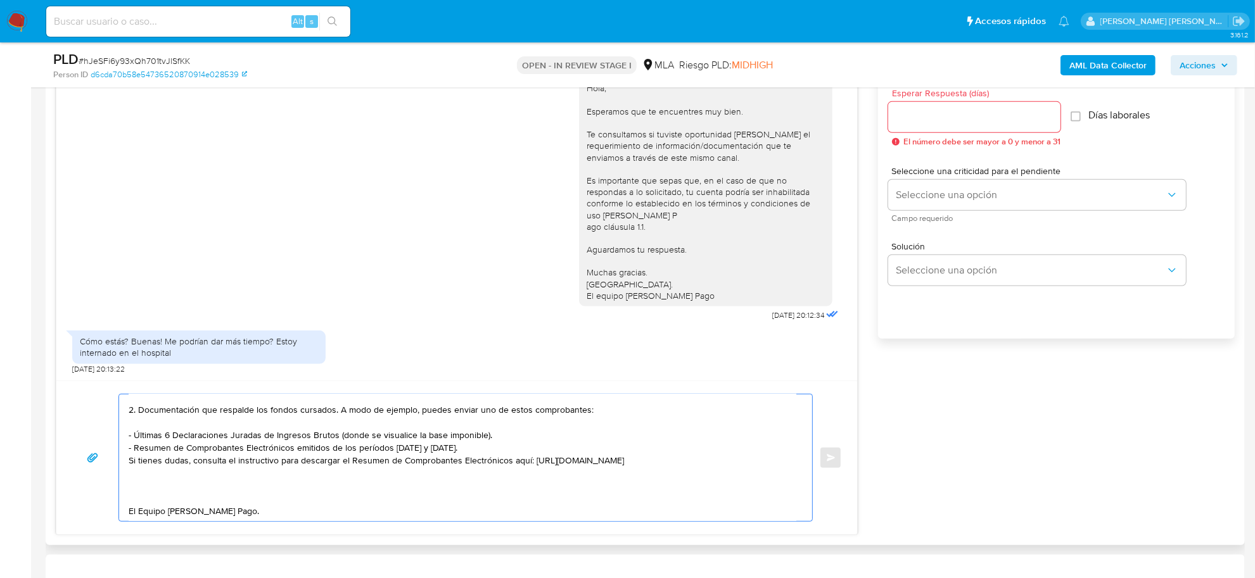
paste textarea "Tené en cuenta que, además de los ejemplos mencionados, podés adjuntar voluntar…"
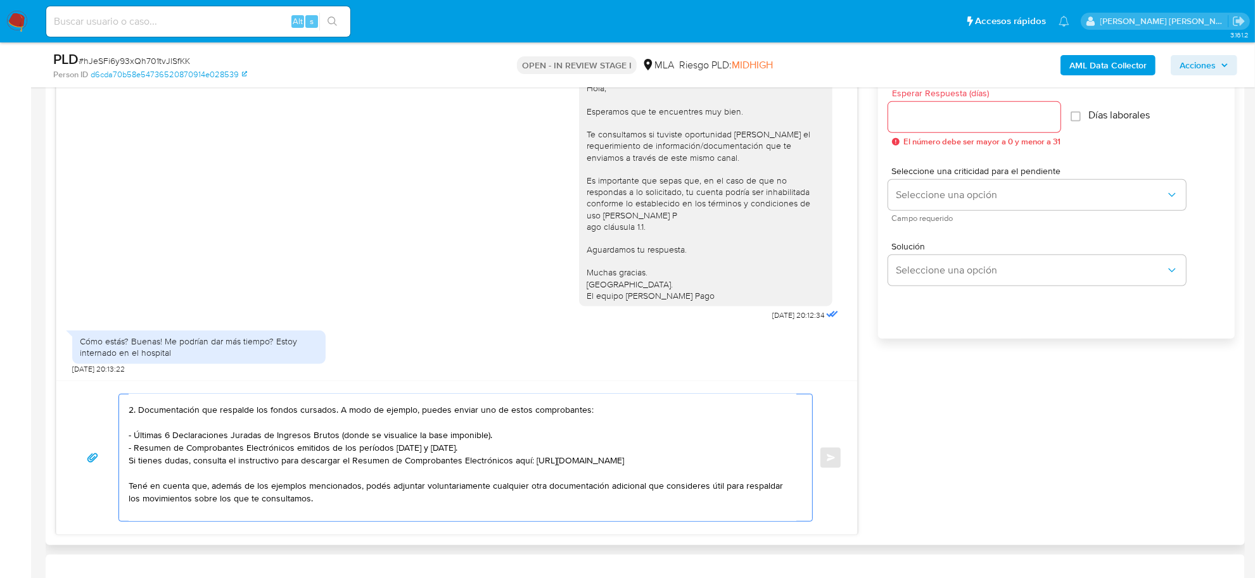
drag, startPoint x: 777, startPoint y: 490, endPoint x: 778, endPoint y: 502, distance: 12.1
click at [778, 502] on textarea "Buenas tardes Gianluca, Muchas gracias por tu respuesta. En función de las oper…" at bounding box center [463, 458] width 668 height 127
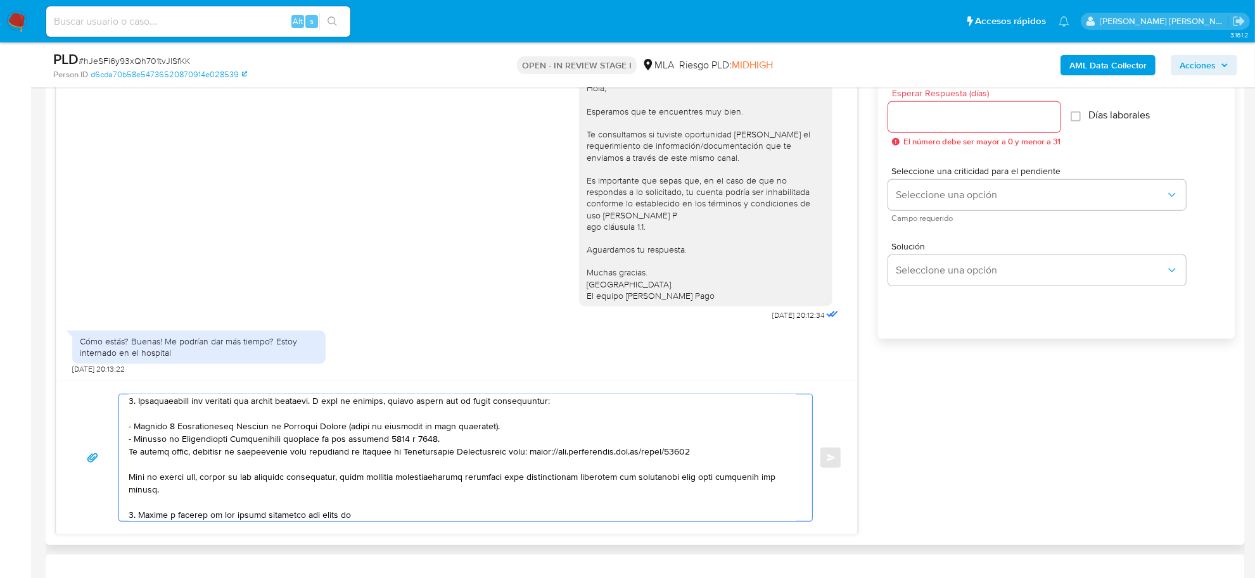
paste textarea "Plm Distribuidora CUIT 30718772369"
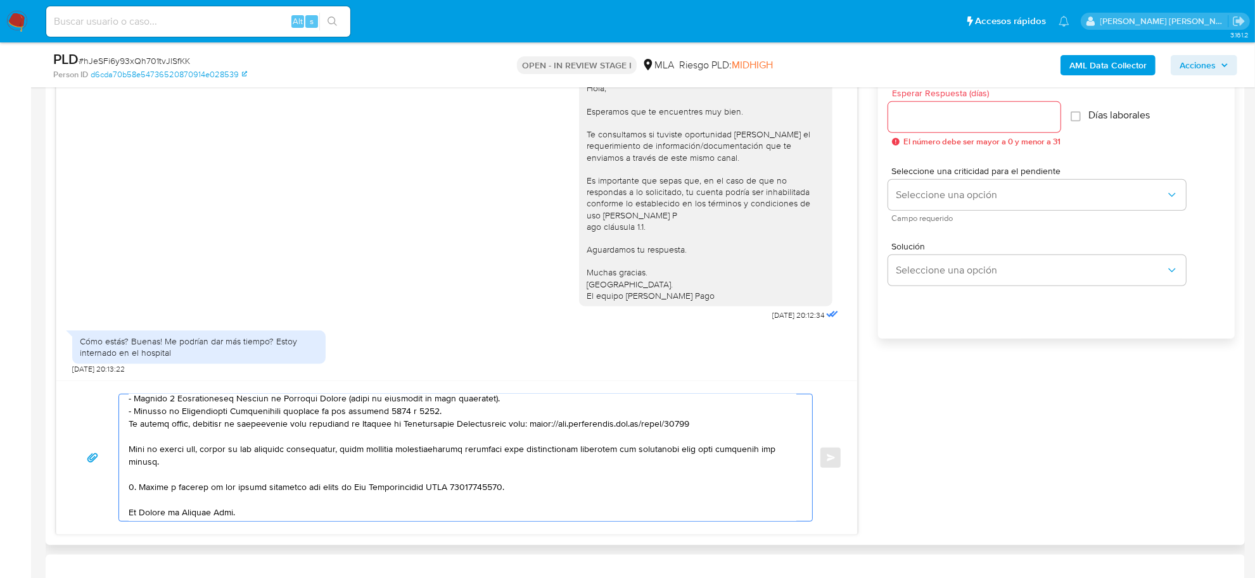
scroll to position [198, 0]
click at [511, 476] on textarea at bounding box center [463, 458] width 668 height 127
click at [495, 476] on textarea at bounding box center [463, 458] width 668 height 127
click at [271, 488] on textarea at bounding box center [463, 458] width 668 height 127
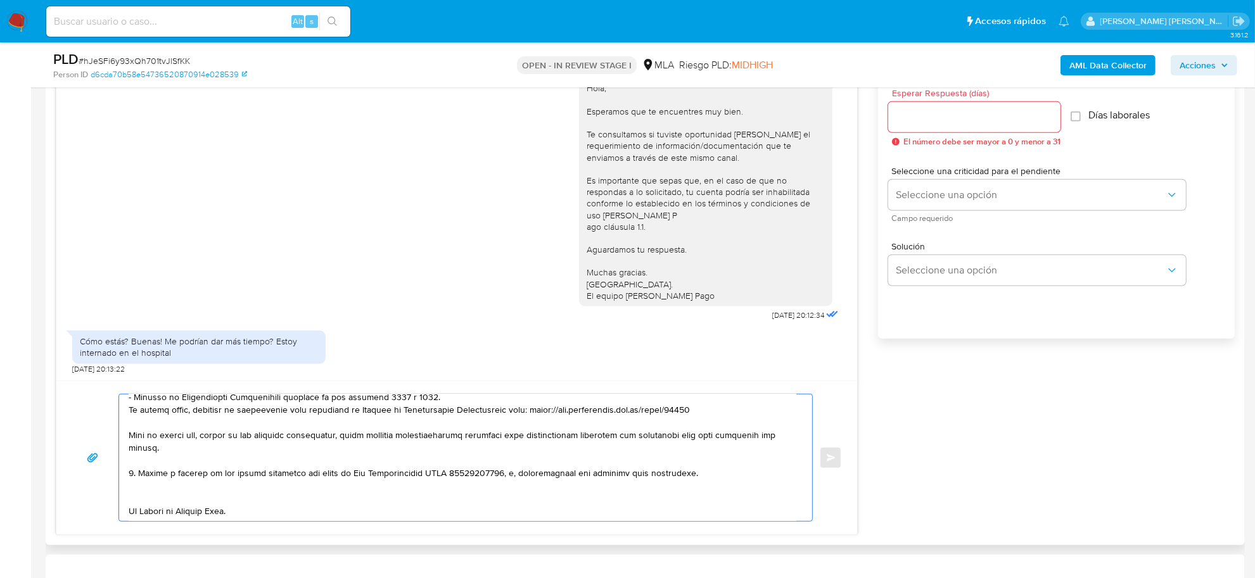
paste textarea "Es importante que sepas que, en caso de no responder a lo solicitado o si lo pr…"
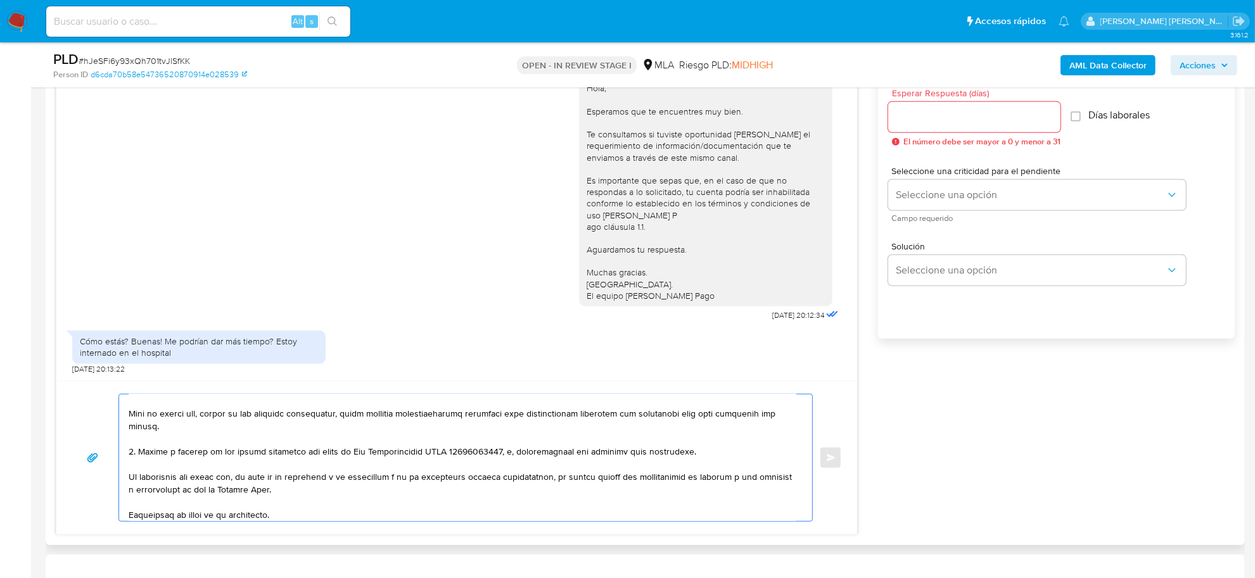
scroll to position [233, 0]
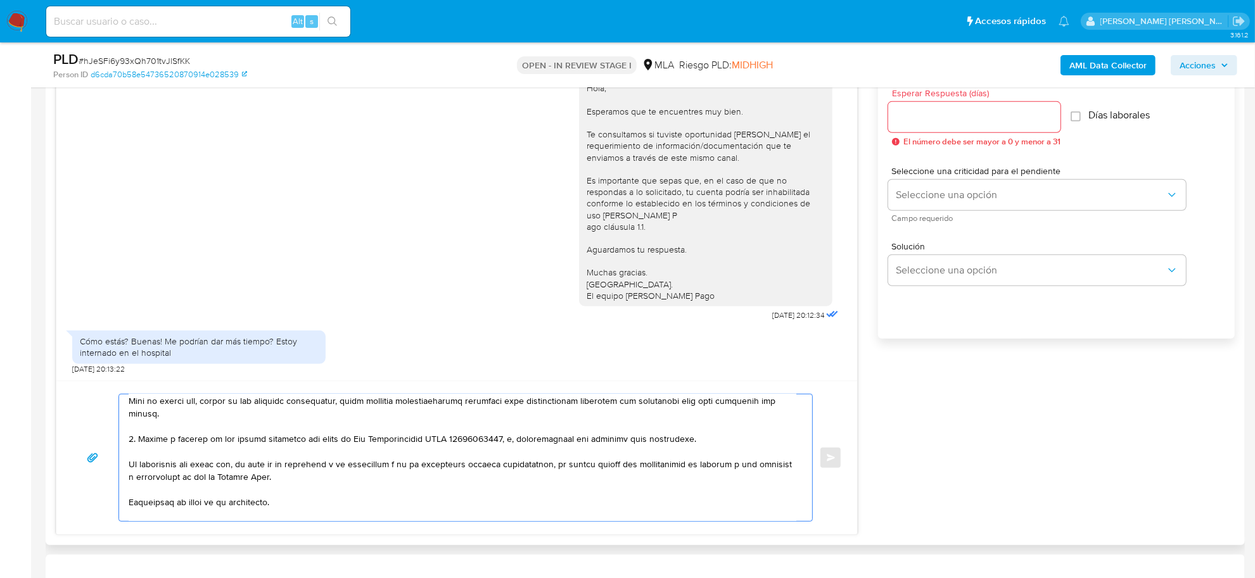
click at [198, 502] on textarea at bounding box center [463, 458] width 668 height 127
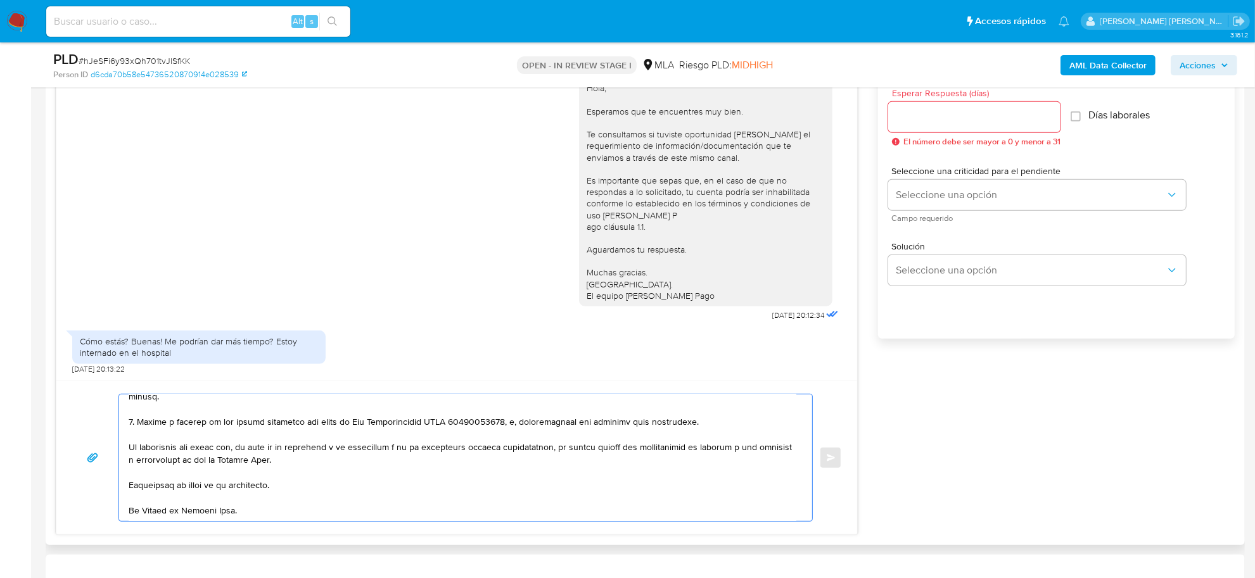
click at [162, 492] on textarea at bounding box center [463, 458] width 668 height 127
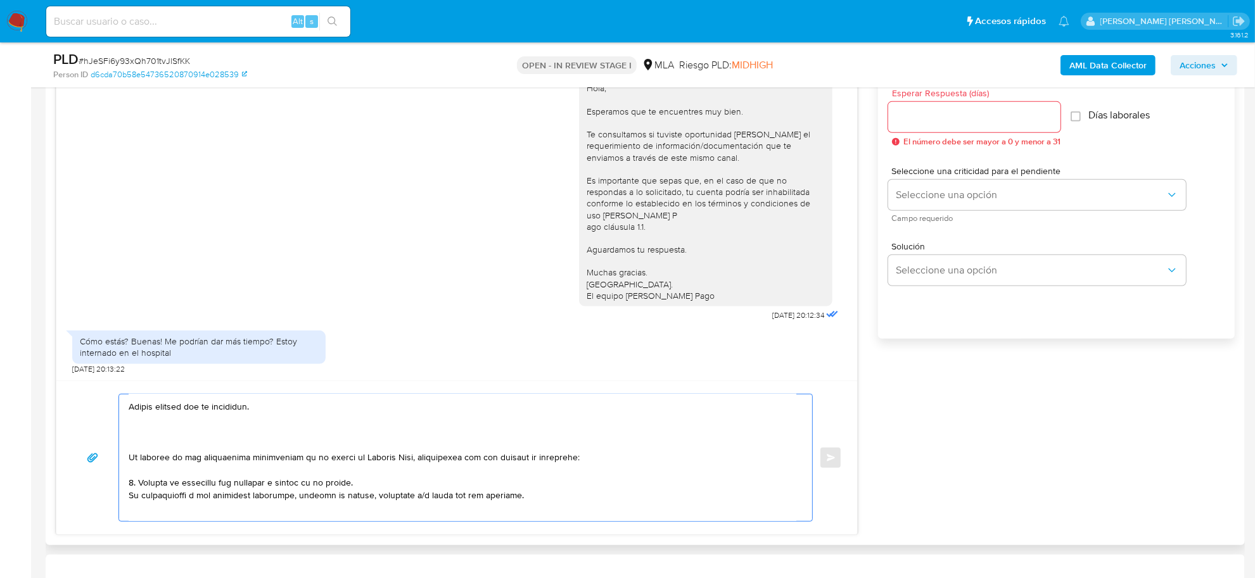
scroll to position [0, 0]
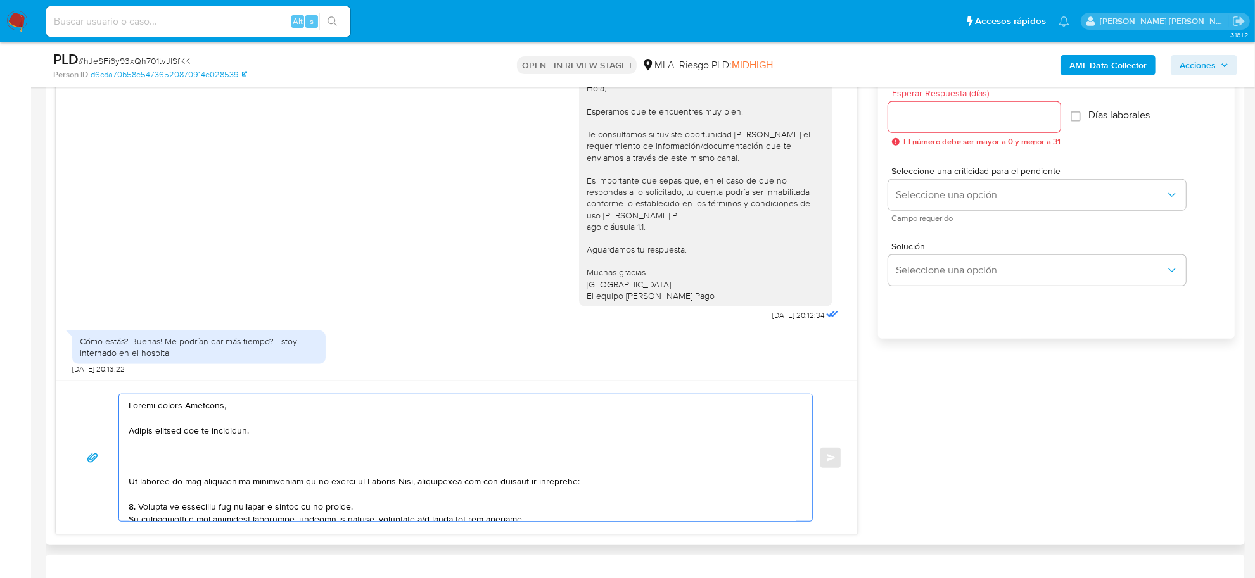
click at [201, 468] on textarea at bounding box center [463, 458] width 668 height 127
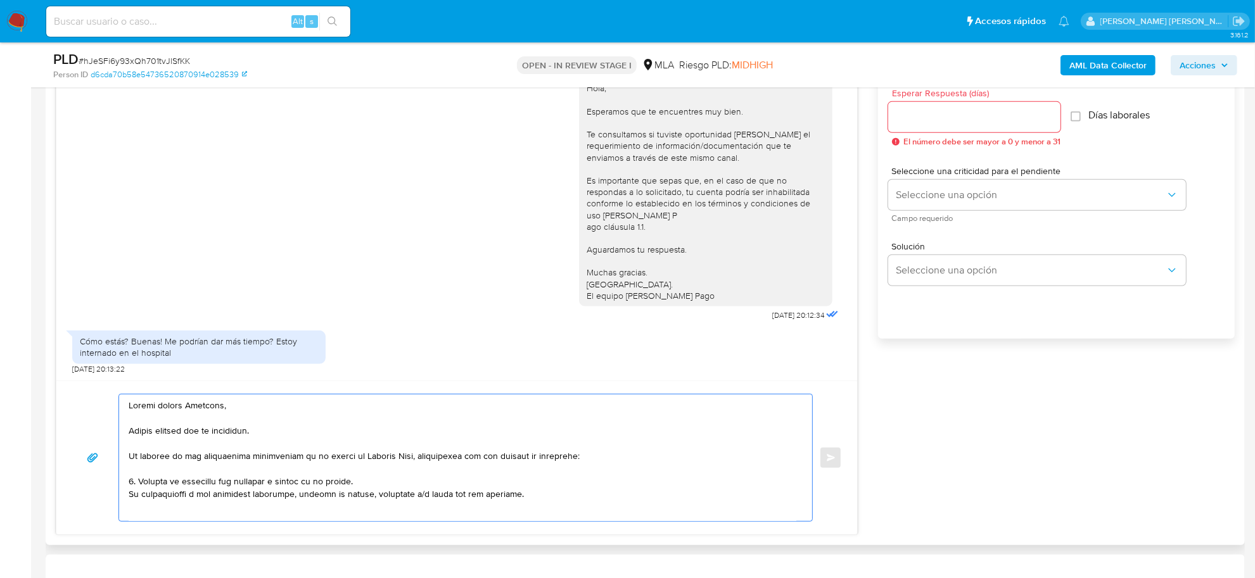
scroll to position [79, 0]
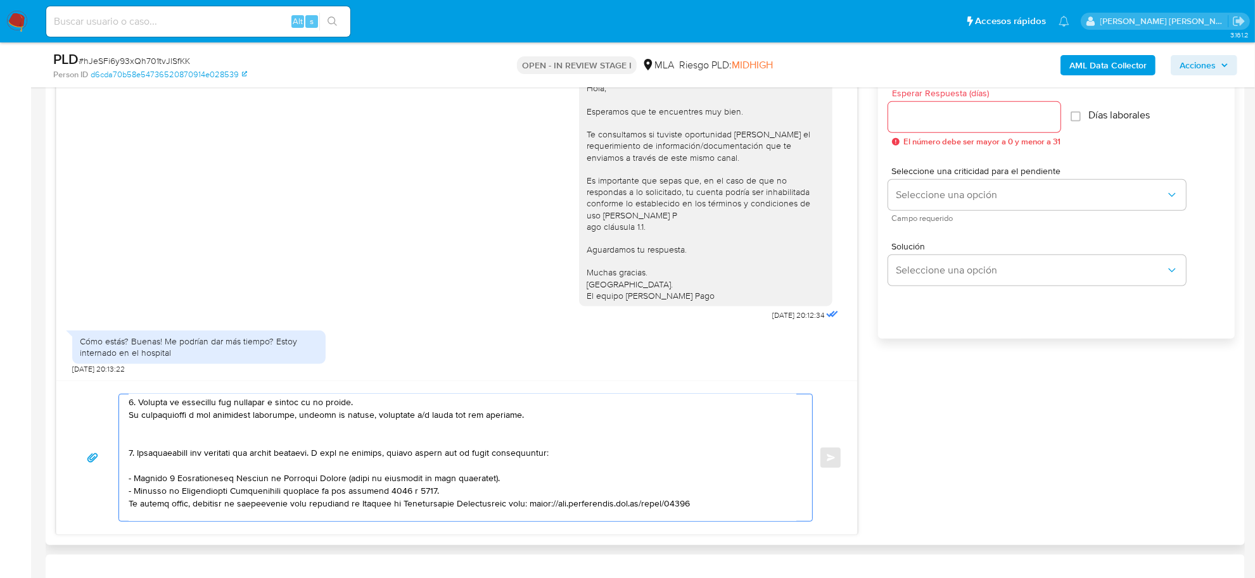
click at [162, 442] on textarea at bounding box center [463, 458] width 668 height 127
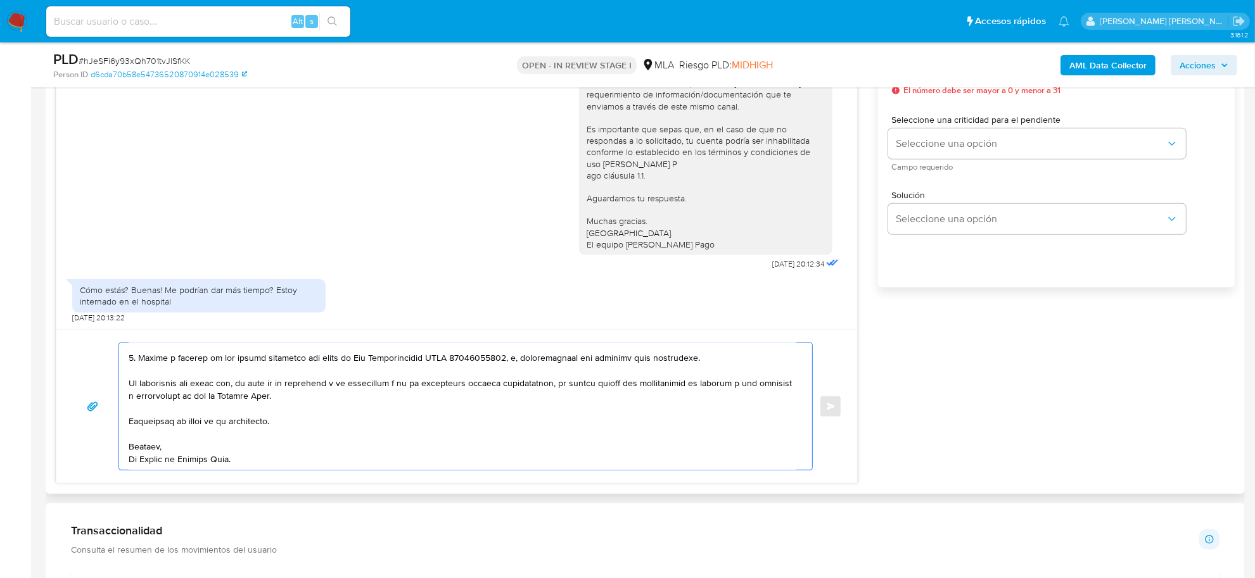
scroll to position [792, 0]
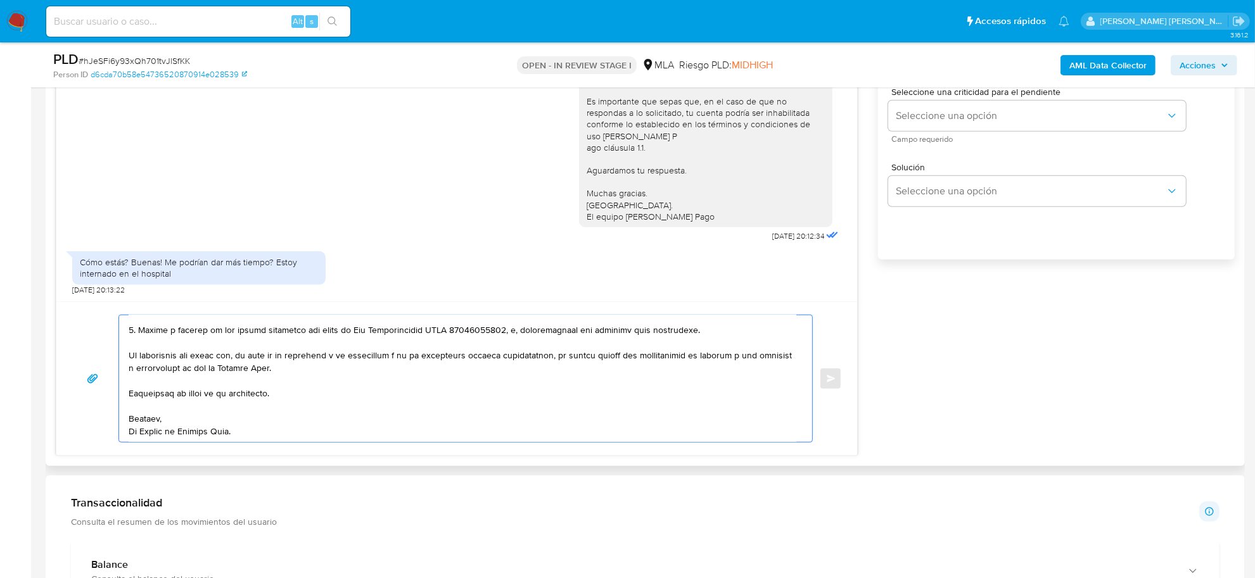
click at [186, 436] on textarea at bounding box center [463, 379] width 668 height 127
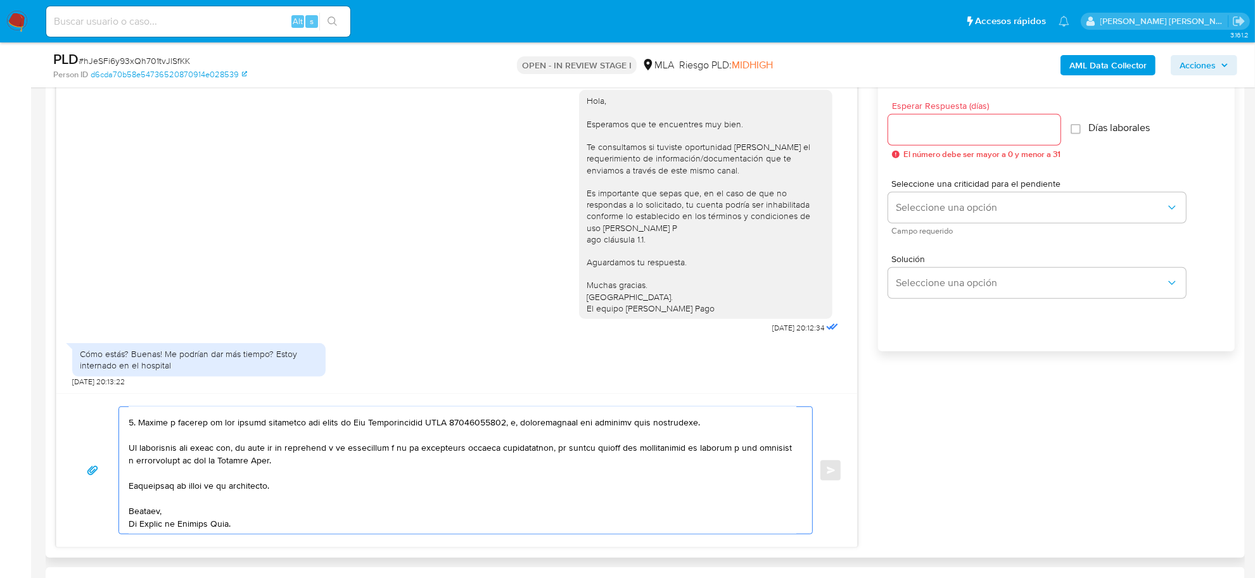
scroll to position [554, 0]
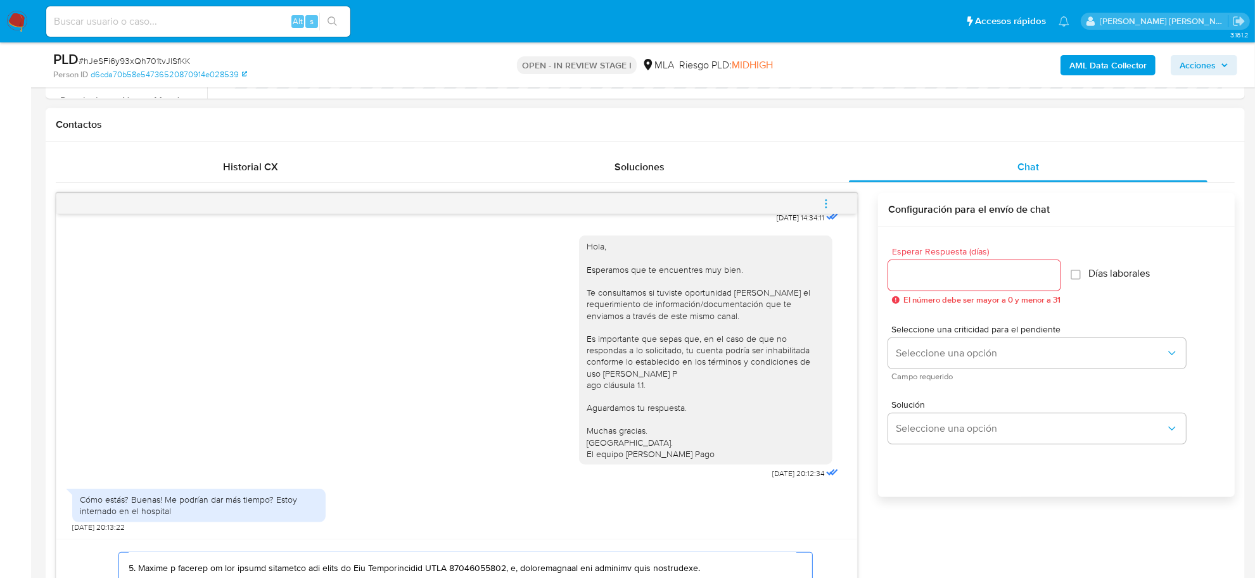
type textarea "Buenas tardes Gianluca, Muchas gracias por tu respuesta. En función de las oper…"
click at [916, 282] on input "Esperar Respuesta (días)" at bounding box center [974, 275] width 172 height 16
type input "2"
click at [911, 345] on button "Seleccione una opción" at bounding box center [1037, 353] width 298 height 30
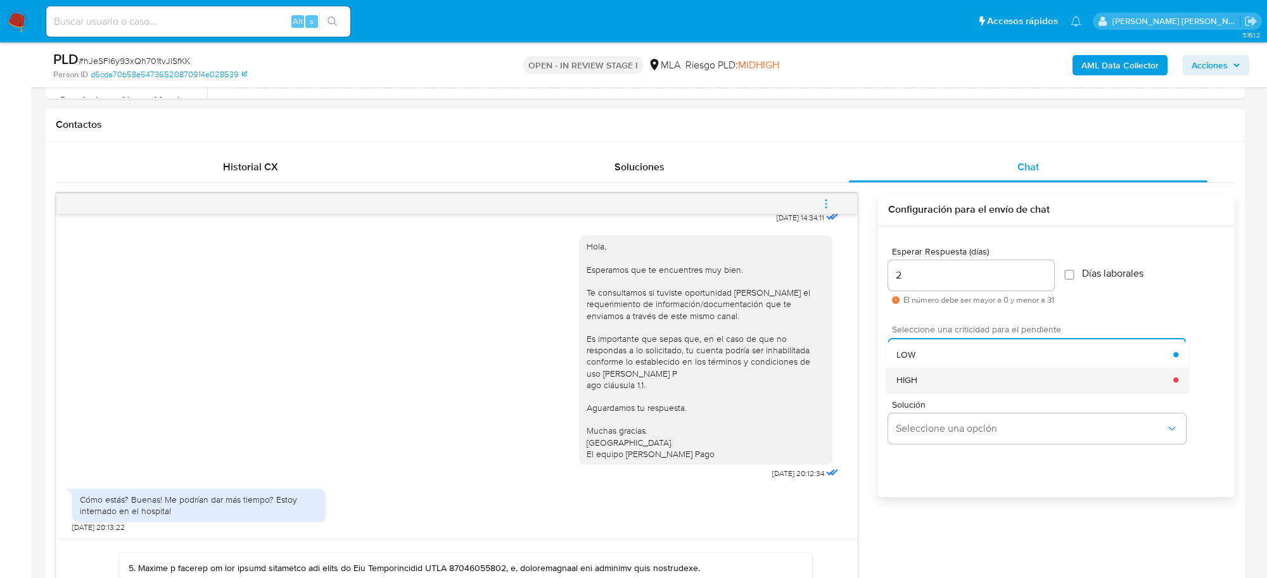
click at [909, 382] on span "HIGH" at bounding box center [906, 379] width 21 height 11
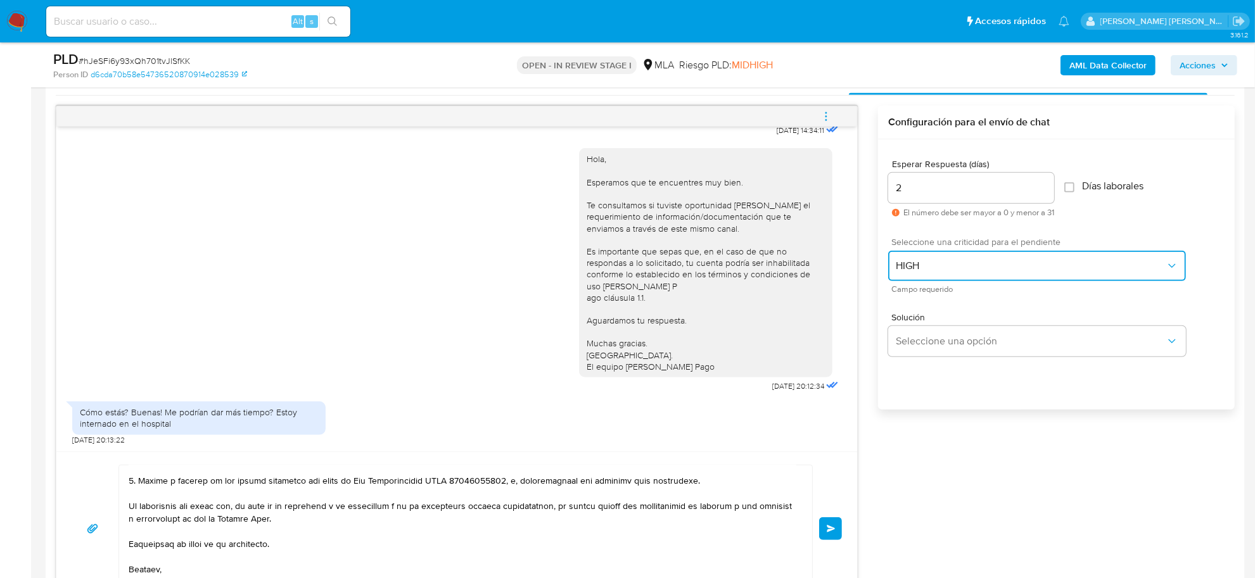
scroll to position [792, 0]
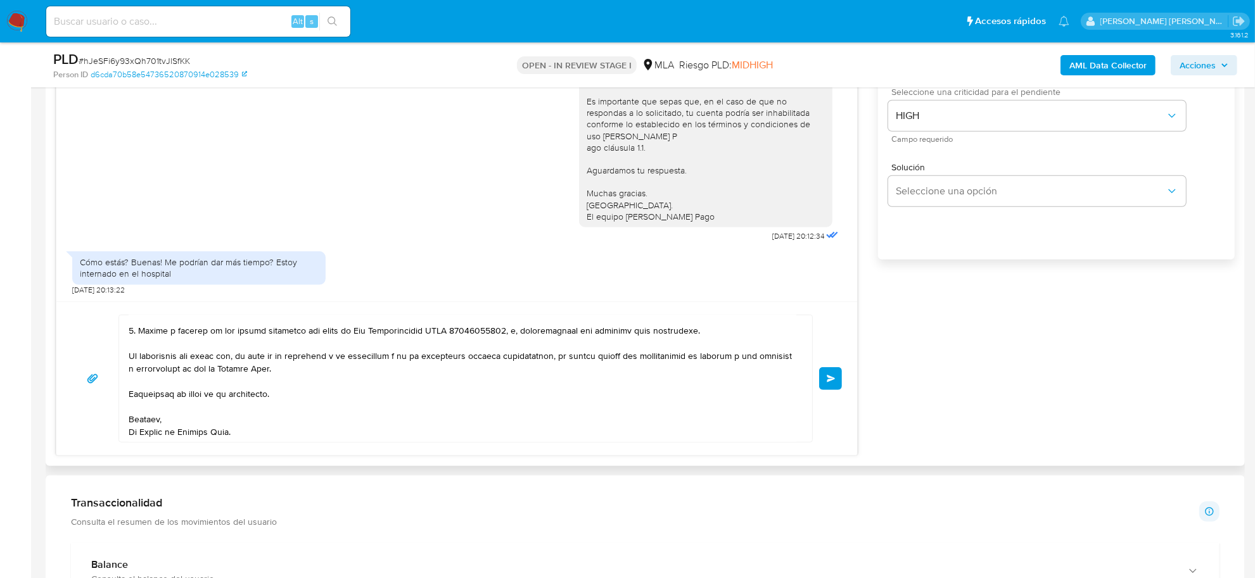
click at [836, 384] on button "Enviar" at bounding box center [830, 378] width 23 height 23
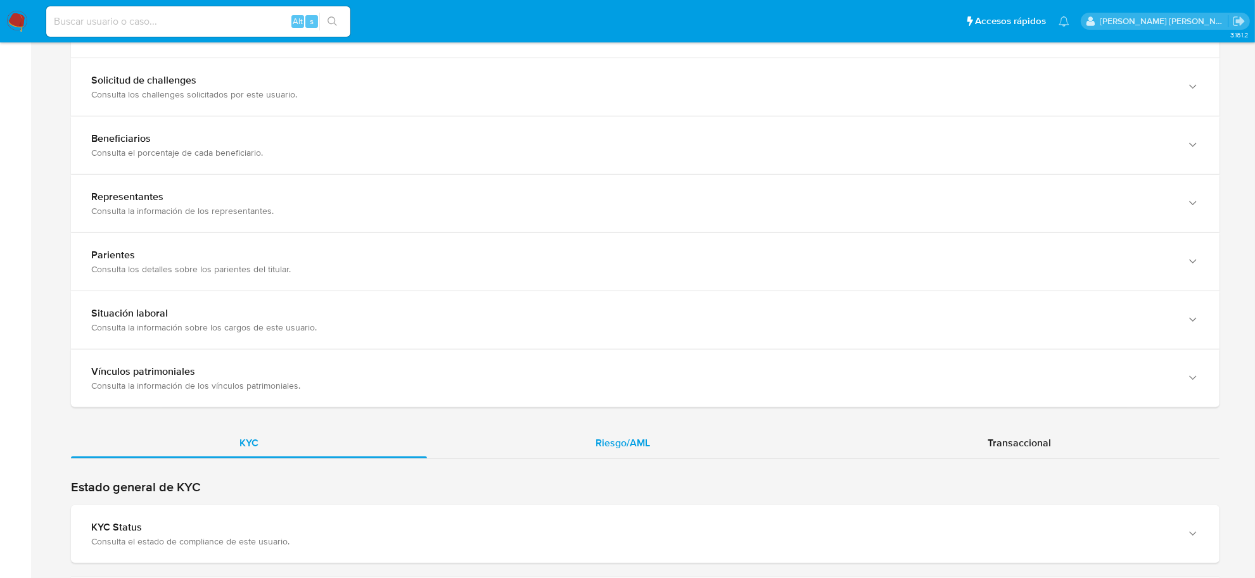
click at [637, 441] on span "Riesgo/AML" at bounding box center [623, 443] width 54 height 15
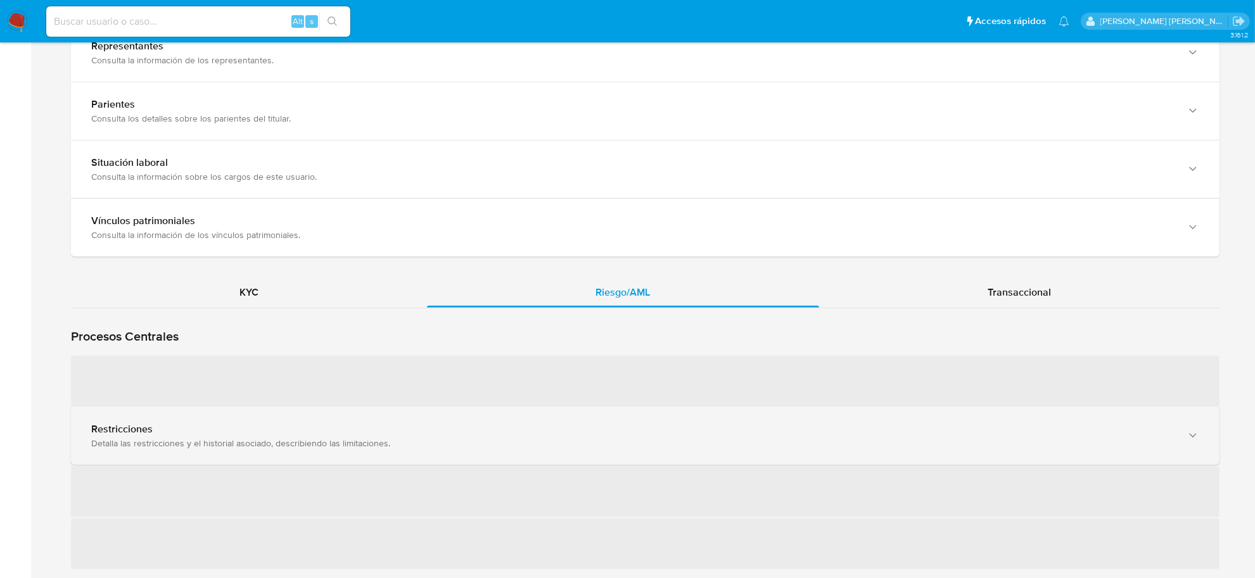
scroll to position [950, 0]
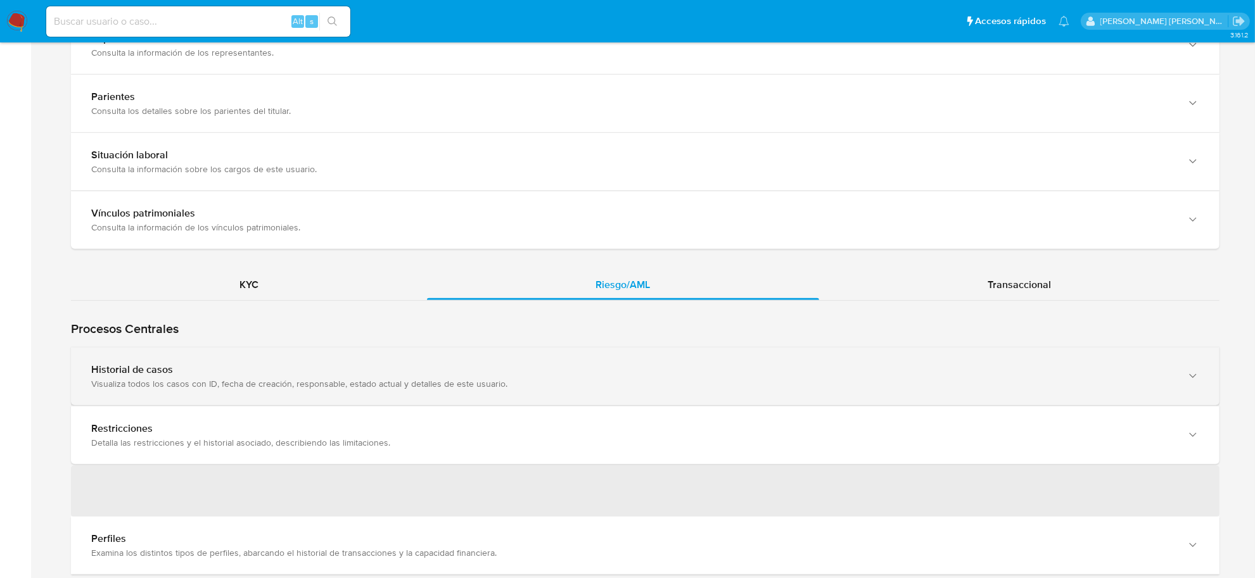
click at [271, 366] on div "Historial de casos" at bounding box center [632, 370] width 1083 height 13
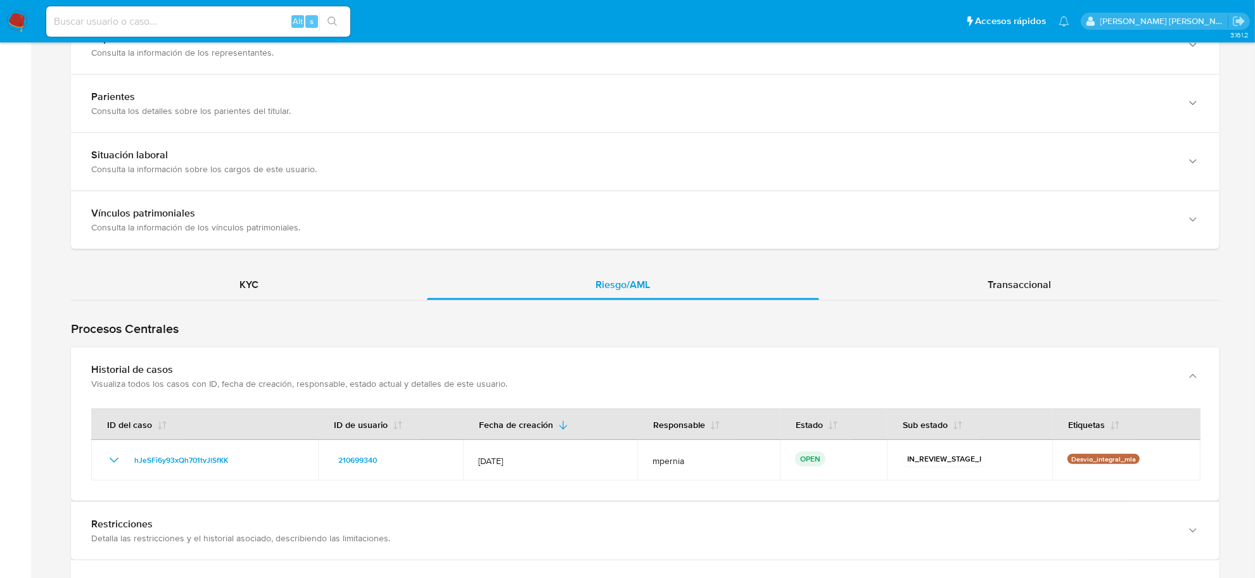
click at [229, 302] on div "Procesos Centrales Restricciones Detalla las restricciones y el historial asoci…" at bounding box center [645, 489] width 1149 height 376
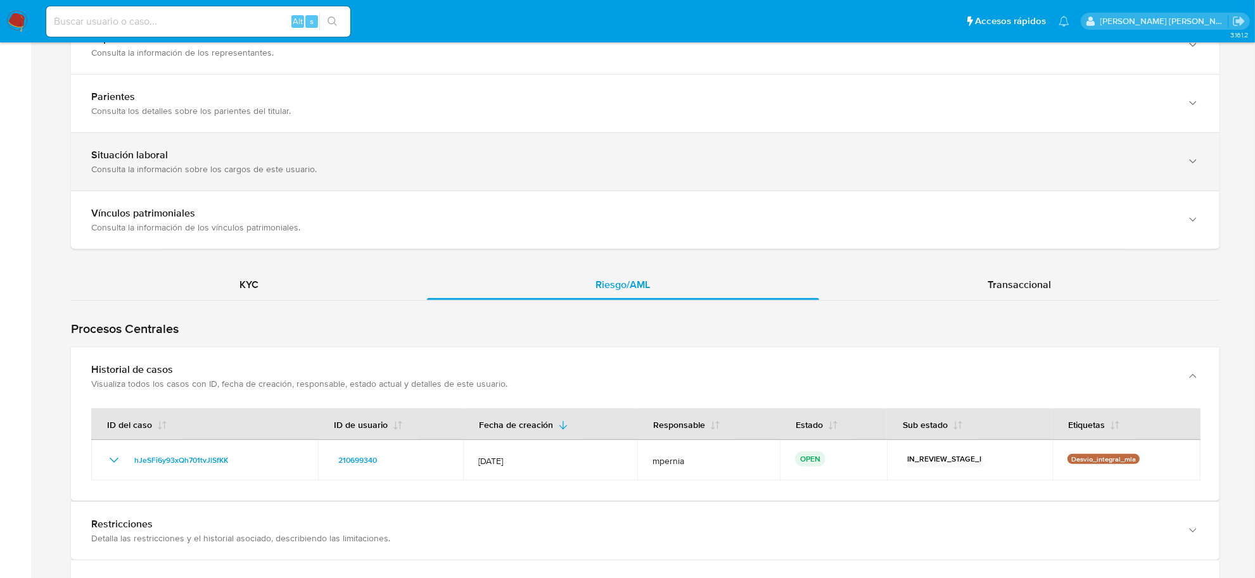
click at [233, 285] on div "KYC" at bounding box center [249, 285] width 356 height 30
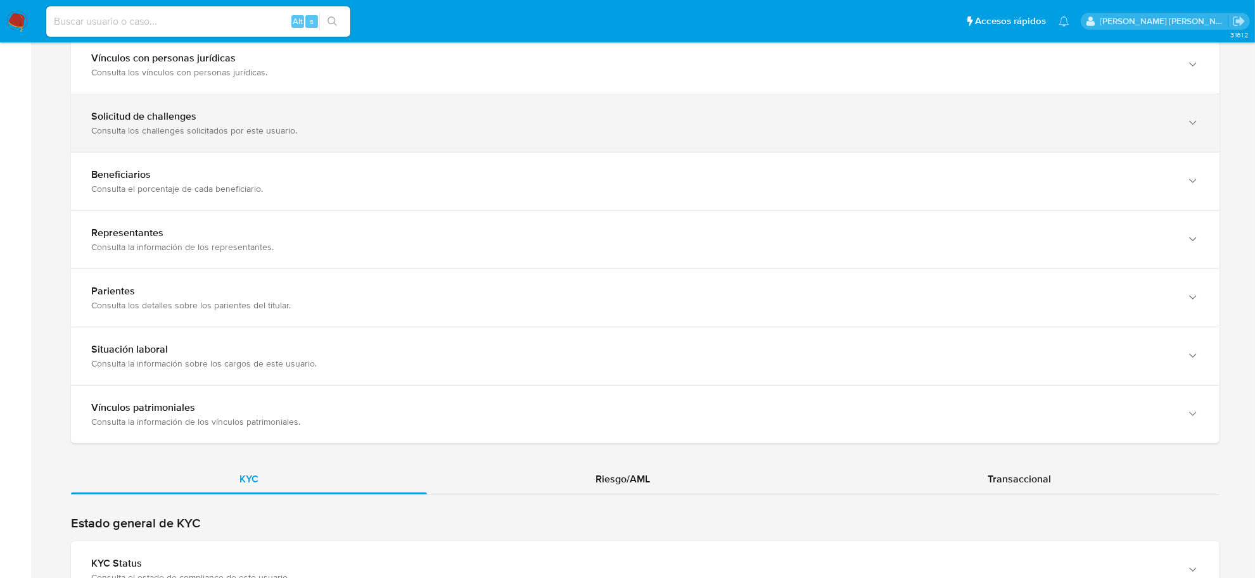
scroll to position [889, 0]
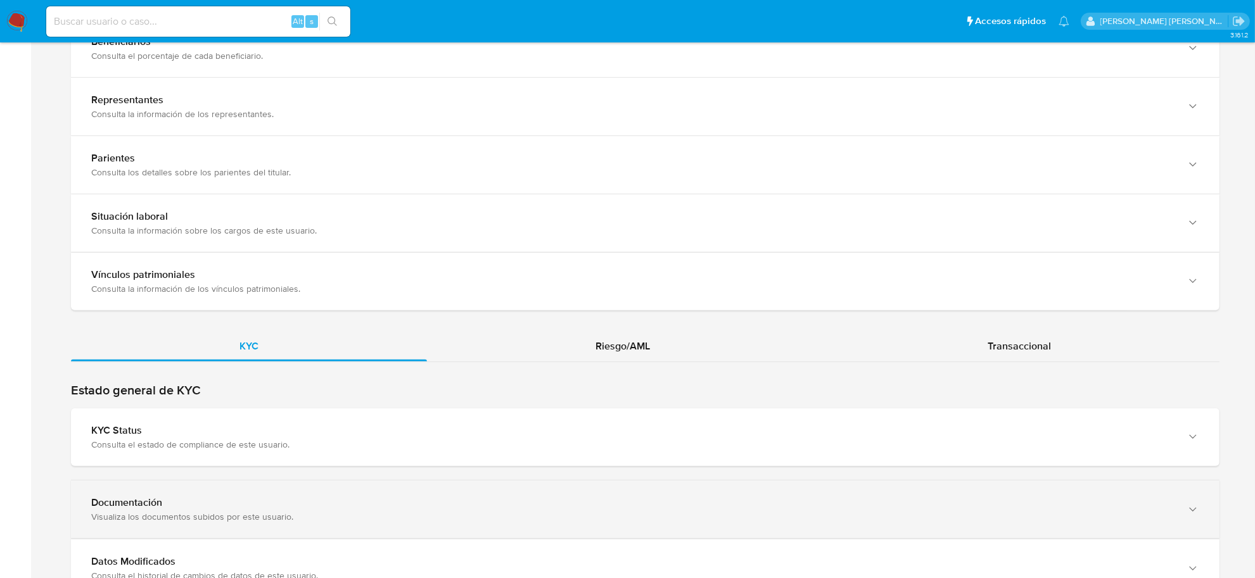
click at [245, 502] on div "Documentación" at bounding box center [632, 503] width 1083 height 13
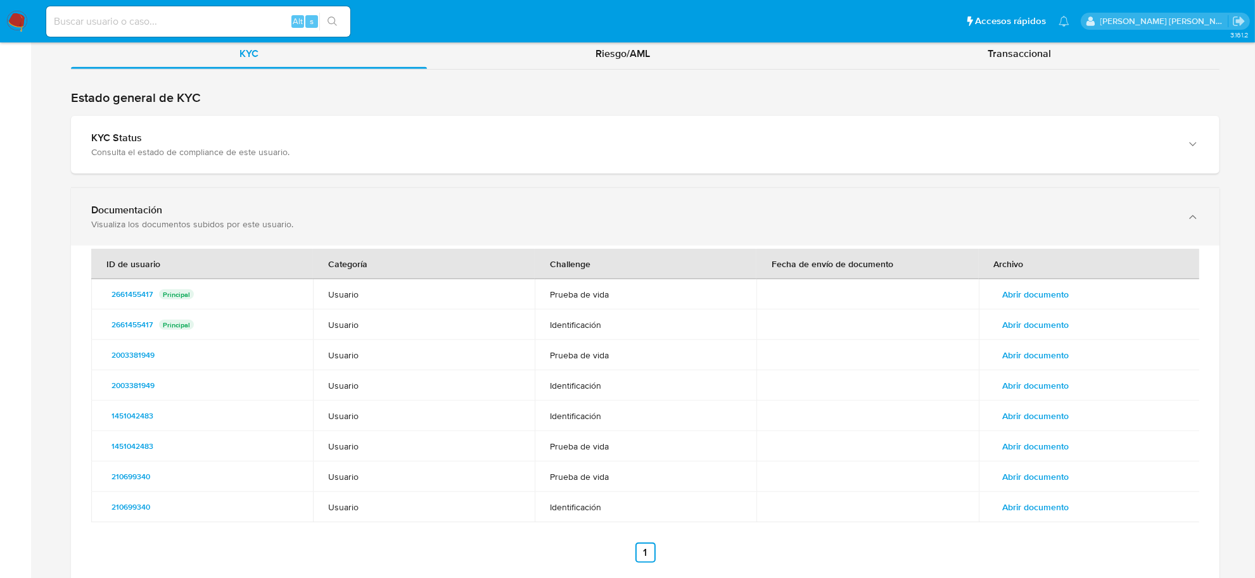
scroll to position [1285, 0]
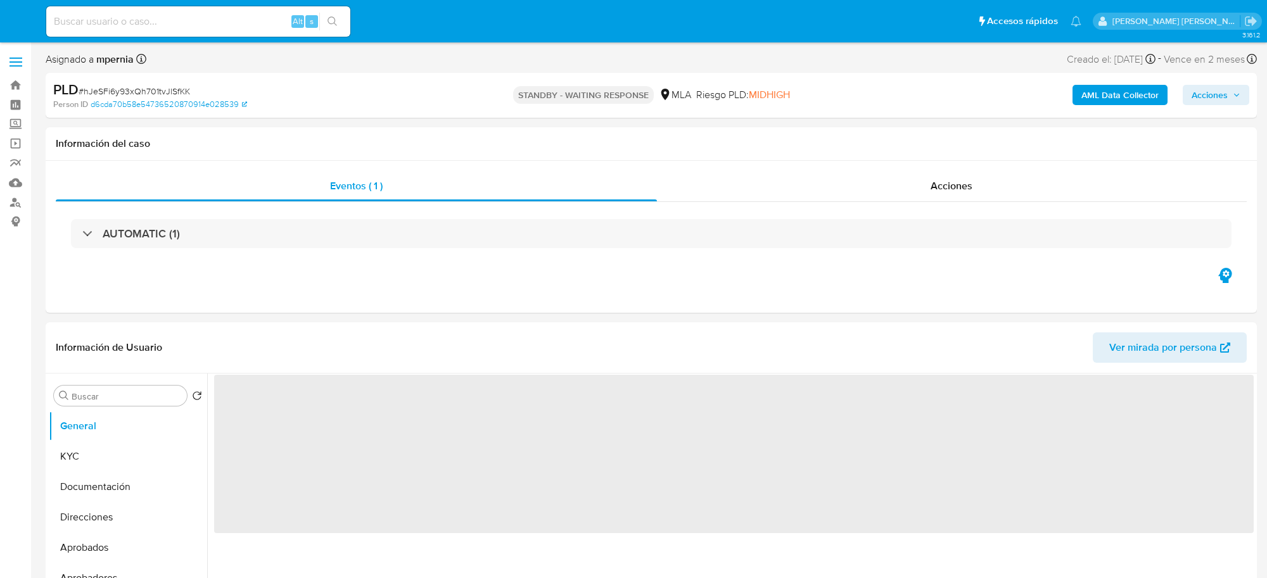
select select "10"
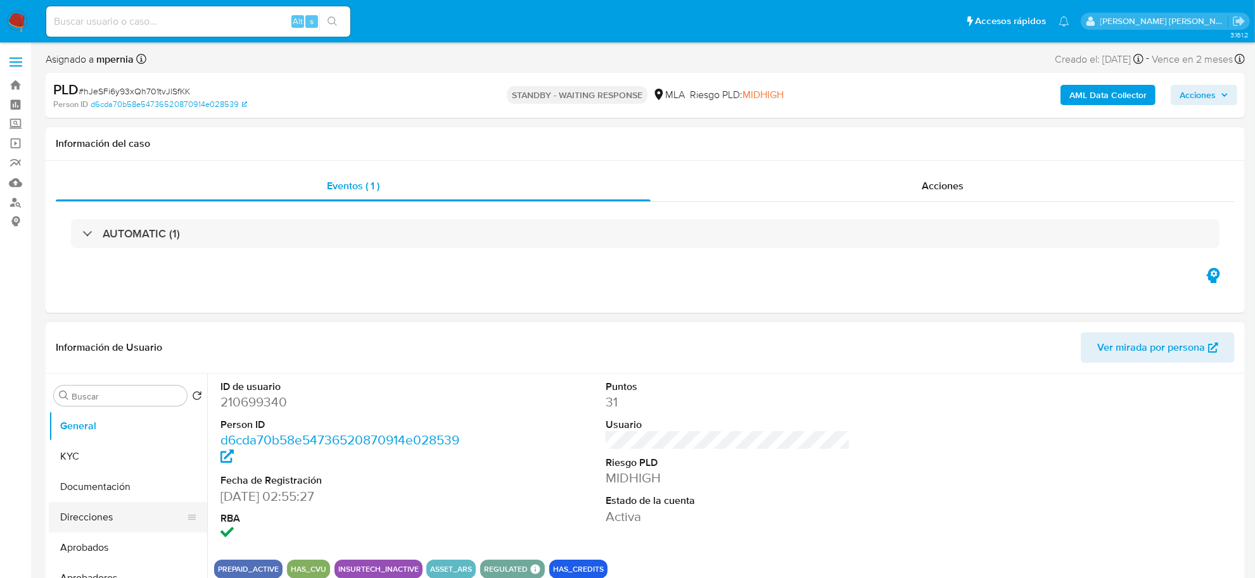
click at [101, 513] on button "Direcciones" at bounding box center [123, 517] width 148 height 30
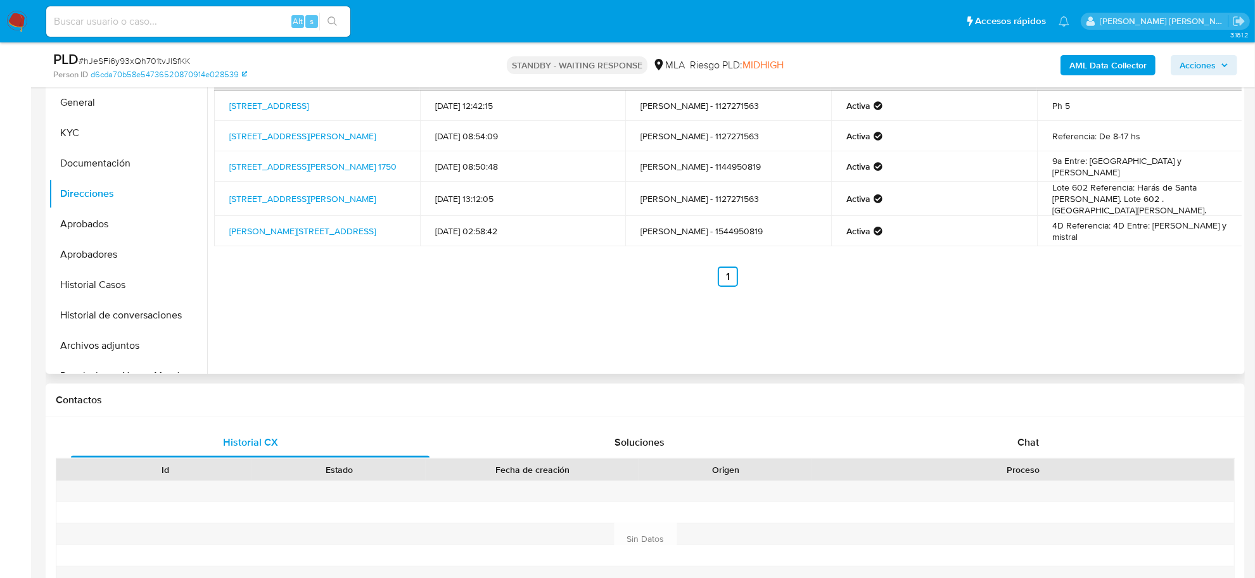
scroll to position [317, 0]
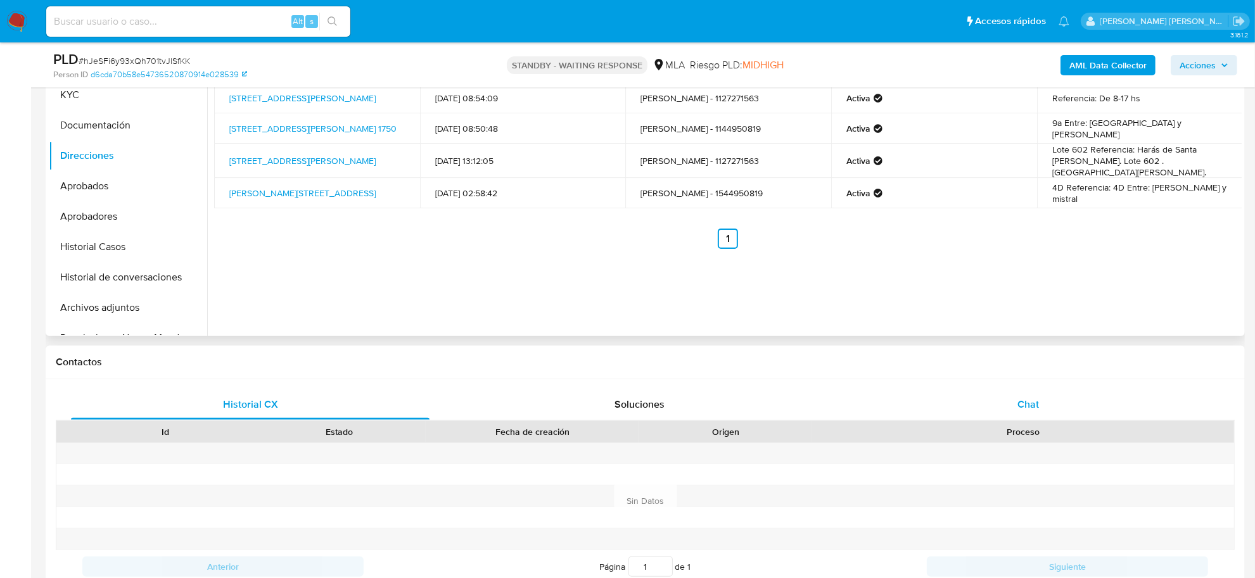
click at [1022, 413] on div "Chat" at bounding box center [1028, 405] width 359 height 30
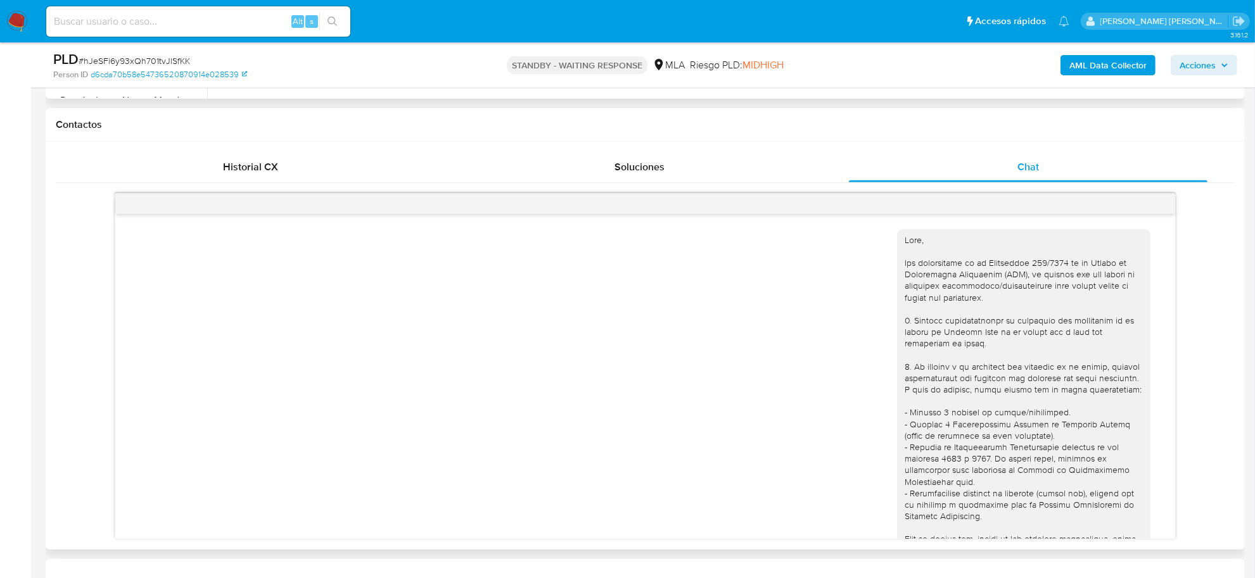
scroll to position [1210, 0]
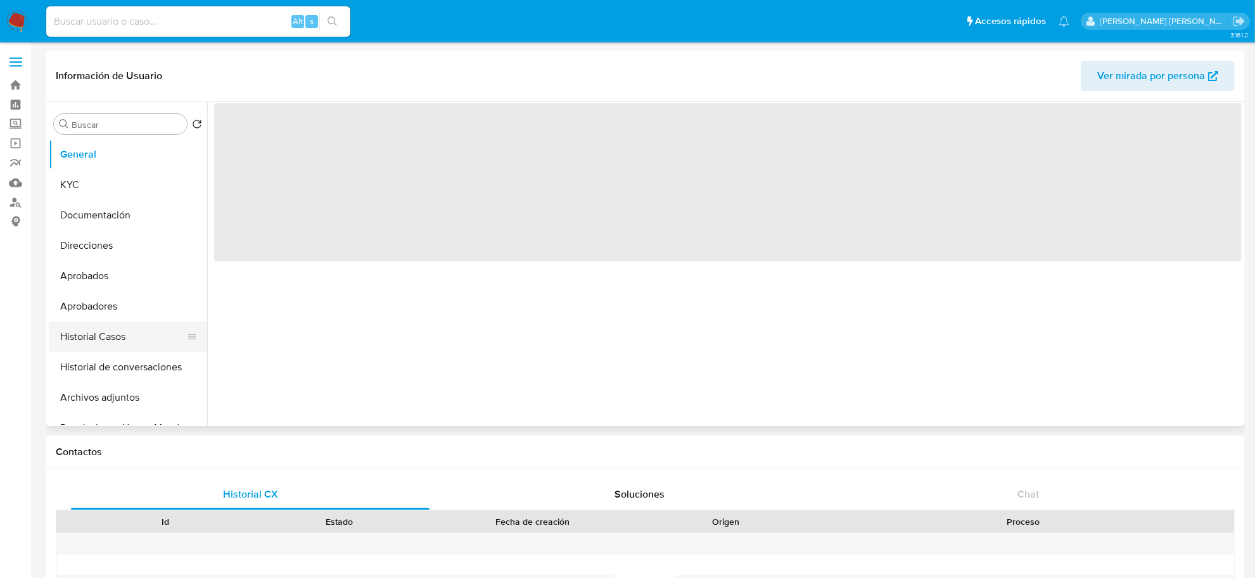
select select "10"
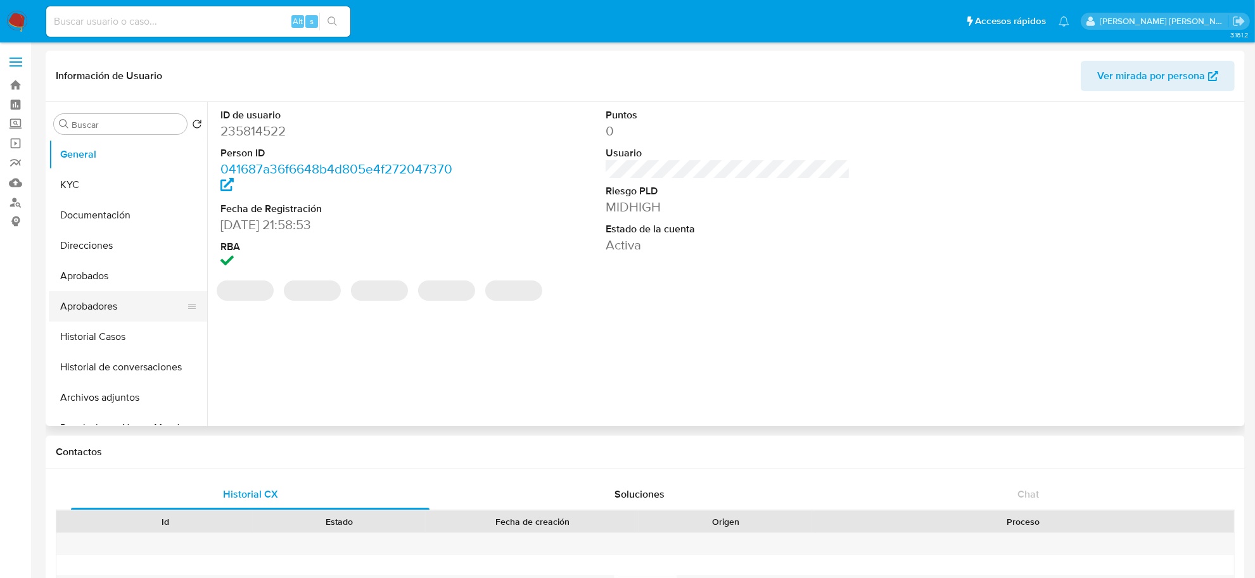
click at [99, 312] on button "Aprobadores" at bounding box center [123, 306] width 148 height 30
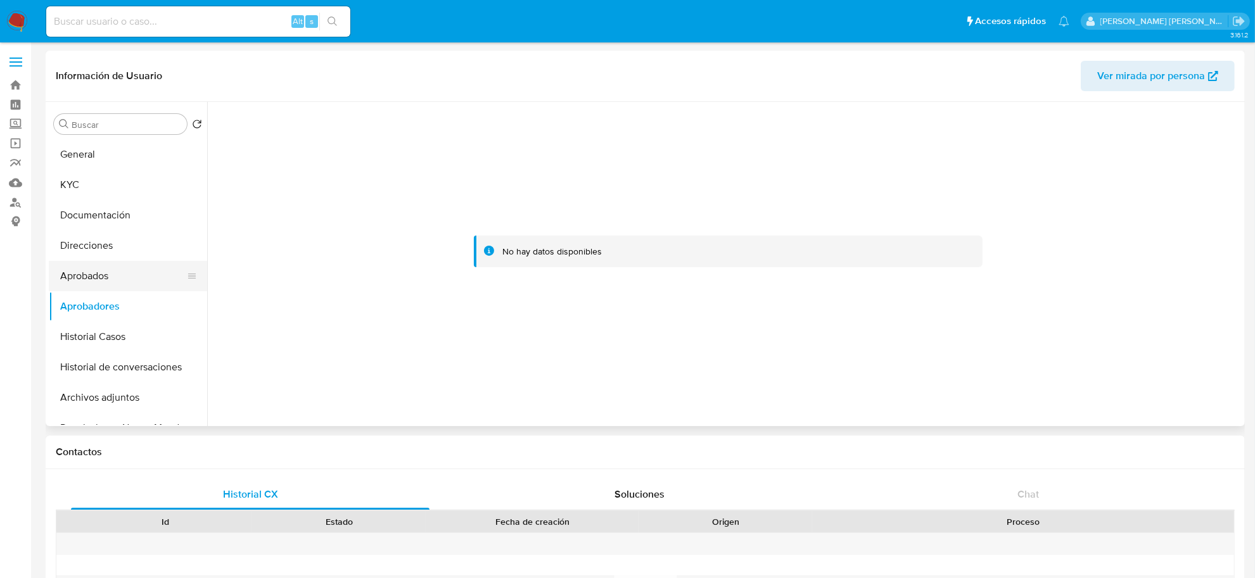
click at [95, 276] on button "Aprobados" at bounding box center [123, 276] width 148 height 30
click at [99, 341] on button "Historial Casos" at bounding box center [123, 337] width 148 height 30
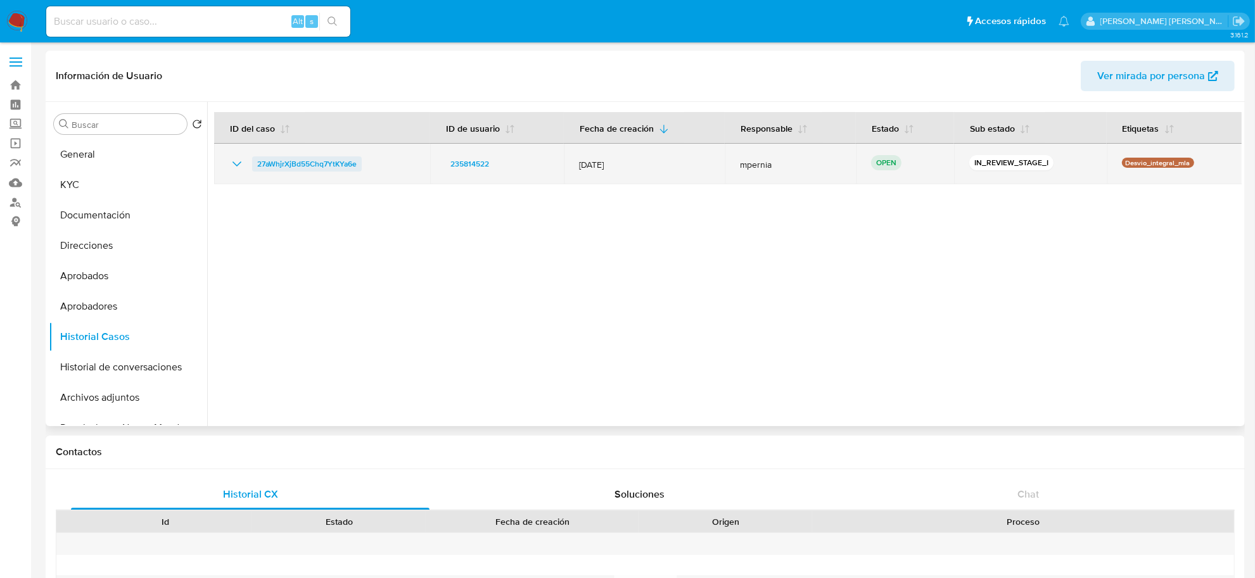
click at [322, 166] on span "27aWhjrXjBd55Chq7YtKYa6e" at bounding box center [306, 163] width 99 height 15
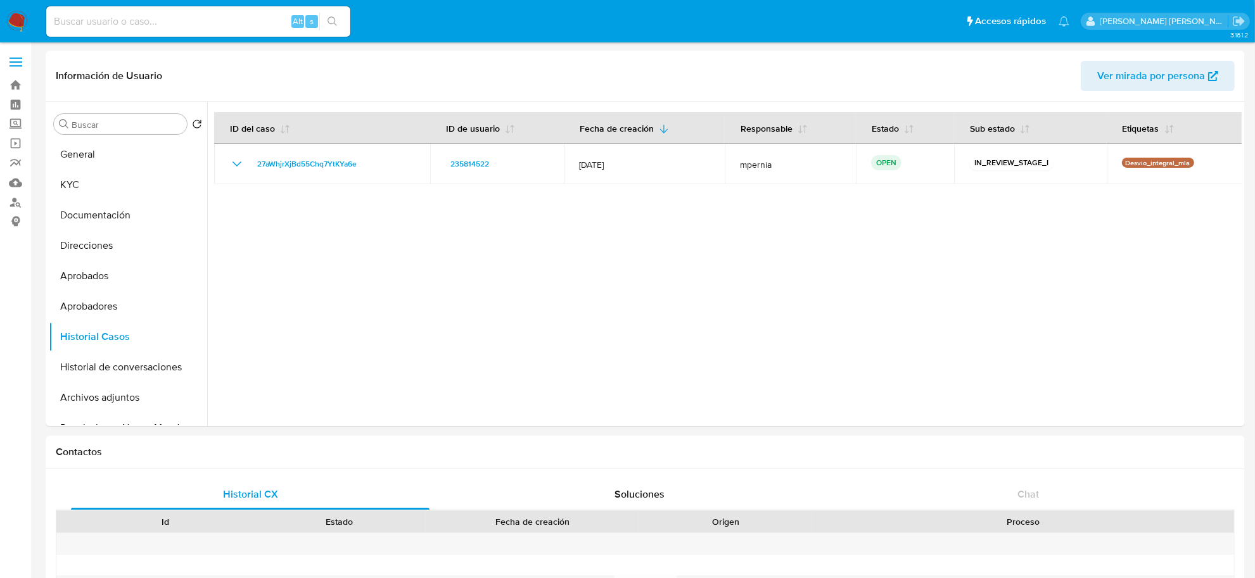
click at [215, 23] on input at bounding box center [198, 21] width 304 height 16
paste input "C9GZDcowLtHW7jZsCm7MXHTA"
type input "C9GZDcowLtHW7jZsCm7MXHTA"
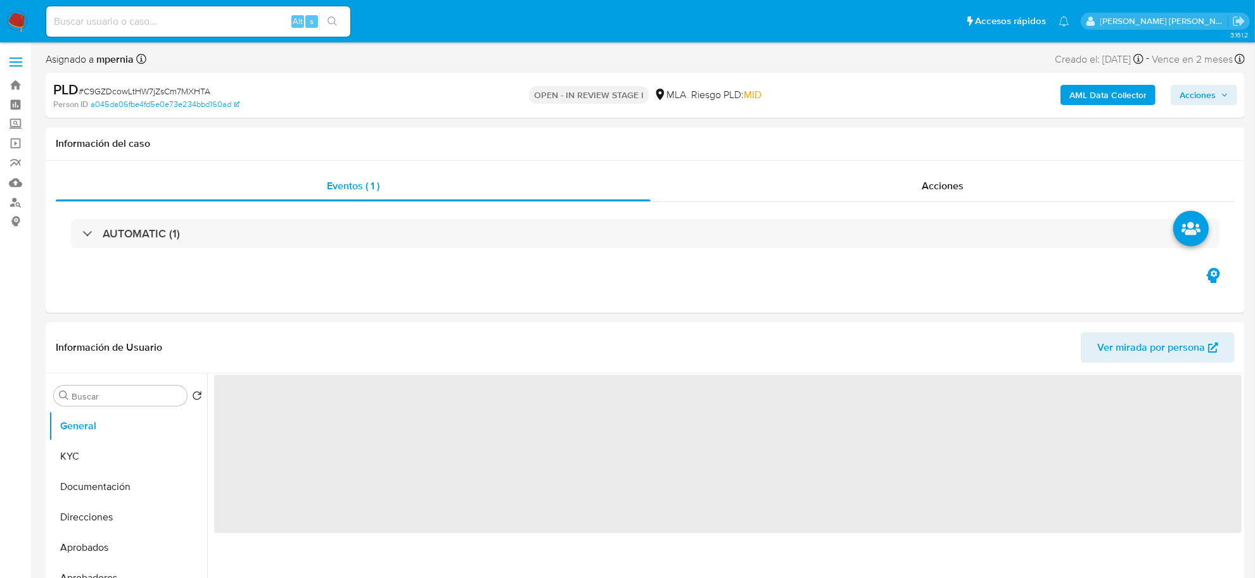
select select "10"
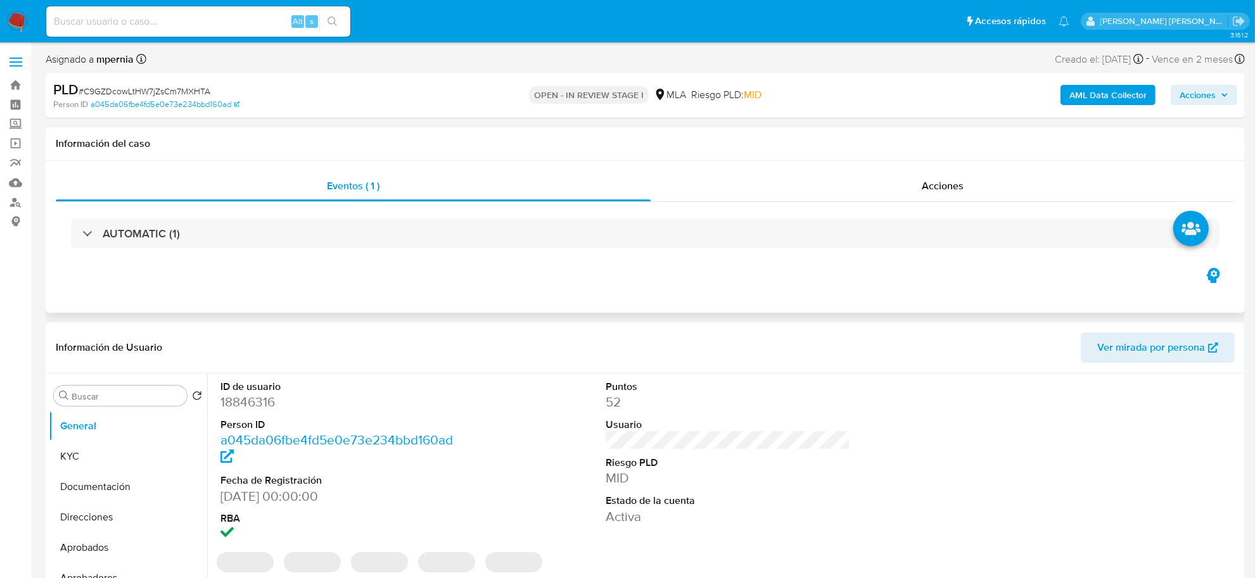
scroll to position [79, 0]
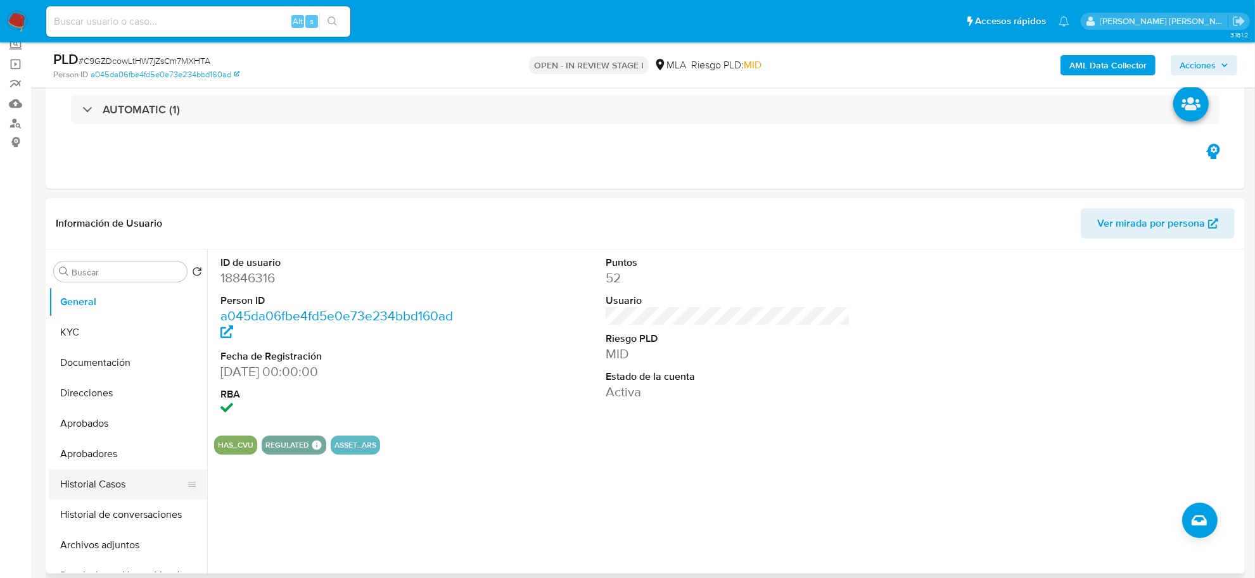
click at [93, 488] on button "Historial Casos" at bounding box center [123, 484] width 148 height 30
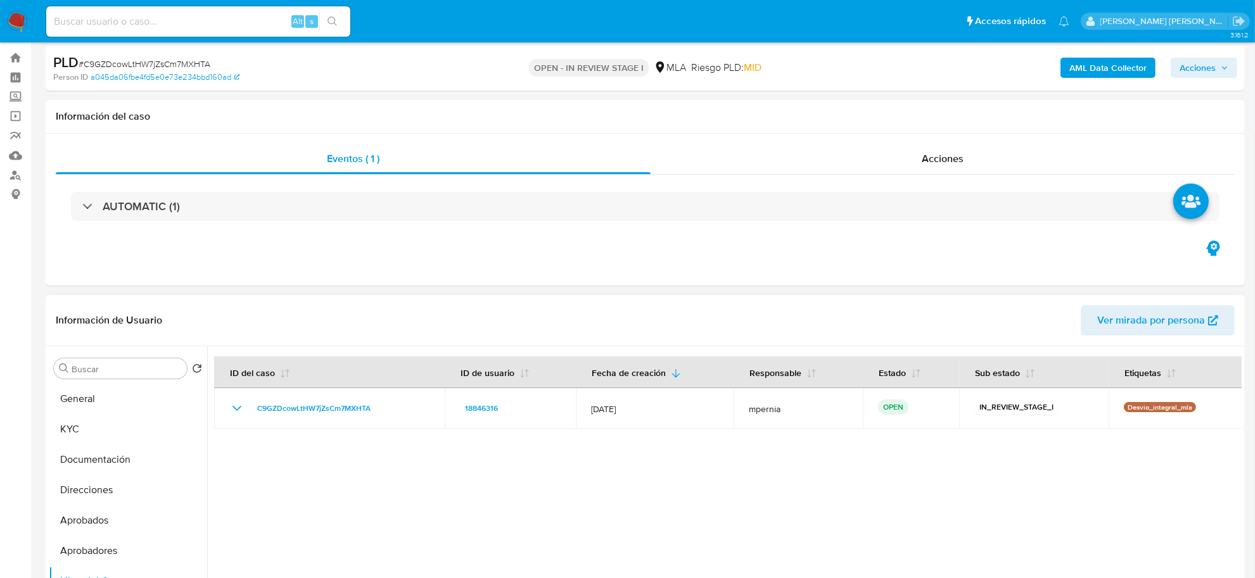
scroll to position [0, 0]
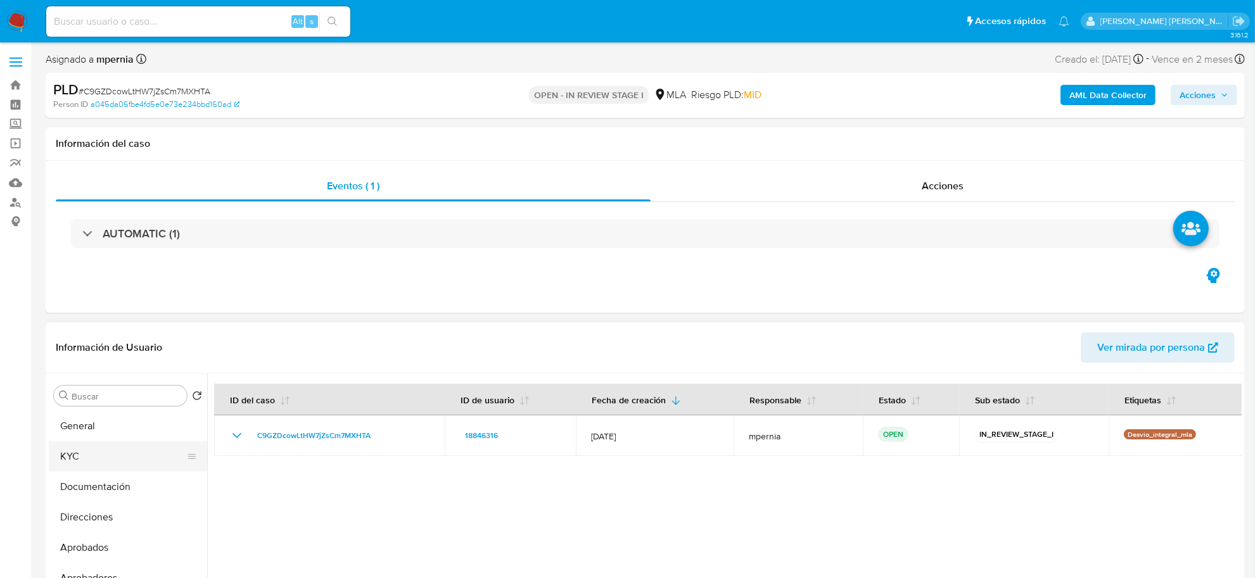
click at [115, 457] on button "KYC" at bounding box center [123, 457] width 148 height 30
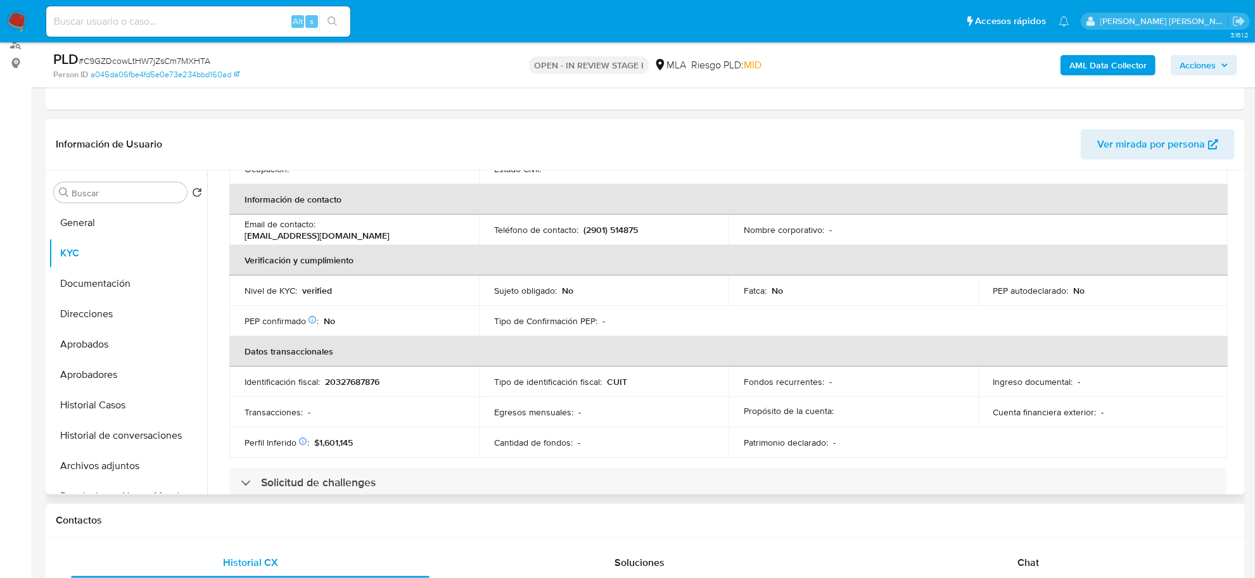
scroll to position [238, 0]
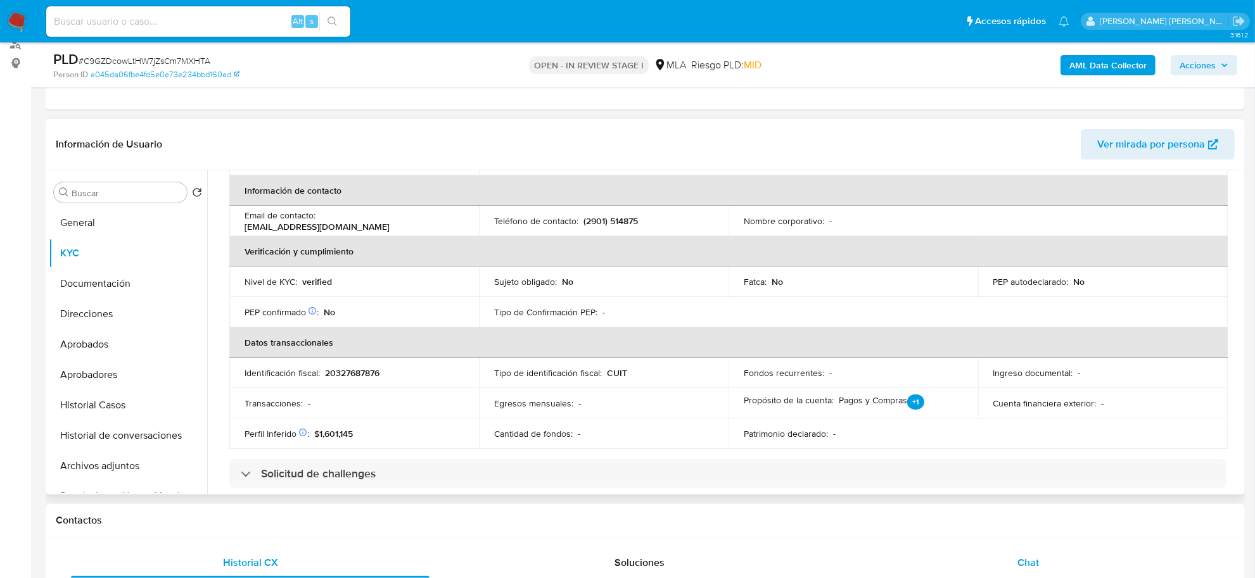
click at [1018, 561] on span "Chat" at bounding box center [1029, 563] width 22 height 15
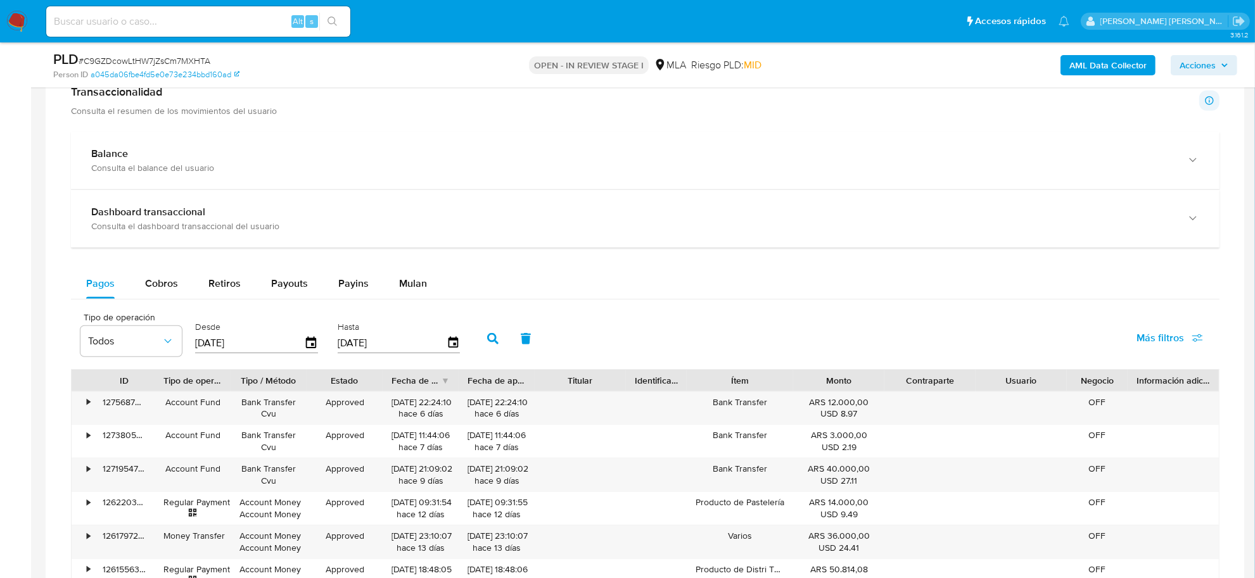
scroll to position [1188, 0]
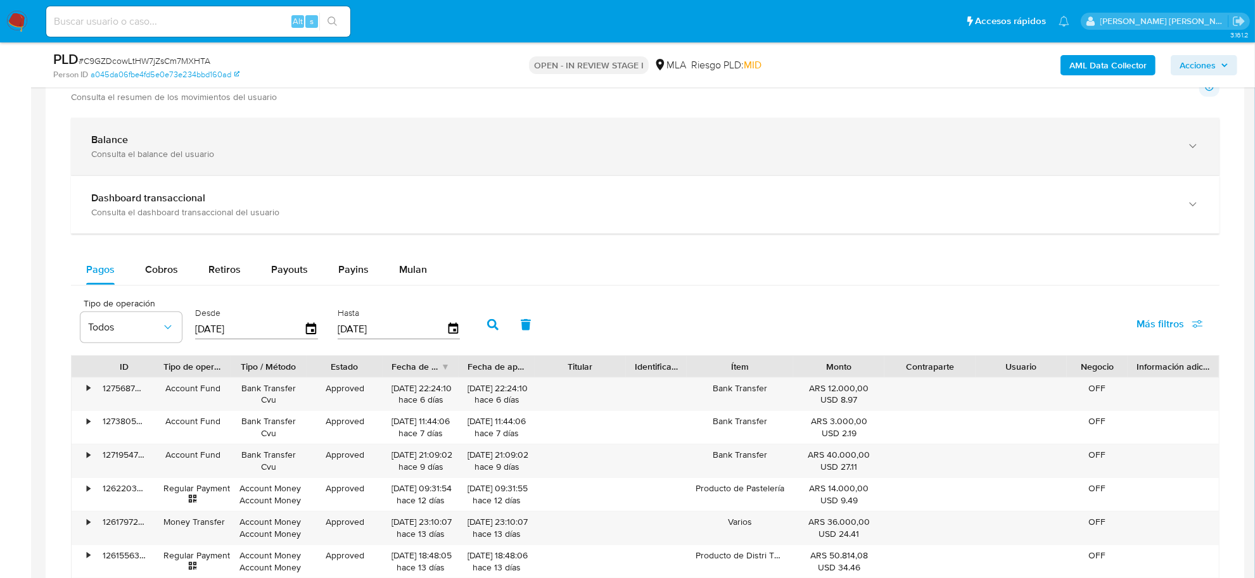
click at [132, 143] on div "Balance" at bounding box center [632, 140] width 1083 height 13
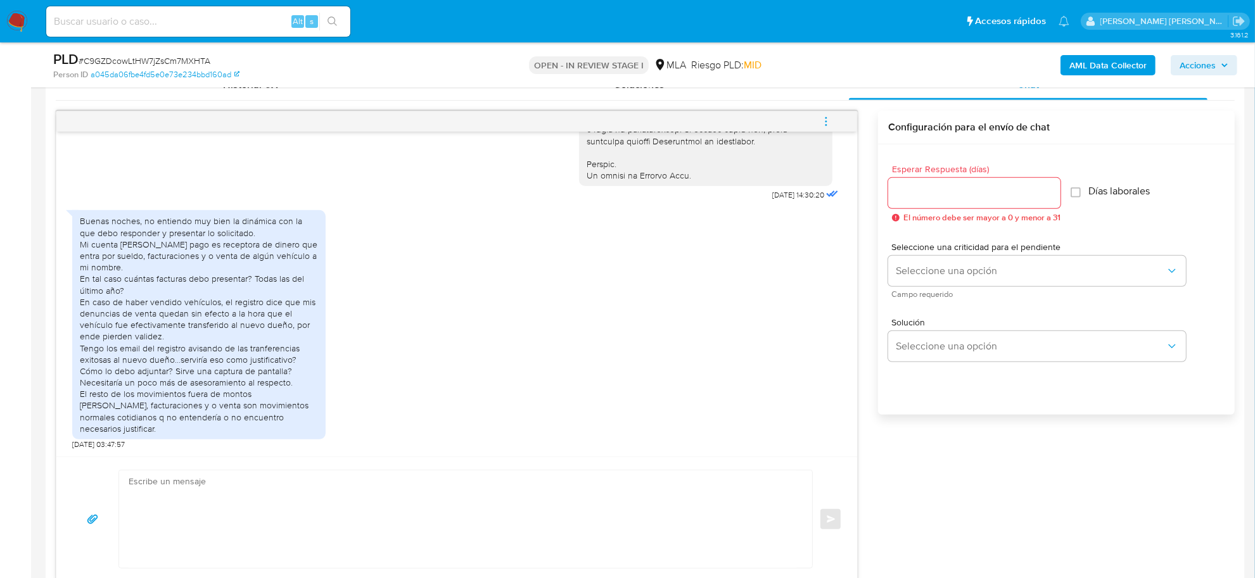
scroll to position [713, 0]
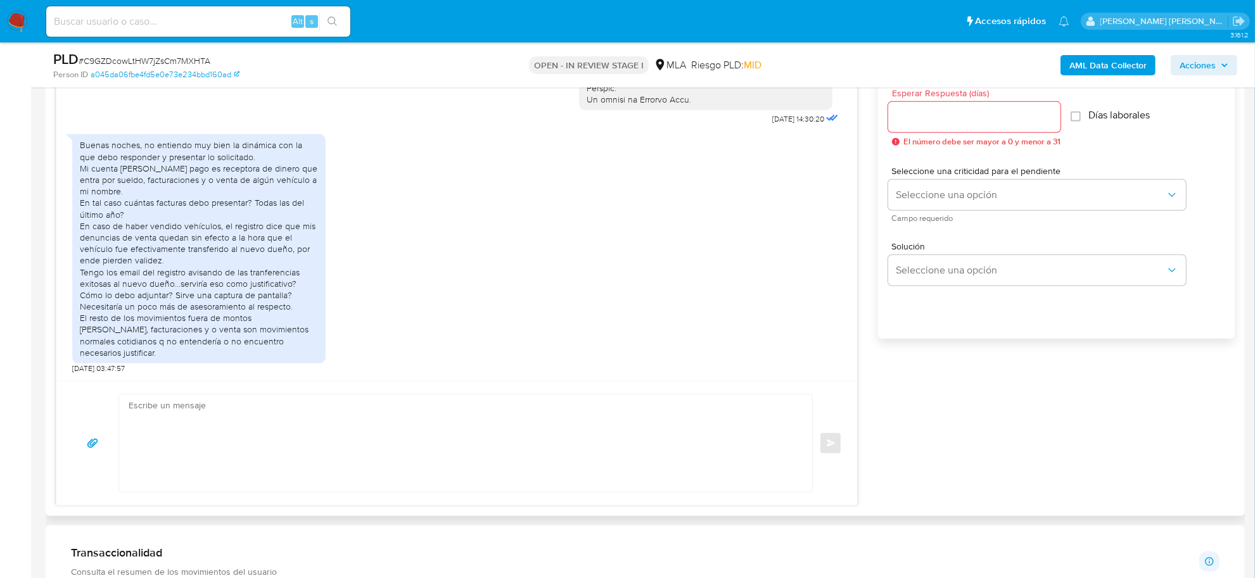
click at [160, 425] on textarea at bounding box center [463, 444] width 668 height 98
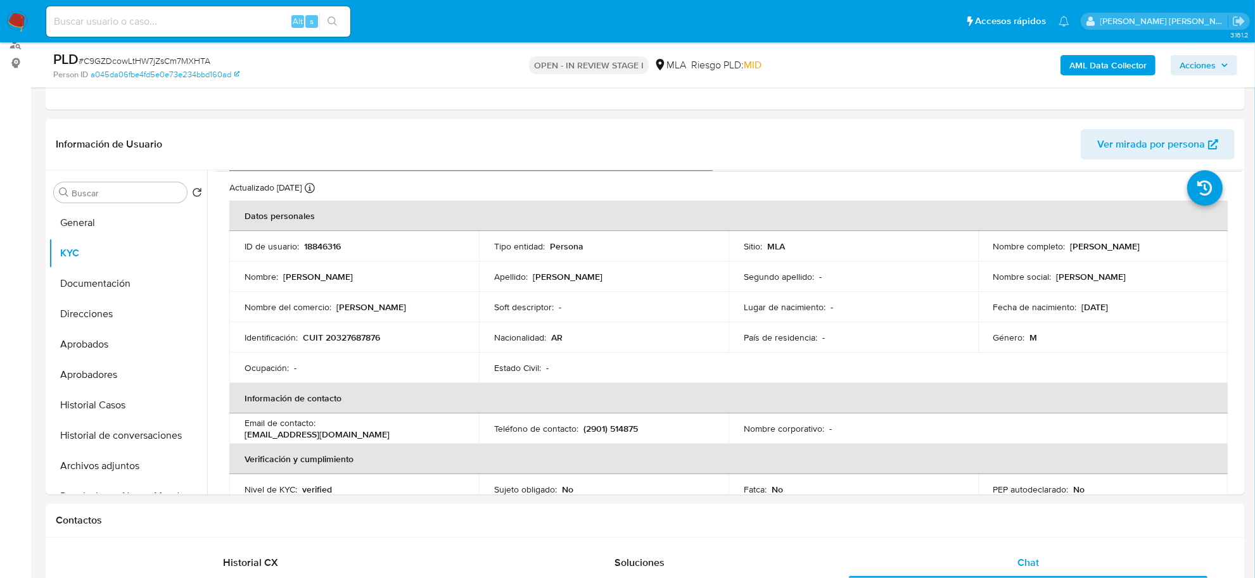
scroll to position [0, 0]
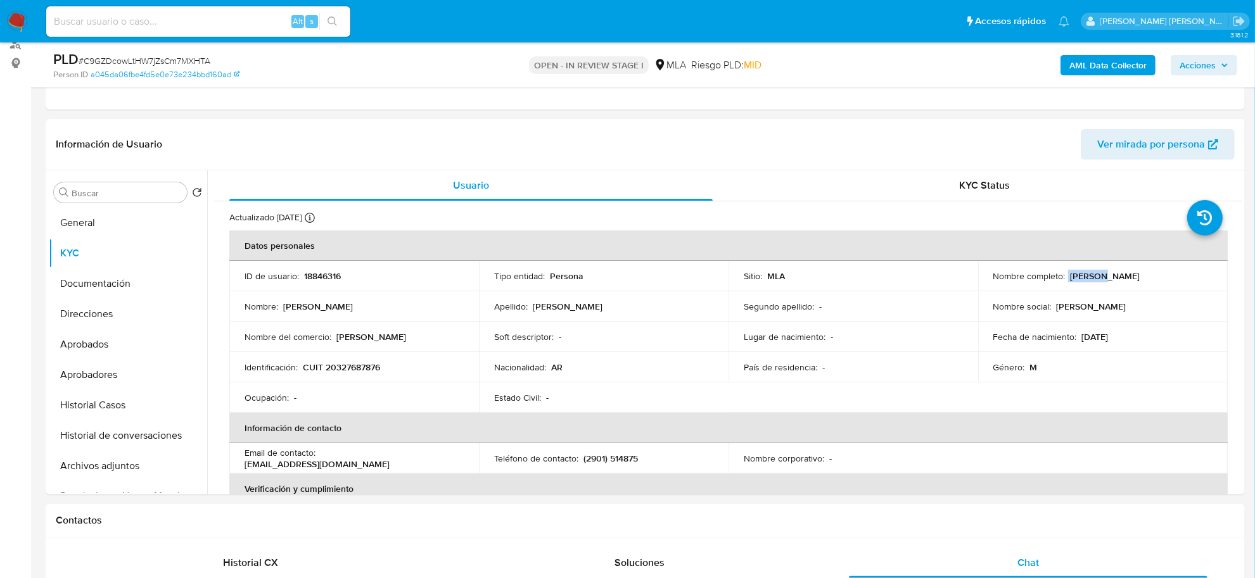
drag, startPoint x: 1064, startPoint y: 273, endPoint x: 1096, endPoint y: 271, distance: 31.8
click at [1096, 271] on div "Nombre completo : [PERSON_NAME]" at bounding box center [1102, 276] width 219 height 11
copy div "[PERSON_NAME]"
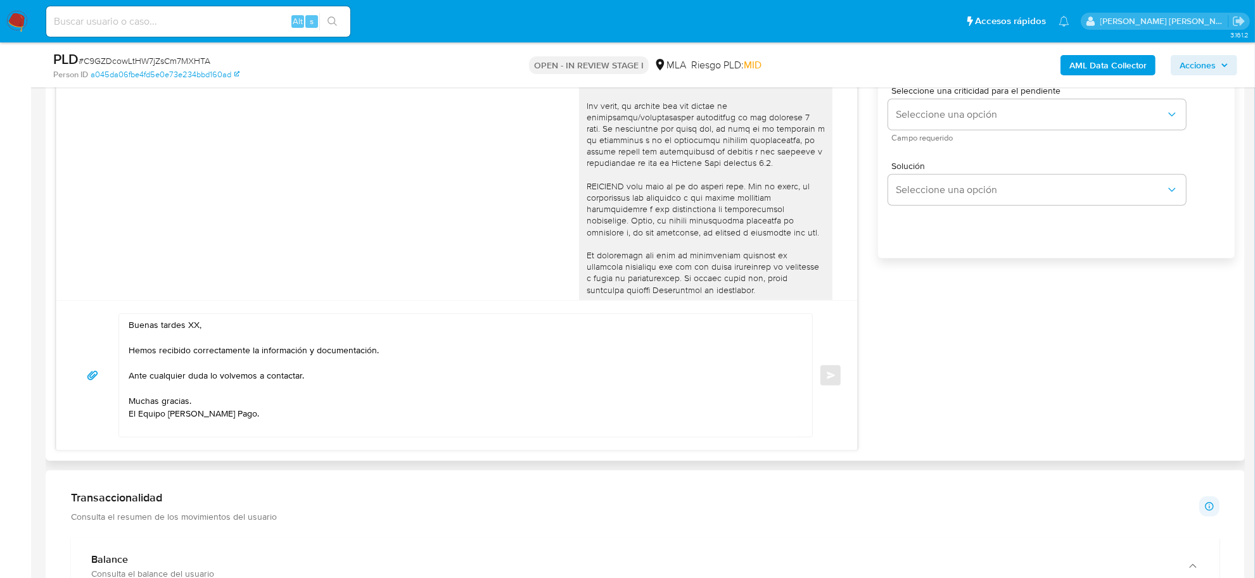
scroll to position [792, 0]
click at [193, 326] on textarea "Buenas tardes XX, Hemos recibido correctamente la información y documentación. …" at bounding box center [463, 377] width 668 height 123
paste textarea "Franco"
drag, startPoint x: 305, startPoint y: 353, endPoint x: 374, endPoint y: 356, distance: 69.1
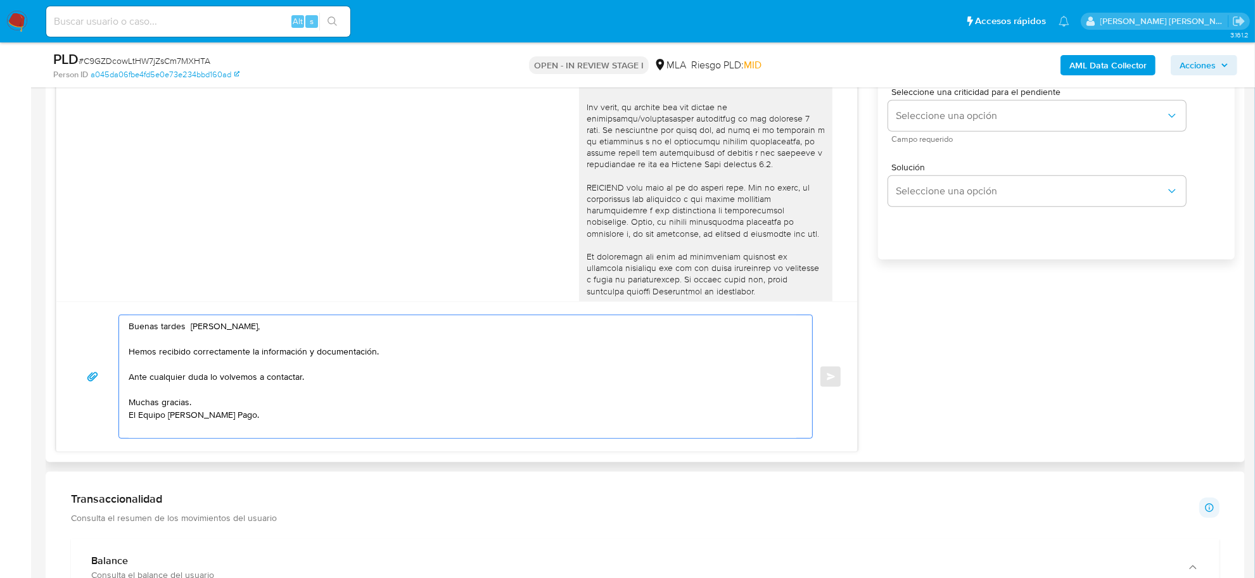
click at [374, 356] on textarea "Buenas tardes Franco, Hemos recibido correctamente la información y documentaci…" at bounding box center [463, 377] width 668 height 123
click at [136, 353] on textarea "Buenas tardes Franco, Hemos recibido correctamente la información. Ante cualqui…" at bounding box center [463, 377] width 668 height 123
drag, startPoint x: 200, startPoint y: 406, endPoint x: 127, endPoint y: 404, distance: 72.9
click at [127, 404] on div "Buenas tardes Franco, emos recibido correctamente la información. Ante cualquie…" at bounding box center [462, 377] width 687 height 123
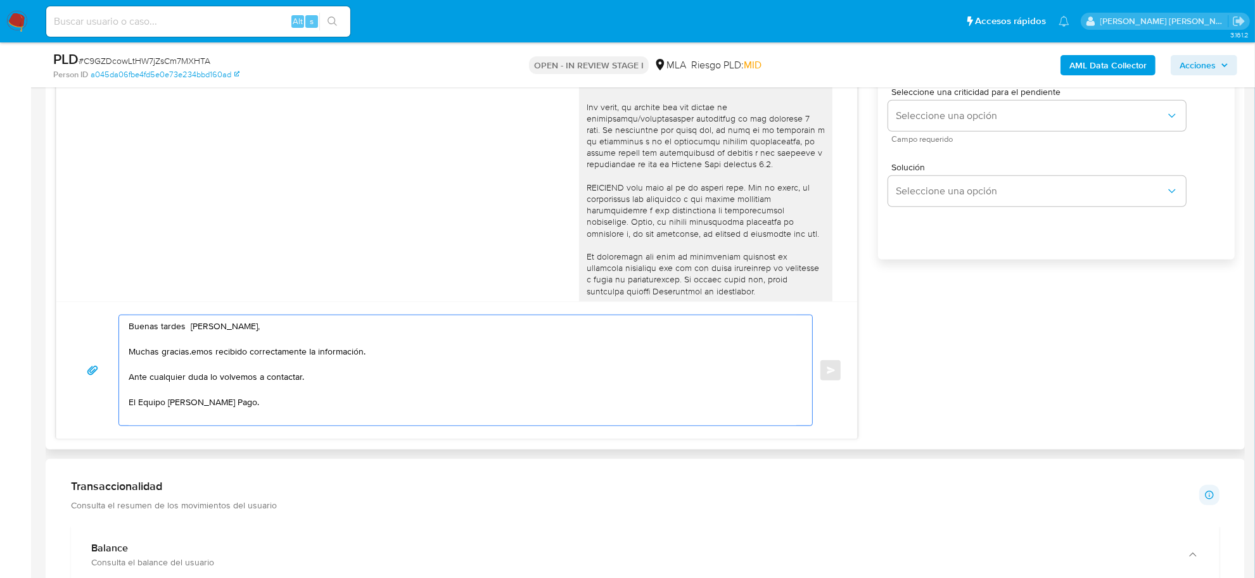
click at [188, 354] on textarea "Buenas tardes Franco, Muchas gracias.emos recibido correctamente la información…" at bounding box center [463, 371] width 668 height 110
click at [201, 376] on textarea "Buenas tardes Franco, Muchas gracias por su respuesta, hemos recibido correctam…" at bounding box center [463, 371] width 668 height 110
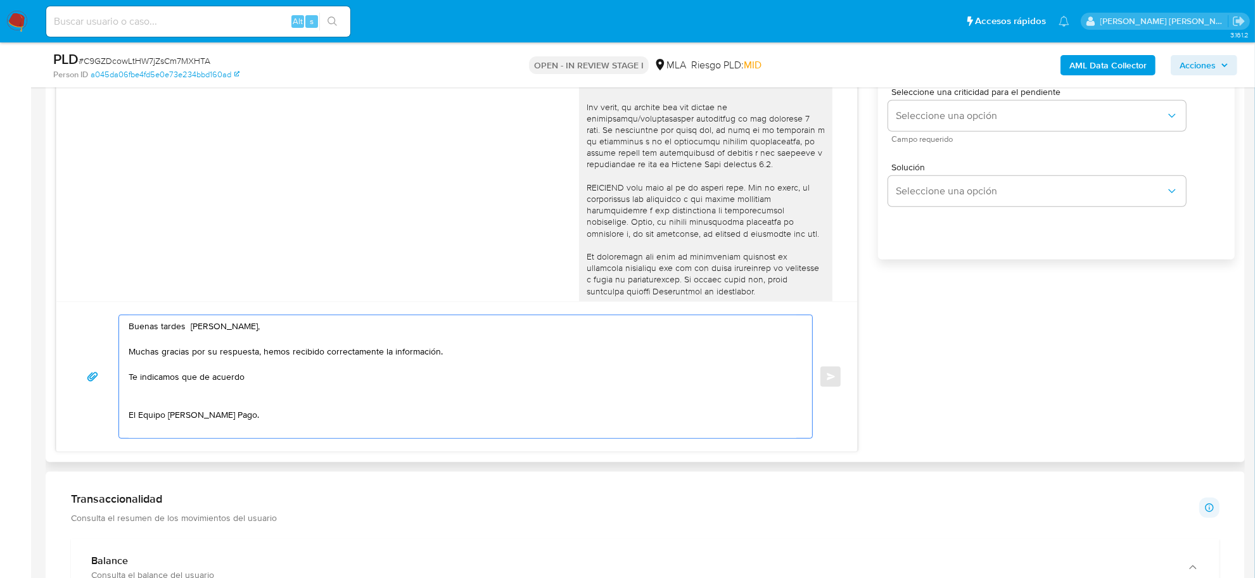
click at [263, 384] on textarea "Buenas tardes Franco, Muchas gracias por su respuesta, hemos recibido correctam…" at bounding box center [463, 377] width 668 height 123
paste textarea "las operaciones registradas en tu cuenta de Mercado Pago, necesitamos que nos b…"
click at [245, 378] on textarea "Buenas tardes Franco, Muchas gracias por su respuesta, hemos recibido correctam…" at bounding box center [463, 377] width 668 height 123
click at [610, 382] on textarea "Buenas tardes Franco, Muchas gracias por su respuesta, hemos recibido correctam…" at bounding box center [463, 377] width 668 height 123
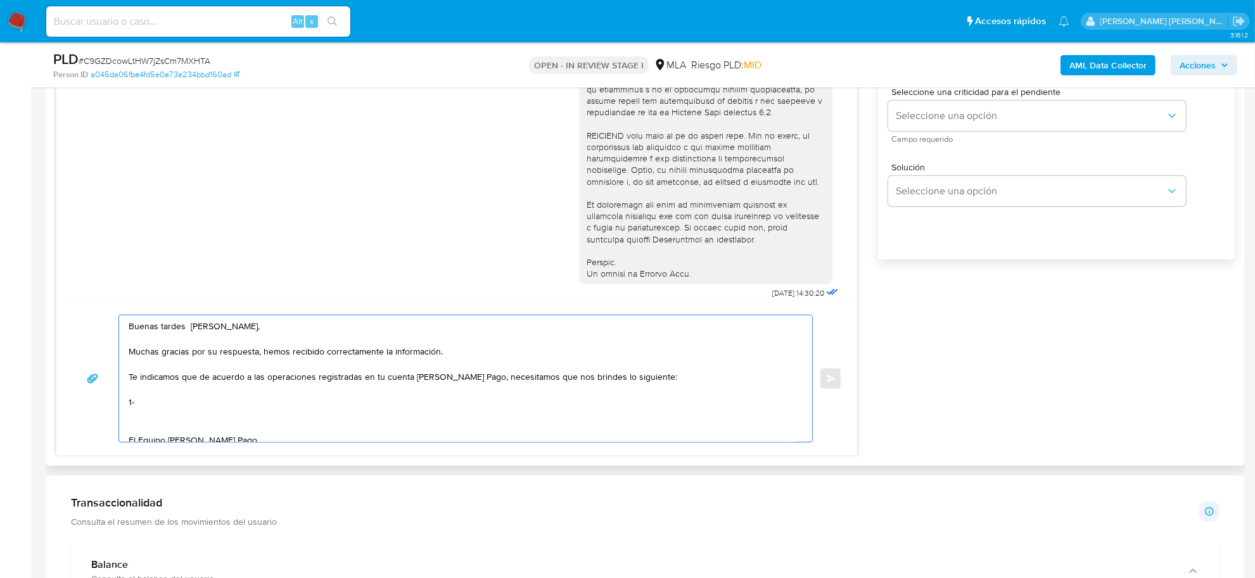
scroll to position [401, 0]
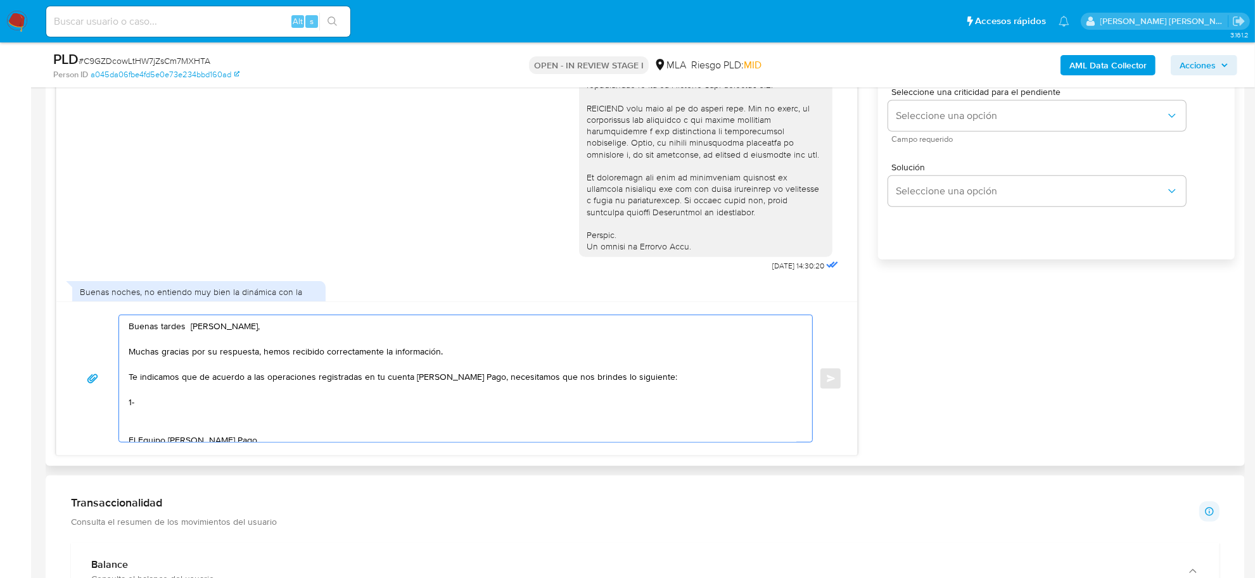
paste textarea "De corresponder a una actividad comercial, indicar el nombre, domicilio y/o sit…"
drag, startPoint x: 306, startPoint y: 409, endPoint x: 201, endPoint y: 404, distance: 104.6
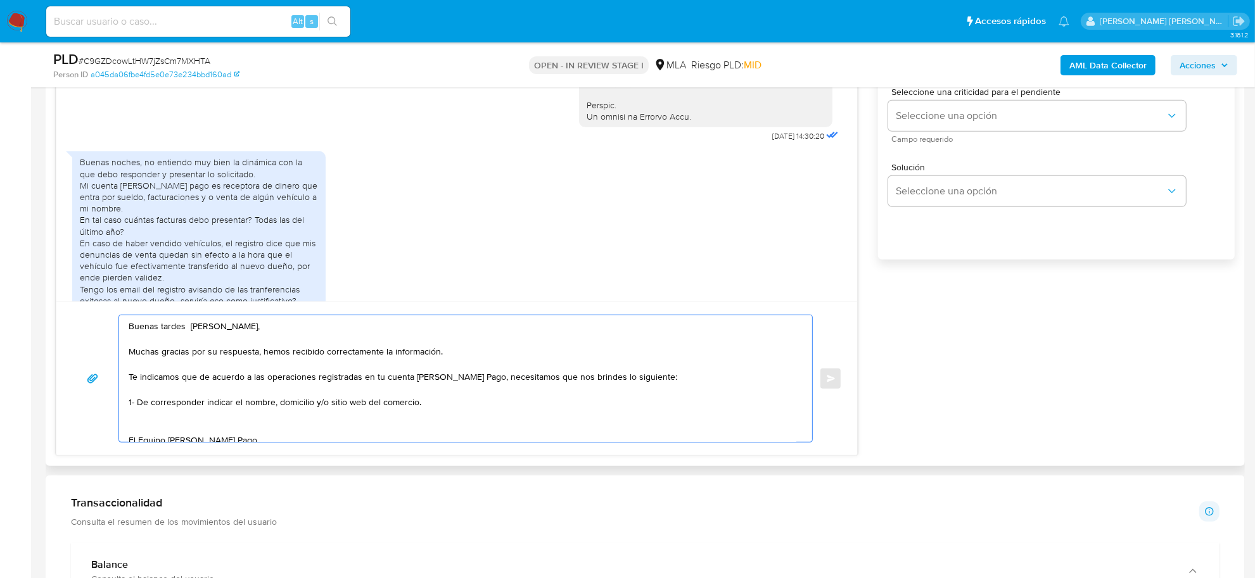
scroll to position [559, 0]
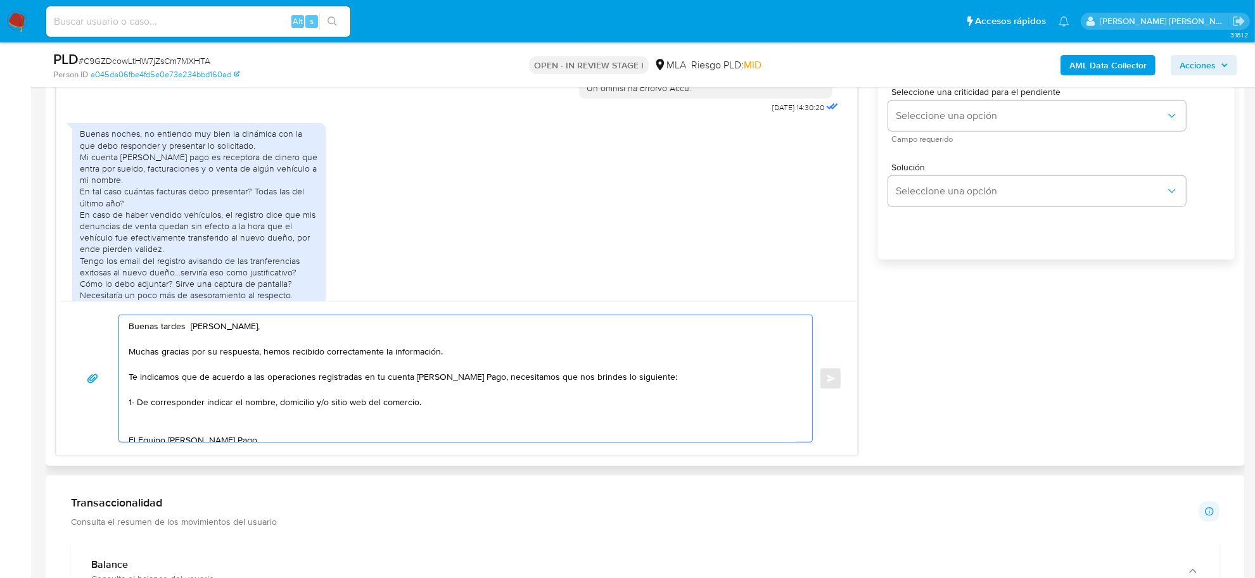
click at [428, 404] on textarea "Buenas tardes Franco, Muchas gracias por su respuesta, hemos recibido correctam…" at bounding box center [463, 379] width 668 height 127
paste textarea "- Últimas 6 Declaraciones Juradas de Ingresos Brutos (donde se visualice la bas…"
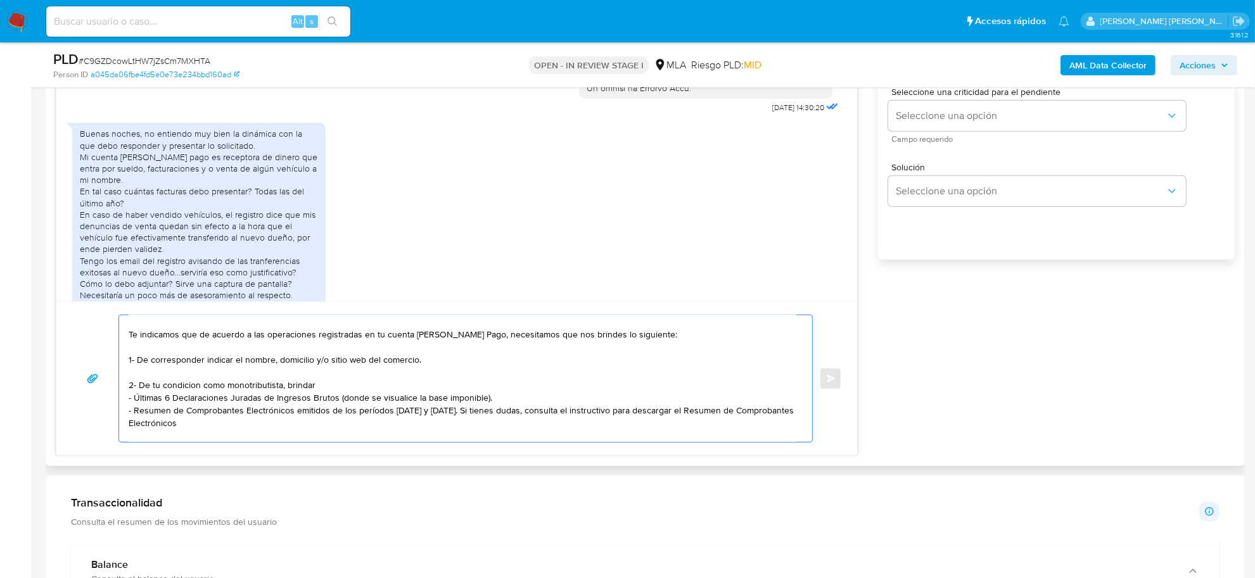
click at [298, 385] on textarea "Buenas tardes Franco, Muchas gracias por su respuesta, hemos recibido correctam…" at bounding box center [463, 379] width 668 height 127
click at [450, 411] on textarea "Buenas tardes Franco, Muchas gracias por su respuesta, hemos recibido correctam…" at bounding box center [463, 379] width 668 height 127
click at [531, 425] on textarea "Buenas tardes Franco, Muchas gracias por su respuesta, hemos recibido correctam…" at bounding box center [463, 379] width 668 height 127
paste textarea "https://www.mercadopago.com.ar/ayuda/30181"
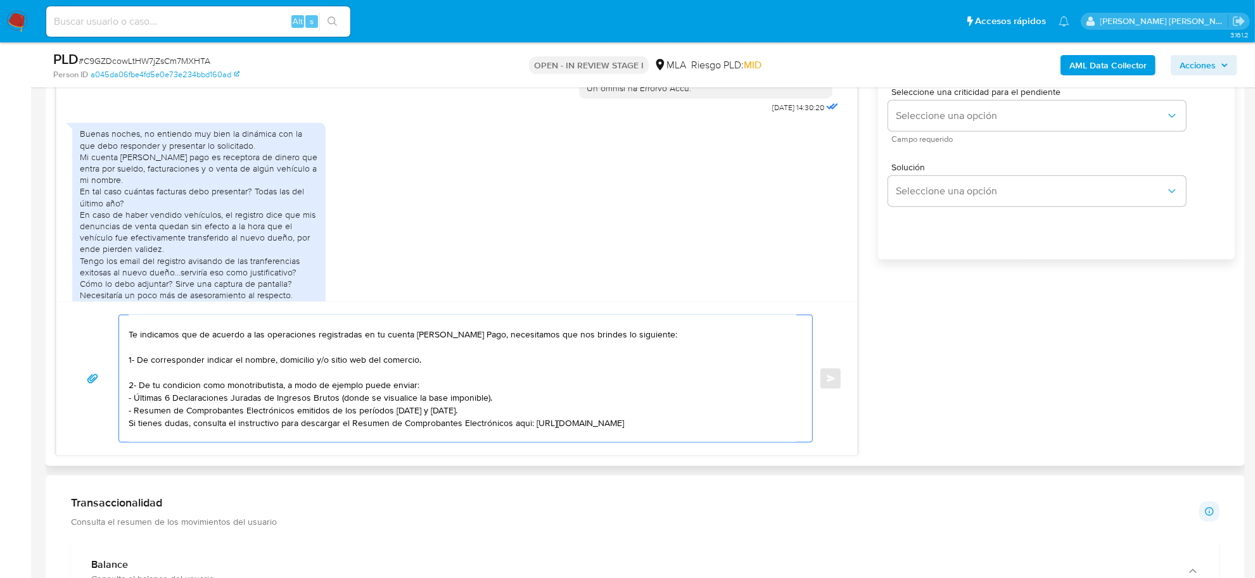
drag, startPoint x: 162, startPoint y: 386, endPoint x: 146, endPoint y: 385, distance: 15.3
click at [146, 385] on textarea "Buenas tardes Franco, Muchas gracias por su respuesta, hemos recibido correctam…" at bounding box center [463, 379] width 668 height 127
click at [315, 390] on textarea "Buenas tardes Franco, Muchas gracias por su respuesta, hemos recibido correctam…" at bounding box center [463, 379] width 668 height 127
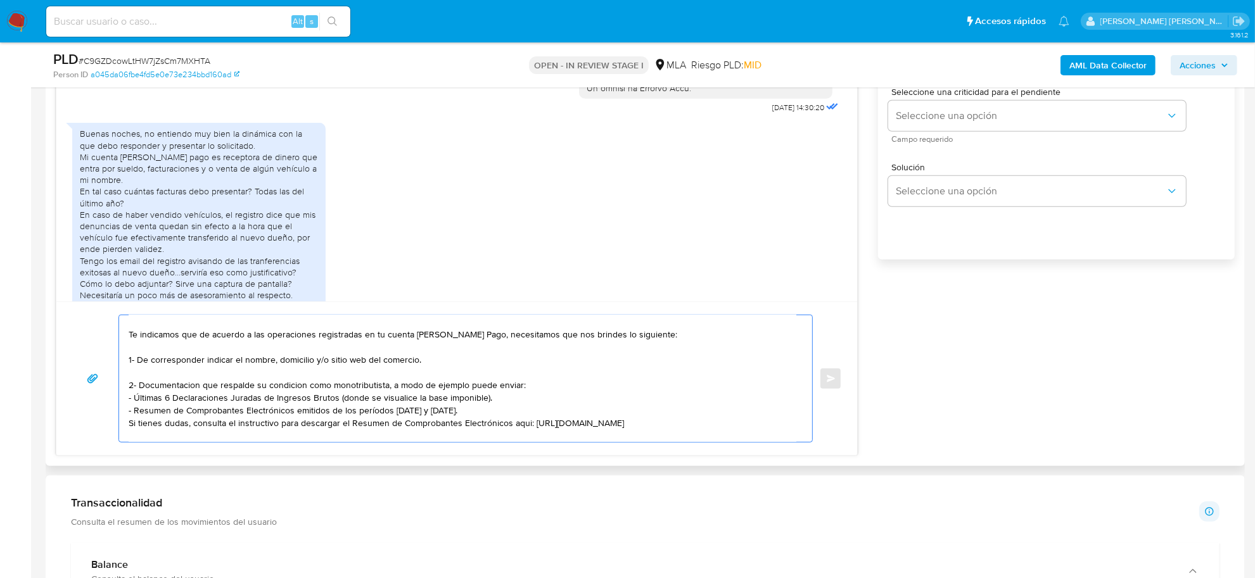
click at [315, 390] on textarea "Buenas tardes Franco, Muchas gracias por su respuesta, hemos recibido correctam…" at bounding box center [463, 379] width 668 height 127
click at [293, 388] on textarea "Buenas tardes Franco, Muchas gracias por su respuesta, hemos recibido correctam…" at bounding box center [463, 379] width 668 height 127
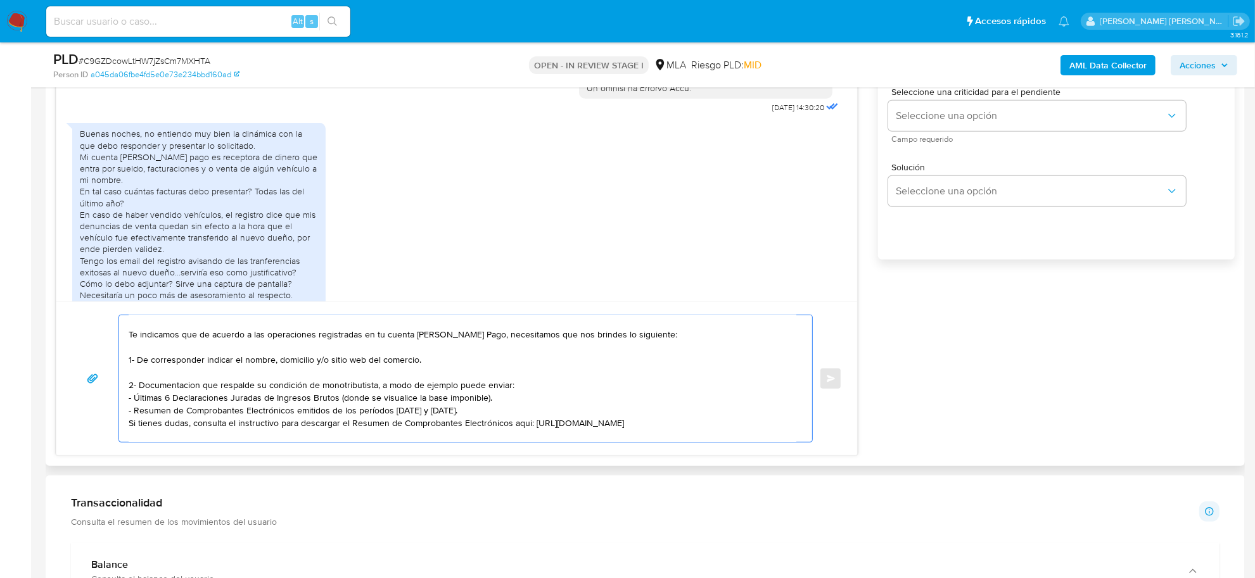
drag, startPoint x: 362, startPoint y: 385, endPoint x: 179, endPoint y: 382, distance: 183.8
click at [179, 382] on textarea "Buenas tardes Franco, Muchas gracias por su respuesta, hemos recibido correctam…" at bounding box center [463, 379] width 668 height 127
click at [740, 424] on textarea "Buenas tardes Franco, Muchas gracias por su respuesta, hemos recibido correctam…" at bounding box center [463, 379] width 668 height 127
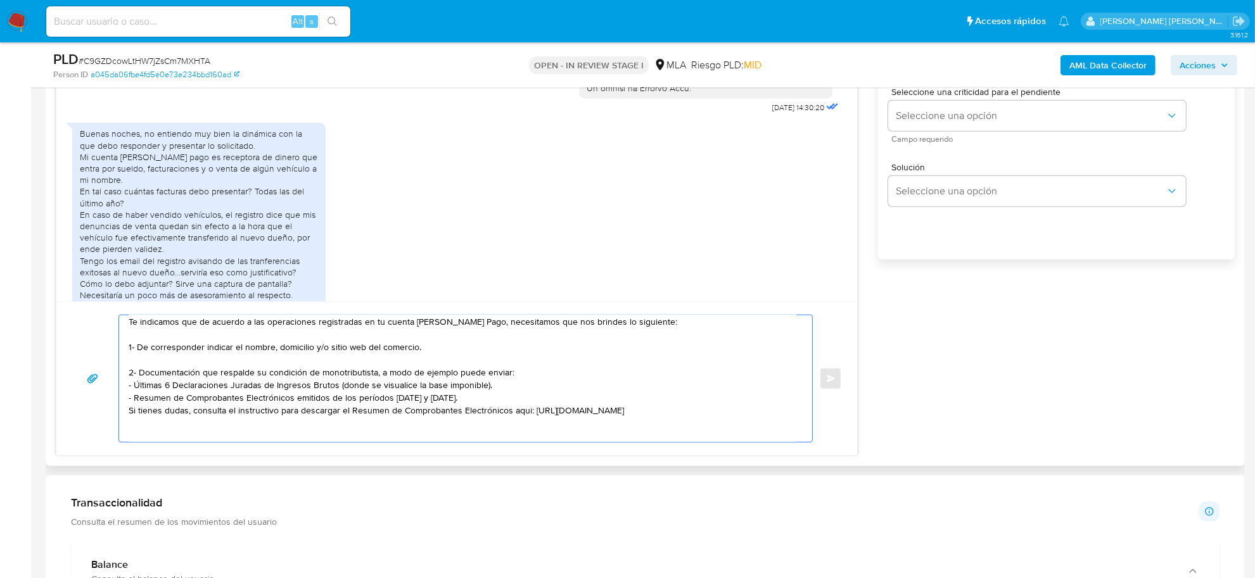
paste textarea "Tené en cuenta que, además de los ejemplos mencionados, podés adjuntar voluntar…"
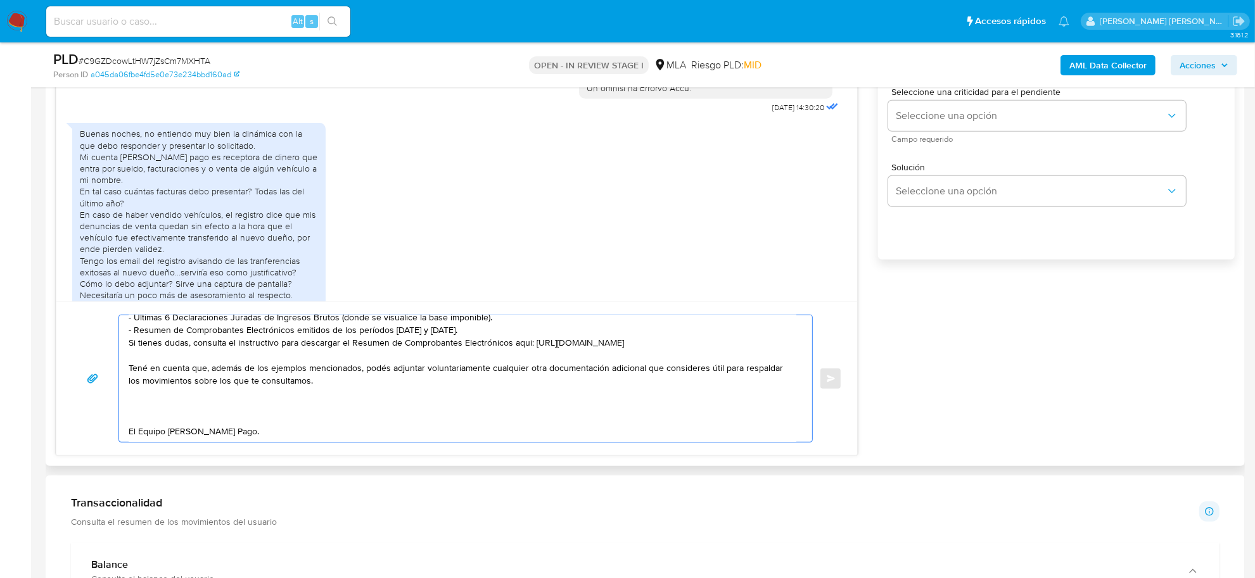
scroll to position [135, 0]
drag, startPoint x: 719, startPoint y: 416, endPoint x: 713, endPoint y: 381, distance: 35.4
click at [713, 381] on textarea "Buenas tardes Franco, Muchas gracias por su respuesta, hemos recibido correctam…" at bounding box center [463, 379] width 668 height 127
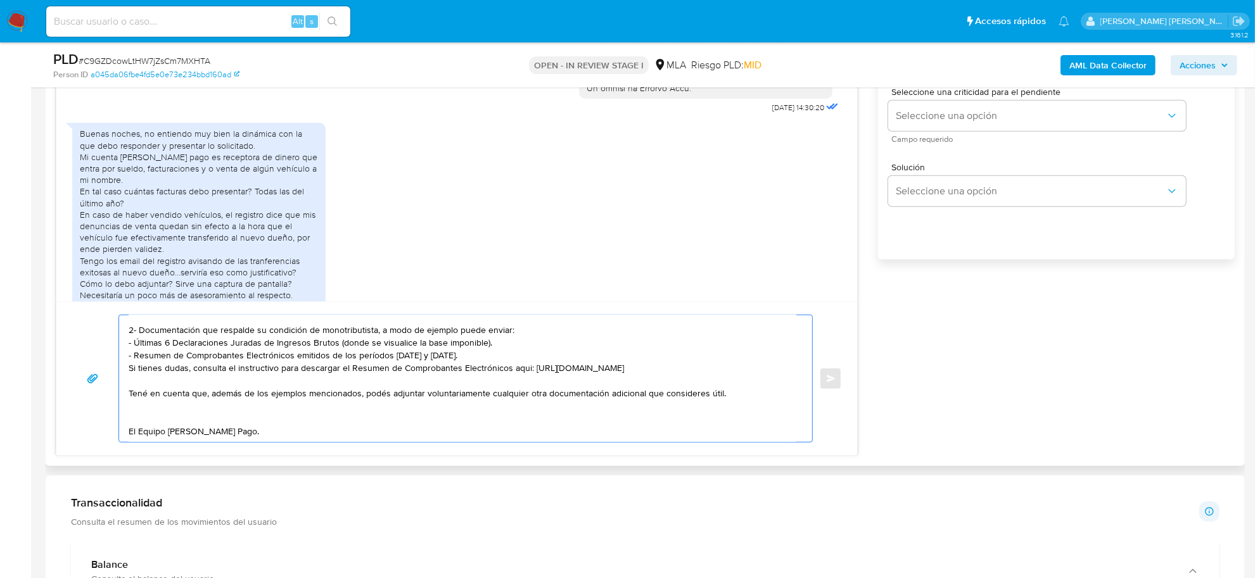
scroll to position [110, 0]
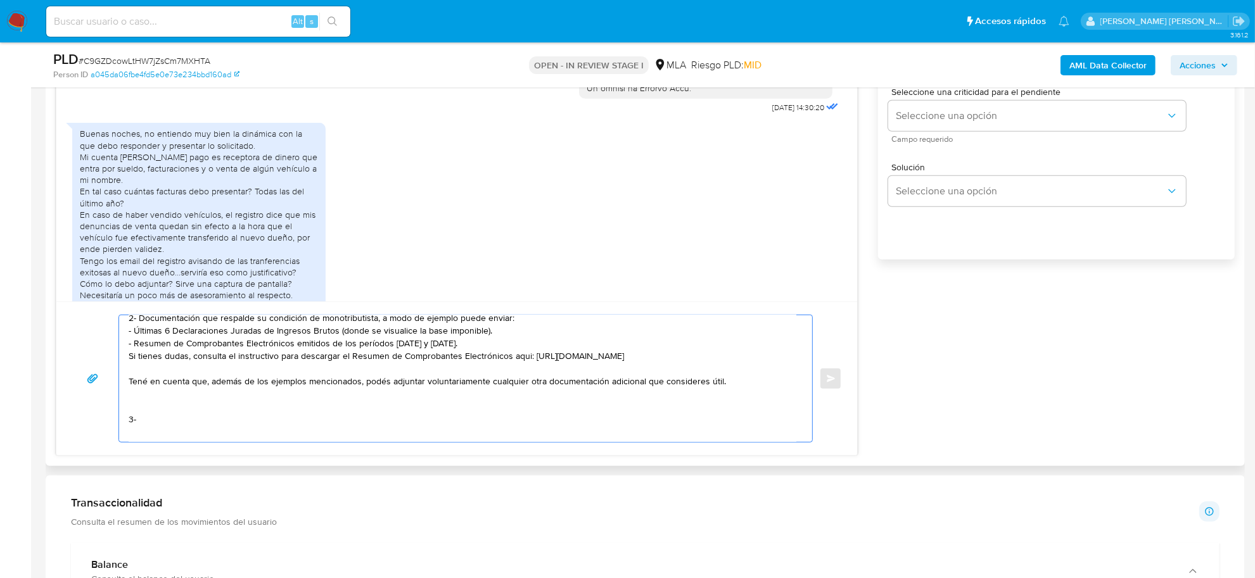
paste textarea "vínculo con las siguientes contrapartes con las que operaste, el motivo de las …"
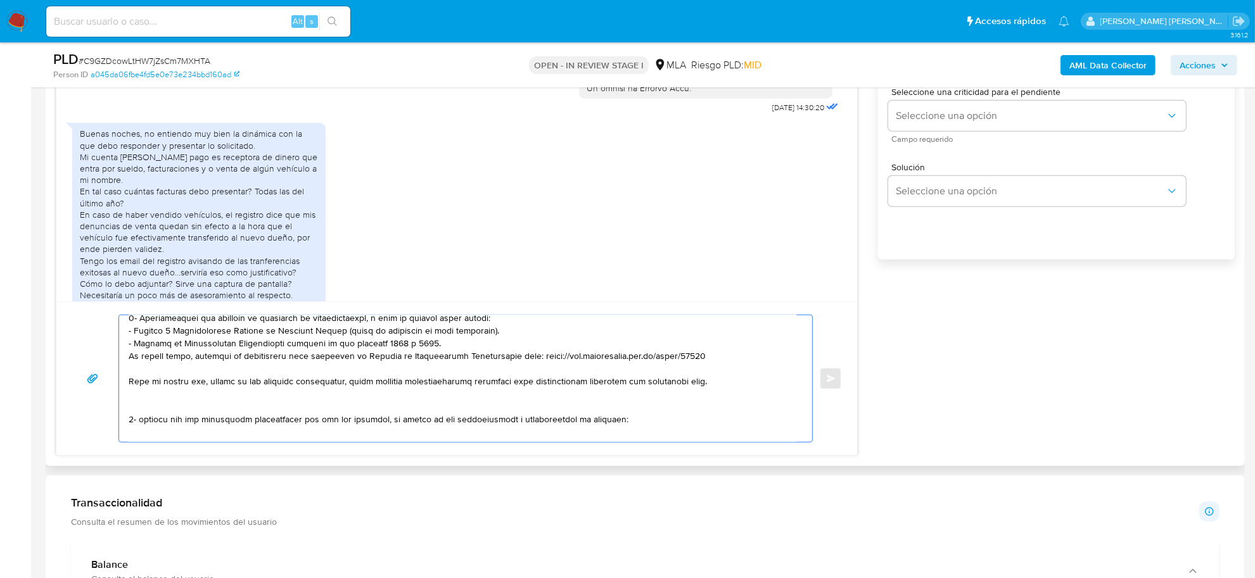
click at [143, 422] on textarea at bounding box center [463, 379] width 668 height 127
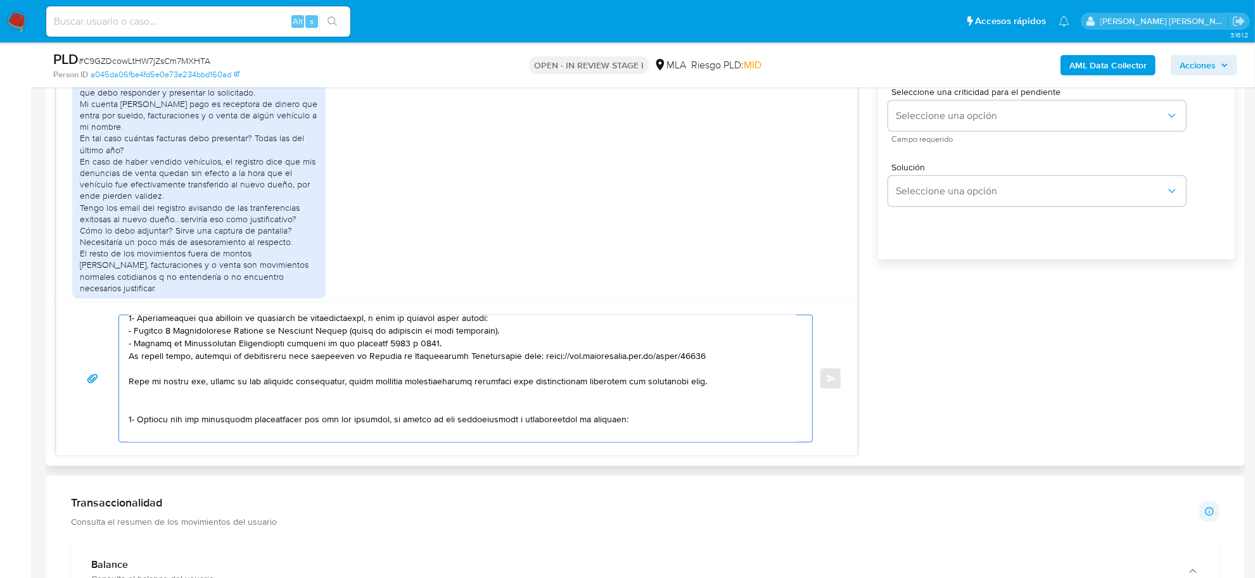
scroll to position [639, 0]
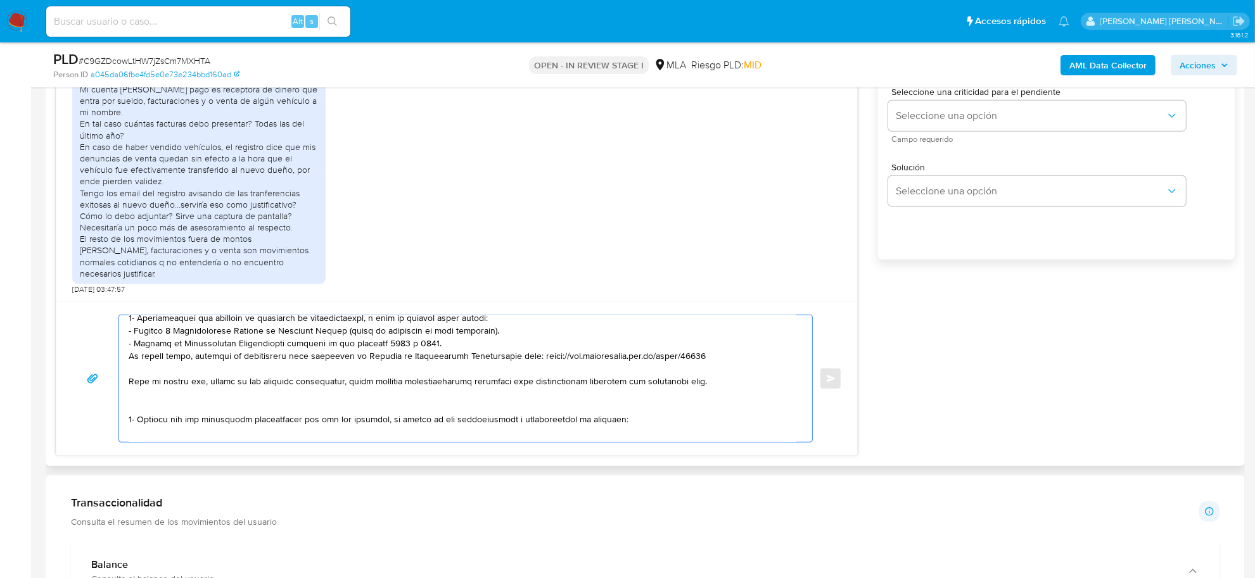
click at [160, 433] on textarea at bounding box center [463, 379] width 668 height 127
paste textarea "- Silvina Alejandra Yones CUIT 27343758583 (SIN ACTIVIDAD) , de quien recibe 2 …"
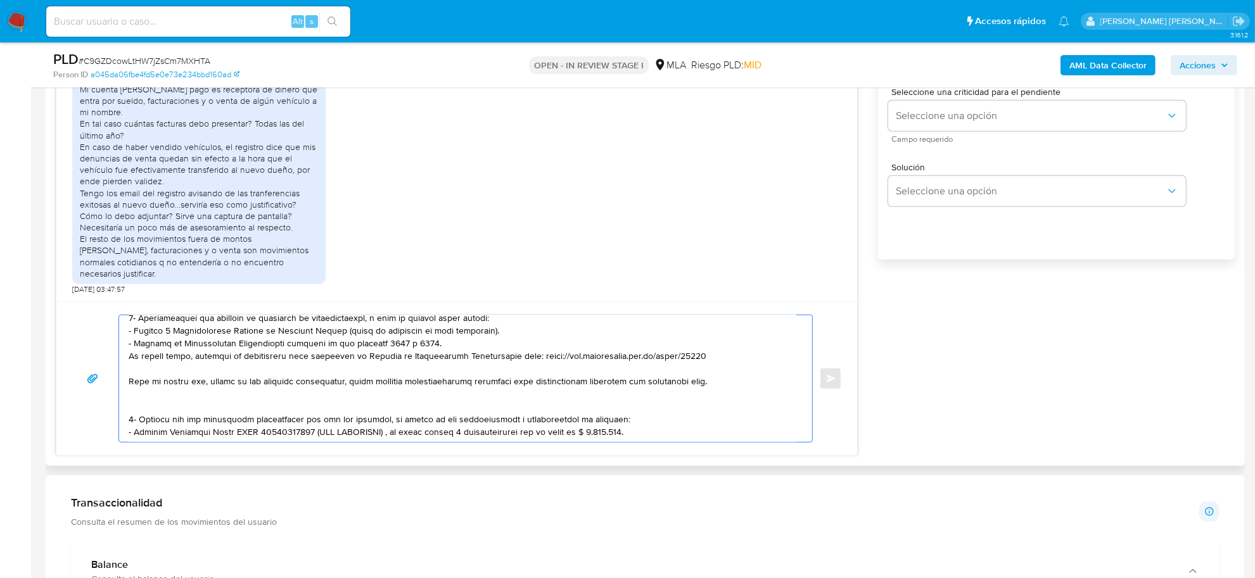
scroll to position [144, 0]
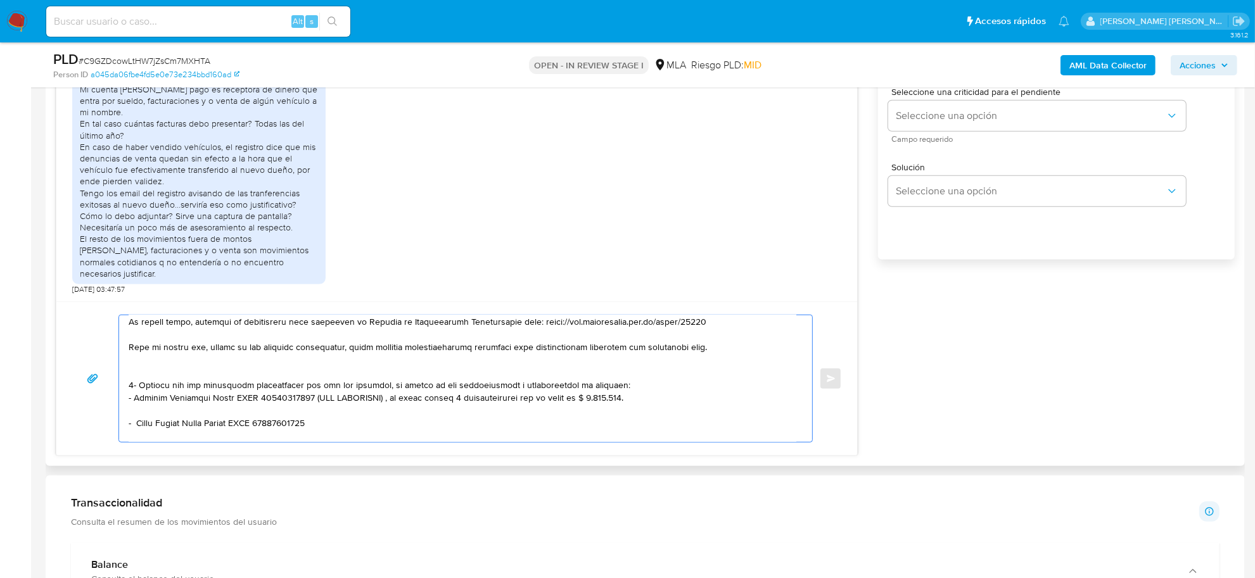
drag, startPoint x: 304, startPoint y: 400, endPoint x: 616, endPoint y: 399, distance: 311.7
click at [616, 399] on textarea at bounding box center [463, 379] width 668 height 127
click at [264, 360] on textarea at bounding box center [463, 379] width 668 height 127
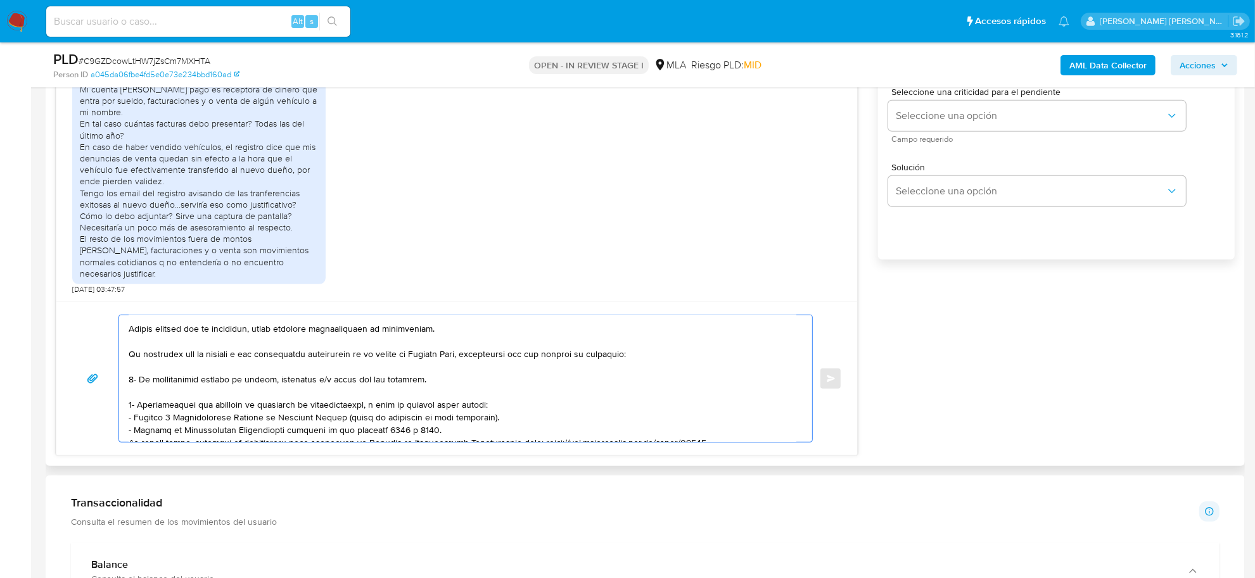
scroll to position [0, 0]
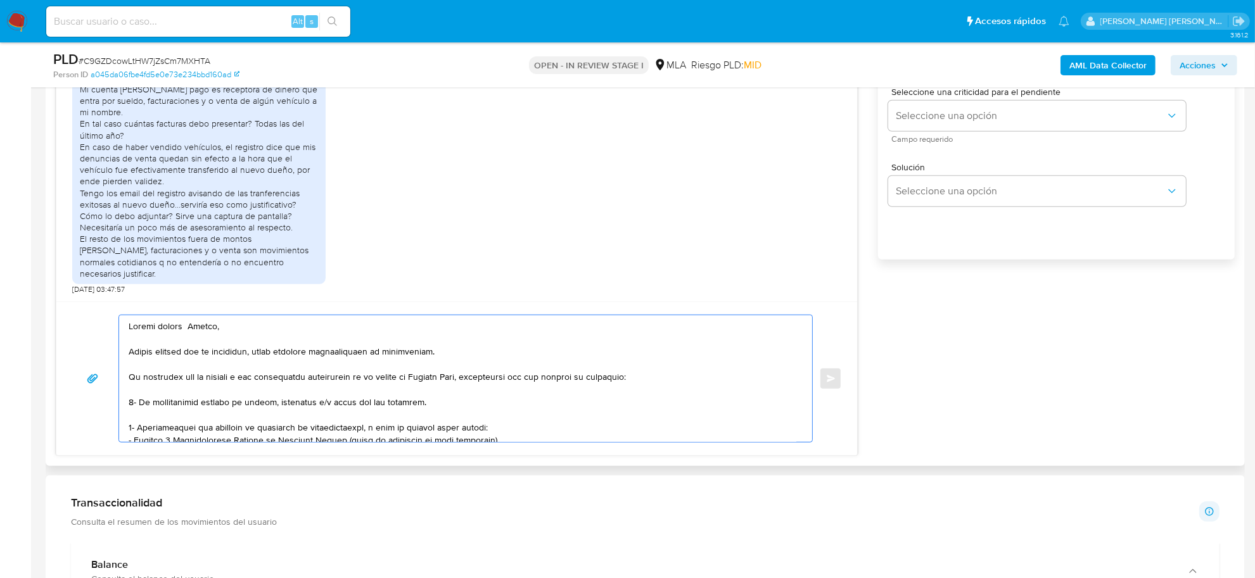
drag, startPoint x: 206, startPoint y: 380, endPoint x: 140, endPoint y: 378, distance: 65.9
click at [140, 378] on textarea at bounding box center [463, 379] width 668 height 127
click at [207, 378] on textarea at bounding box center [463, 379] width 668 height 127
click at [416, 404] on textarea at bounding box center [463, 379] width 668 height 127
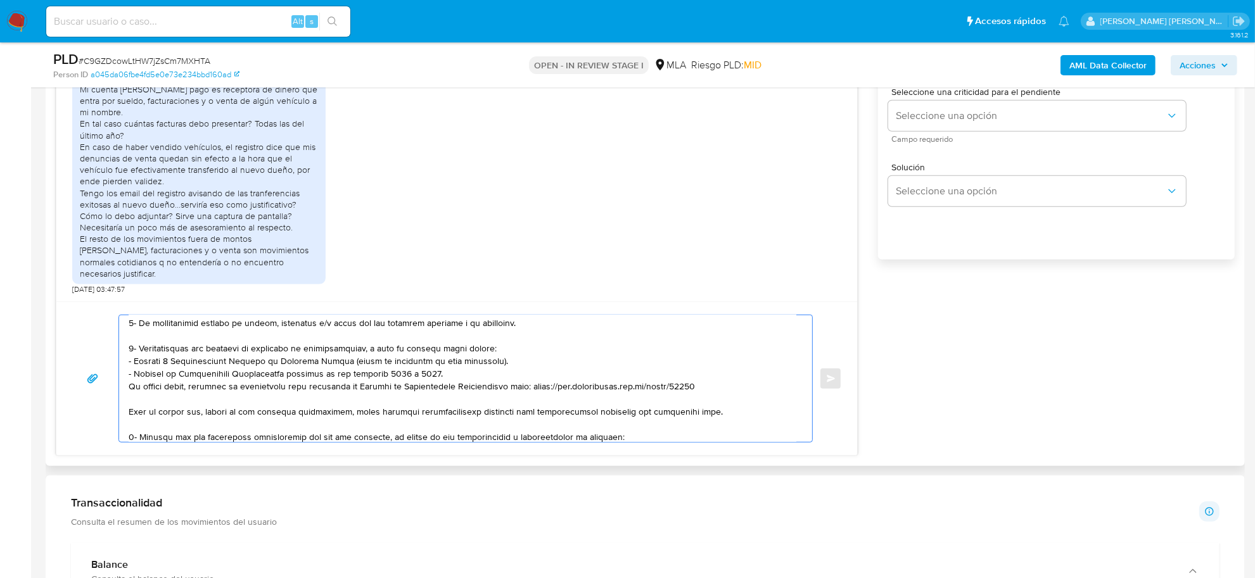
click at [515, 356] on textarea at bounding box center [463, 379] width 668 height 127
click at [515, 348] on textarea at bounding box center [463, 379] width 668 height 127
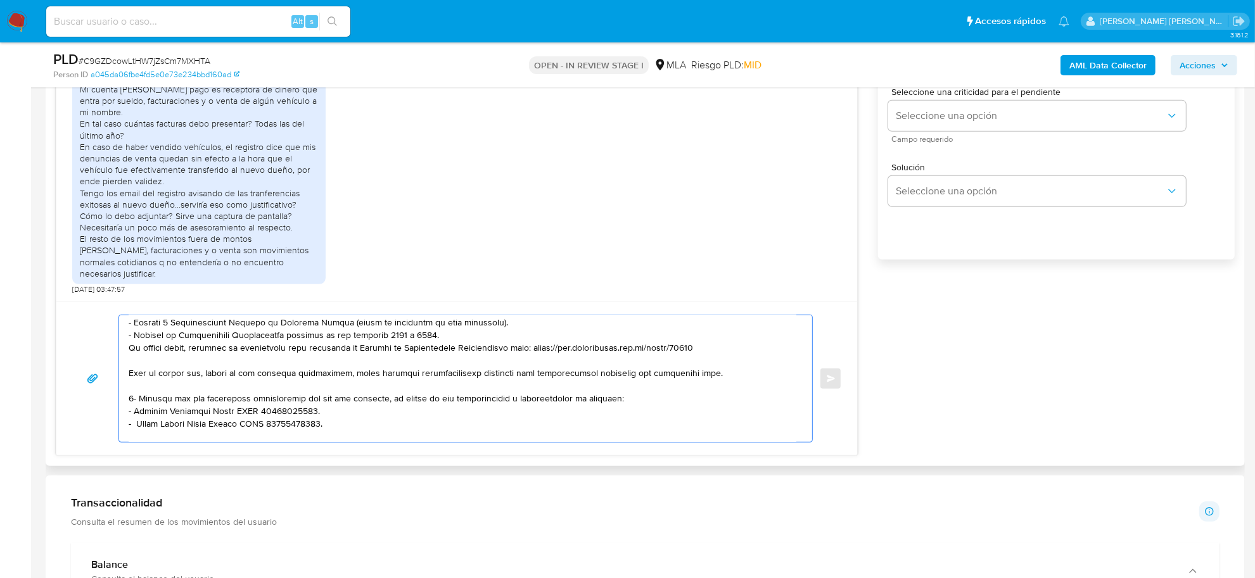
scroll to position [158, 0]
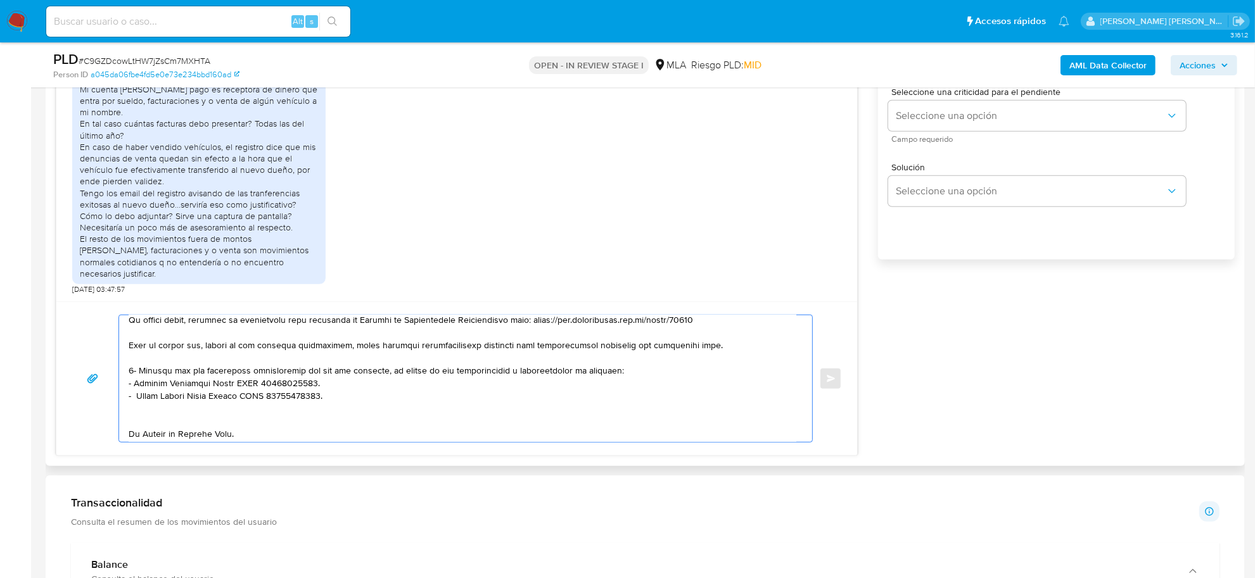
click at [229, 420] on textarea at bounding box center [463, 379] width 668 height 127
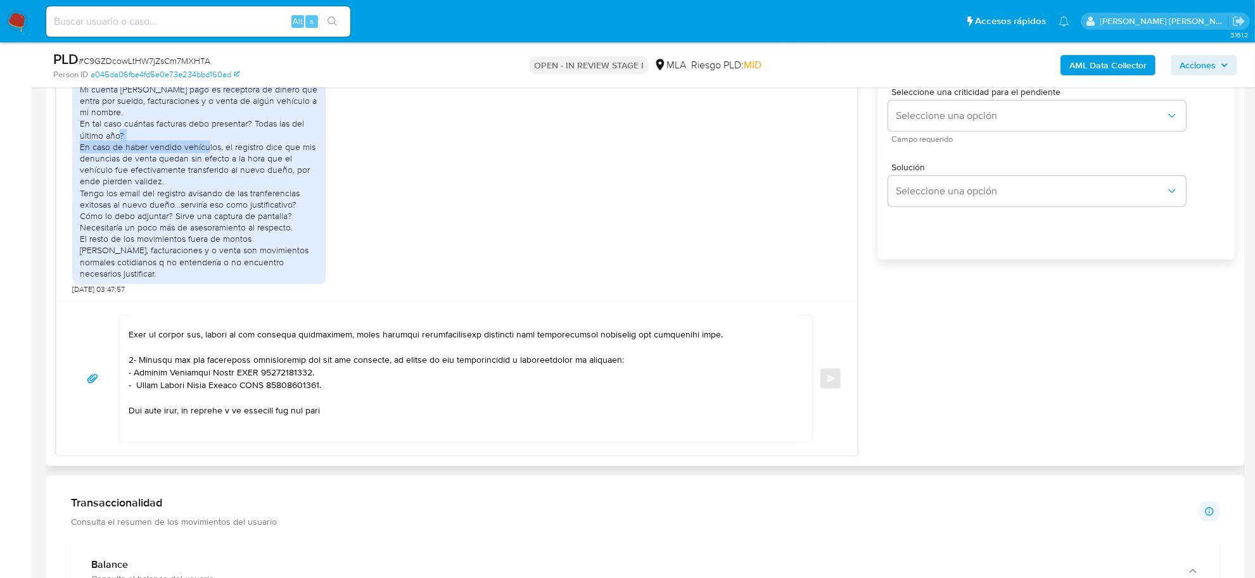
drag, startPoint x: 219, startPoint y: 158, endPoint x: 74, endPoint y: 157, distance: 145.1
click at [74, 157] on div "Buenas noches, no entiendo muy bien la dinámica con la que debo responder y pre…" at bounding box center [198, 169] width 253 height 229
copy div "En caso de haber vendido vehículos"
click at [354, 412] on textarea at bounding box center [463, 379] width 668 height 127
paste textarea "En caso de haber vendido vehículos"
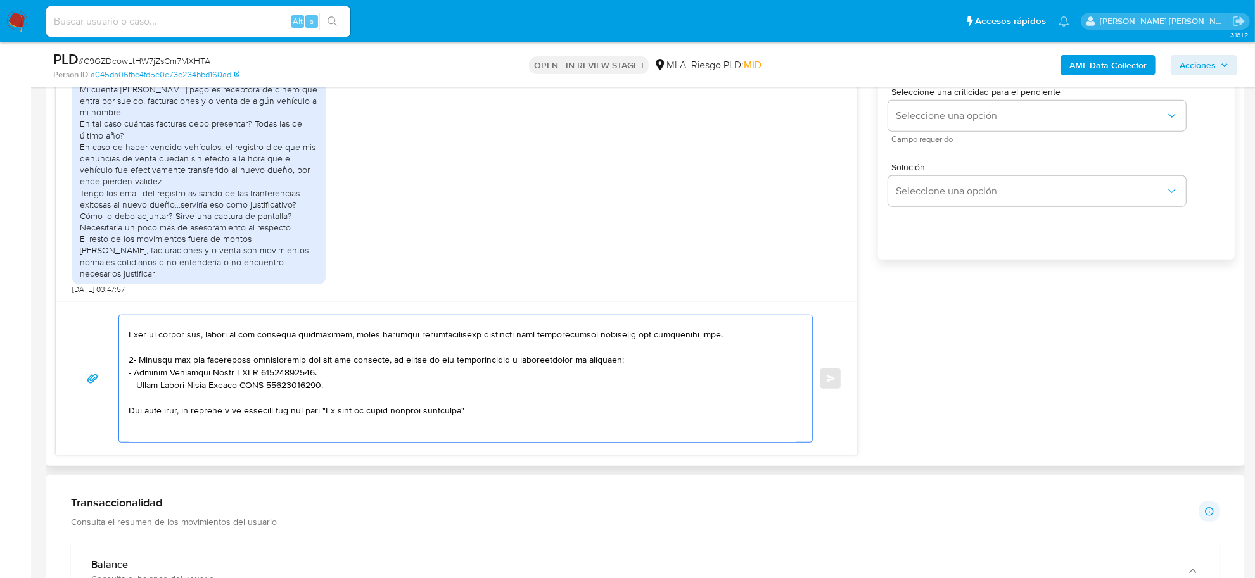
click at [499, 415] on textarea at bounding box center [463, 379] width 668 height 127
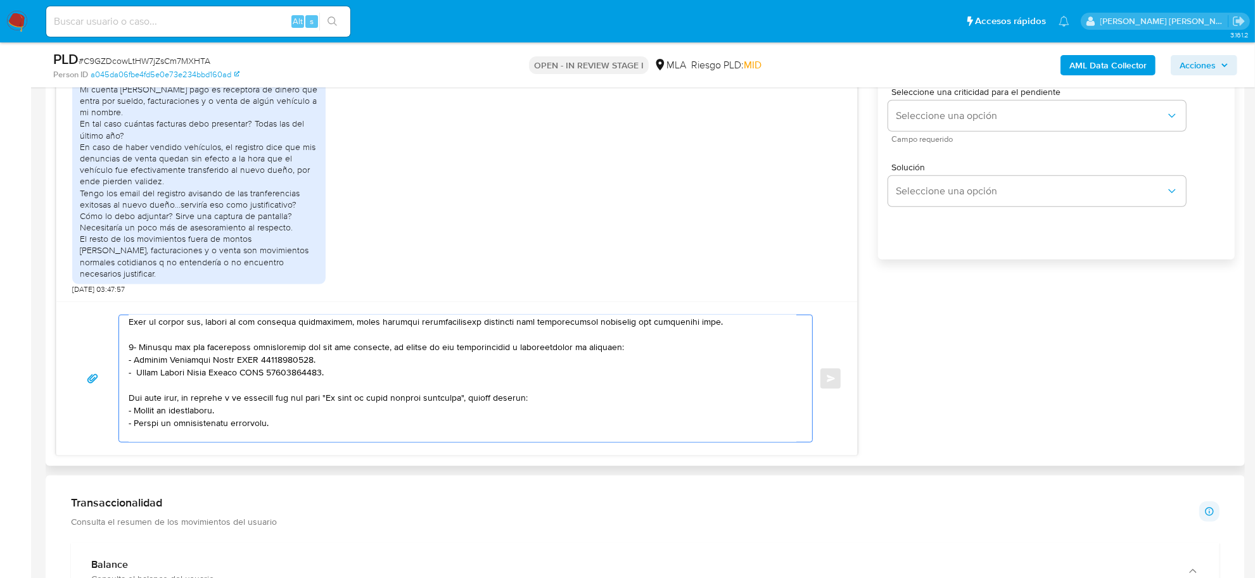
drag, startPoint x: 489, startPoint y: 400, endPoint x: 561, endPoint y: 401, distance: 71.6
click at [561, 401] on textarea at bounding box center [463, 379] width 668 height 127
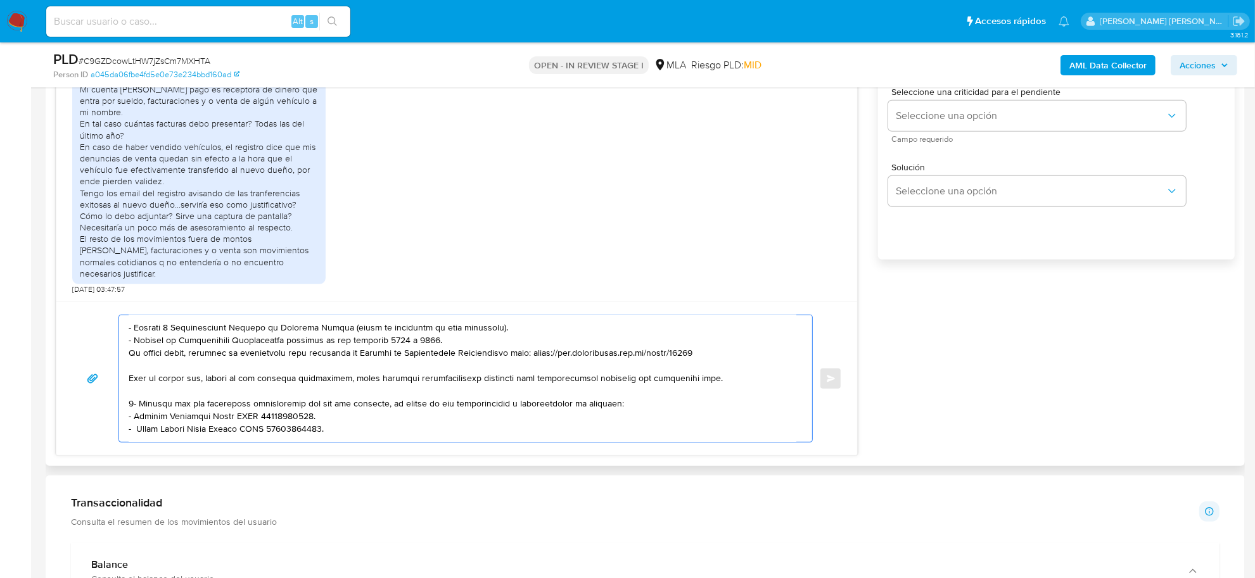
scroll to position [108, 0]
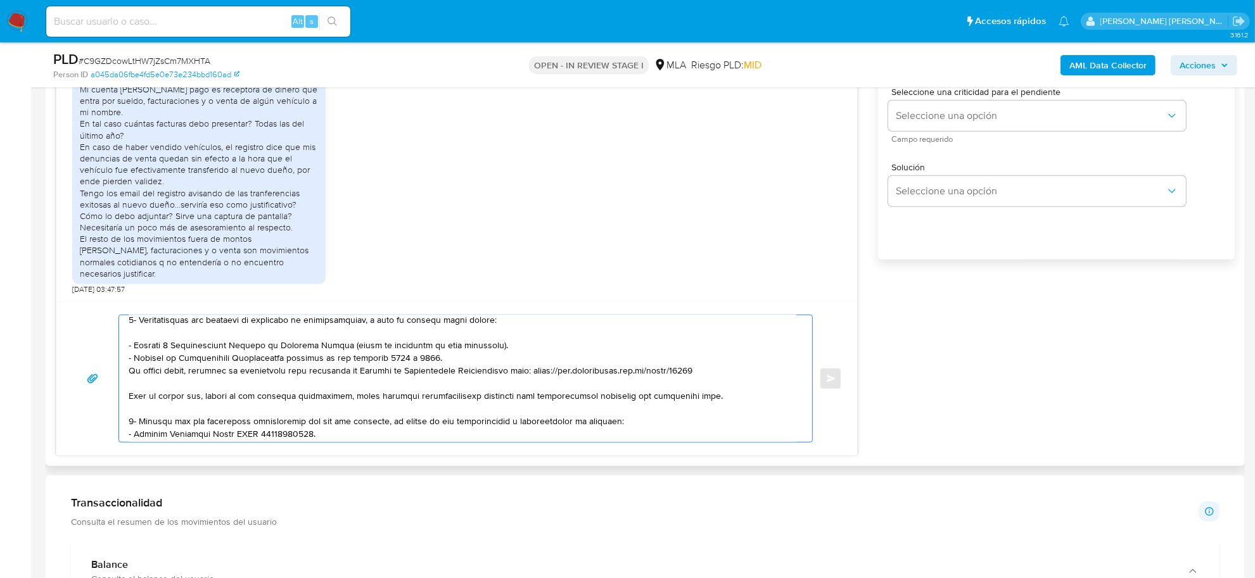
drag, startPoint x: 362, startPoint y: 324, endPoint x: 606, endPoint y: 400, distance: 254.7
click at [606, 400] on textarea at bounding box center [463, 379] width 668 height 127
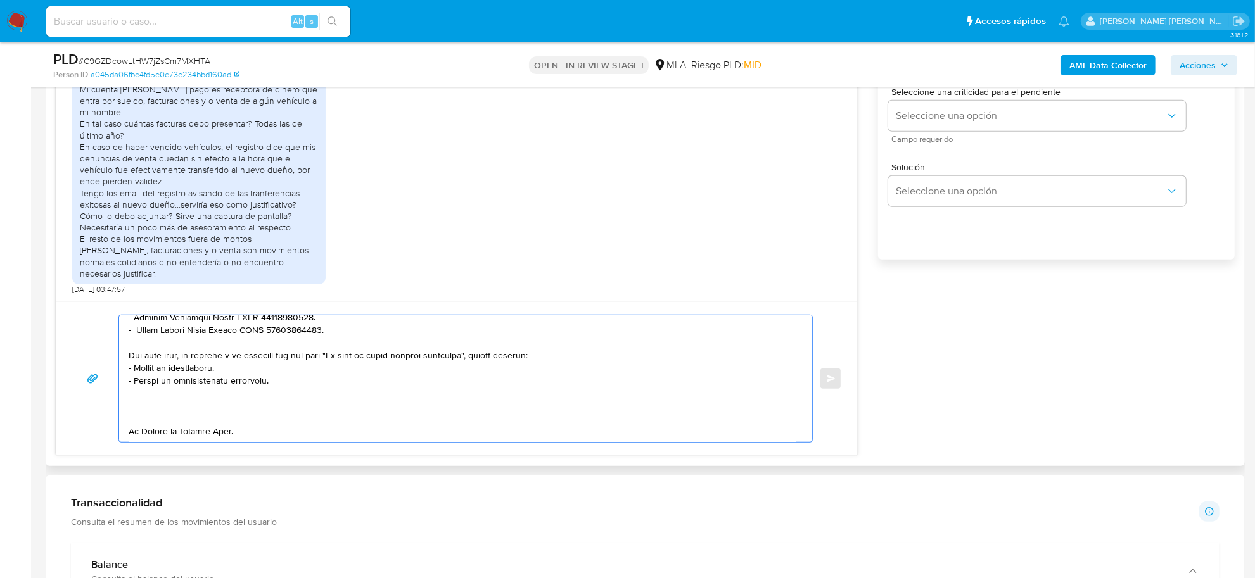
drag, startPoint x: 488, startPoint y: 347, endPoint x: 574, endPoint y: 366, distance: 88.2
click at [574, 366] on textarea at bounding box center [463, 379] width 668 height 127
paste textarea "odés adjuntar voluntariamente cualquier otra documentación"
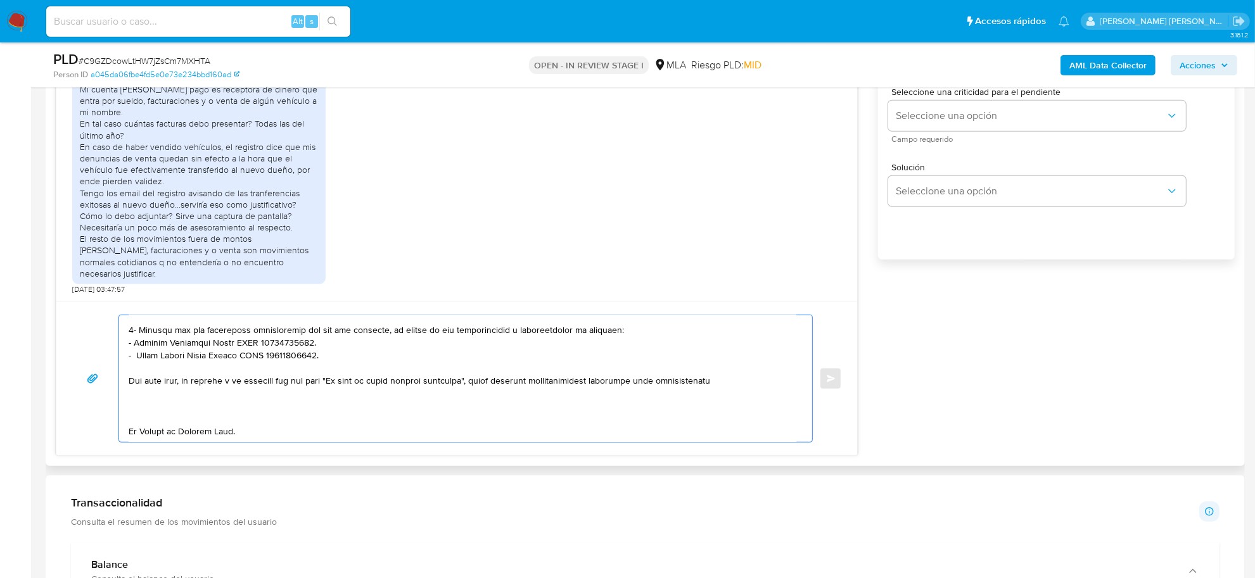
scroll to position [211, 0]
click at [656, 372] on textarea at bounding box center [463, 379] width 668 height 127
click at [730, 374] on textarea at bounding box center [463, 379] width 668 height 127
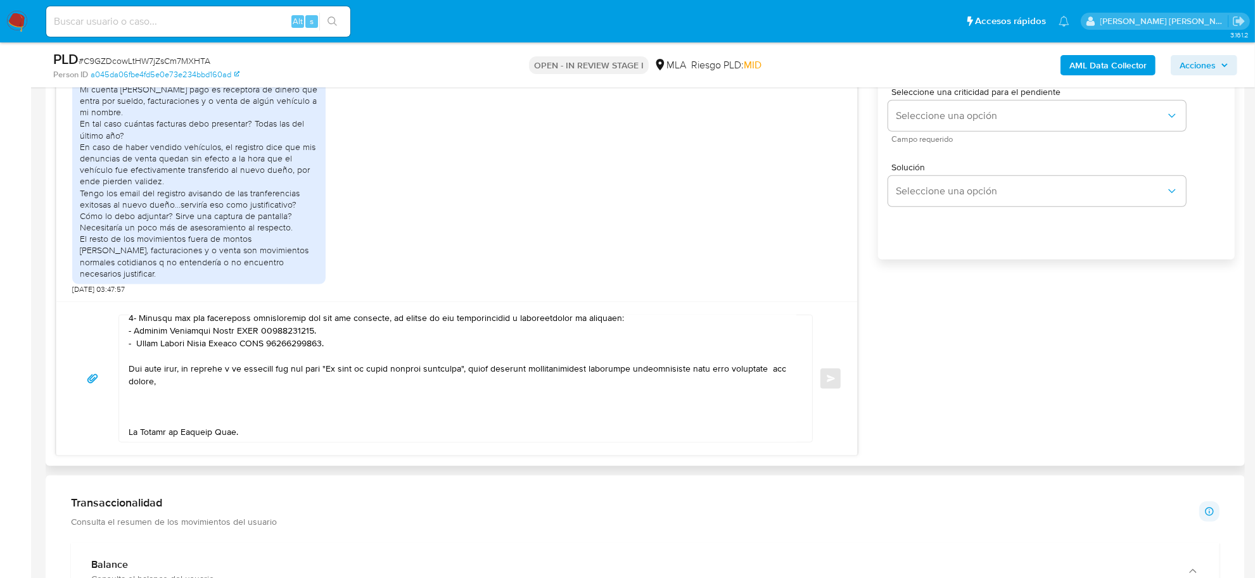
click at [201, 386] on textarea at bounding box center [463, 379] width 668 height 127
click at [720, 371] on textarea at bounding box center [463, 379] width 668 height 127
click at [178, 385] on textarea at bounding box center [463, 379] width 668 height 127
click at [209, 378] on textarea at bounding box center [463, 379] width 668 height 127
click at [267, 380] on textarea at bounding box center [463, 379] width 668 height 127
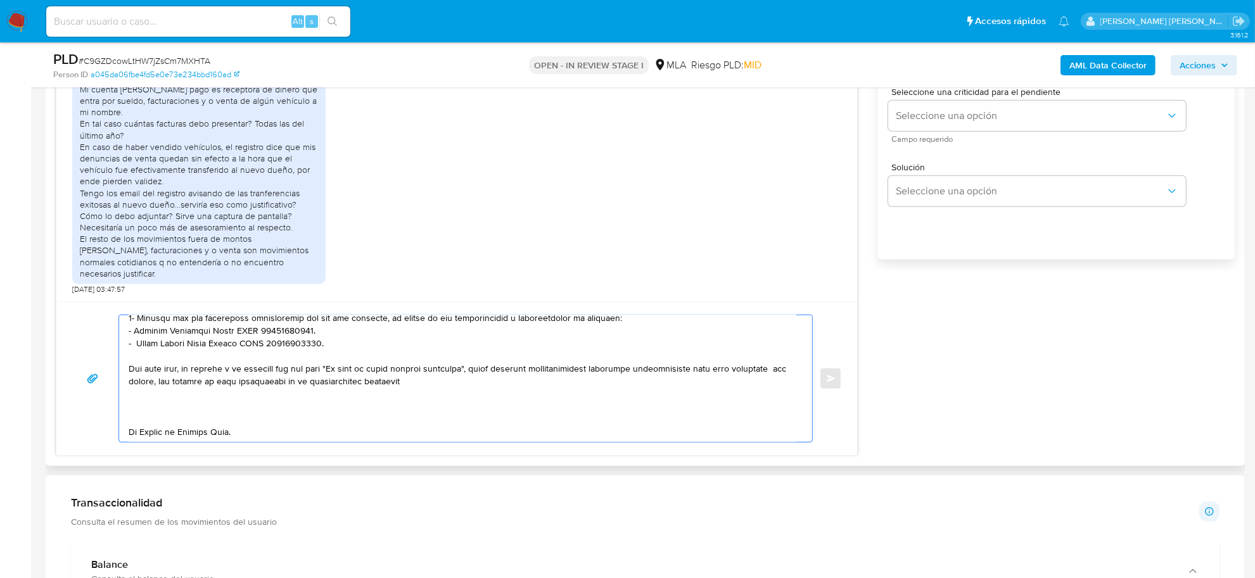
click at [368, 385] on textarea at bounding box center [463, 379] width 668 height 127
click at [179, 409] on textarea at bounding box center [463, 379] width 668 height 127
click at [229, 421] on textarea at bounding box center [463, 379] width 668 height 127
paste textarea "Es importante que sepas que, en caso de no responder a lo solicitado o si lo pr…"
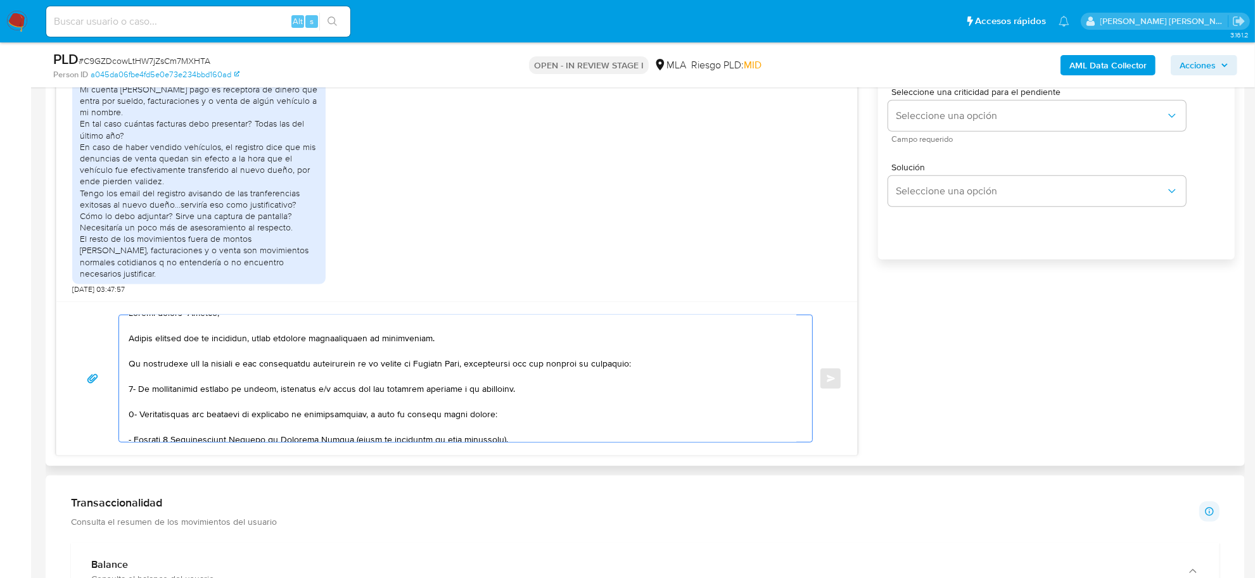
scroll to position [0, 0]
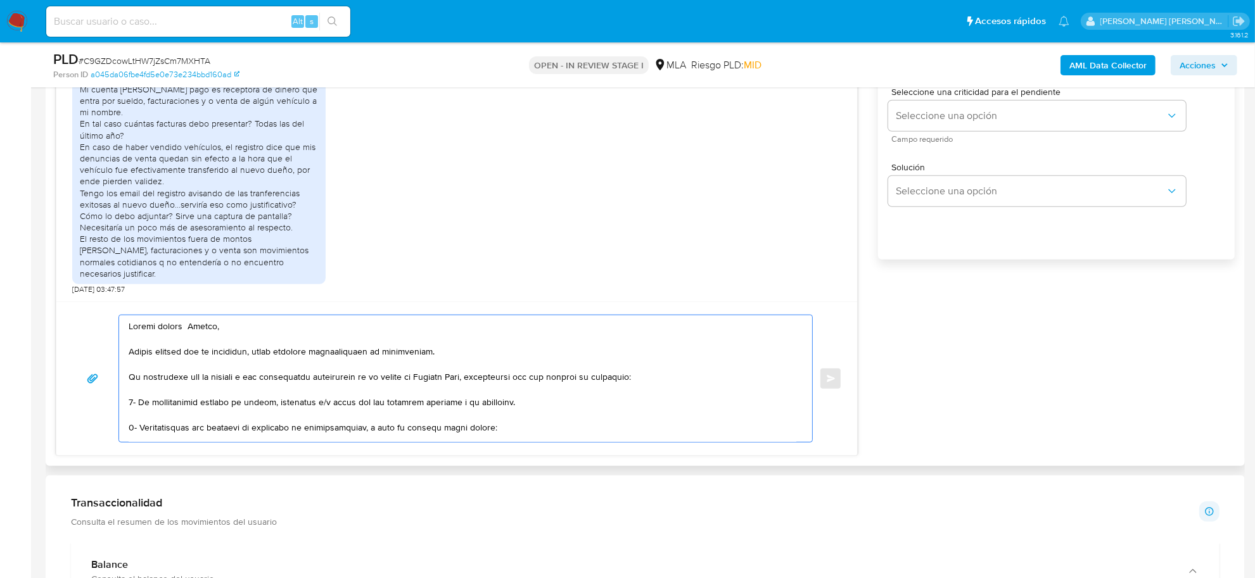
drag, startPoint x: 211, startPoint y: 379, endPoint x: 115, endPoint y: 380, distance: 96.3
click at [115, 380] on div "Enviar" at bounding box center [457, 379] width 770 height 128
drag, startPoint x: 182, startPoint y: 378, endPoint x: 175, endPoint y: 378, distance: 7.0
click at [175, 378] on textarea at bounding box center [463, 379] width 668 height 127
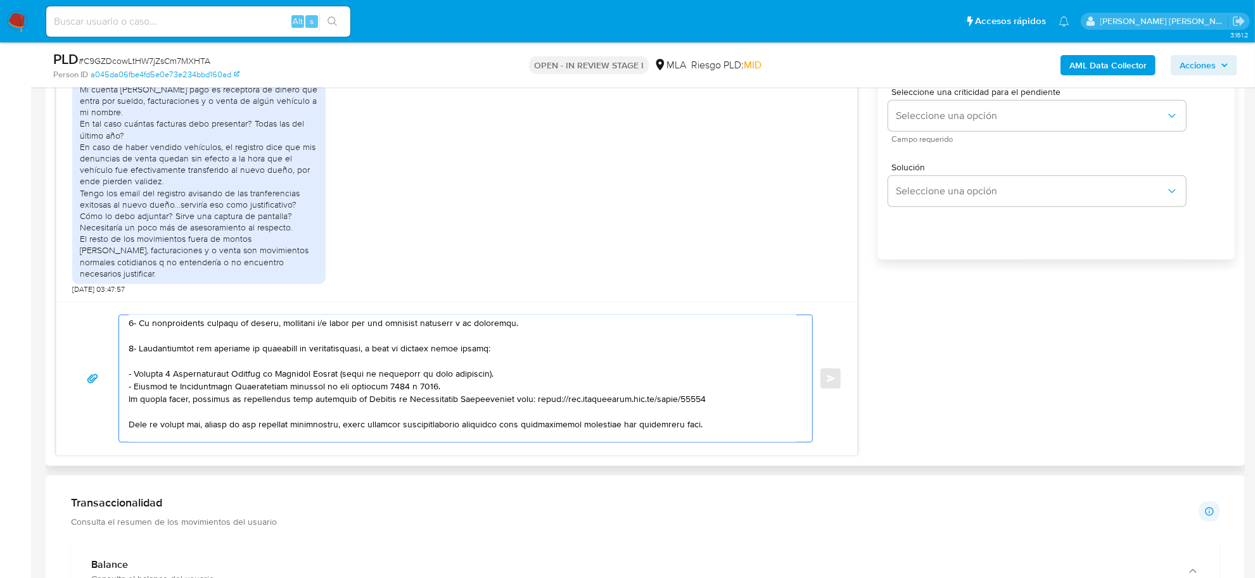
click at [339, 344] on textarea at bounding box center [463, 379] width 668 height 127
click at [340, 350] on textarea at bounding box center [463, 379] width 668 height 127
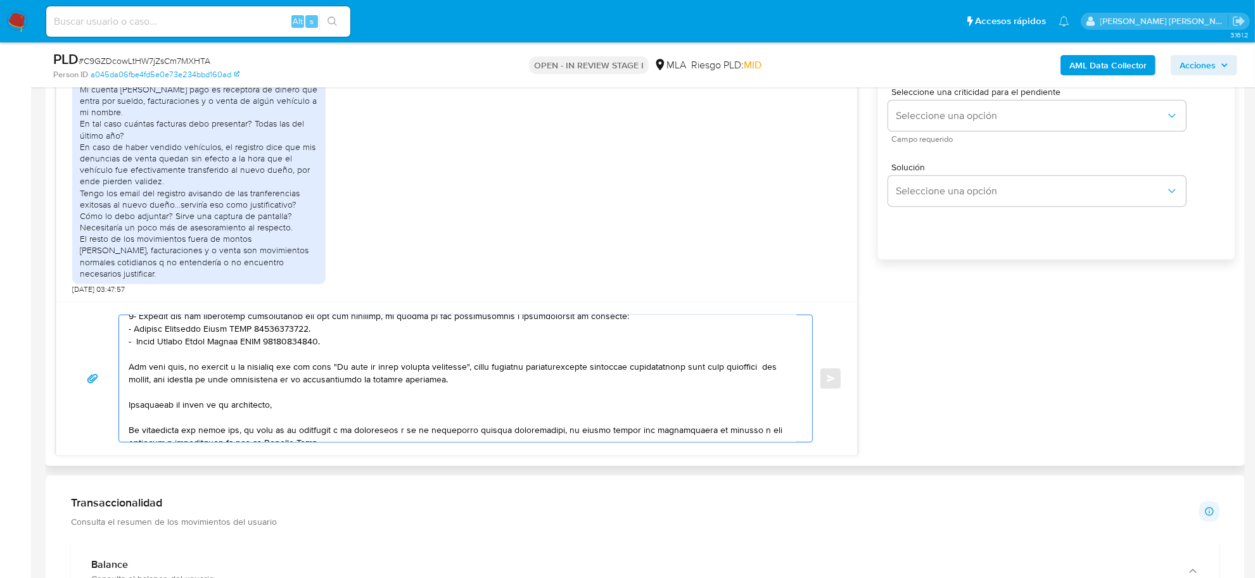
scroll to position [238, 0]
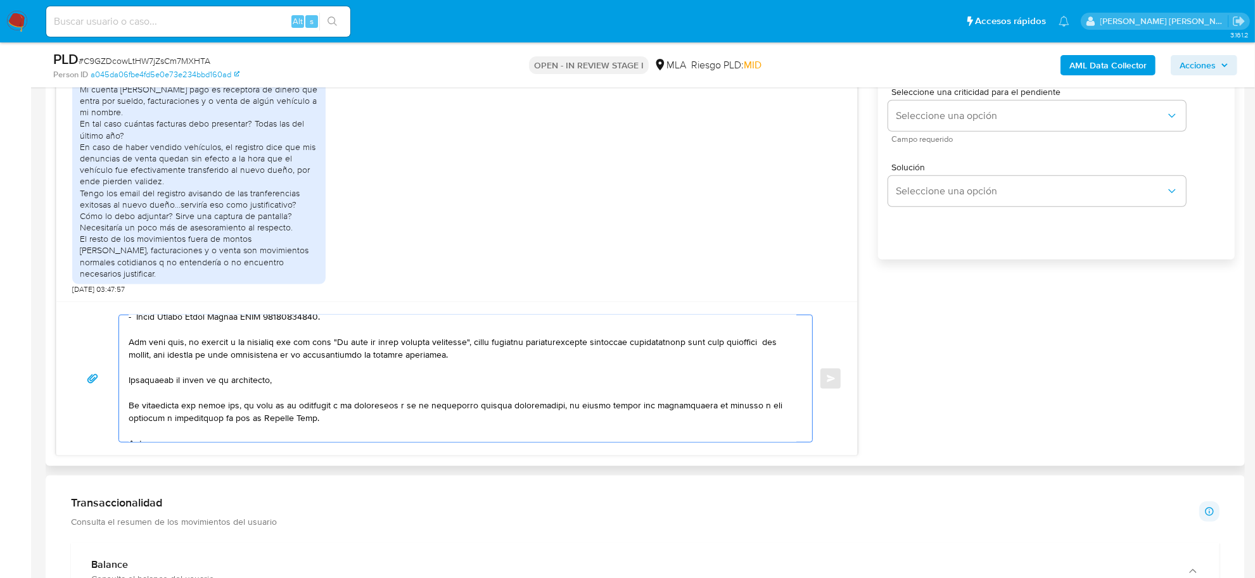
drag, startPoint x: 227, startPoint y: 344, endPoint x: 182, endPoint y: 343, distance: 44.4
click at [182, 343] on textarea at bounding box center [463, 379] width 668 height 127
click at [494, 346] on textarea at bounding box center [463, 379] width 668 height 127
click at [266, 355] on textarea at bounding box center [463, 379] width 668 height 127
drag, startPoint x: 276, startPoint y: 355, endPoint x: 262, endPoint y: 355, distance: 13.9
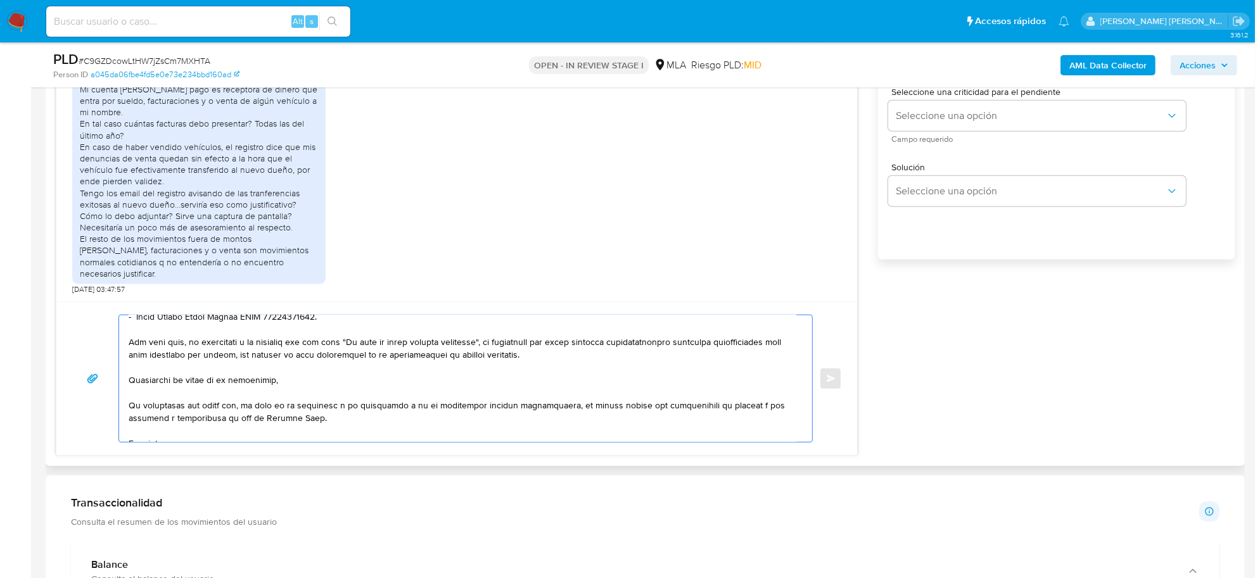
click at [262, 355] on textarea at bounding box center [463, 379] width 668 height 127
click at [284, 358] on textarea at bounding box center [463, 379] width 668 height 127
drag, startPoint x: 363, startPoint y: 358, endPoint x: 333, endPoint y: 356, distance: 29.8
click at [333, 356] on textarea at bounding box center [463, 379] width 668 height 127
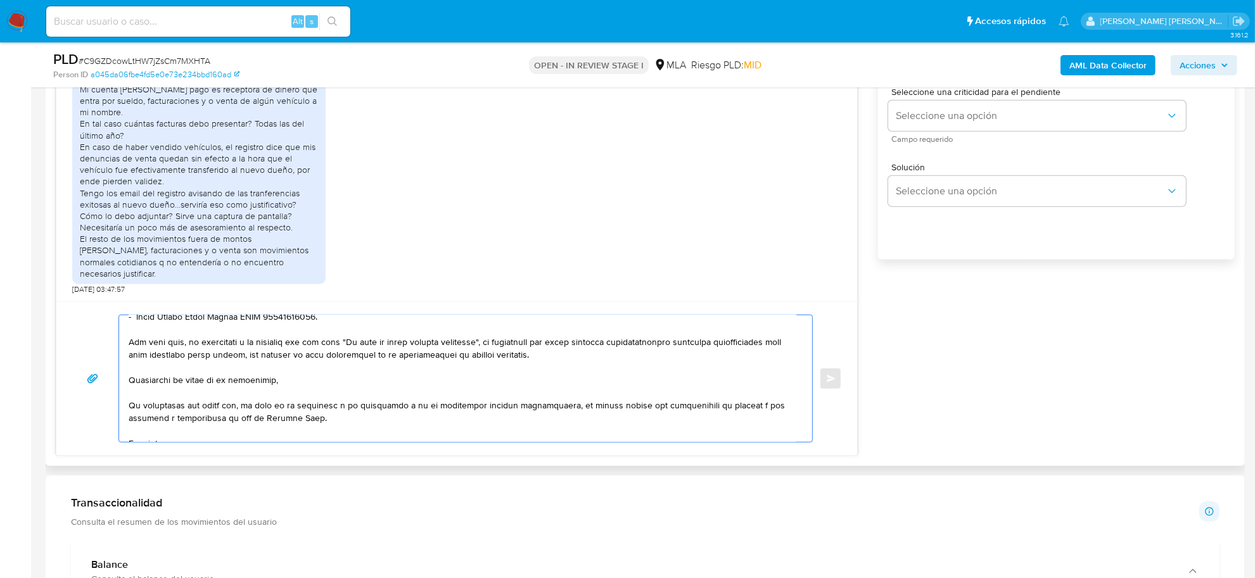
click at [331, 358] on textarea at bounding box center [463, 379] width 668 height 127
click at [392, 355] on textarea at bounding box center [463, 379] width 668 height 127
click at [688, 356] on textarea at bounding box center [463, 379] width 668 height 127
click at [592, 343] on textarea at bounding box center [463, 379] width 668 height 127
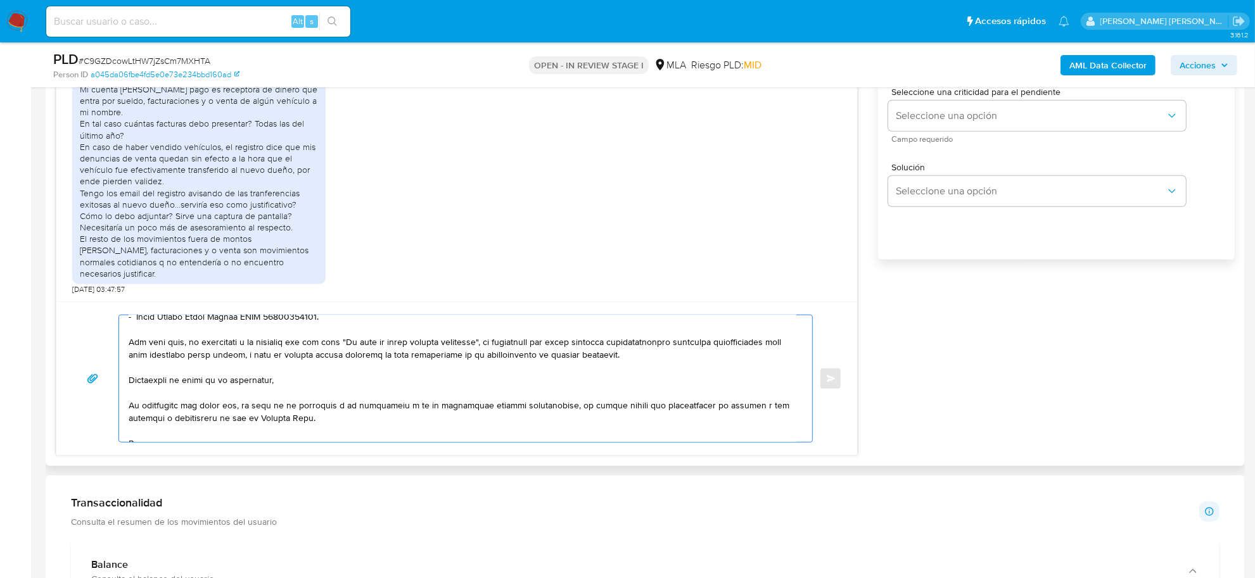
click at [207, 385] on textarea at bounding box center [463, 379] width 668 height 127
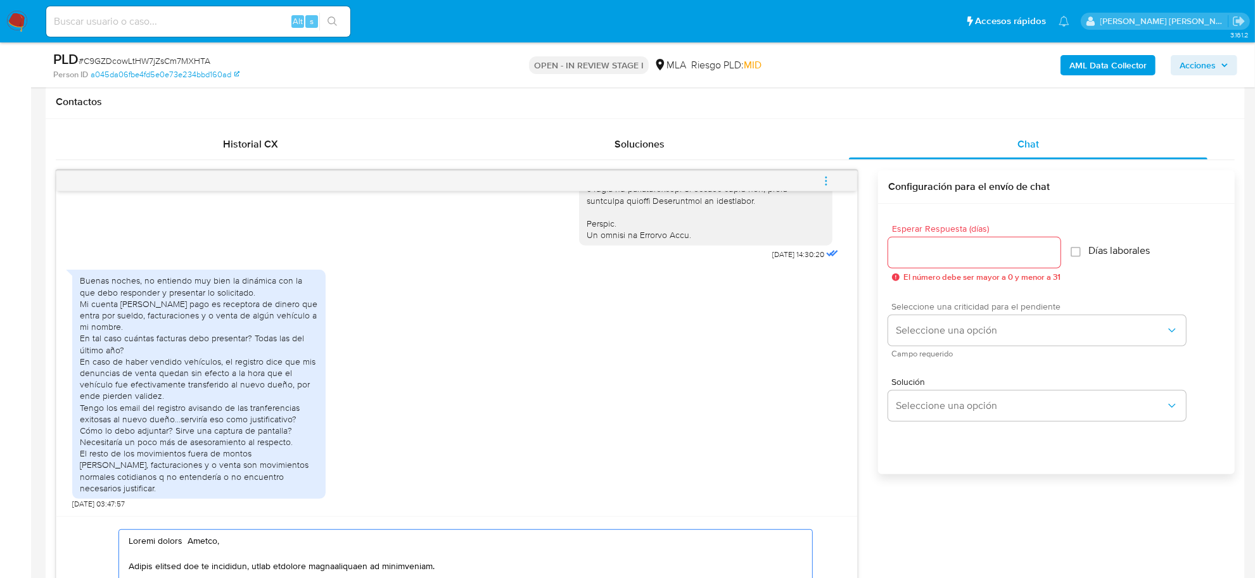
scroll to position [554, 0]
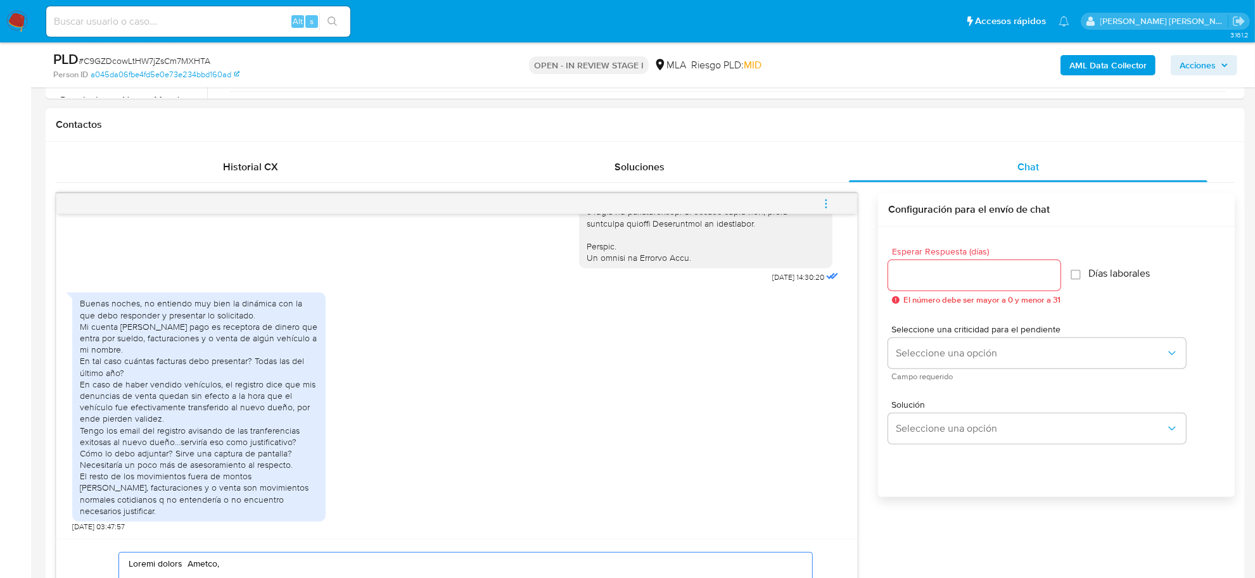
type textarea "Buenas tardes Franco, Muchas gracias por su respuesta, hemos recibido correctam…"
click at [914, 276] on input "Esperar Respuesta (días)" at bounding box center [974, 275] width 172 height 16
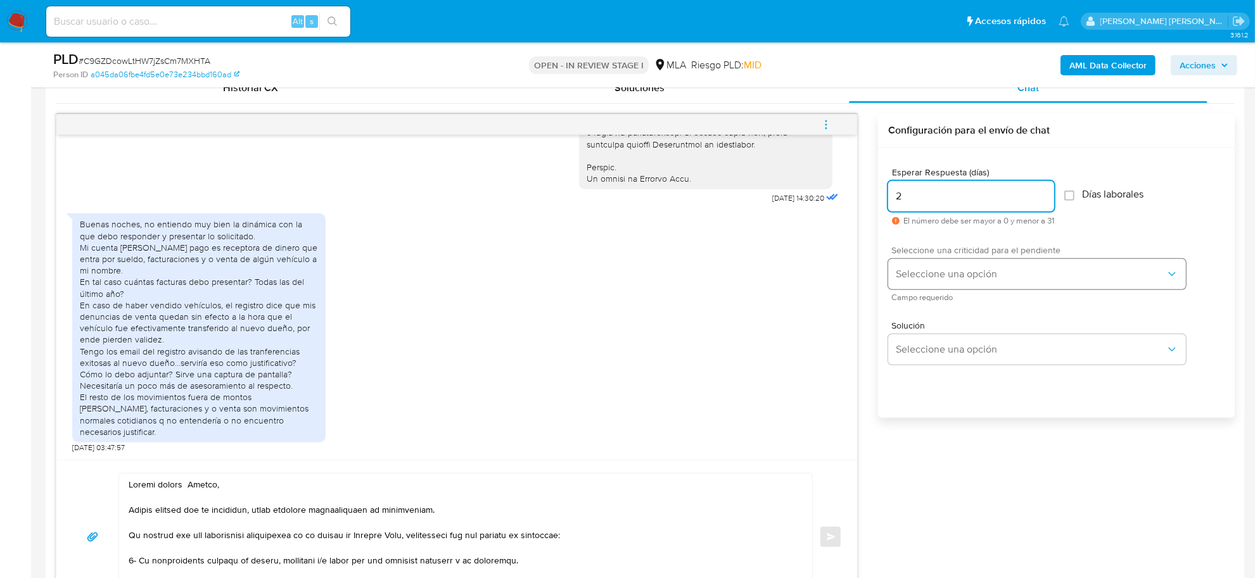
type input "2"
click at [921, 281] on button "Seleccione una opción" at bounding box center [1037, 274] width 298 height 30
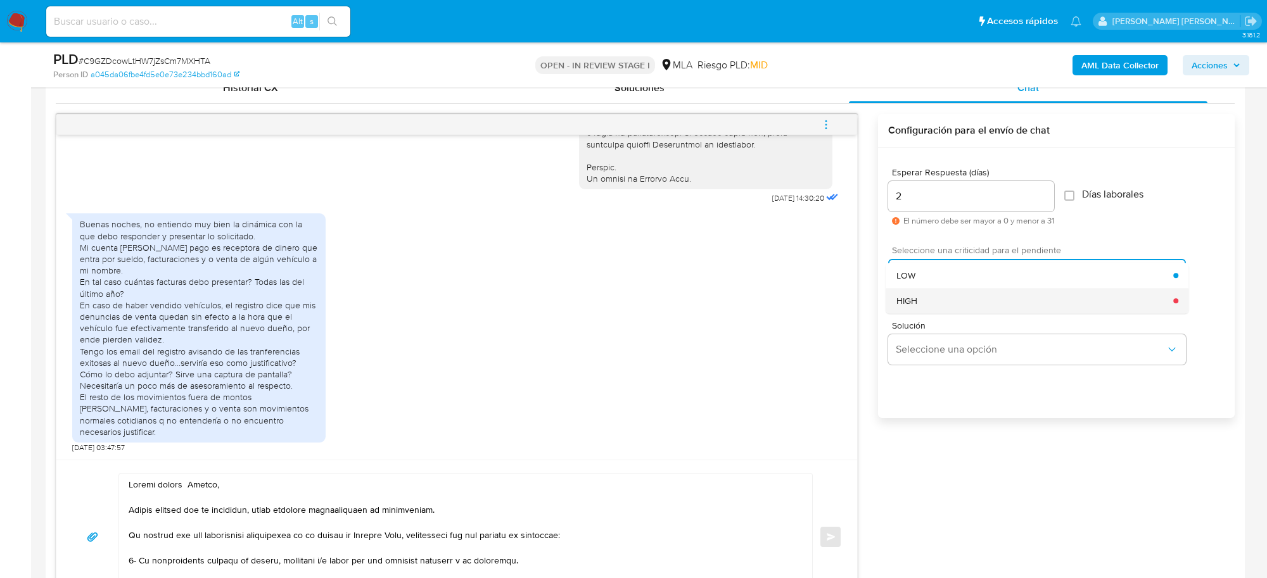
click at [914, 303] on span "HIGH" at bounding box center [906, 300] width 21 height 11
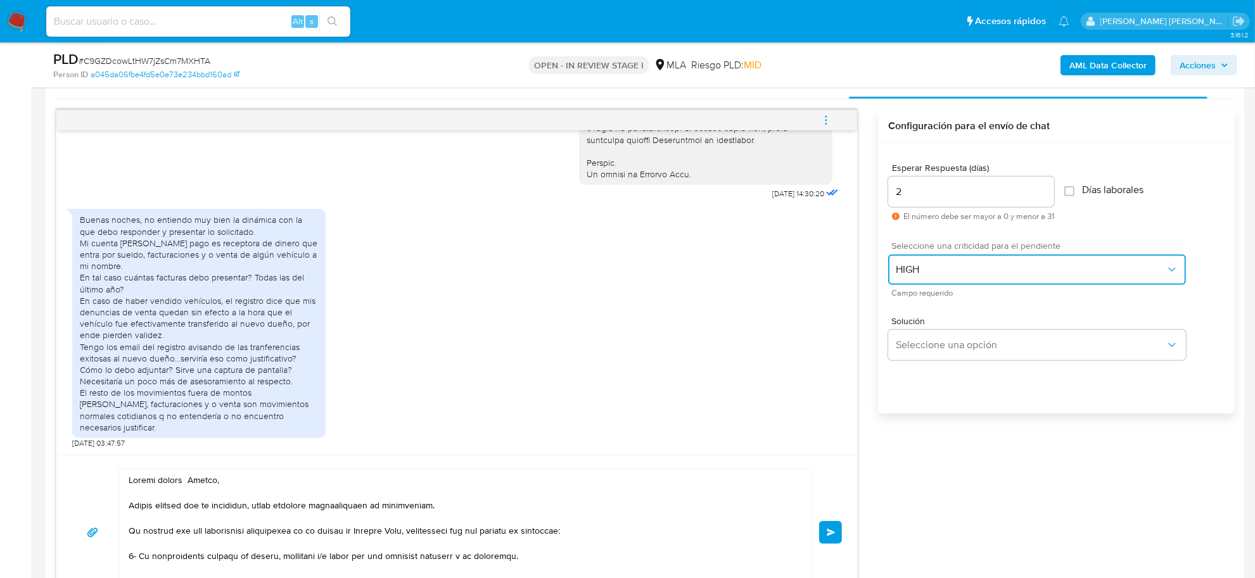
scroll to position [871, 0]
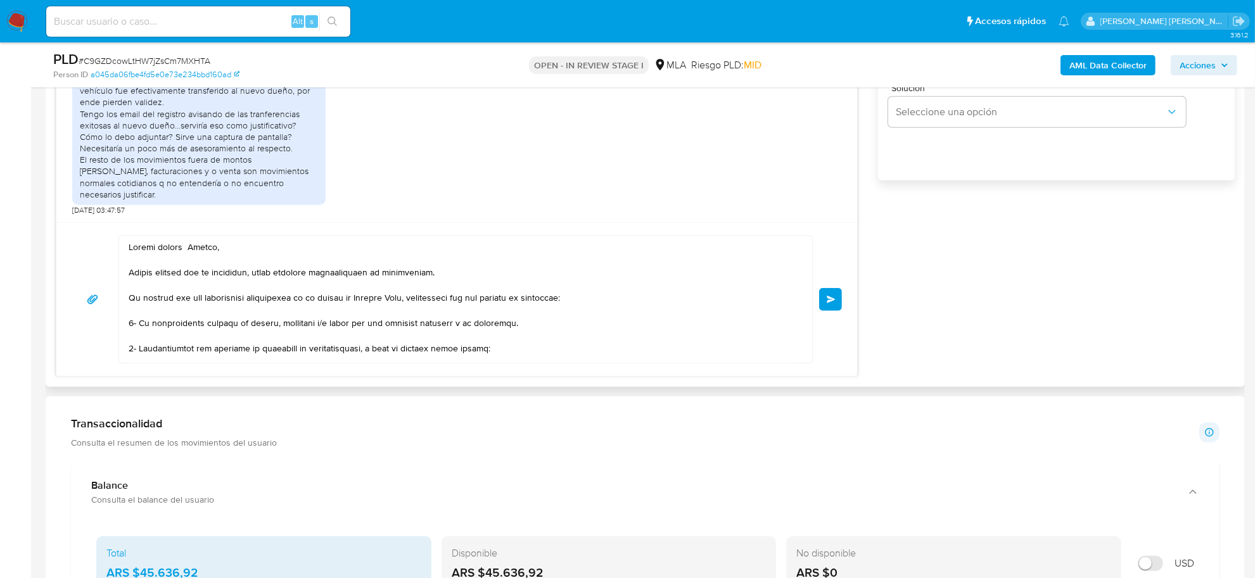
click at [821, 302] on button "Enviar" at bounding box center [830, 299] width 23 height 23
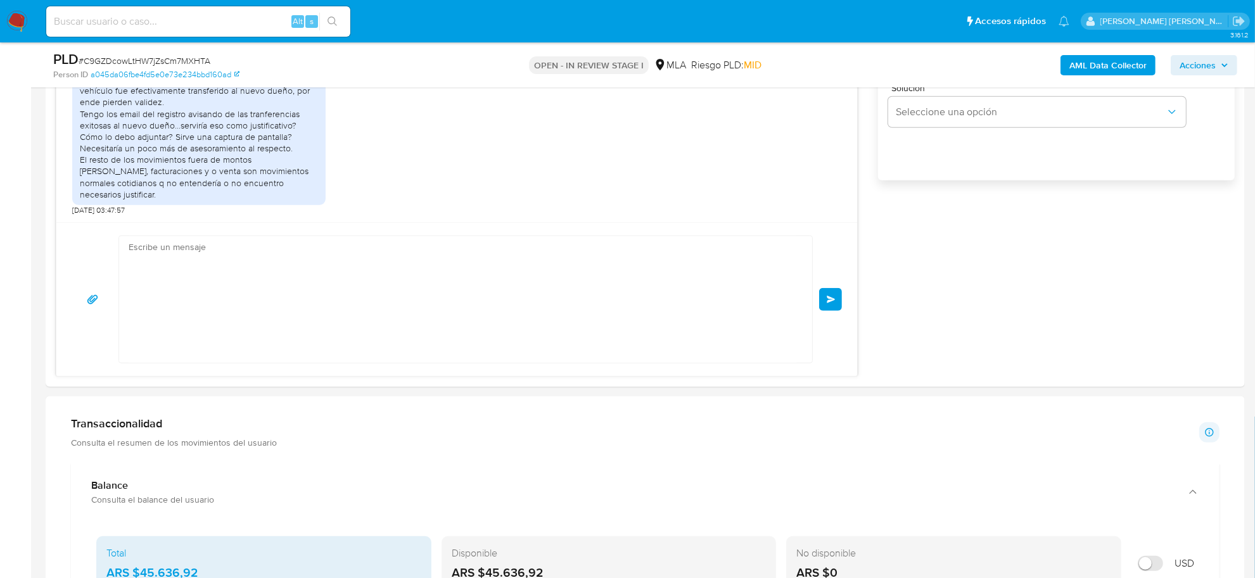
scroll to position [1218, 0]
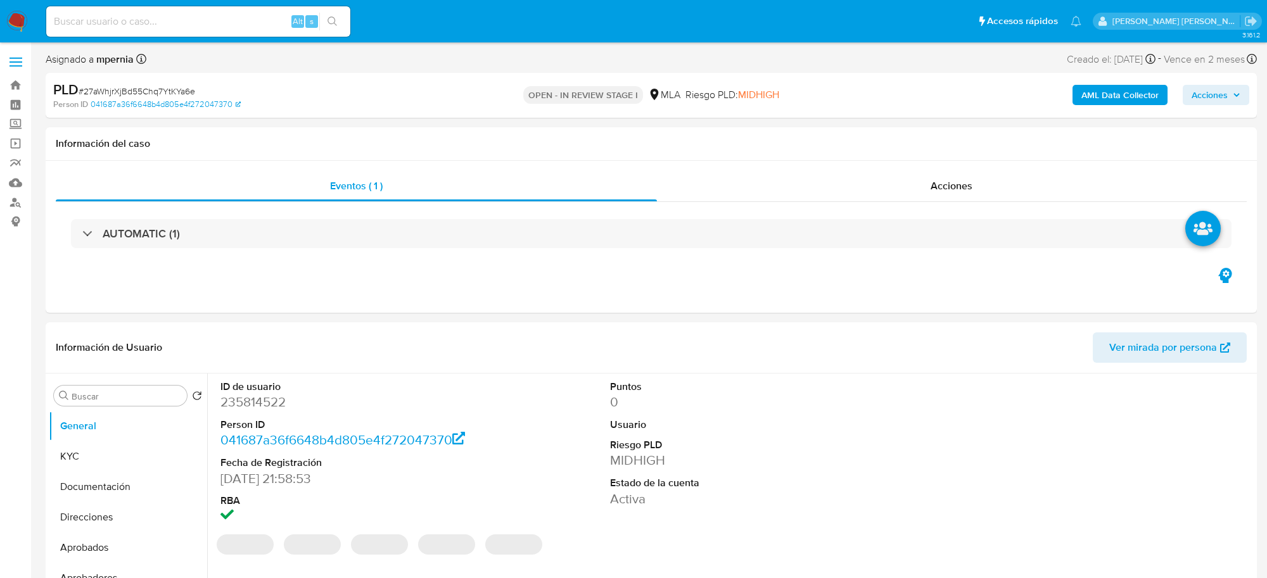
select select "10"
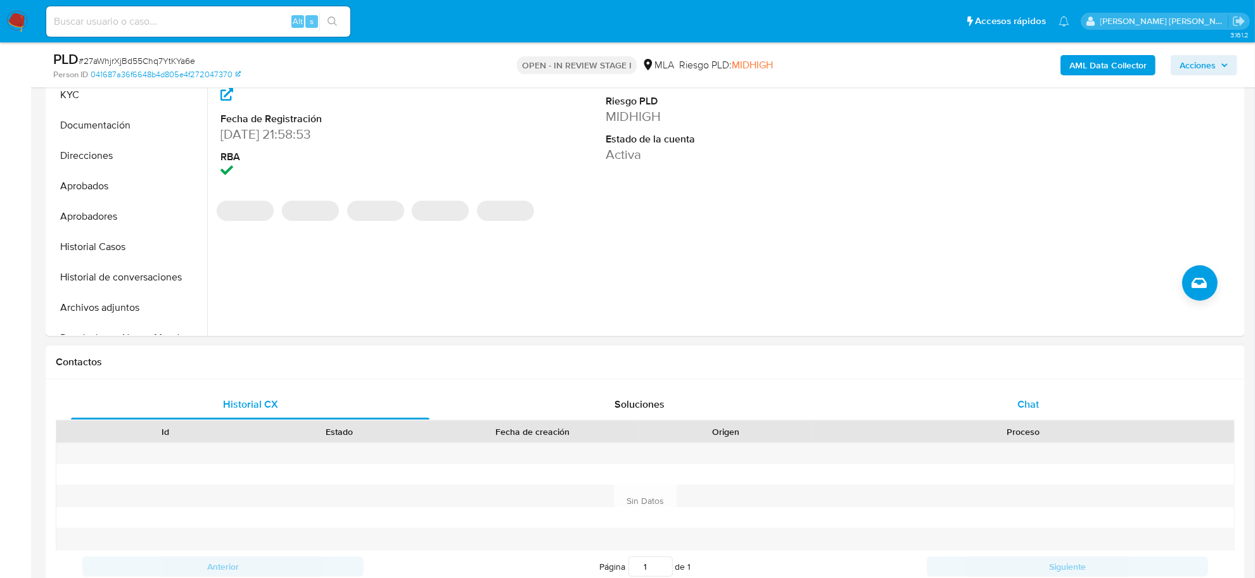
click at [1014, 405] on div "Chat" at bounding box center [1028, 405] width 359 height 30
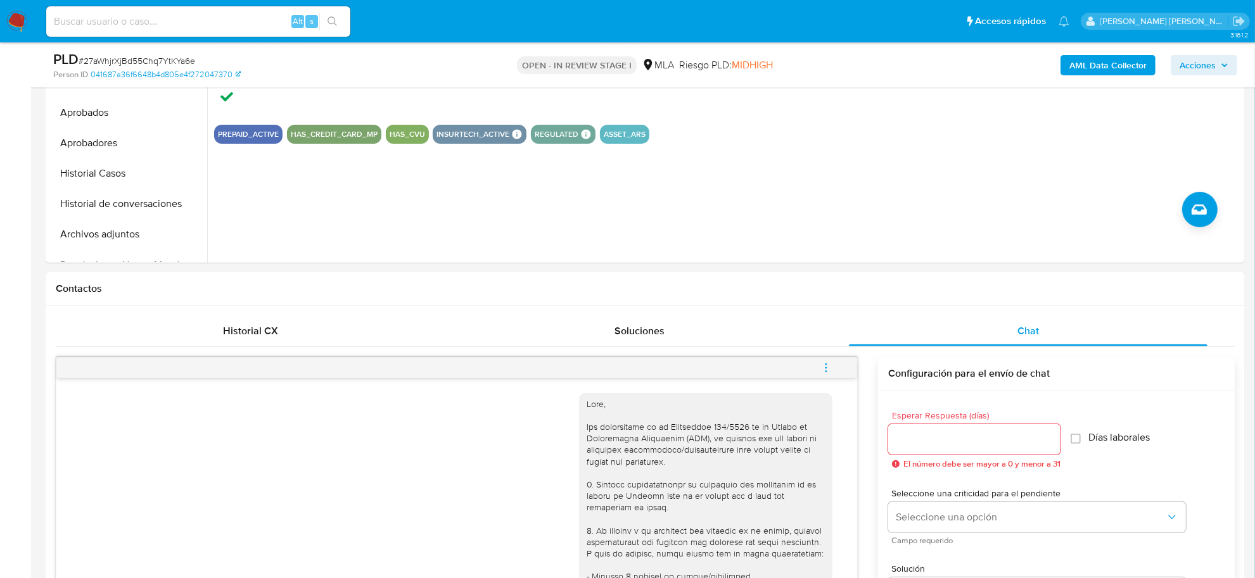
scroll to position [158, 0]
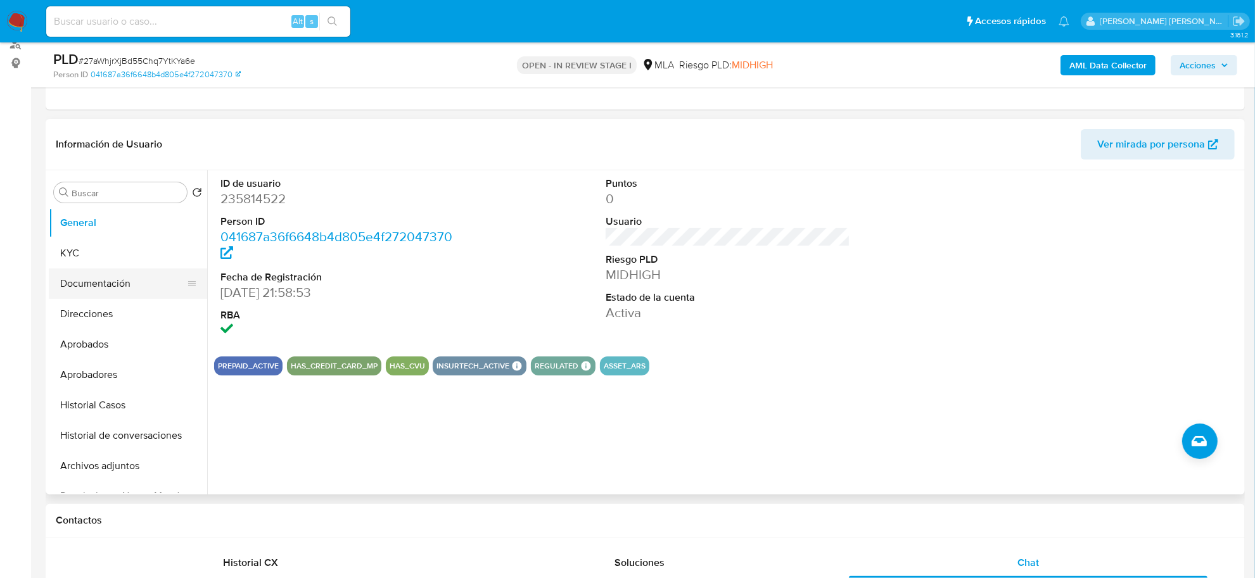
click at [92, 288] on button "Documentación" at bounding box center [123, 284] width 148 height 30
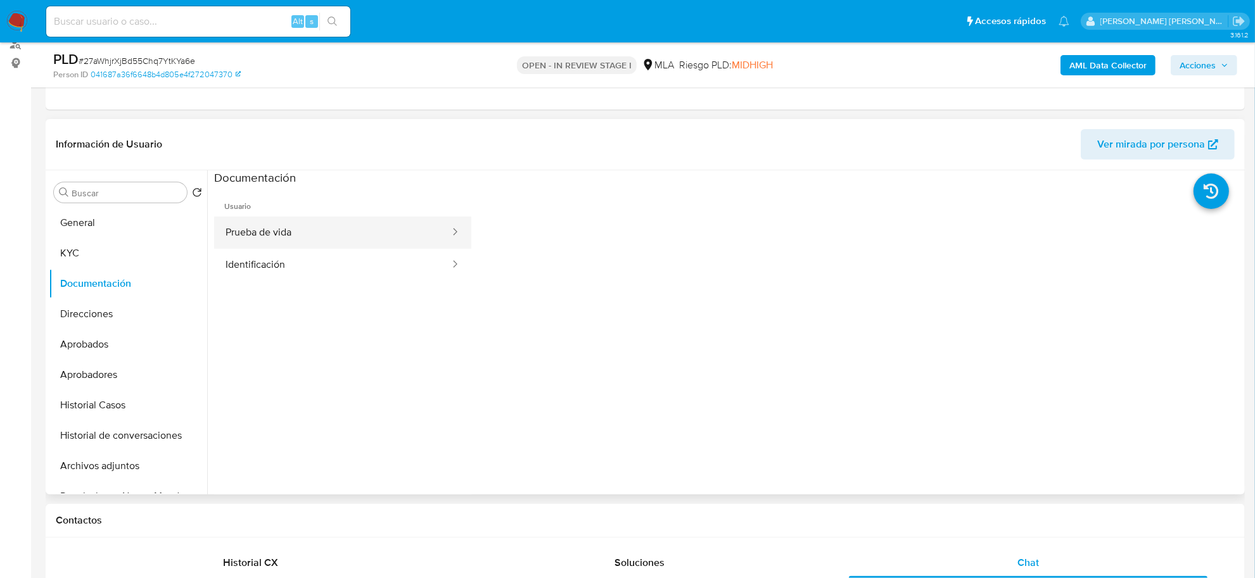
click at [278, 246] on button "Prueba de vida" at bounding box center [332, 233] width 237 height 32
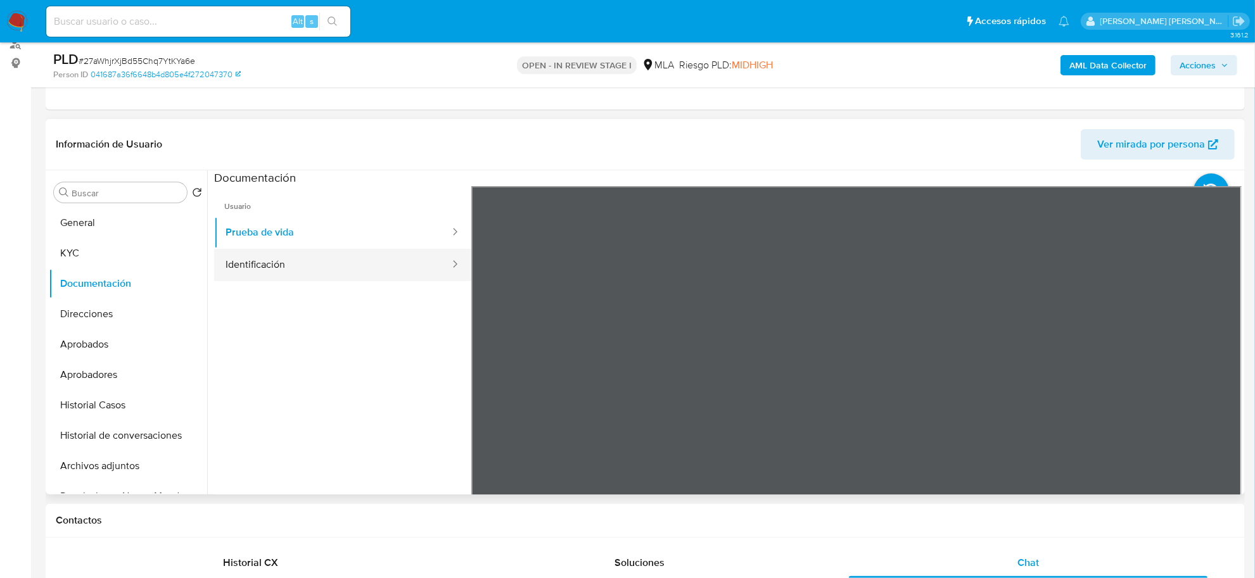
click at [322, 267] on button "Identificación" at bounding box center [332, 265] width 237 height 32
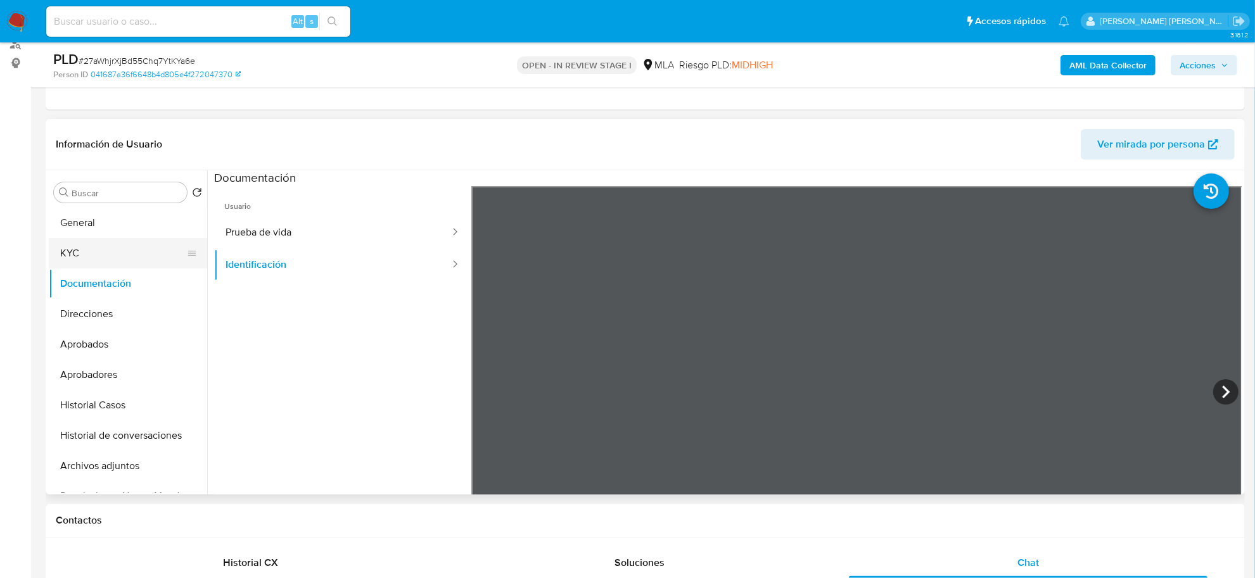
click at [92, 258] on button "KYC" at bounding box center [123, 253] width 148 height 30
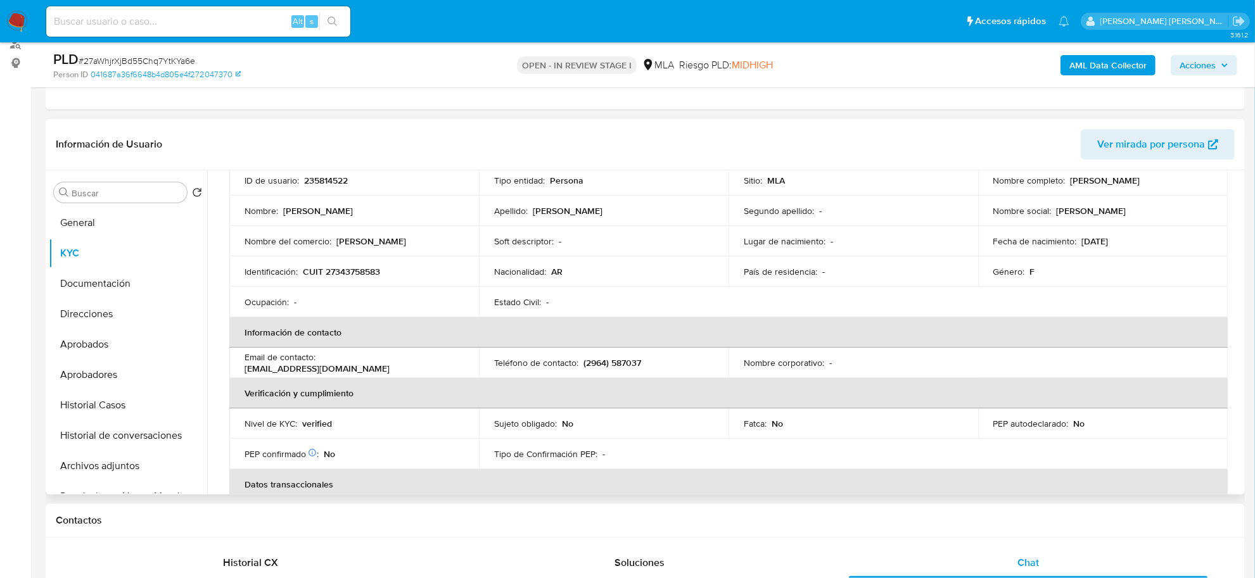
scroll to position [57, 0]
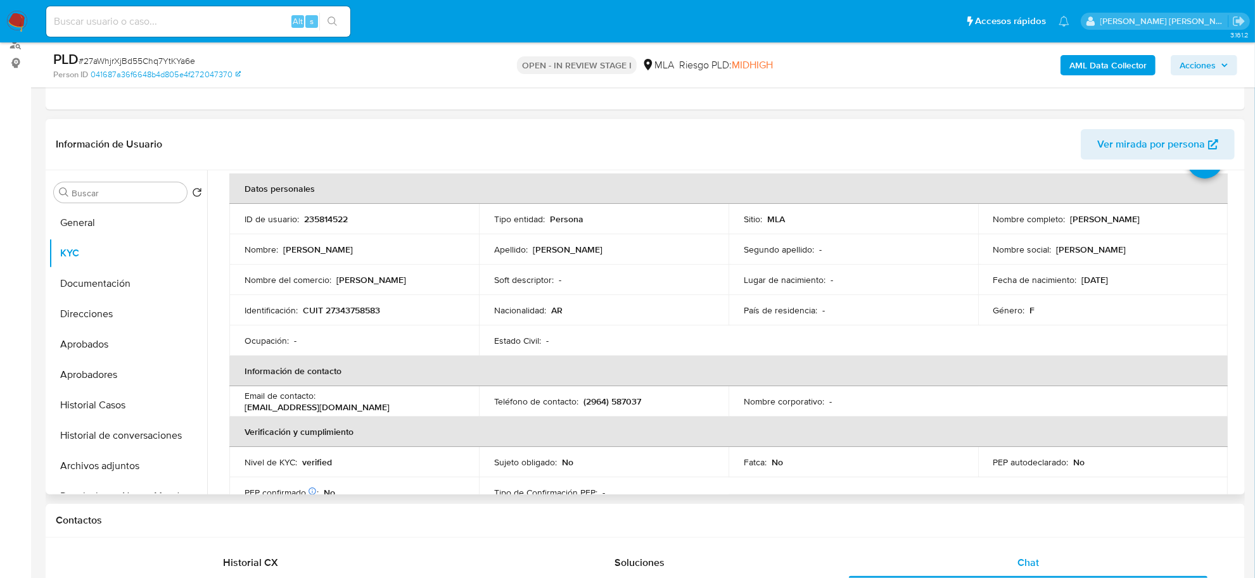
drag, startPoint x: 1068, startPoint y: 220, endPoint x: 1133, endPoint y: 219, distance: 65.3
click at [1173, 224] on div "Nombre completo : [PERSON_NAME]" at bounding box center [1102, 219] width 219 height 11
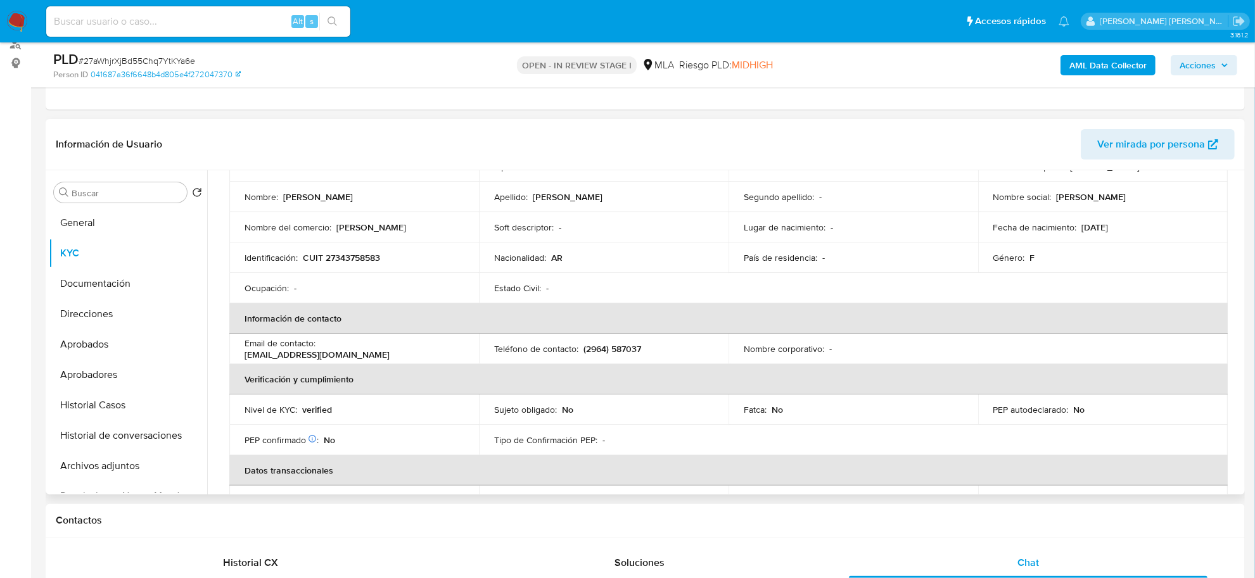
scroll to position [136, 0]
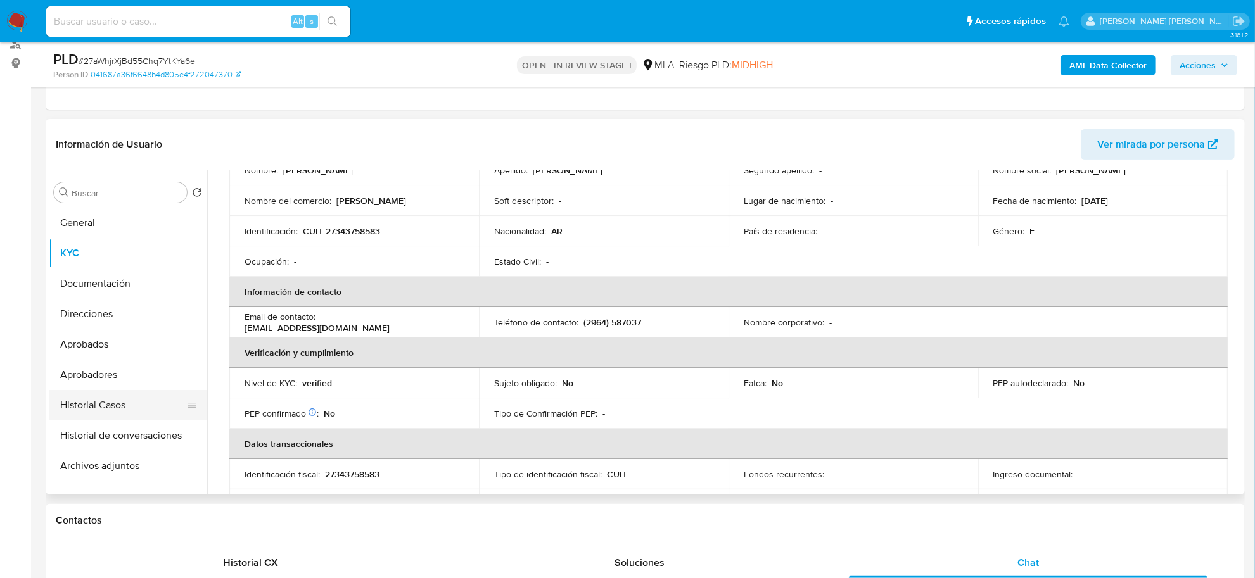
click at [102, 409] on button "Historial Casos" at bounding box center [123, 405] width 148 height 30
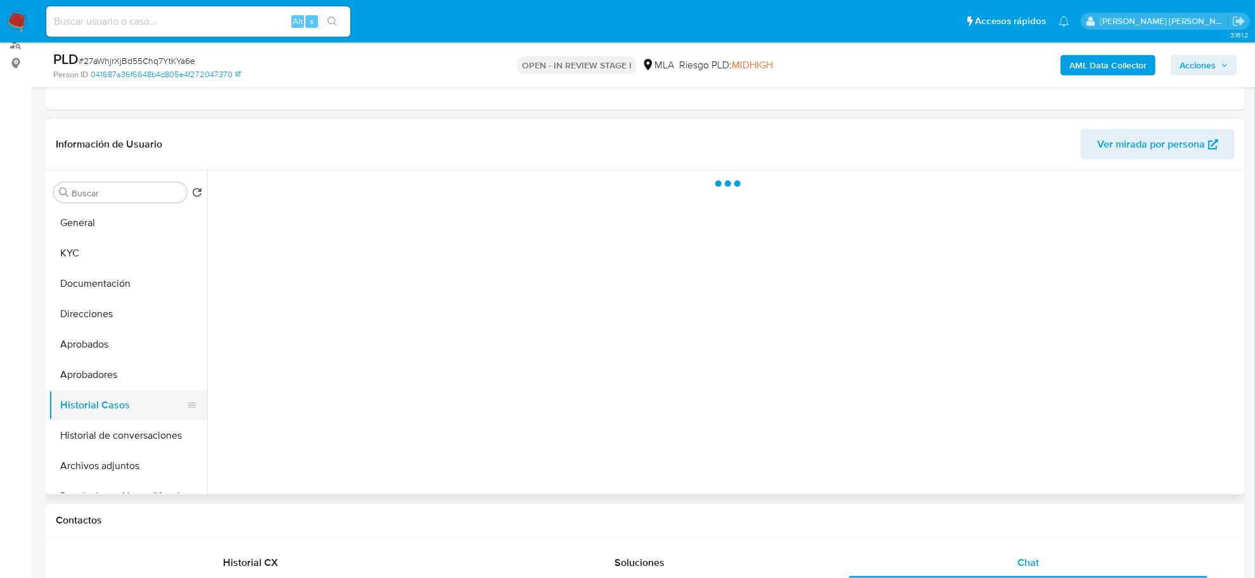
scroll to position [0, 0]
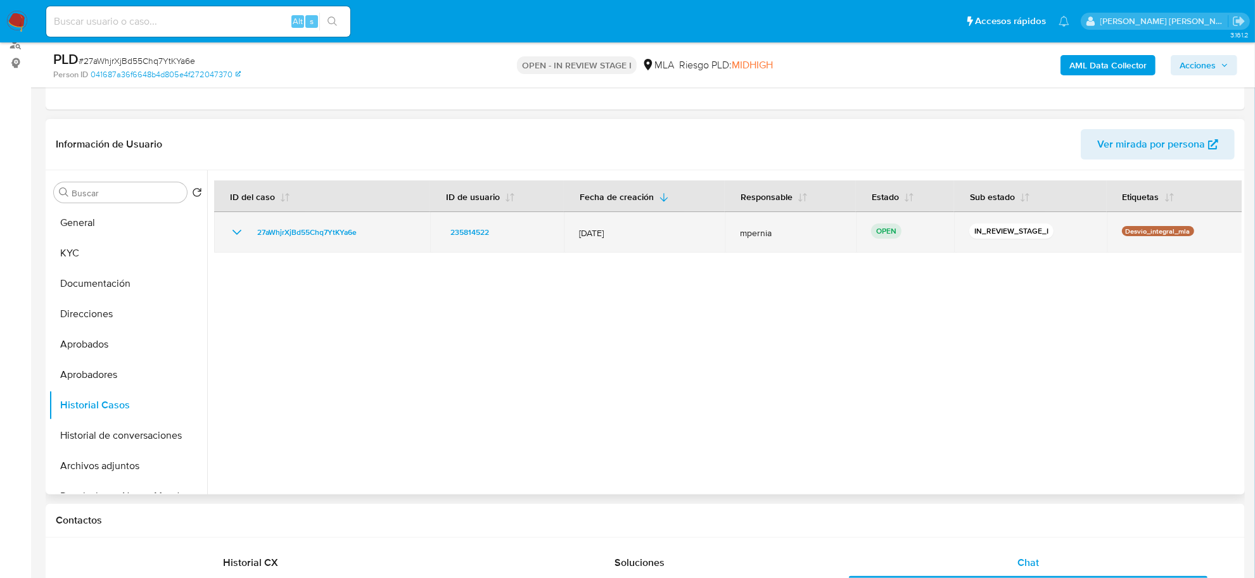
drag, startPoint x: 357, startPoint y: 233, endPoint x: 225, endPoint y: 246, distance: 132.4
click at [225, 246] on td "27aWhjrXjBd55Chq7YtKYa6e" at bounding box center [322, 232] width 216 height 41
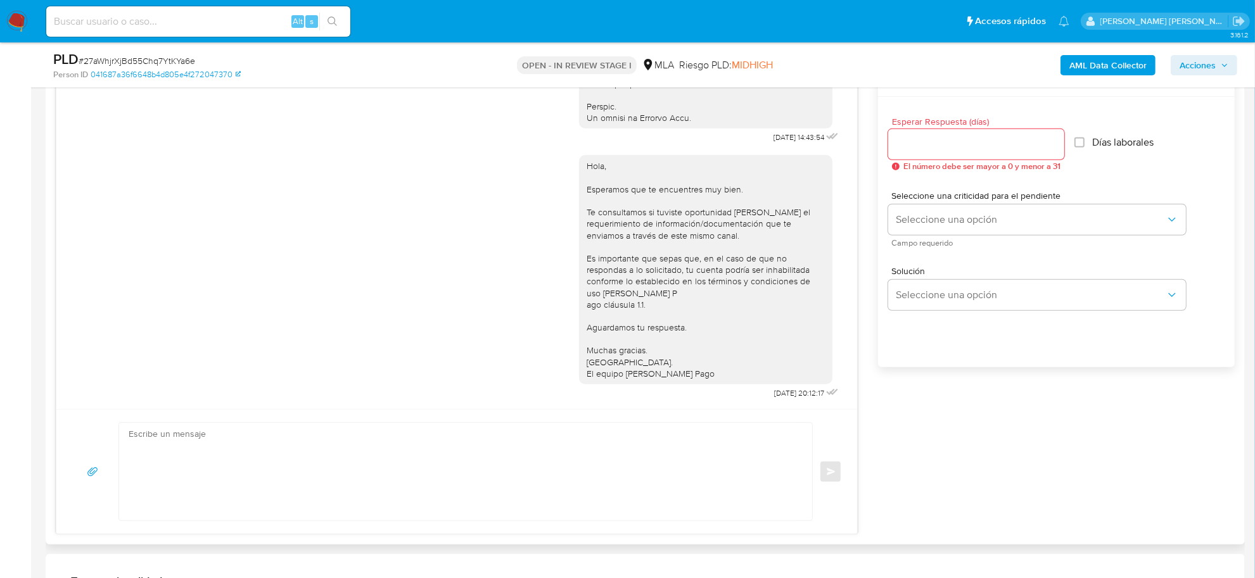
scroll to position [713, 0]
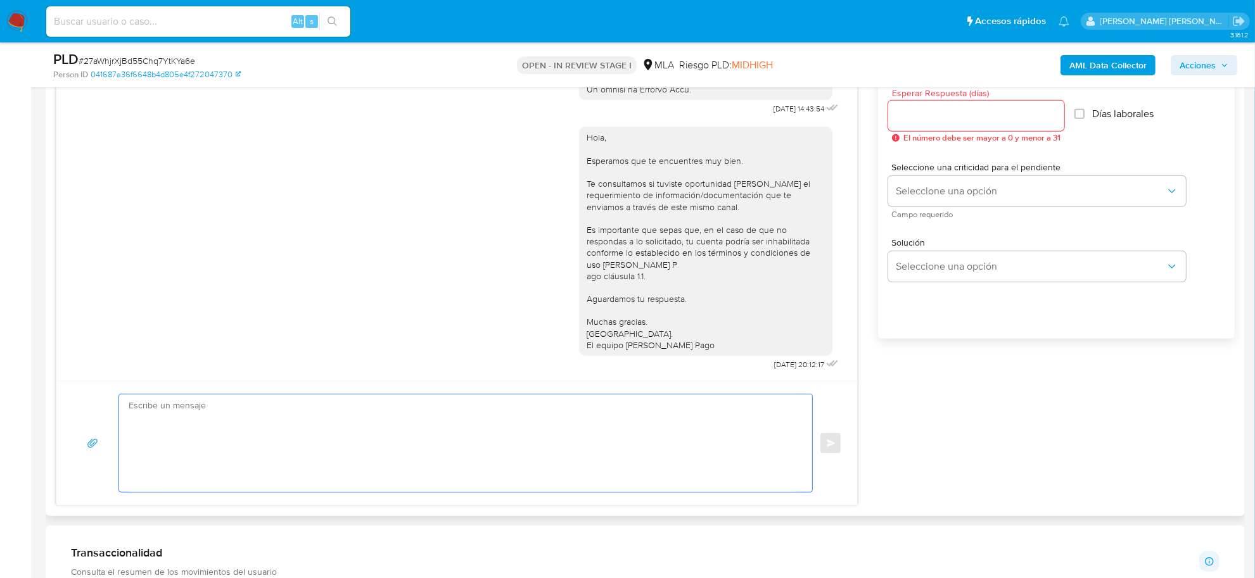
click at [378, 419] on textarea at bounding box center [463, 444] width 668 height 98
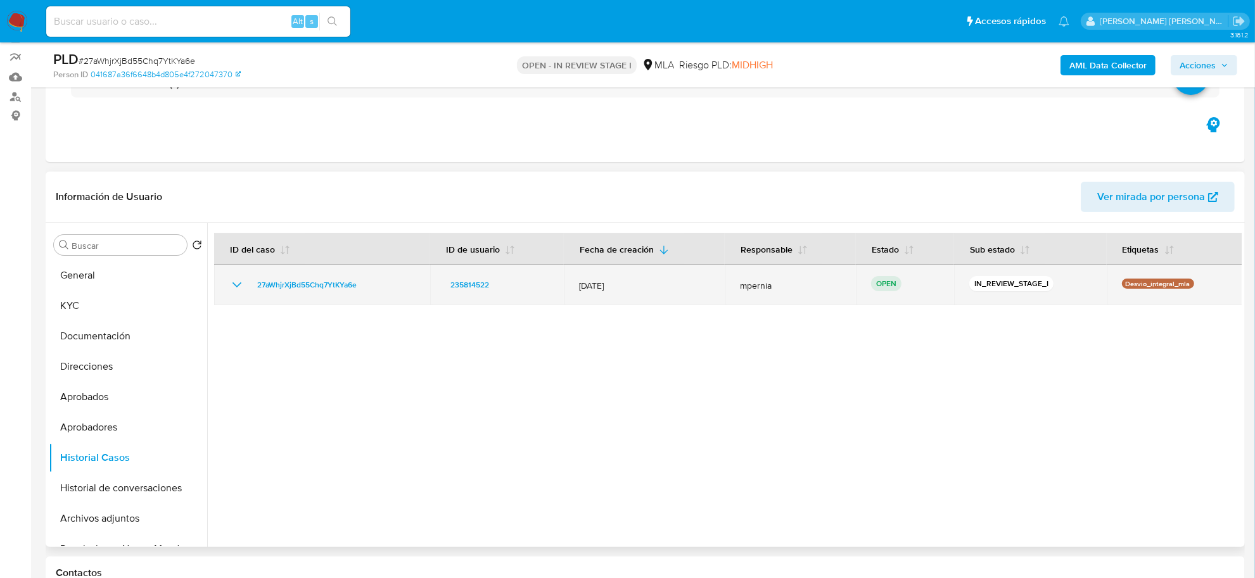
scroll to position [79, 0]
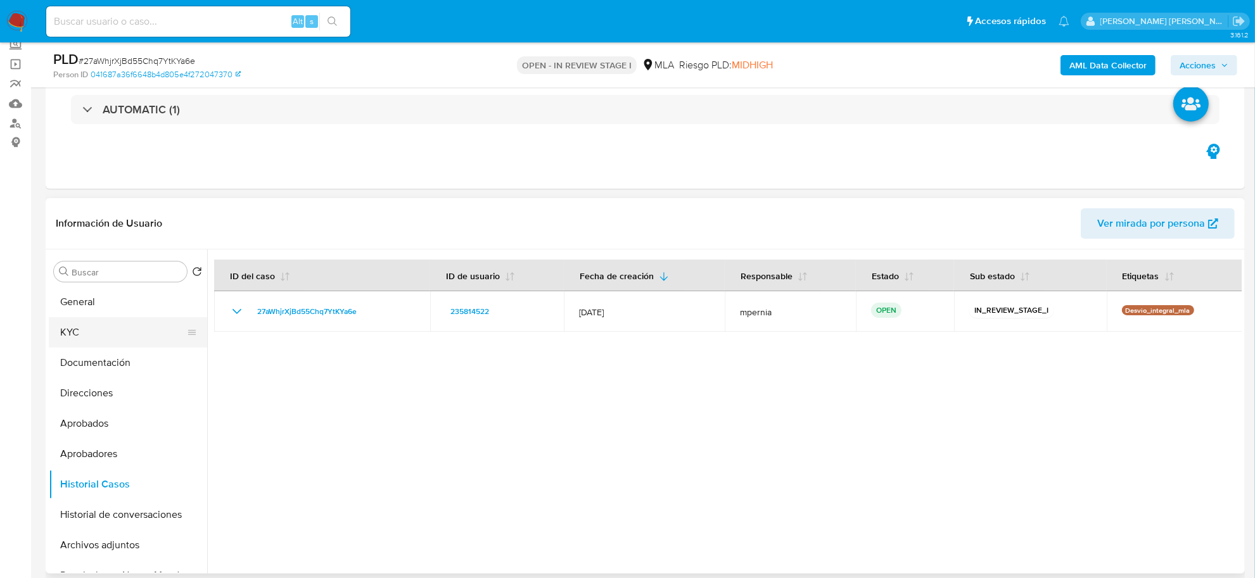
click at [60, 337] on button "KYC" at bounding box center [123, 332] width 148 height 30
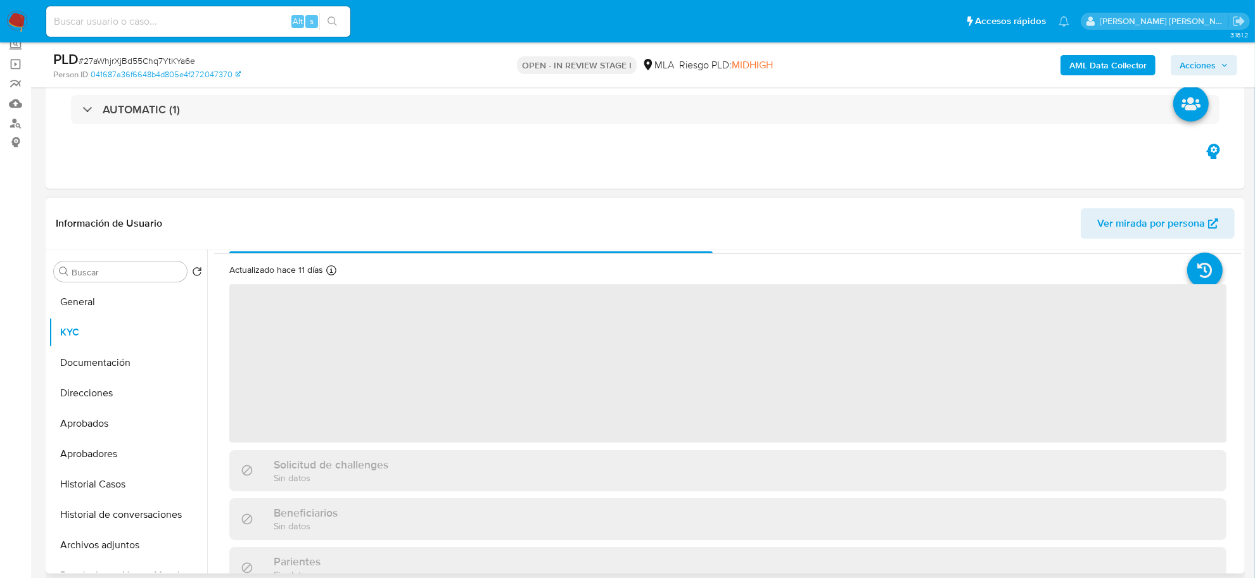
scroll to position [0, 0]
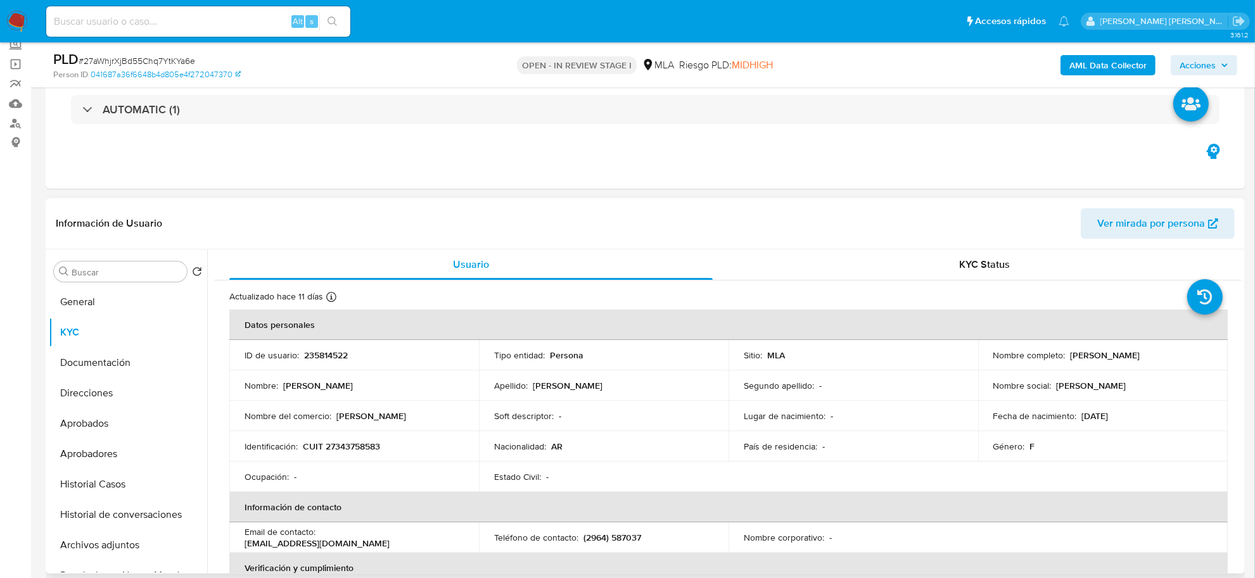
drag, startPoint x: 1068, startPoint y: 355, endPoint x: 1130, endPoint y: 358, distance: 62.1
click at [1130, 358] on p "[PERSON_NAME]" at bounding box center [1106, 355] width 70 height 11
copy p "[PERSON_NAME]"
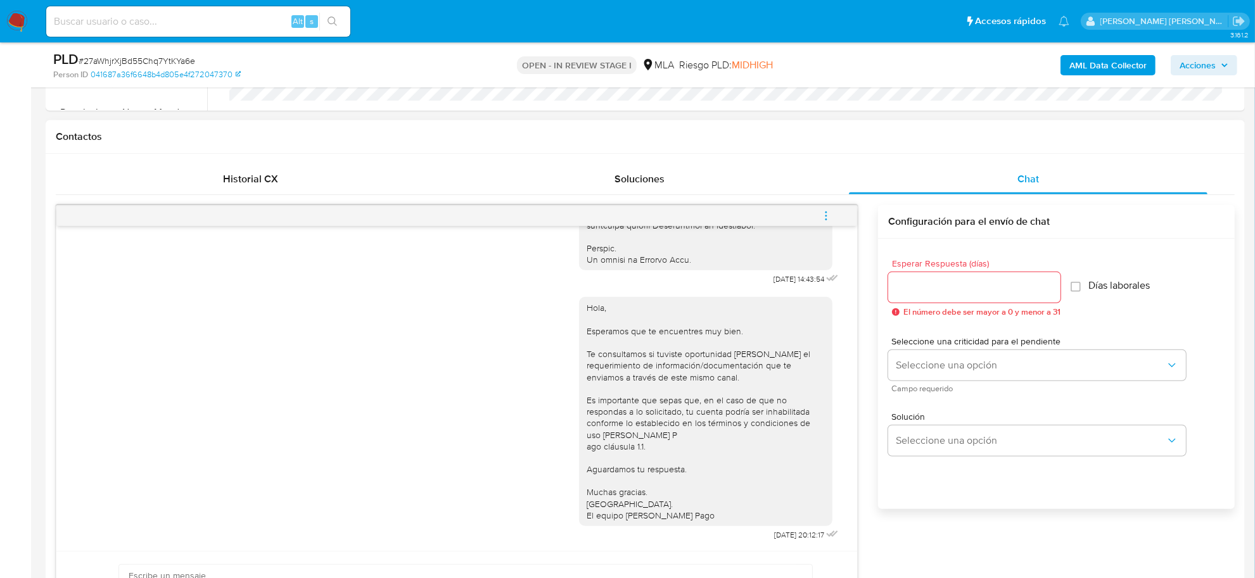
scroll to position [792, 0]
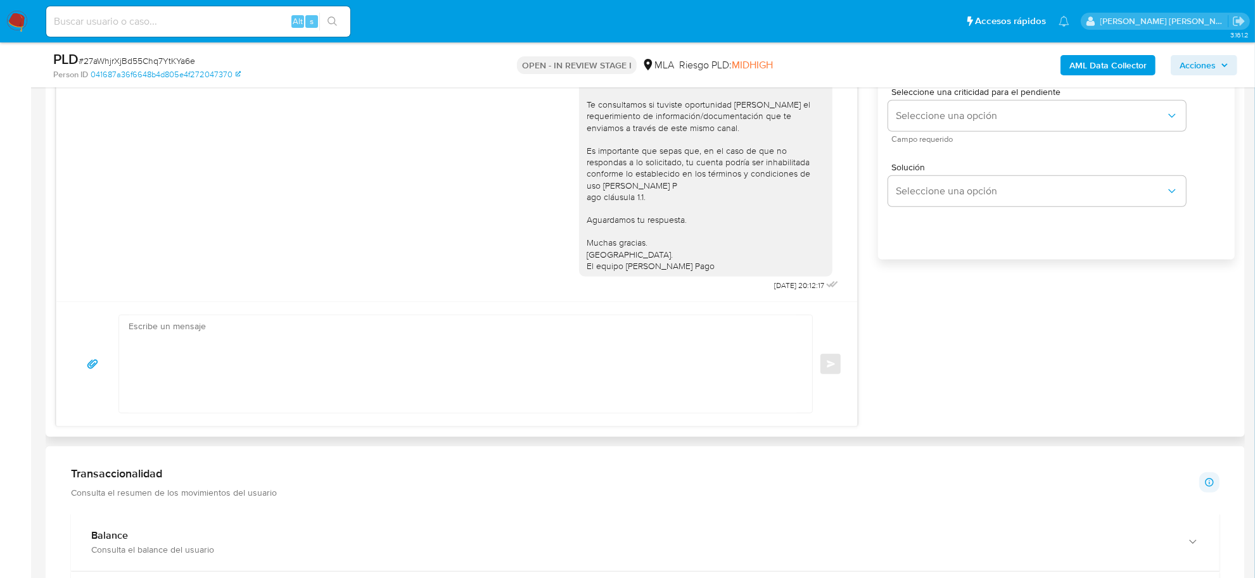
click at [166, 343] on textarea at bounding box center [463, 365] width 668 height 98
type textarea "b"
paste textarea "Silvina Alejandr"
paste textarea "En función de las operaciones registradas en tu cuenta de Mercado Pago, necesit…"
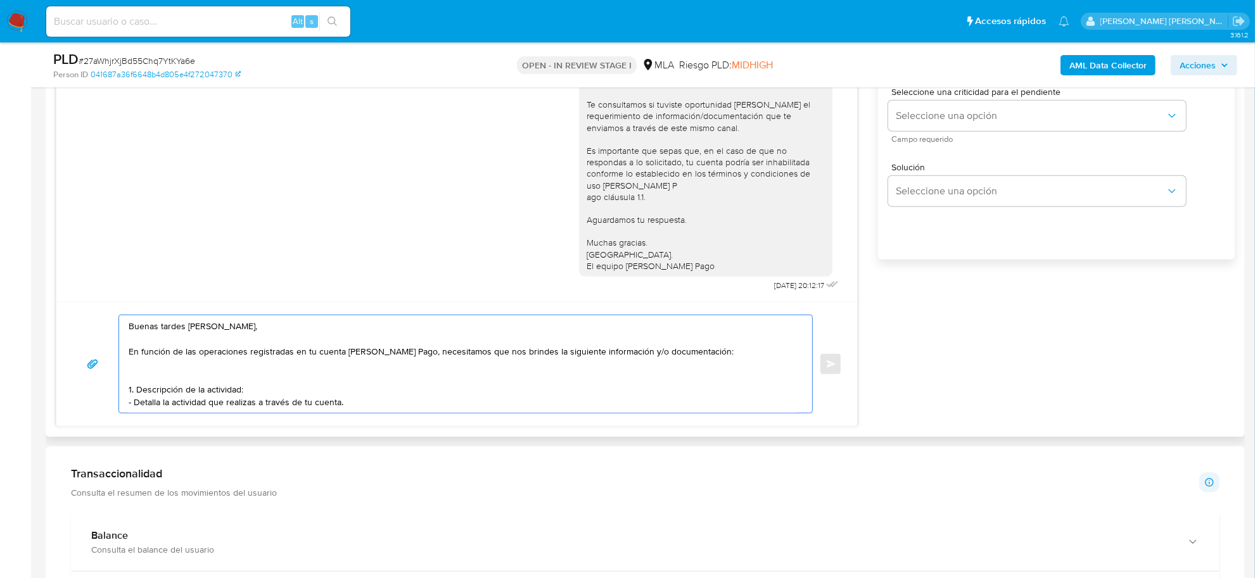
click at [540, 356] on textarea "Buenas tardes Silvina Alejandra, En función de las operaciones registradas en t…" at bounding box center [463, 365] width 668 height 98
drag, startPoint x: 578, startPoint y: 352, endPoint x: 702, endPoint y: 354, distance: 123.6
click at [702, 354] on textarea "Buenas tardes Silvina Alejandra, En función de las operaciones registradas en t…" at bounding box center [463, 365] width 668 height 98
drag, startPoint x: 249, startPoint y: 396, endPoint x: 137, endPoint y: 390, distance: 111.7
click at [137, 390] on textarea "Buenas tardes Silvina Alejandra, En función de las operaciones registradas en t…" at bounding box center [463, 365] width 668 height 98
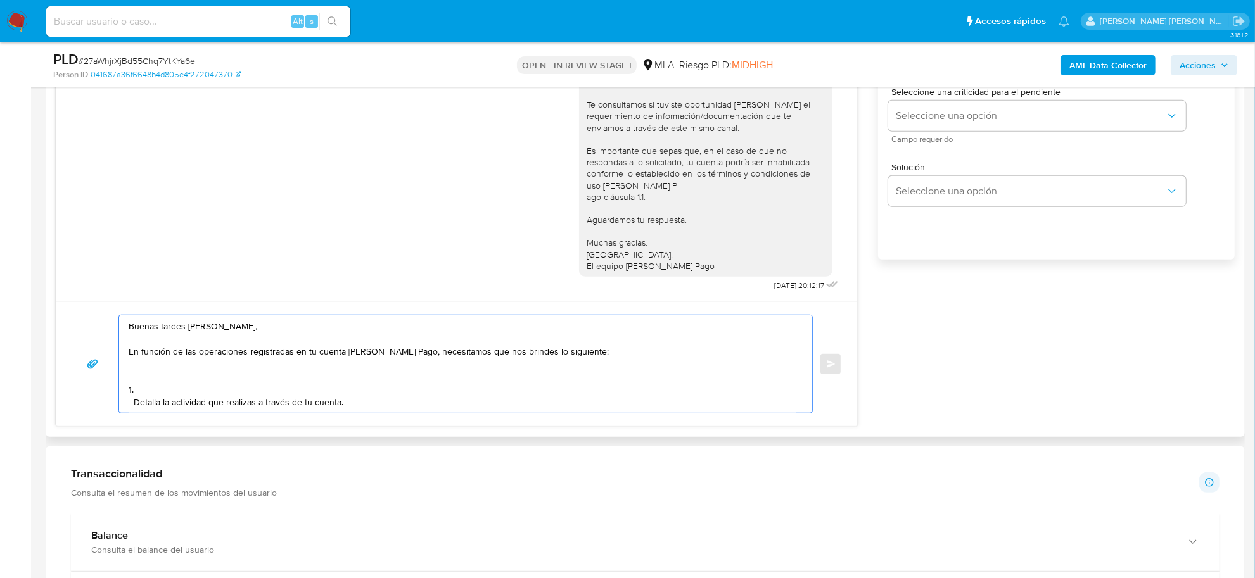
click at [130, 403] on textarea "Buenas tardes Silvina Alejandra, En función de las operaciones registradas en t…" at bounding box center [463, 365] width 668 height 98
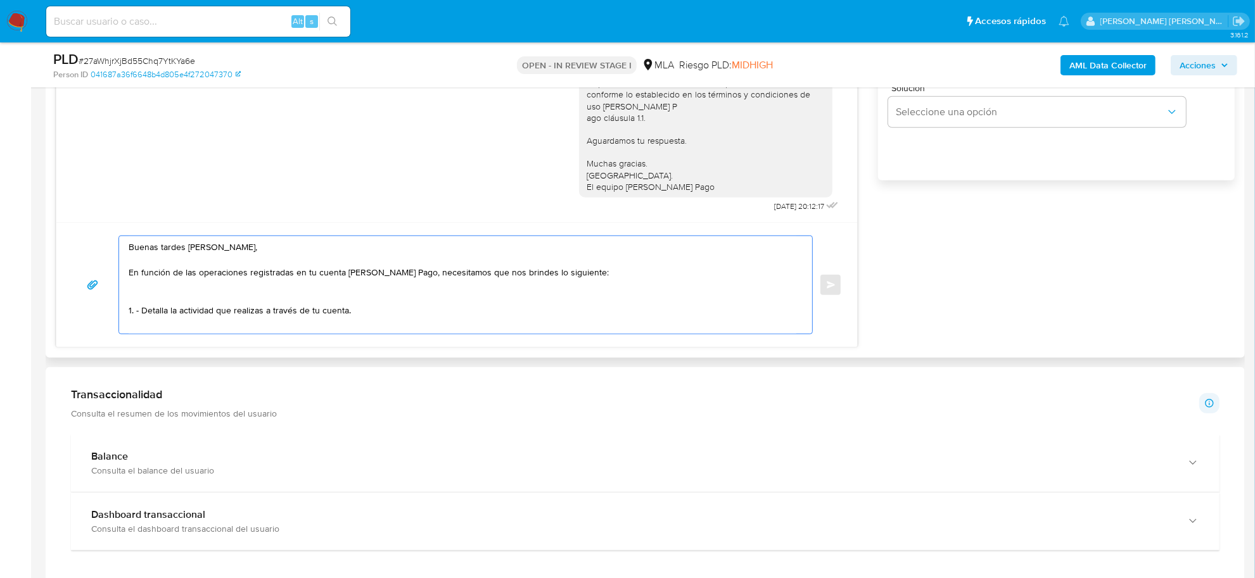
click at [158, 322] on textarea "Buenas tardes Silvina Alejandra, En función de las operaciones registradas en t…" at bounding box center [463, 285] width 668 height 98
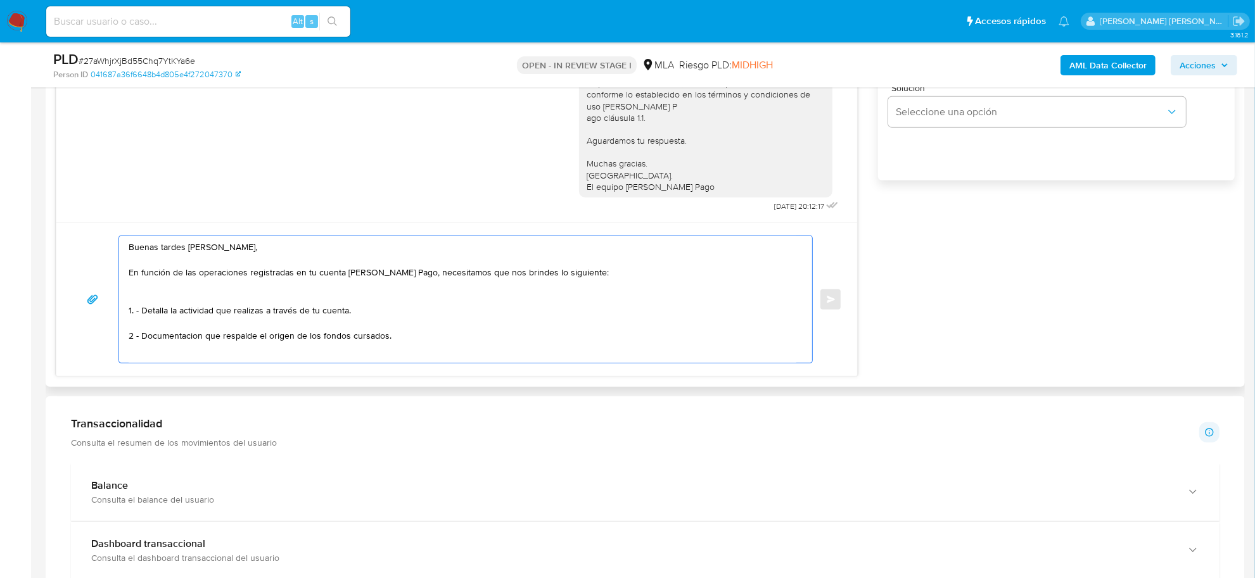
scroll to position [4, 0]
click at [132, 334] on textarea "Buenas tardes Silvina Alejandra, En función de las operaciones registradas en t…" at bounding box center [463, 299] width 668 height 127
click at [169, 338] on textarea "Buenas tardes Silvina Alejandra, En función de las operaciones registradas en t…" at bounding box center [463, 299] width 668 height 127
click at [125, 343] on div "Buenas tardes Silvina Alejandra, En función de las operaciones registradas en t…" at bounding box center [462, 299] width 687 height 127
click at [131, 346] on textarea "Buenas tardes Silvina Alejandra, En función de las operaciones registradas en t…" at bounding box center [463, 299] width 668 height 127
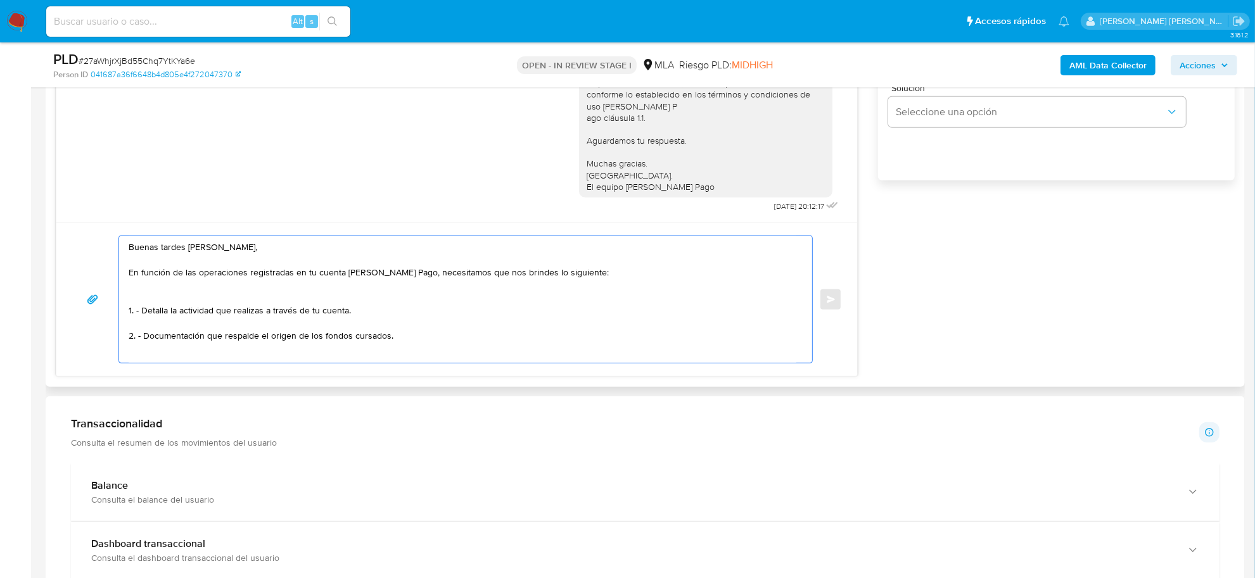
paste textarea "Tené en cuenta que, además de los ejemplos mencionados, podés adjuntar voluntar…"
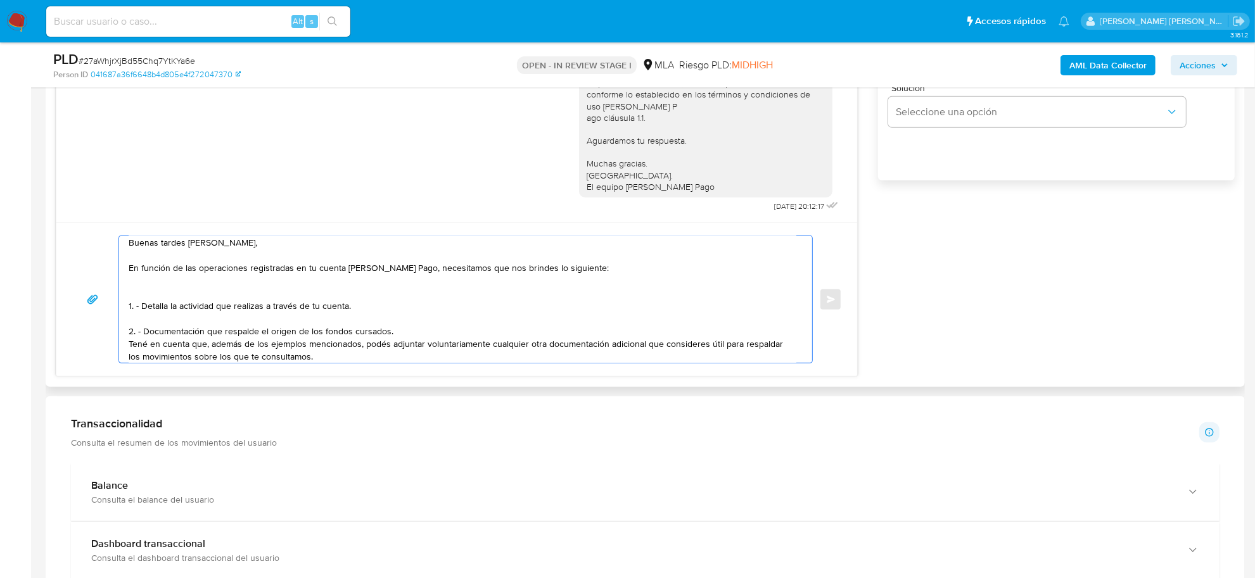
scroll to position [21, 0]
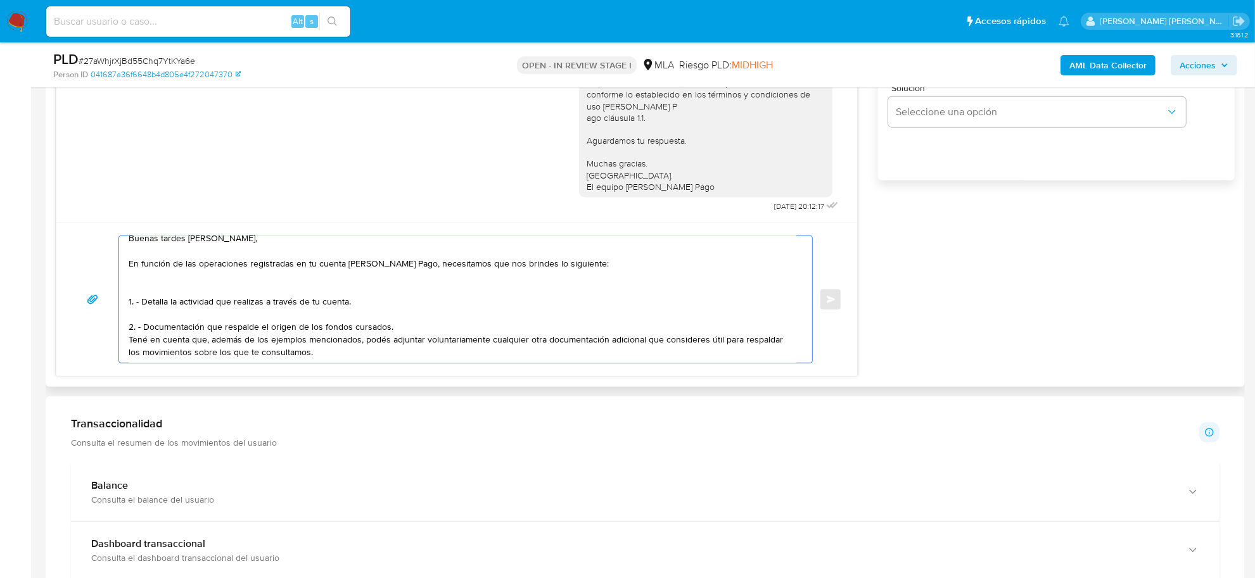
drag, startPoint x: 207, startPoint y: 346, endPoint x: 364, endPoint y: 331, distance: 157.9
click at [364, 331] on textarea "Buenas tardes Silvina Alejandra, En función de las operaciones registradas en t…" at bounding box center [463, 299] width 668 height 127
click at [378, 329] on textarea "Buenas tardes Silvina Alejandra, En función de las operaciones registradas en t…" at bounding box center [463, 299] width 668 height 127
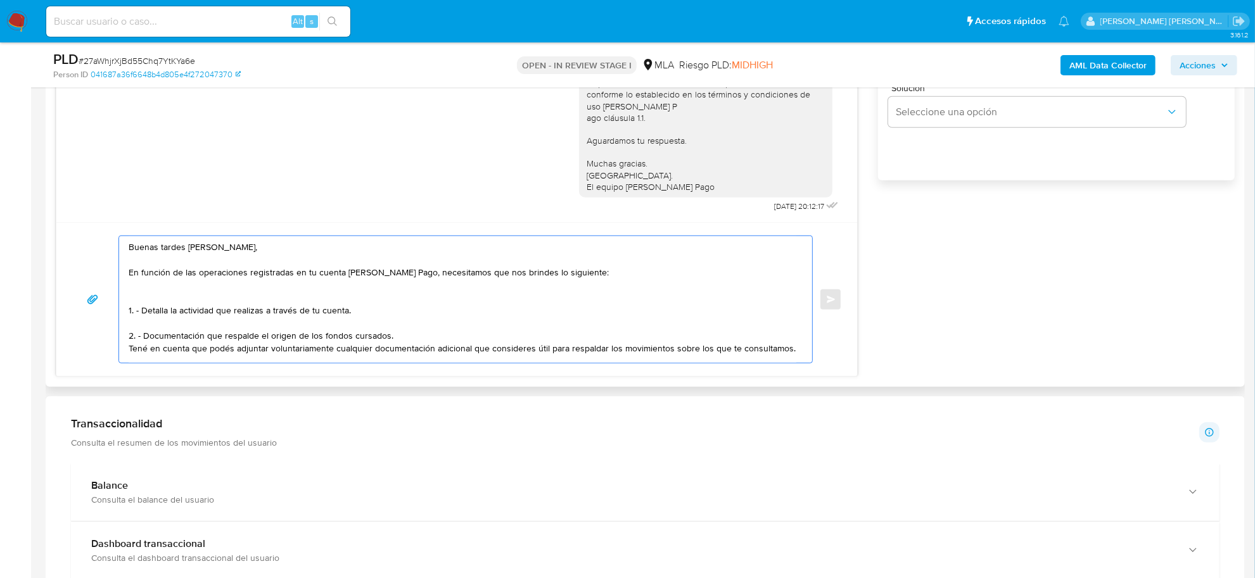
click at [452, 335] on textarea "Buenas tardes Silvina Alejandra, En función de las operaciones registradas en t…" at bounding box center [463, 299] width 668 height 127
click at [452, 326] on textarea "Buenas tardes Silvina Alejandra, En función de las operaciones registradas en t…" at bounding box center [463, 299] width 668 height 127
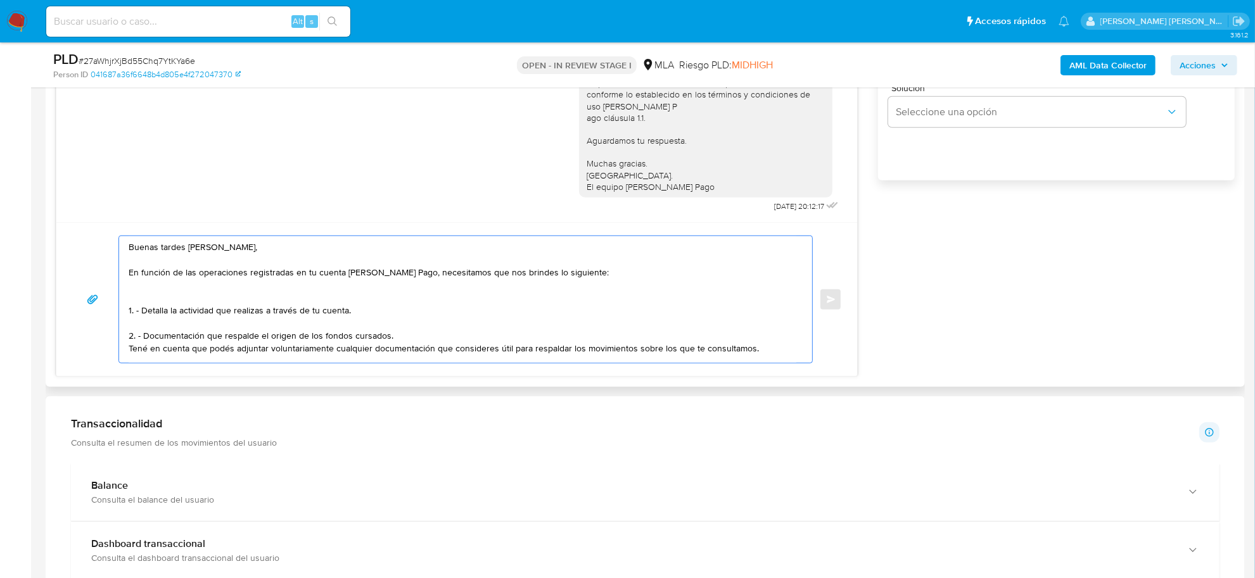
click at [513, 340] on textarea "Buenas tardes Silvina Alejandra, En función de las operaciones registradas en t…" at bounding box center [463, 299] width 668 height 127
click at [512, 340] on textarea "Buenas tardes Silvina Alejandra, En función de las operaciones registradas en t…" at bounding box center [463, 299] width 668 height 127
drag, startPoint x: 507, startPoint y: 342, endPoint x: 760, endPoint y: 344, distance: 252.8
click at [760, 344] on textarea "Buenas tardes Silvina Alejandra, En función de las operaciones registradas en t…" at bounding box center [463, 299] width 668 height 127
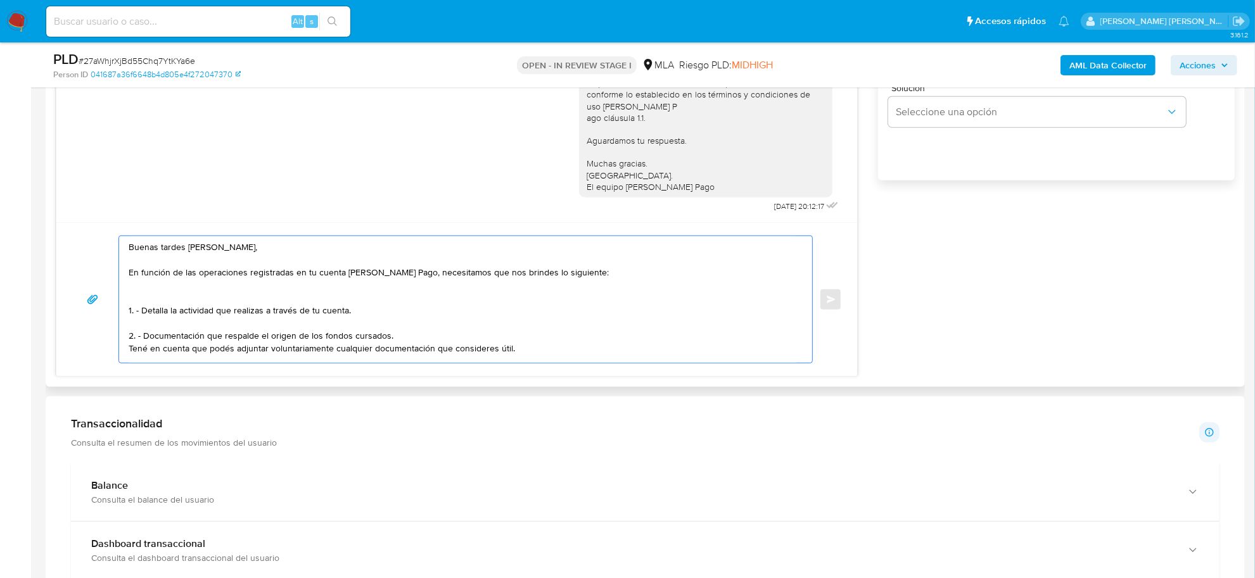
paste textarea "vínculo con las siguientes contrapartes con las que operaste, el motivo de las …"
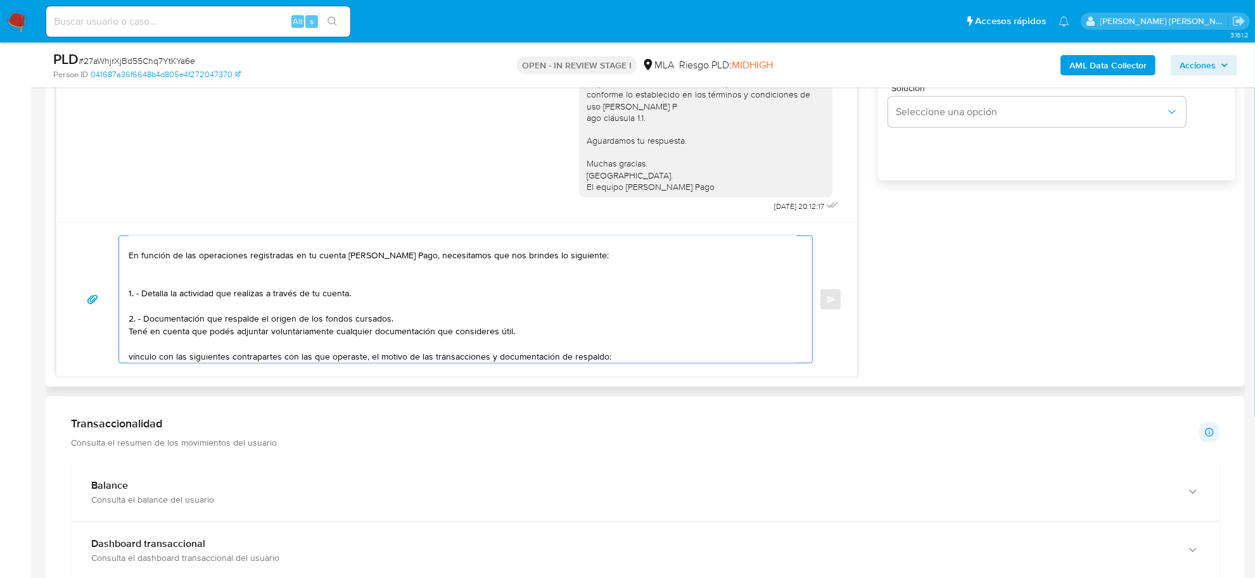
scroll to position [55, 0]
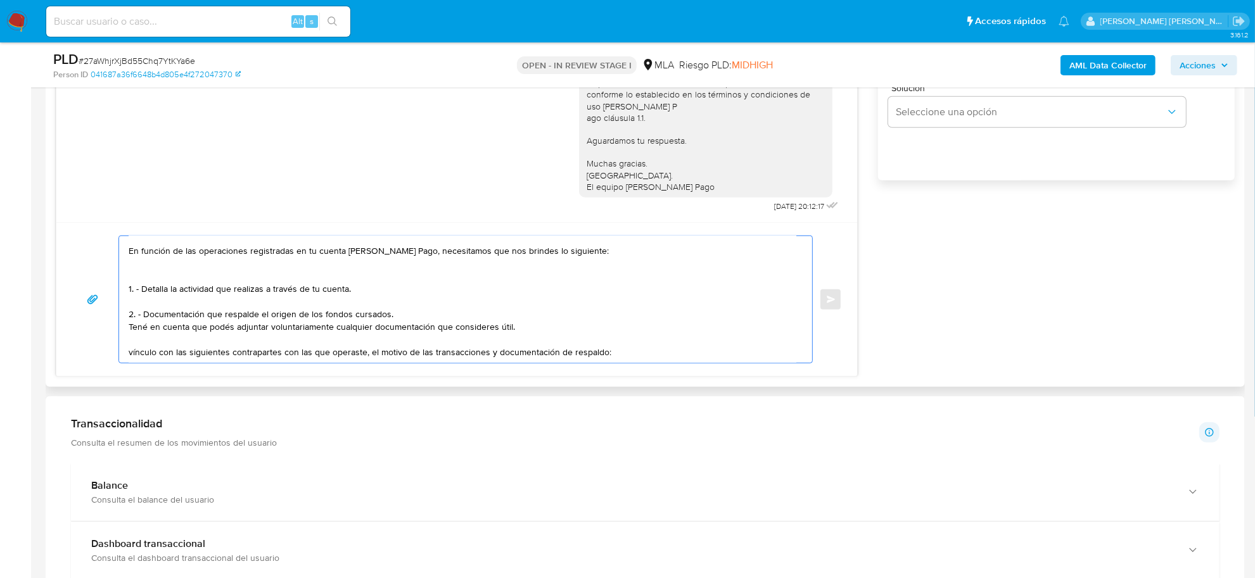
click at [129, 321] on textarea "Buenas tardes Silvina Alejandra, En función de las operaciones registradas en t…" at bounding box center [463, 299] width 668 height 127
click at [143, 329] on textarea "Buenas tardes Silvina Alejandra, En función de las operaciones registradas en t…" at bounding box center [463, 299] width 668 height 127
paste textarea "- Lucas Matias Bodach CUIT 20351035294"
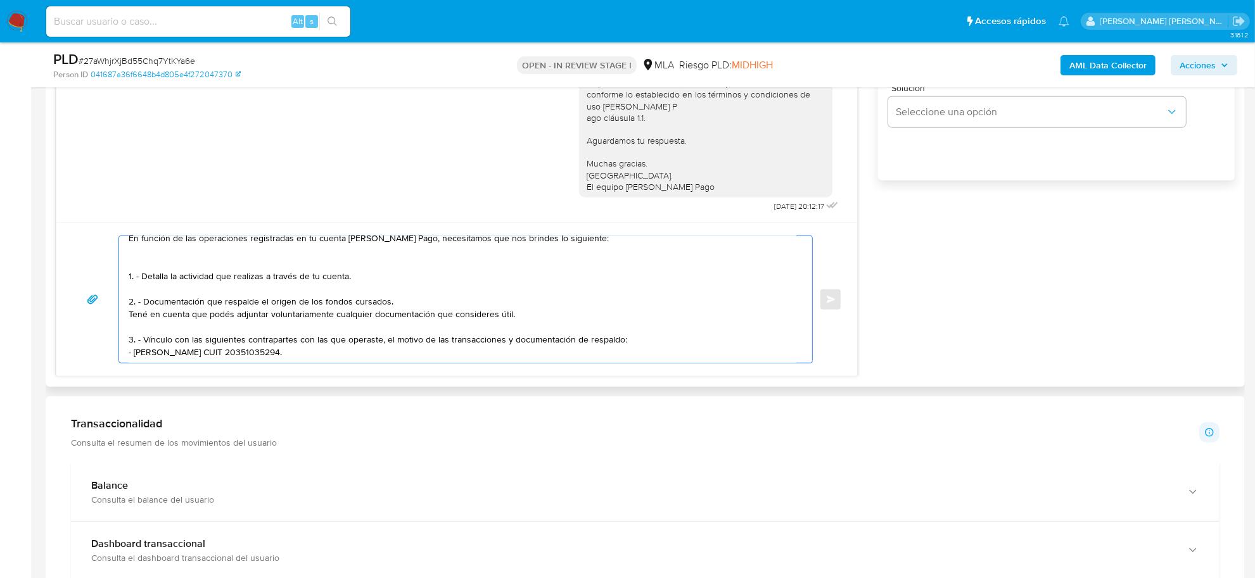
paste textarea "- Franco Tardioli CUIT 20327687876"
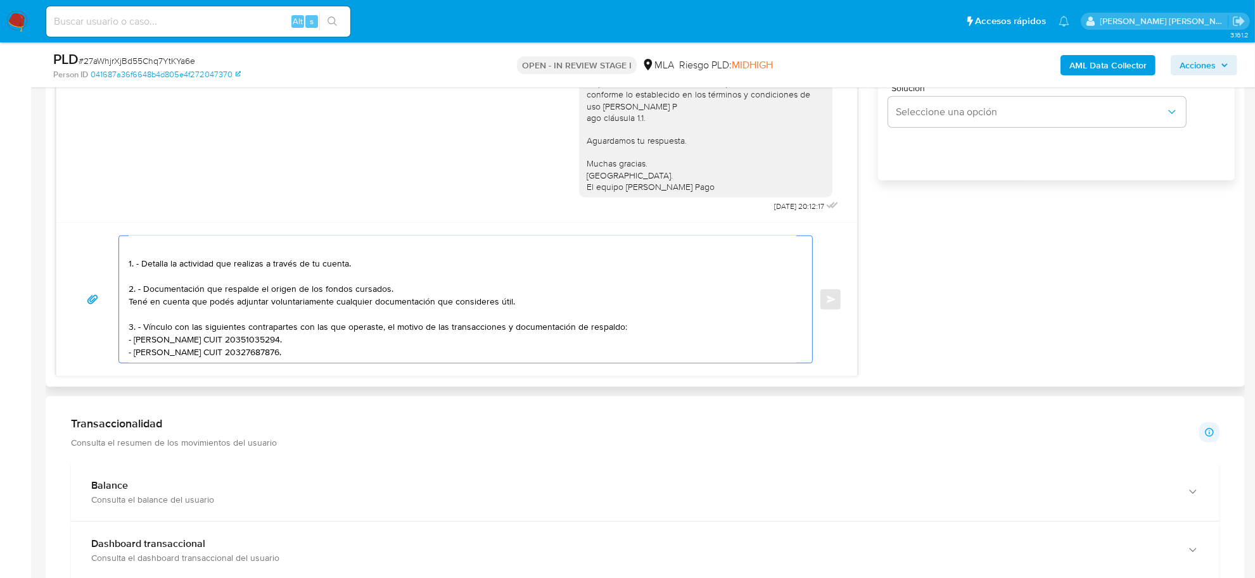
scroll to position [84, 0]
click at [222, 336] on textarea "Buenas tardes Silvina Alejandra, En función de las operaciones registradas en t…" at bounding box center [463, 299] width 668 height 127
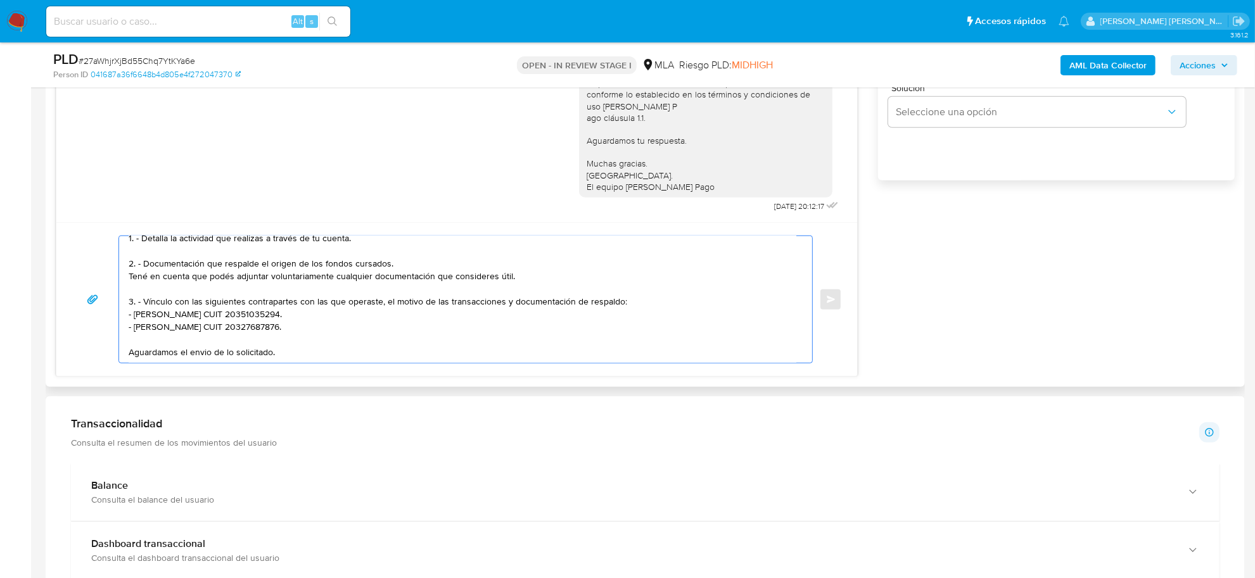
click at [252, 329] on textarea "Buenas tardes Silvina Alejandra, En función de las operaciones registradas en t…" at bounding box center [463, 299] width 668 height 127
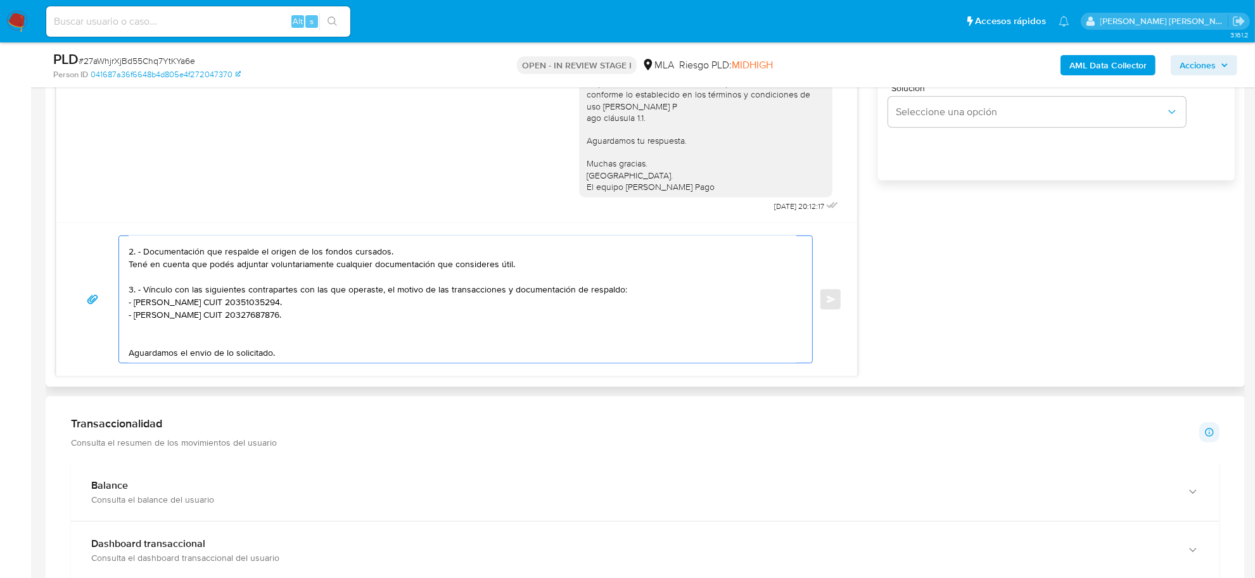
paste textarea "Es importante que sepas que, en caso de no responder a lo solicitado o si lo pr…"
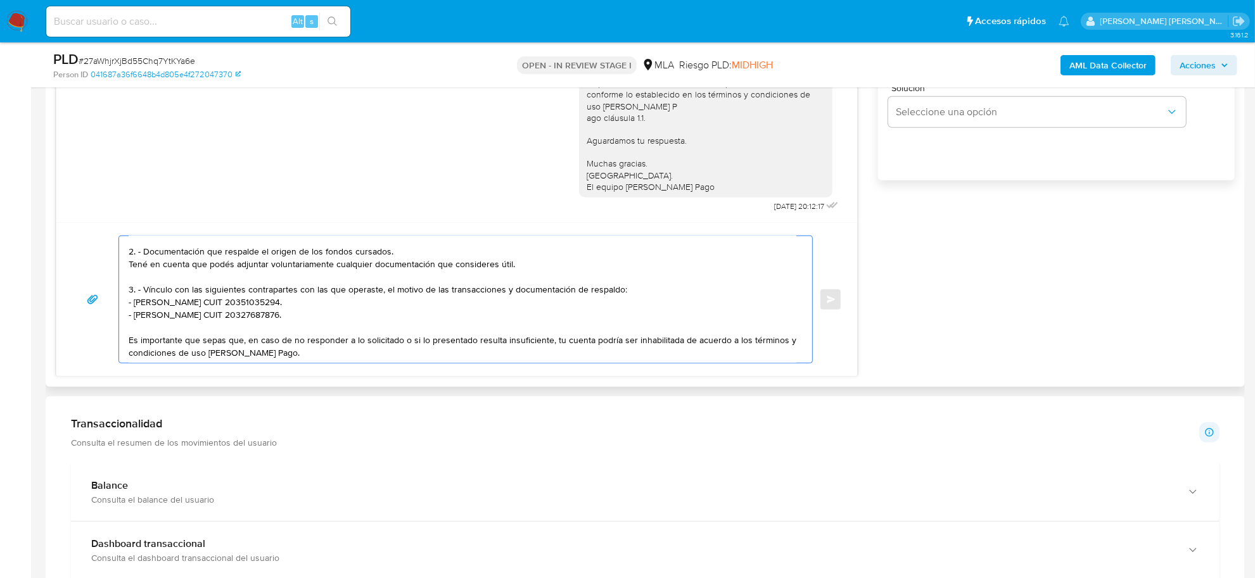
scroll to position [93, 0]
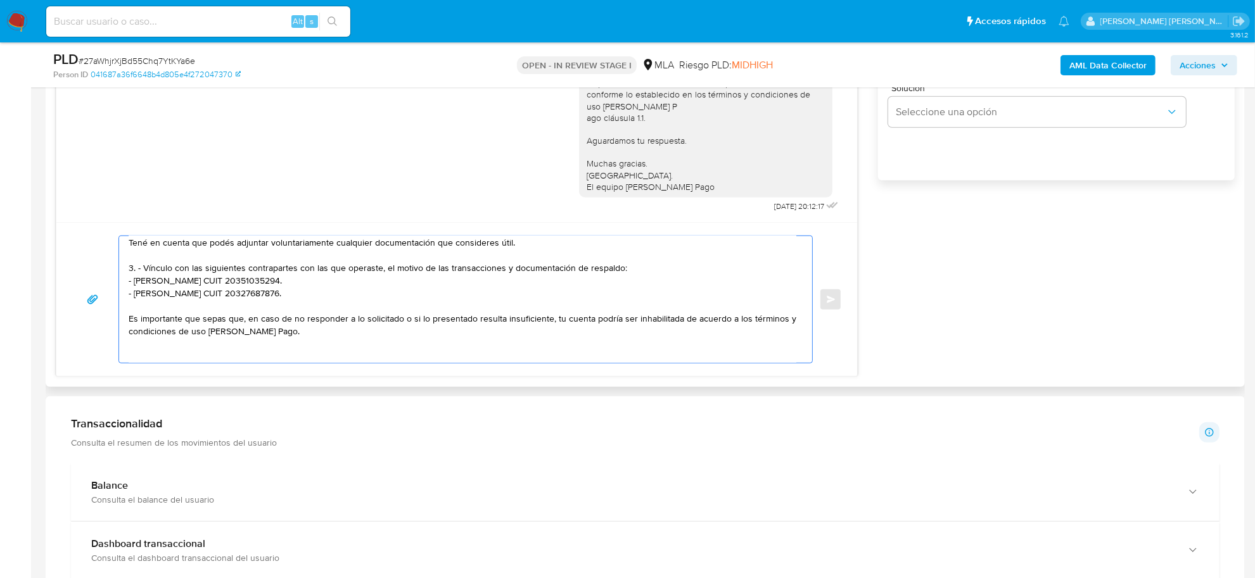
paste textarea "Saludos, Equipo de Mercado Pago."
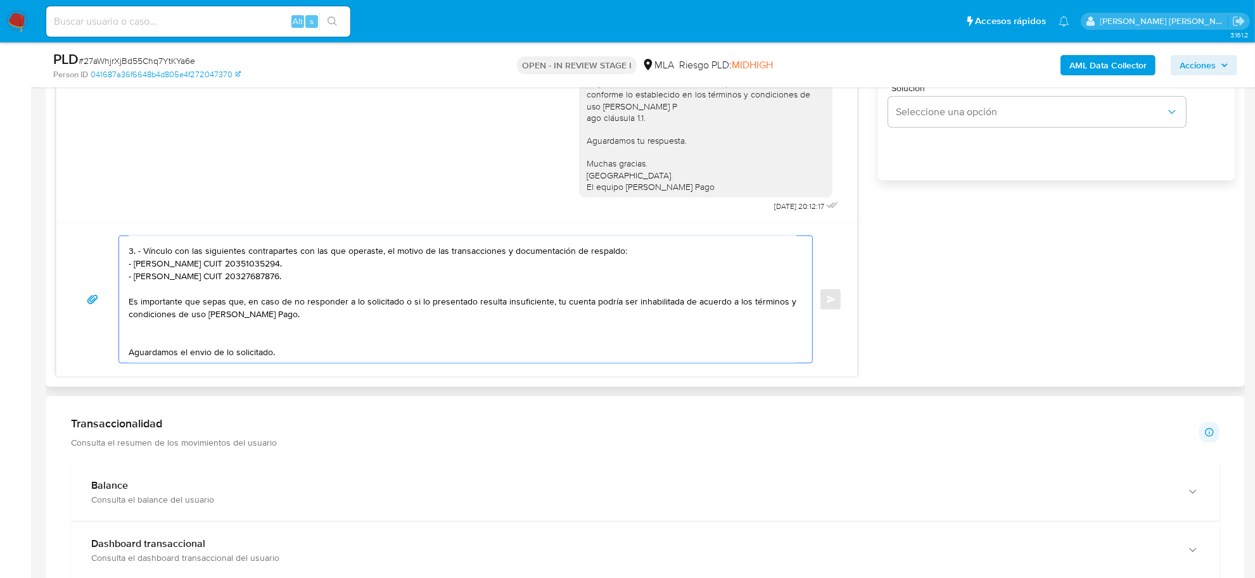
scroll to position [135, 0]
click at [266, 354] on textarea "Buenas tardes Silvina Alejandra, En función de las operaciones registradas en t…" at bounding box center [463, 299] width 668 height 127
paste textarea "Saludos, Equipo de Mercado Pago."
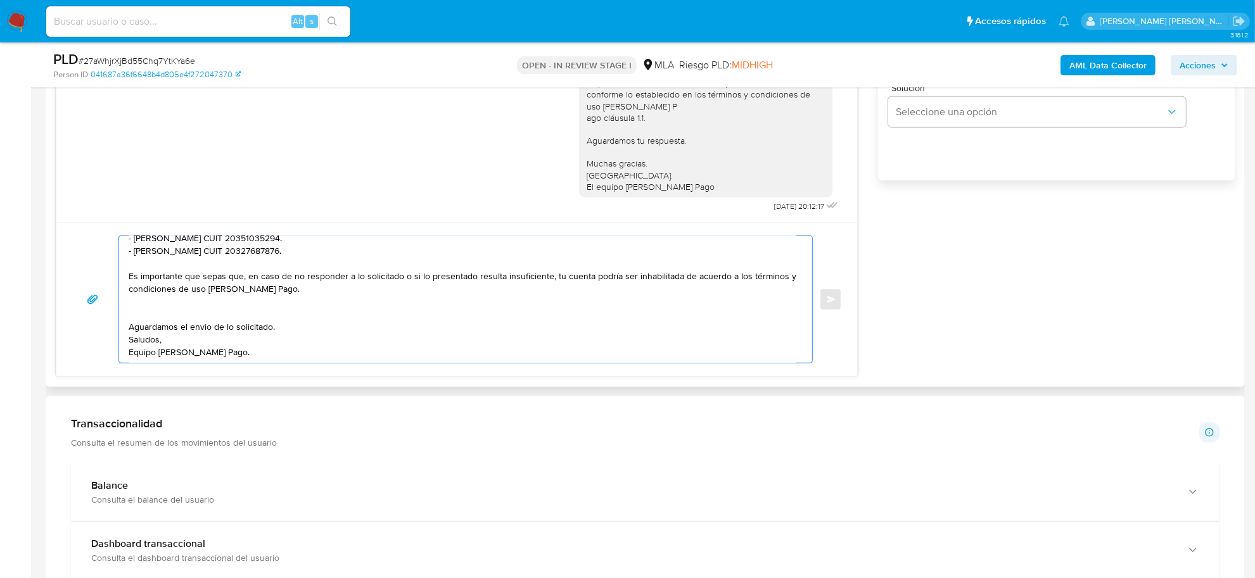
scroll to position [148, 0]
click at [129, 347] on textarea "Buenas tardes Silvina Alejandra, En función de las operaciones registradas en t…" at bounding box center [463, 299] width 668 height 127
click at [129, 344] on textarea "Buenas tardes Silvina Alejandra, En función de las operaciones registradas en t…" at bounding box center [463, 299] width 668 height 127
click at [203, 316] on textarea "Buenas tardes Silvina Alejandra, En función de las operaciones registradas en t…" at bounding box center [463, 299] width 668 height 127
click at [279, 345] on textarea "Buenas tardes Silvina Alejandra, En función de las operaciones registradas en t…" at bounding box center [463, 299] width 668 height 127
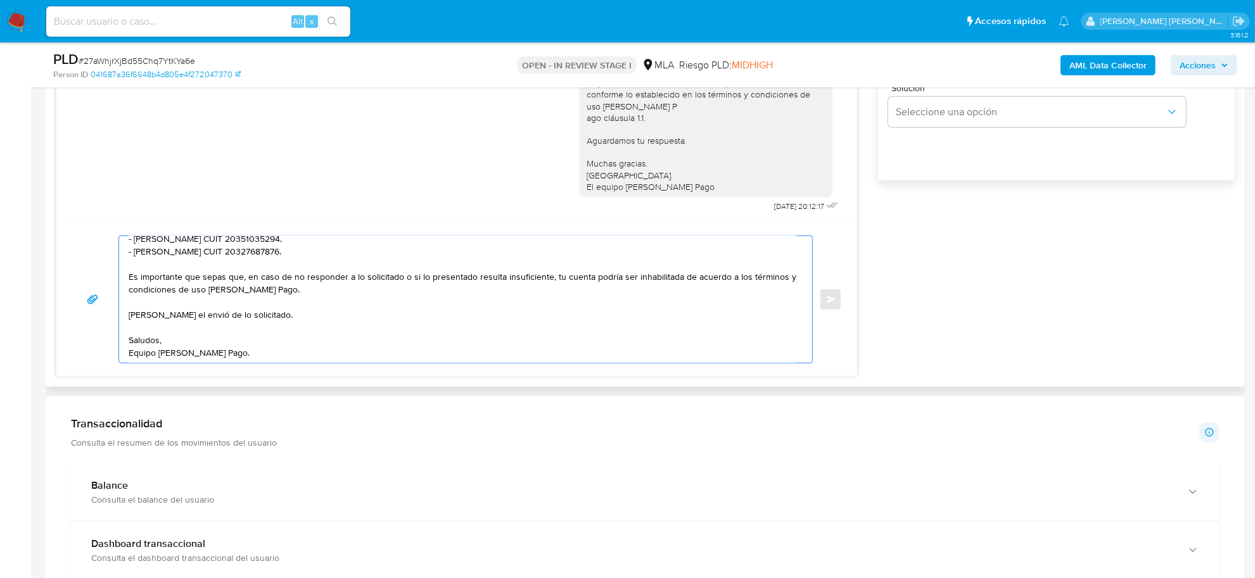
click at [279, 360] on textarea "Buenas tardes Silvina Alejandra, En función de las operaciones registradas en t…" at bounding box center [463, 299] width 668 height 127
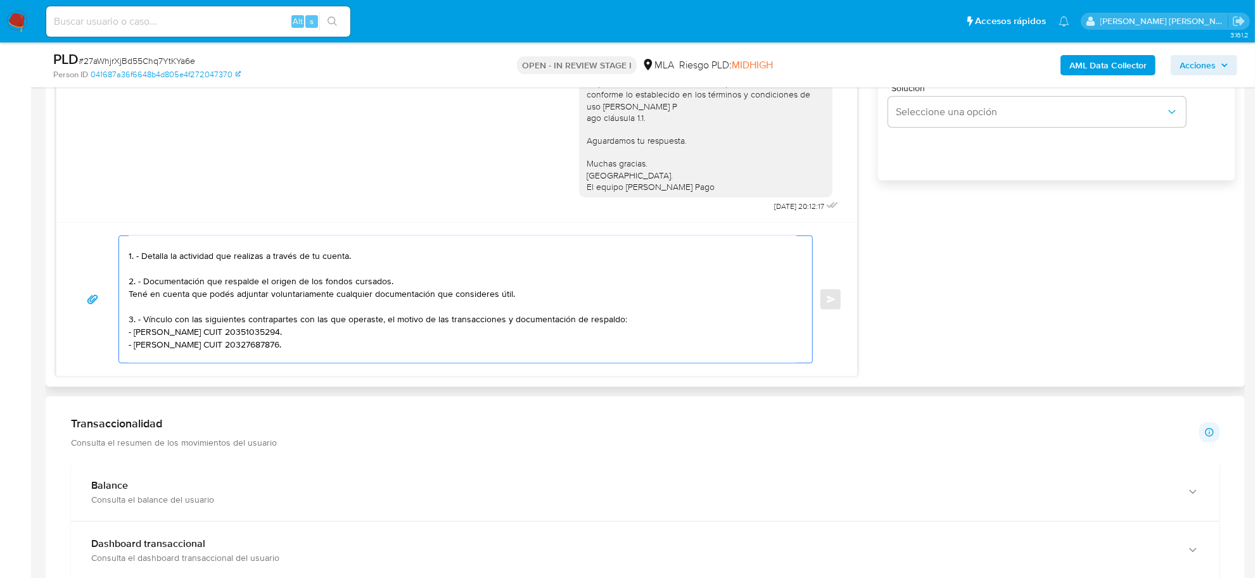
scroll to position [4, 0]
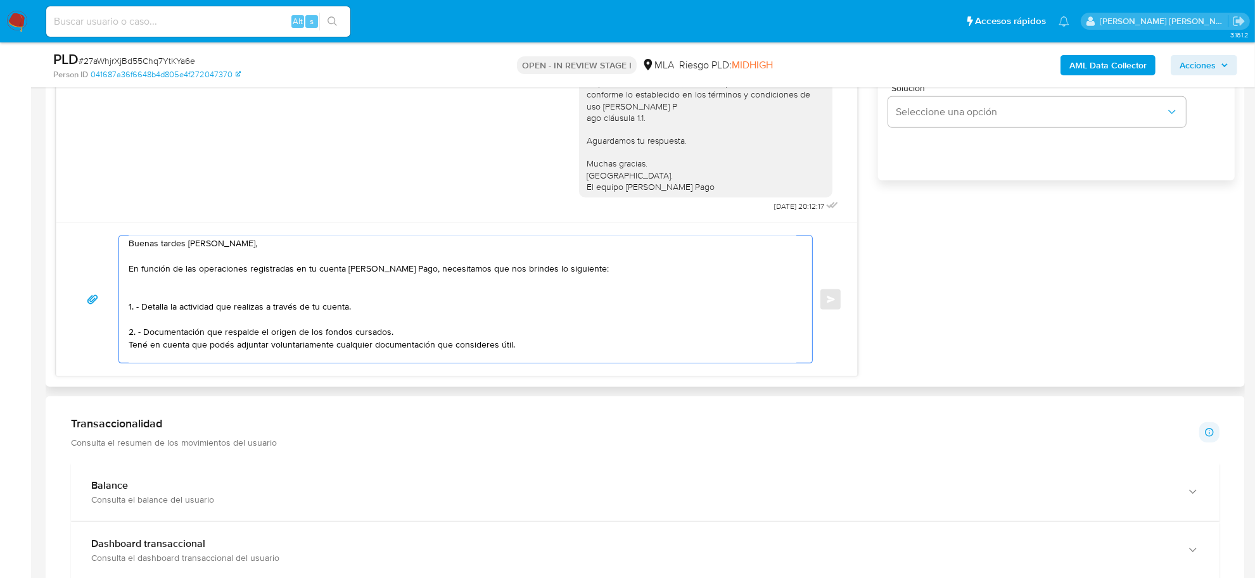
click at [184, 286] on textarea "Buenas tardes Silvina Alejandra, En función de las operaciones registradas en t…" at bounding box center [463, 299] width 668 height 127
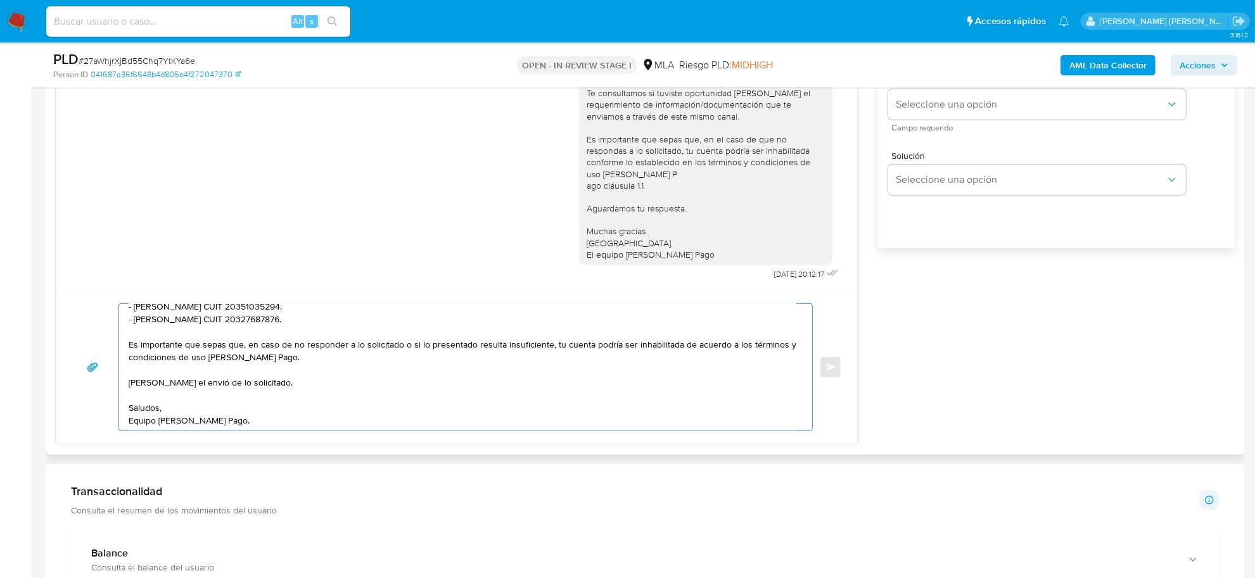
scroll to position [713, 0]
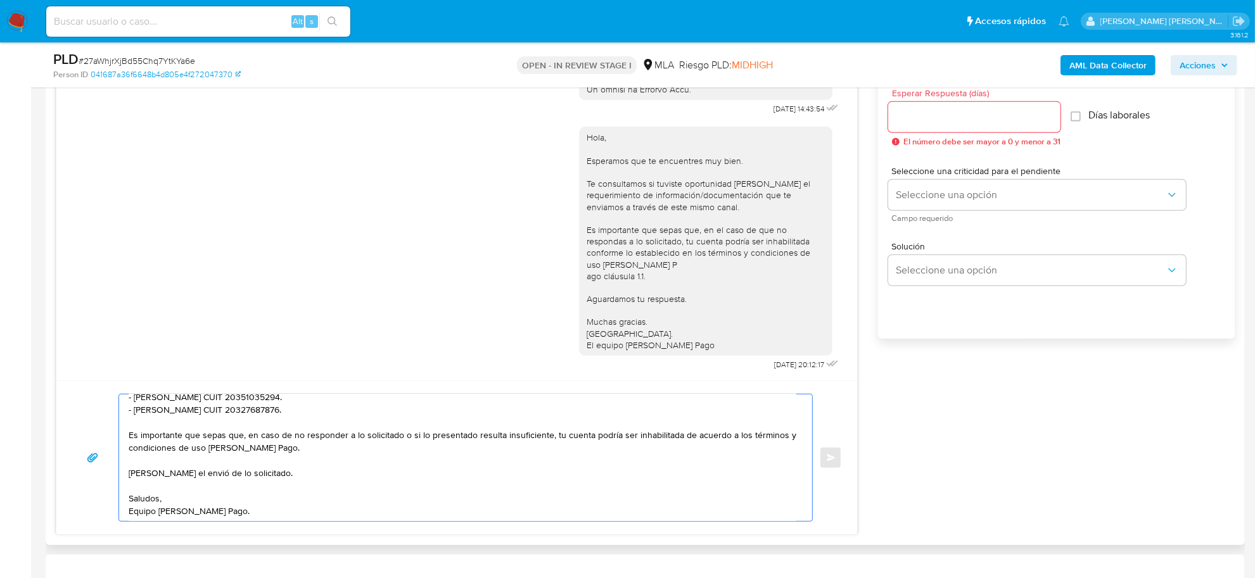
type textarea "Buenas tardes Silvina Alejandra, En función de las operaciones registradas en t…"
click at [932, 112] on input "Esperar Respuesta (días)" at bounding box center [974, 117] width 172 height 16
type input "2"
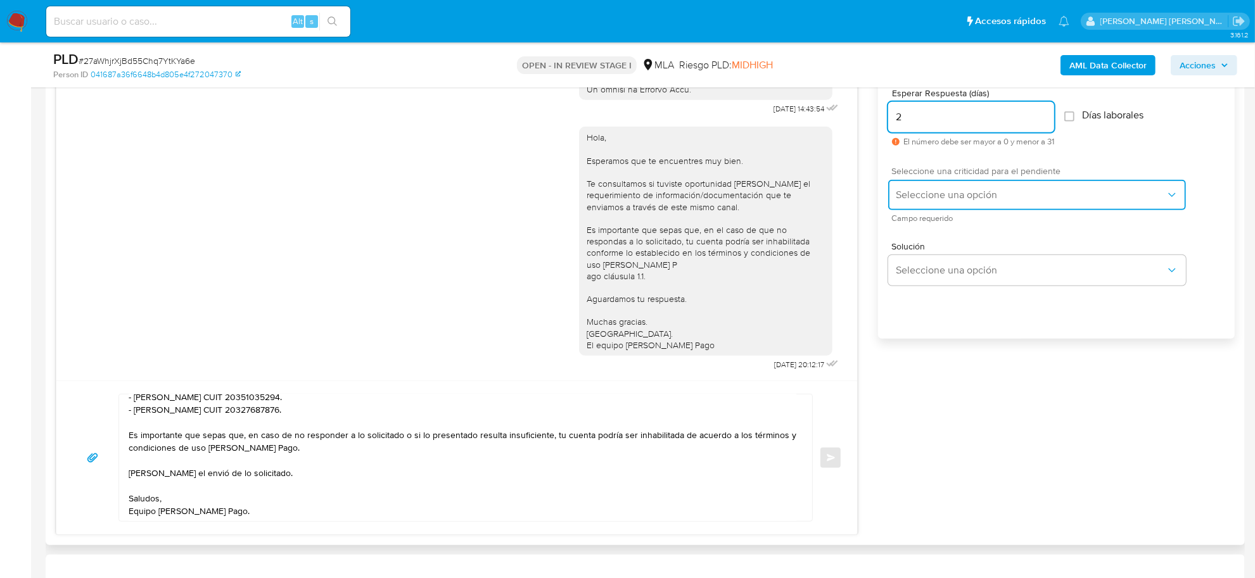
click at [959, 191] on span "Seleccione una opción" at bounding box center [1031, 195] width 270 height 13
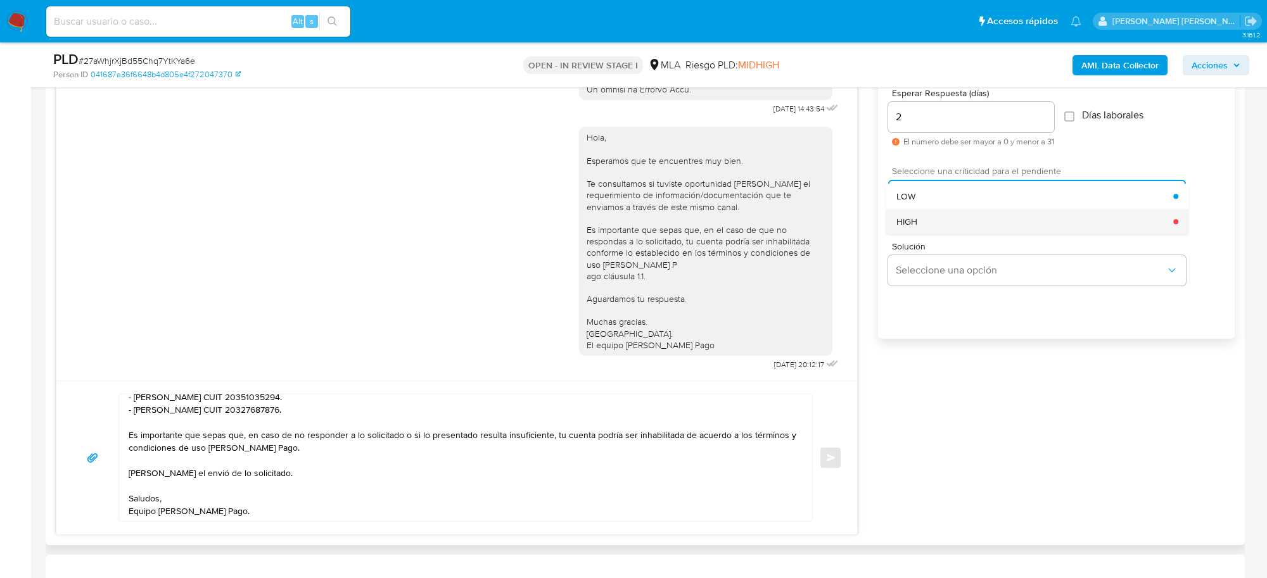
click at [932, 219] on div "HIGH" at bounding box center [1035, 221] width 278 height 25
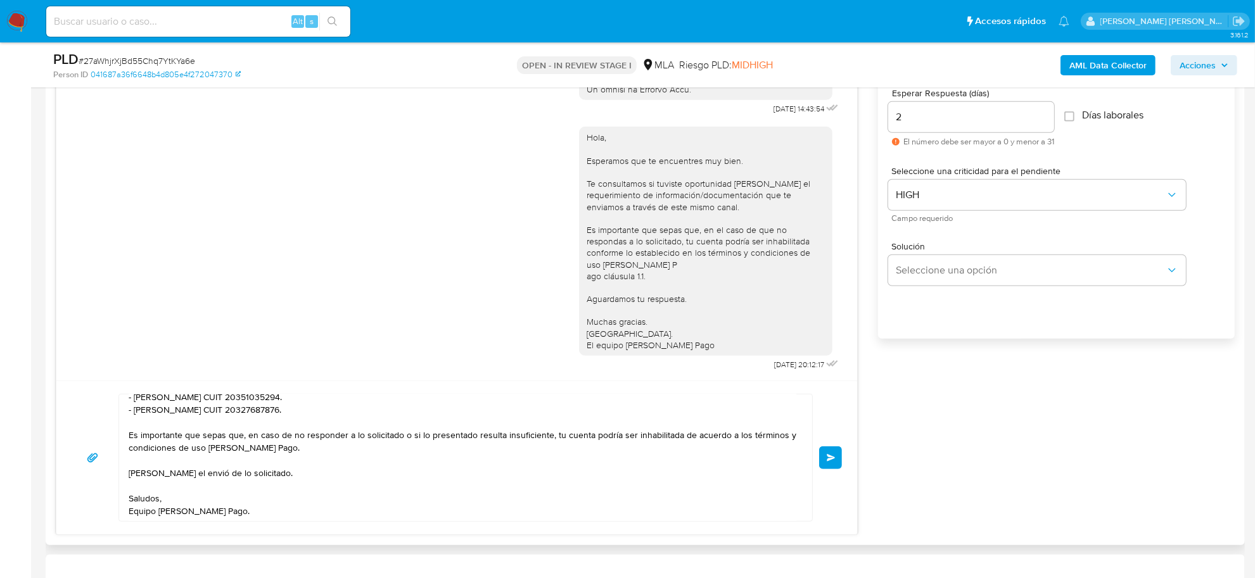
click at [834, 462] on span "Enviar" at bounding box center [831, 458] width 9 height 8
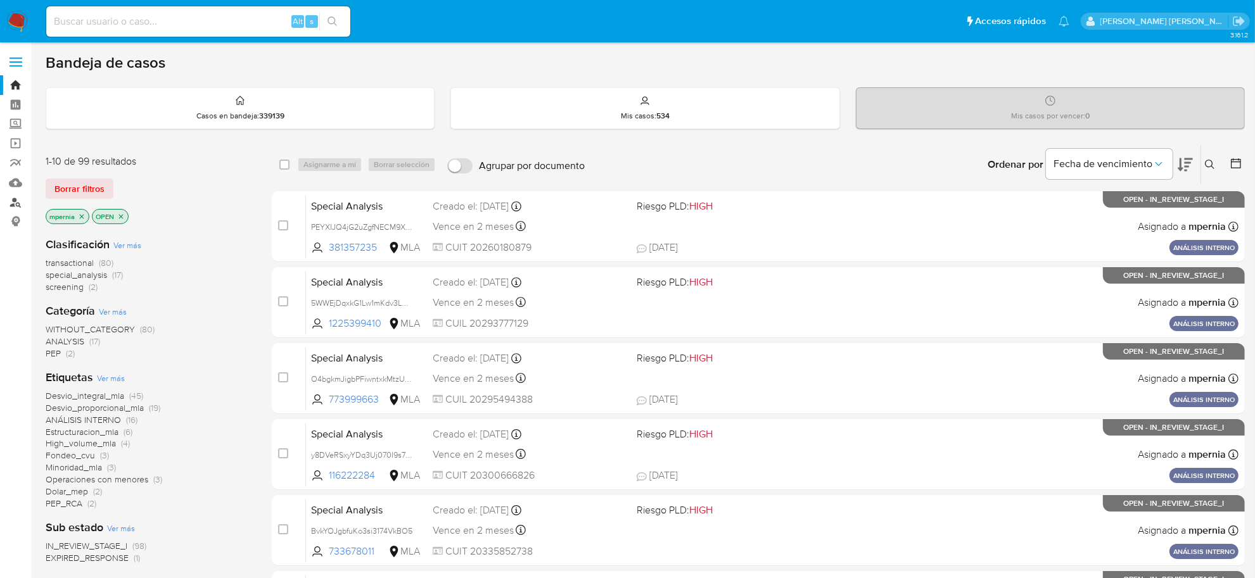
click at [21, 204] on link "Buscador de personas" at bounding box center [75, 203] width 151 height 20
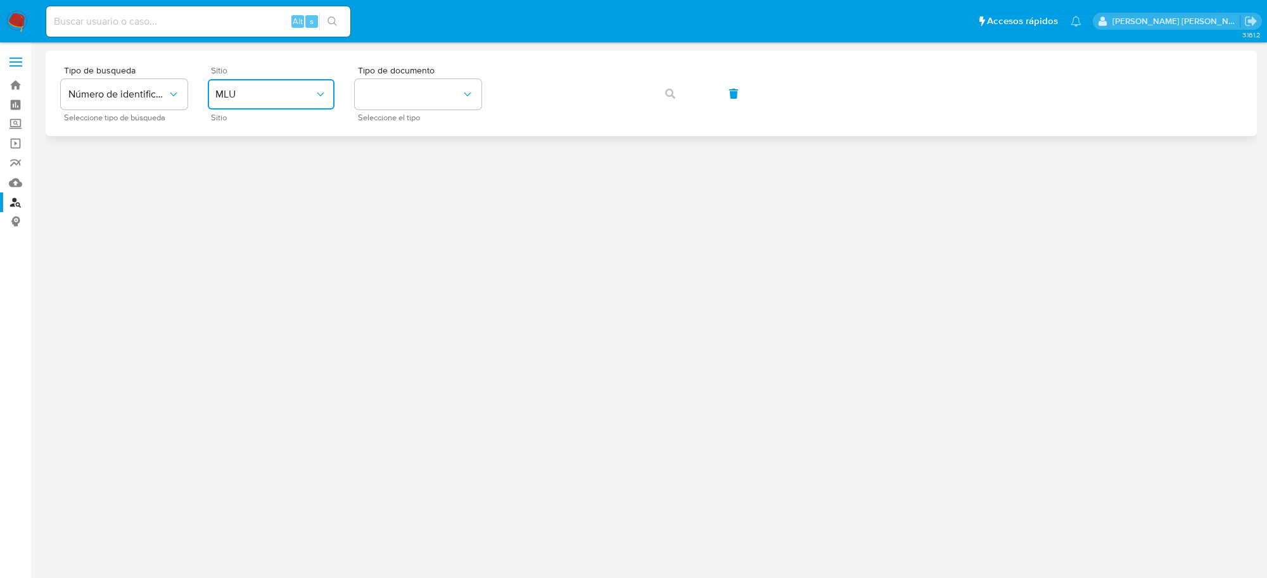
click at [298, 80] on button "MLU" at bounding box center [271, 94] width 127 height 30
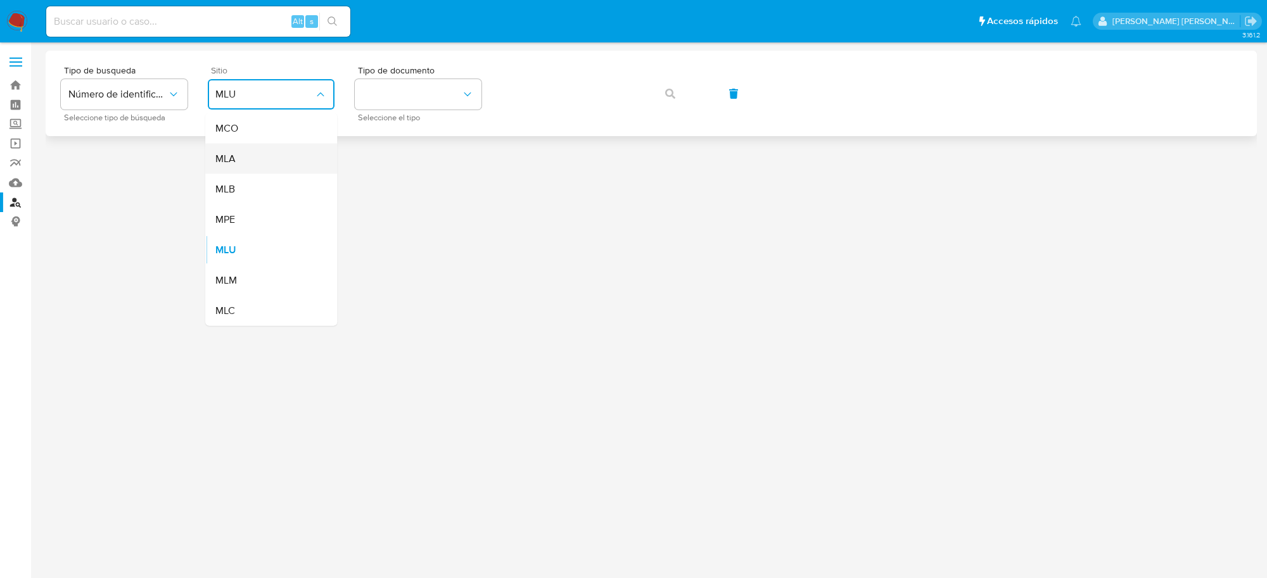
click at [270, 150] on div "MLA" at bounding box center [267, 159] width 104 height 30
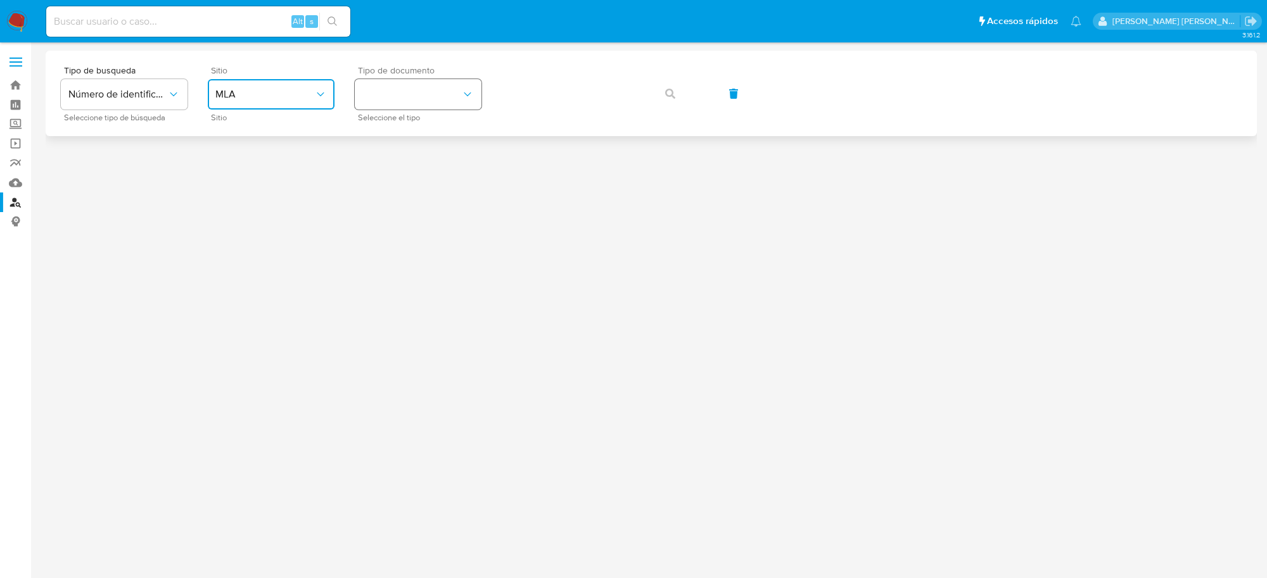
click at [480, 95] on button "identificationType" at bounding box center [418, 94] width 127 height 30
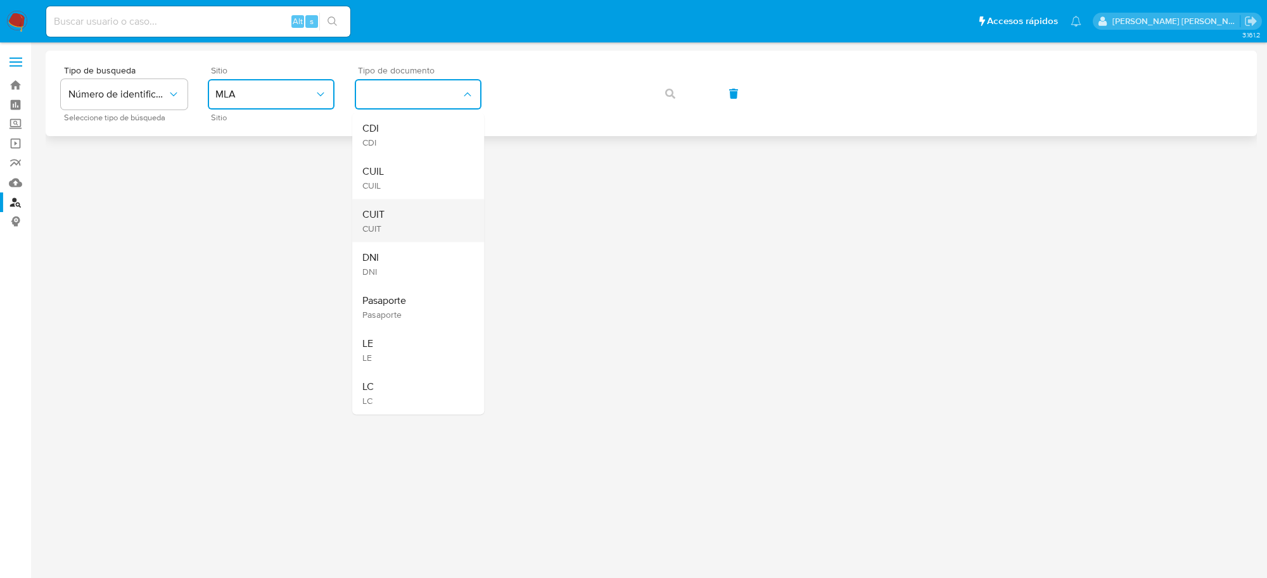
click at [390, 219] on div "CUIT CUIT" at bounding box center [414, 221] width 104 height 43
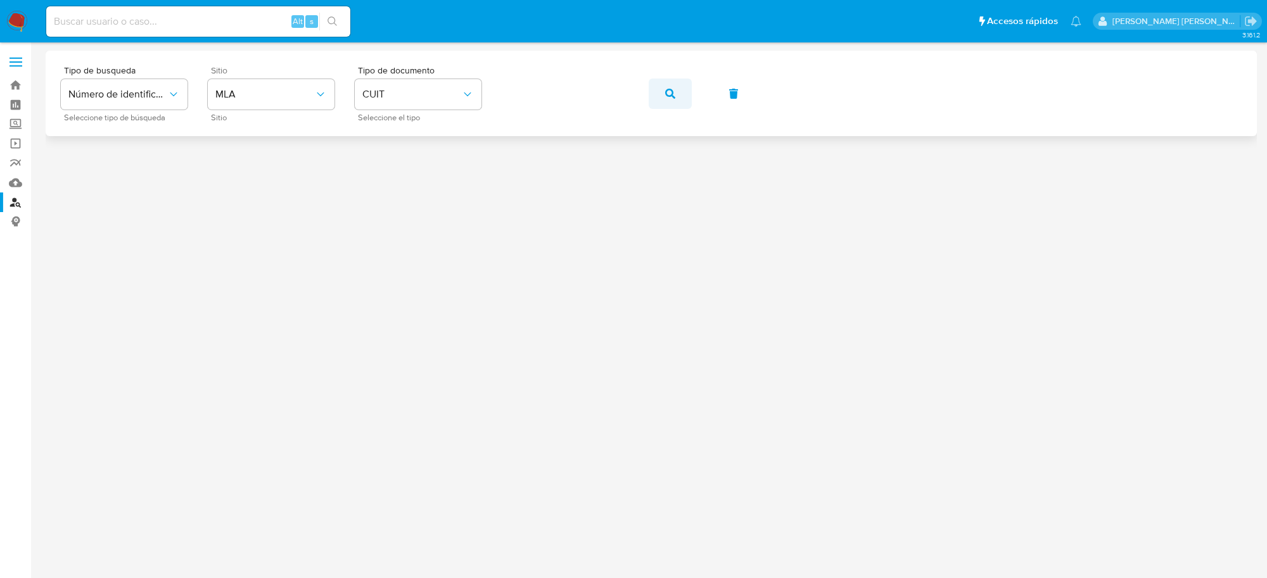
click at [673, 105] on span "button" at bounding box center [670, 94] width 10 height 28
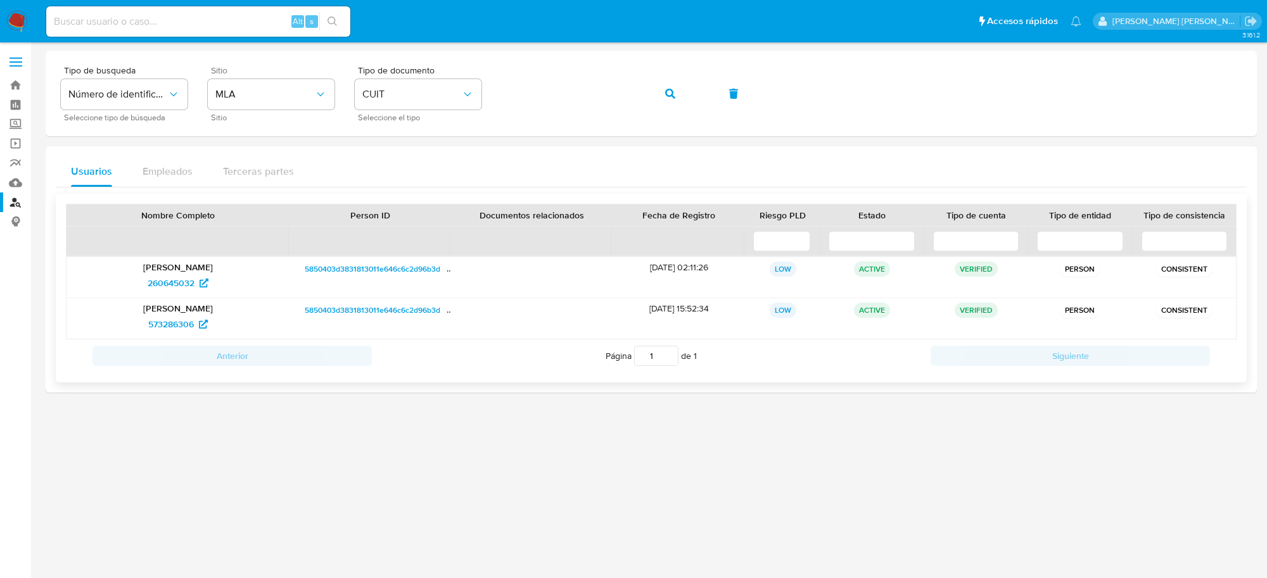
drag, startPoint x: 108, startPoint y: 266, endPoint x: 238, endPoint y: 267, distance: 130.5
click at [238, 267] on p "[PERSON_NAME]" at bounding box center [177, 267] width 205 height 11
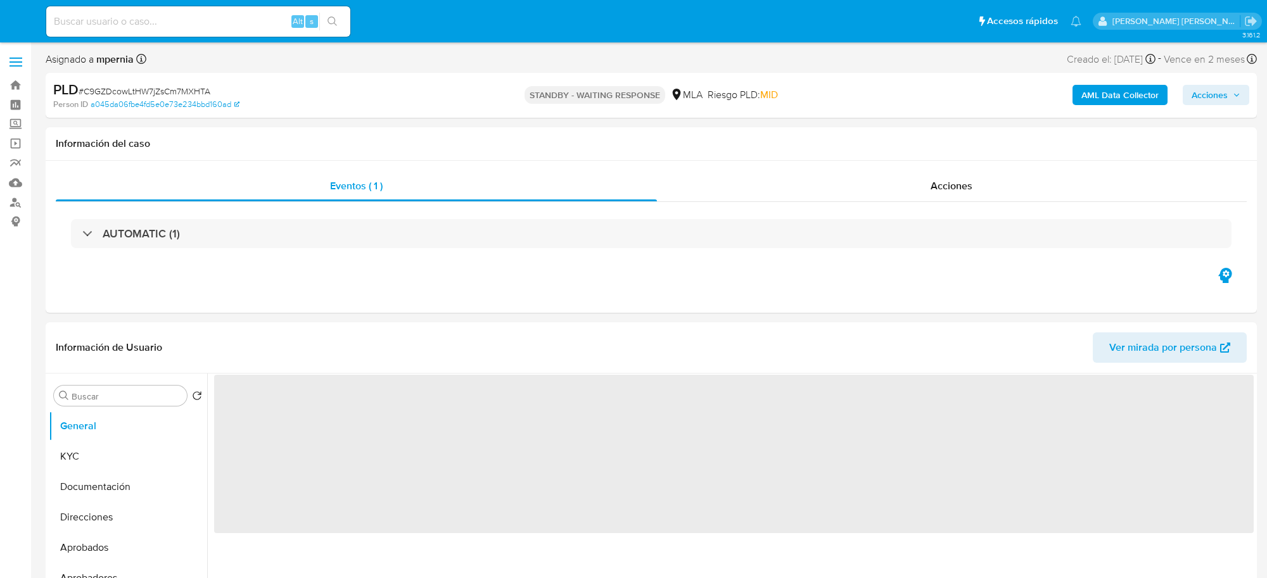
select select "10"
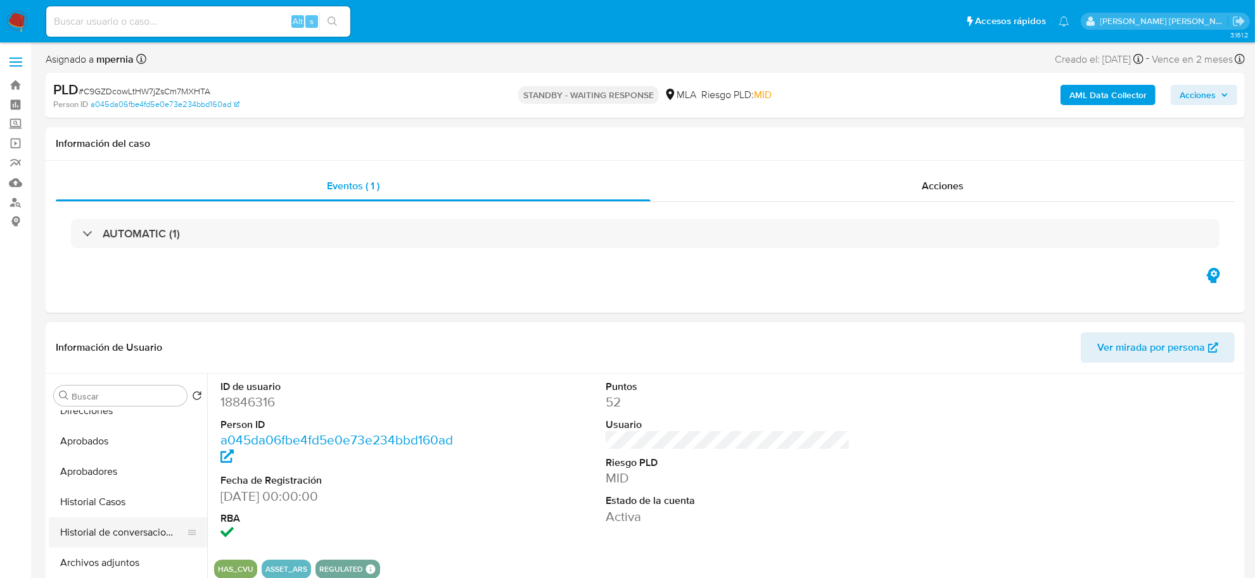
scroll to position [79, 0]
click at [97, 525] on button "Historial Casos" at bounding box center [123, 529] width 148 height 30
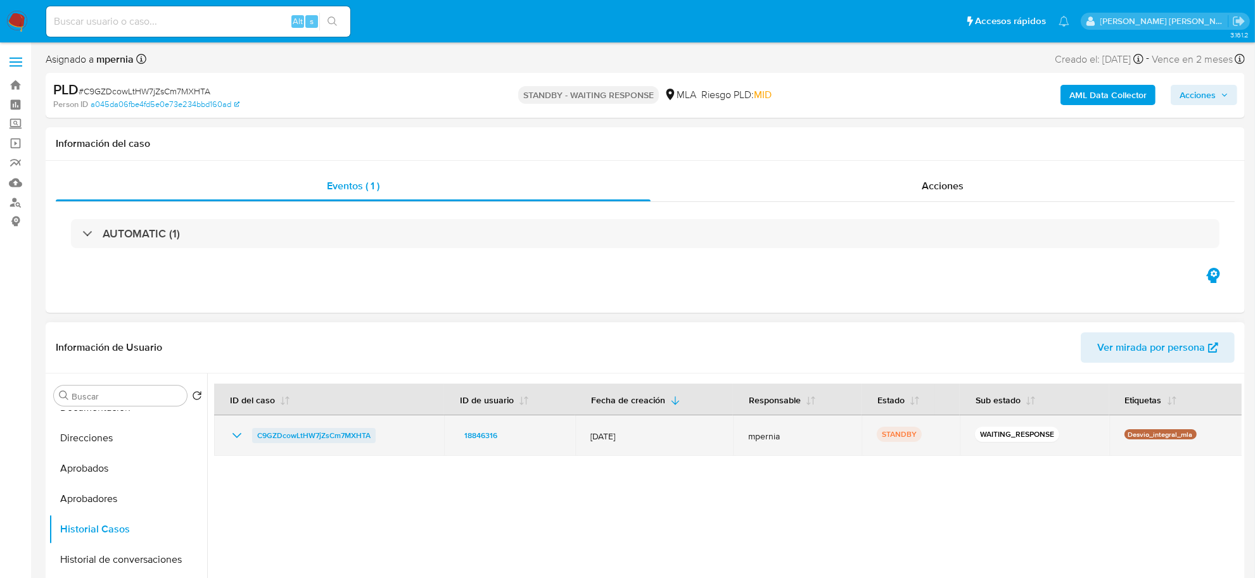
drag, startPoint x: 248, startPoint y: 433, endPoint x: 374, endPoint y: 434, distance: 125.5
click at [374, 434] on div "C9GZDcowLtHW7jZsCm7MXHTA" at bounding box center [329, 435] width 200 height 15
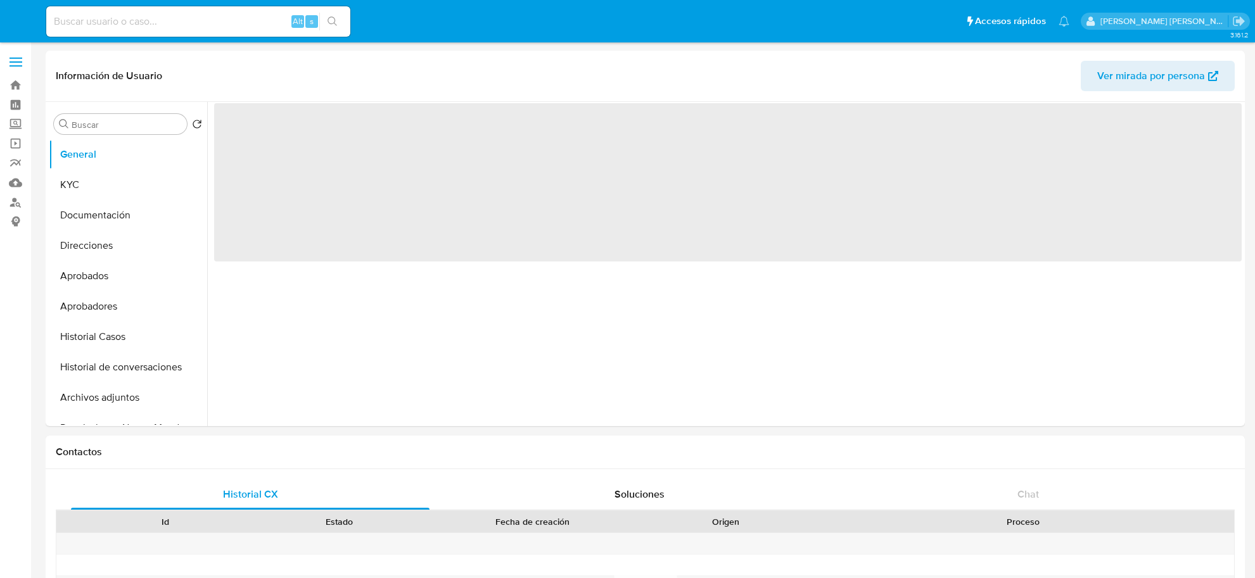
select select "10"
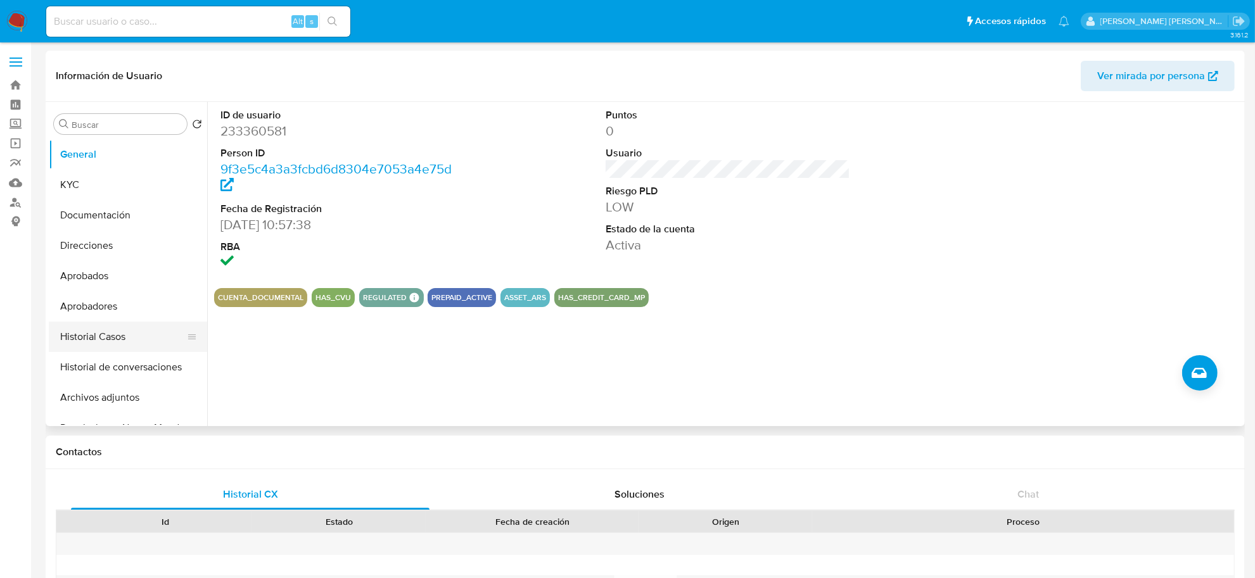
click at [108, 339] on button "Historial Casos" at bounding box center [123, 337] width 148 height 30
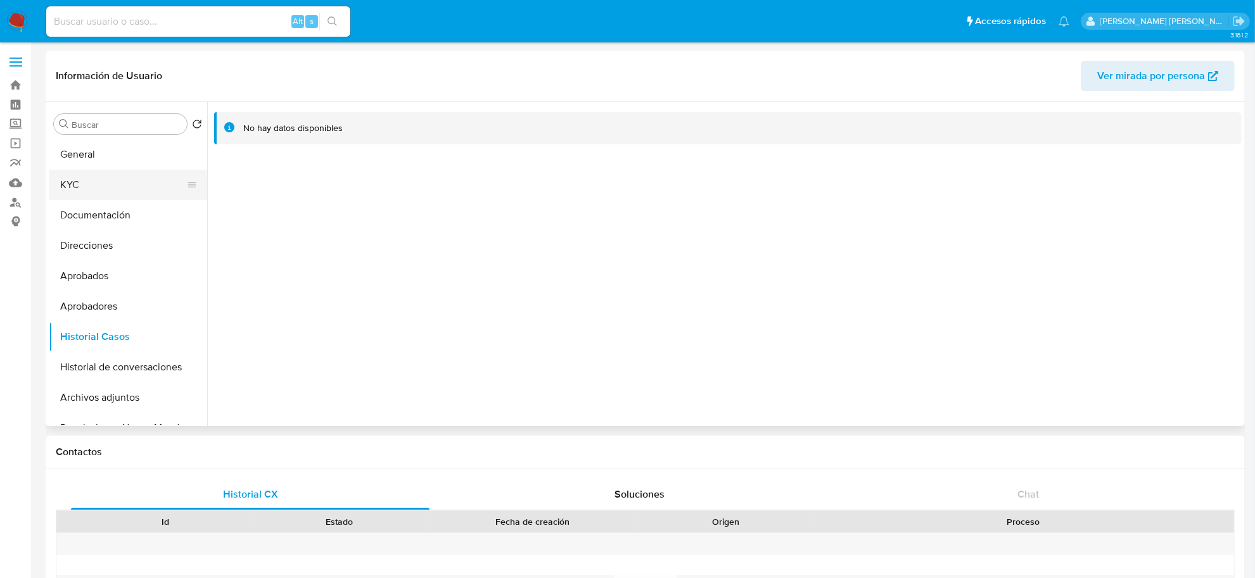
click at [105, 191] on button "KYC" at bounding box center [123, 185] width 148 height 30
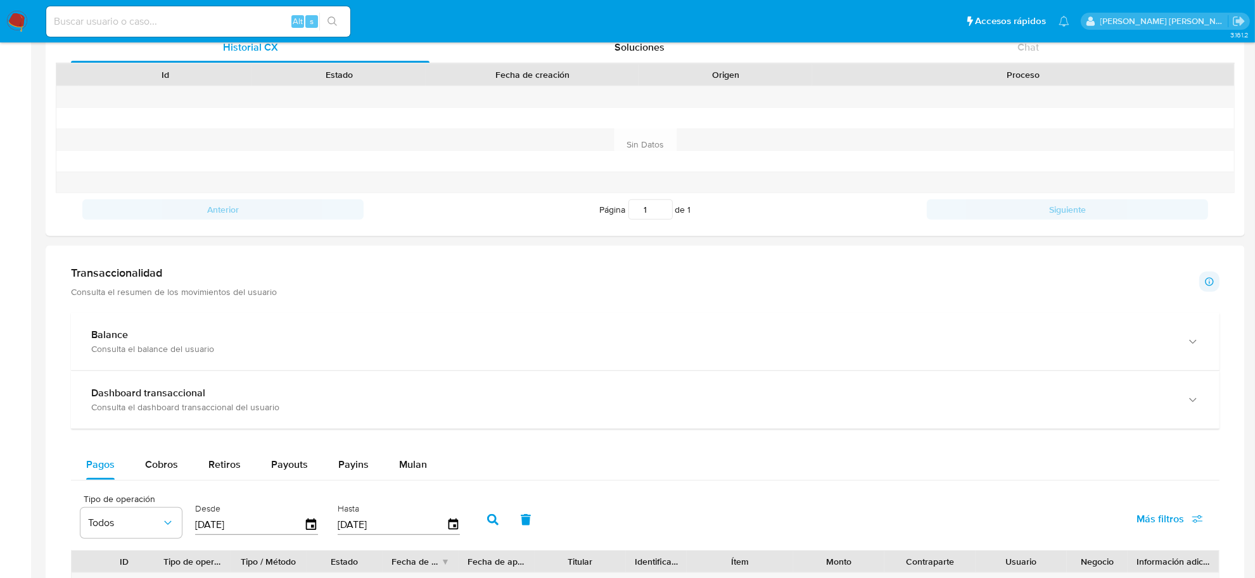
scroll to position [475, 0]
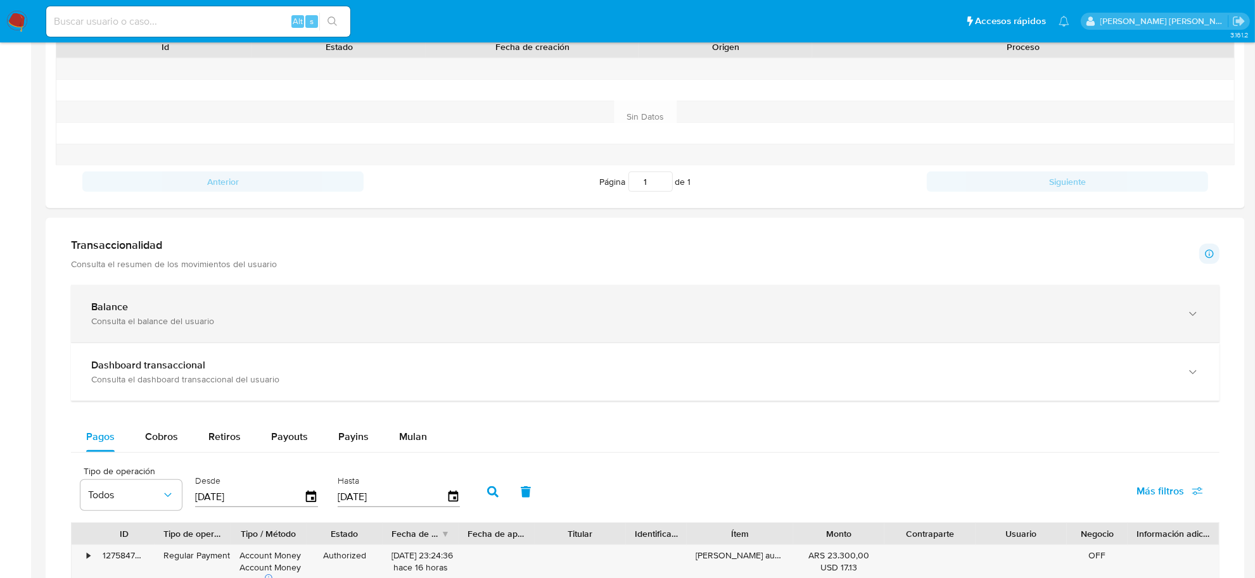
click at [233, 337] on div "Balance Consulta el balance del usuario" at bounding box center [645, 314] width 1149 height 58
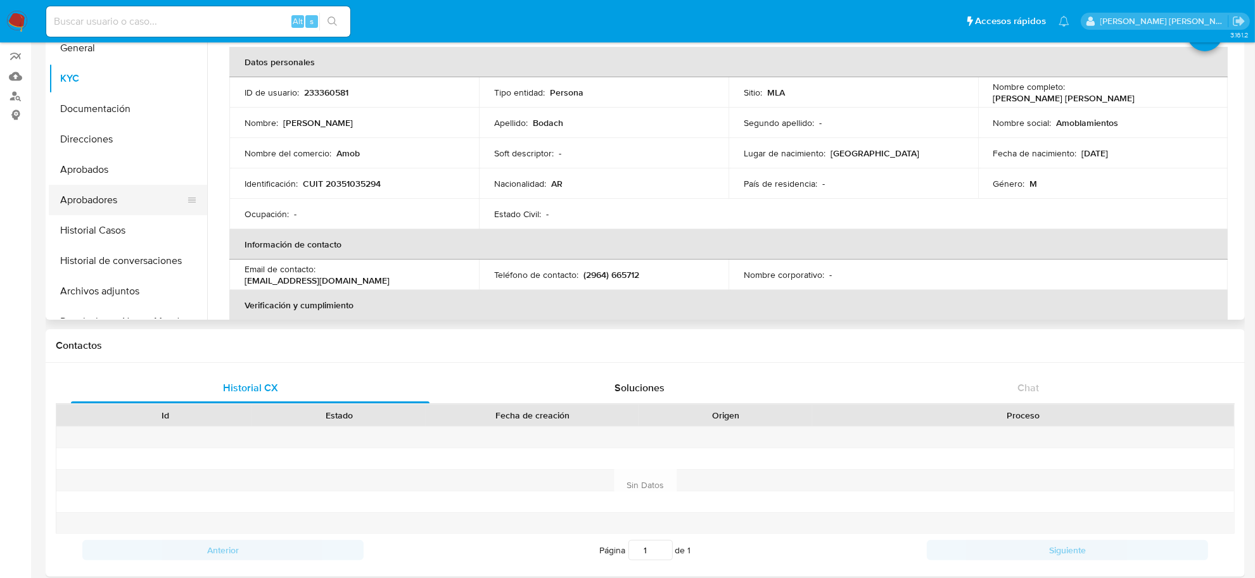
scroll to position [79, 0]
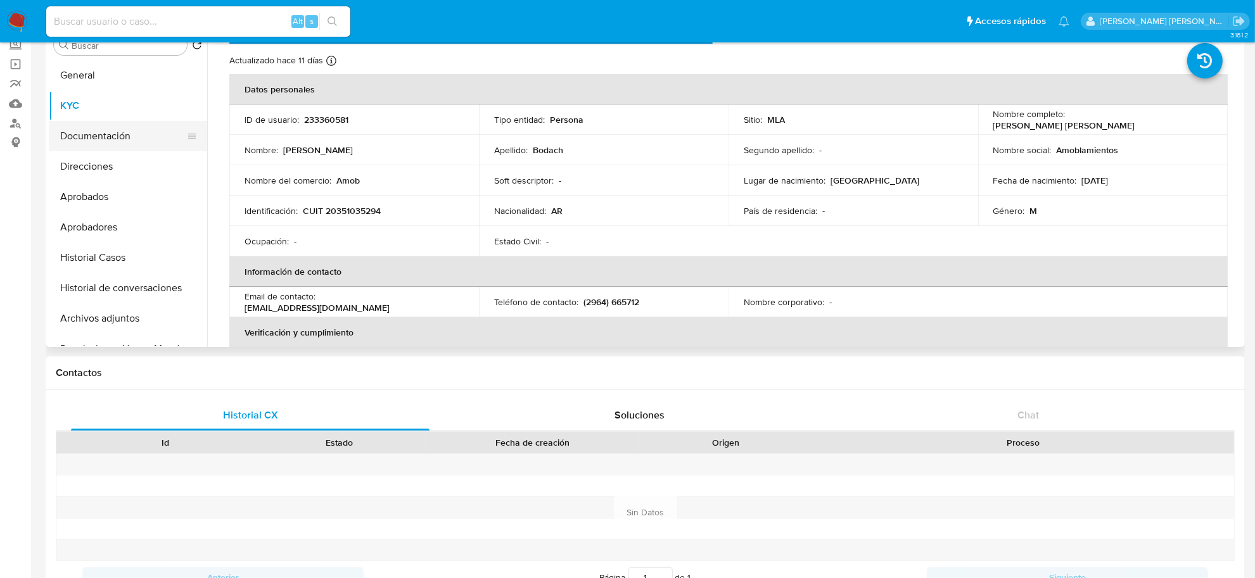
click at [106, 140] on button "Documentación" at bounding box center [123, 136] width 148 height 30
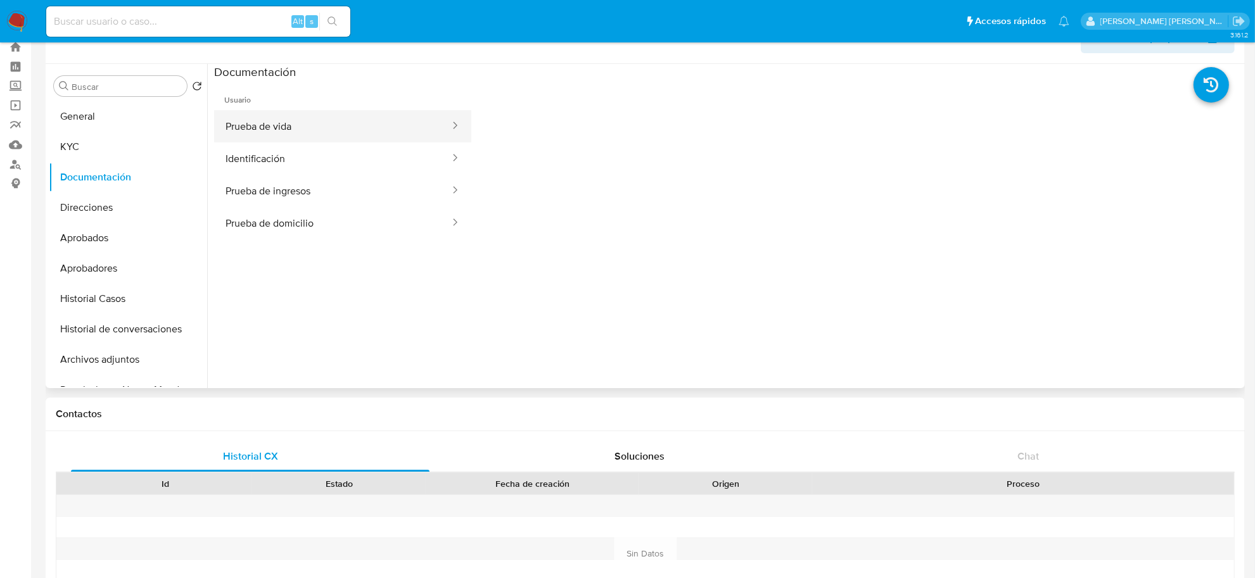
scroll to position [0, 0]
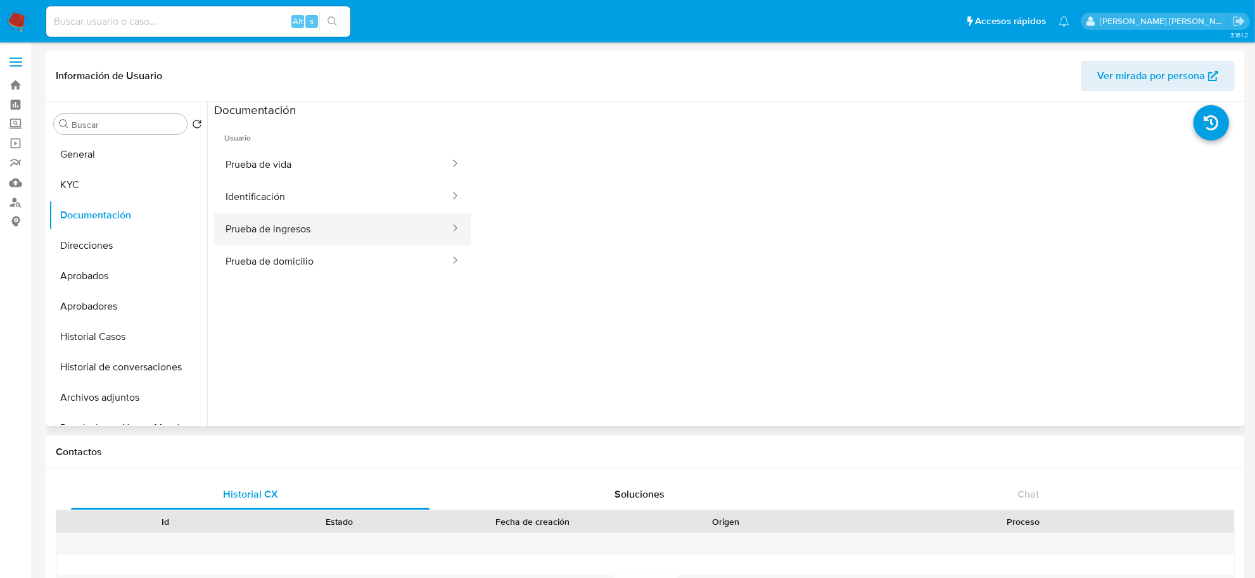
click at [324, 222] on button "Prueba de ingresos" at bounding box center [332, 229] width 237 height 32
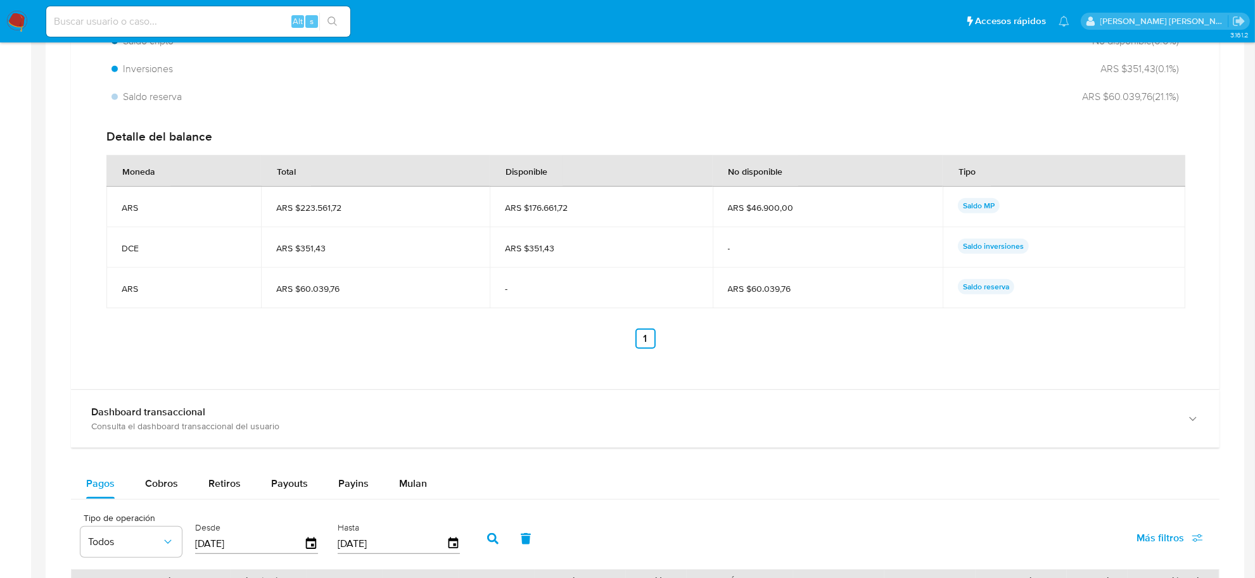
scroll to position [950, 0]
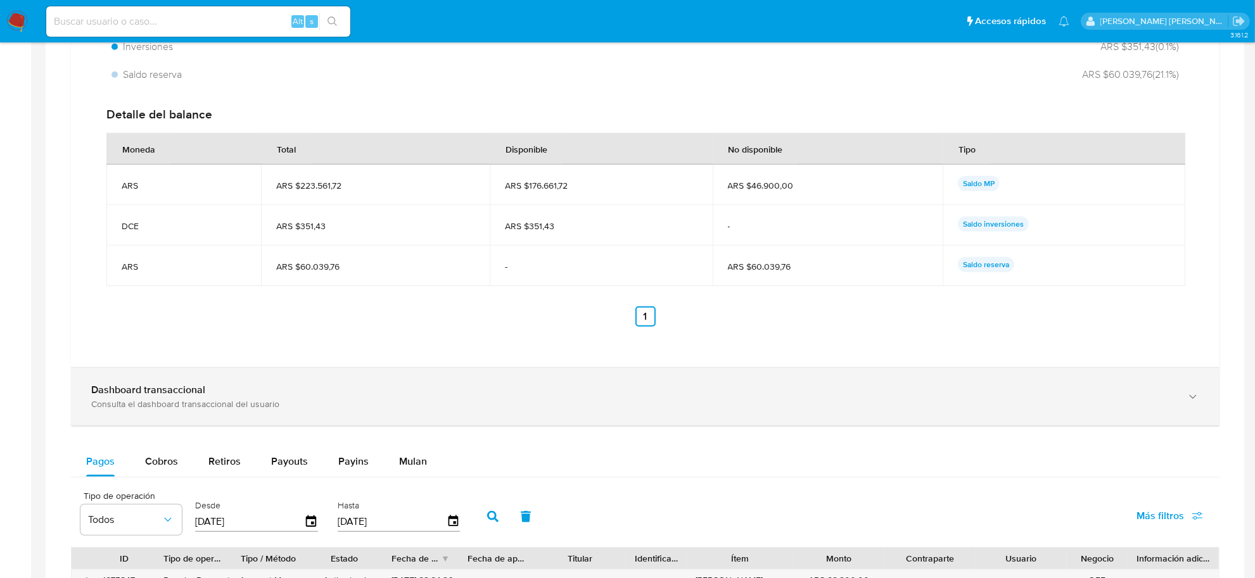
click at [188, 391] on b "Dashboard transaccional" at bounding box center [148, 390] width 114 height 15
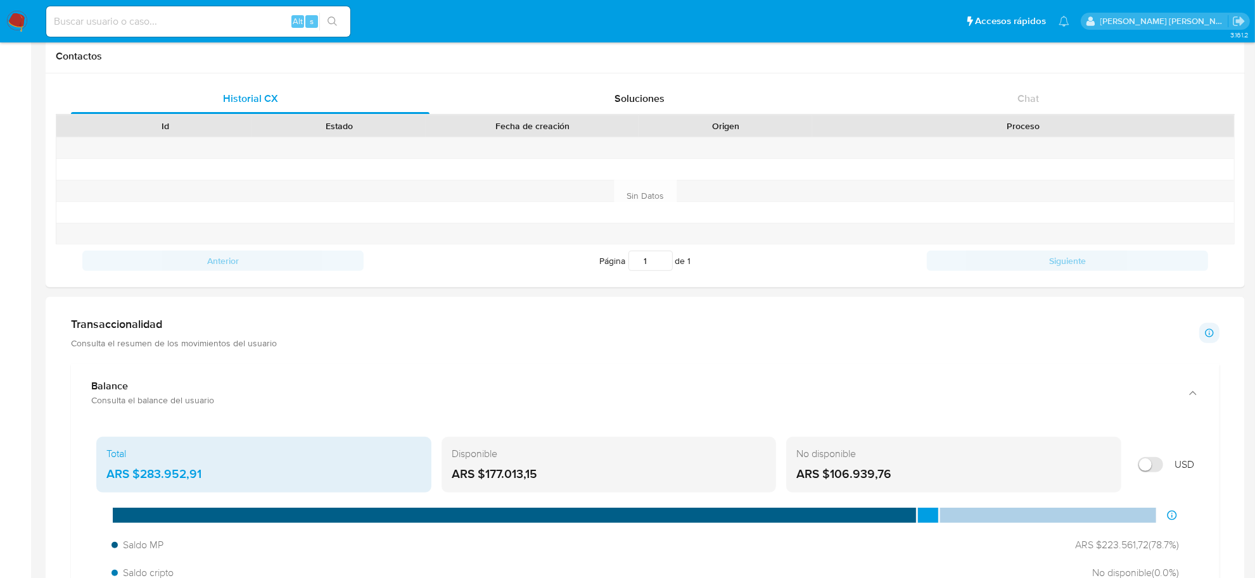
scroll to position [0, 0]
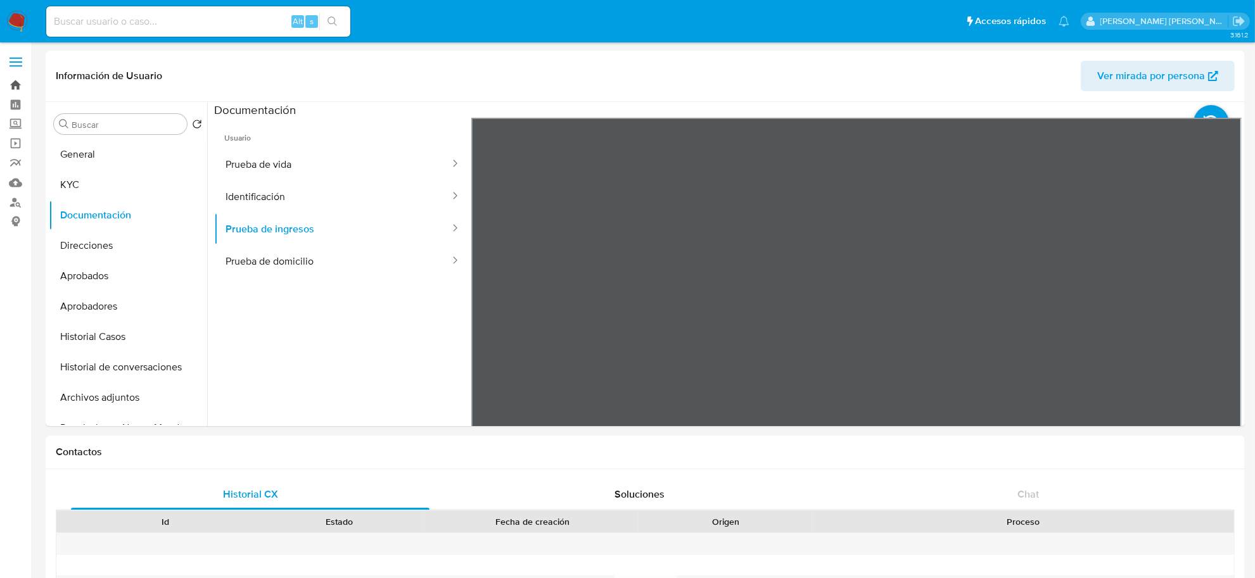
click at [23, 84] on link "Bandeja" at bounding box center [75, 85] width 151 height 20
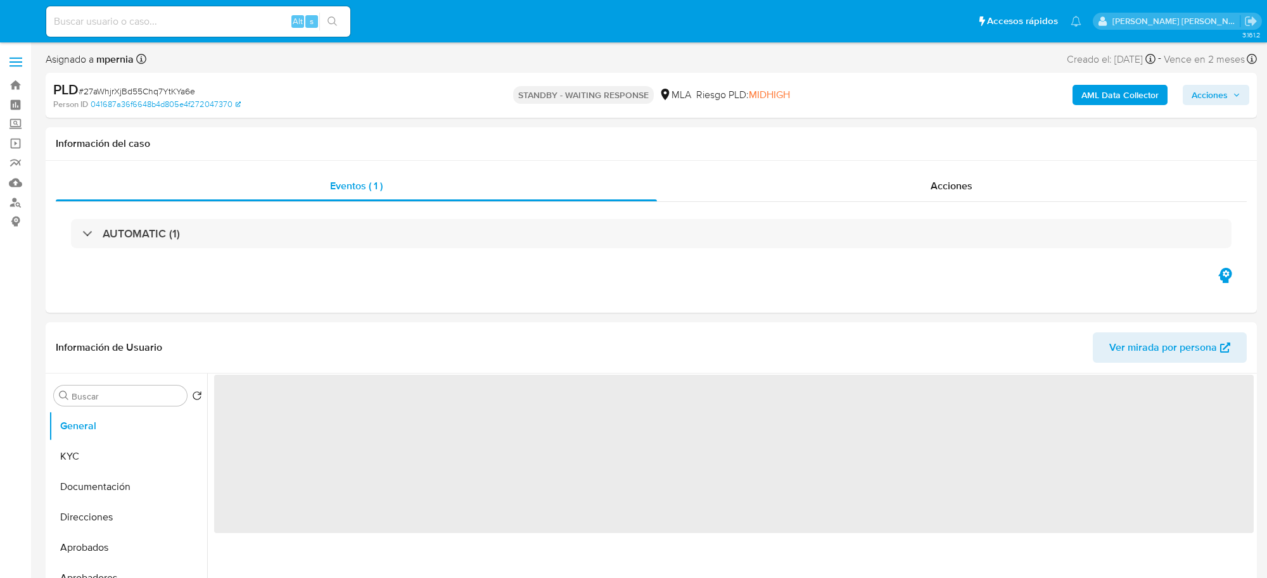
select select "10"
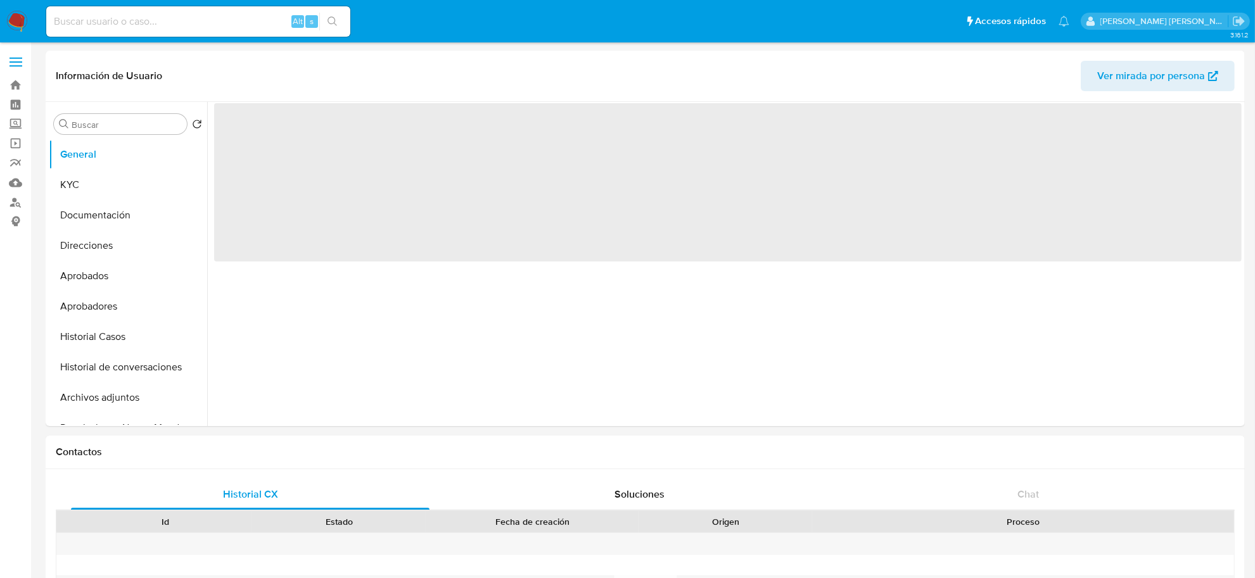
select select "10"
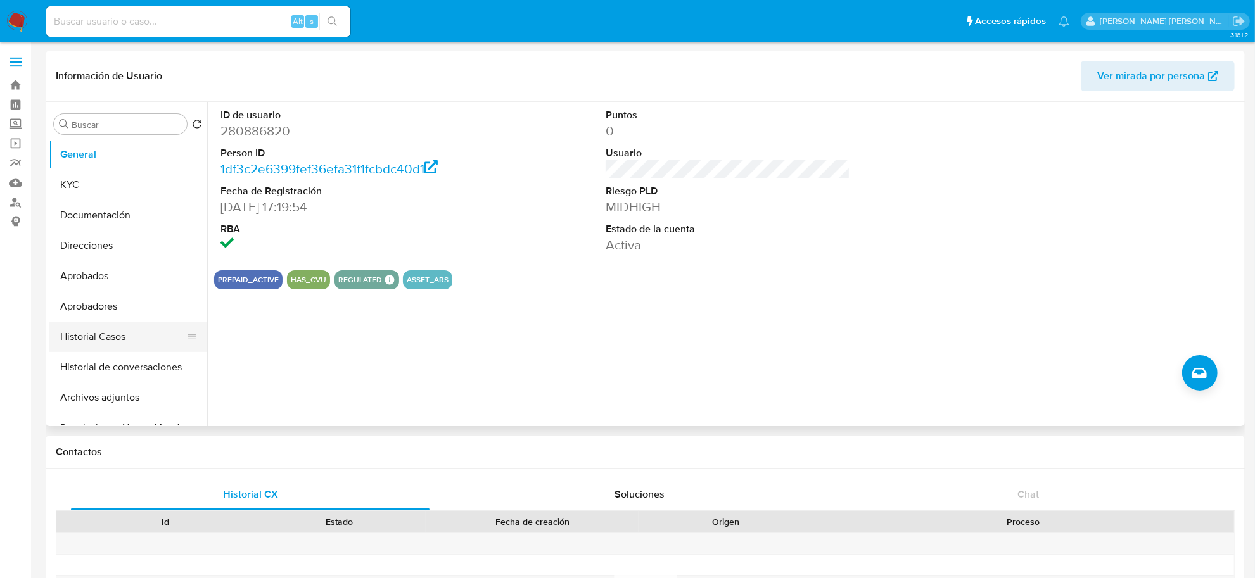
click at [96, 333] on button "Historial Casos" at bounding box center [123, 337] width 148 height 30
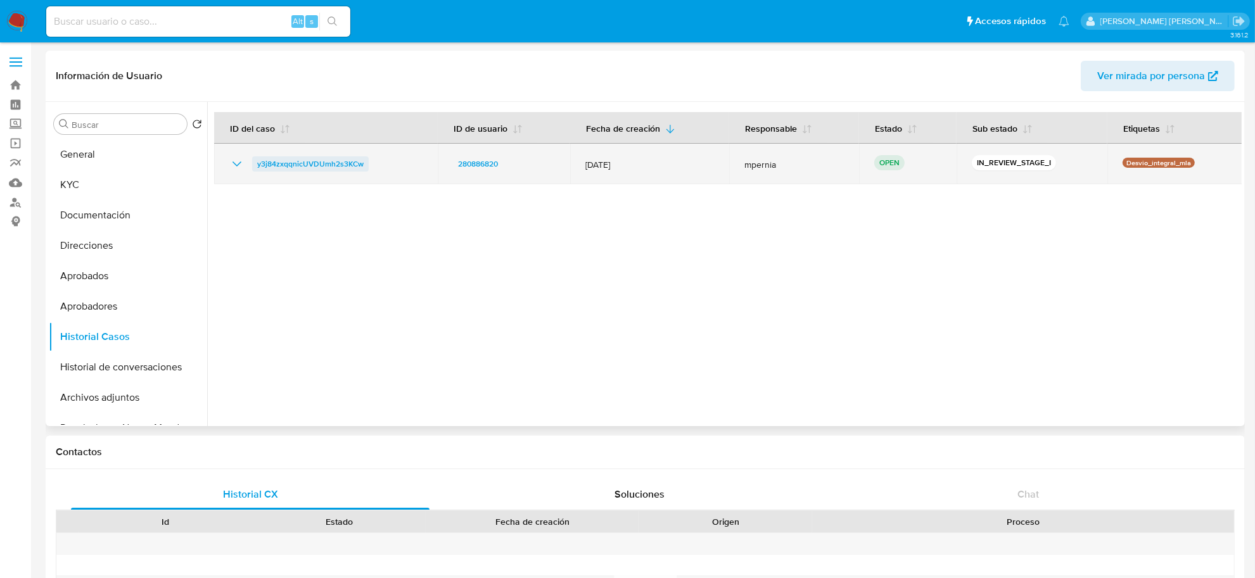
click at [307, 156] on span "y3j84zxqqnicUVDUmh2s3KCw" at bounding box center [310, 163] width 106 height 15
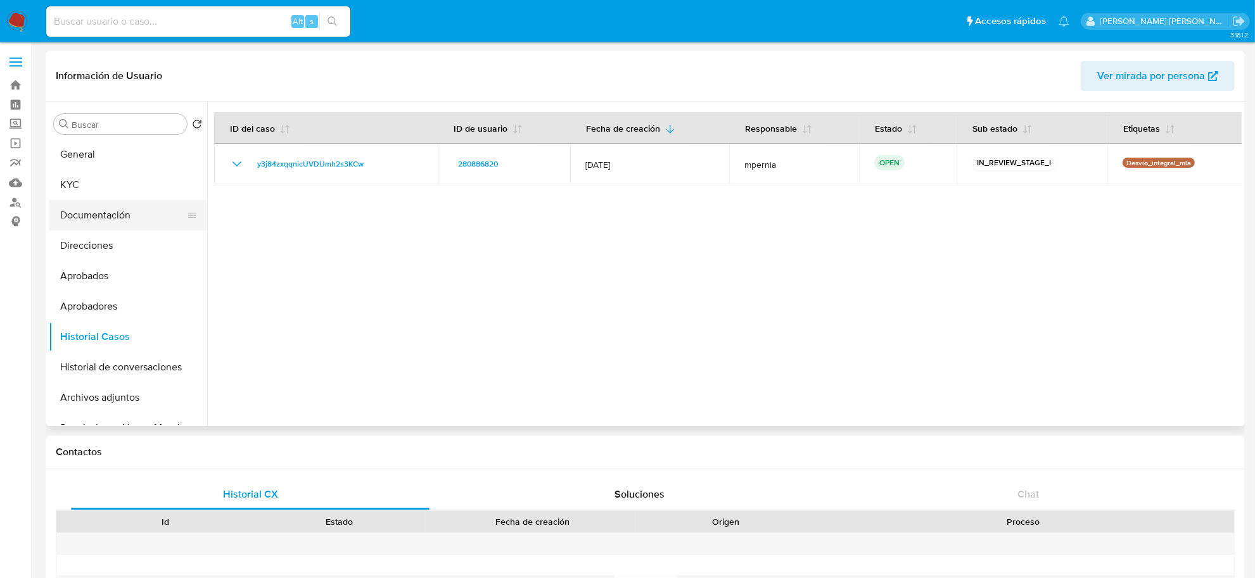
click at [96, 219] on button "Documentación" at bounding box center [123, 215] width 148 height 30
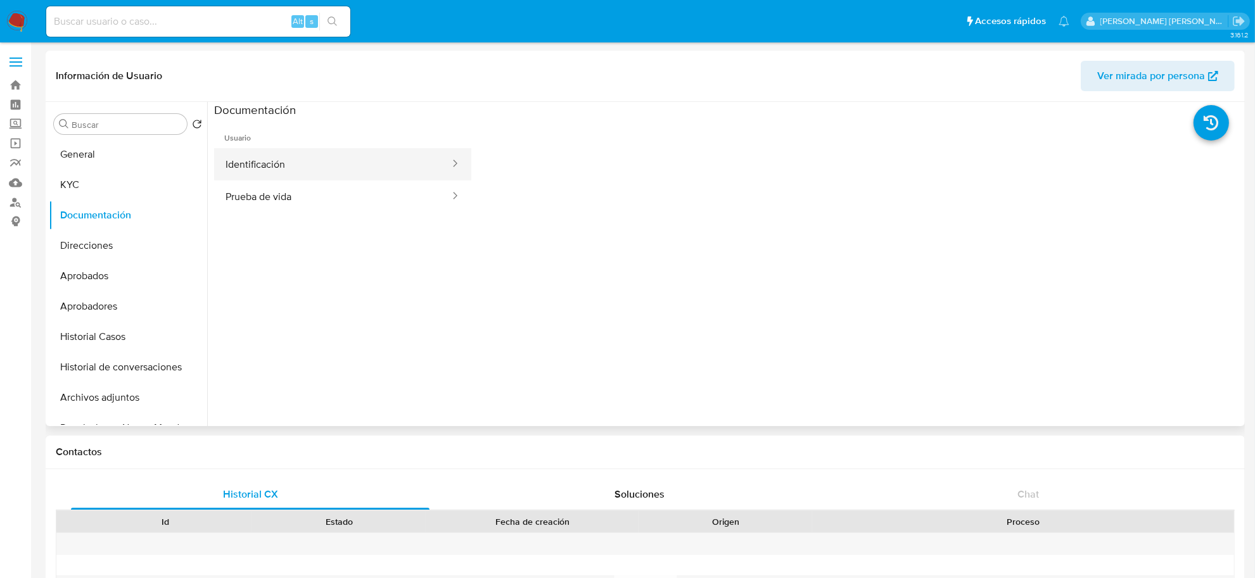
click at [279, 163] on button "Identificación" at bounding box center [332, 164] width 237 height 32
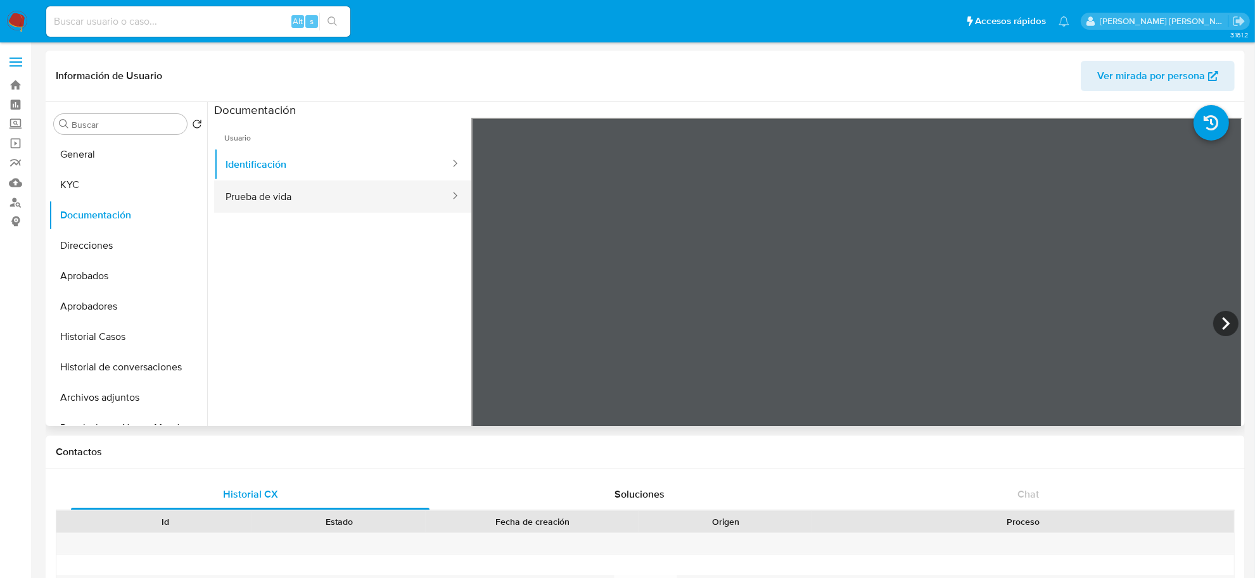
click at [279, 195] on button "Prueba de vida" at bounding box center [332, 197] width 237 height 32
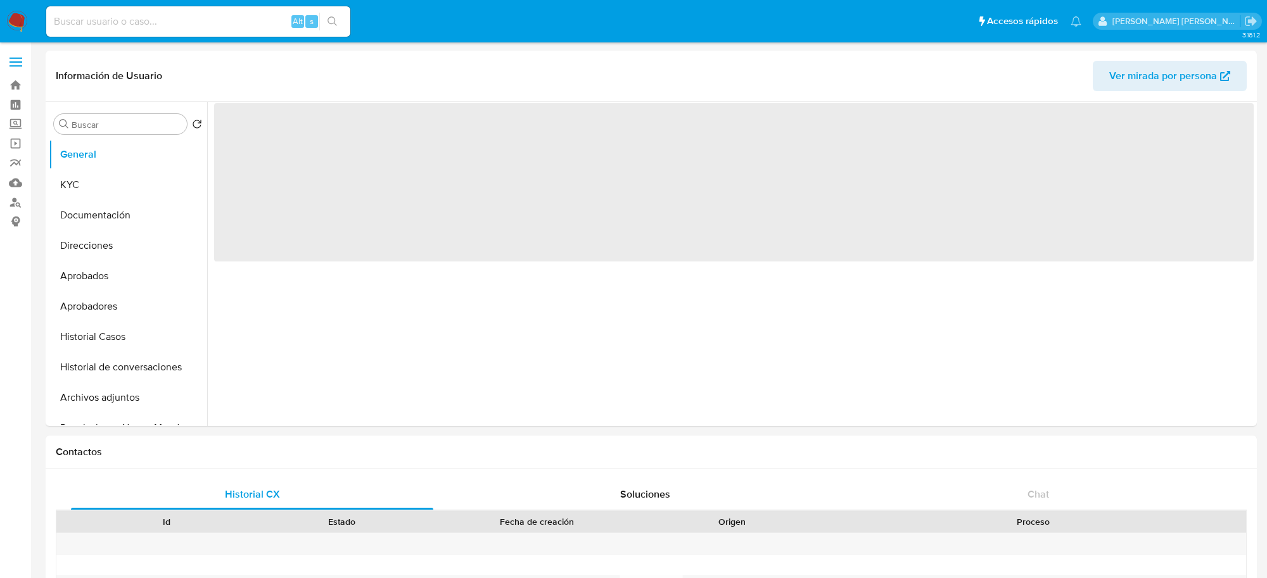
select select "10"
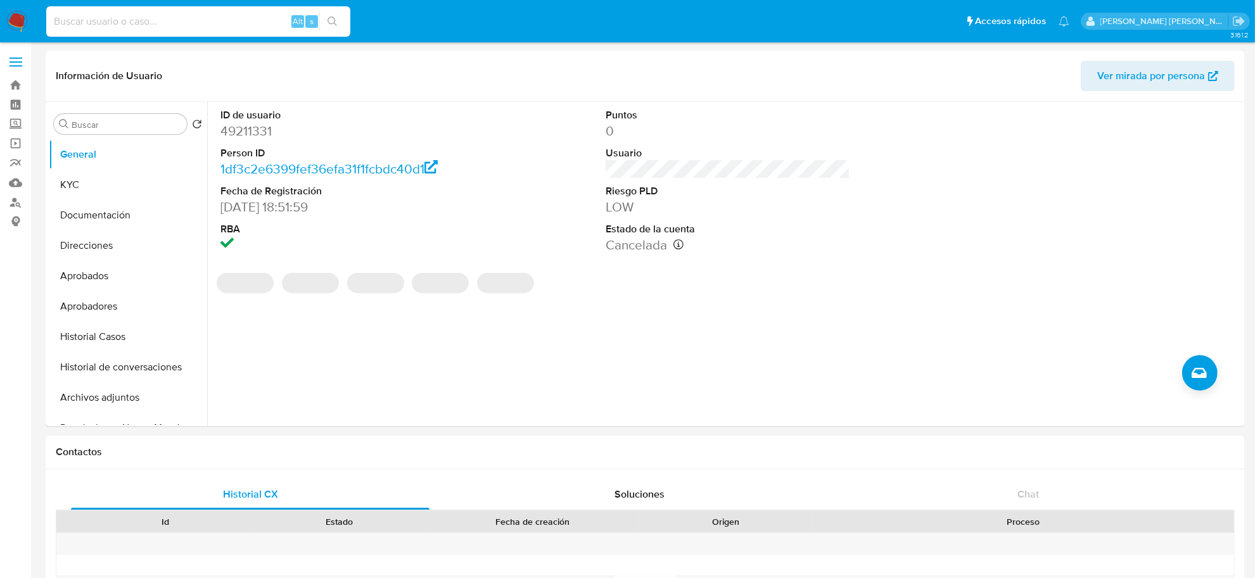
click at [269, 20] on input at bounding box center [198, 21] width 304 height 16
paste input "AjoJQkTBByrhy8fQZYtNZOMM"
type input "AjoJQkTBByrhy8fQZYtNZOMM"
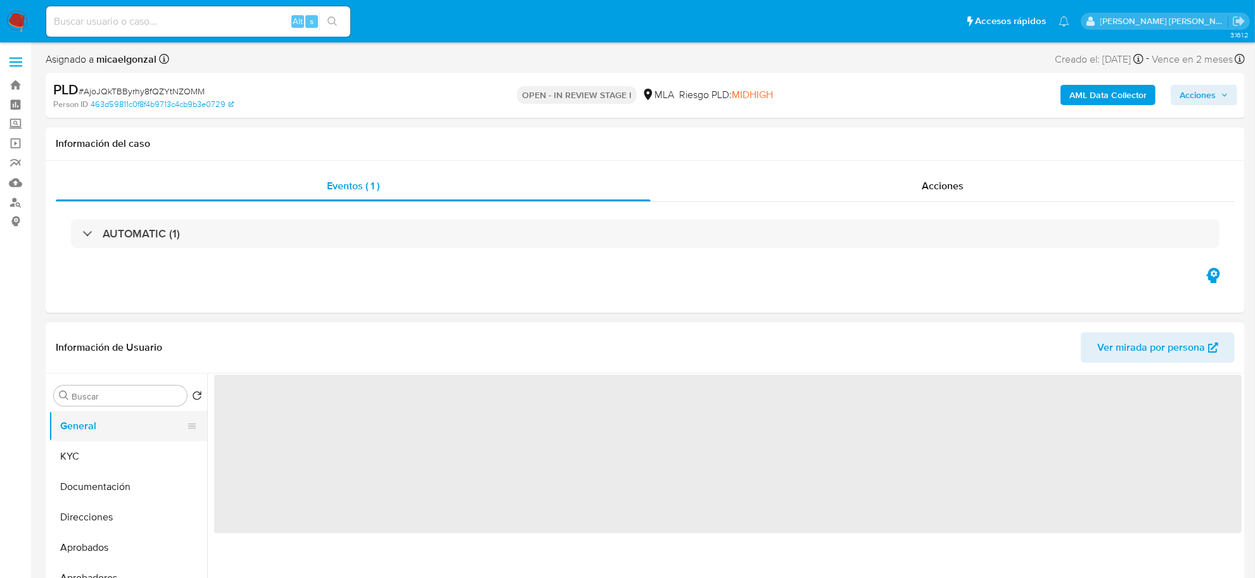
select select "10"
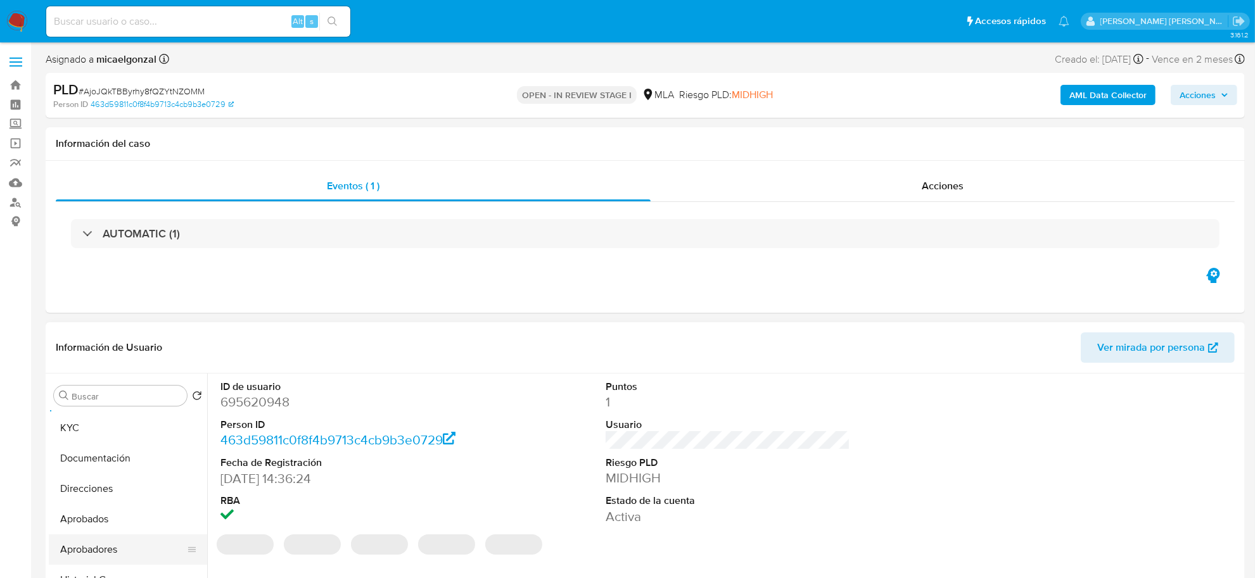
scroll to position [79, 0]
click at [117, 525] on button "Historial Casos" at bounding box center [123, 529] width 148 height 30
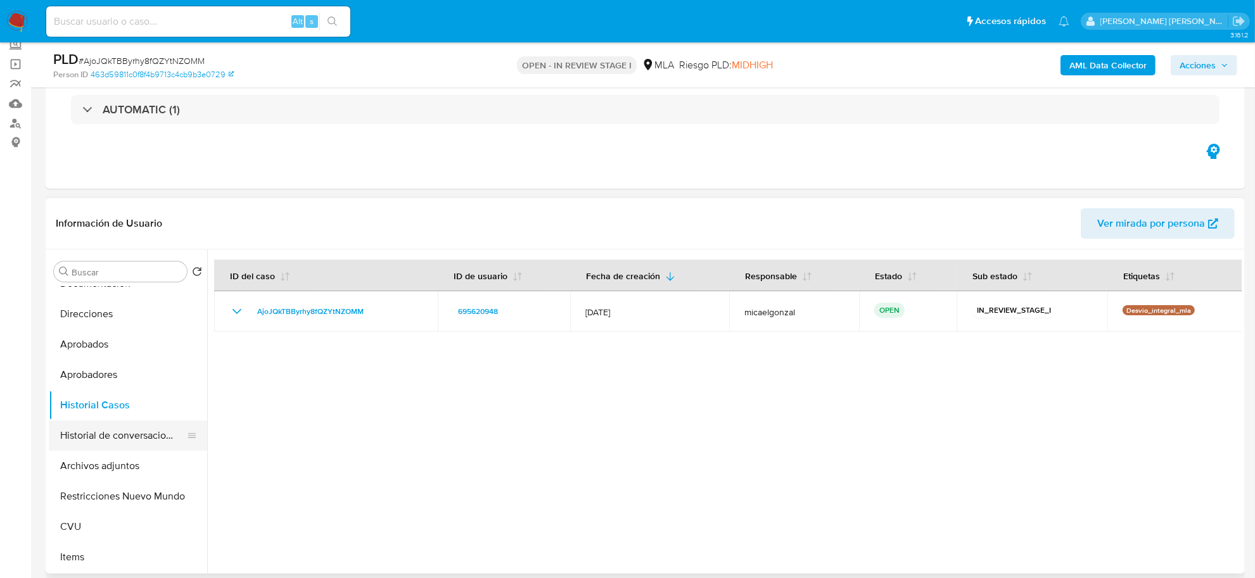
click at [150, 431] on button "Historial de conversaciones" at bounding box center [123, 436] width 148 height 30
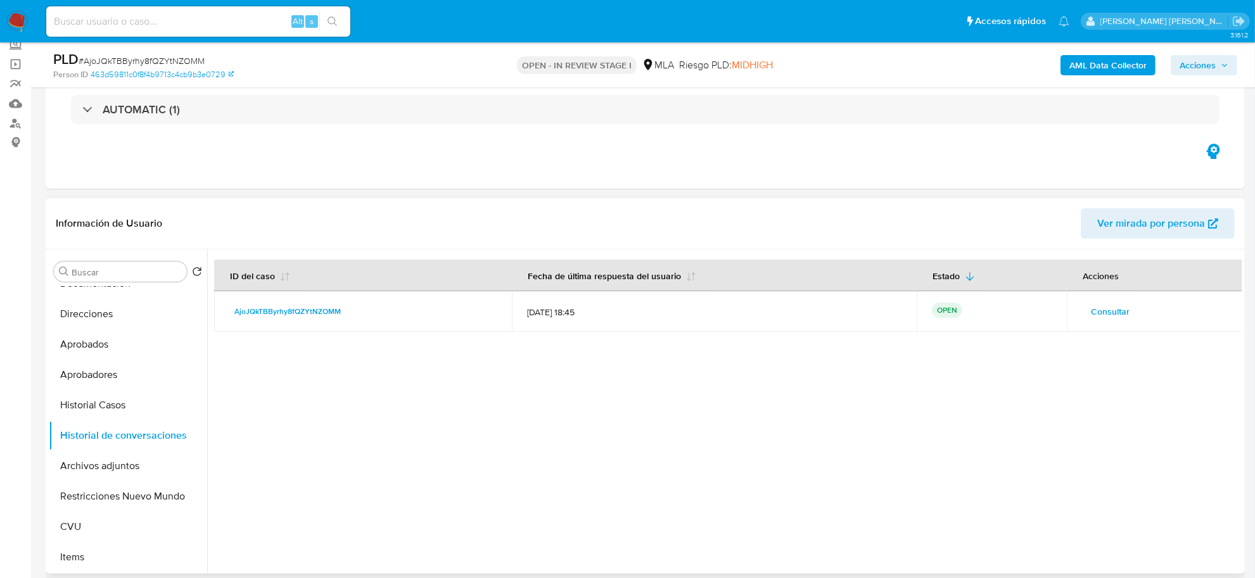
click at [1098, 312] on span "Consultar" at bounding box center [1110, 312] width 39 height 18
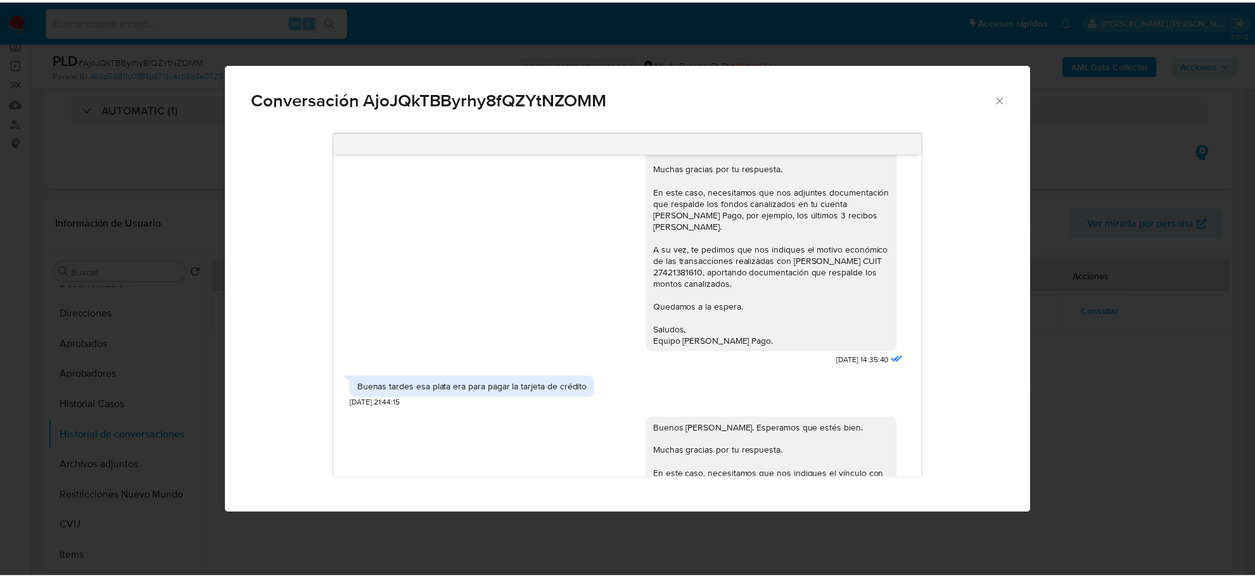
scroll to position [793, 0]
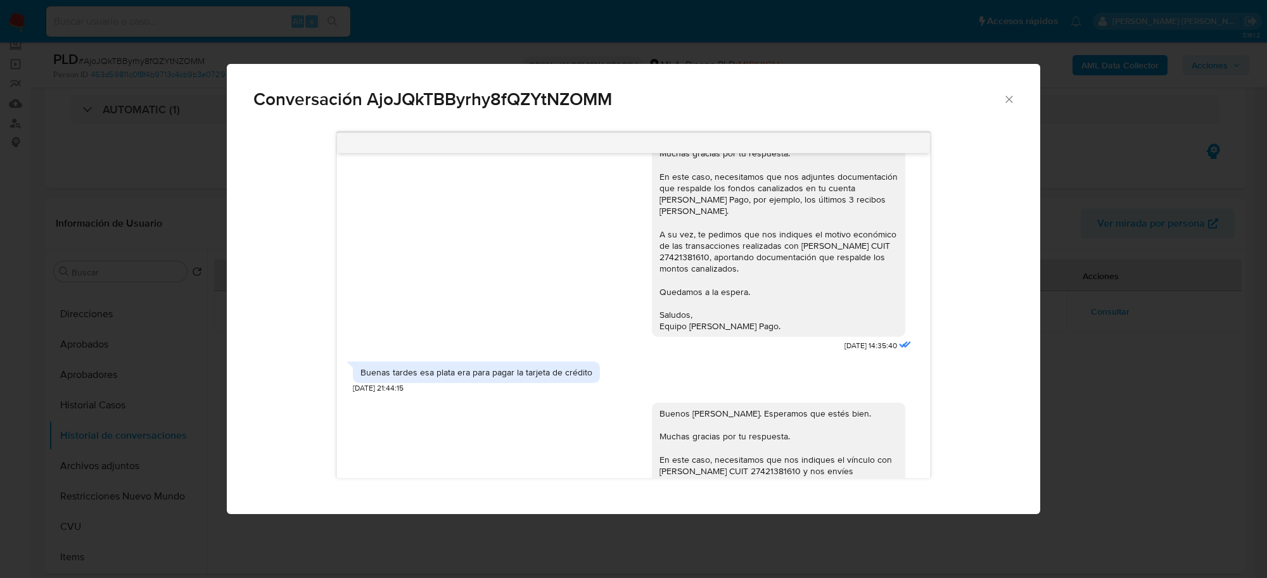
click at [1008, 96] on icon "Cerrar" at bounding box center [1009, 99] width 13 height 13
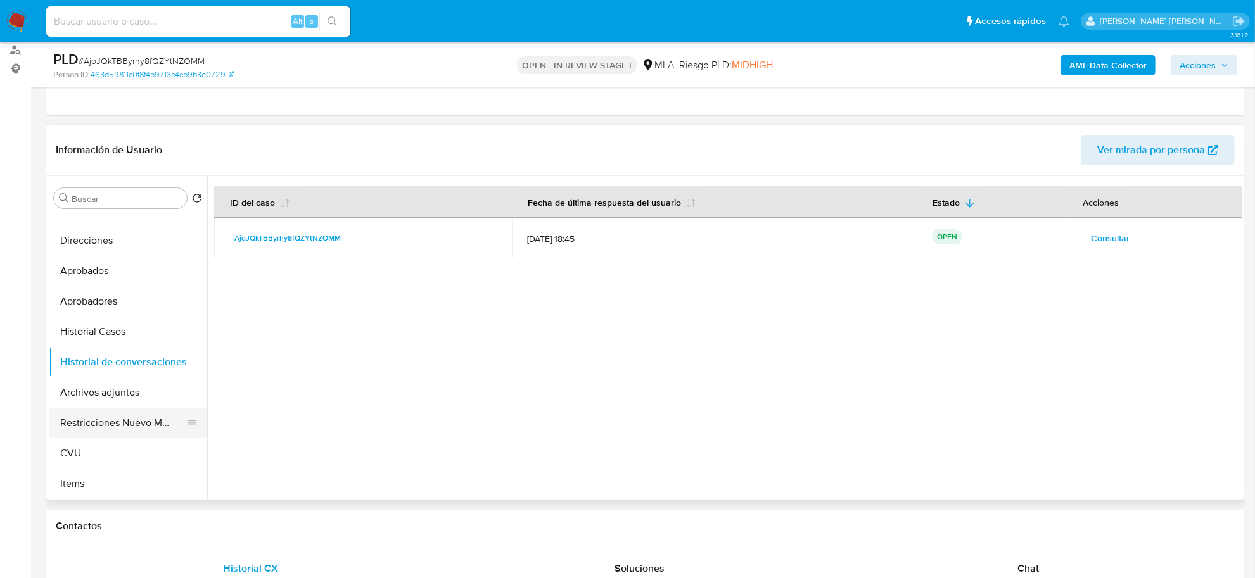
scroll to position [158, 0]
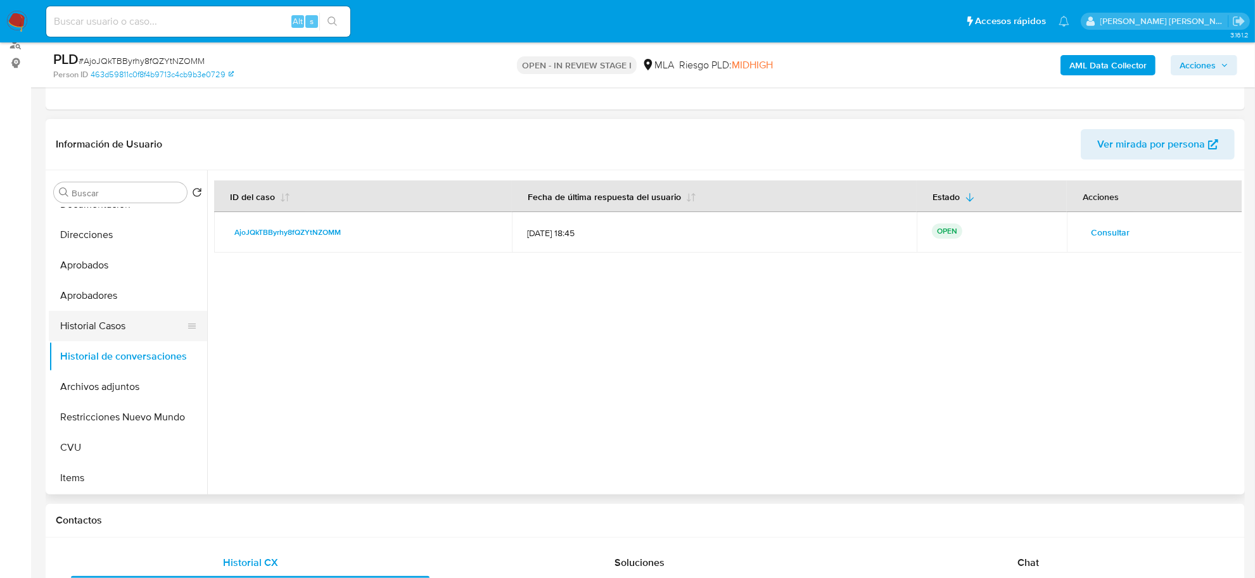
click at [95, 331] on button "Historial Casos" at bounding box center [123, 326] width 148 height 30
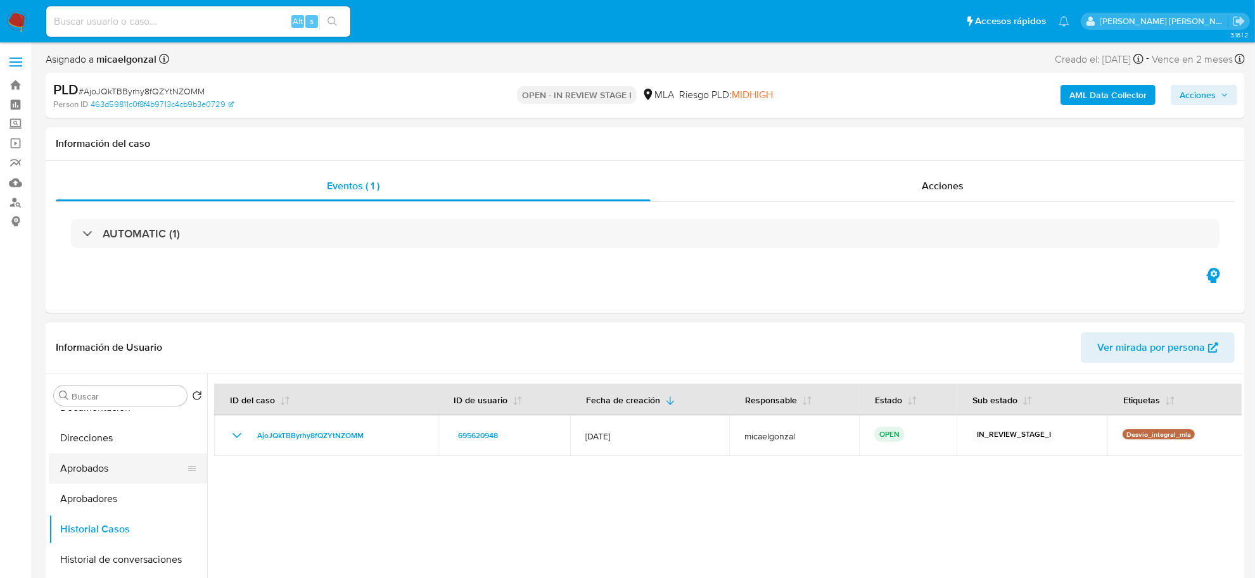
scroll to position [0, 0]
click at [80, 447] on button "KYC" at bounding box center [123, 457] width 148 height 30
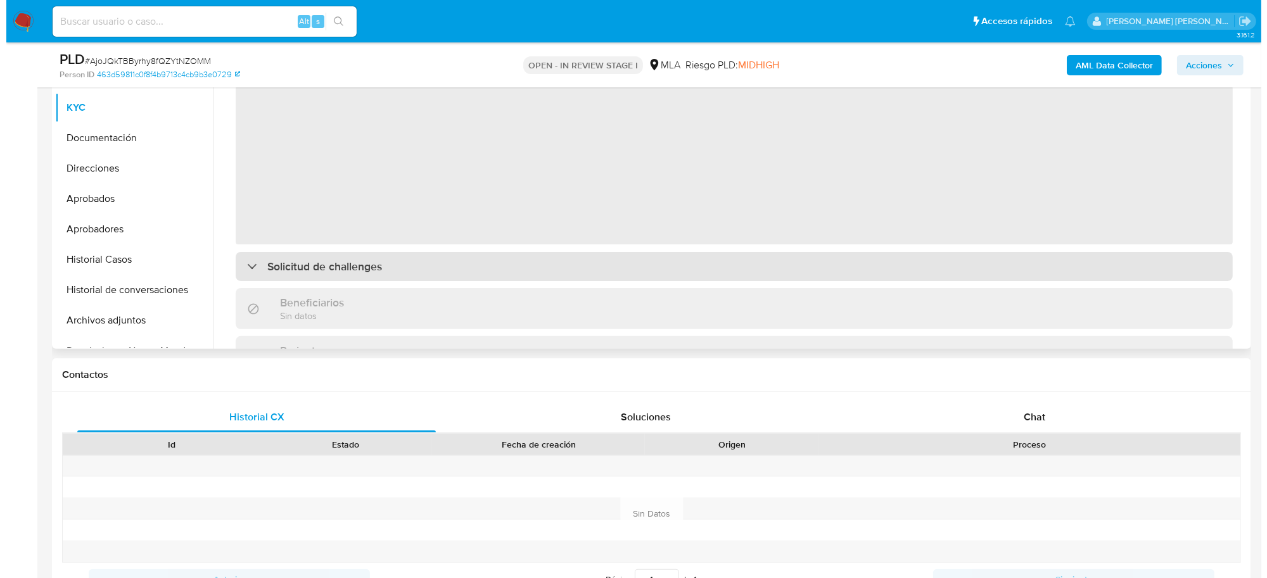
scroll to position [158, 0]
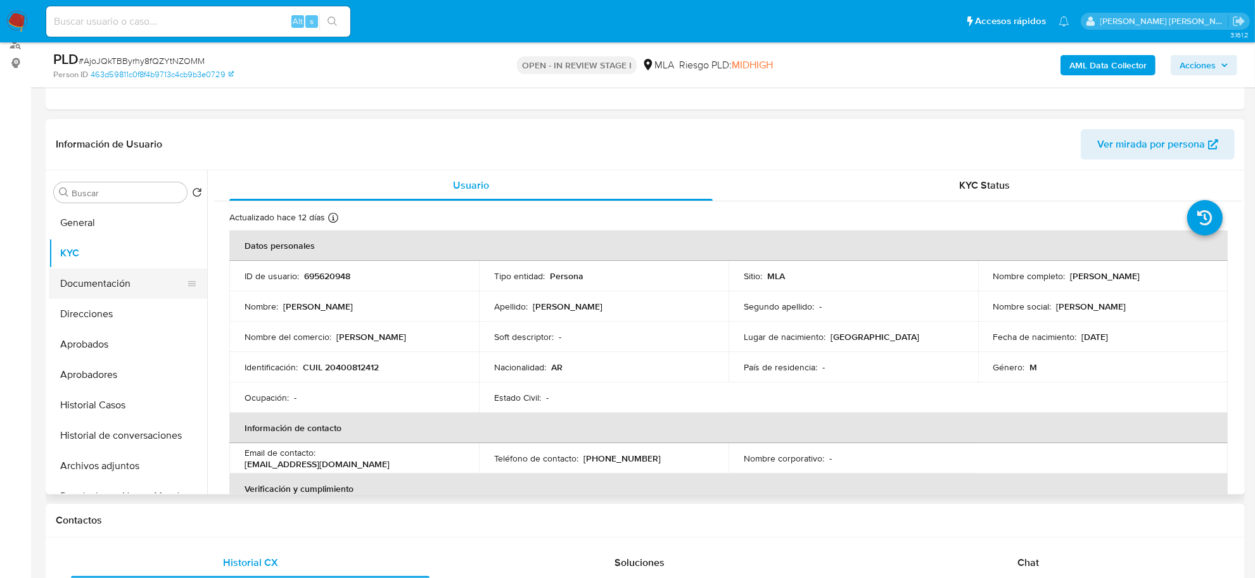
click at [106, 290] on button "Documentación" at bounding box center [123, 284] width 148 height 30
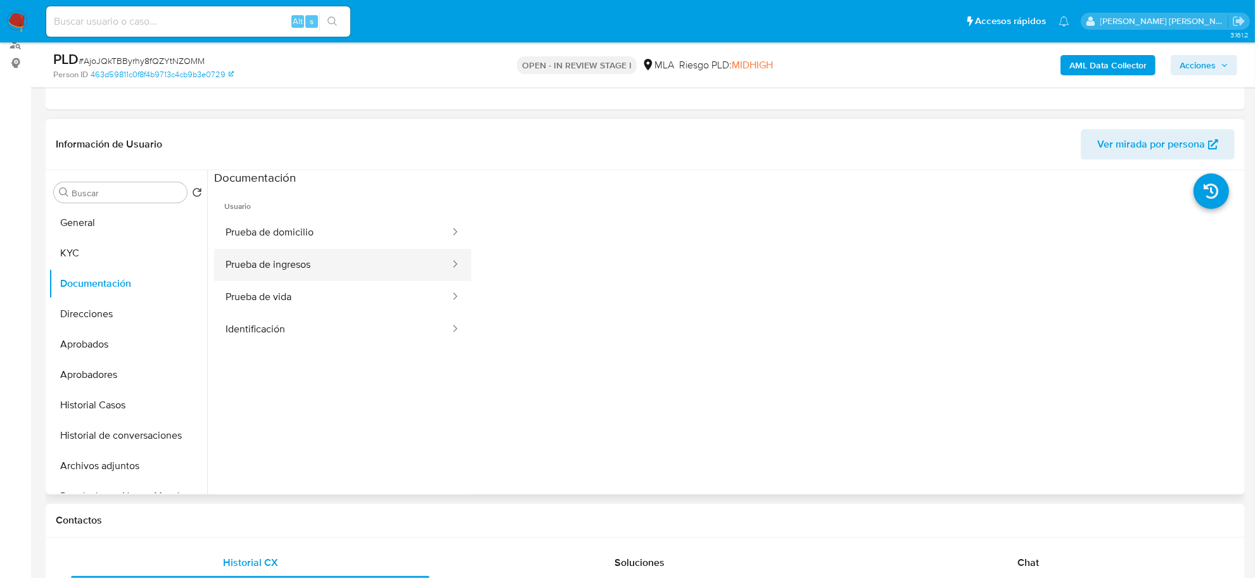
click at [276, 270] on button "Prueba de ingresos" at bounding box center [332, 265] width 237 height 32
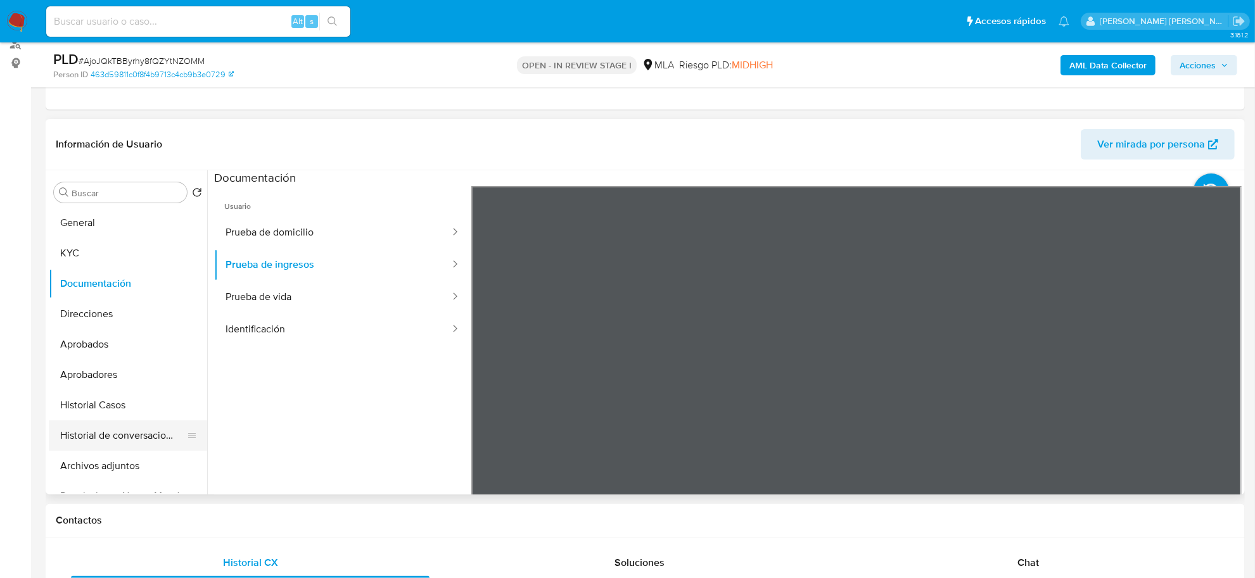
click at [106, 438] on button "Historial de conversaciones" at bounding box center [123, 436] width 148 height 30
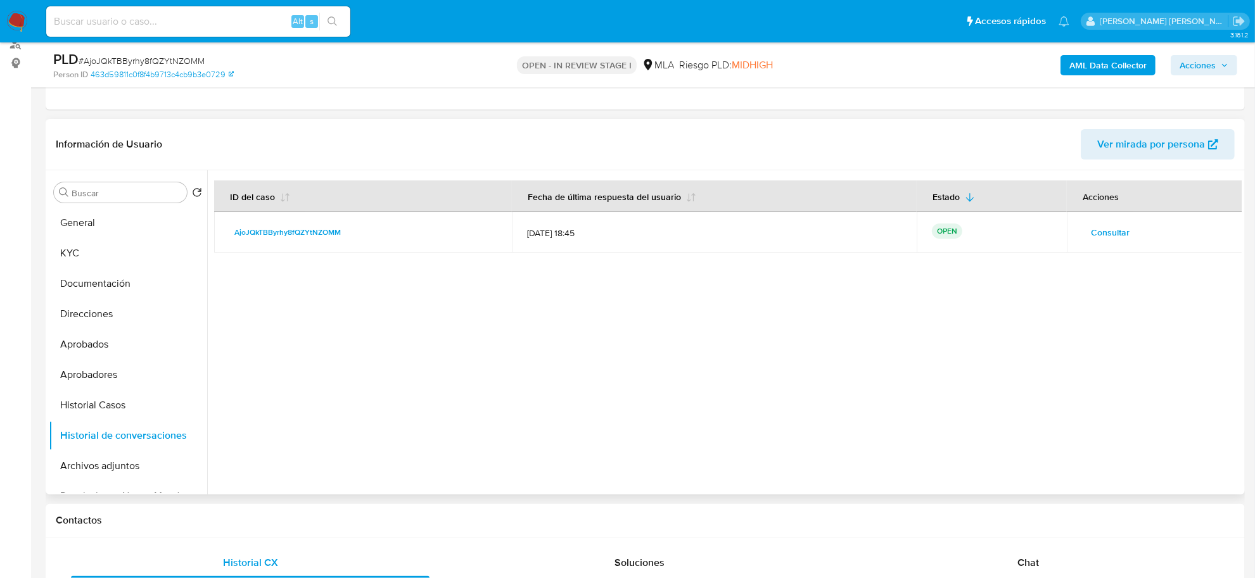
click at [1078, 233] on td "Consultar" at bounding box center [1154, 232] width 175 height 41
click at [1102, 232] on span "Consultar" at bounding box center [1110, 233] width 39 height 18
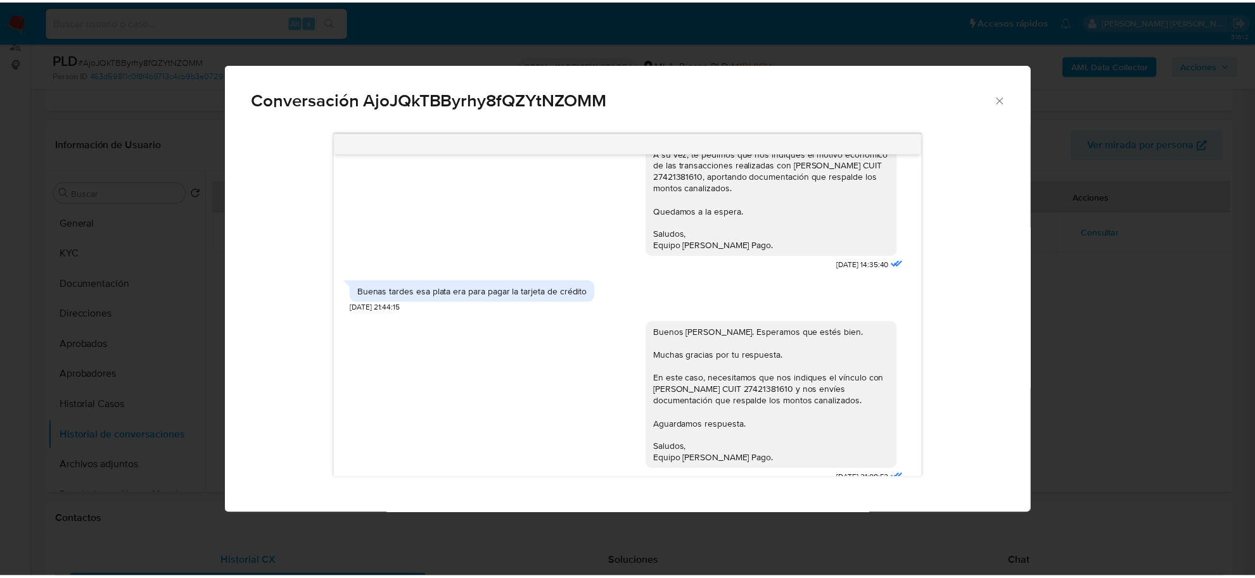
scroll to position [952, 0]
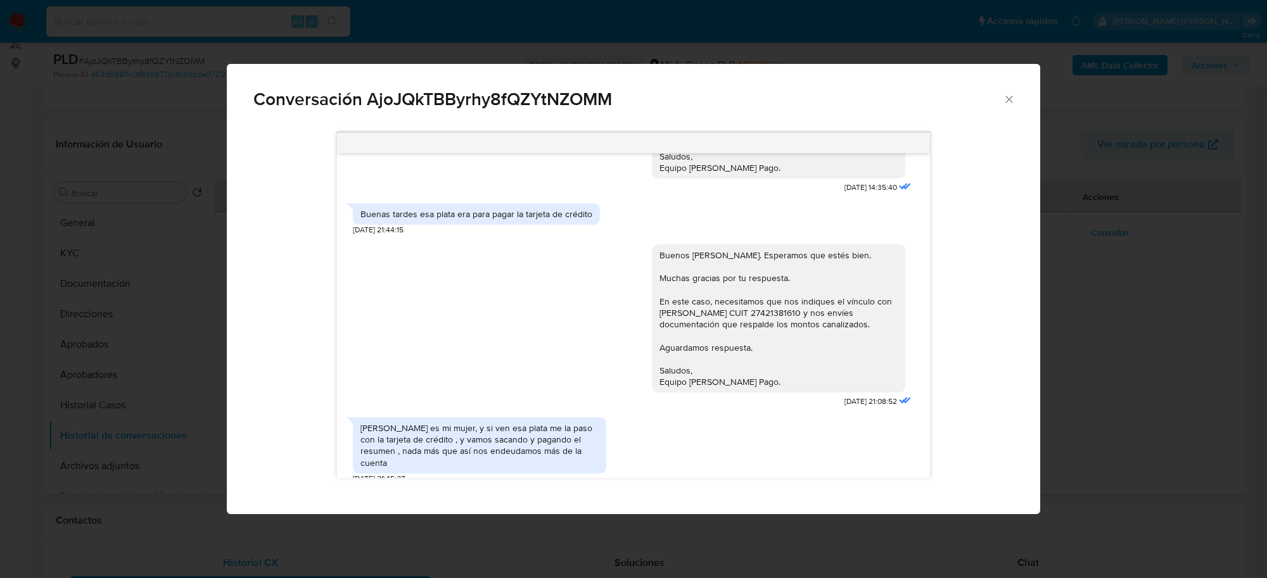
click at [1007, 99] on icon "Cerrar" at bounding box center [1009, 99] width 13 height 13
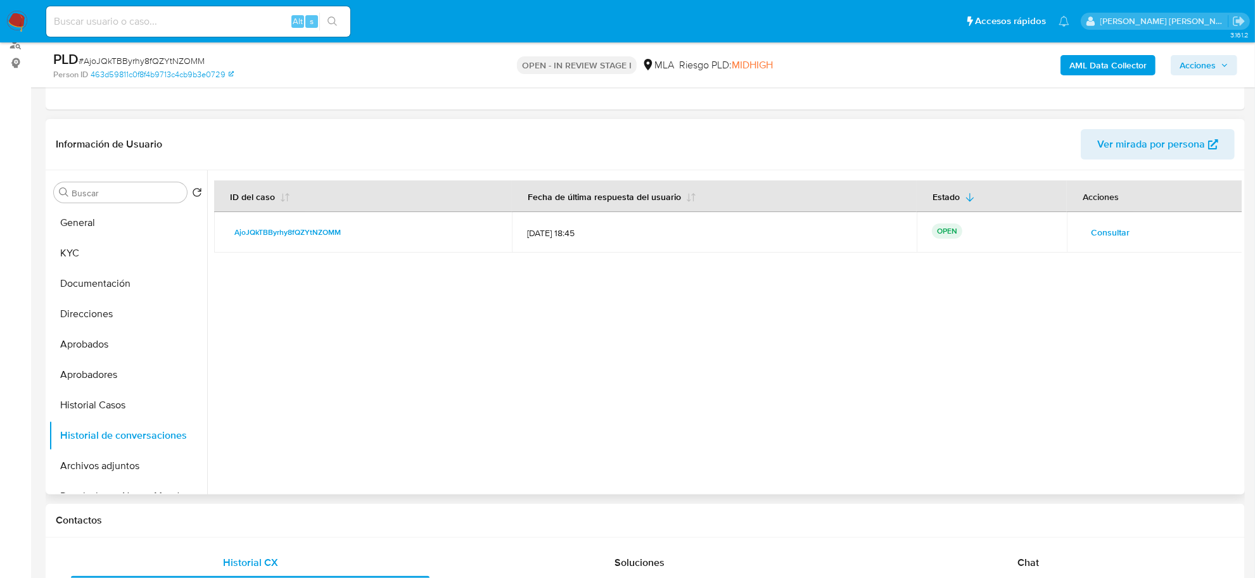
drag, startPoint x: 336, startPoint y: 229, endPoint x: 222, endPoint y: 231, distance: 114.7
click at [222, 231] on td "AjoJQkTBByrhy8fQZYtNZOMM" at bounding box center [363, 232] width 298 height 41
click at [86, 282] on button "Documentación" at bounding box center [123, 284] width 148 height 30
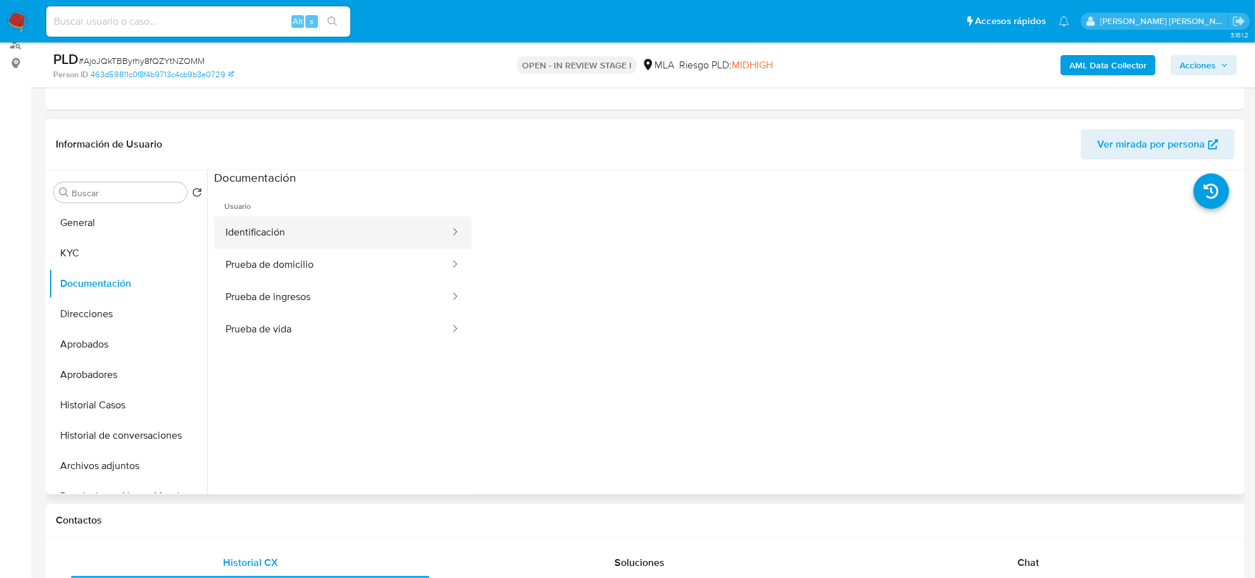
click at [280, 231] on button "Identificación" at bounding box center [332, 233] width 237 height 32
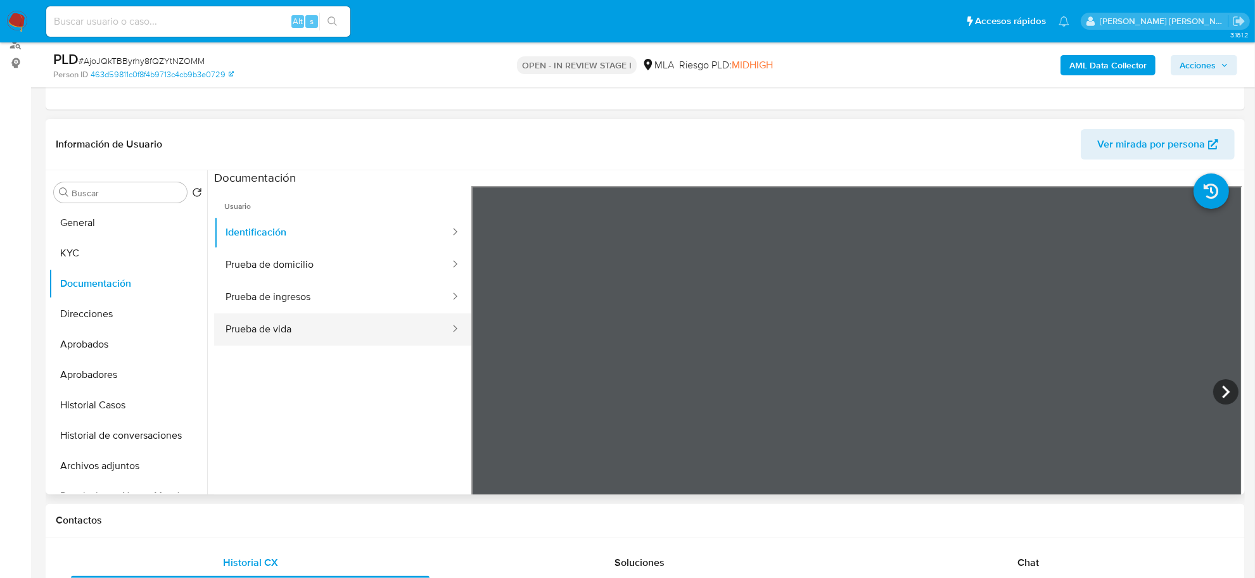
click at [297, 328] on button "Prueba de vida" at bounding box center [332, 330] width 237 height 32
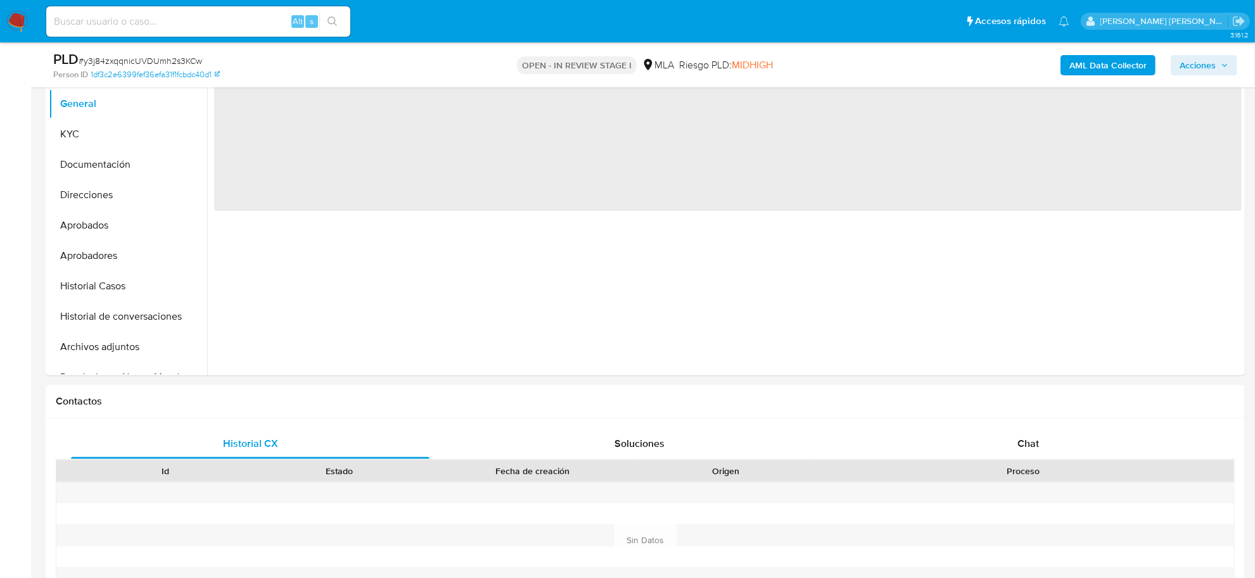
scroll to position [317, 0]
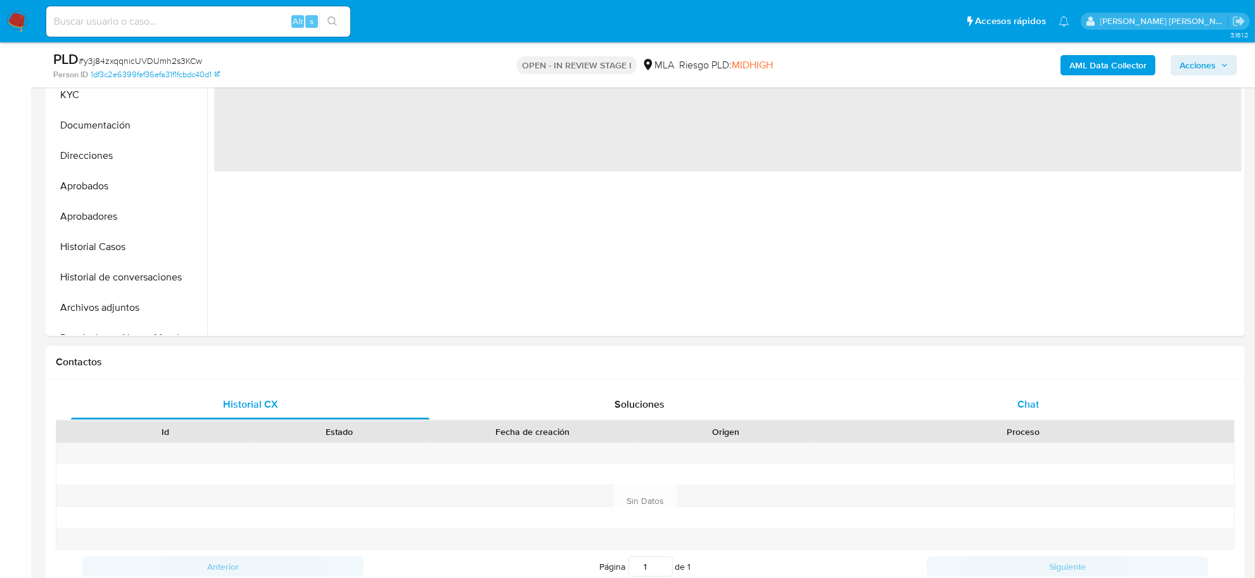
select select "10"
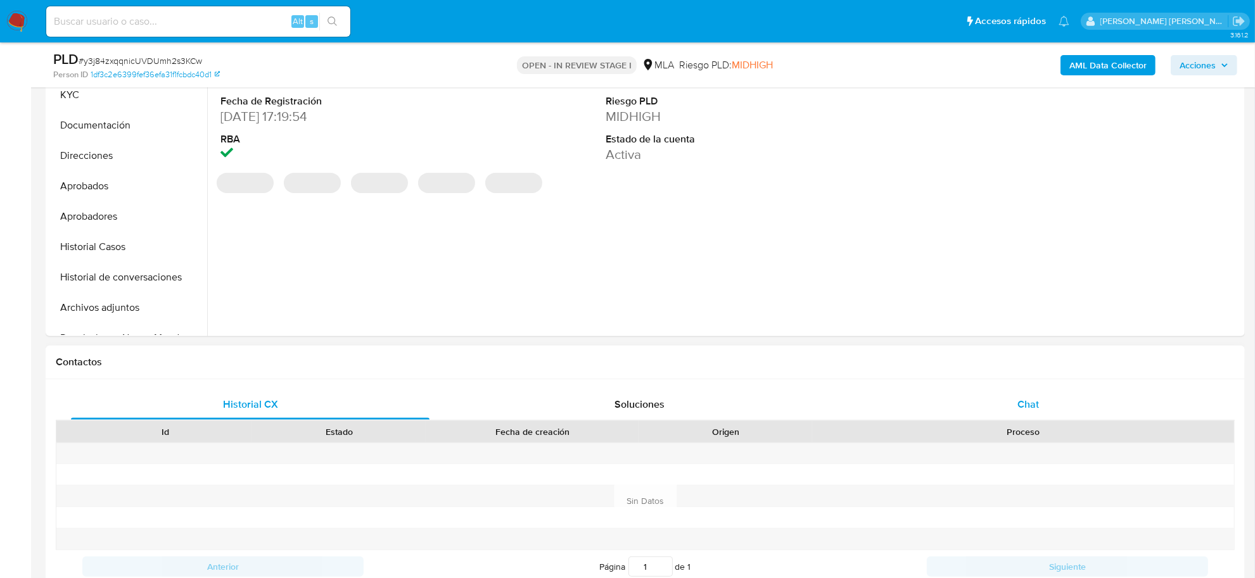
click at [1028, 399] on span "Chat" at bounding box center [1029, 404] width 22 height 15
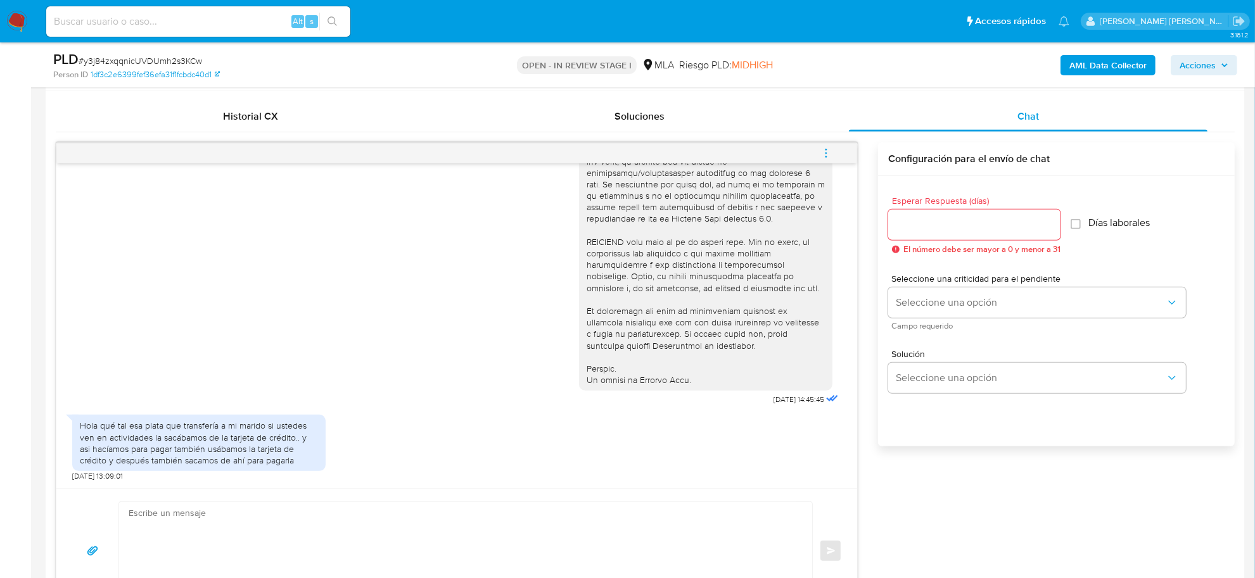
scroll to position [634, 0]
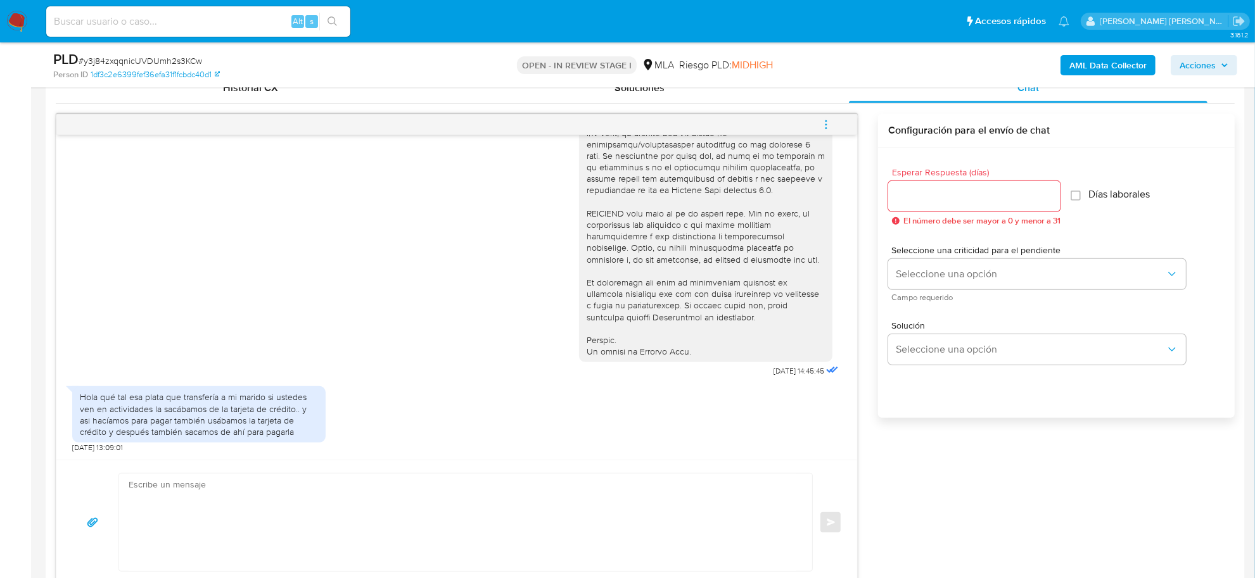
click at [178, 496] on textarea at bounding box center [463, 523] width 668 height 98
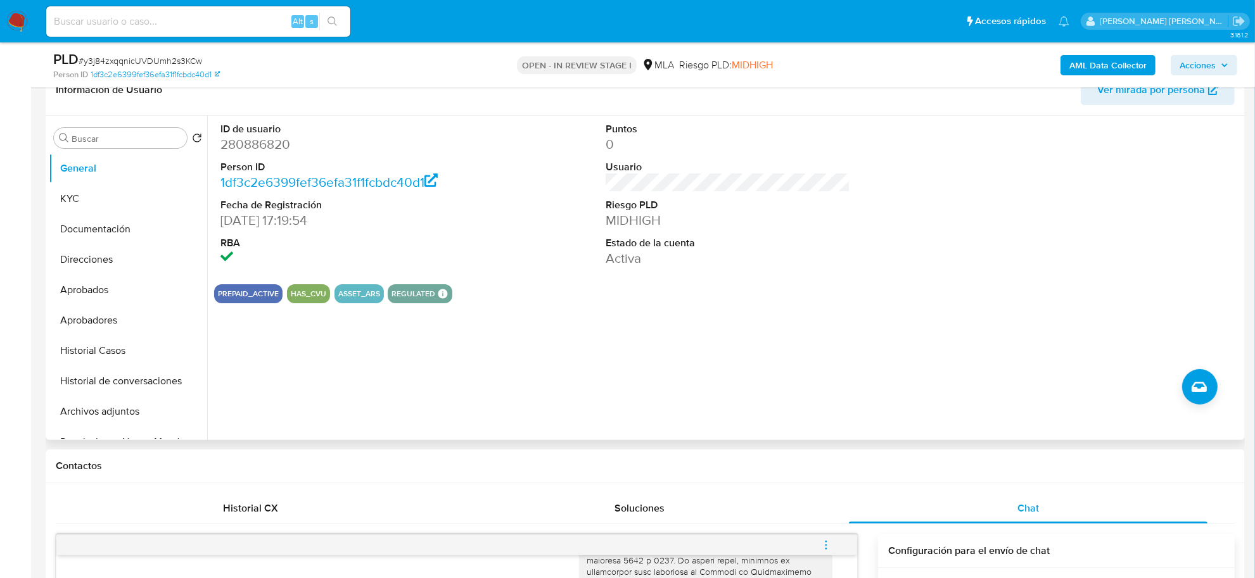
scroll to position [79, 0]
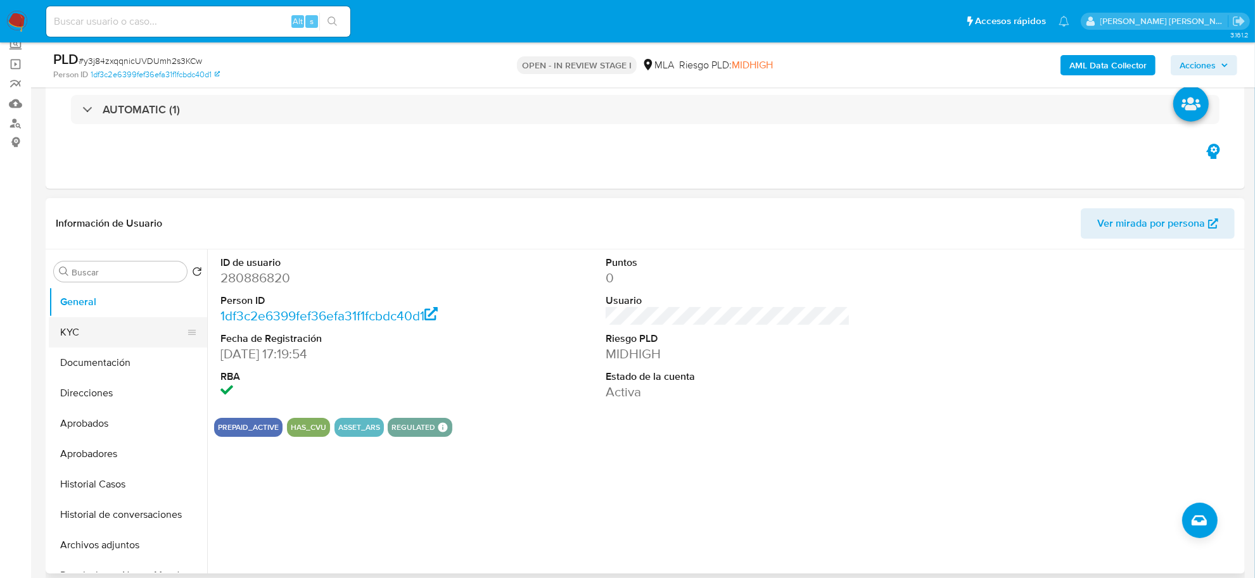
click at [78, 334] on button "KYC" at bounding box center [123, 332] width 148 height 30
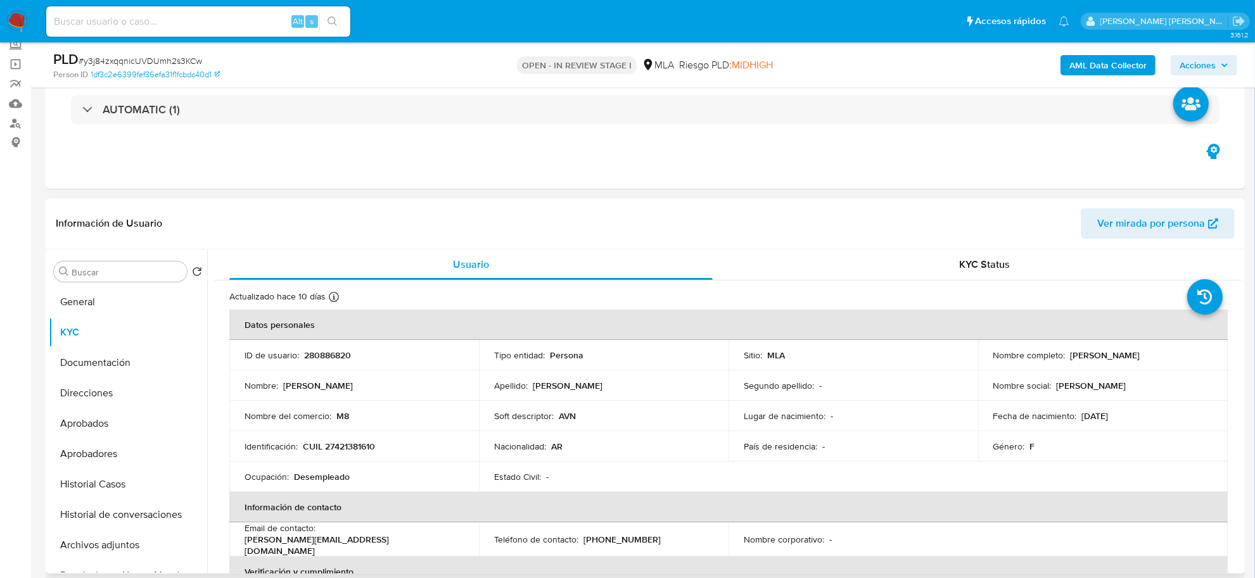
drag, startPoint x: 1065, startPoint y: 356, endPoint x: 1139, endPoint y: 357, distance: 74.1
click at [1139, 357] on div "Nombre completo : Milagros Micaela Valverde" at bounding box center [1102, 355] width 219 height 11
copy div "Milagros Micaela V"
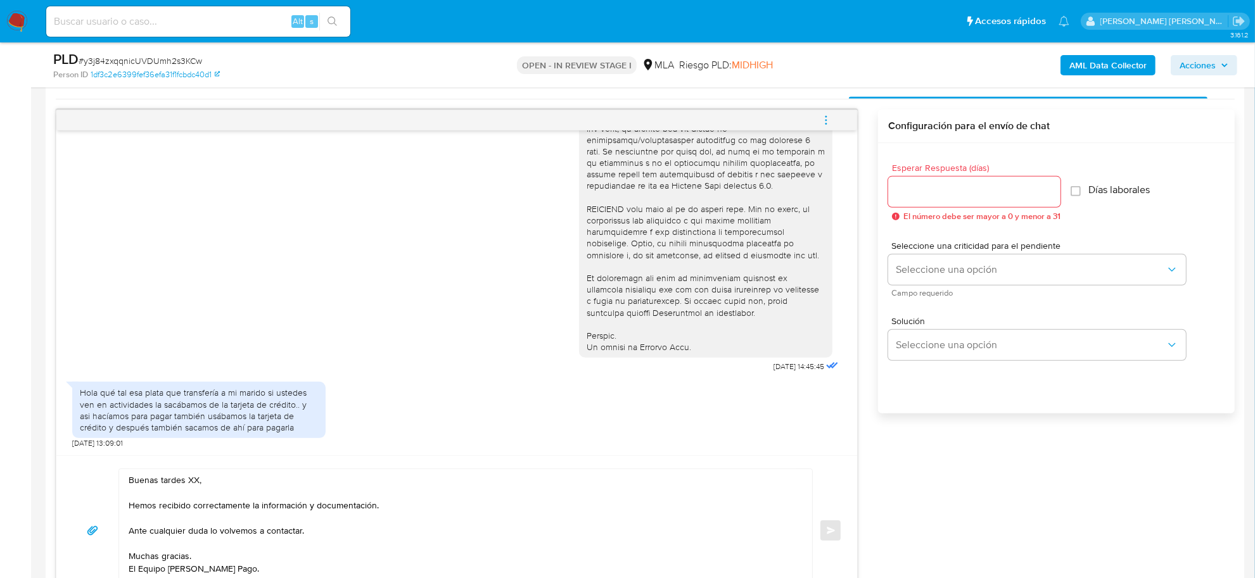
scroll to position [871, 0]
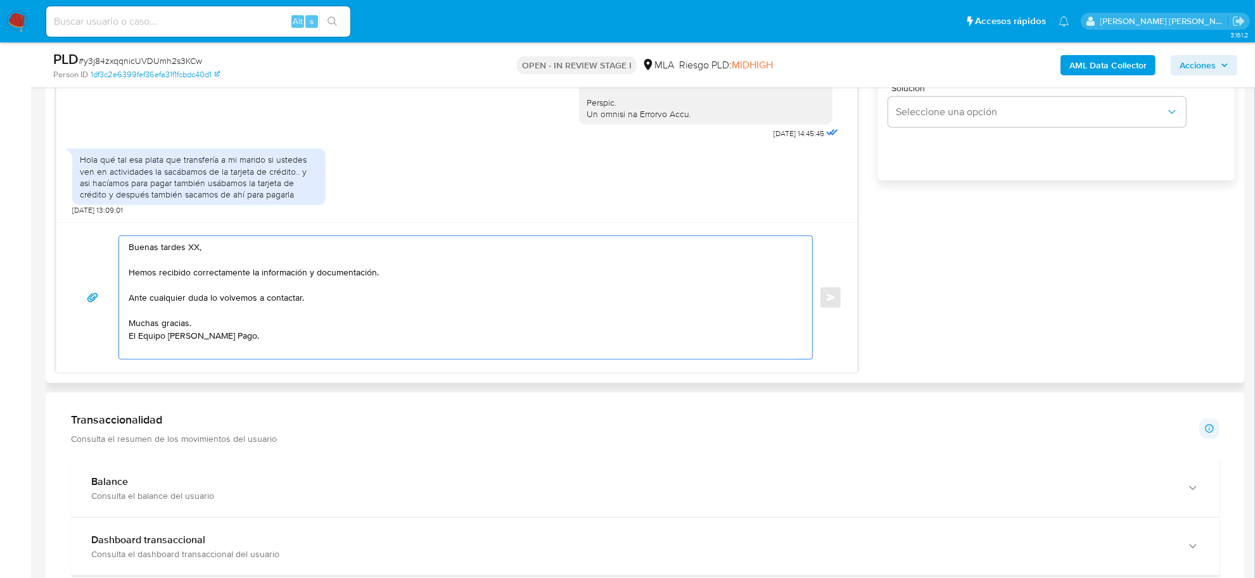
click at [193, 250] on textarea "Buenas tardes XX, Hemos recibido correctamente la información y documentación. …" at bounding box center [463, 297] width 668 height 123
paste textarea "Milagros Micaela V"
click at [195, 250] on textarea "Buenas tardes XX, Hemos recibido correctamente la información y documentación. …" at bounding box center [463, 297] width 668 height 123
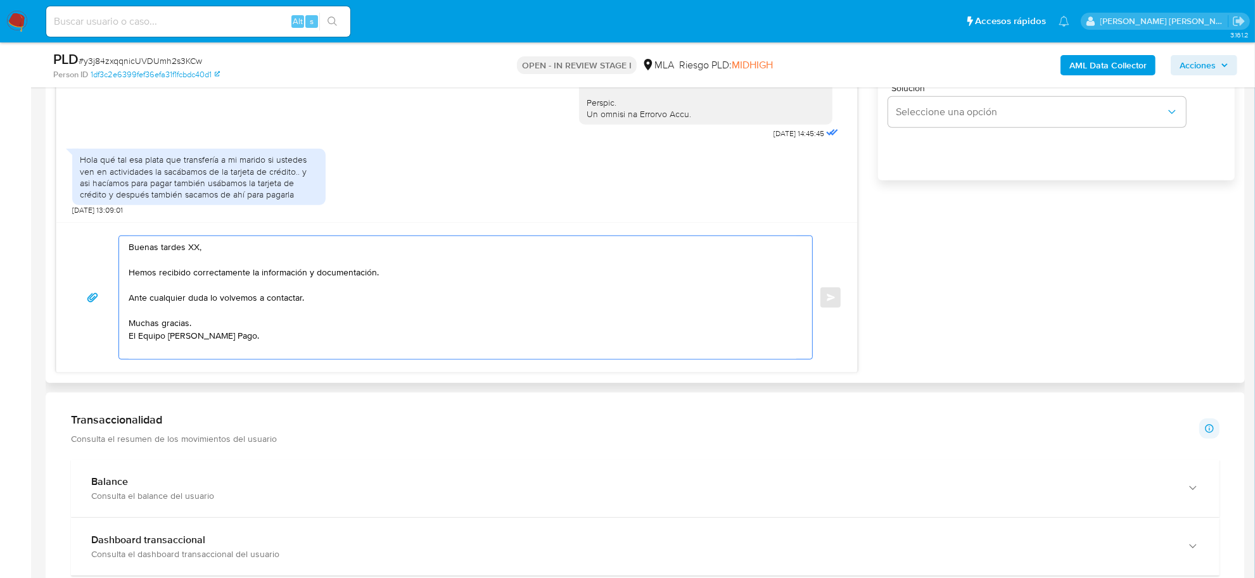
click at [195, 250] on textarea "Buenas tardes XX, Hemos recibido correctamente la información y documentación. …" at bounding box center [463, 297] width 668 height 123
paste textarea "Milagros Micaela V"
drag, startPoint x: 306, startPoint y: 274, endPoint x: 378, endPoint y: 272, distance: 71.6
click at [378, 272] on textarea "Buenas tardes Milagros Micaela, Hemos recibido correctamente la información y d…" at bounding box center [463, 297] width 668 height 123
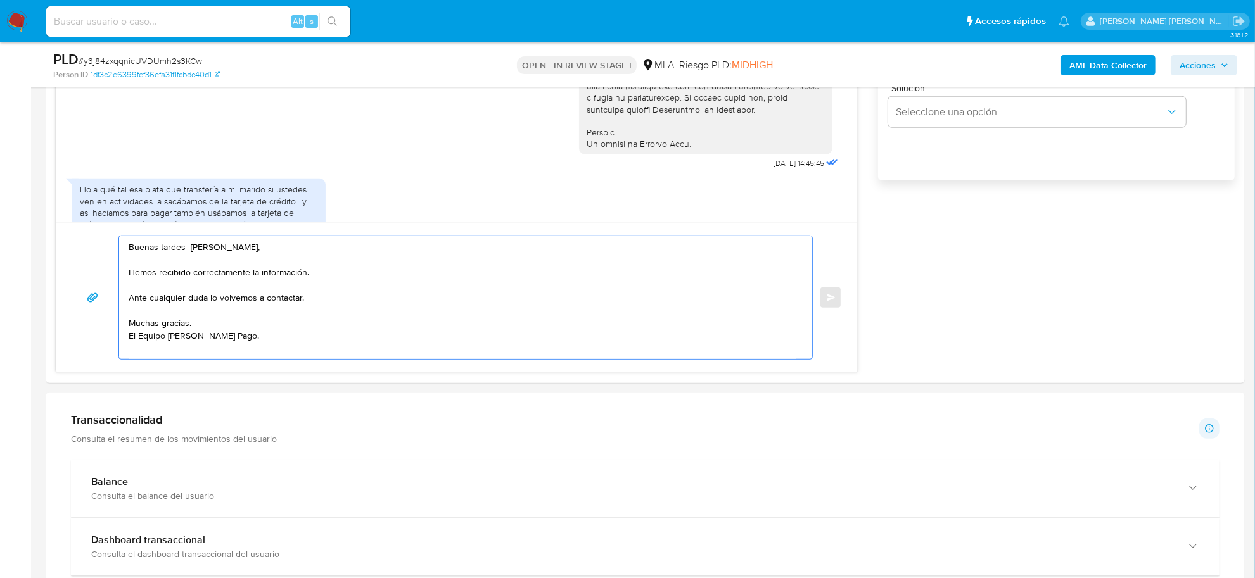
scroll to position [398, 0]
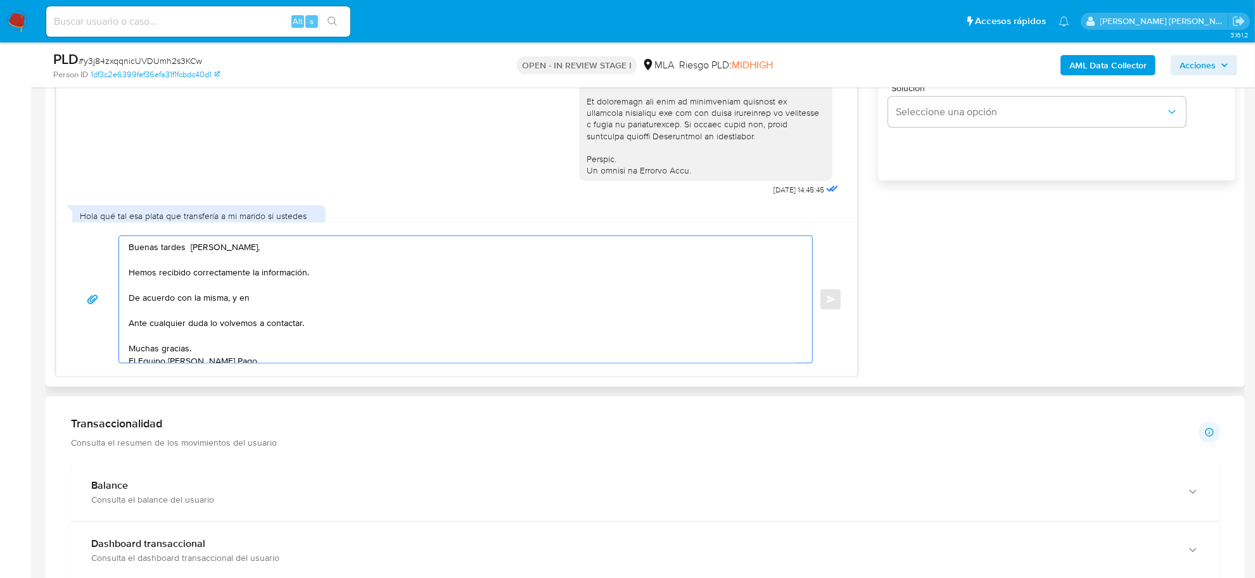
paste textarea "En función de las operaciones registradas en tu cuenta de Mercado Pago, necesit…"
click at [264, 298] on textarea "Buenas tardes Milagros Micaela, Hemos recibido correctamente la información. De…" at bounding box center [463, 299] width 668 height 127
click at [650, 298] on textarea "Buenas tardes Milagros Micaela, Hemos recibido correctamente la información. De…" at bounding box center [463, 299] width 668 height 127
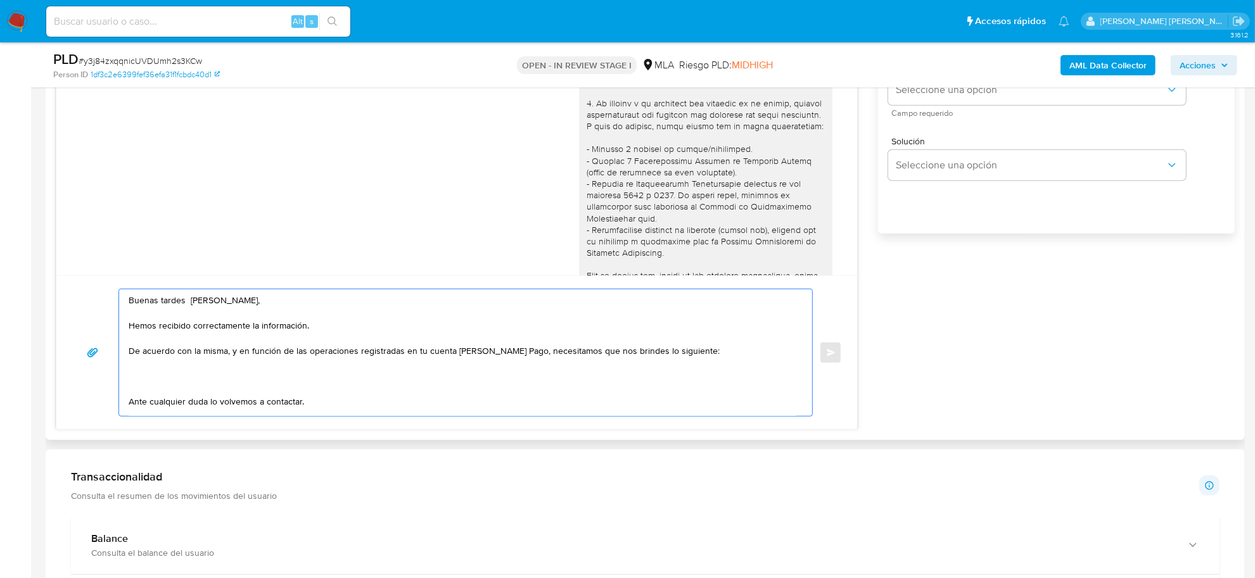
scroll to position [792, 0]
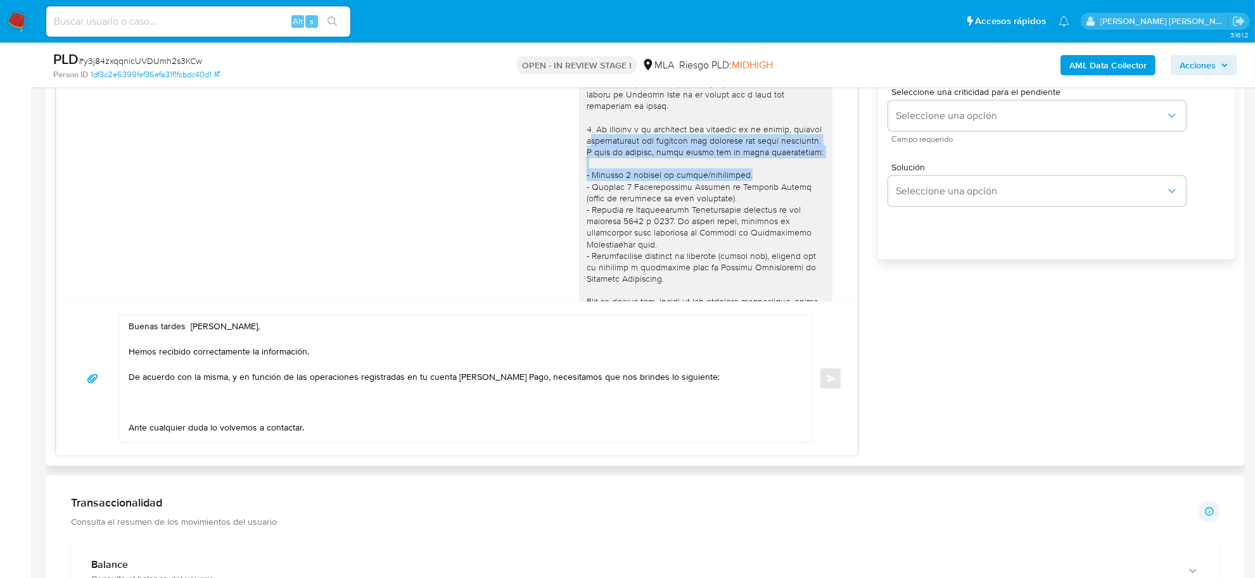
drag, startPoint x: 608, startPoint y: 143, endPoint x: 734, endPoint y: 184, distance: 132.2
click at [734, 184] on div at bounding box center [706, 325] width 238 height 657
copy div "ocumentación que respalde los ingresos por dicha actividad. A modo de ejemplo, …"
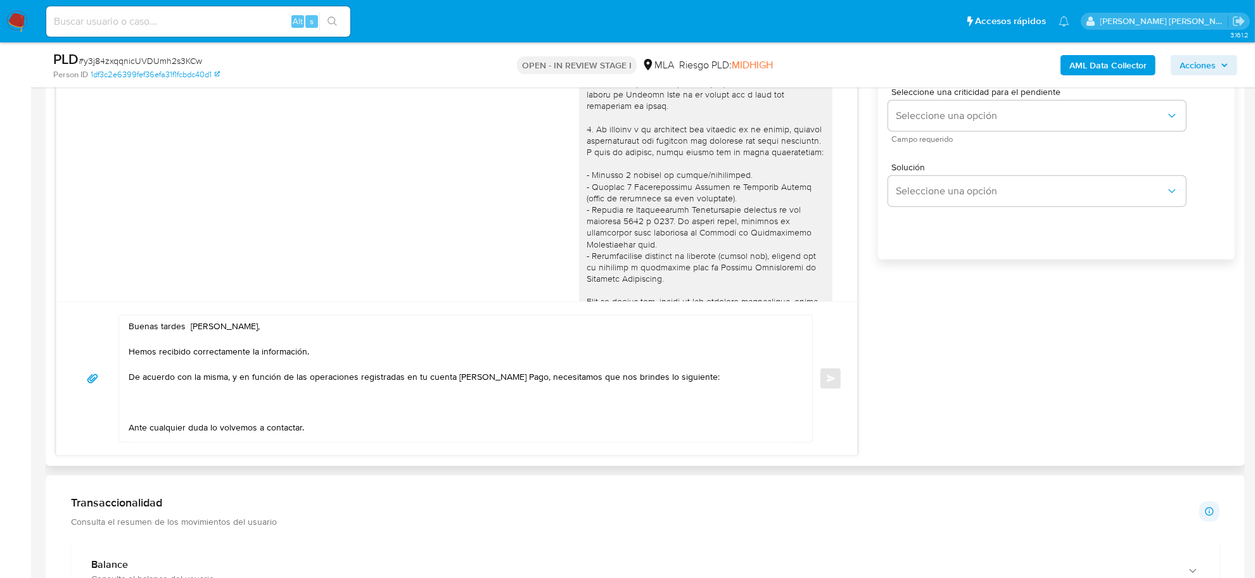
click at [177, 398] on textarea "Buenas tardes Milagros Micaela, Hemos recibido correctamente la información. De…" at bounding box center [463, 379] width 668 height 127
paste textarea "ocumentación que respalde los ingresos por dicha actividad. A modo de ejemplo, …"
click at [129, 405] on textarea "Buenas tardes Milagros Micaela, Hemos recibido correctamente la información. De…" at bounding box center [463, 379] width 668 height 127
drag, startPoint x: 305, startPoint y: 402, endPoint x: 378, endPoint y: 405, distance: 72.9
click at [378, 405] on textarea "Buenas tardes Milagros Micaela, Hemos recibido correctamente la información. De…" at bounding box center [463, 379] width 668 height 127
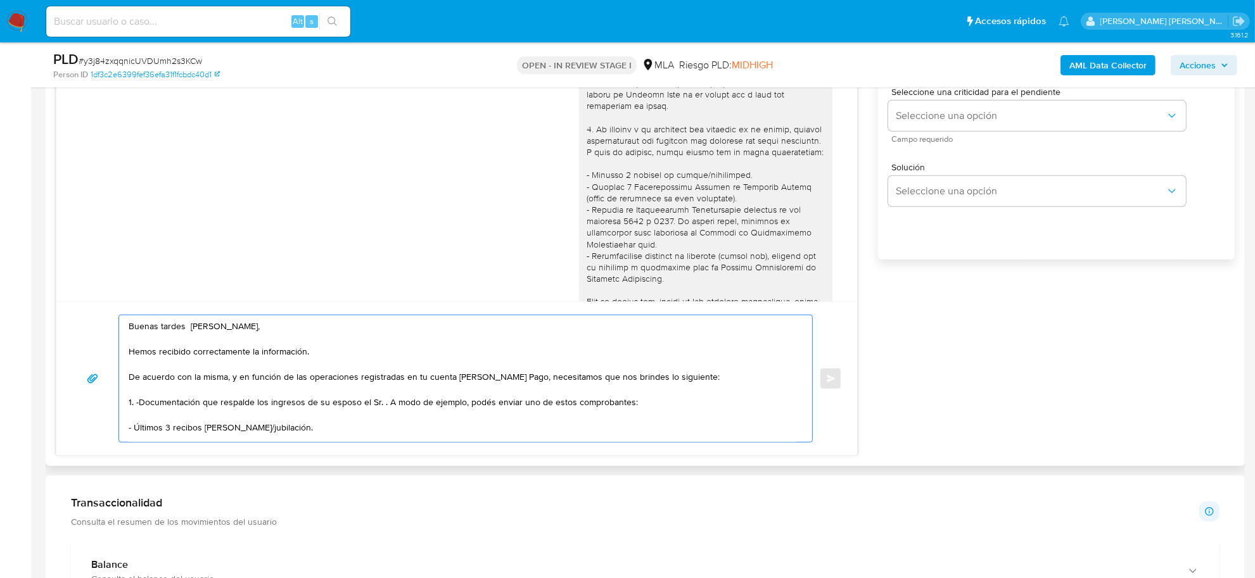
paste textarea "Leandro Fabian Santillan CUIT 20400812412"
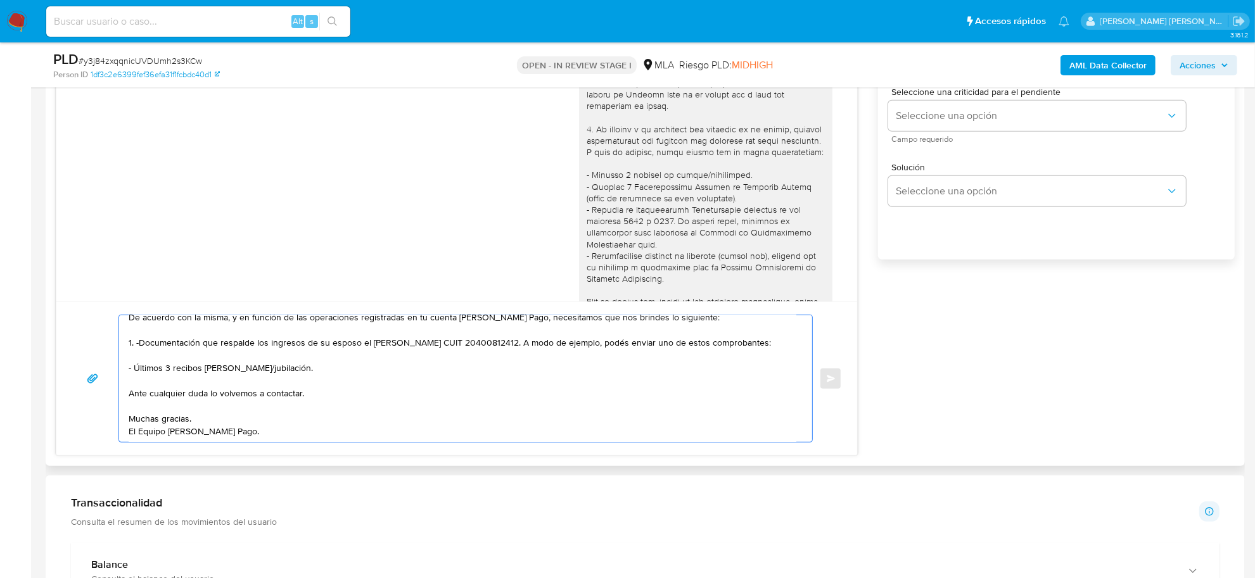
drag, startPoint x: 632, startPoint y: 406, endPoint x: 134, endPoint y: 357, distance: 501.1
click at [134, 357] on textarea "Buenas tardes Milagros Micaela, Hemos recibido correctamente la información. De…" at bounding box center [463, 379] width 668 height 127
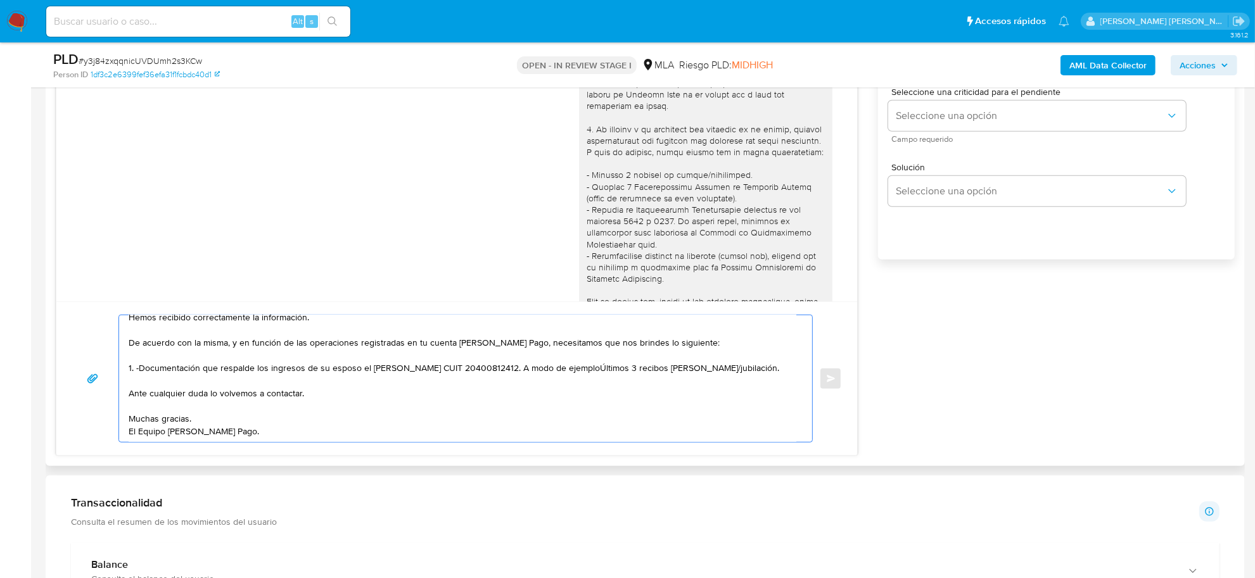
scroll to position [46, 0]
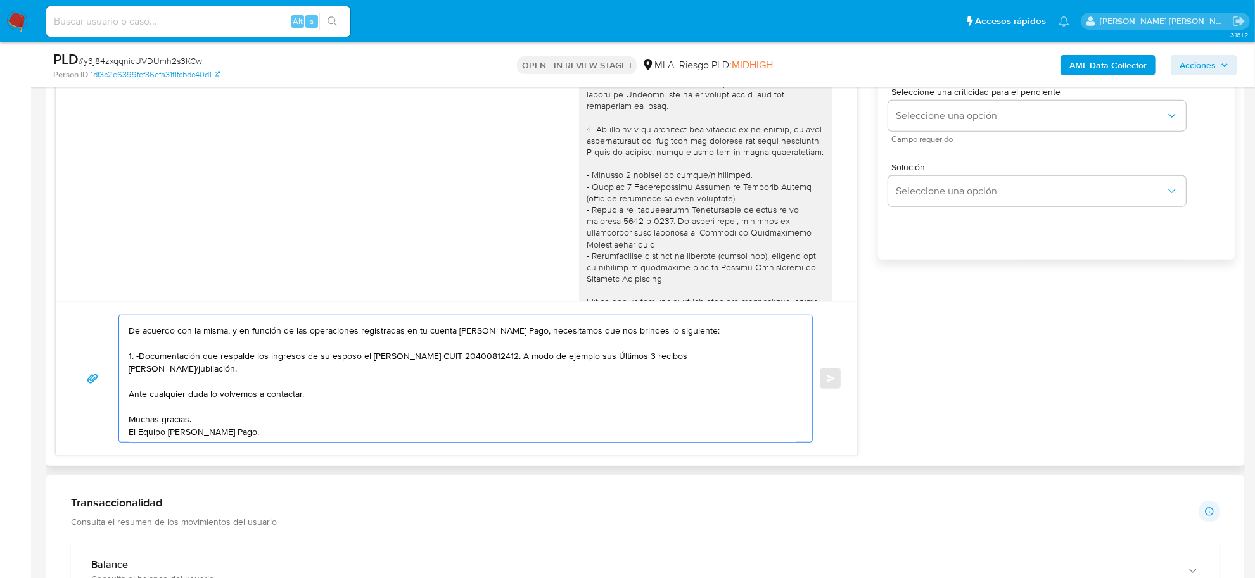
click at [561, 358] on textarea "Buenas tardes Milagros Micaela, Hemos recibido correctamente la información. De…" at bounding box center [463, 379] width 668 height 127
click at [558, 358] on textarea "Buenas tardes Milagros Micaela, Hemos recibido correctamente la información. De…" at bounding box center [463, 379] width 668 height 127
drag, startPoint x: 369, startPoint y: 357, endPoint x: 333, endPoint y: 355, distance: 36.2
click at [333, 355] on textarea "Buenas tardes Milagros Micaela, Hemos recibido correctamente la información. De…" at bounding box center [463, 379] width 668 height 127
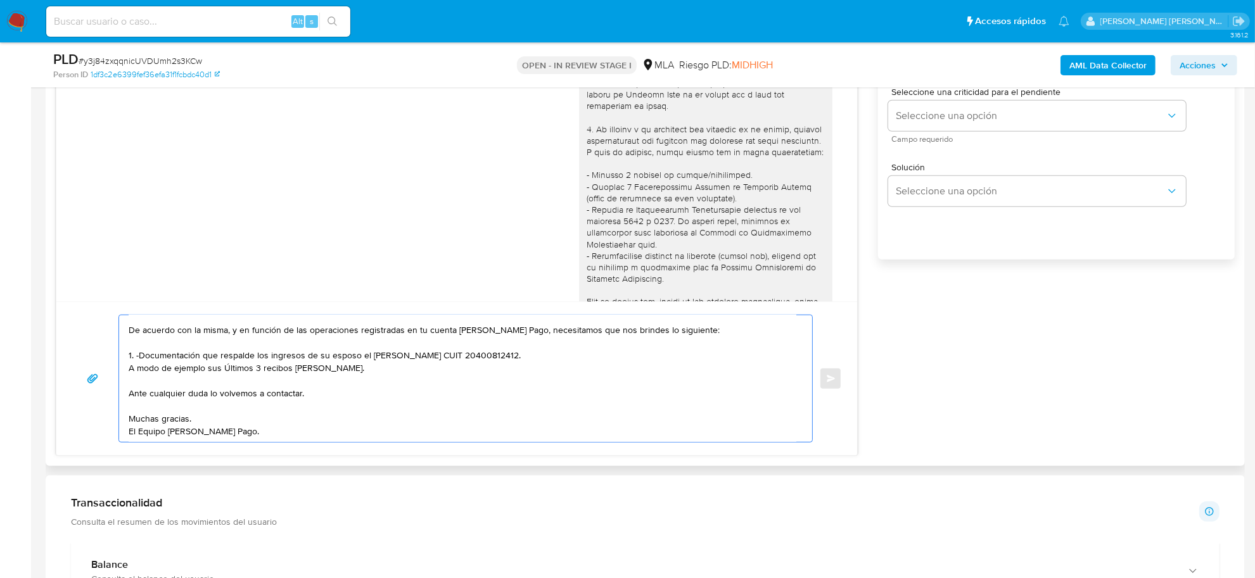
click at [452, 341] on textarea "Buenas tardes Milagros Micaela, Hemos recibido correctamente la información. De…" at bounding box center [463, 379] width 668 height 127
click at [231, 375] on textarea "Buenas tardes Milagros Micaela, Hemos recibido correctamente la información. De…" at bounding box center [463, 379] width 668 height 127
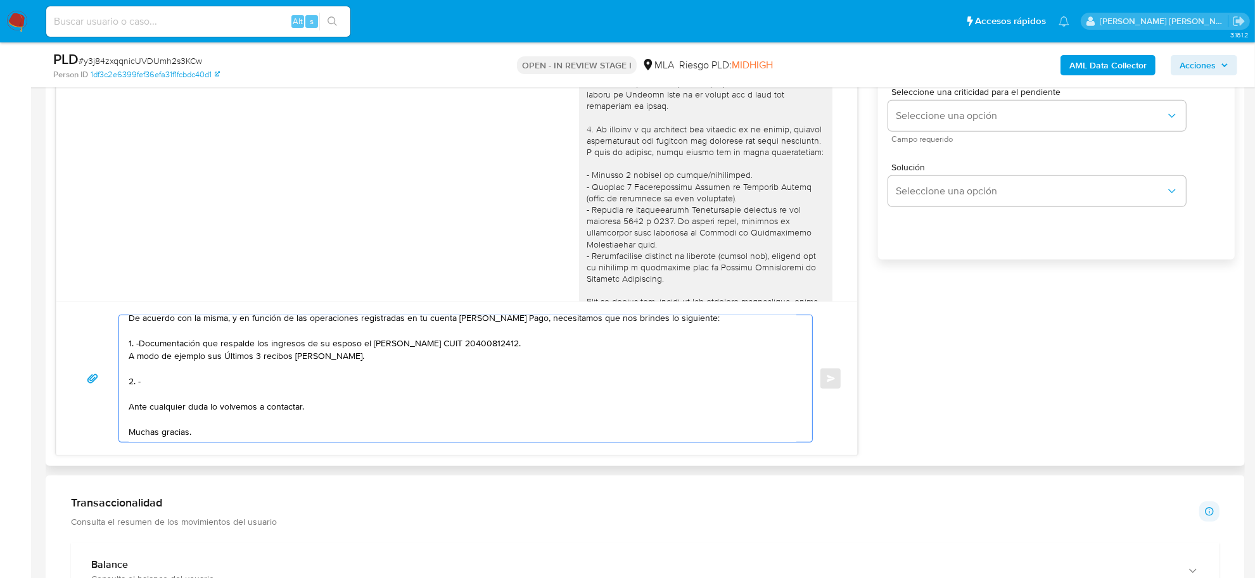
click at [220, 410] on textarea "Buenas tardes Milagros Micaela, Hemos recibido correctamente la información. De…" at bounding box center [463, 379] width 668 height 127
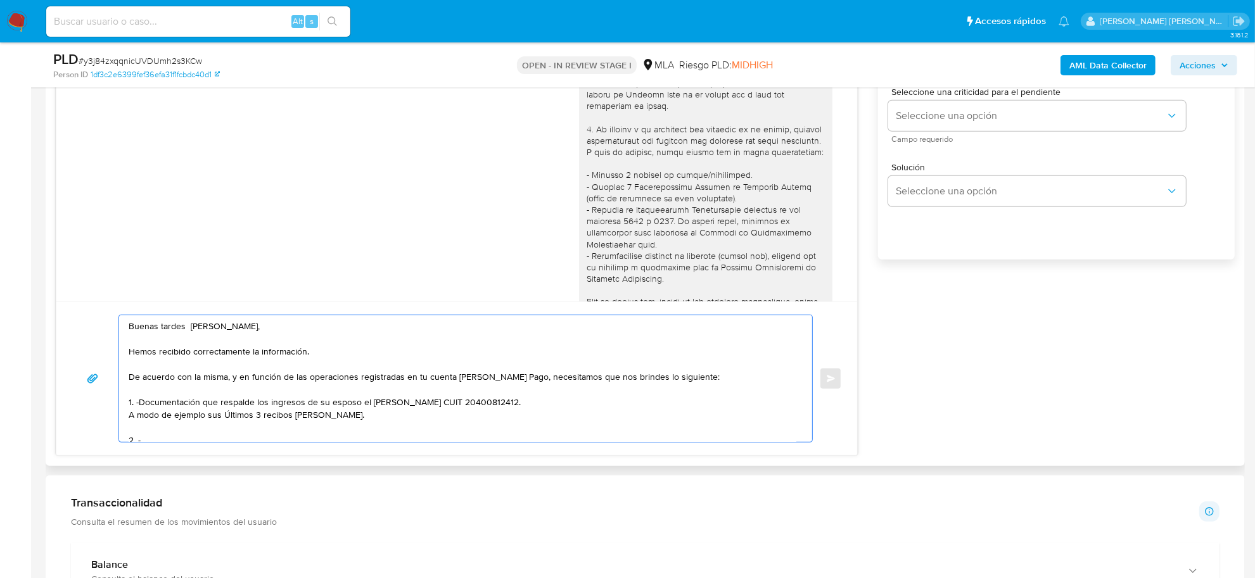
scroll to position [72, 0]
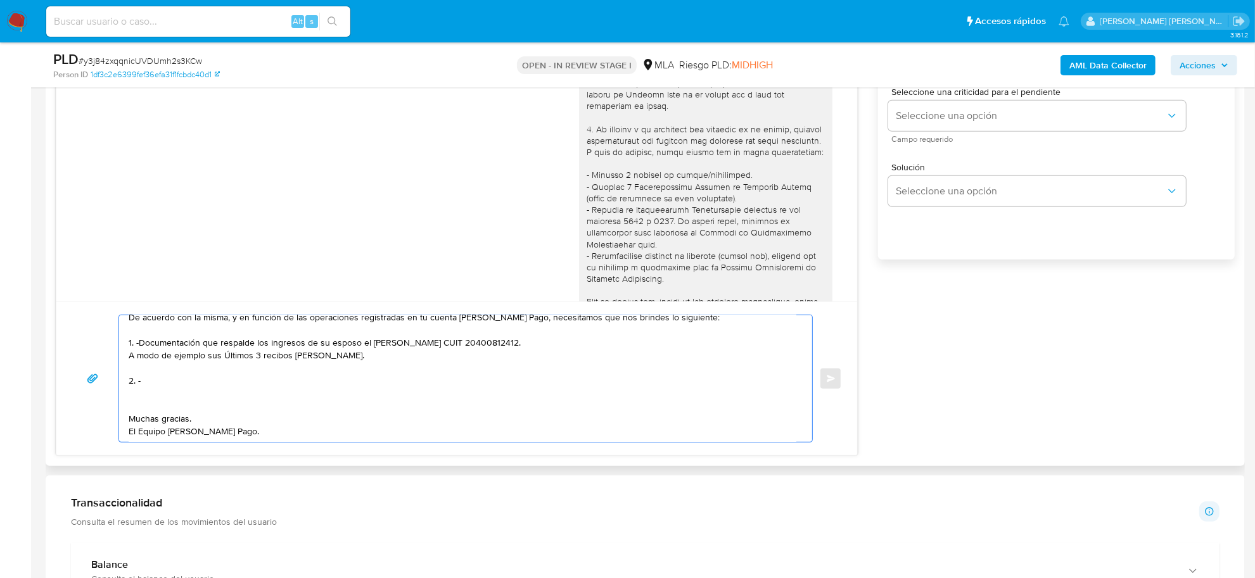
click at [176, 404] on textarea "Buenas tardes Milagros Micaela, Hemos recibido correctamente la información. De…" at bounding box center [463, 379] width 668 height 127
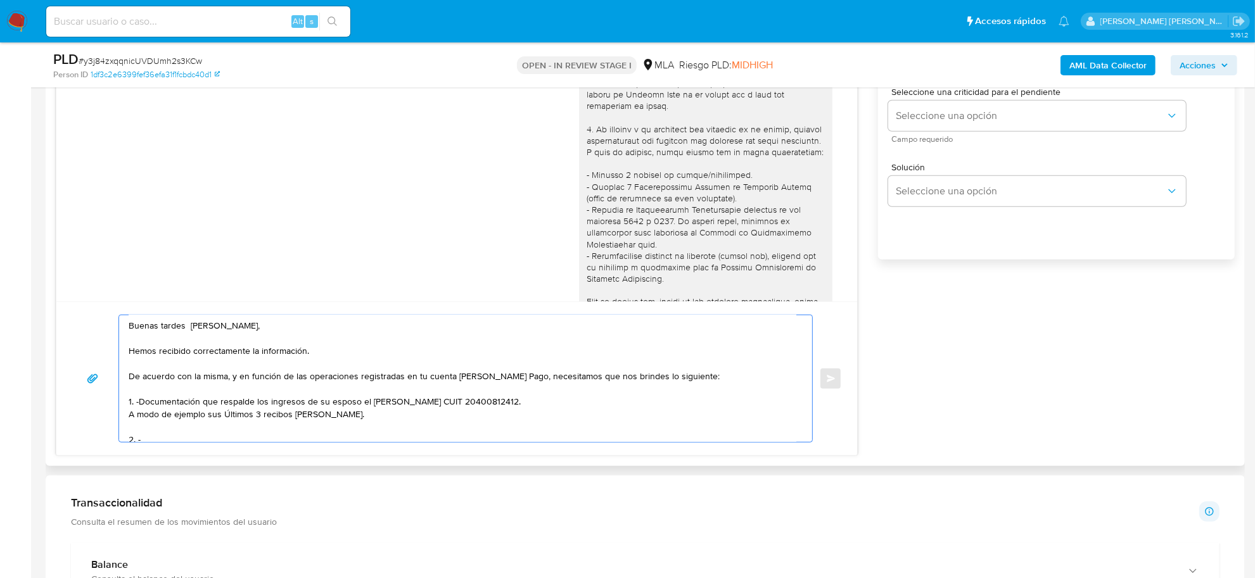
scroll to position [0, 0]
click at [132, 355] on textarea "Buenas tardes Milagros Micaela, Hemos recibido correctamente la información. De…" at bounding box center [463, 379] width 668 height 127
click at [131, 355] on textarea "Buenas tardes Milagros Micaela, Hemos recibido correctamente la información. De…" at bounding box center [463, 379] width 668 height 127
paste textarea "Muchas gracias."
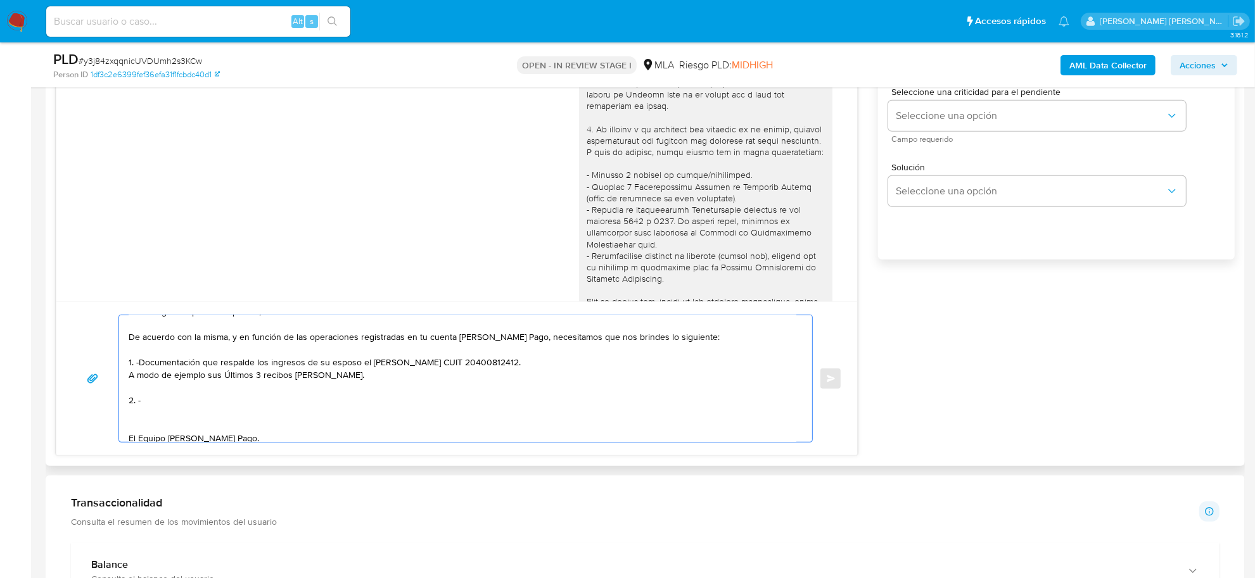
scroll to position [59, 0]
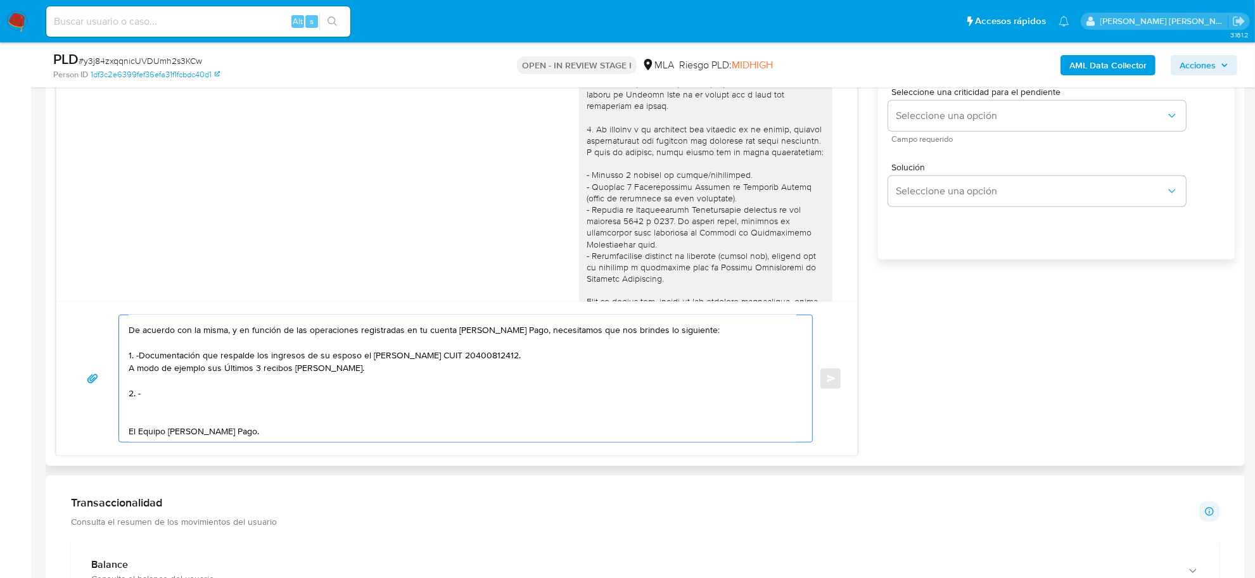
click at [198, 390] on textarea "Buenas tardes Milagros Micaela, Muchas gracias por su respuesta, hemos recibido…" at bounding box center [463, 379] width 668 height 127
click at [191, 384] on textarea "Buenas tardes Milagros Micaela, Muchas gracias por su respuesta, hemos recibido…" at bounding box center [463, 379] width 668 height 127
paste textarea "vínculo con las siguientes contrapartes con las que operaste, el motivo de las …"
click at [148, 382] on textarea "Buenas tardes Milagros Micaela, Muchas gracias por su respuesta, hemos recibido…" at bounding box center [463, 379] width 668 height 127
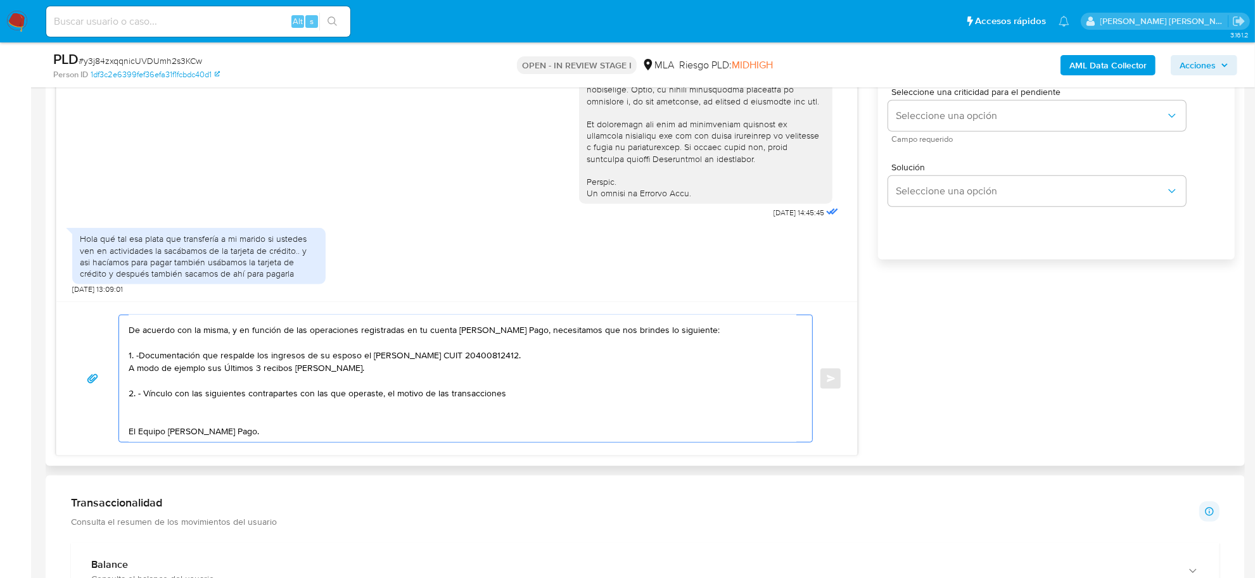
scroll to position [477, 0]
click at [383, 385] on textarea "Buenas tardes Milagros Micaela, Muchas gracias por su respuesta, hemos recibido…" at bounding box center [463, 379] width 668 height 127
click at [525, 381] on textarea "Buenas tardes Milagros Micaela, Muchas gracias por su respuesta, hemos recibido…" at bounding box center [463, 379] width 668 height 127
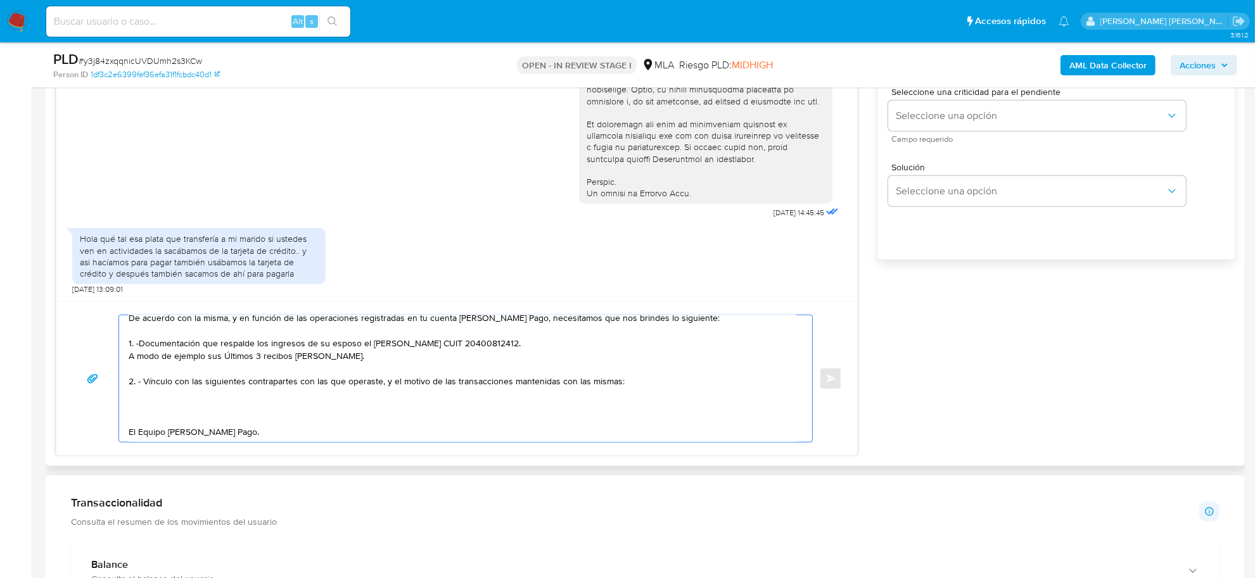
paste textarea "- Olga Del Valle Aguirre CUIT 27136188920, a quien le envía 24 transferencias p…"
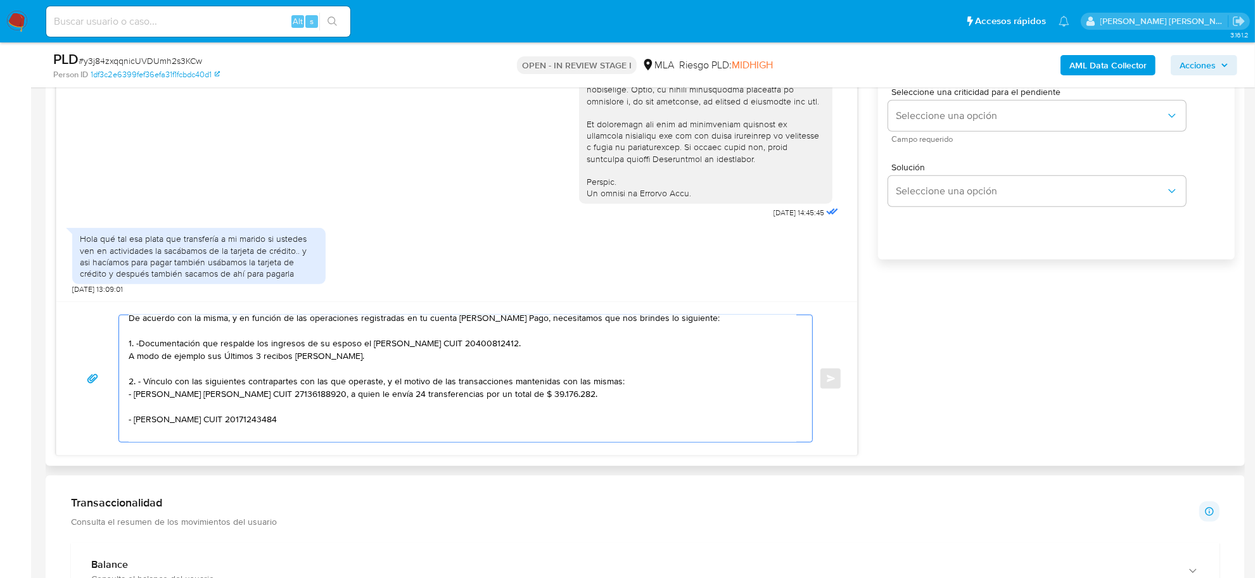
drag, startPoint x: 295, startPoint y: 395, endPoint x: 312, endPoint y: 407, distance: 20.4
click at [312, 407] on textarea "Buenas tardes Milagros Micaela, Muchas gracias por su respuesta, hemos recibido…" at bounding box center [463, 379] width 668 height 127
click at [306, 404] on textarea "Buenas tardes Milagros Micaela, Muchas gracias por su respuesta, hemos recibido…" at bounding box center [463, 379] width 668 height 127
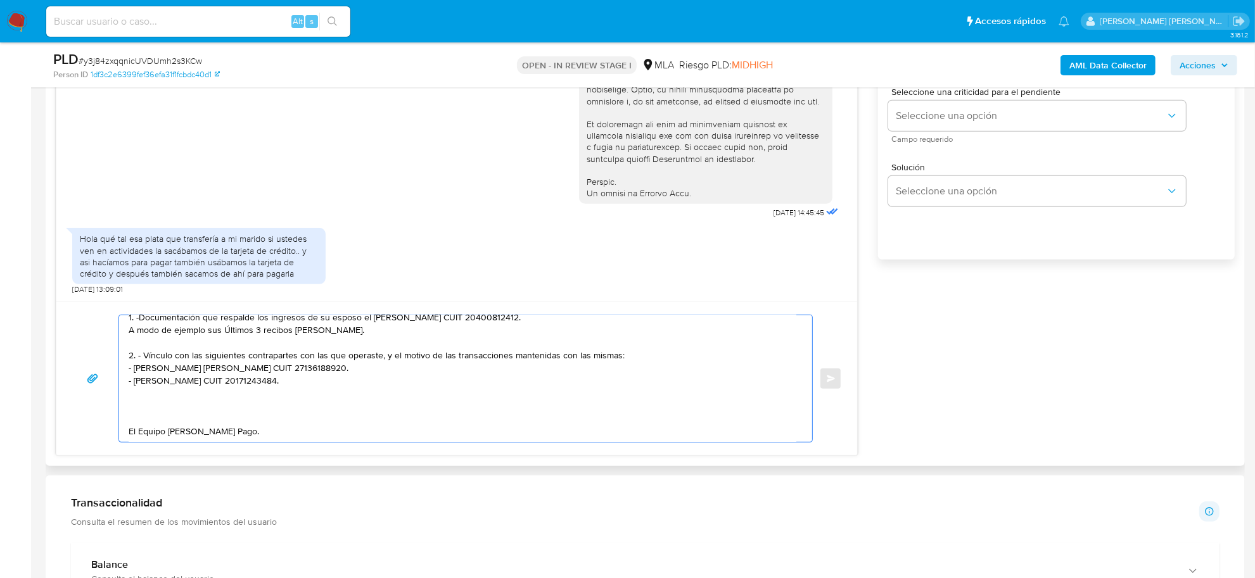
click at [184, 403] on textarea "Buenas tardes Milagros Micaela, Muchas gracias por su respuesta, hemos recibido…" at bounding box center [463, 379] width 668 height 127
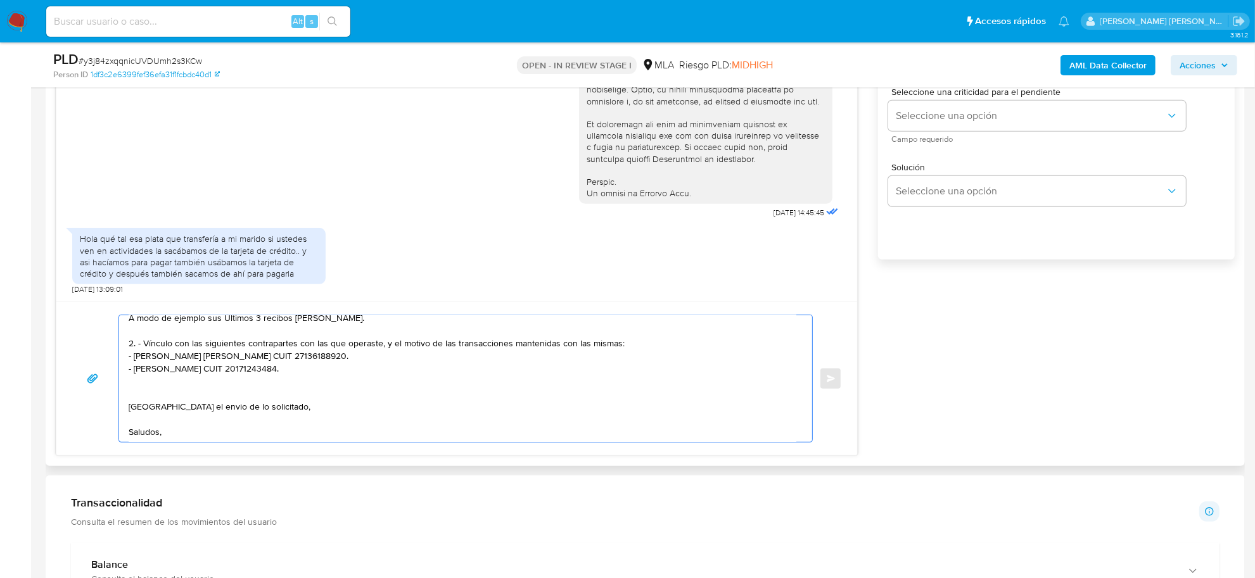
click at [148, 393] on textarea "Buenas tardes Milagros Micaela, Muchas gracias por su respuesta, hemos recibido…" at bounding box center [463, 379] width 668 height 127
paste textarea "Es importante que sepas que, en caso de no responder a lo solicitado o si lo pr…"
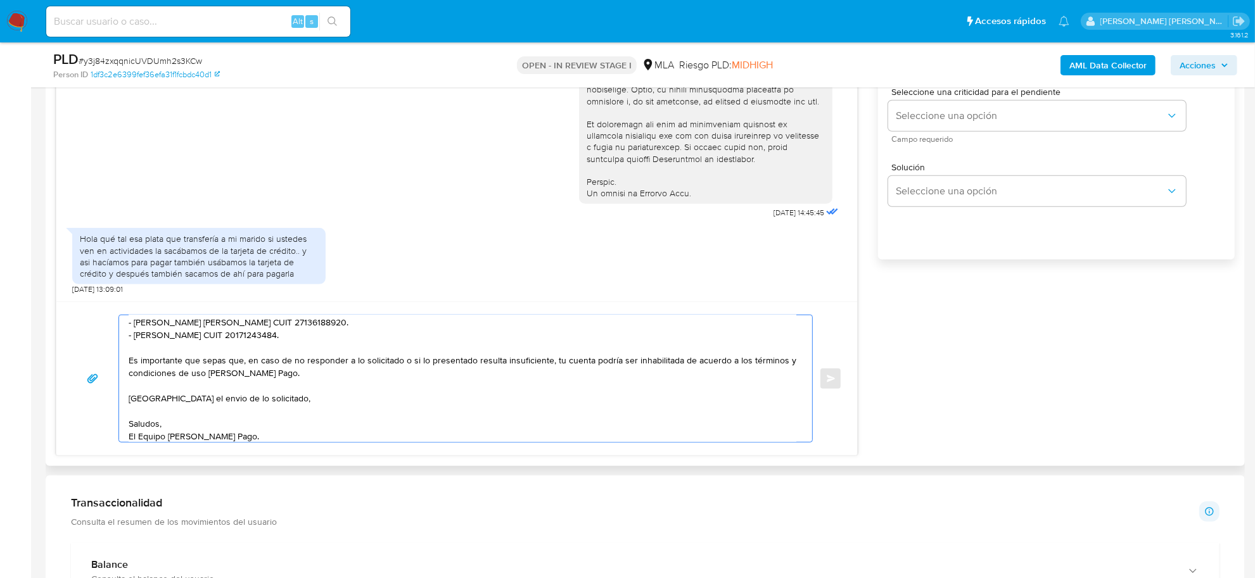
scroll to position [148, 0]
click at [200, 384] on textarea "Buenas tardes Milagros Micaela, Muchas gracias por su respuesta, hemos recibido…" at bounding box center [463, 379] width 668 height 127
click at [179, 432] on textarea "Buenas tardes Milagros Micaela, Muchas gracias por su respuesta, hemos recibido…" at bounding box center [463, 379] width 668 height 127
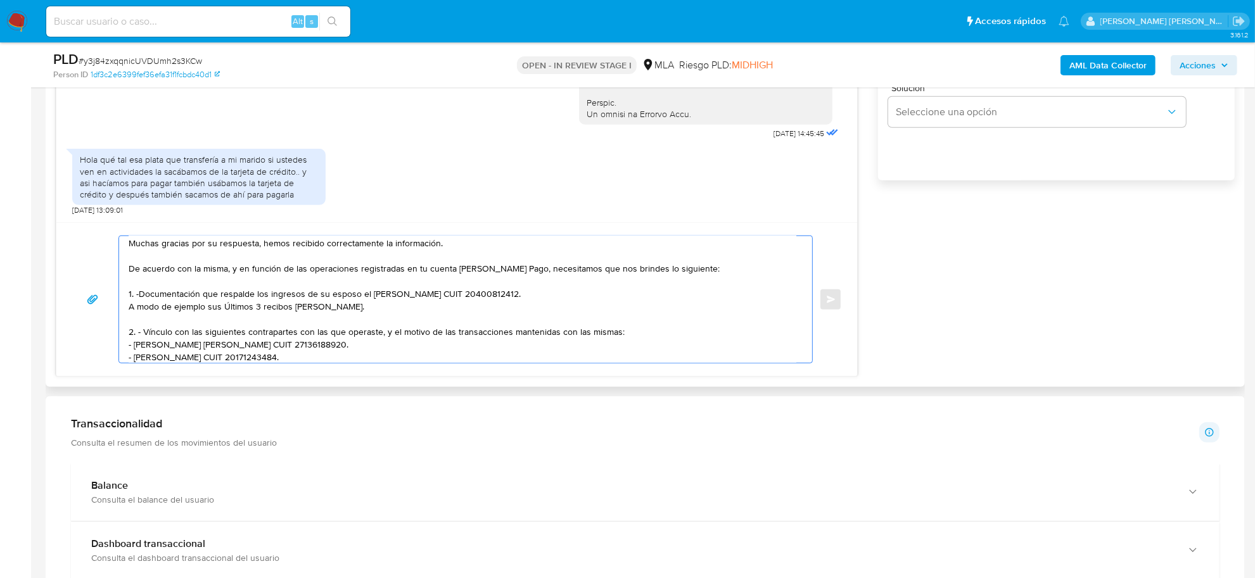
scroll to position [0, 0]
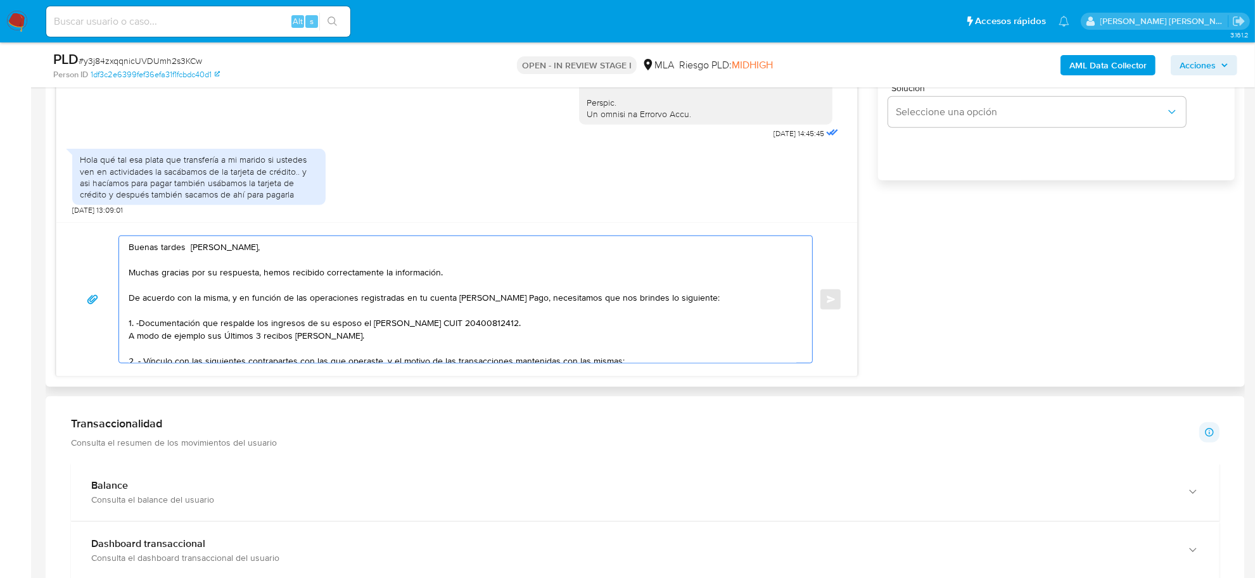
click at [339, 337] on textarea "Buenas tardes Milagros Micaela, Muchas gracias por su respuesta, hemos recibido…" at bounding box center [463, 299] width 668 height 127
paste textarea "Tené en cuenta que, además de los ejemplos mencionados, podés adjuntar voluntar…"
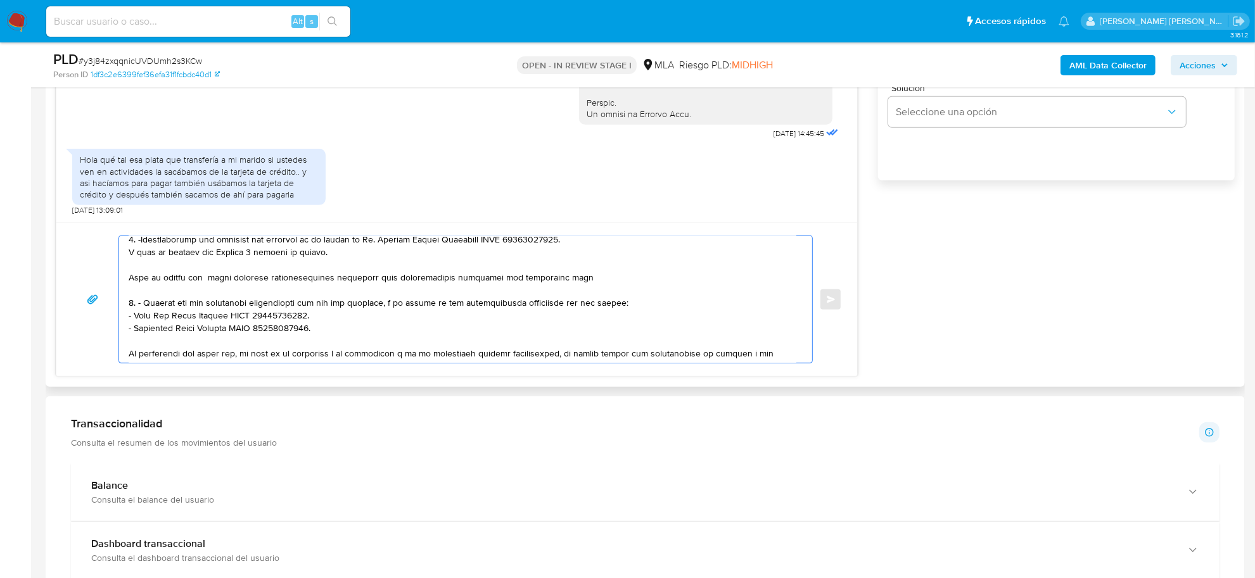
drag, startPoint x: 362, startPoint y: 280, endPoint x: 204, endPoint y: 281, distance: 157.8
click at [569, 279] on textarea at bounding box center [463, 299] width 668 height 127
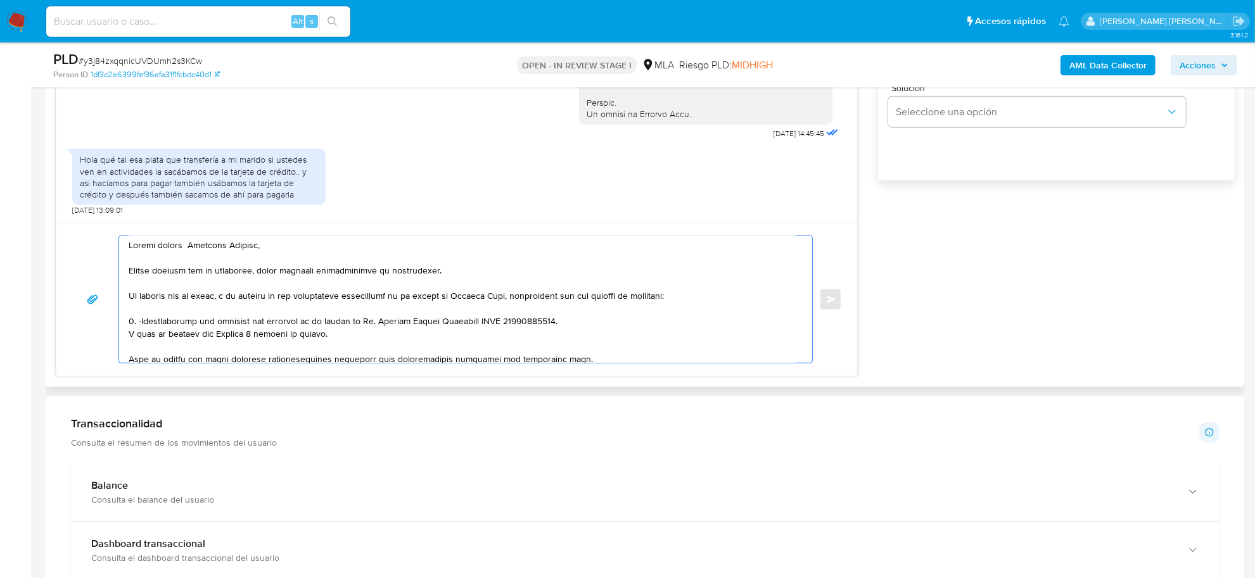
scroll to position [0, 0]
type textarea "Buenas tardes Milagros Micaela, Muchas gracias por su respuesta, hemos recibido…"
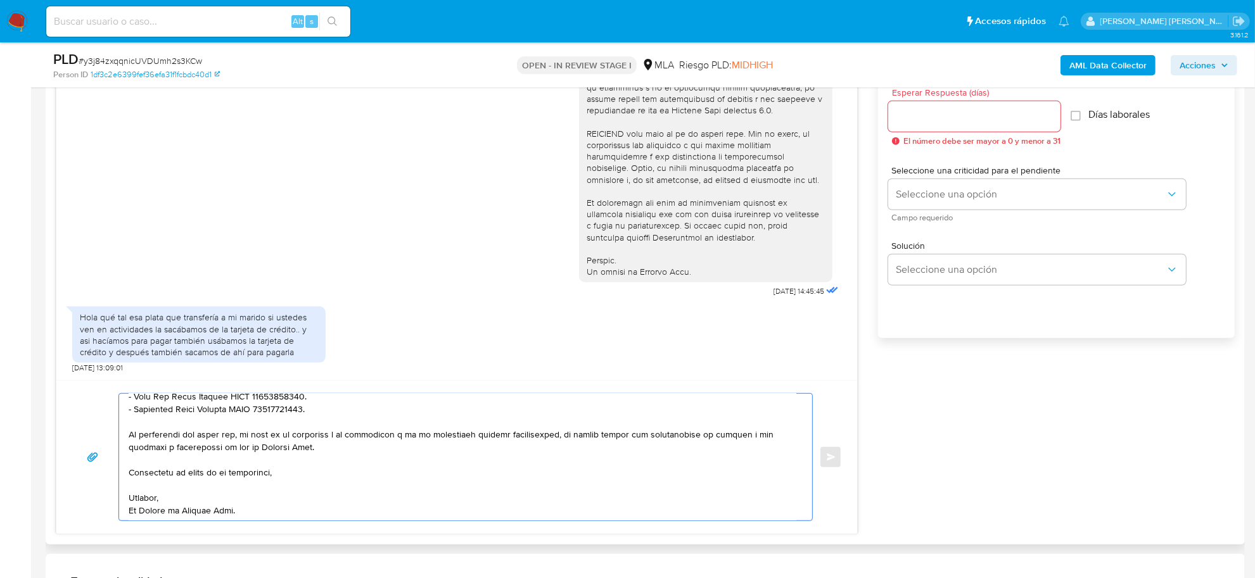
scroll to position [713, 0]
click at [922, 129] on div at bounding box center [974, 117] width 172 height 30
click at [917, 122] on input "Esperar Respuesta (días)" at bounding box center [974, 117] width 172 height 16
type input "2"
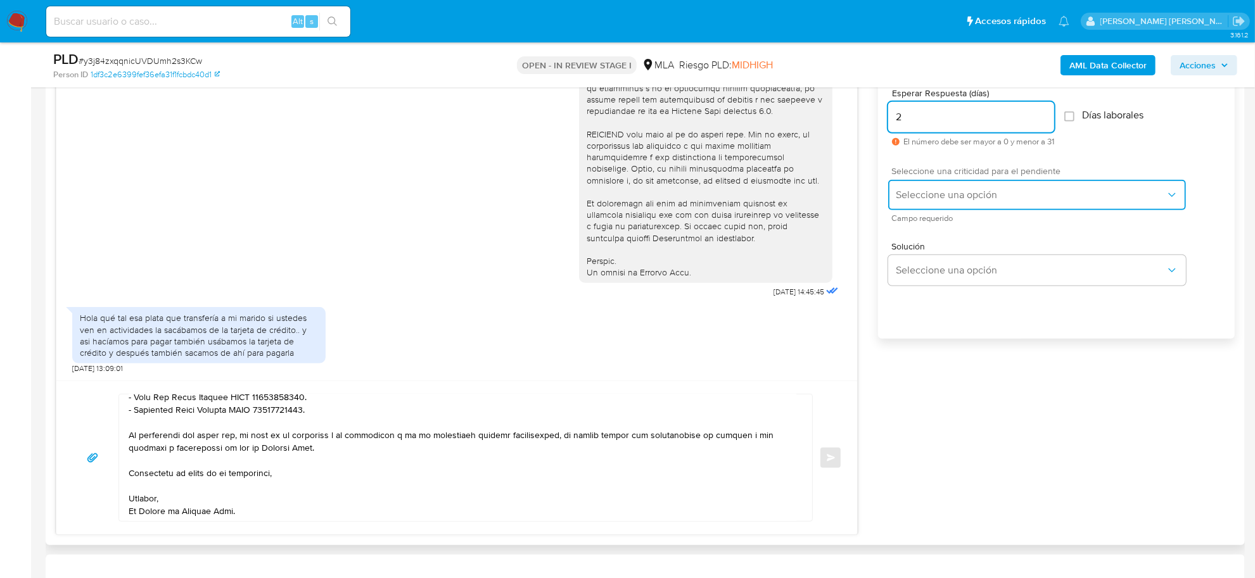
click at [951, 189] on span "Seleccione una opción" at bounding box center [1031, 195] width 270 height 13
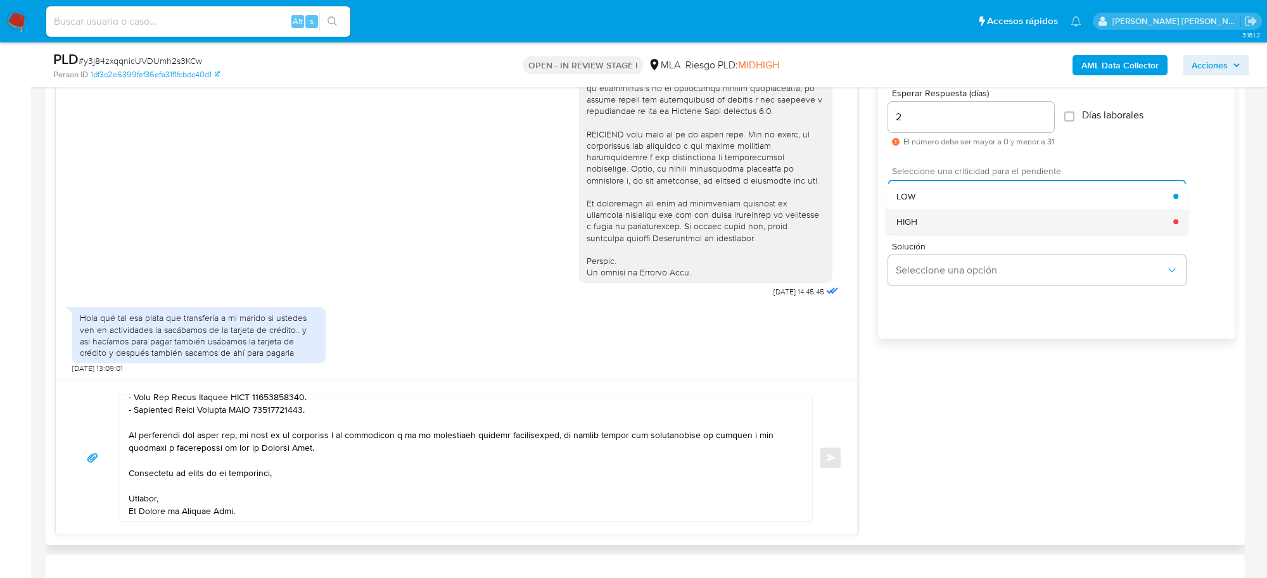
click at [933, 220] on div "HIGH" at bounding box center [1035, 221] width 278 height 25
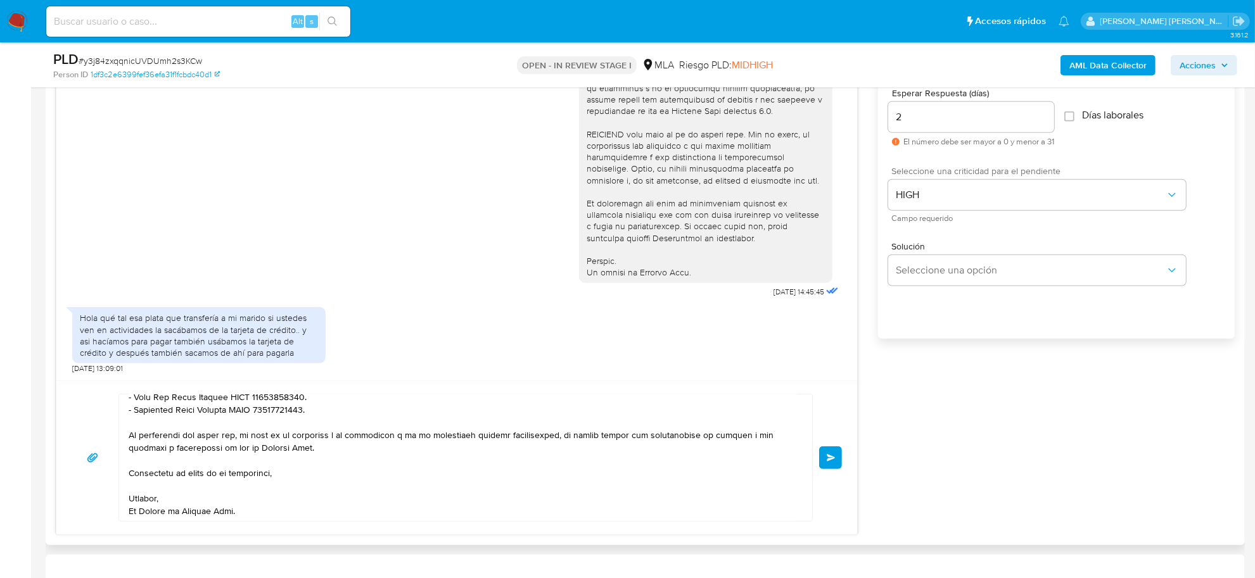
click at [830, 461] on span "Enviar" at bounding box center [831, 458] width 9 height 8
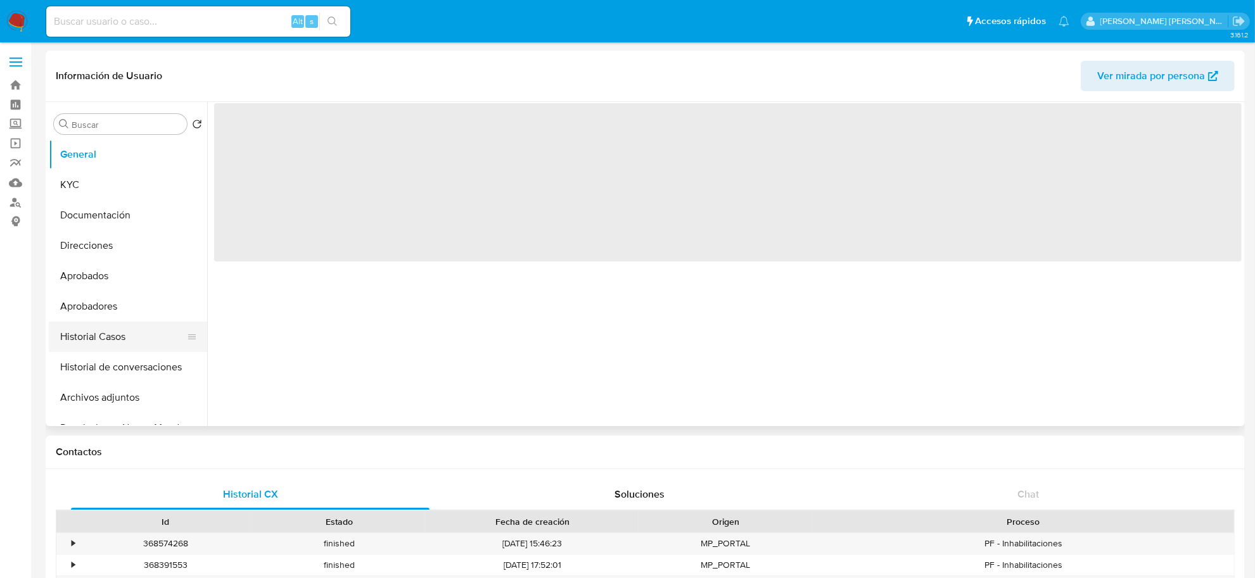
select select "10"
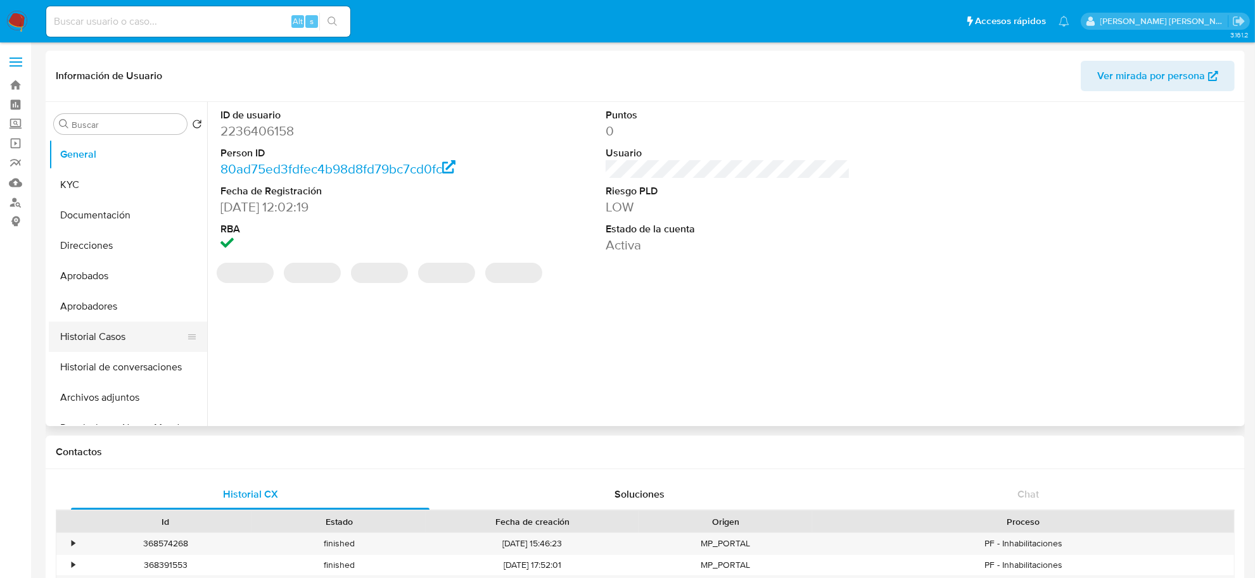
click at [93, 328] on button "Historial Casos" at bounding box center [123, 337] width 148 height 30
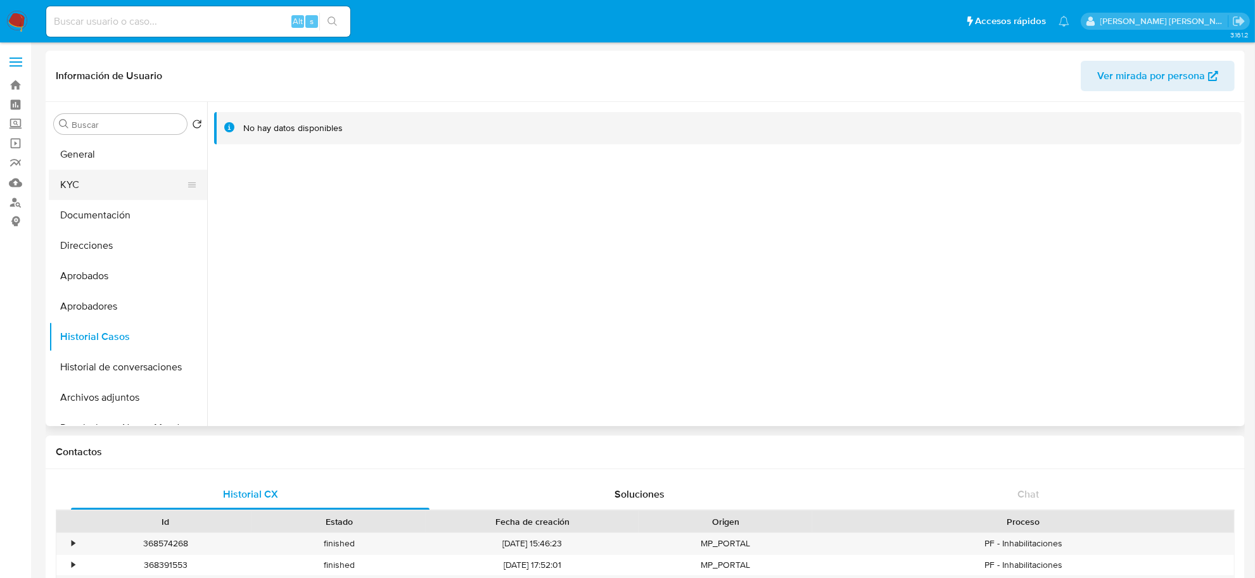
click at [82, 186] on button "KYC" at bounding box center [123, 185] width 148 height 30
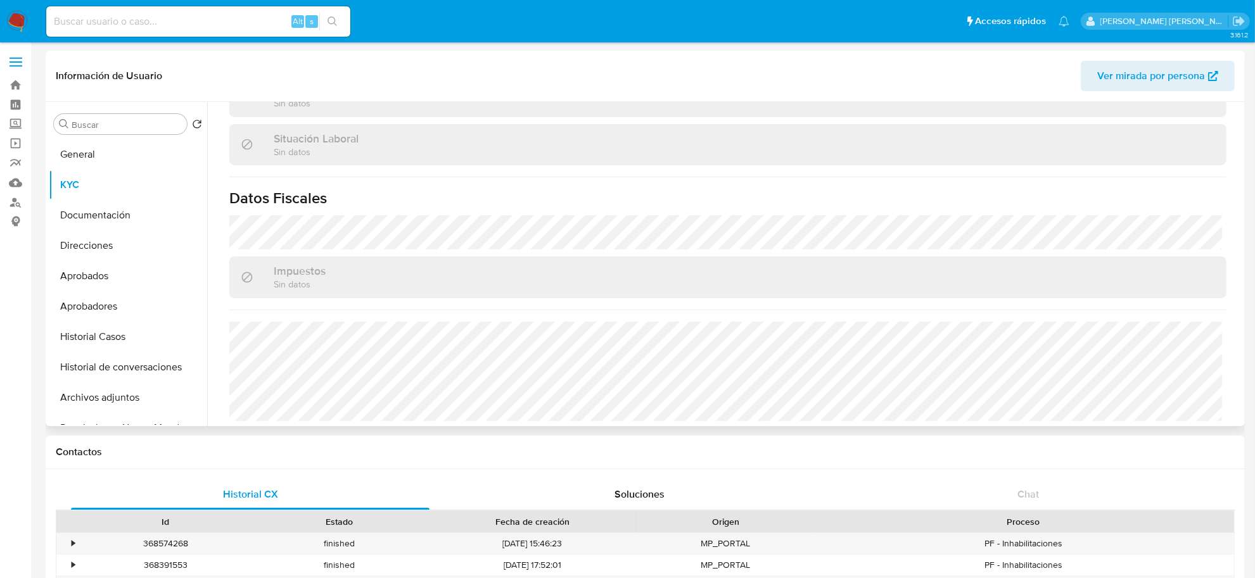
scroll to position [656, 0]
click at [116, 205] on button "Documentación" at bounding box center [128, 215] width 158 height 30
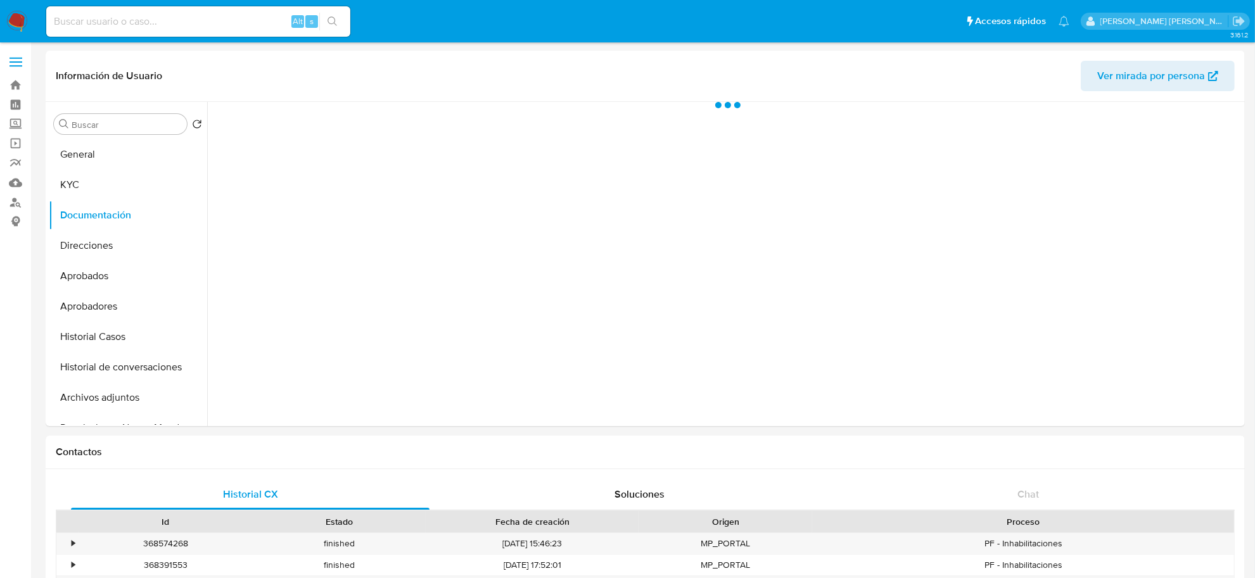
scroll to position [0, 0]
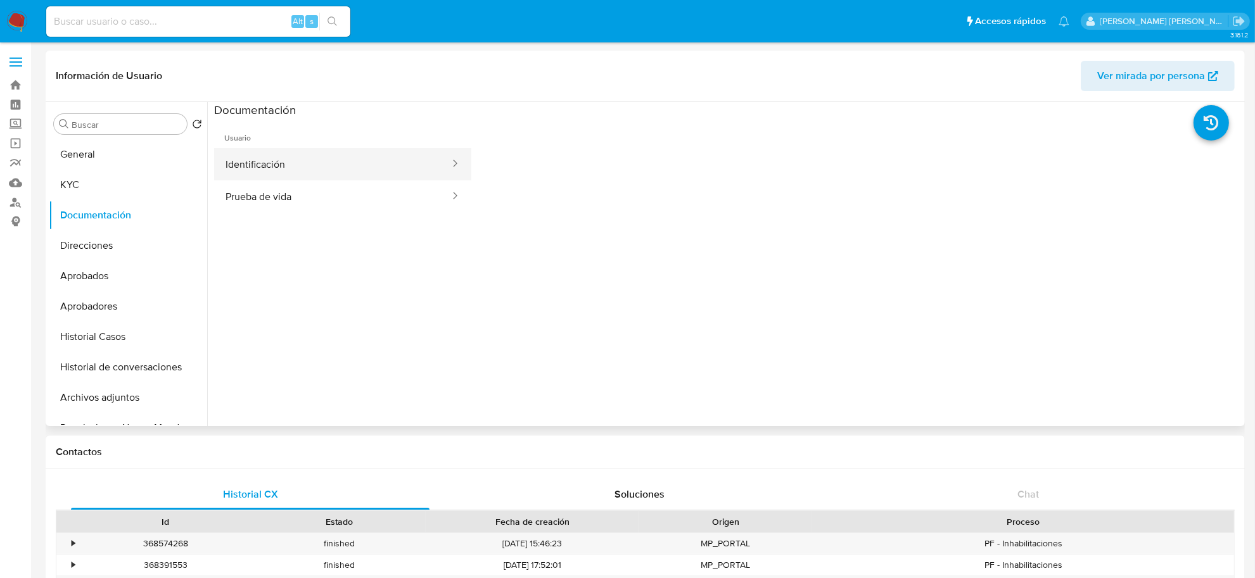
click at [279, 166] on button "Identificación" at bounding box center [332, 164] width 237 height 32
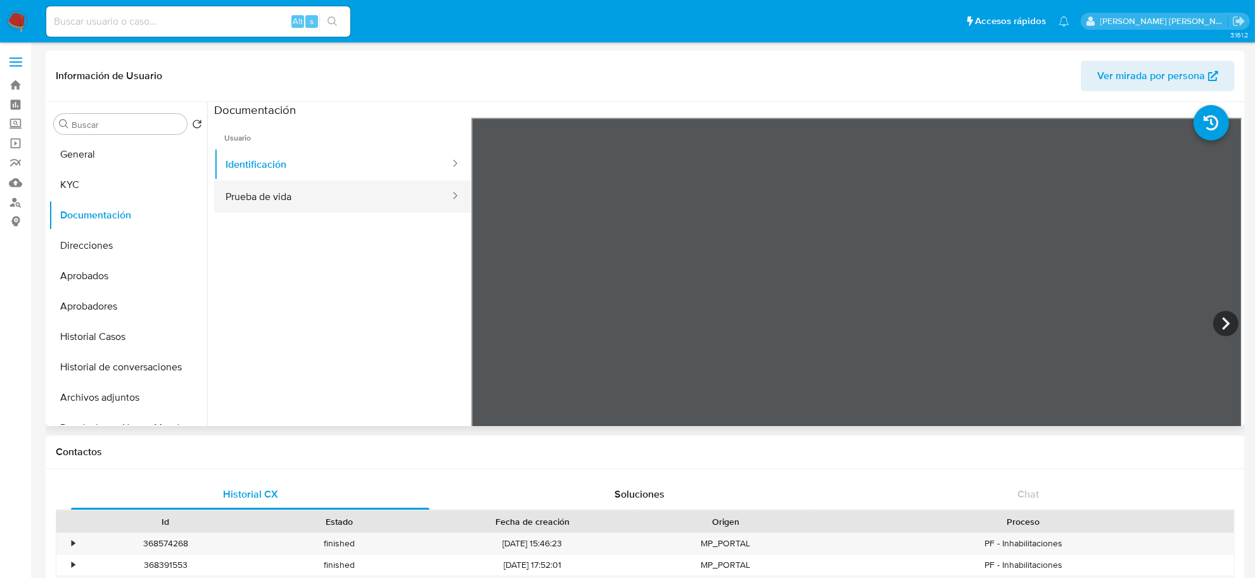
click at [283, 201] on button "Prueba de vida" at bounding box center [332, 197] width 237 height 32
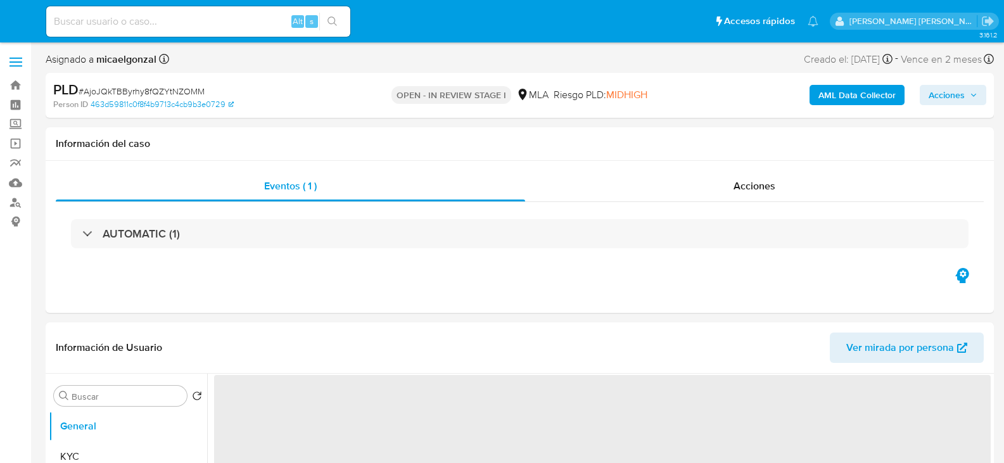
select select "10"
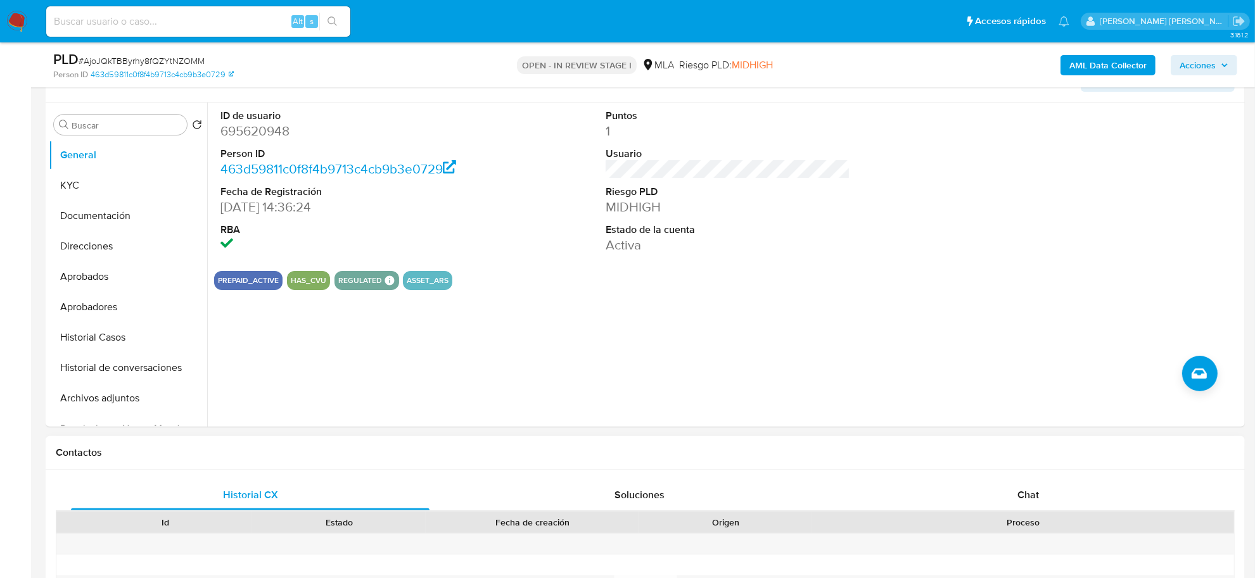
scroll to position [396, 0]
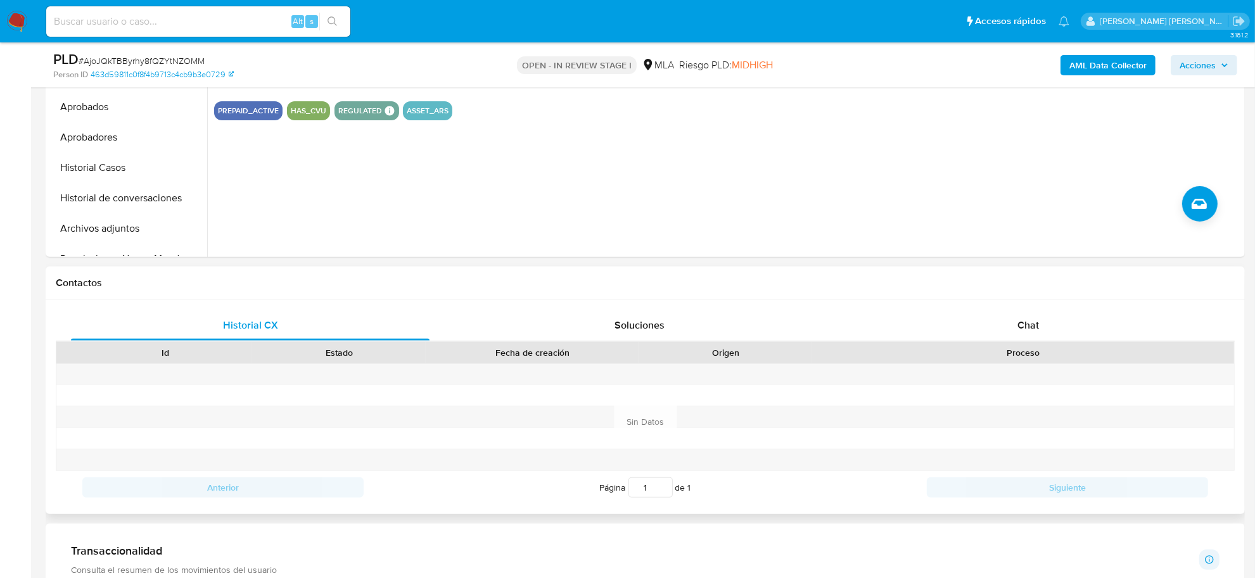
click at [1004, 328] on span "Chat" at bounding box center [1029, 325] width 22 height 15
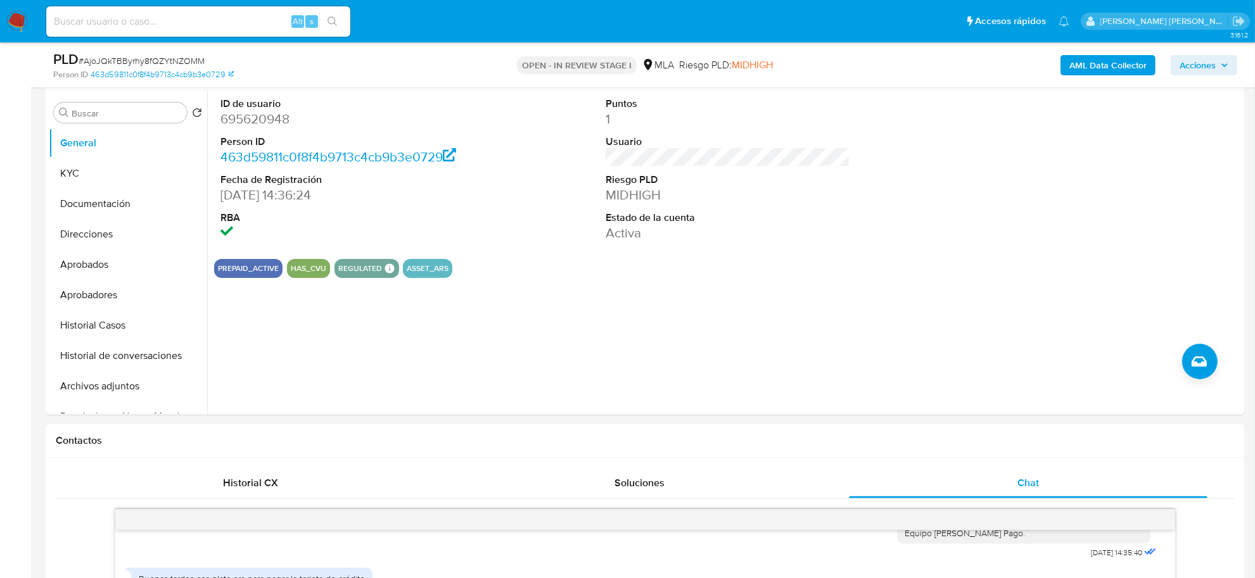
scroll to position [238, 0]
click at [98, 328] on button "Historial Casos" at bounding box center [123, 326] width 148 height 30
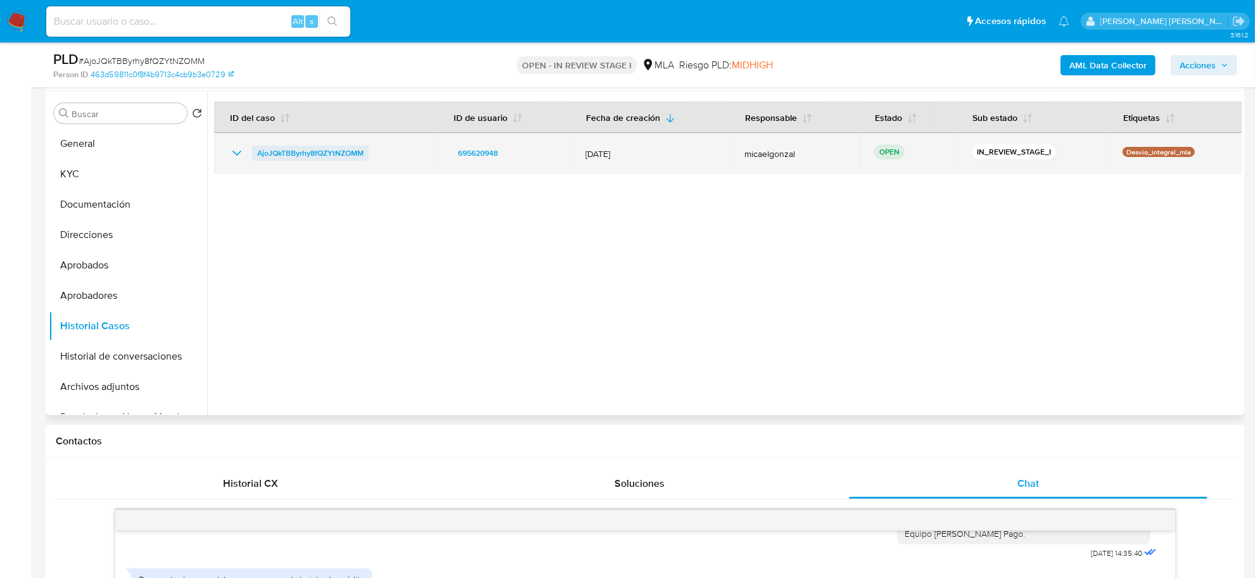
drag, startPoint x: 374, startPoint y: 153, endPoint x: 257, endPoint y: 153, distance: 117.2
click at [257, 153] on div "AjoJQkTBByrhy8fQZYtNZOMM" at bounding box center [325, 153] width 193 height 15
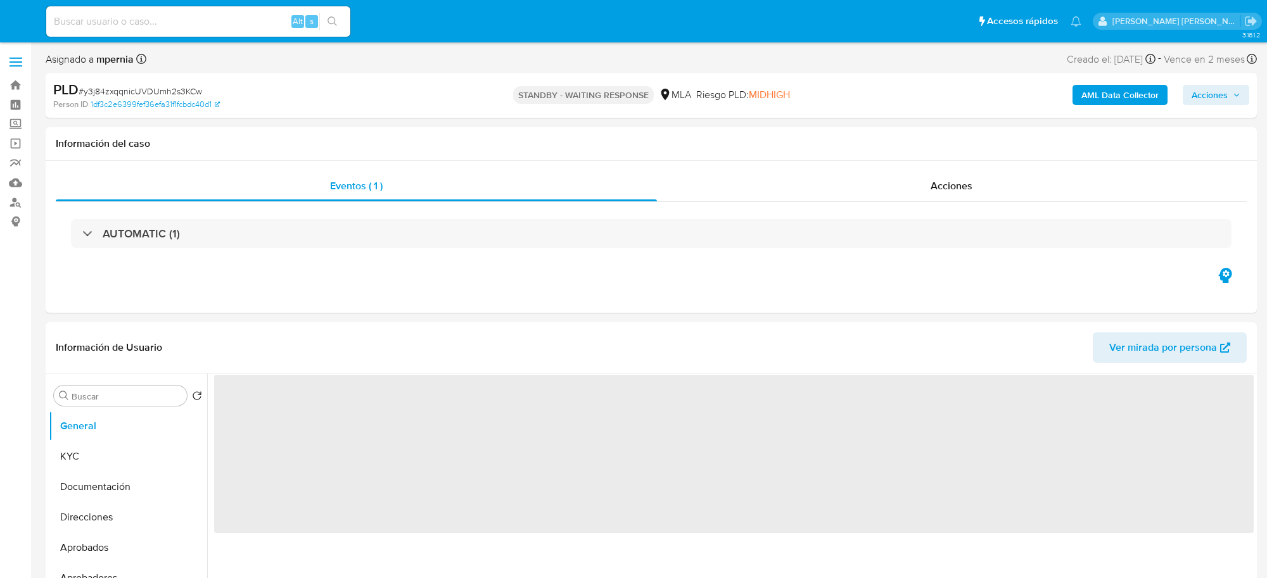
select select "10"
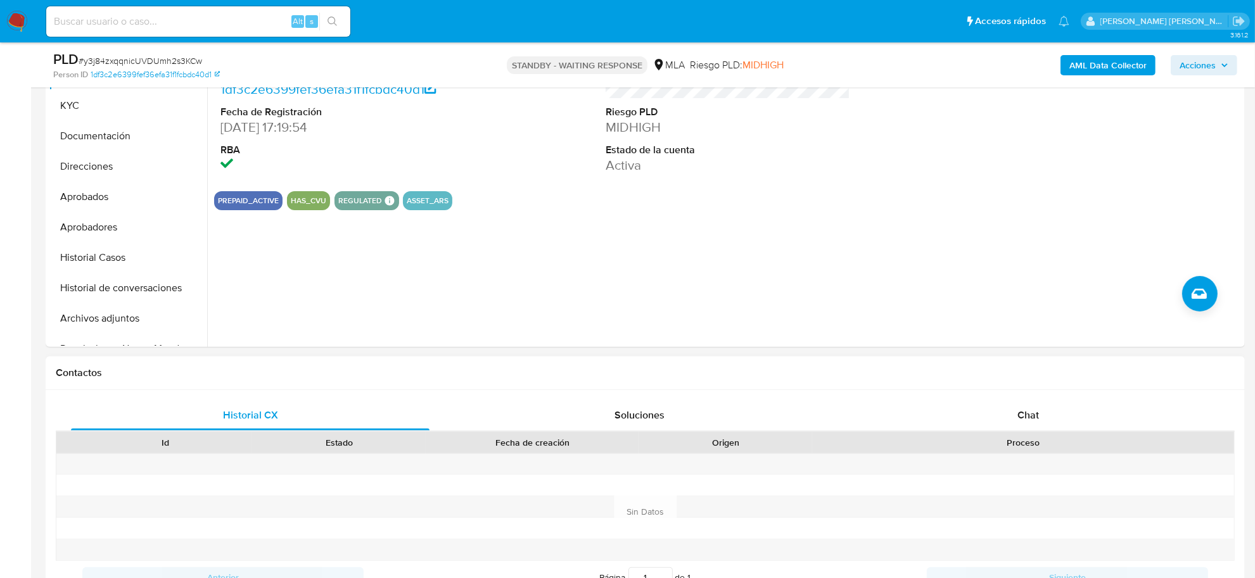
scroll to position [317, 0]
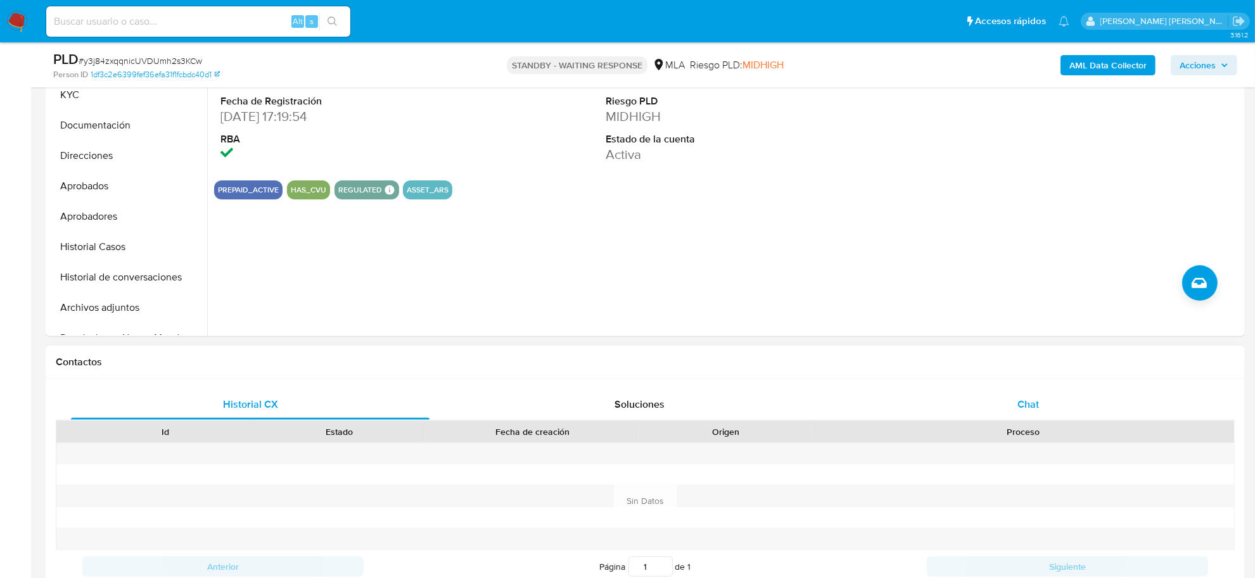
click at [1016, 407] on div "Chat" at bounding box center [1028, 405] width 359 height 30
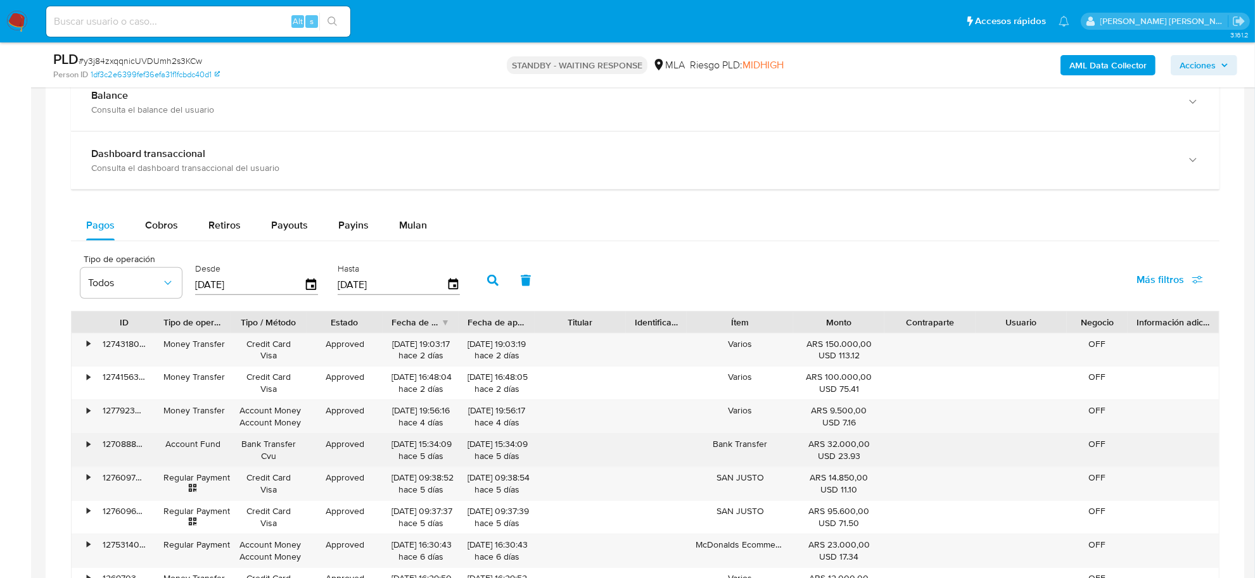
scroll to position [1109, 0]
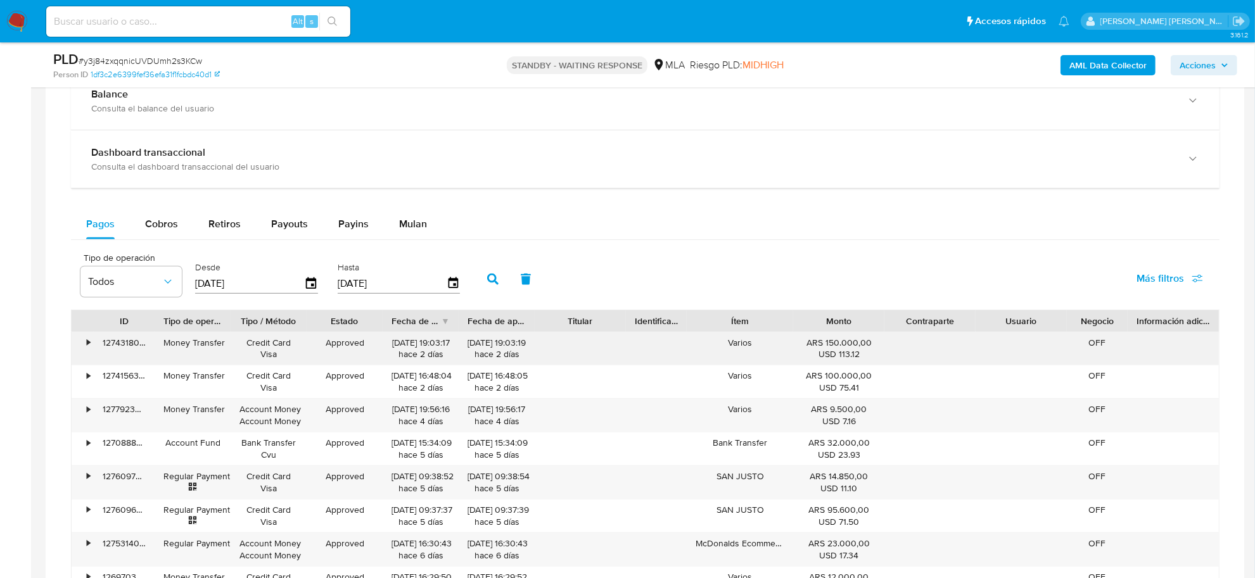
click at [87, 343] on div "•" at bounding box center [88, 343] width 3 height 12
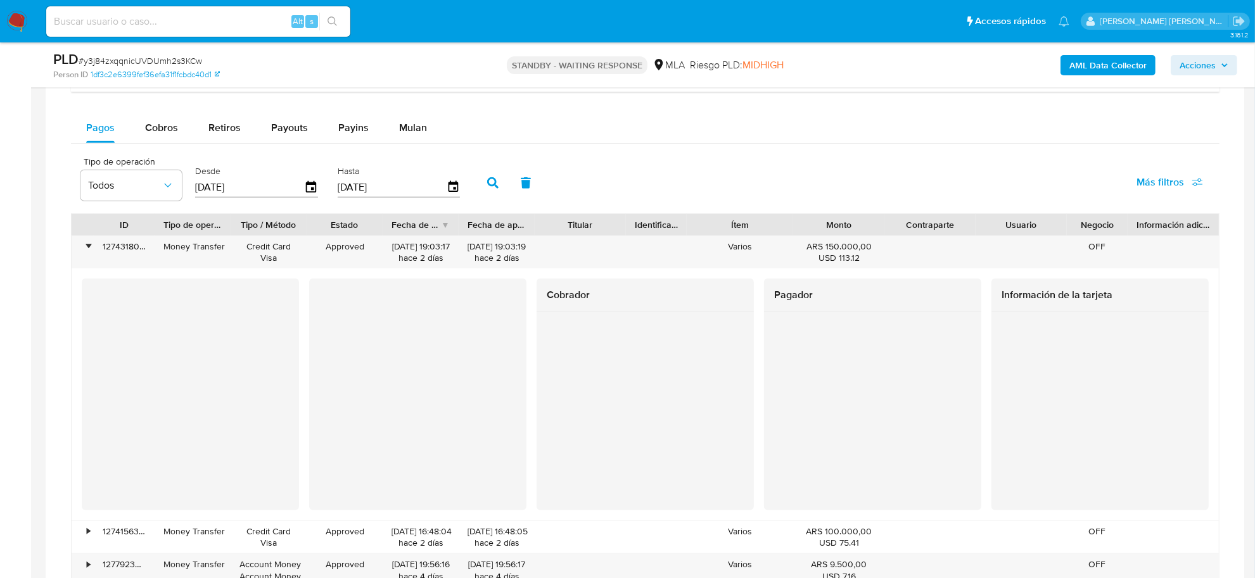
scroll to position [1188, 0]
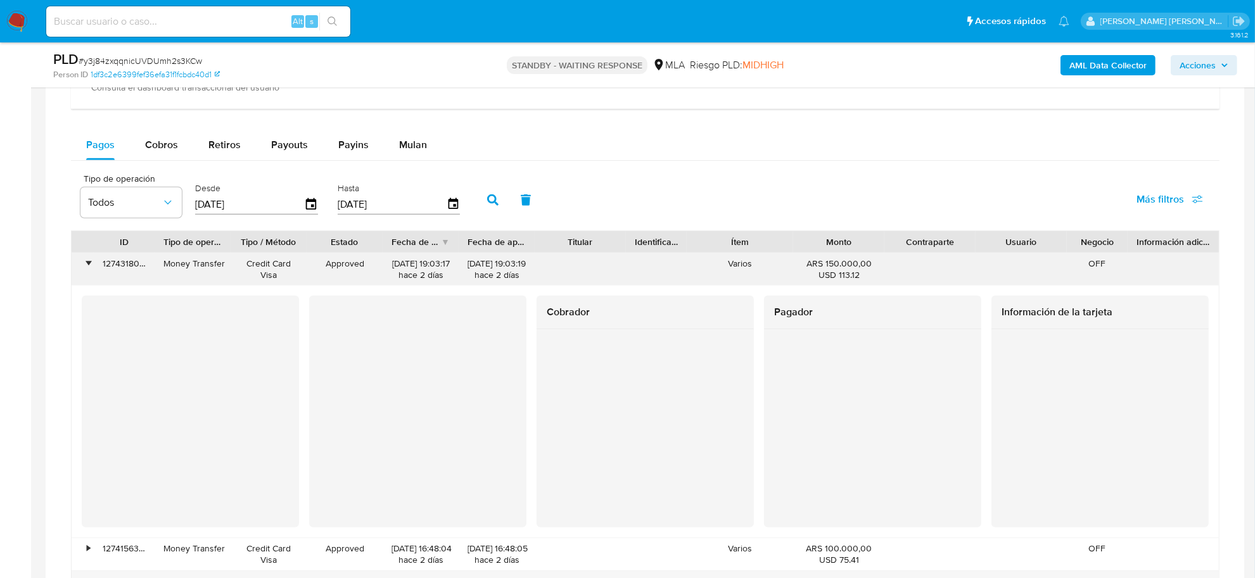
click at [92, 271] on div "•" at bounding box center [83, 269] width 22 height 33
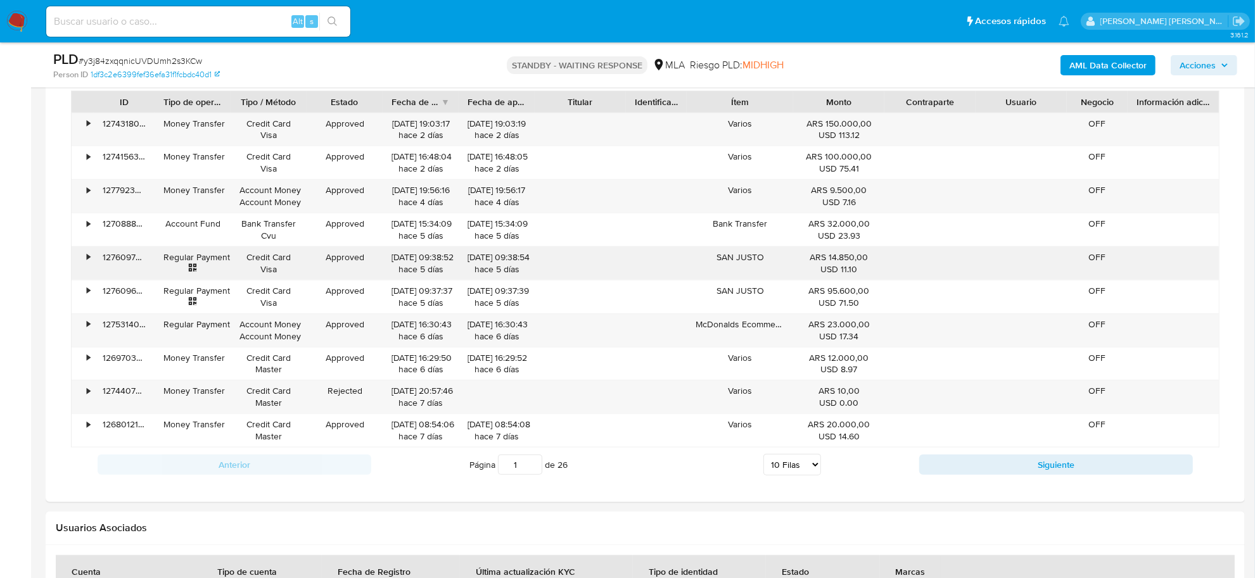
scroll to position [1346, 0]
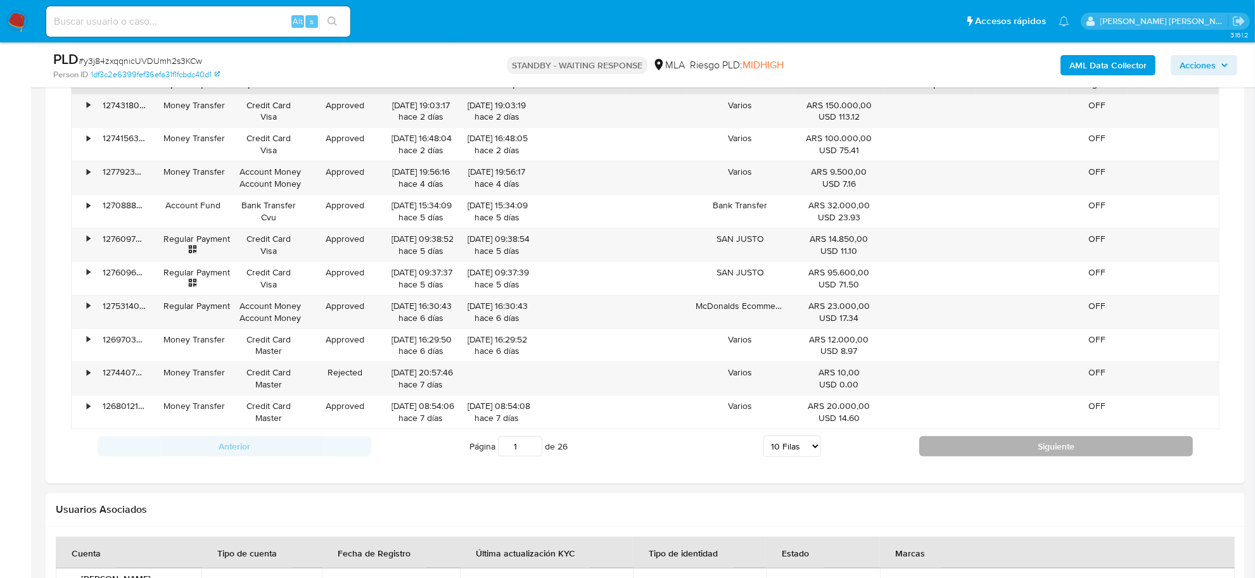
click at [1052, 449] on button "Siguiente" at bounding box center [1056, 447] width 274 height 20
type input "2"
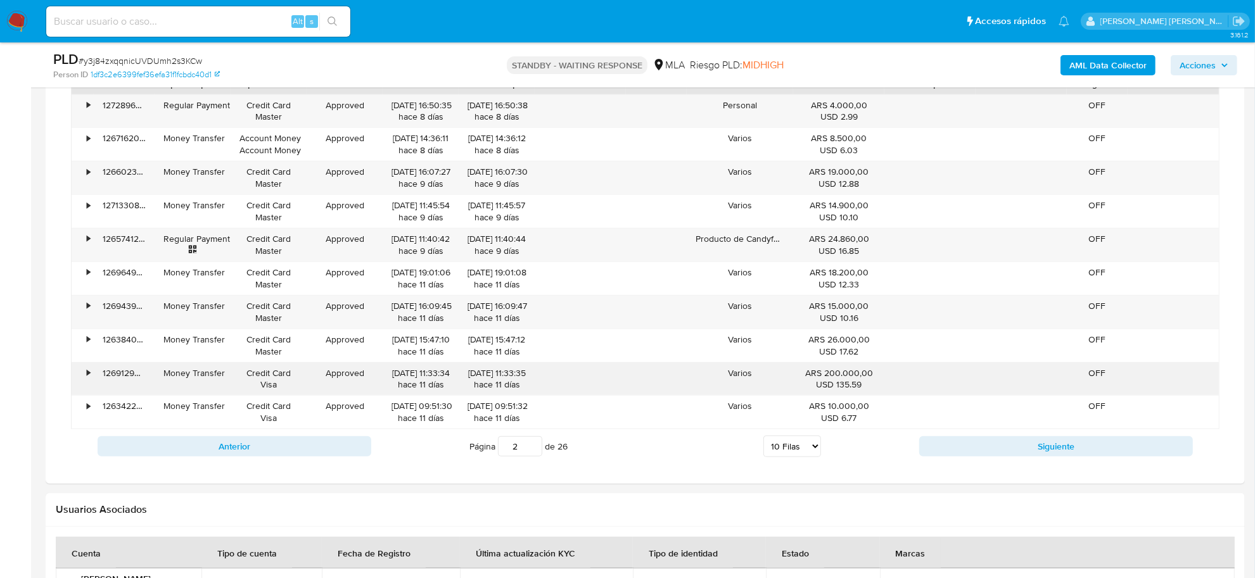
click at [87, 374] on div "•" at bounding box center [88, 373] width 3 height 12
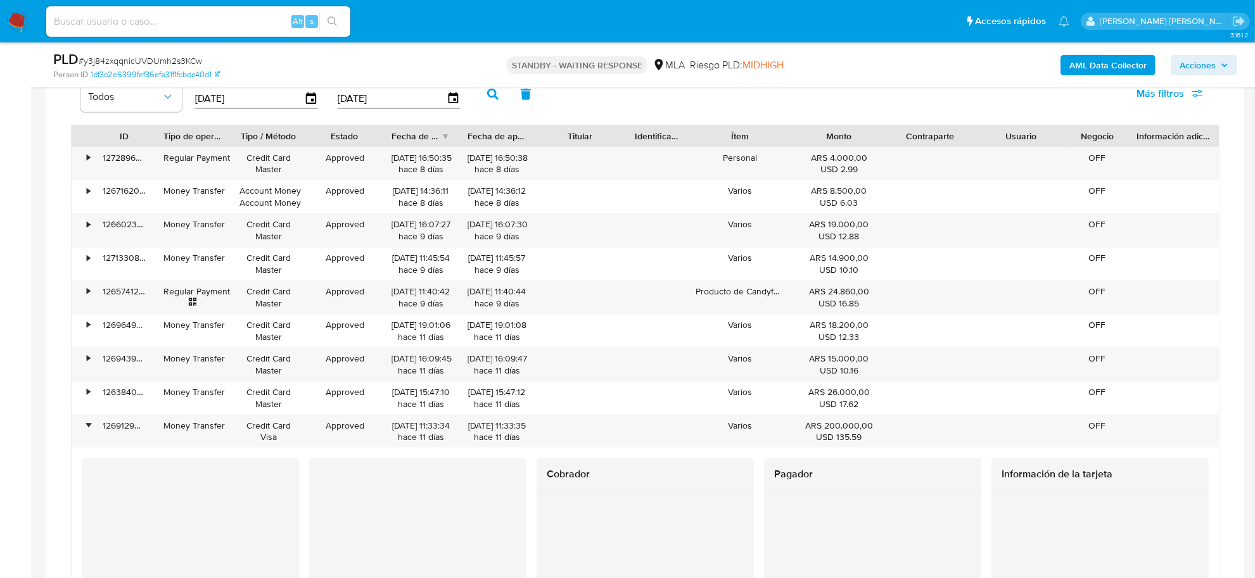
scroll to position [1267, 0]
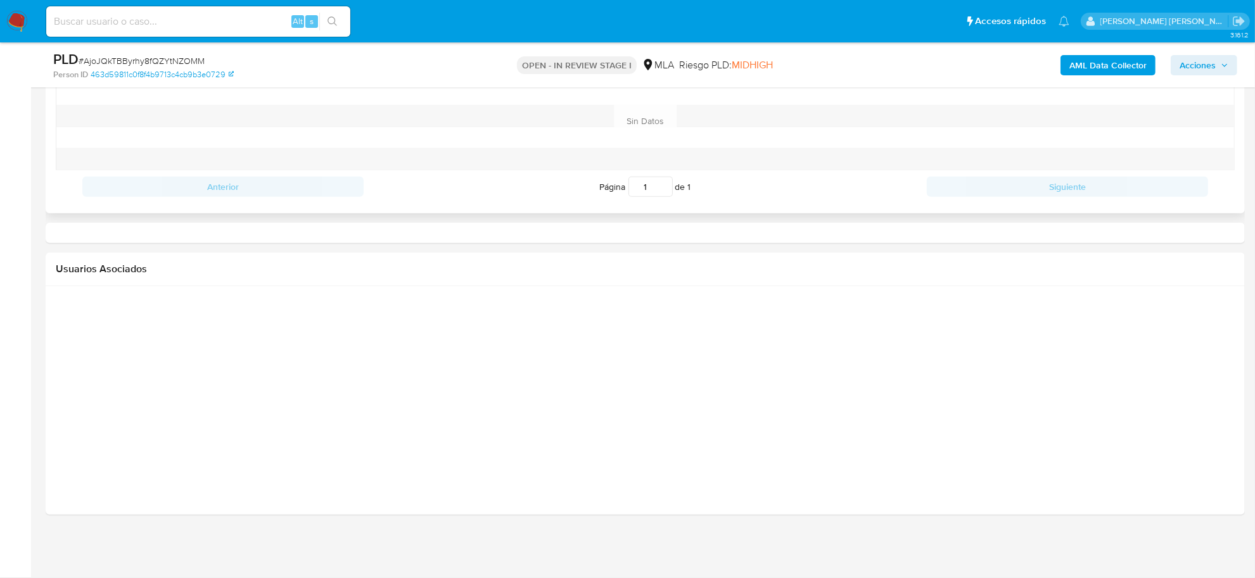
select select "10"
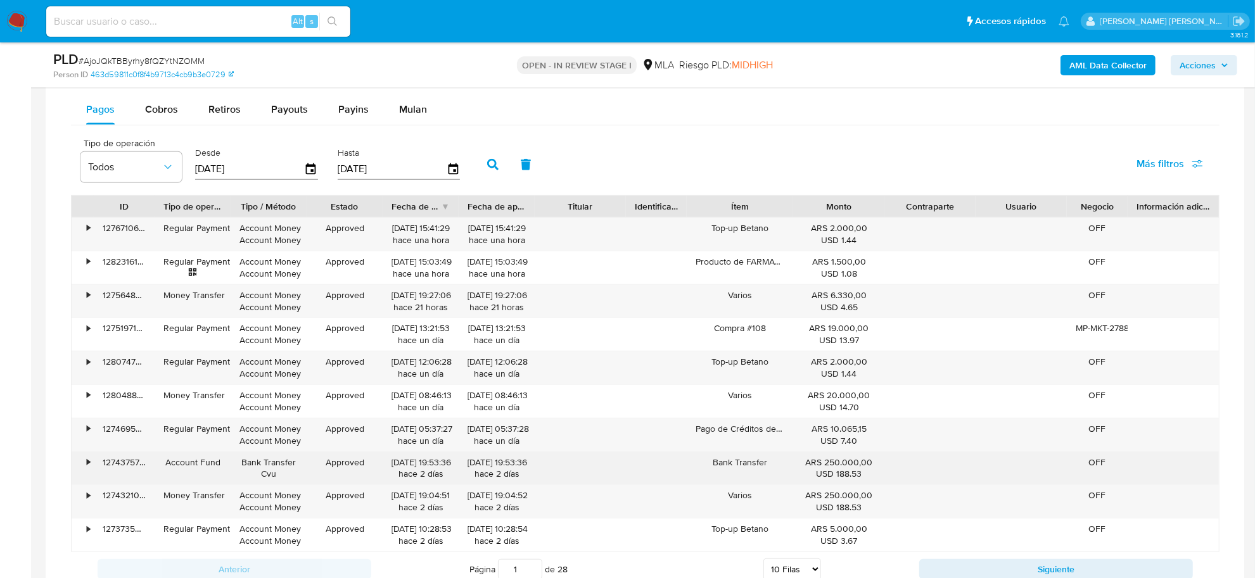
scroll to position [1109, 0]
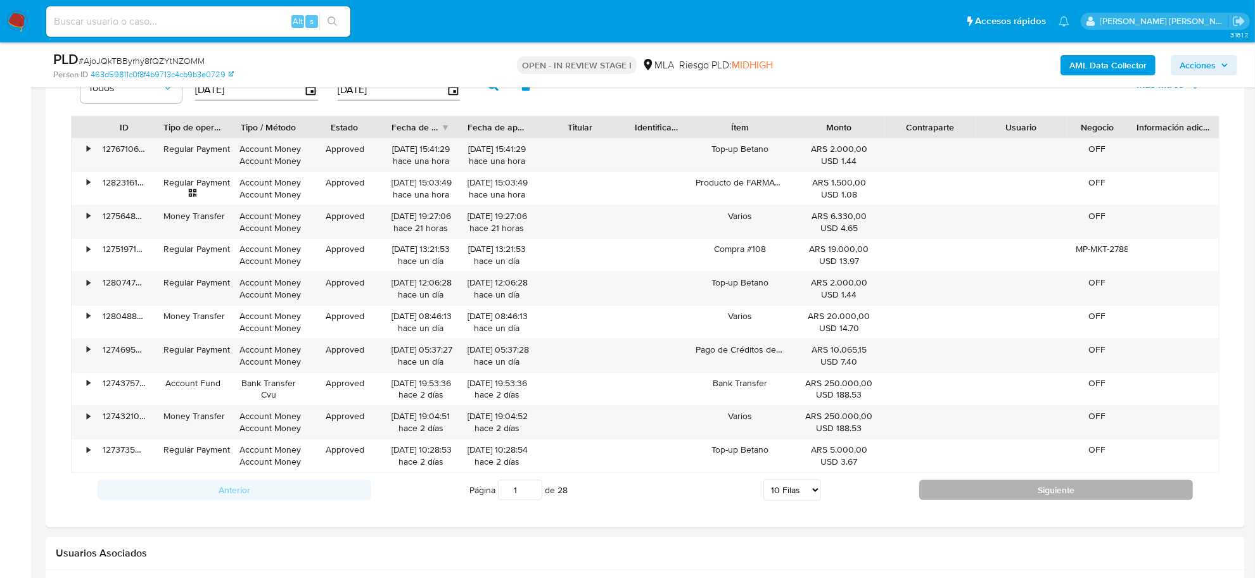
click at [1050, 492] on button "Siguiente" at bounding box center [1056, 490] width 274 height 20
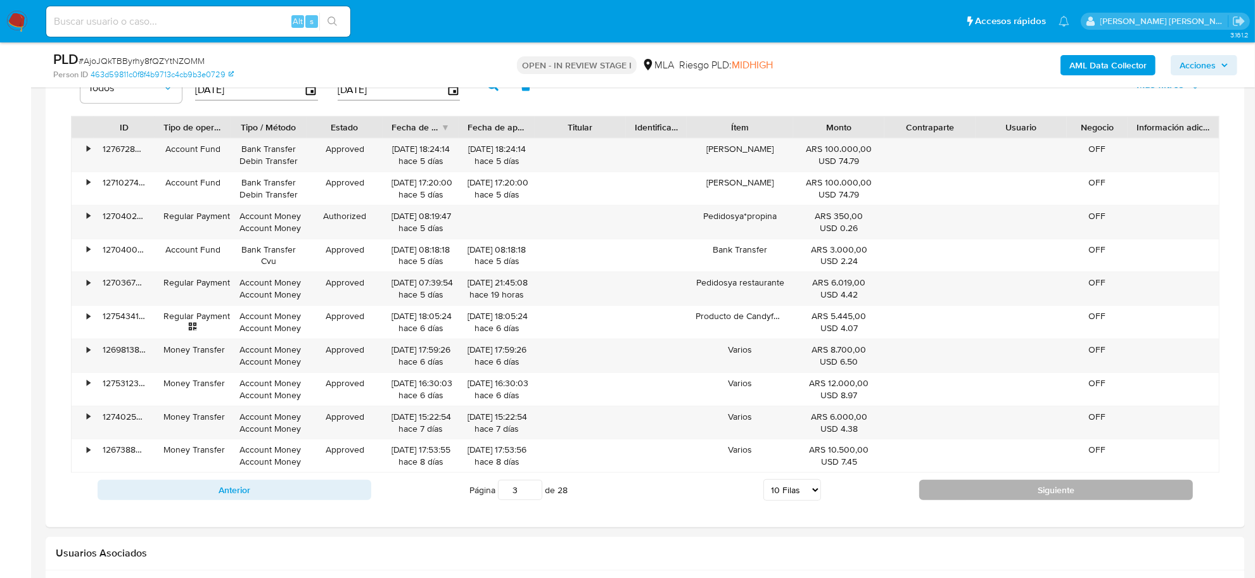
click at [1045, 492] on button "Siguiente" at bounding box center [1056, 490] width 274 height 20
type input "4"
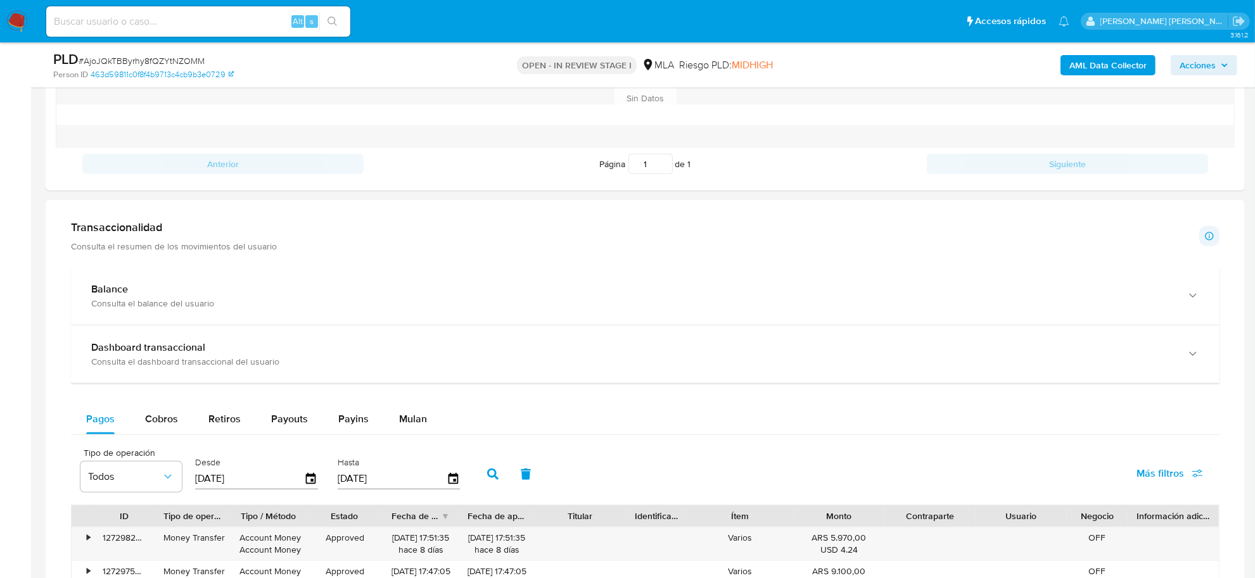
scroll to position [713, 0]
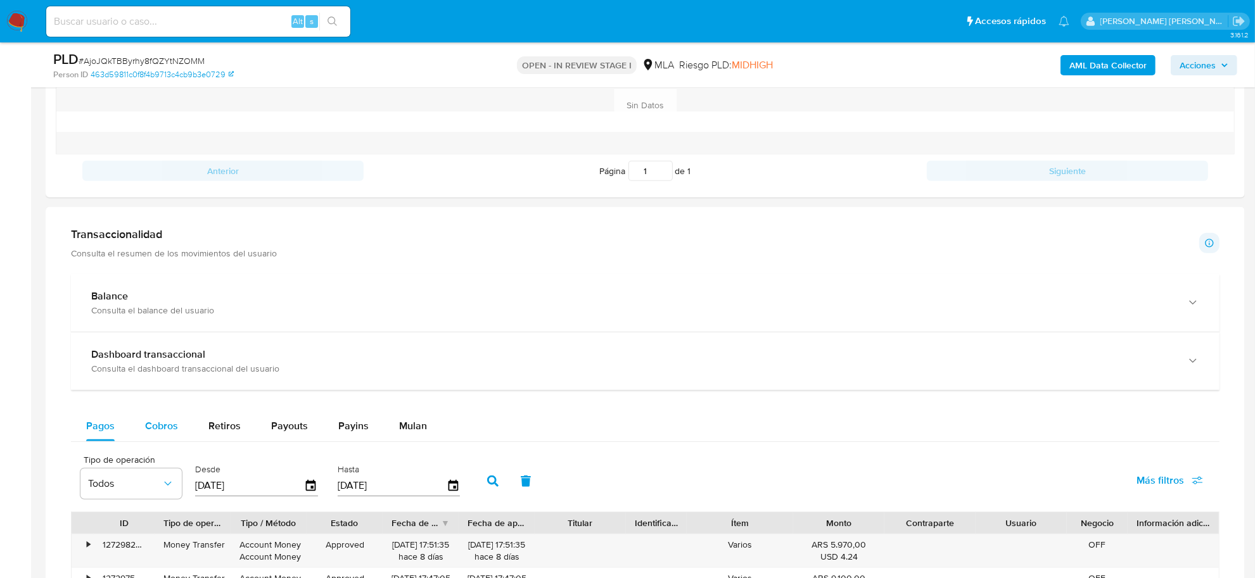
click at [143, 423] on button "Cobros" at bounding box center [161, 426] width 63 height 30
select select "10"
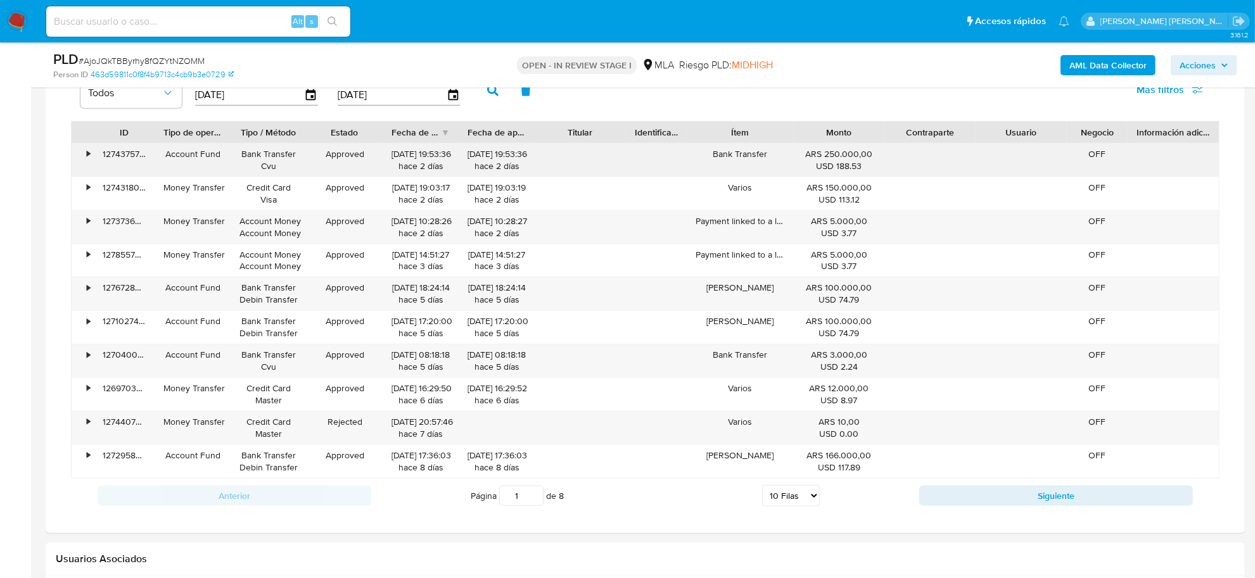
scroll to position [1109, 0]
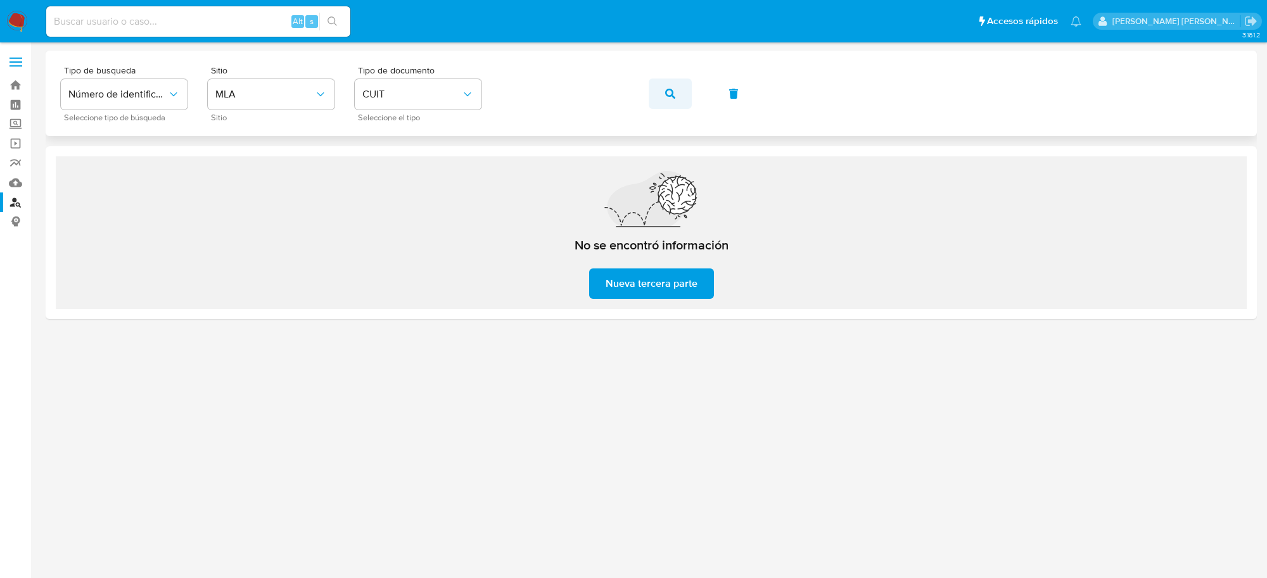
click at [661, 90] on button "button" at bounding box center [670, 94] width 43 height 30
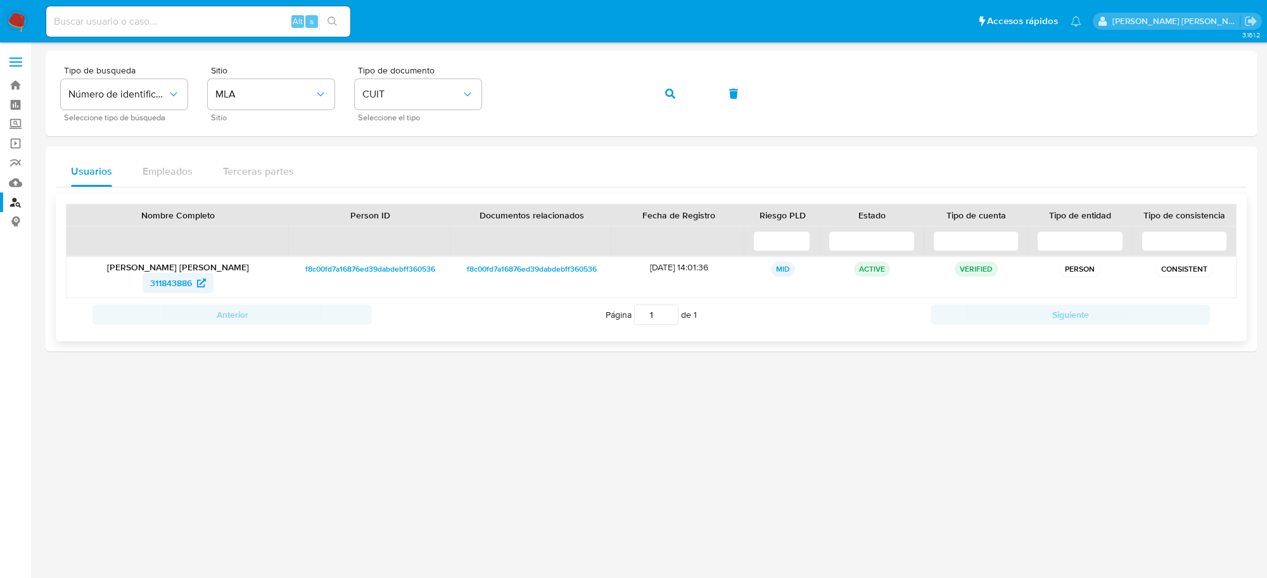
click at [175, 278] on span "311843886" at bounding box center [171, 283] width 42 height 20
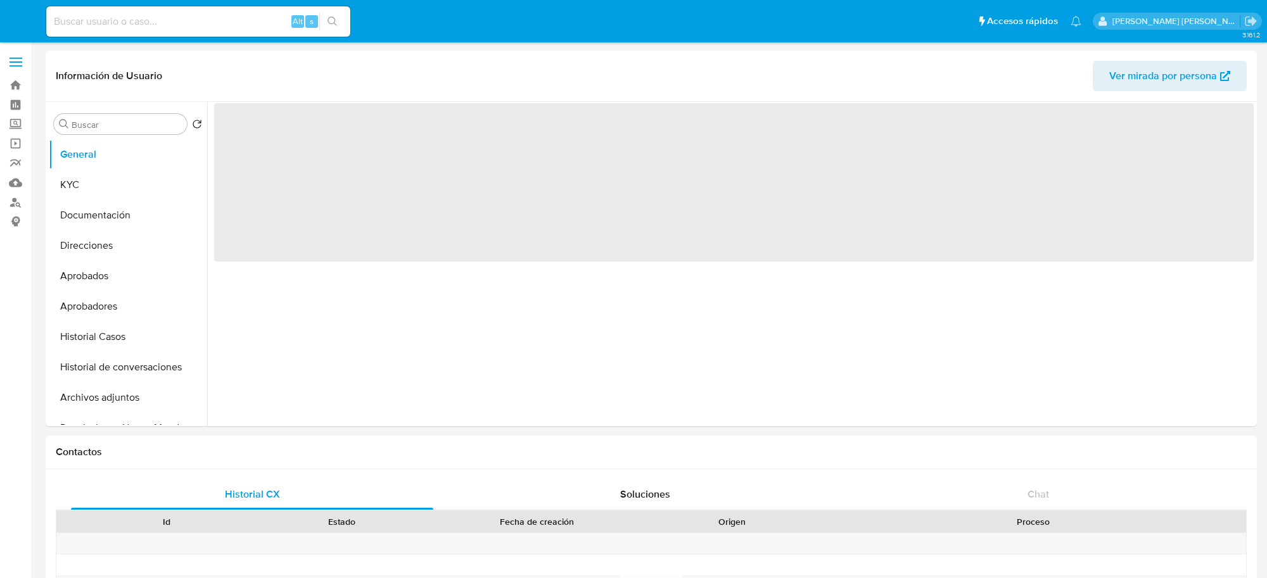
select select "10"
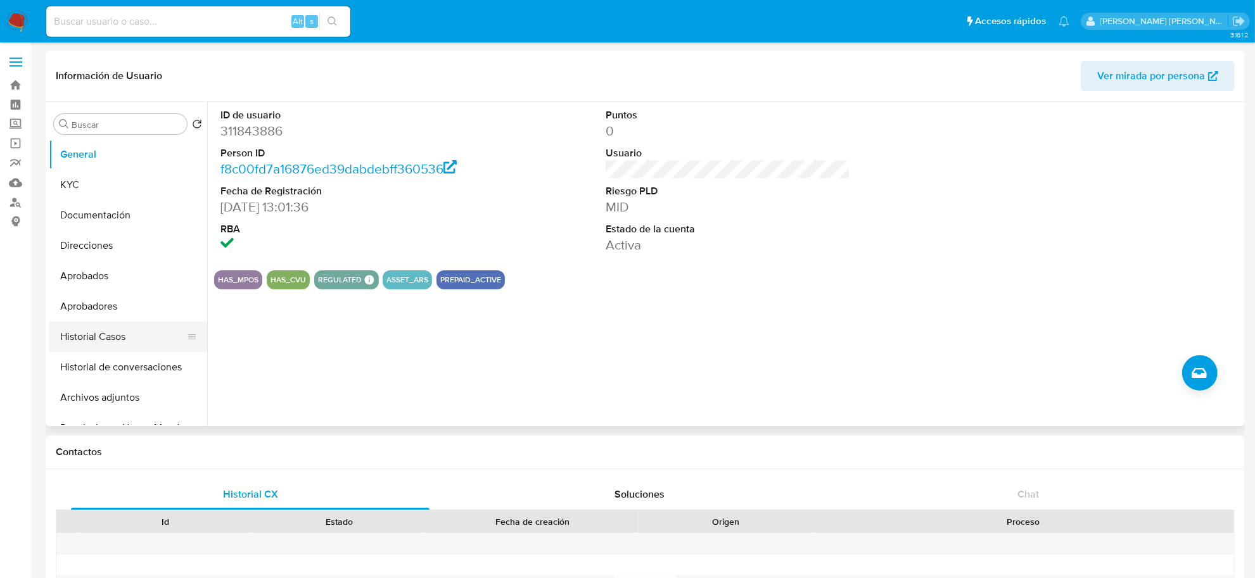
click at [105, 336] on button "Historial Casos" at bounding box center [123, 337] width 148 height 30
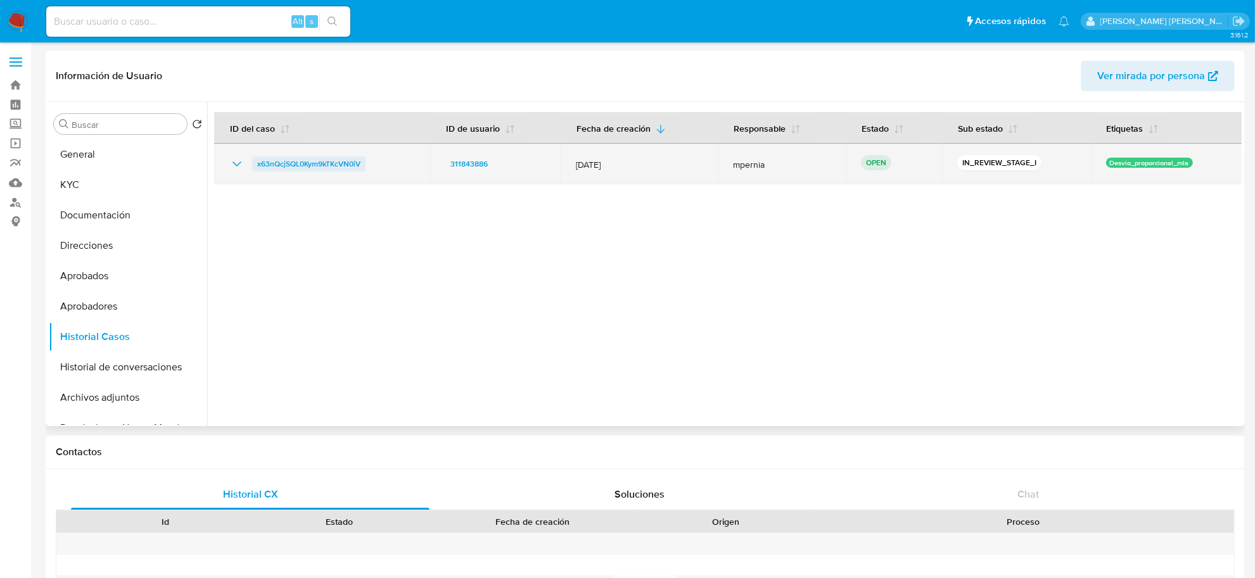
click at [277, 167] on span "x63nQcjSQL0Kym9kTKcVN0iV" at bounding box center [308, 163] width 103 height 15
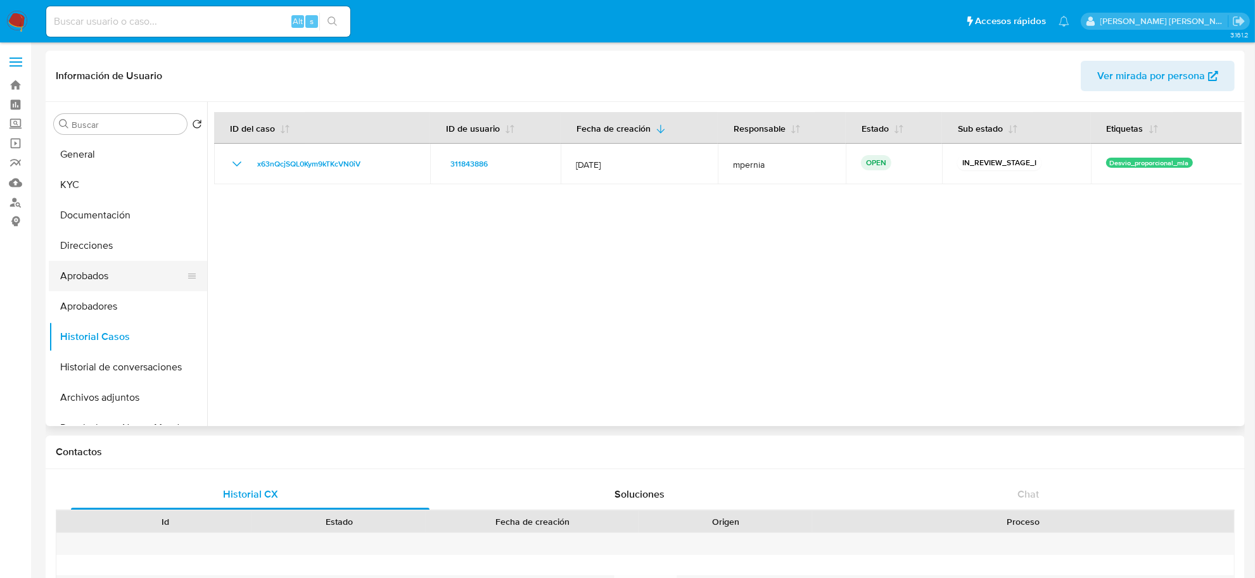
click at [101, 282] on button "Aprobados" at bounding box center [123, 276] width 148 height 30
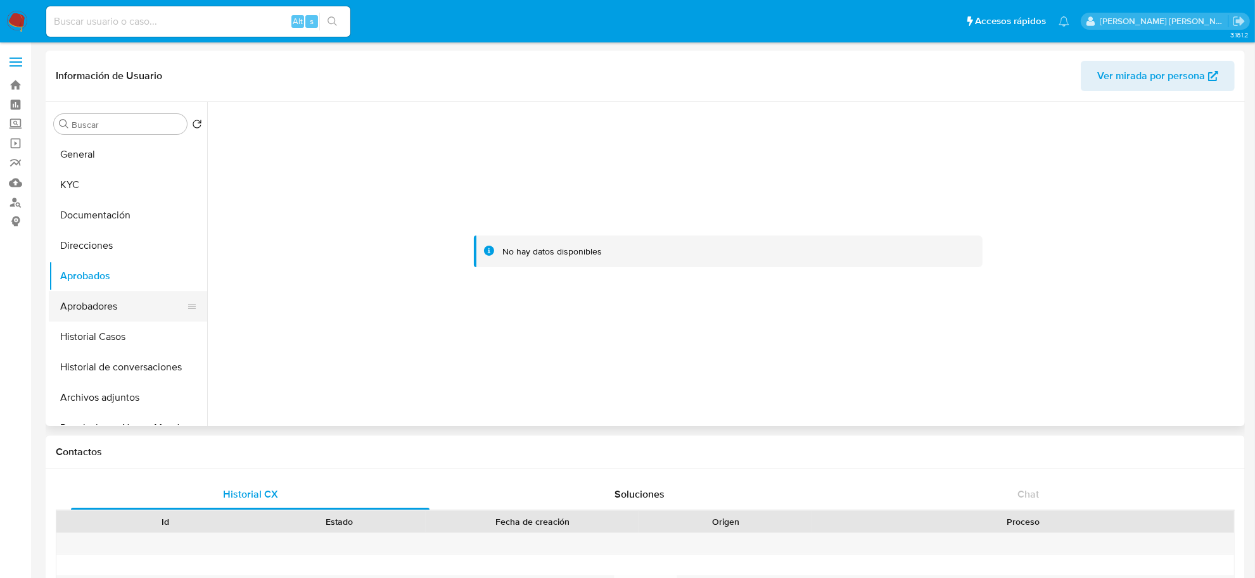
click at [99, 299] on button "Aprobadores" at bounding box center [123, 306] width 148 height 30
click at [232, 20] on input at bounding box center [198, 21] width 304 height 16
paste input "bnyLKKi7okfbgoVfcvMYjfwi"
type input "bnyLKKi7okfbgoVfcvMYjfwi"
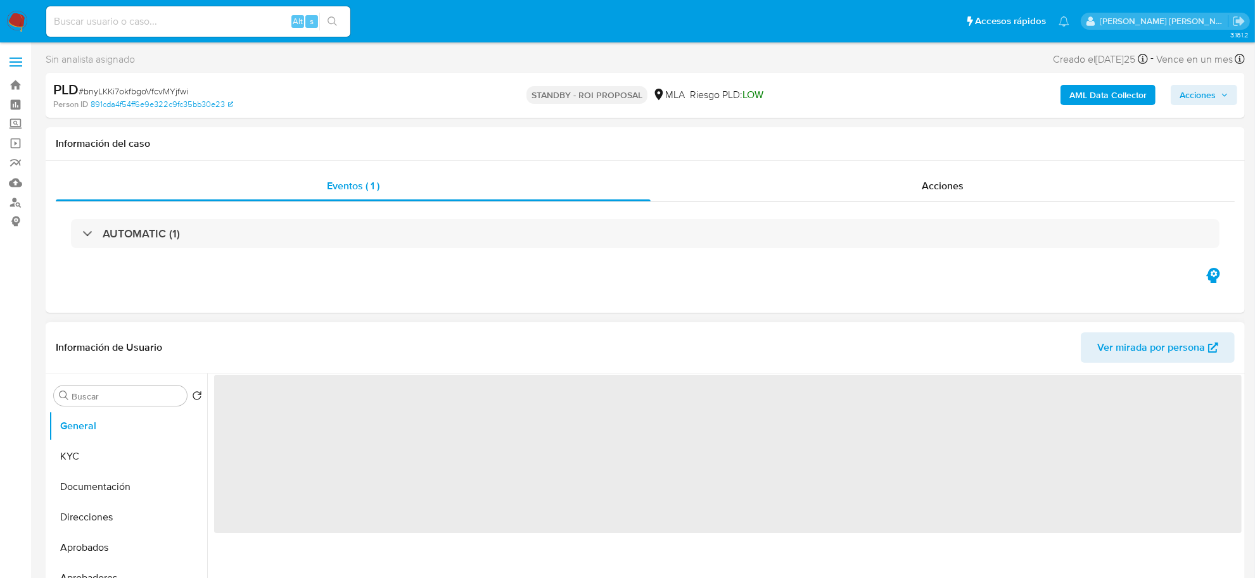
select select "10"
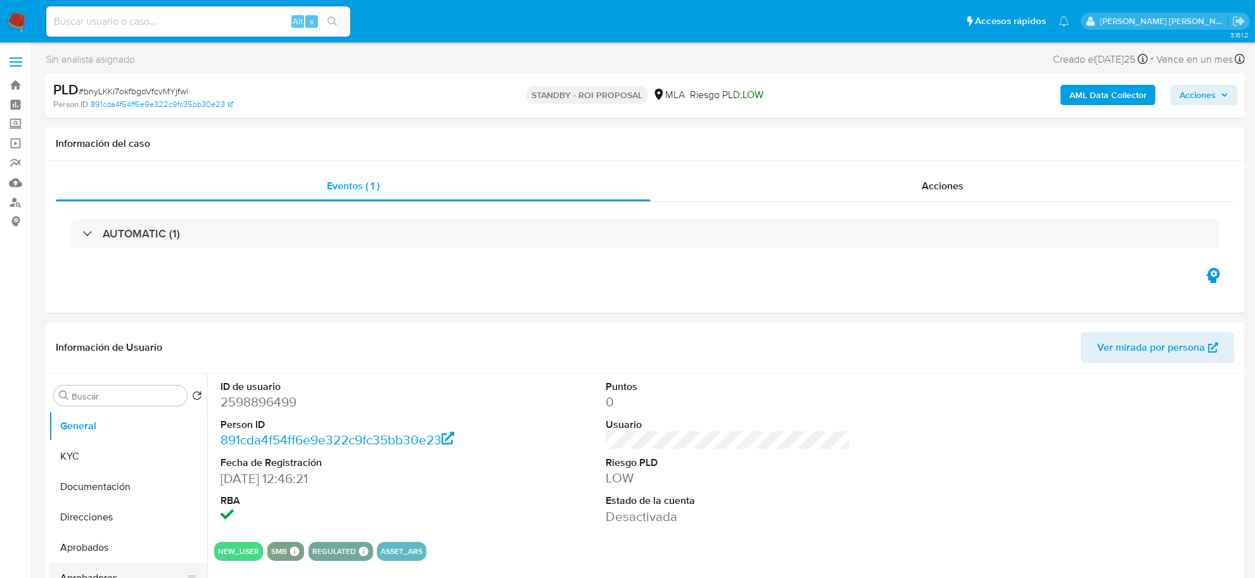
scroll to position [79, 0]
click at [99, 520] on button "Historial Casos" at bounding box center [123, 529] width 148 height 30
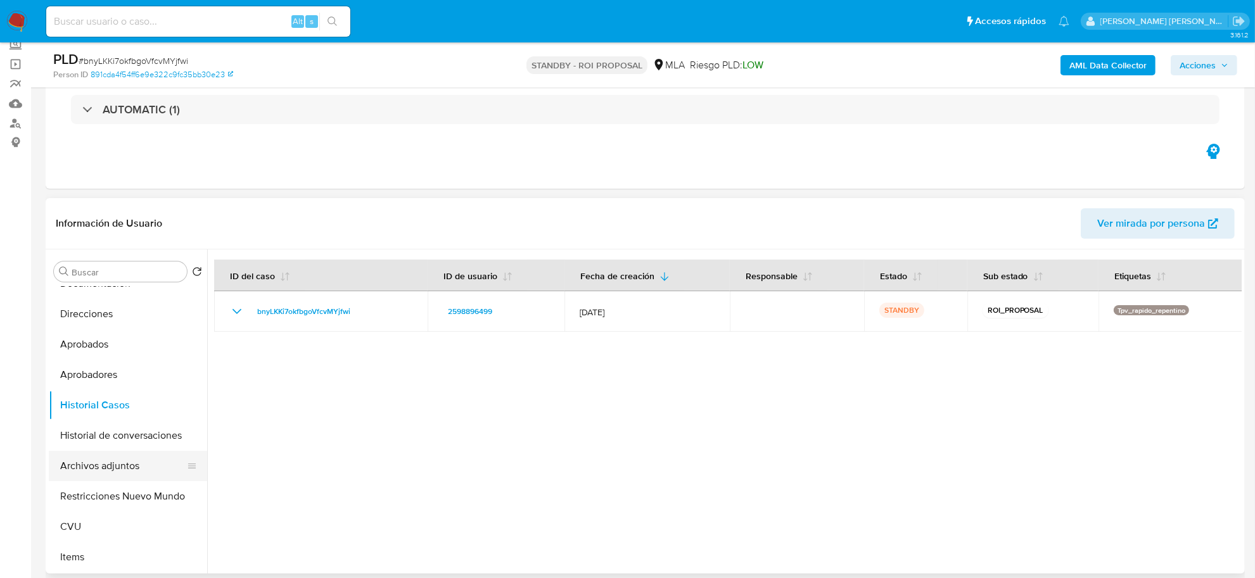
click at [110, 467] on button "Archivos adjuntos" at bounding box center [123, 466] width 148 height 30
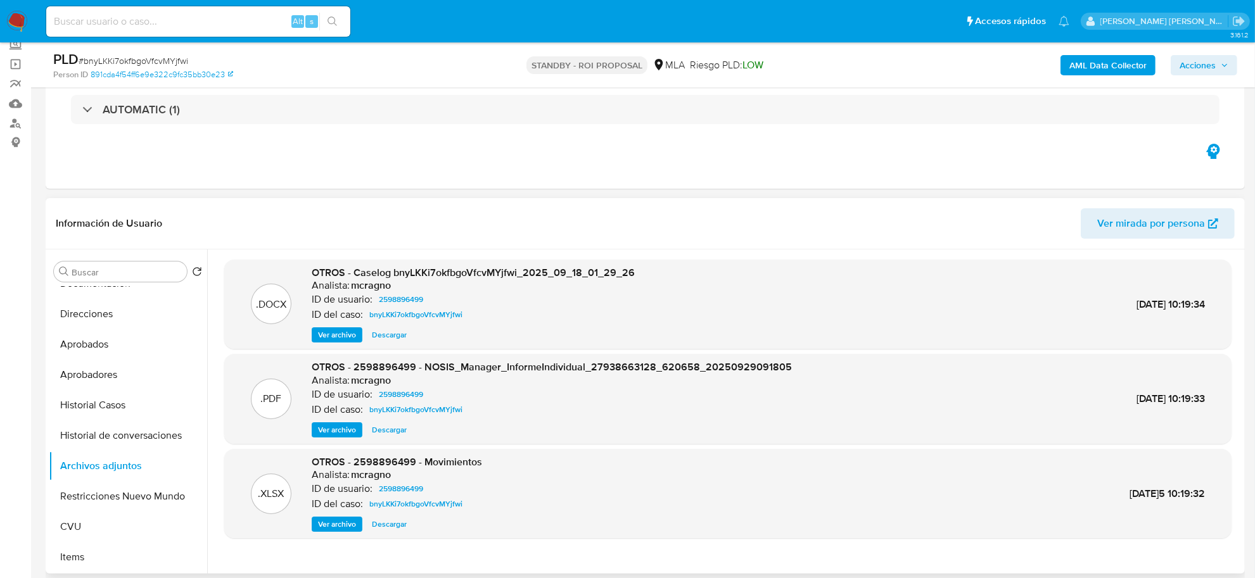
click at [338, 330] on span "Ver archivo" at bounding box center [337, 335] width 38 height 13
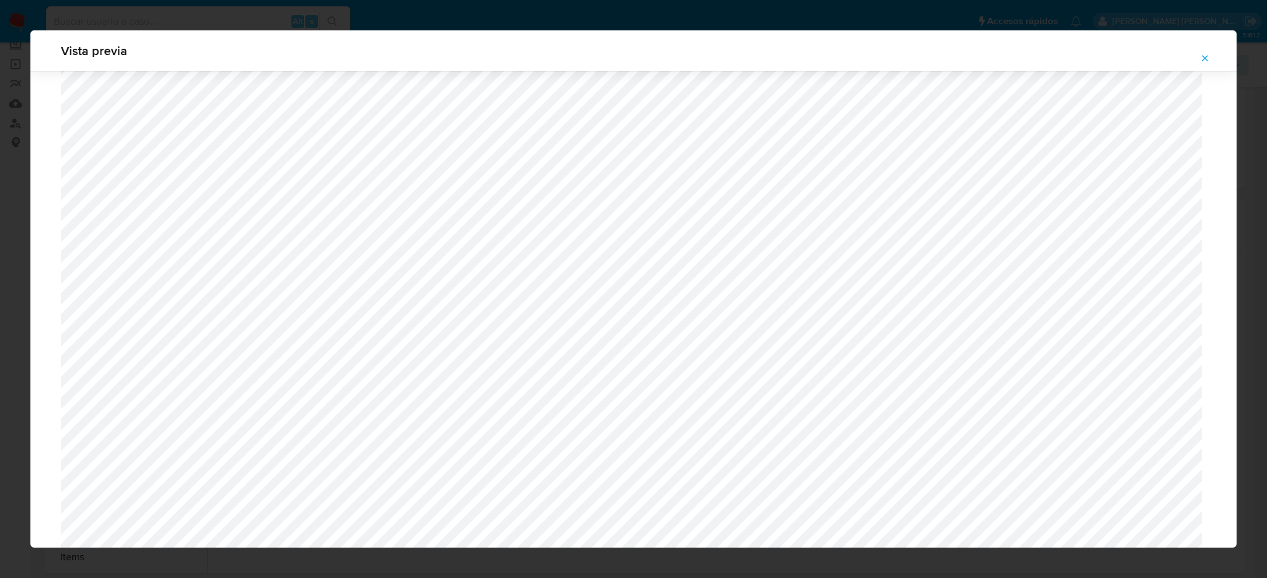
scroll to position [1163, 0]
click at [1204, 61] on icon "Attachment preview" at bounding box center [1205, 58] width 10 height 10
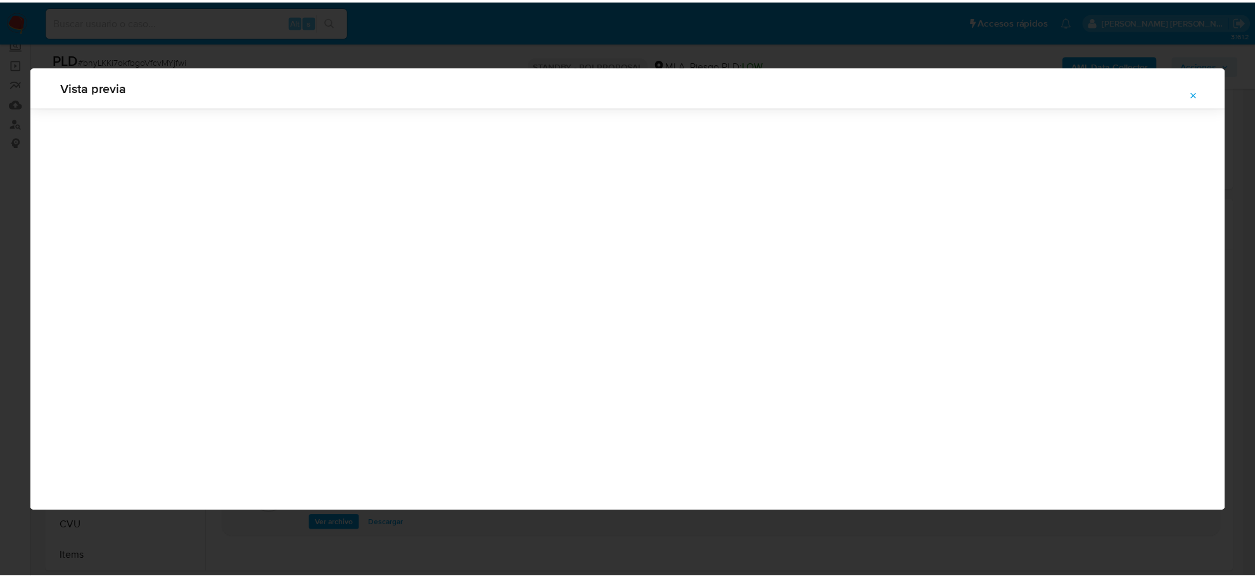
scroll to position [0, 0]
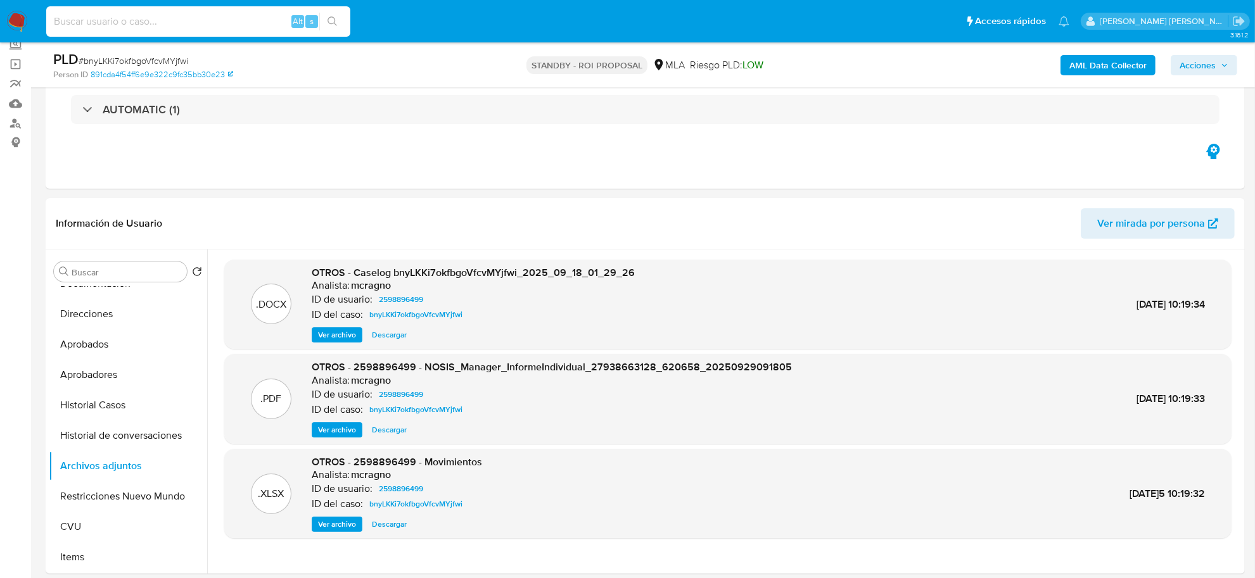
click at [177, 16] on input at bounding box center [198, 21] width 304 height 16
paste input "h48jSv8Sb9DZY5Kc9rjHJ6C8"
type input "h48jSv8Sb9DZY5Kc9rjHJ6C8"
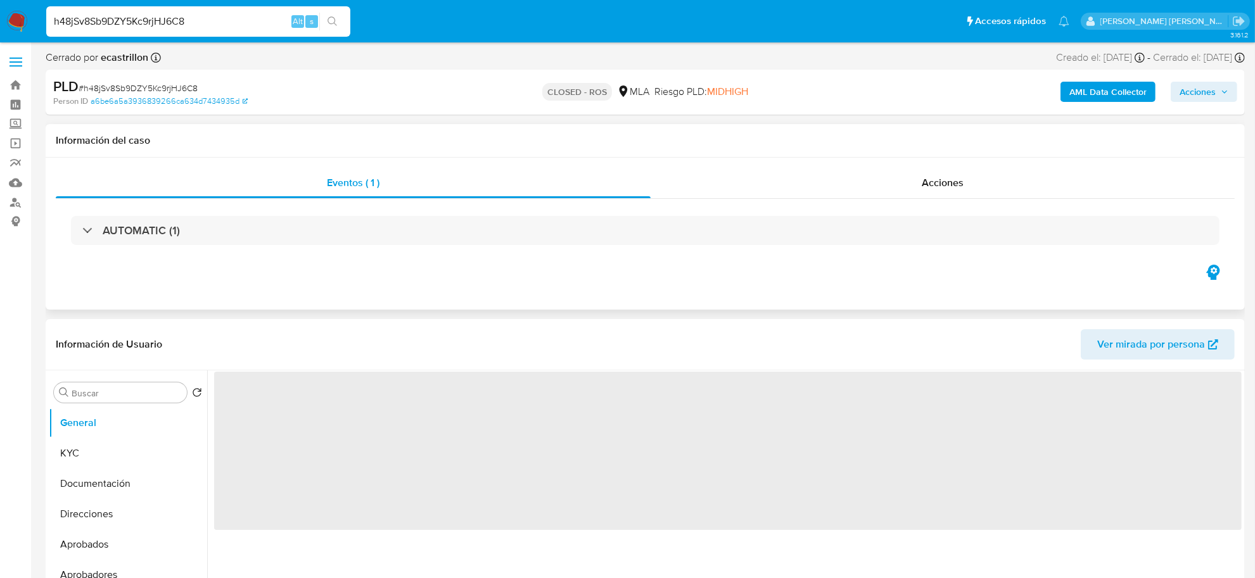
select select "10"
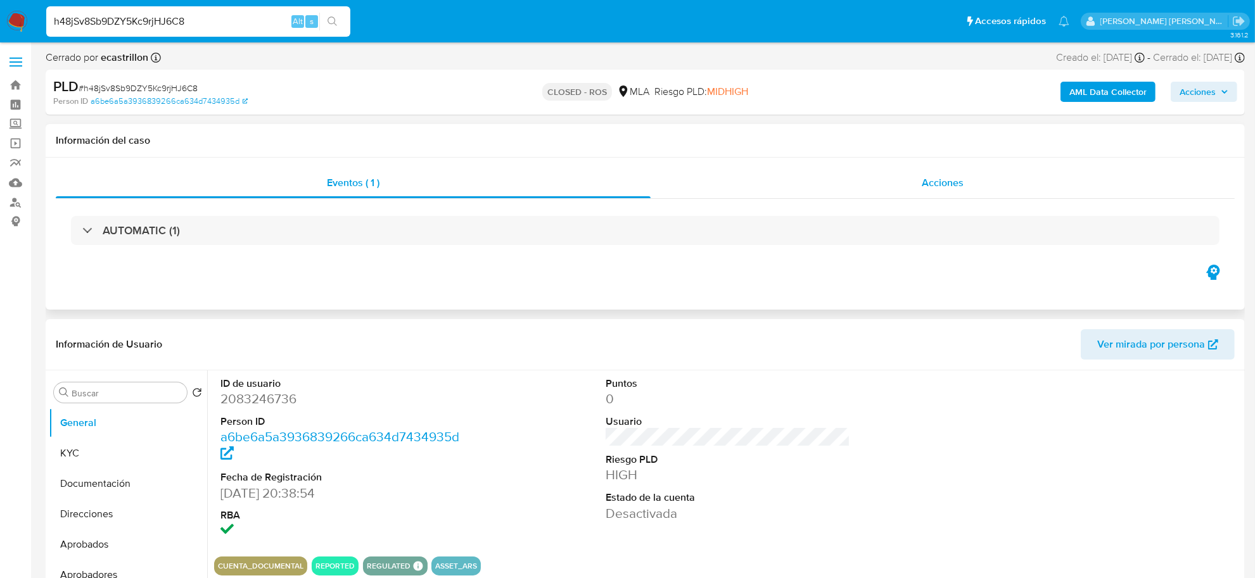
click at [909, 179] on div "Acciones" at bounding box center [943, 183] width 584 height 30
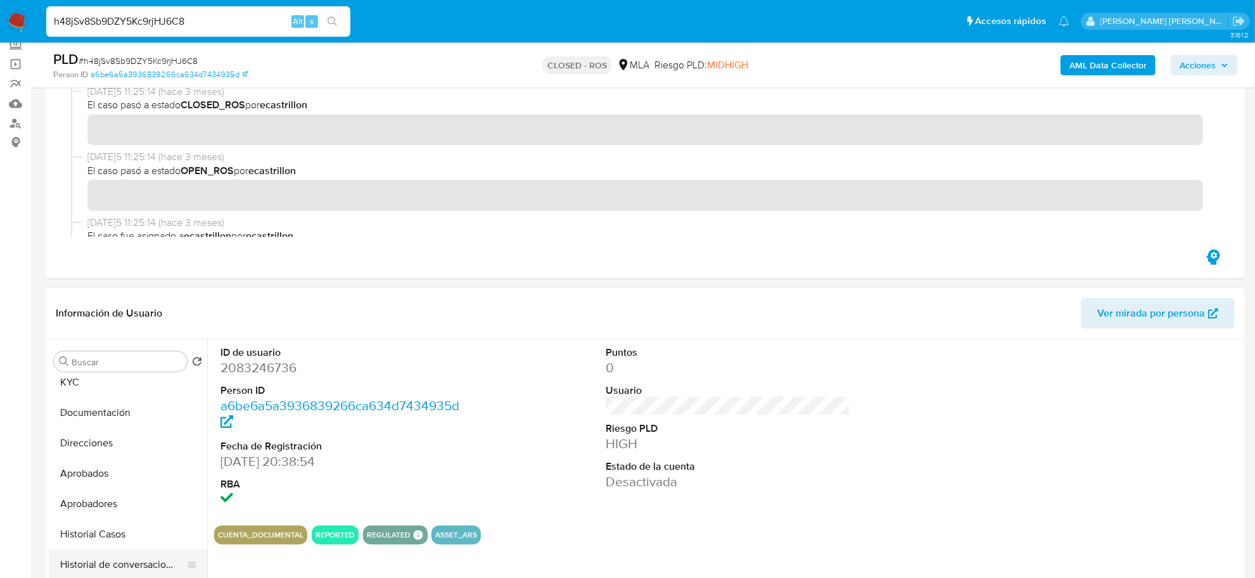
scroll to position [79, 0]
click at [74, 548] on button "Archivos adjuntos" at bounding box center [123, 556] width 148 height 30
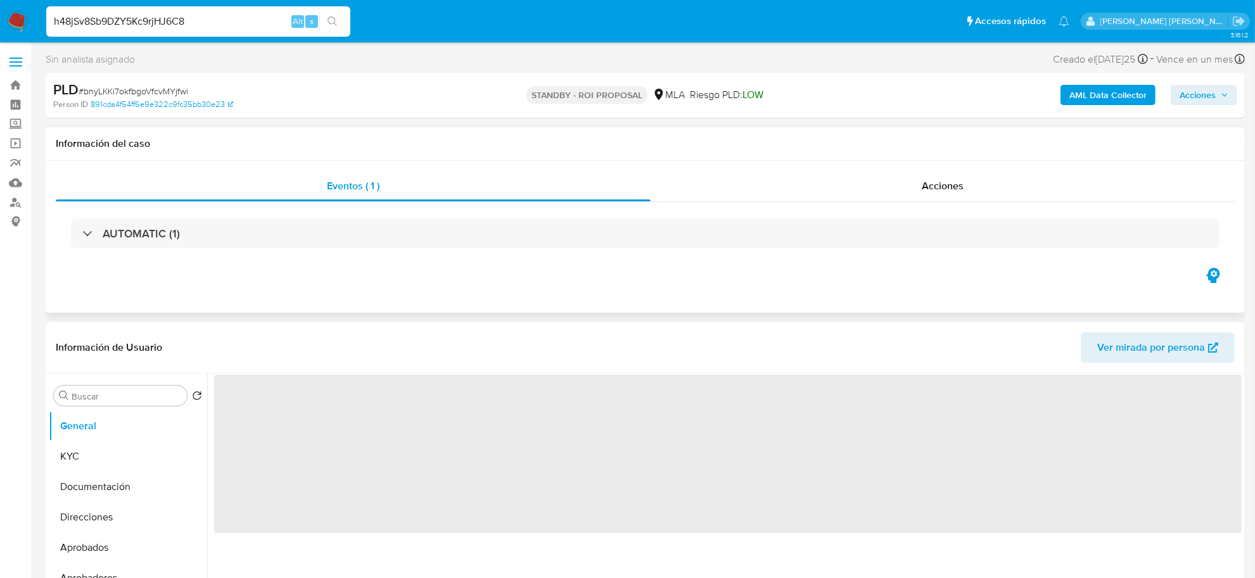
select select "10"
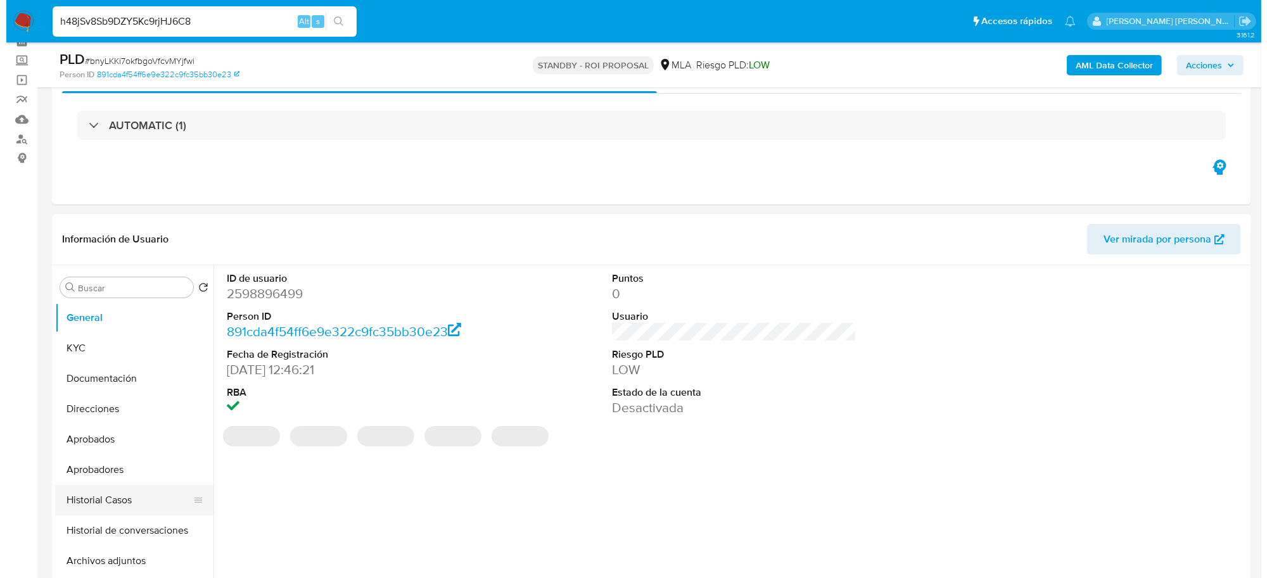
scroll to position [158, 0]
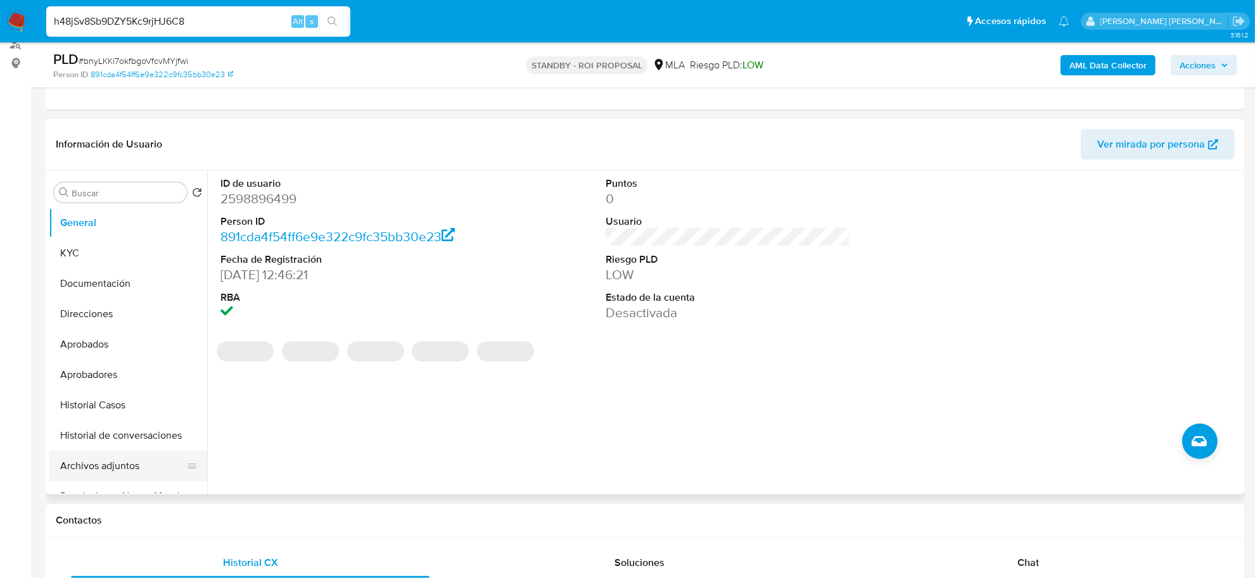
click at [108, 463] on button "Archivos adjuntos" at bounding box center [123, 466] width 148 height 30
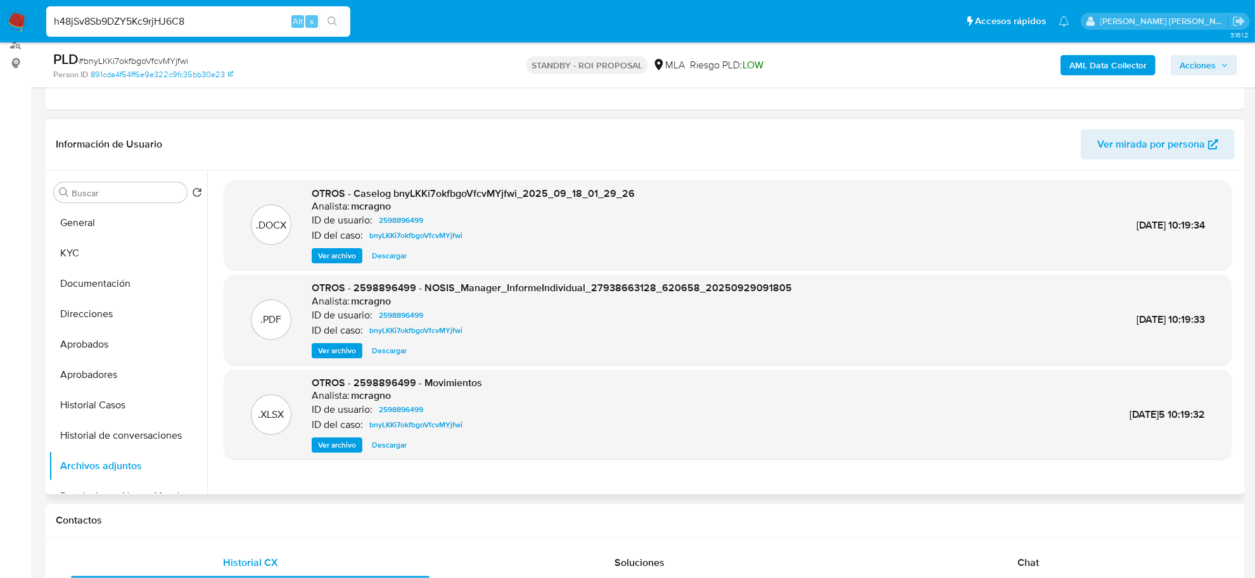
click at [327, 261] on span "Ver archivo" at bounding box center [337, 256] width 38 height 13
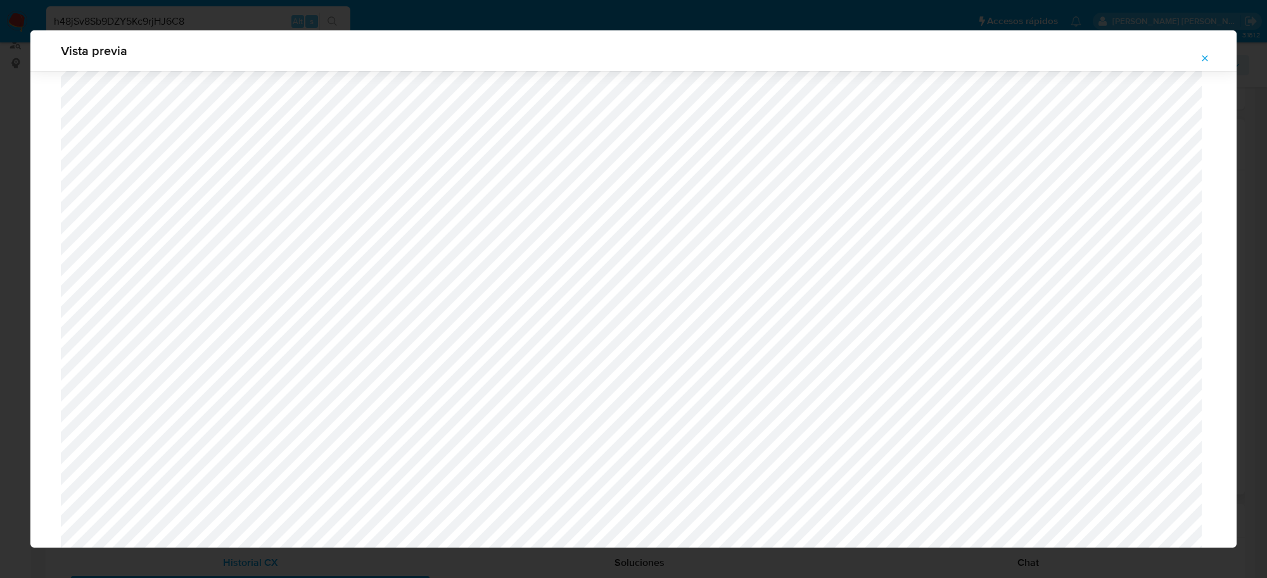
scroll to position [846, 0]
click at [1207, 57] on icon "Attachment preview" at bounding box center [1206, 58] width 6 height 6
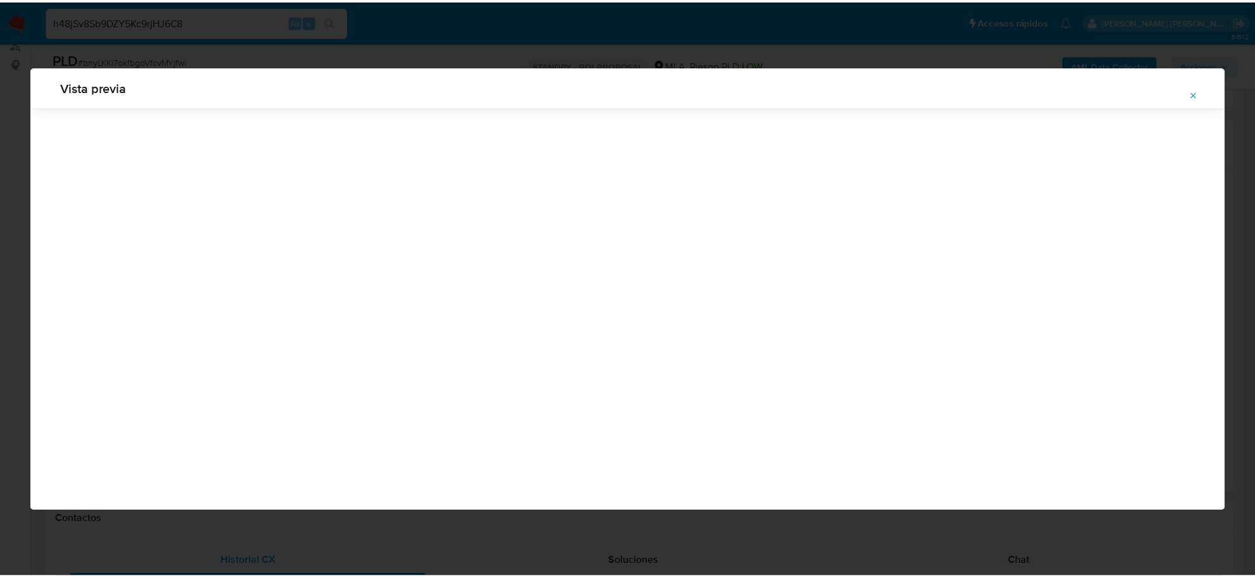
scroll to position [0, 0]
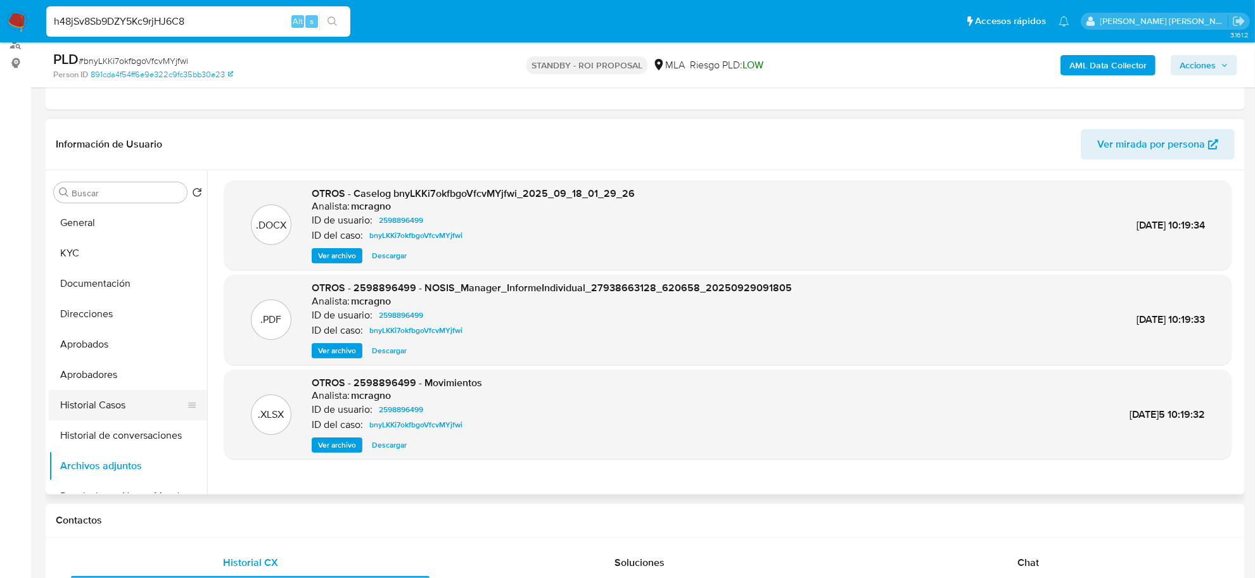
click at [89, 397] on button "Historial Casos" at bounding box center [123, 405] width 148 height 30
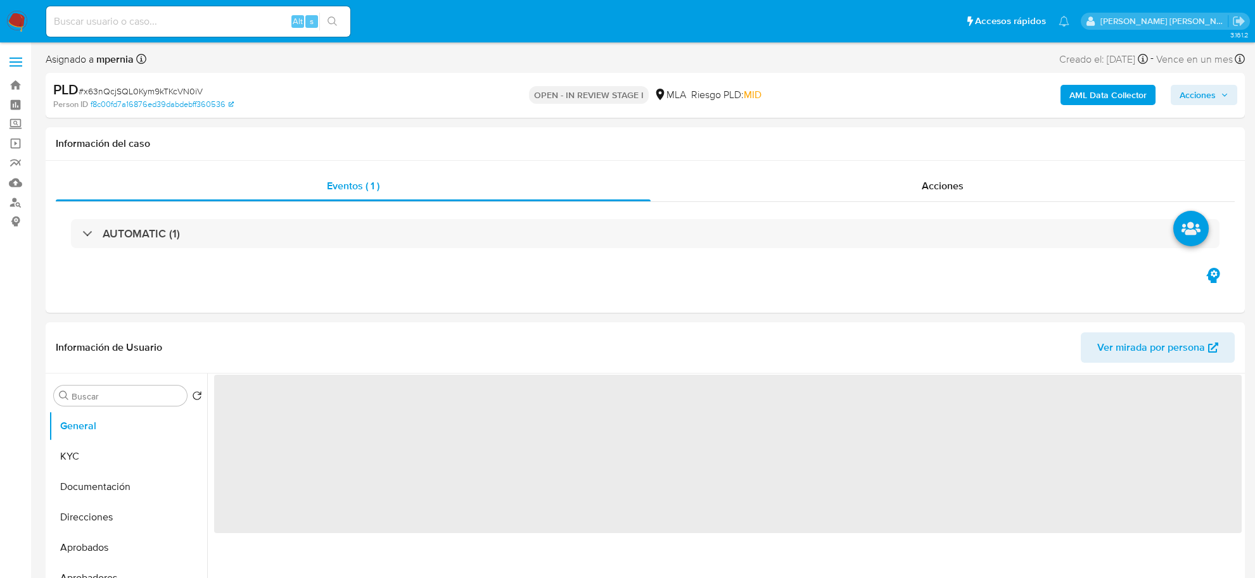
select select "10"
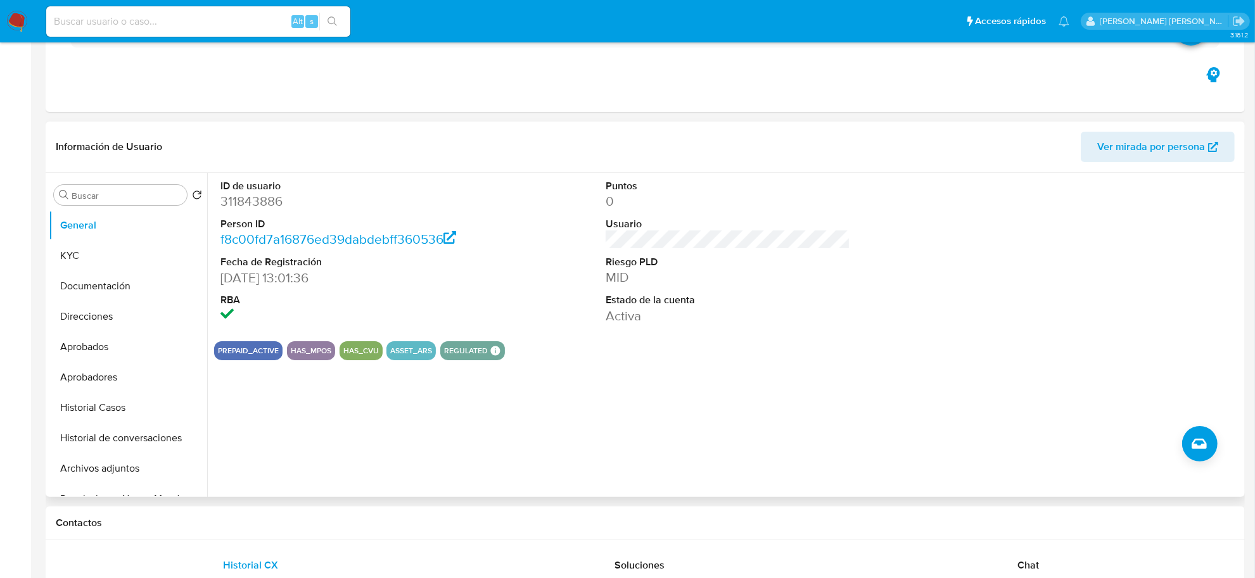
scroll to position [317, 0]
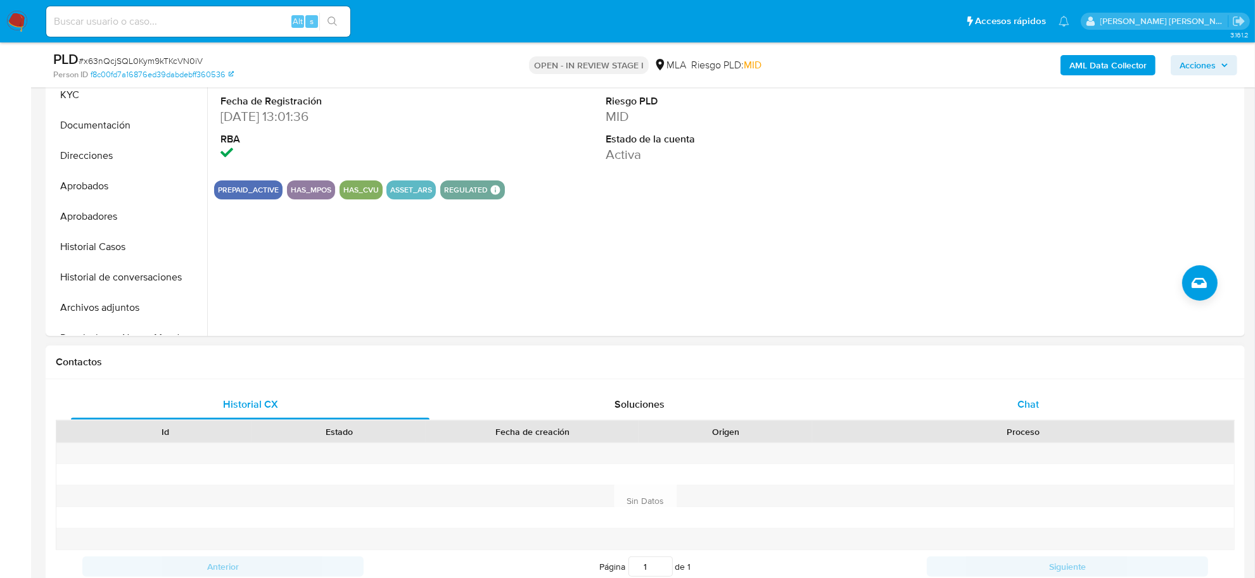
click at [1011, 393] on div "Chat" at bounding box center [1028, 405] width 359 height 30
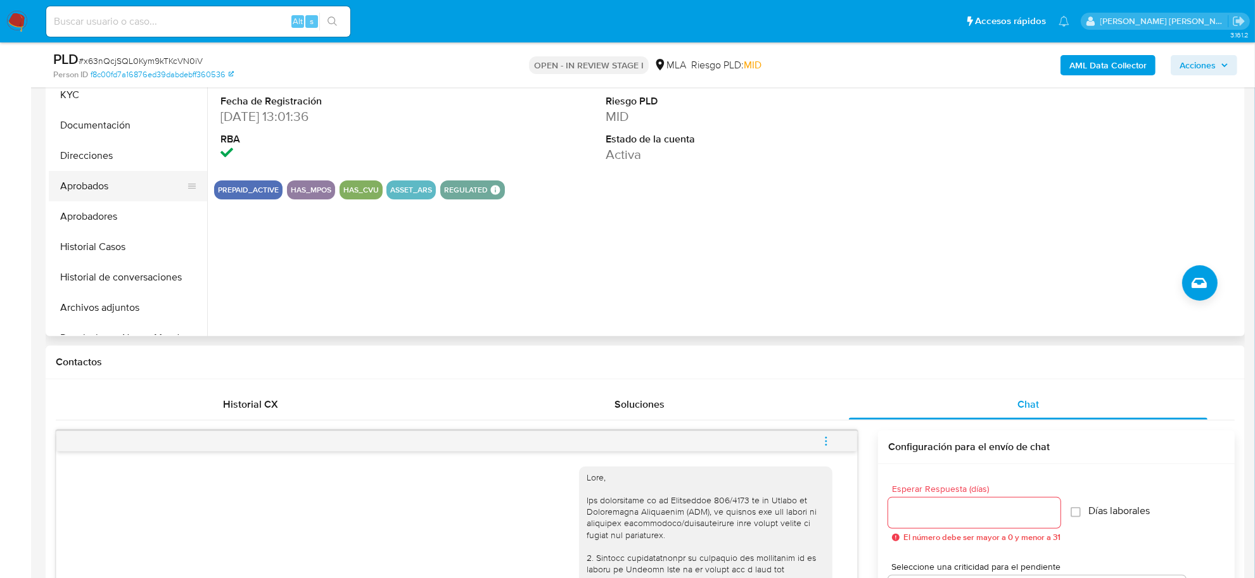
drag, startPoint x: 87, startPoint y: 124, endPoint x: 160, endPoint y: 177, distance: 90.2
click at [87, 124] on button "Documentación" at bounding box center [128, 125] width 158 height 30
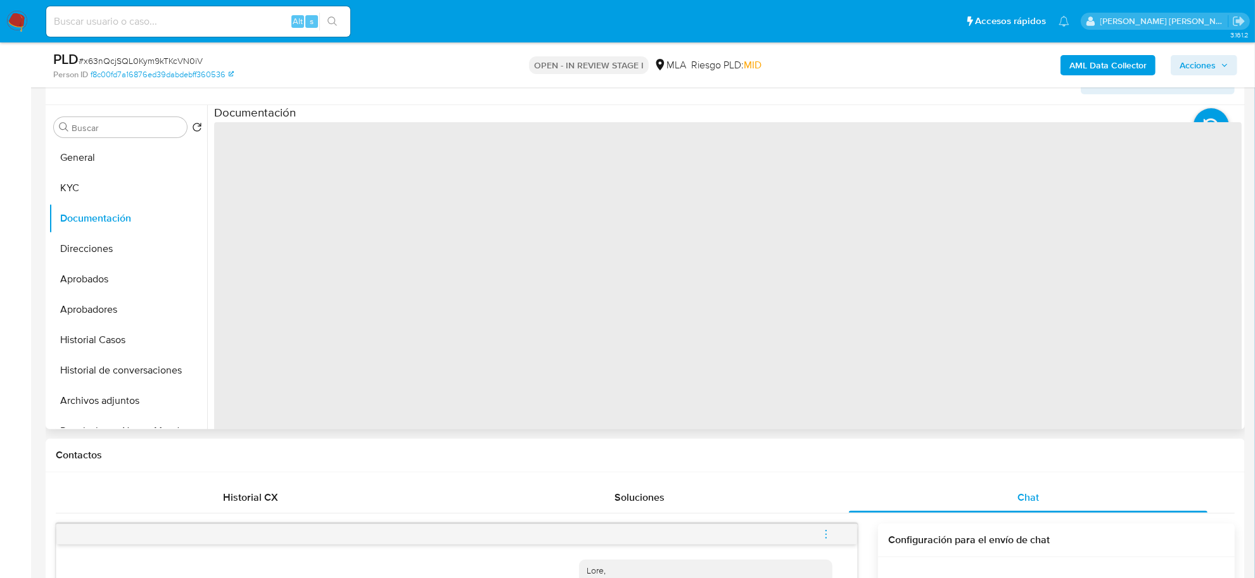
scroll to position [79, 0]
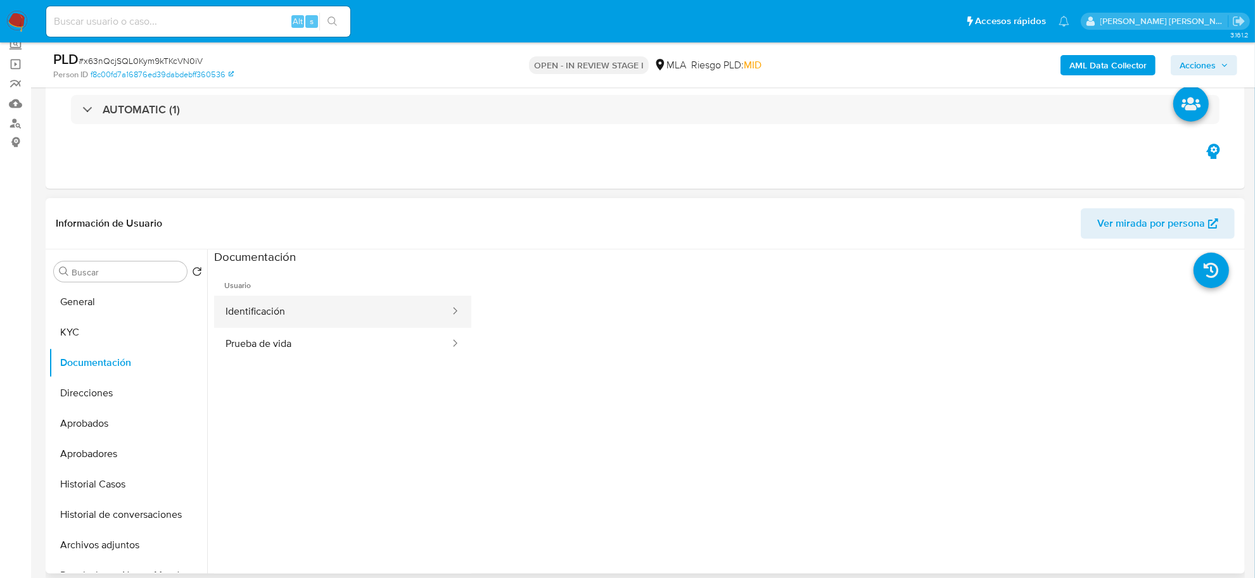
click at [290, 306] on button "Identificación" at bounding box center [332, 312] width 237 height 32
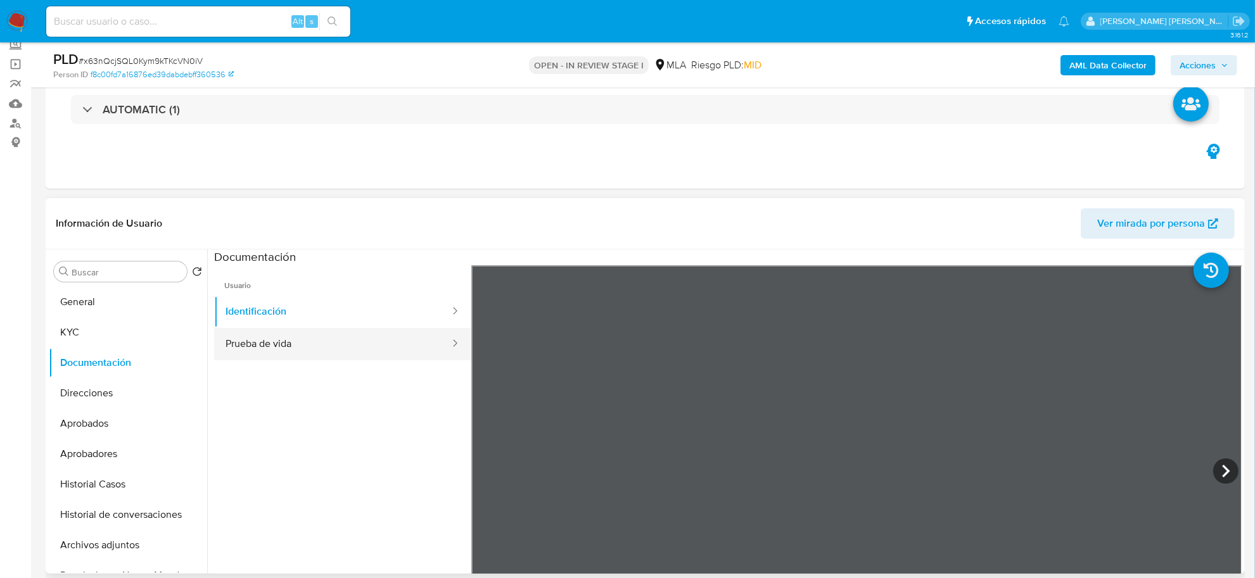
click at [304, 338] on button "Prueba de vida" at bounding box center [332, 344] width 237 height 32
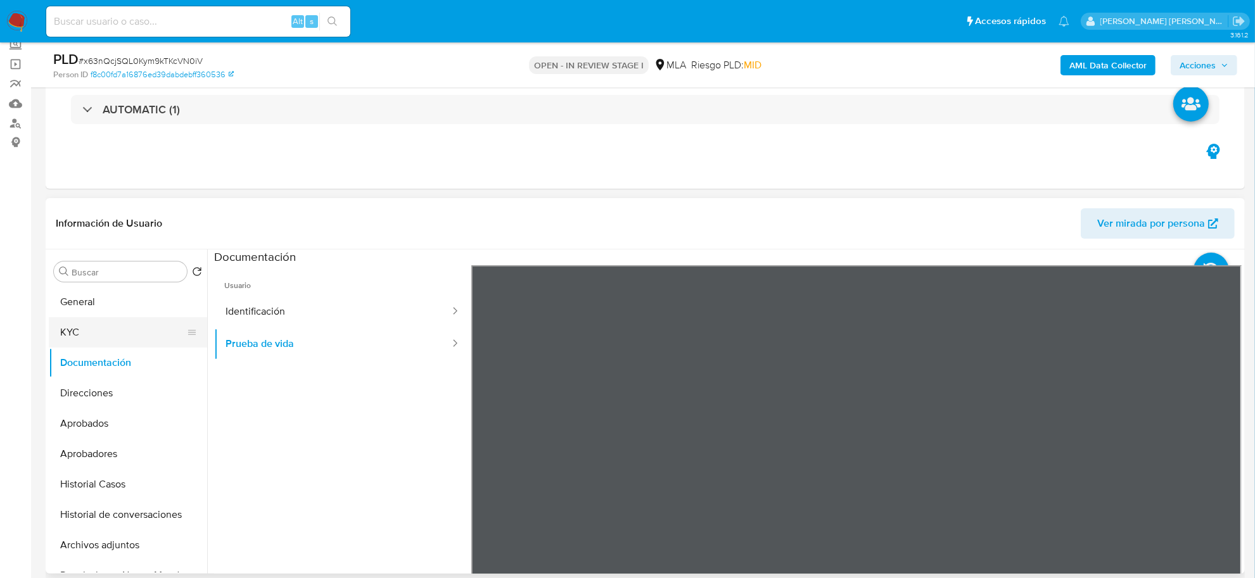
click at [106, 325] on button "KYC" at bounding box center [123, 332] width 148 height 30
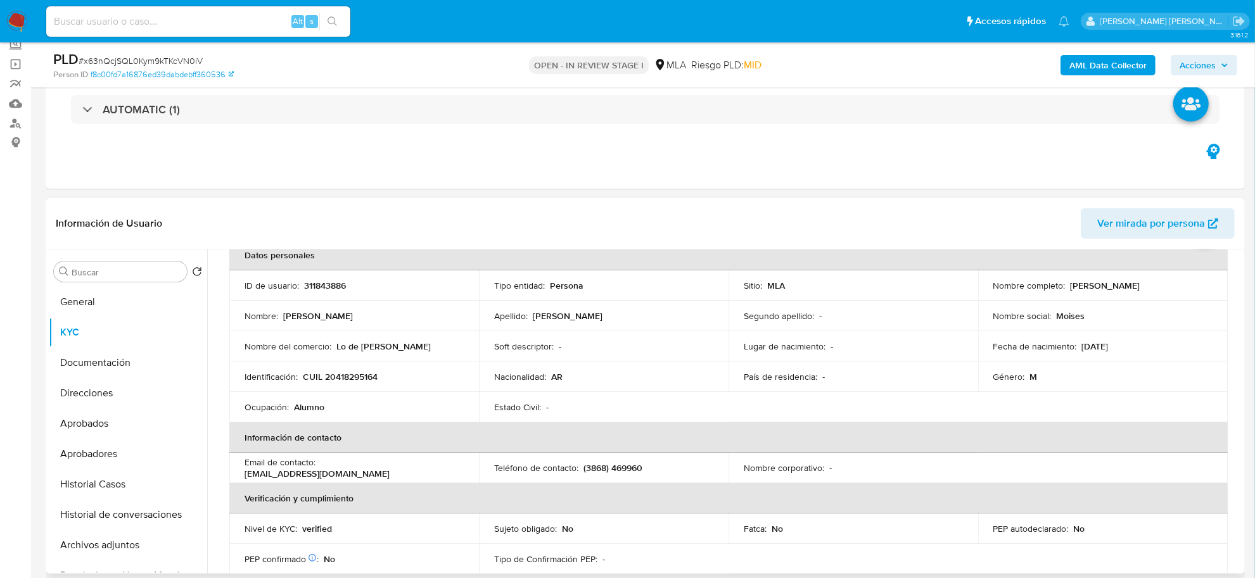
scroll to position [61, 0]
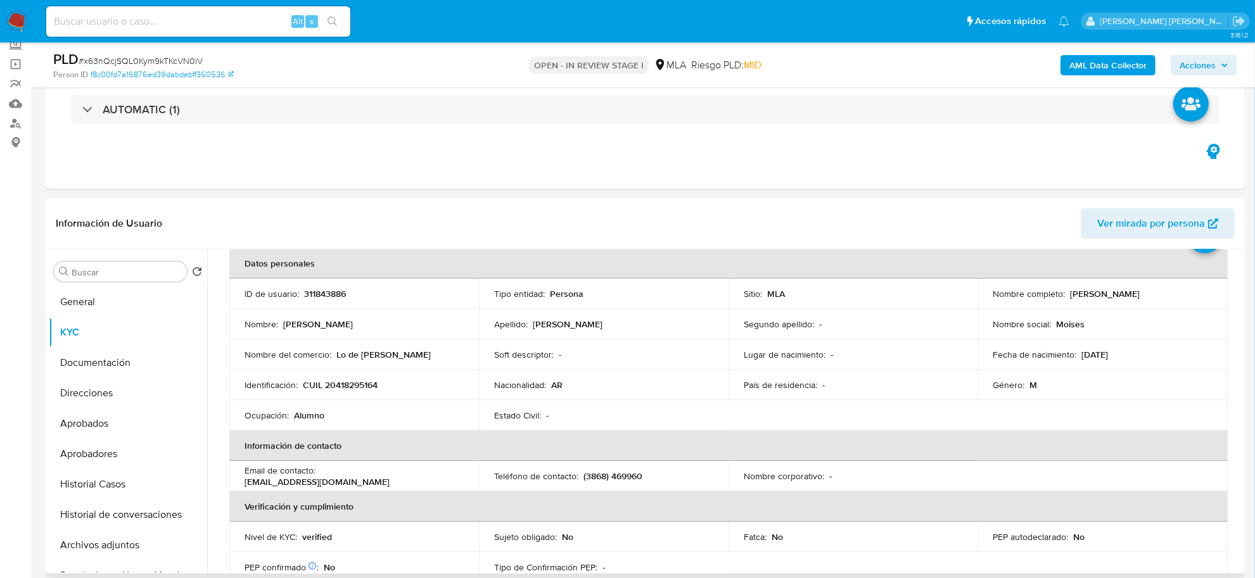
drag, startPoint x: 1063, startPoint y: 298, endPoint x: 1183, endPoint y: 297, distance: 119.8
click at [1183, 297] on div "Nombre completo : [PERSON_NAME]" at bounding box center [1102, 293] width 219 height 11
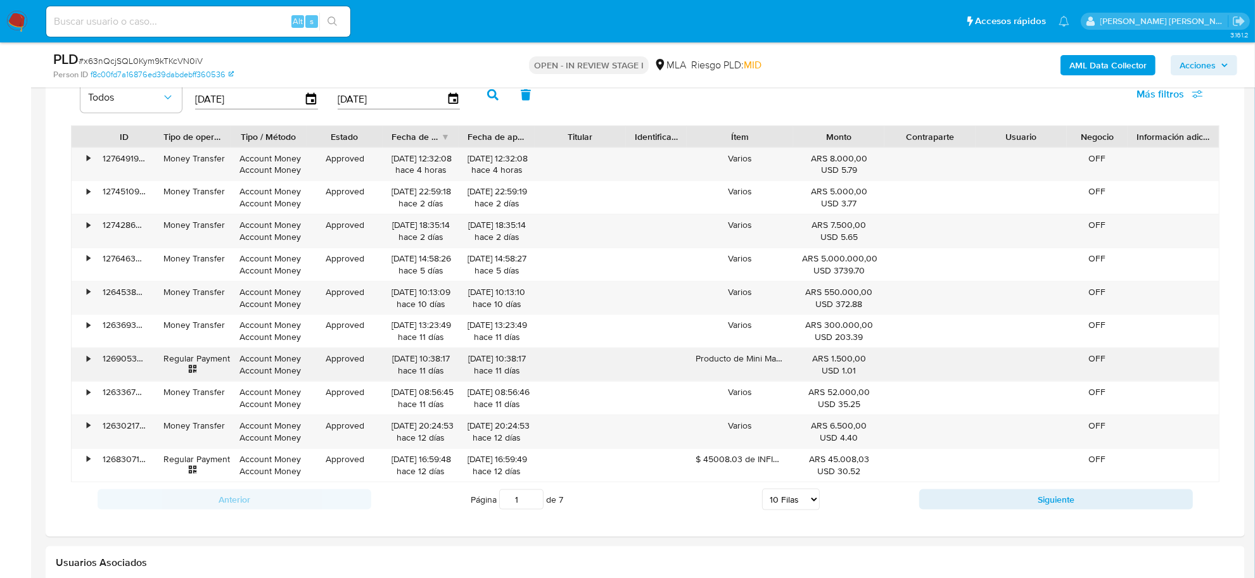
scroll to position [1505, 0]
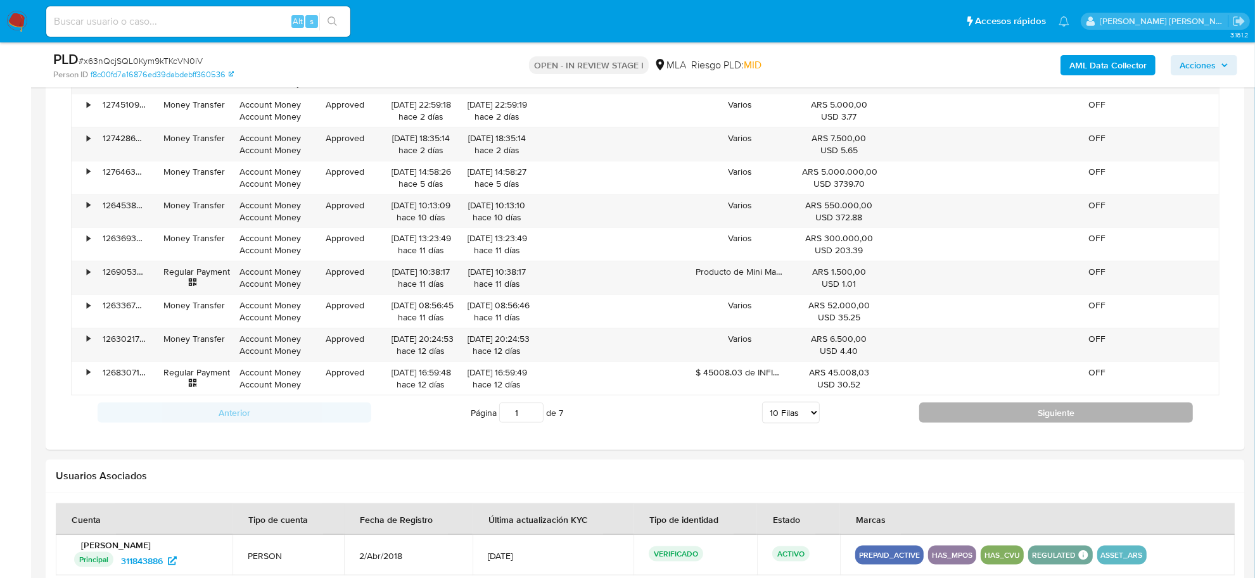
click at [1046, 416] on button "Siguiente" at bounding box center [1056, 413] width 274 height 20
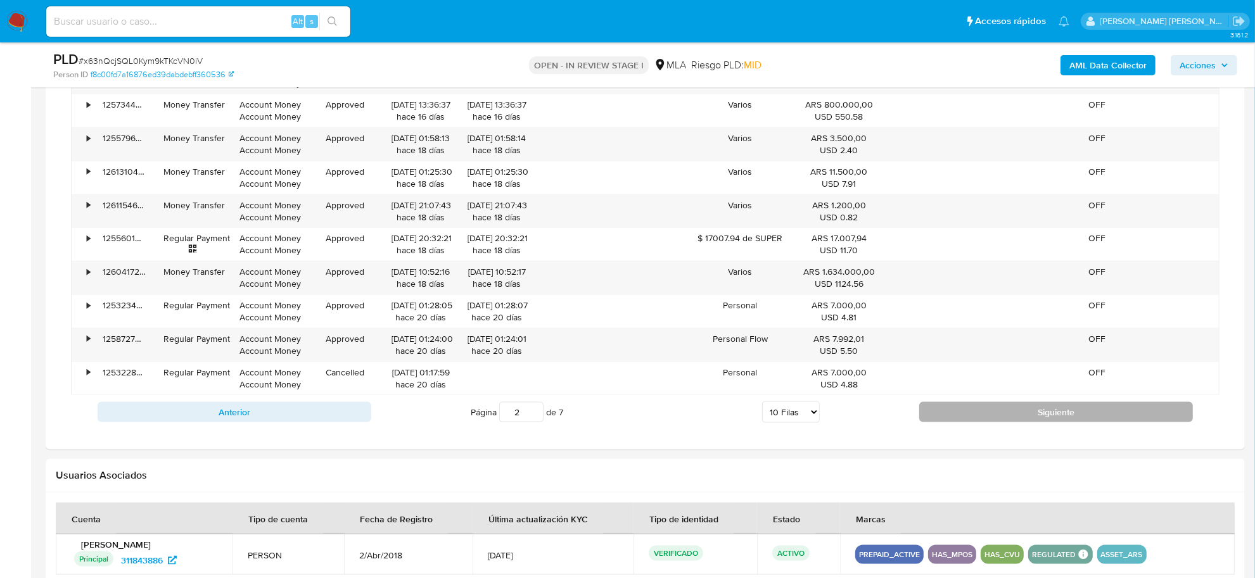
click at [980, 419] on button "Siguiente" at bounding box center [1056, 412] width 274 height 20
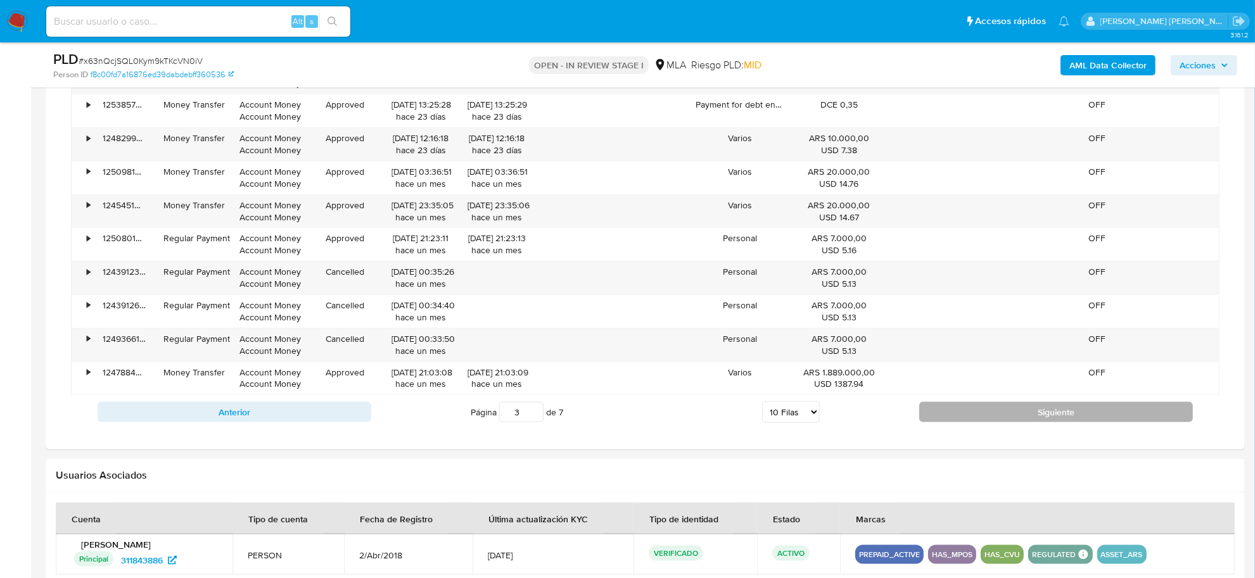
click at [995, 423] on button "Siguiente" at bounding box center [1056, 412] width 274 height 20
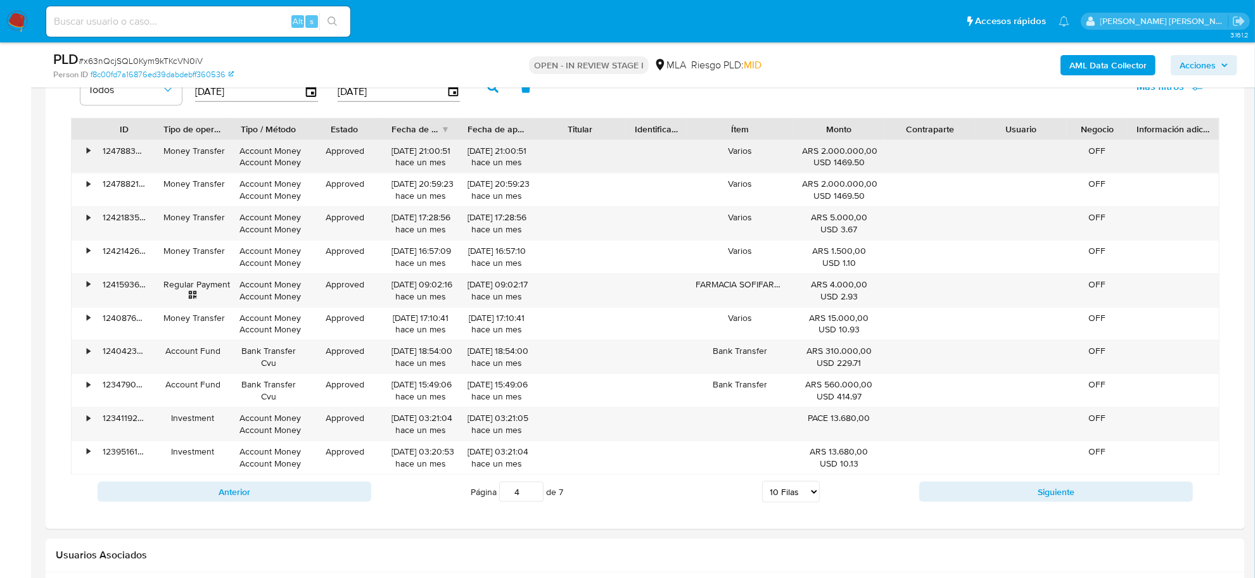
scroll to position [1346, 0]
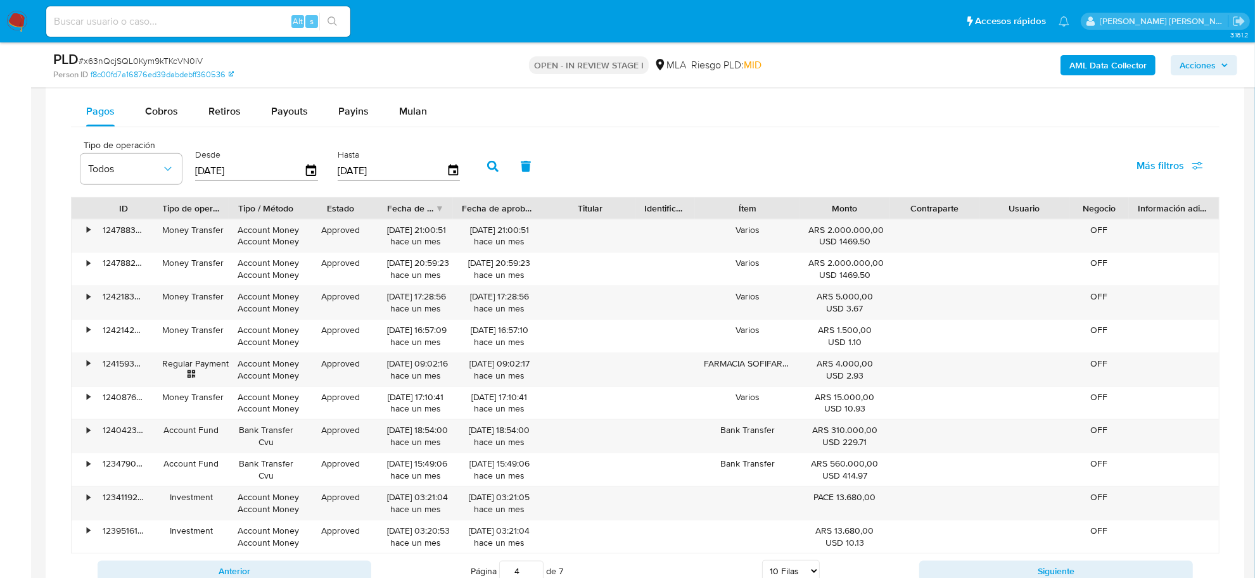
drag, startPoint x: 540, startPoint y: 207, endPoint x: 556, endPoint y: 207, distance: 16.5
click at [556, 207] on div at bounding box center [545, 209] width 23 height 22
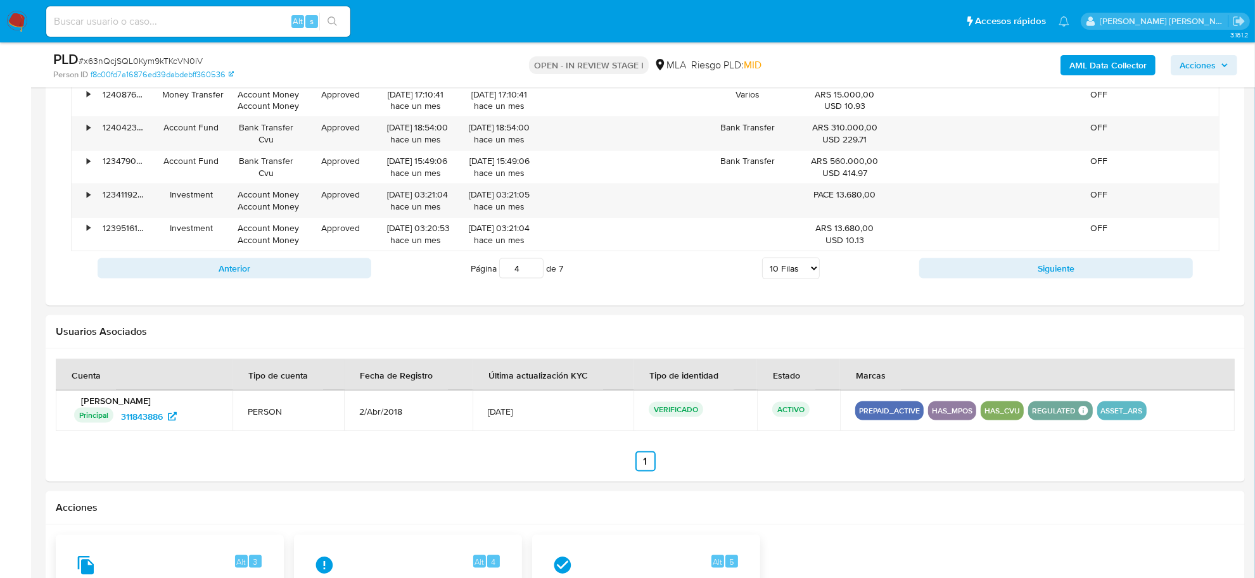
scroll to position [1663, 0]
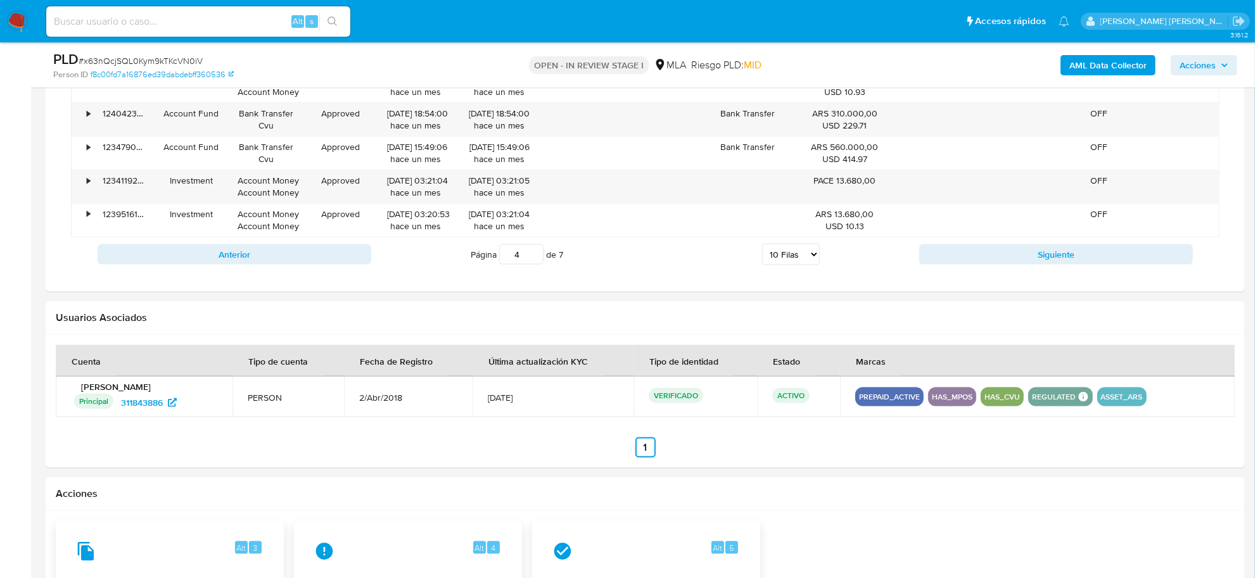
drag, startPoint x: 226, startPoint y: 263, endPoint x: 248, endPoint y: 274, distance: 24.1
click at [226, 263] on button "Anterior" at bounding box center [235, 255] width 274 height 20
type input "3"
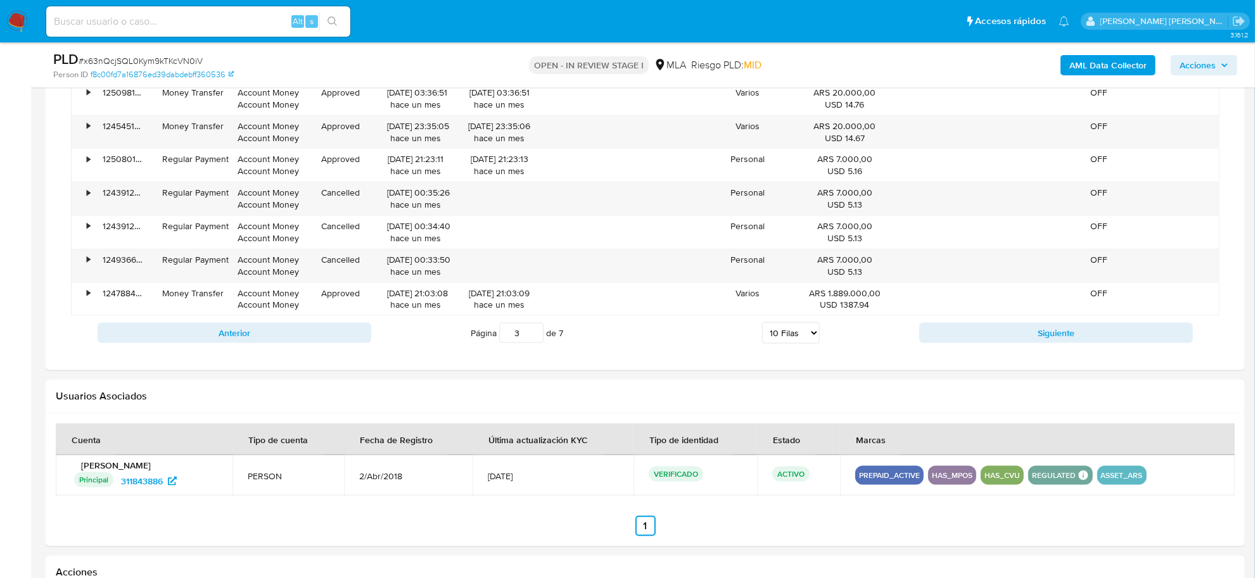
scroll to position [1188, 0]
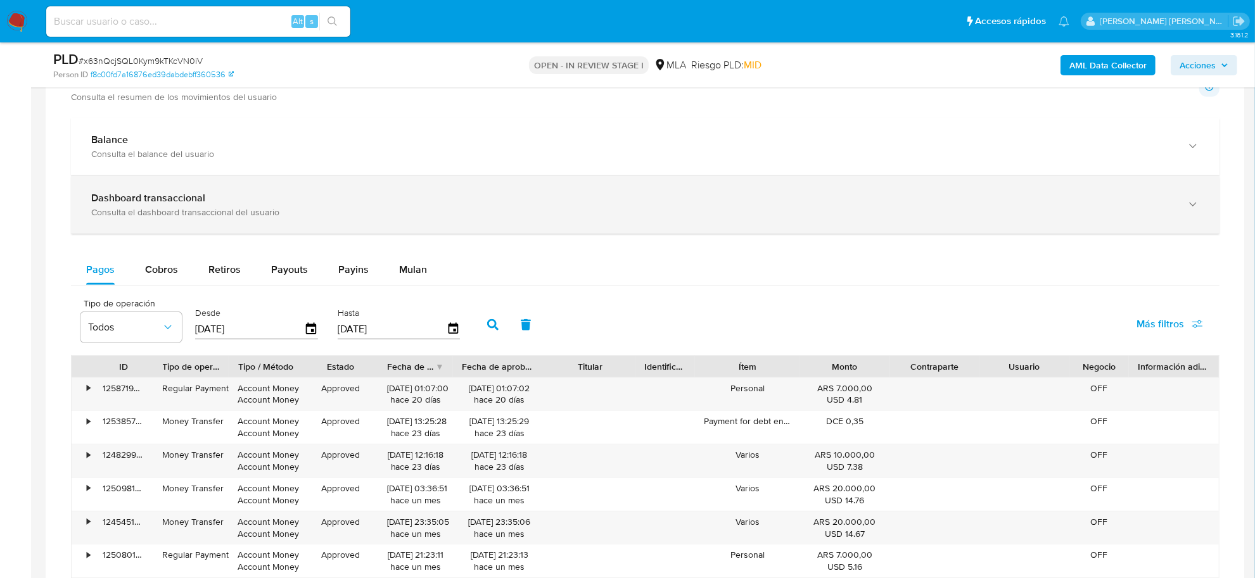
click at [157, 188] on div "Dashboard transaccional Consulta el dashboard transaccional del usuario" at bounding box center [645, 205] width 1149 height 58
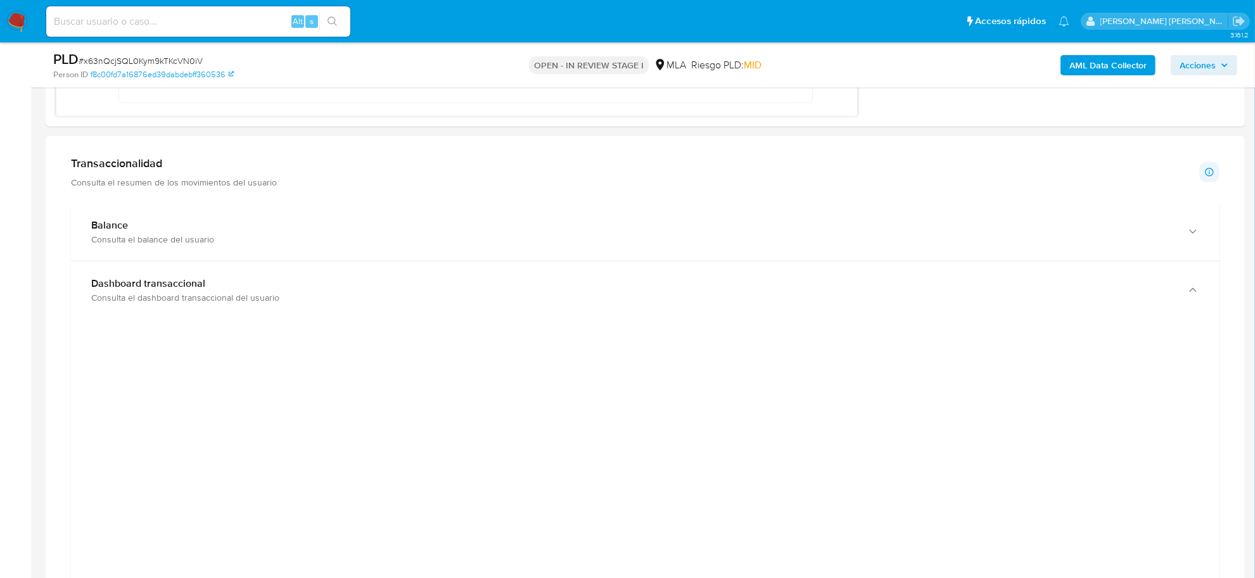
scroll to position [1267, 0]
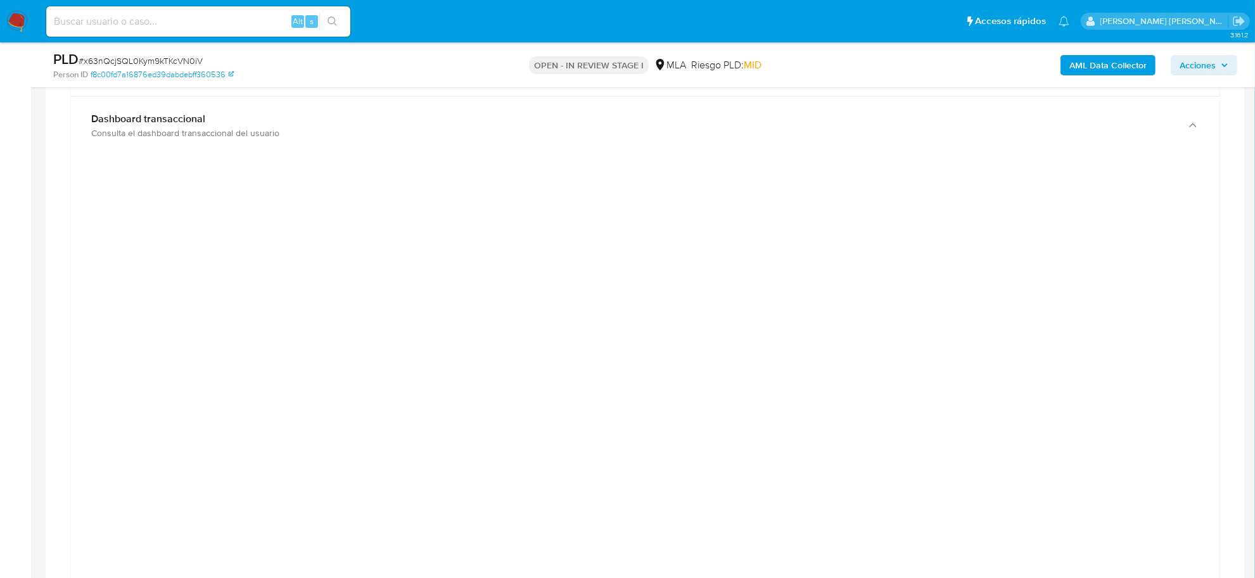
click at [227, 383] on div at bounding box center [645, 450] width 1128 height 570
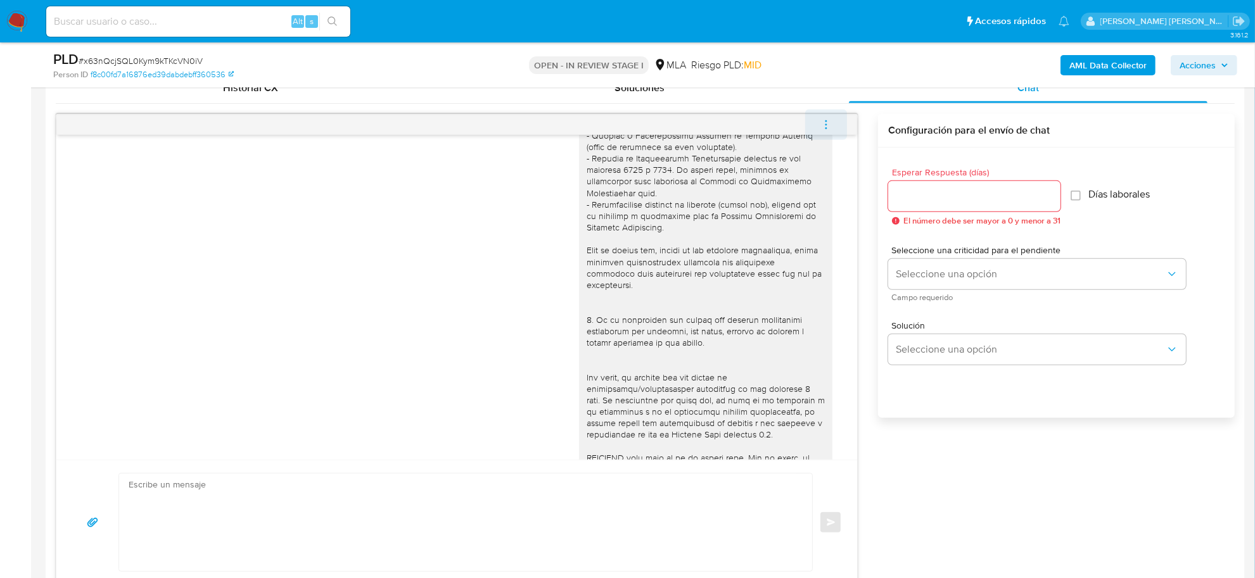
scroll to position [198, 0]
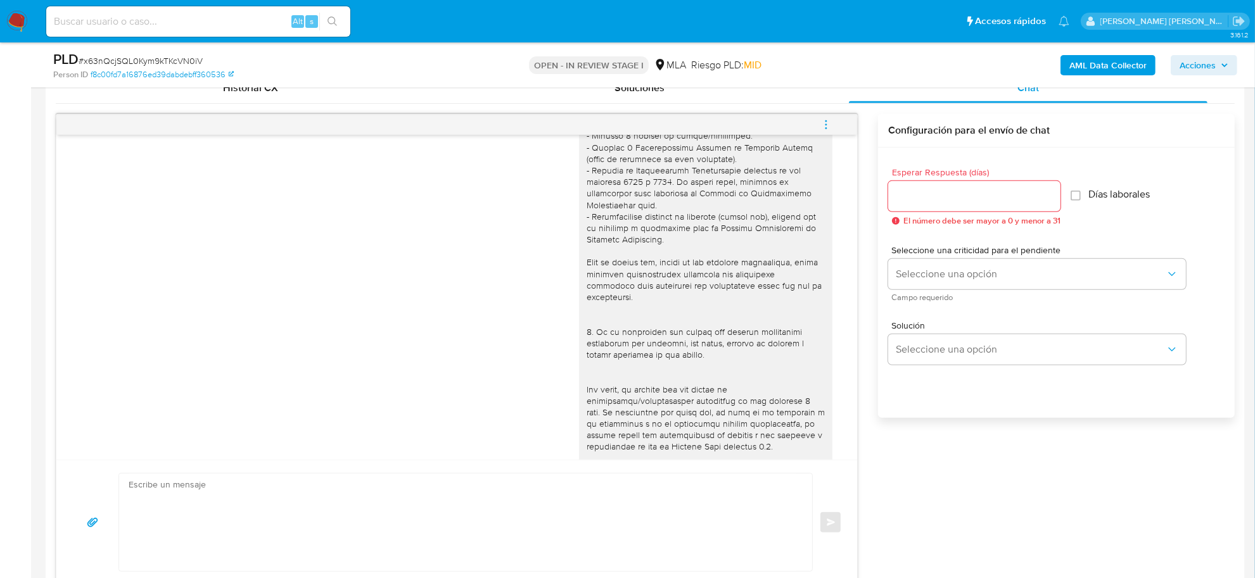
click at [826, 121] on icon "menu-action" at bounding box center [826, 120] width 1 height 1
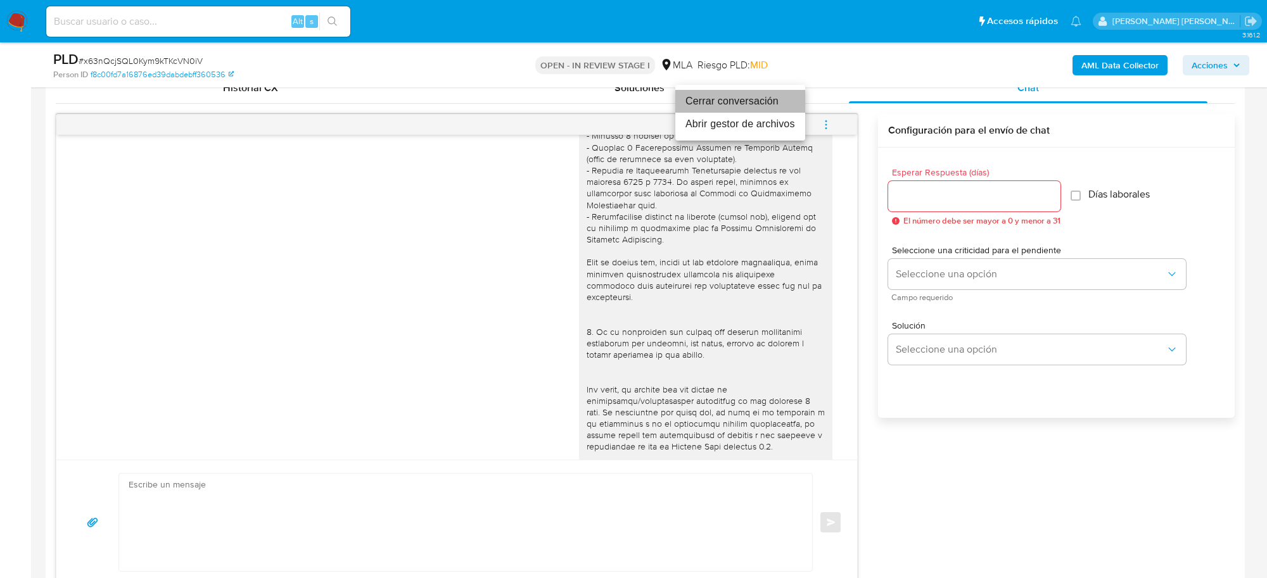
click at [737, 103] on li "Cerrar conversación" at bounding box center [740, 101] width 130 height 23
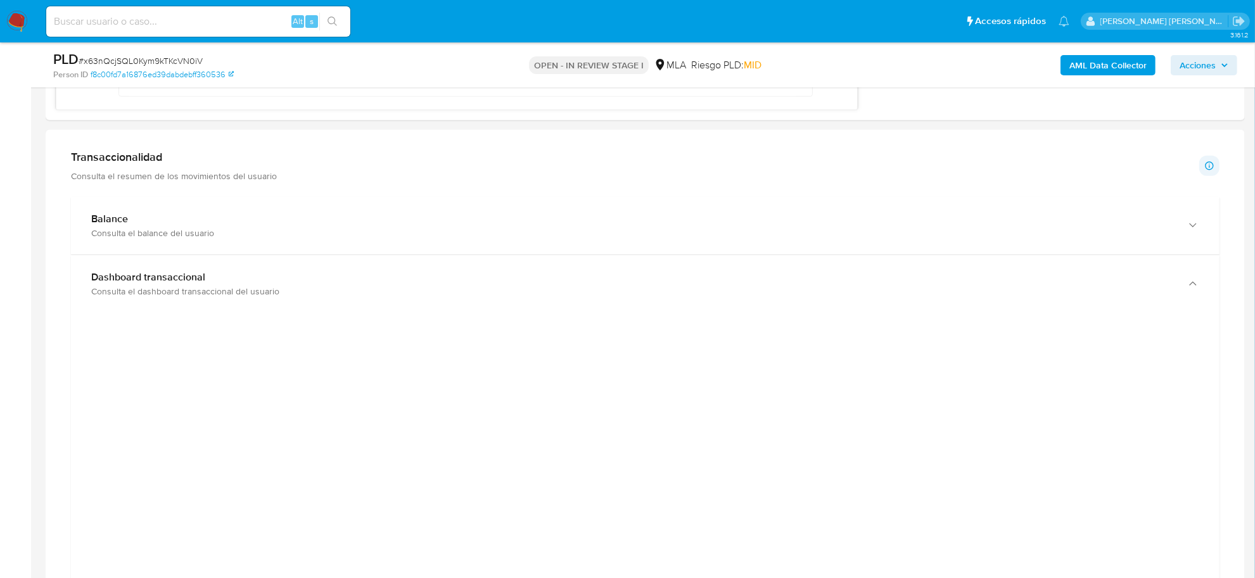
scroll to position [1188, 0]
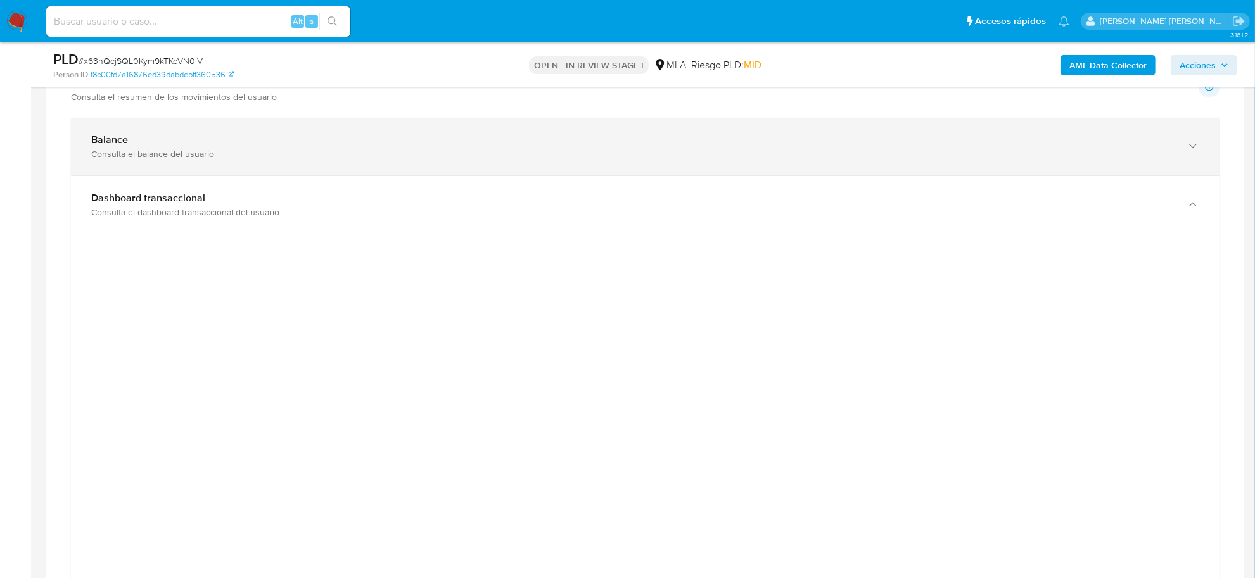
click at [159, 159] on div "Consulta el balance del usuario" at bounding box center [632, 153] width 1083 height 11
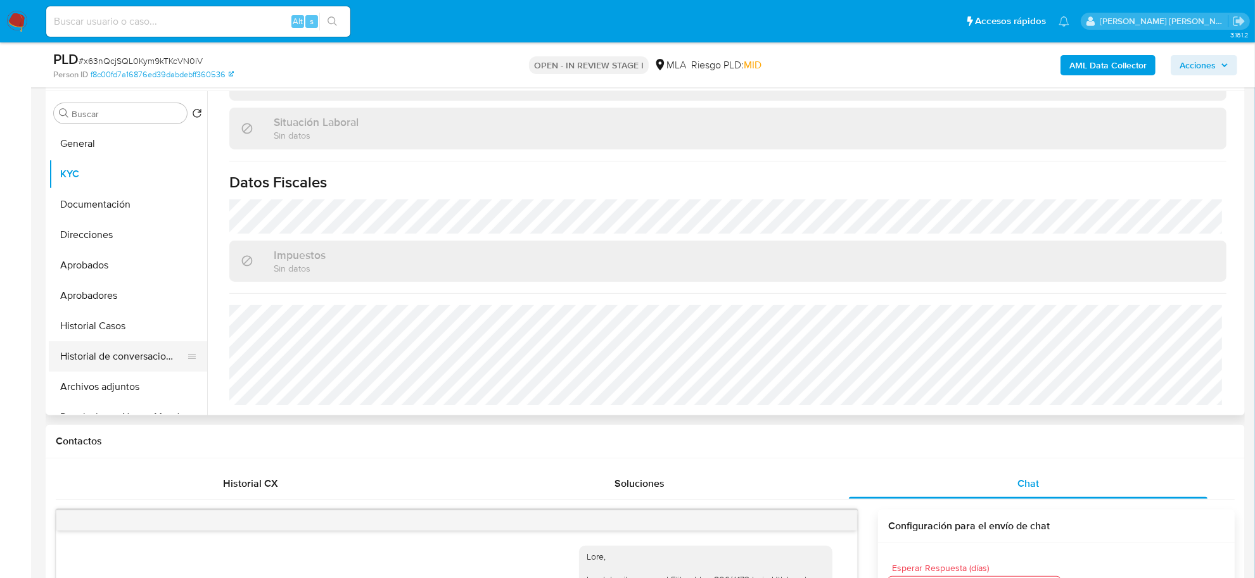
scroll to position [79, 0]
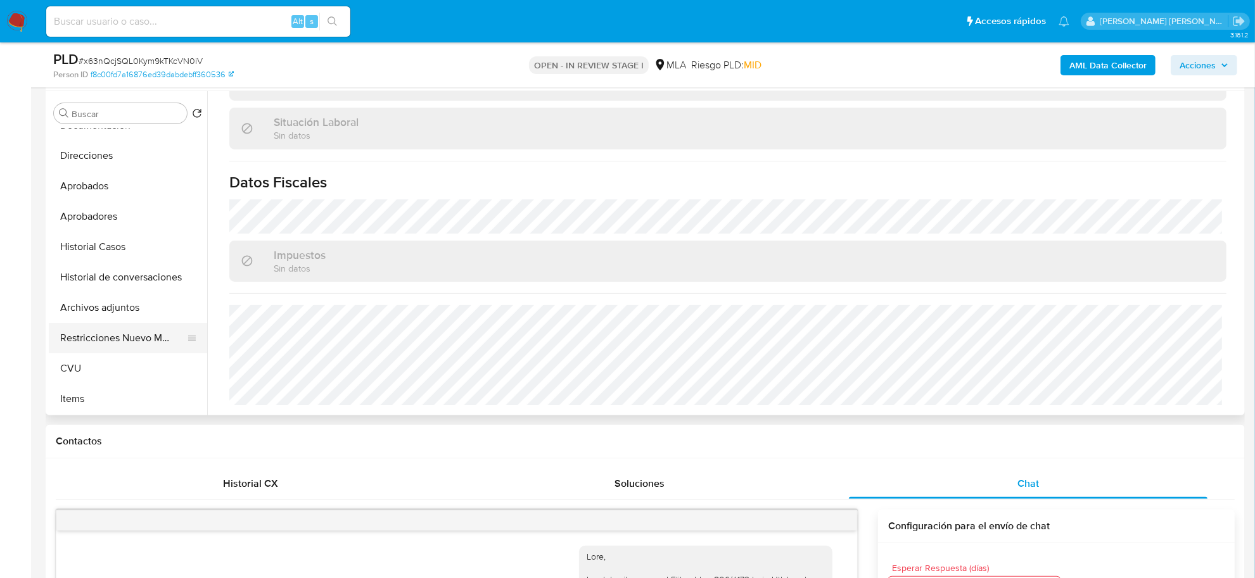
click at [110, 340] on button "Restricciones Nuevo Mundo" at bounding box center [123, 338] width 148 height 30
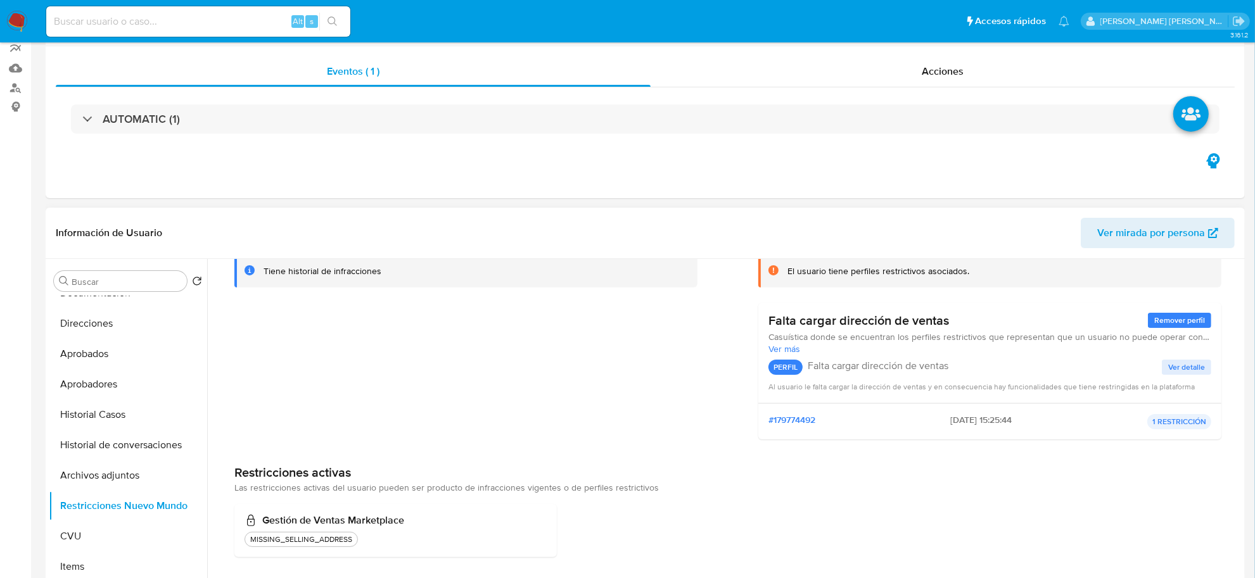
scroll to position [0, 0]
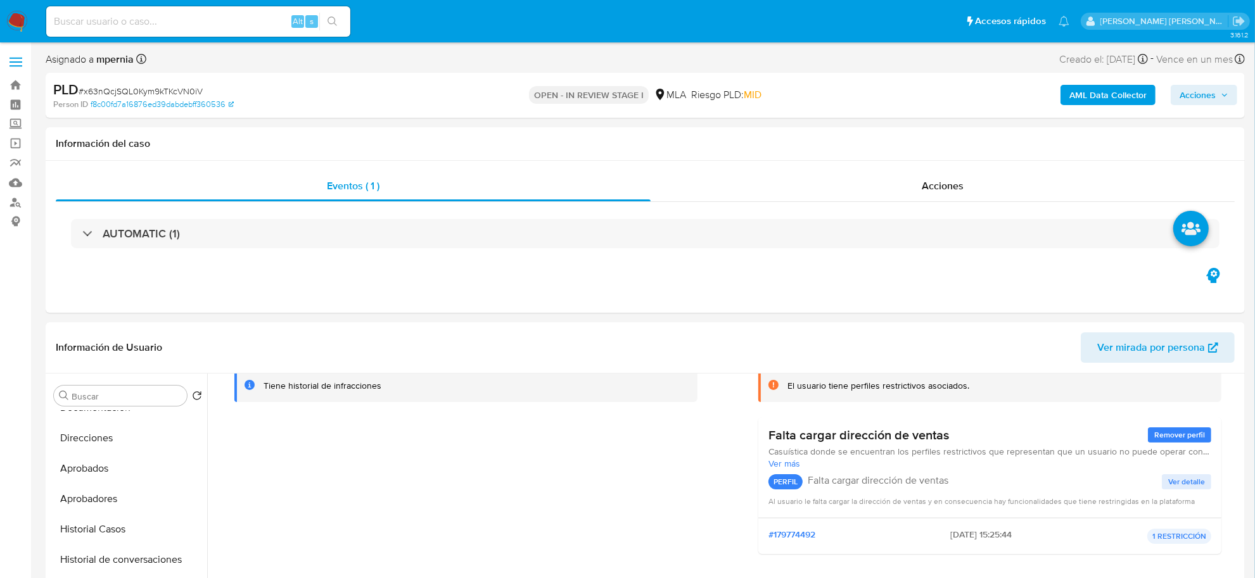
click at [1131, 97] on b "AML Data Collector" at bounding box center [1107, 95] width 77 height 20
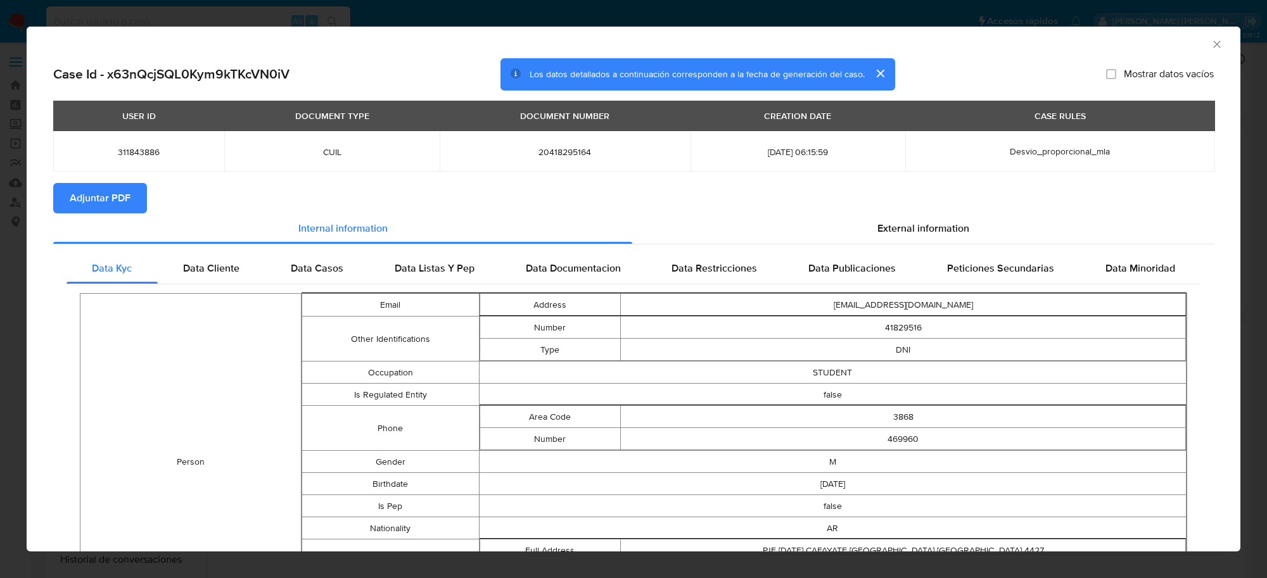
click at [102, 198] on span "Adjuntar PDF" at bounding box center [100, 198] width 61 height 28
click at [1211, 44] on icon "Cerrar ventana" at bounding box center [1217, 44] width 13 height 13
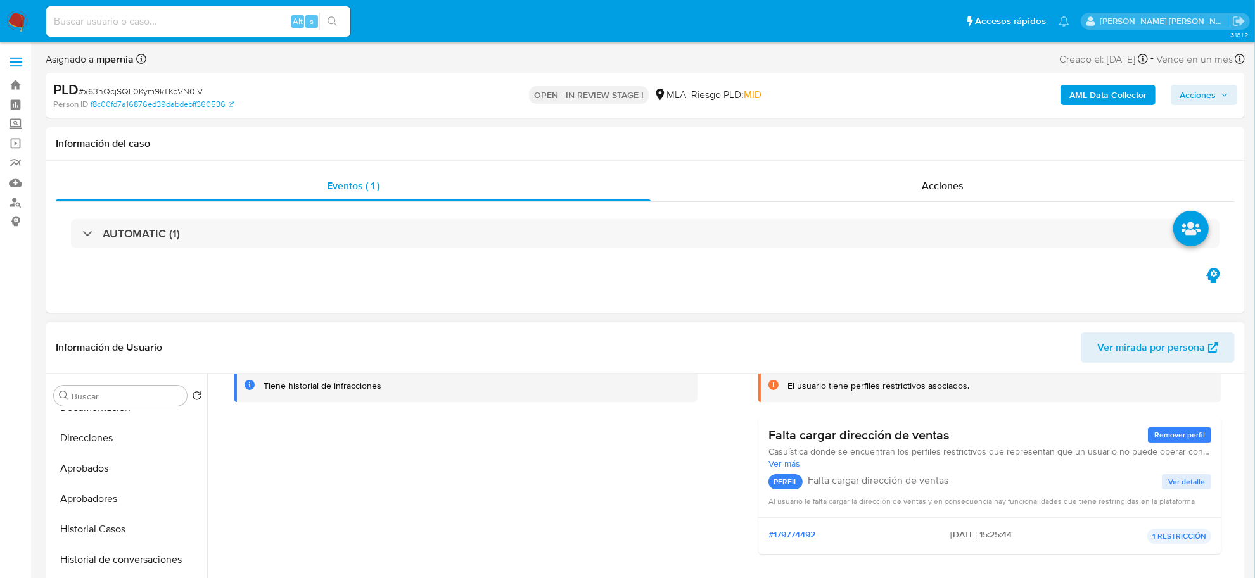
scroll to position [79, 0]
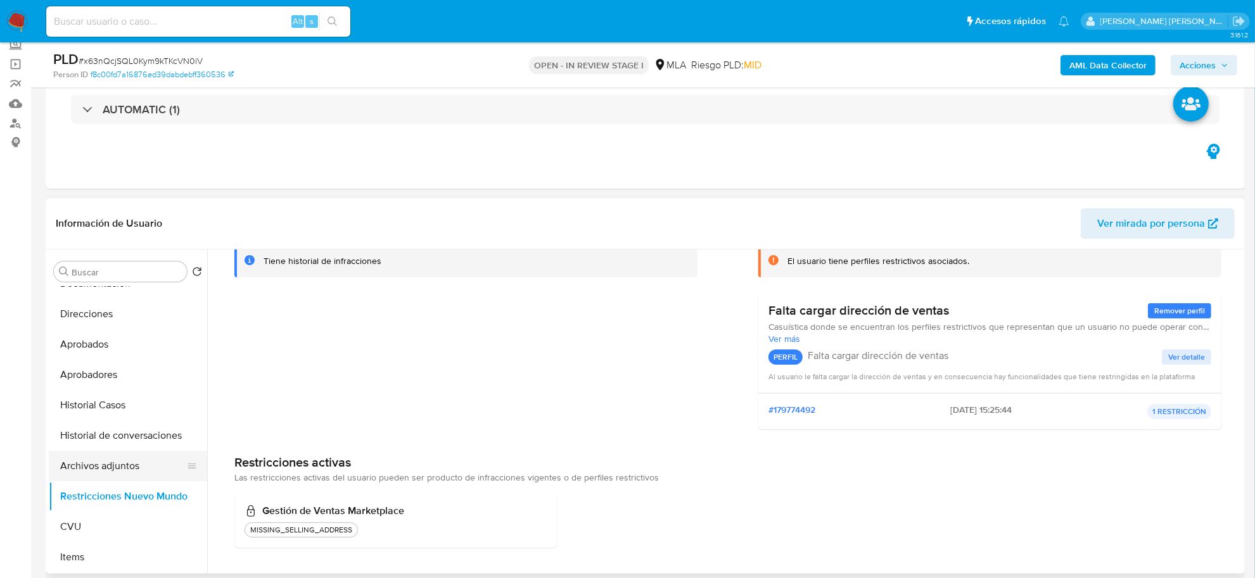
click at [98, 464] on button "Archivos adjuntos" at bounding box center [123, 466] width 148 height 30
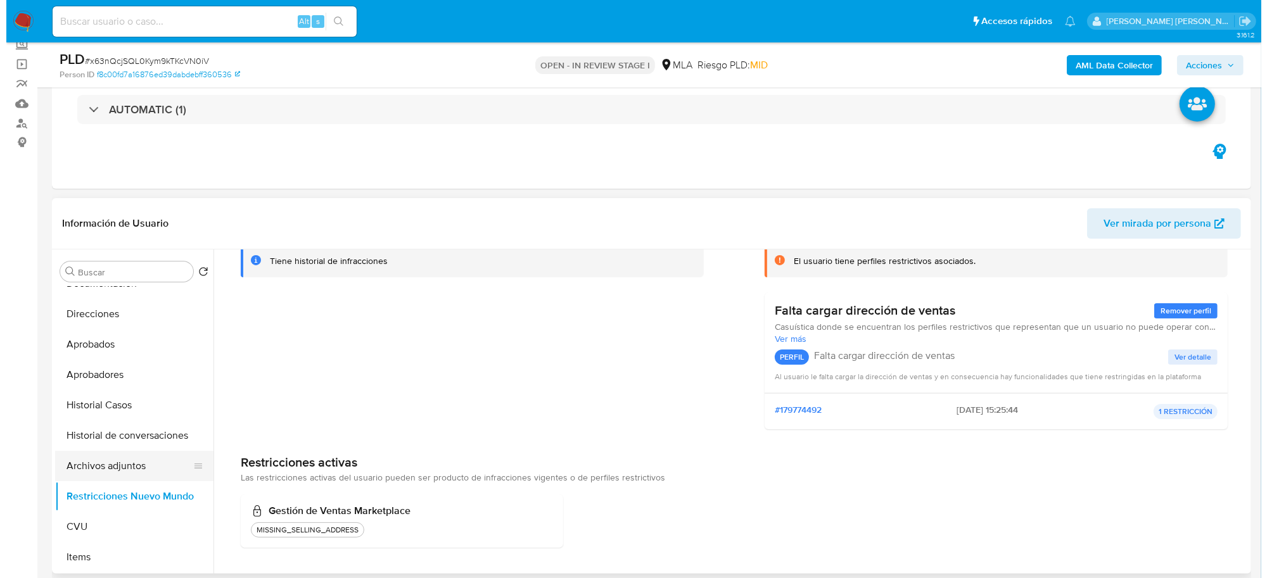
scroll to position [0, 0]
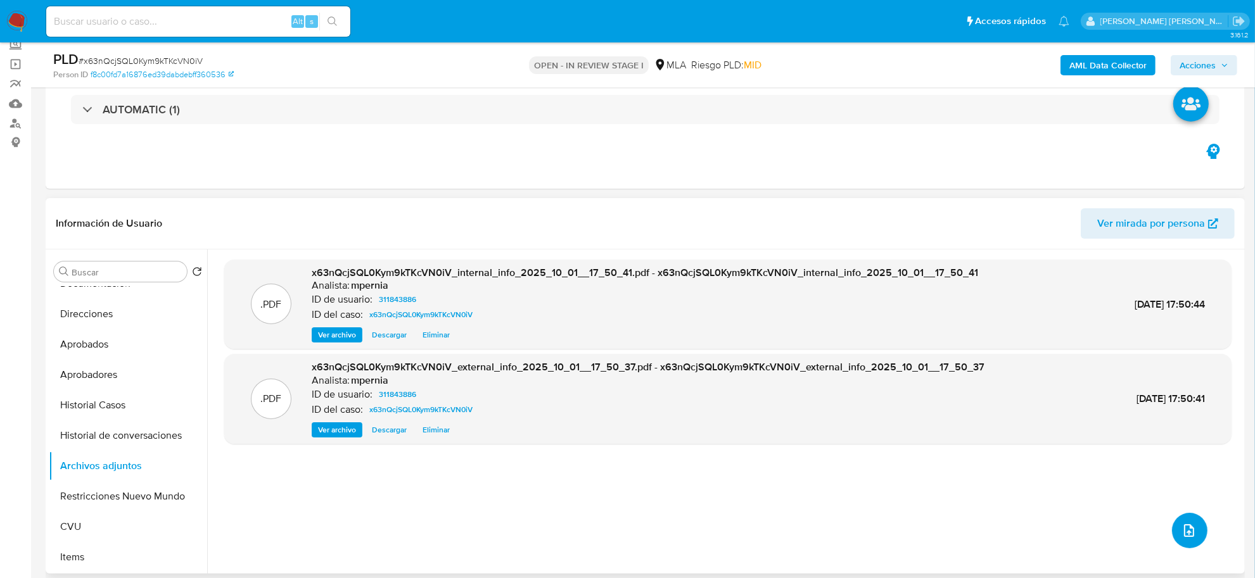
click at [1180, 518] on button "upload-file" at bounding box center [1189, 530] width 35 height 35
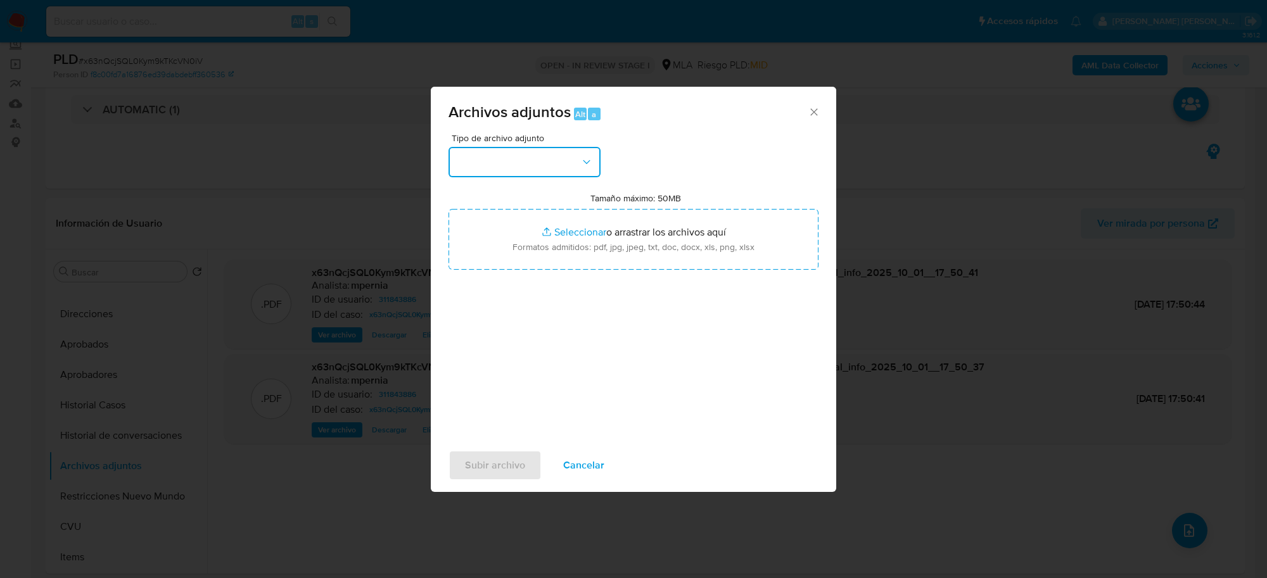
click at [528, 160] on button "button" at bounding box center [525, 162] width 152 height 30
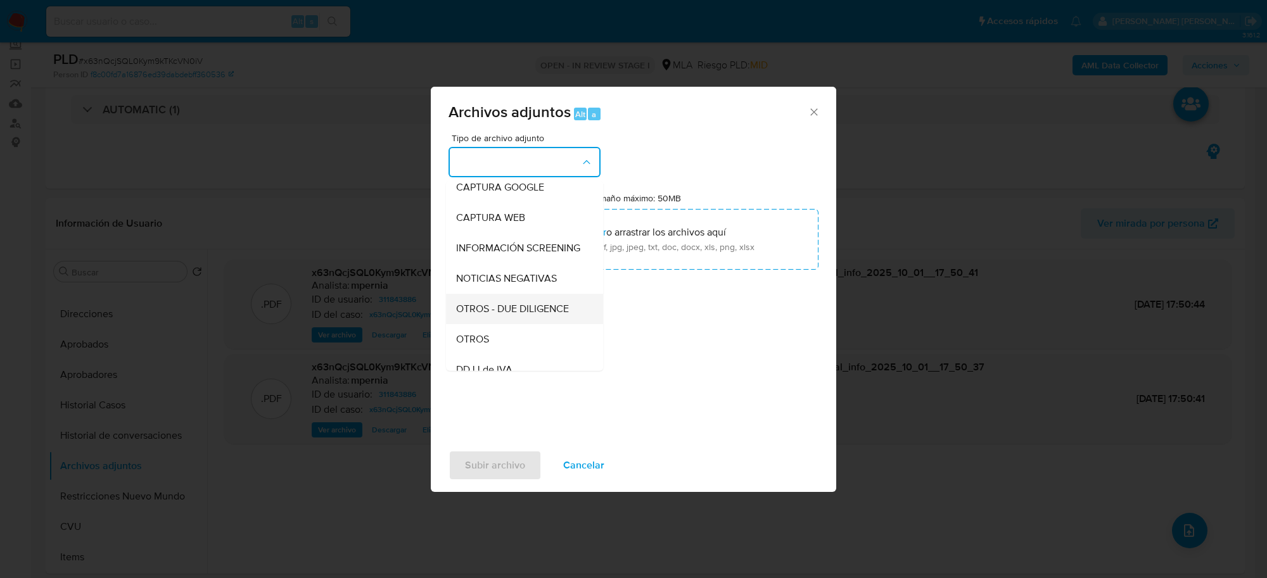
scroll to position [158, 0]
click at [479, 288] on span "OTROS" at bounding box center [472, 281] width 33 height 13
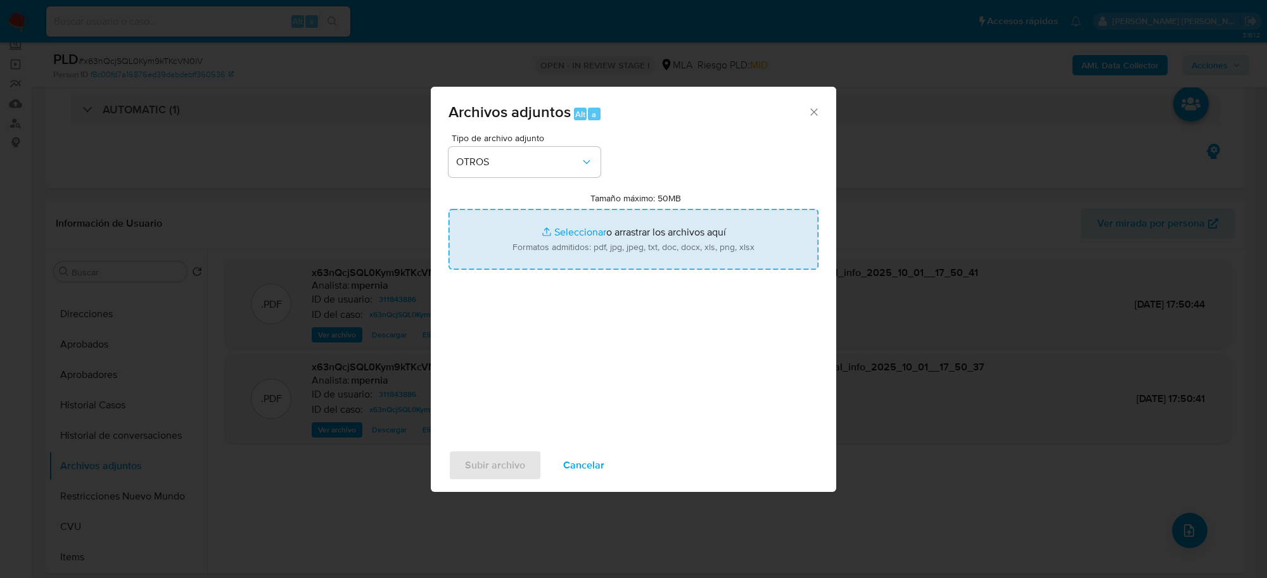
type input "C:\fakepath\Movimientos-Aladdin-311843886.xlsx"
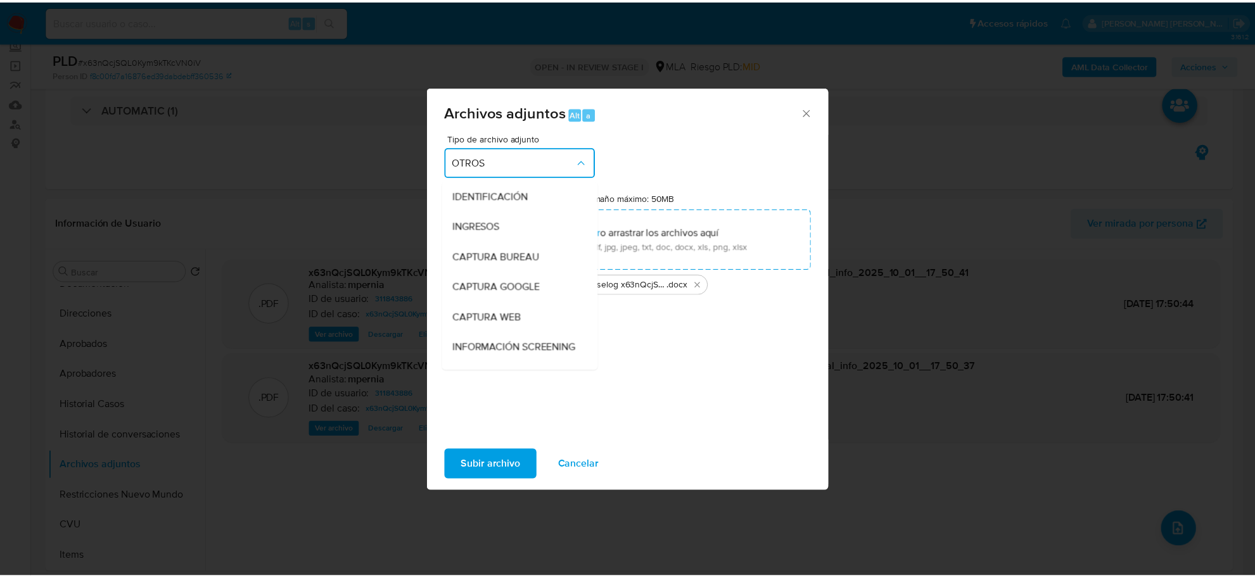
scroll to position [175, 0]
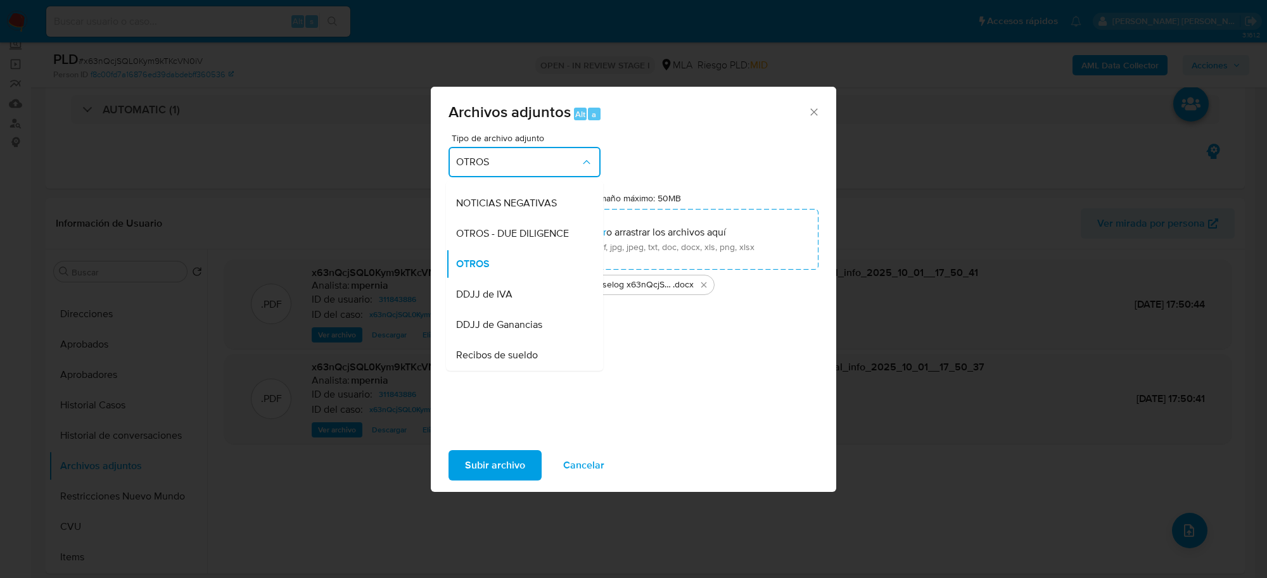
drag, startPoint x: 476, startPoint y: 276, endPoint x: 480, endPoint y: 311, distance: 35.1
click at [476, 271] on span "OTROS" at bounding box center [473, 264] width 34 height 13
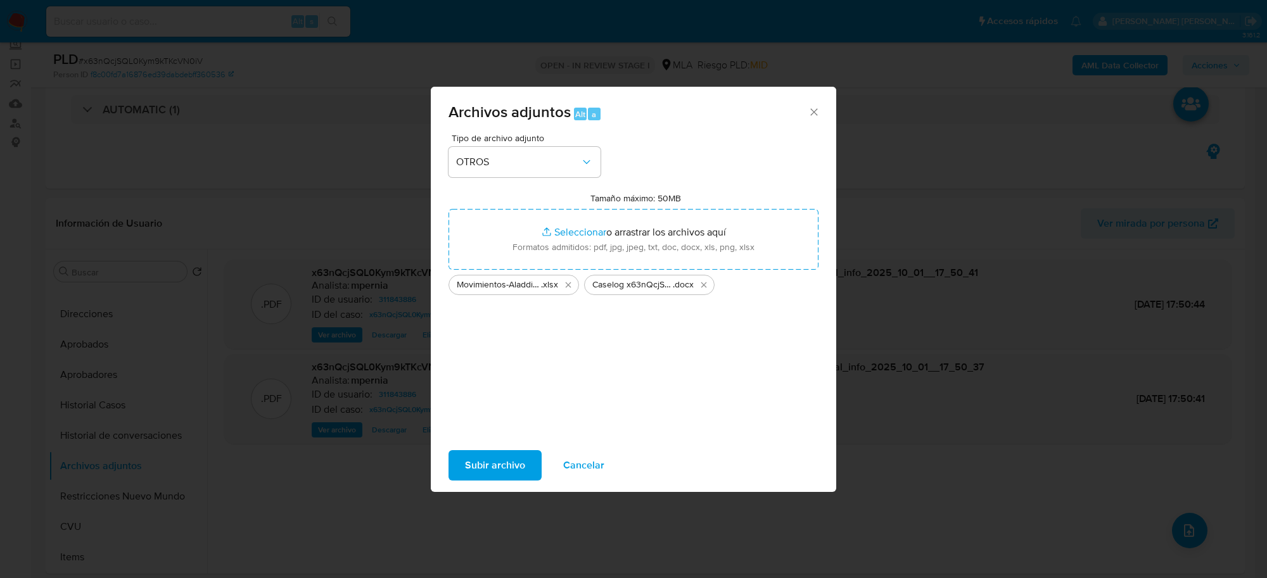
click at [485, 457] on span "Subir archivo" at bounding box center [495, 466] width 60 height 28
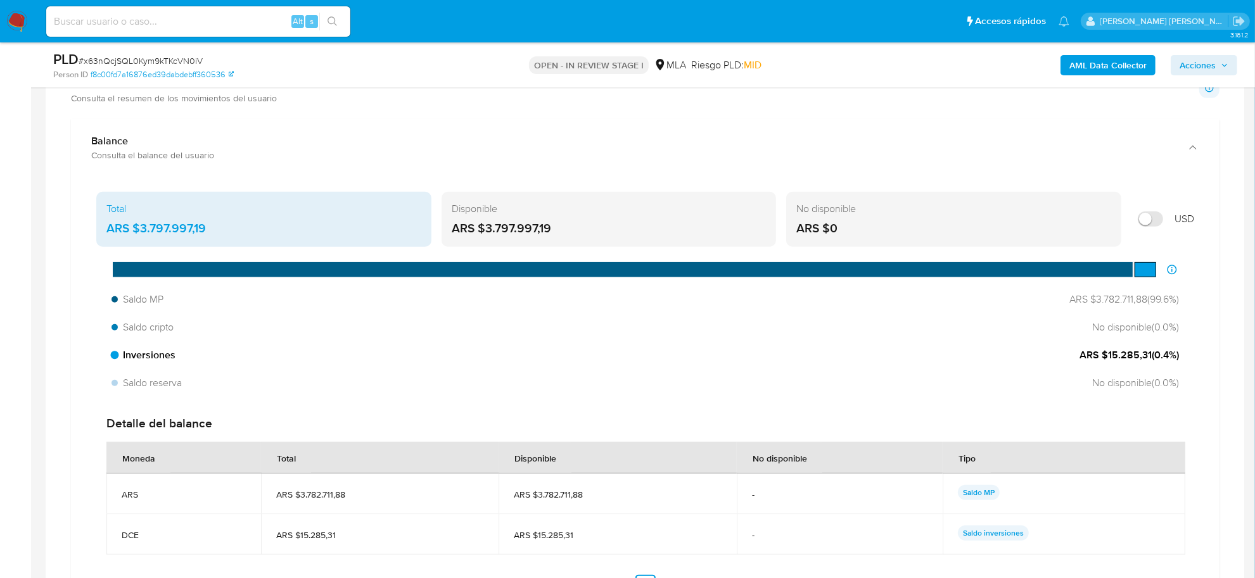
scroll to position [1346, 0]
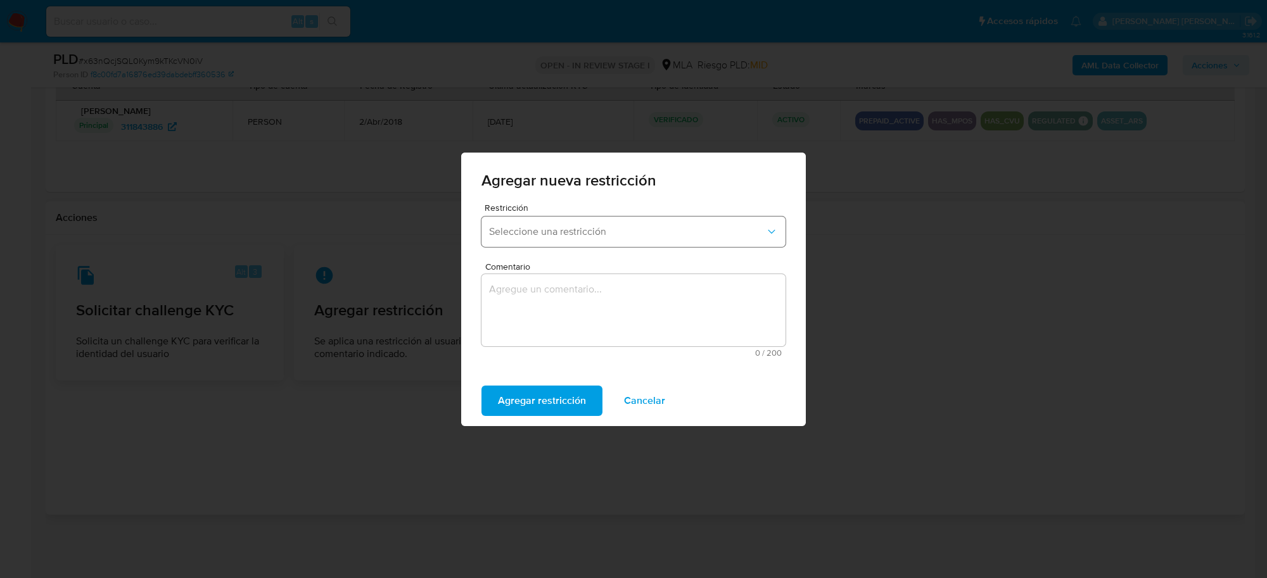
click at [698, 233] on span "Seleccione una restricción" at bounding box center [627, 232] width 276 height 13
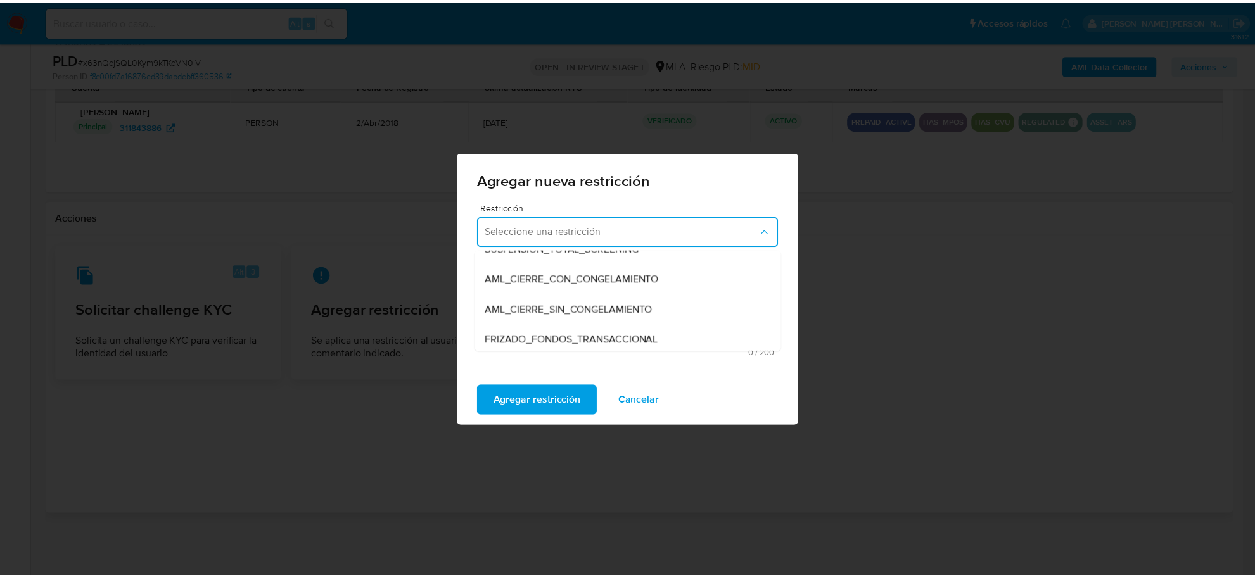
scroll to position [158, 0]
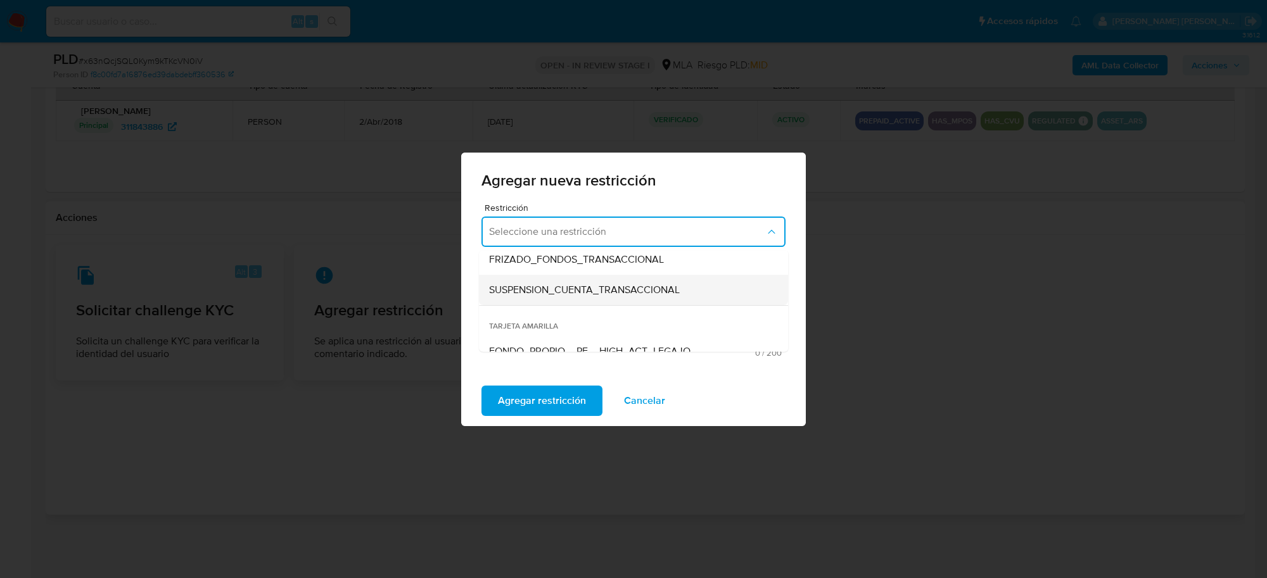
click at [591, 284] on span "SUSPENSION_CUENTA_TRANSACCIONAL" at bounding box center [584, 289] width 191 height 13
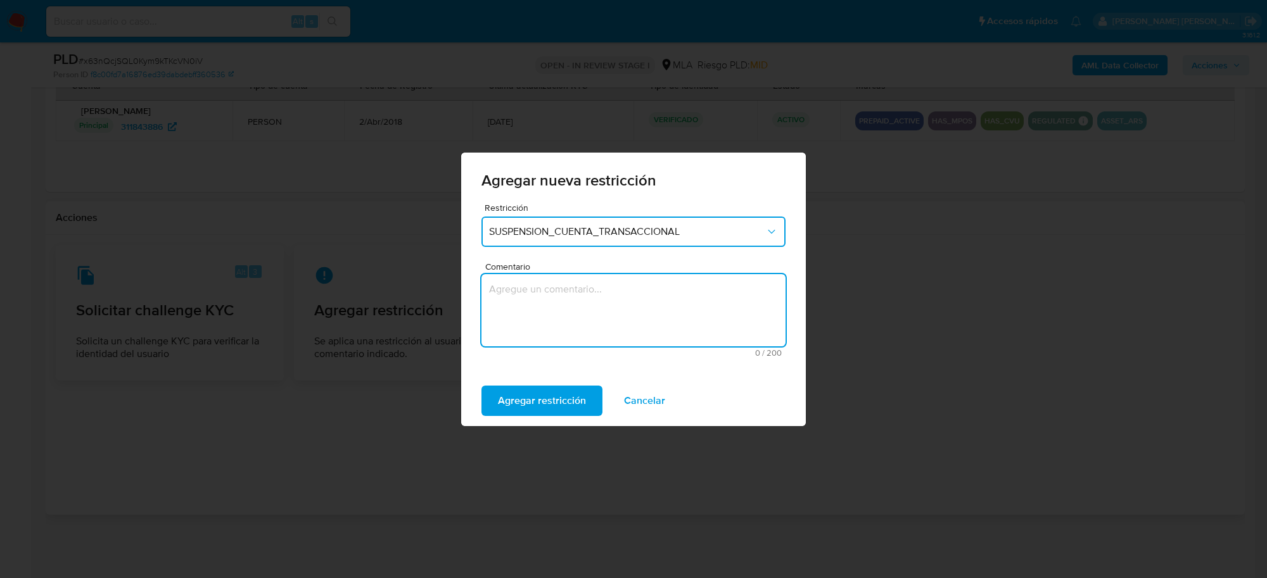
click at [565, 305] on textarea "Comentario" at bounding box center [634, 310] width 304 height 72
type textarea "AML"
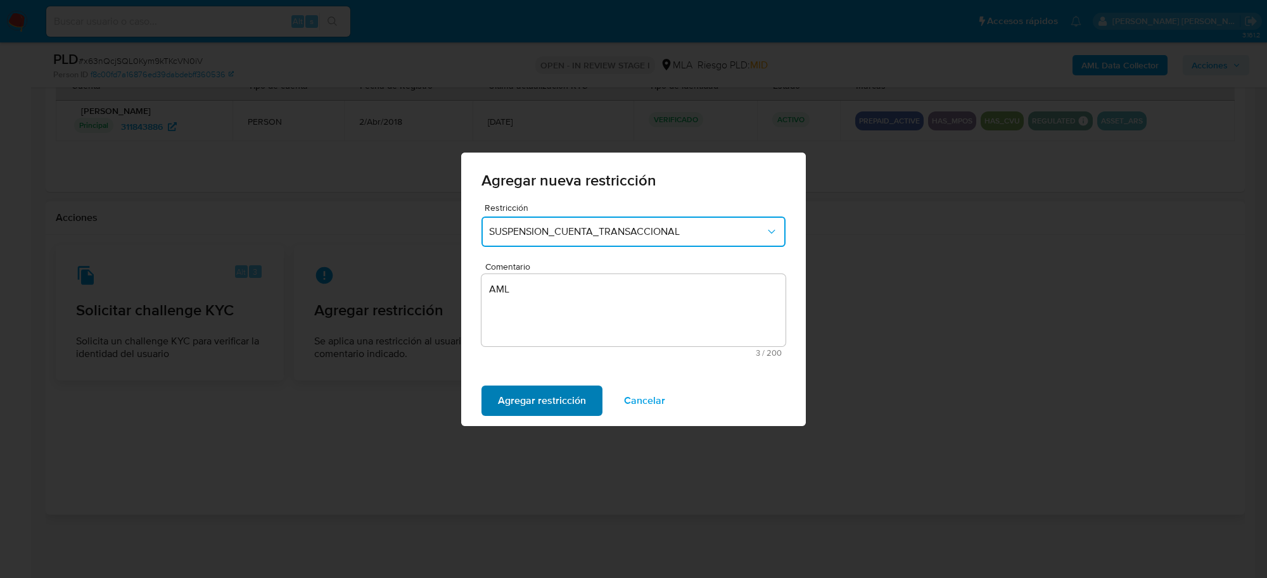
click at [543, 397] on span "Agregar restricción" at bounding box center [542, 401] width 88 height 28
click at [525, 392] on span "Confirmar" at bounding box center [521, 401] width 46 height 28
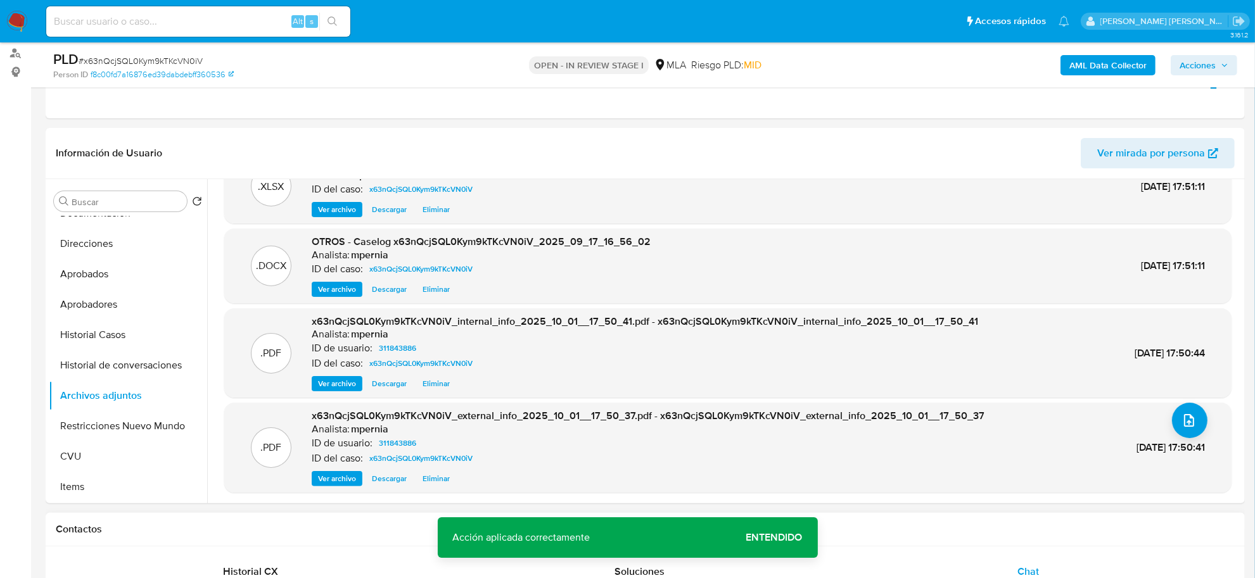
scroll to position [65, 0]
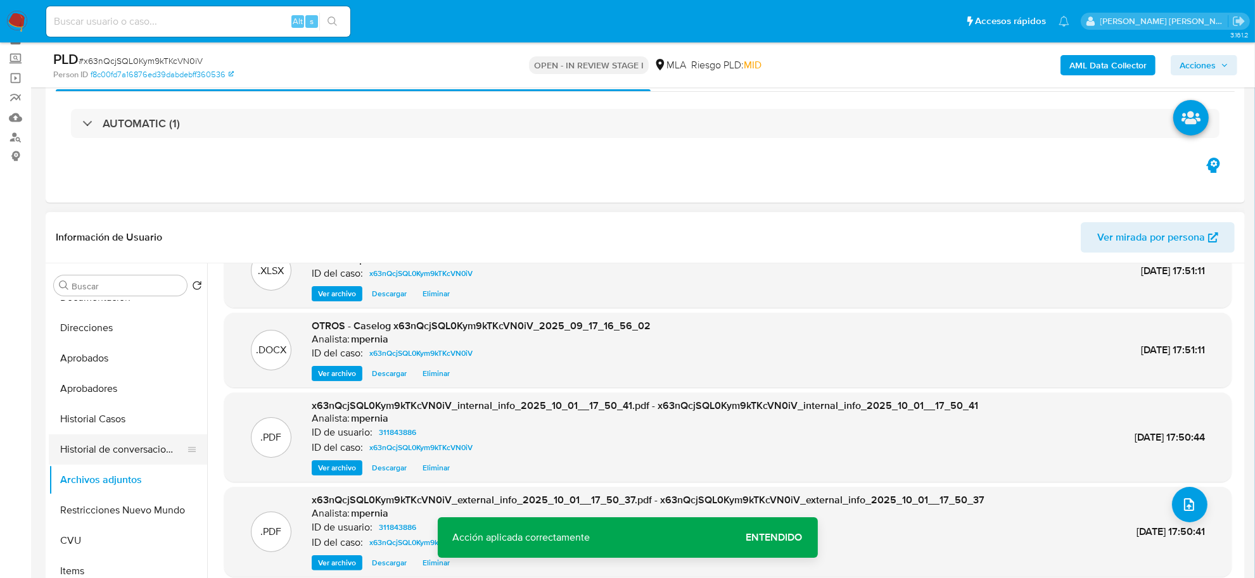
click at [101, 454] on button "Historial de conversaciones" at bounding box center [123, 450] width 148 height 30
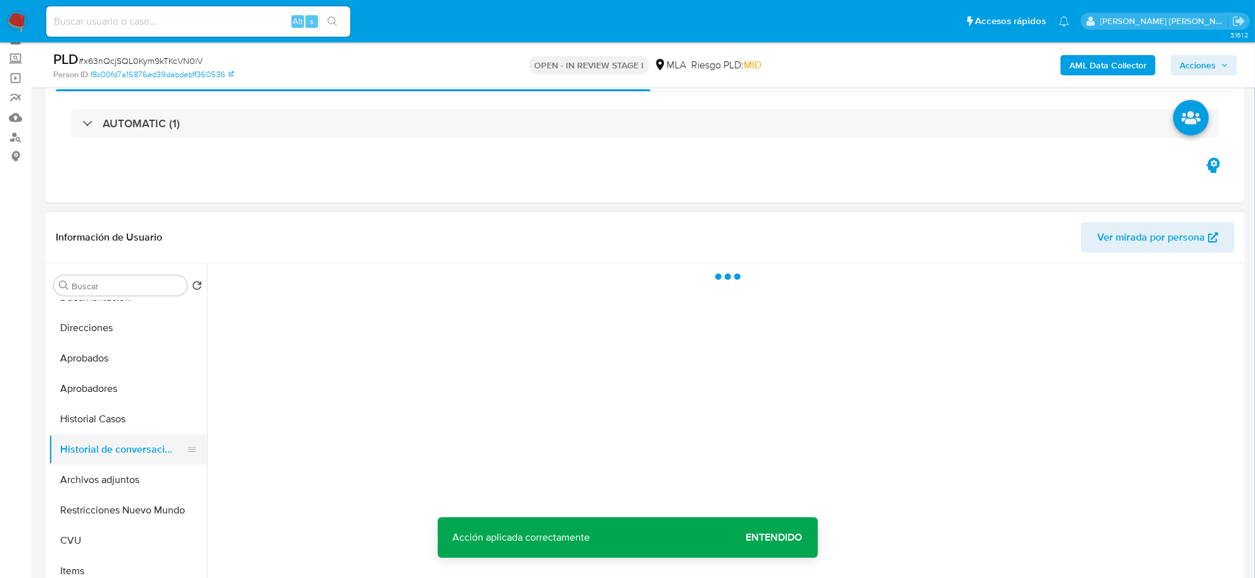
scroll to position [0, 0]
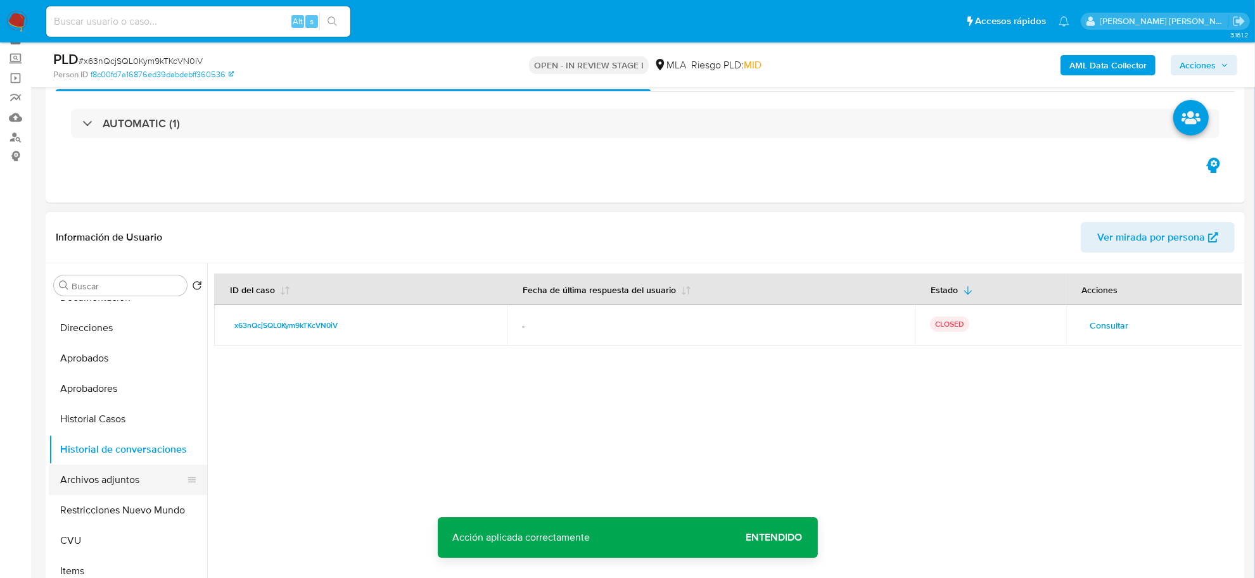
click at [97, 483] on button "Archivos adjuntos" at bounding box center [123, 480] width 148 height 30
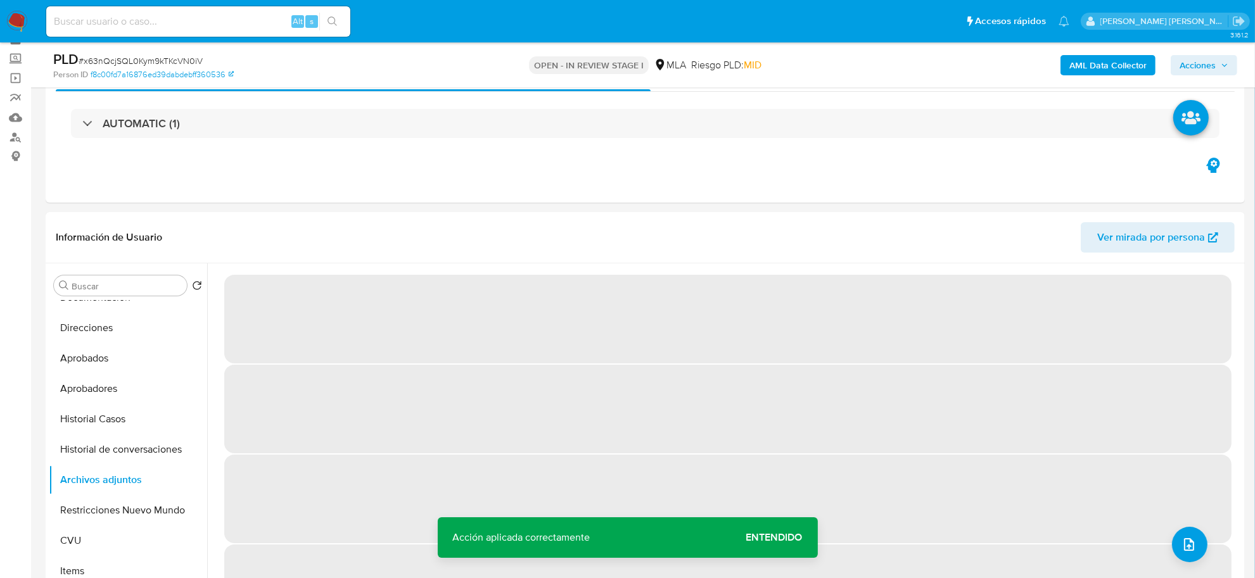
click at [754, 538] on span "Entendido" at bounding box center [774, 538] width 56 height 0
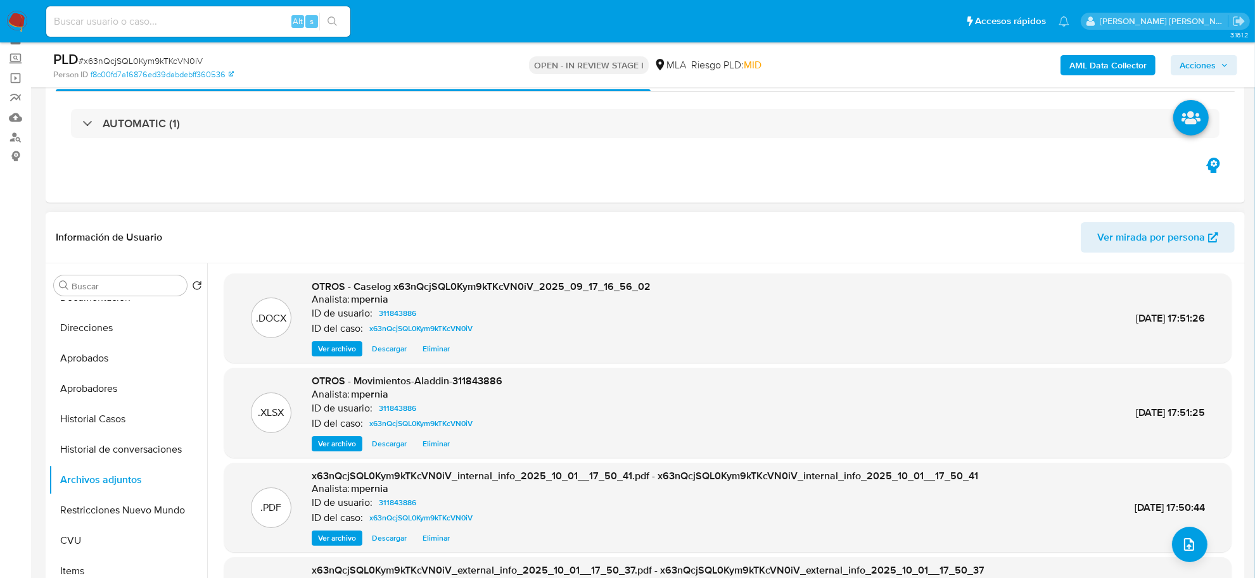
scroll to position [70, 0]
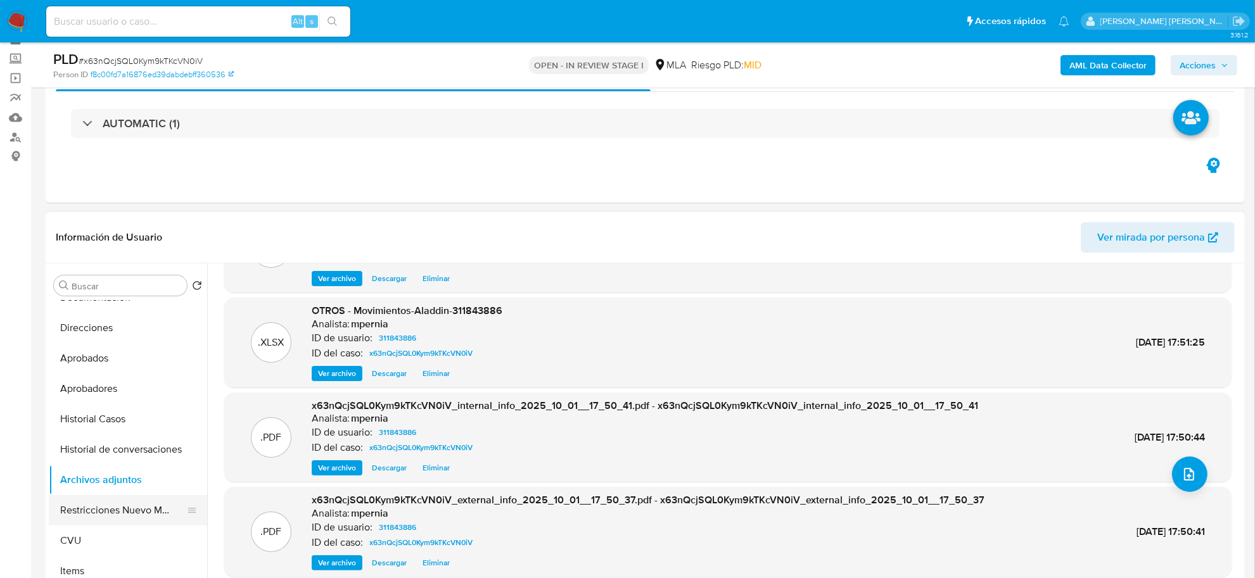
click at [86, 515] on button "Restricciones Nuevo Mundo" at bounding box center [123, 510] width 148 height 30
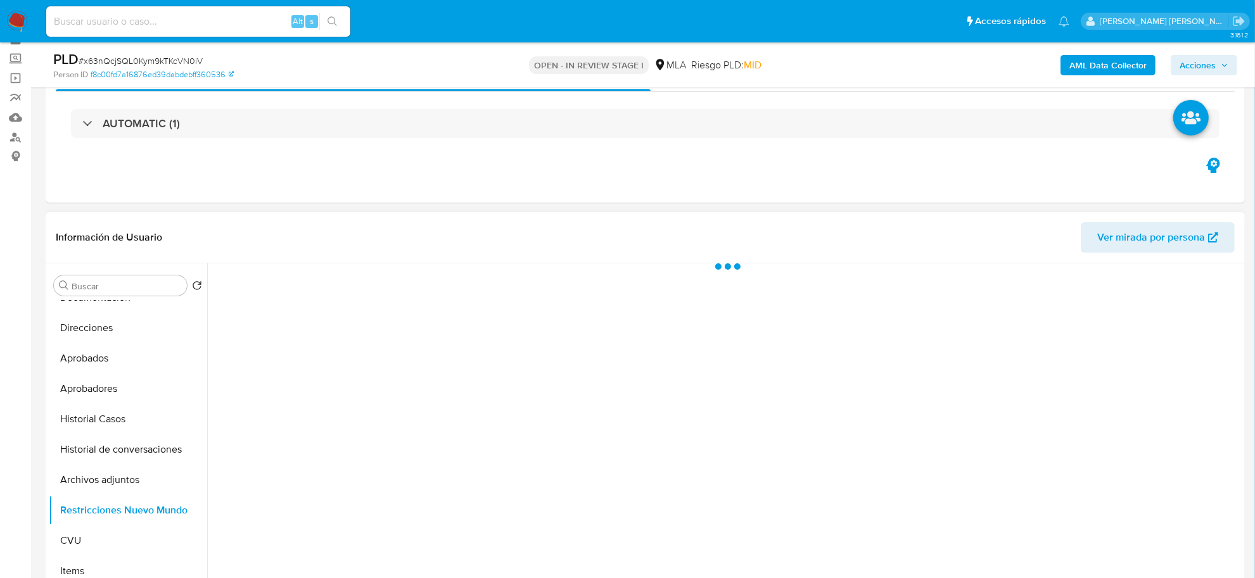
scroll to position [0, 0]
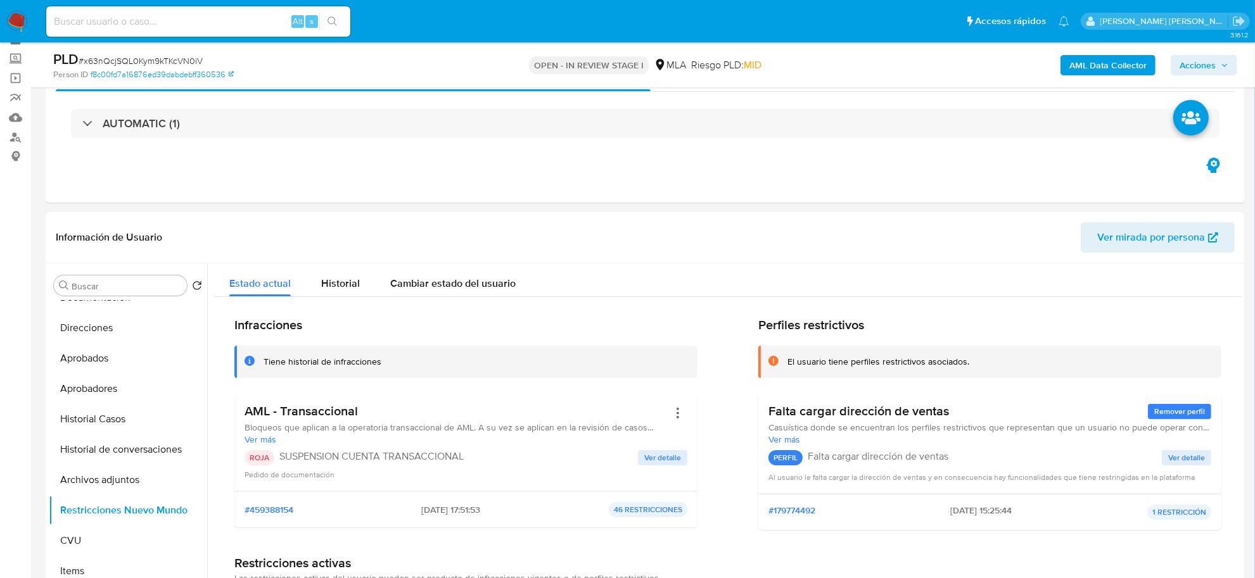
click at [1204, 64] on span "Acciones" at bounding box center [1198, 65] width 36 height 20
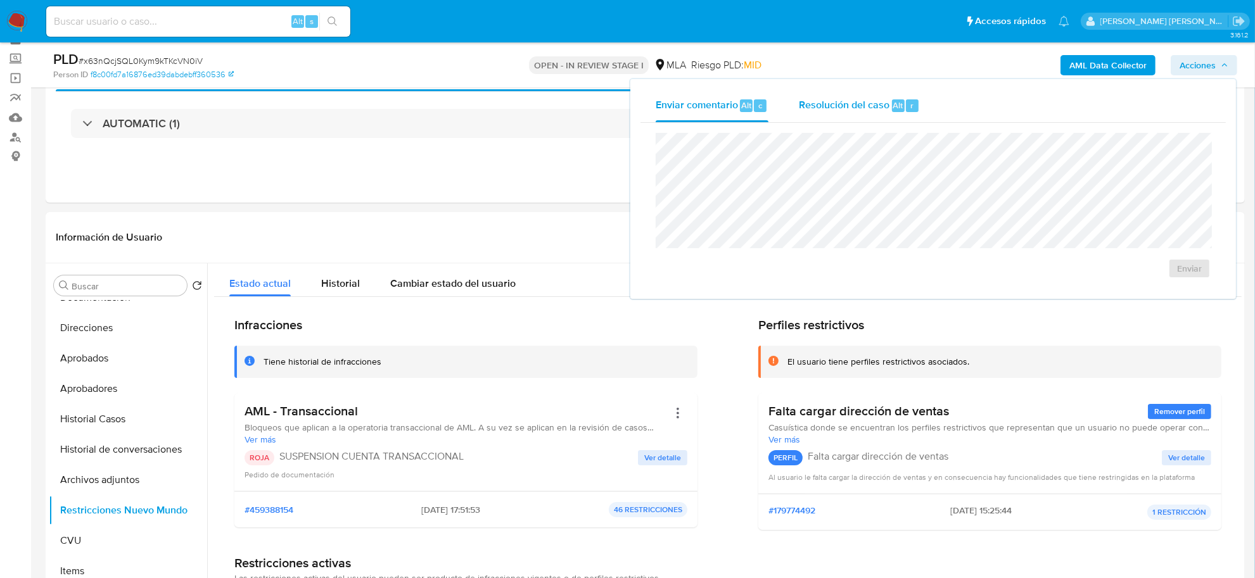
click at [862, 109] on span "Resolución del caso" at bounding box center [844, 105] width 91 height 15
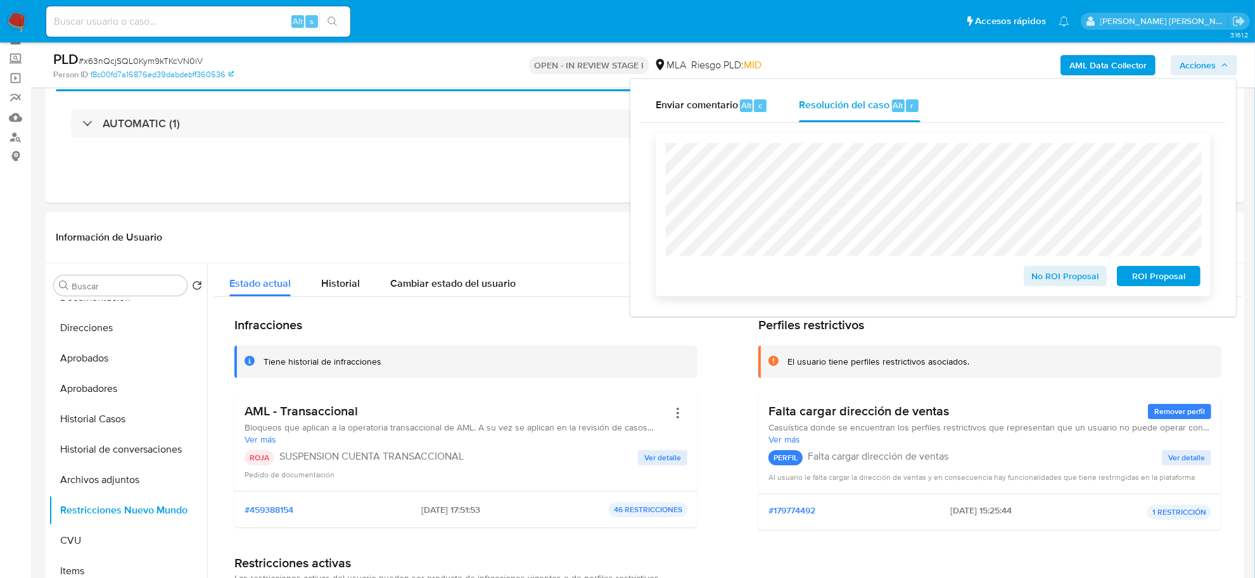
click at [1159, 276] on span "ROI Proposal" at bounding box center [1159, 276] width 66 height 18
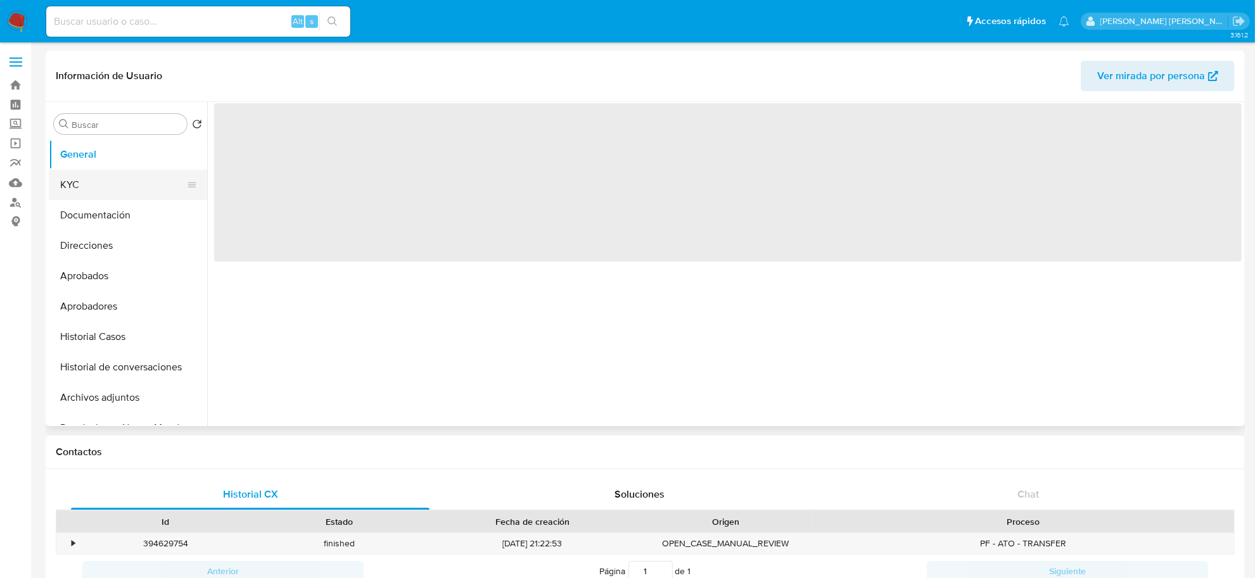
select select "10"
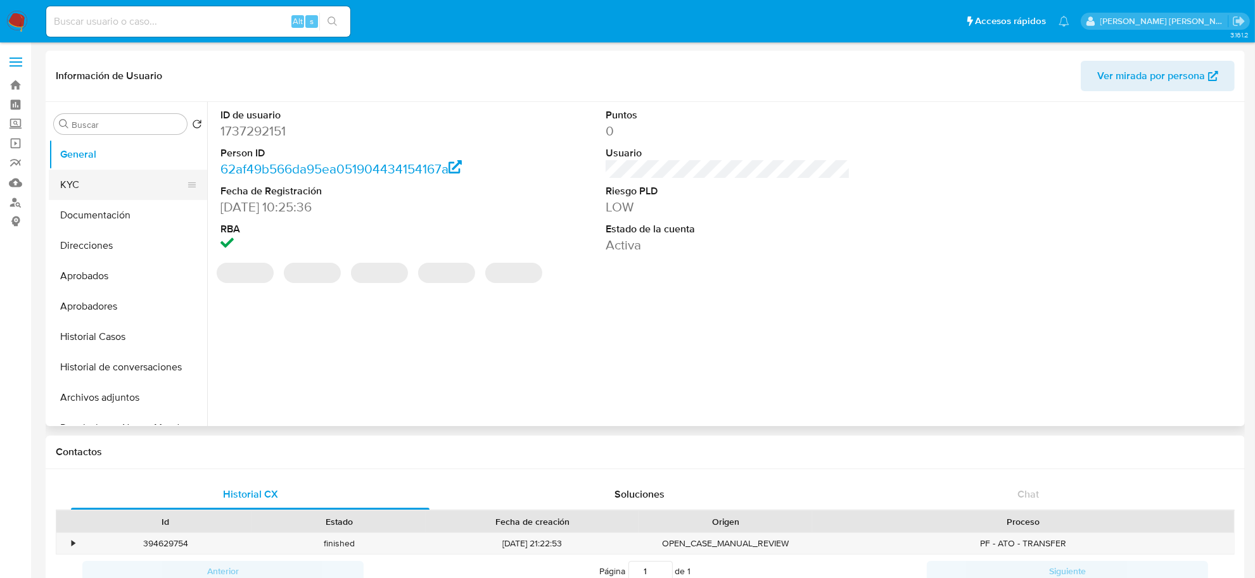
click at [112, 181] on button "KYC" at bounding box center [123, 185] width 148 height 30
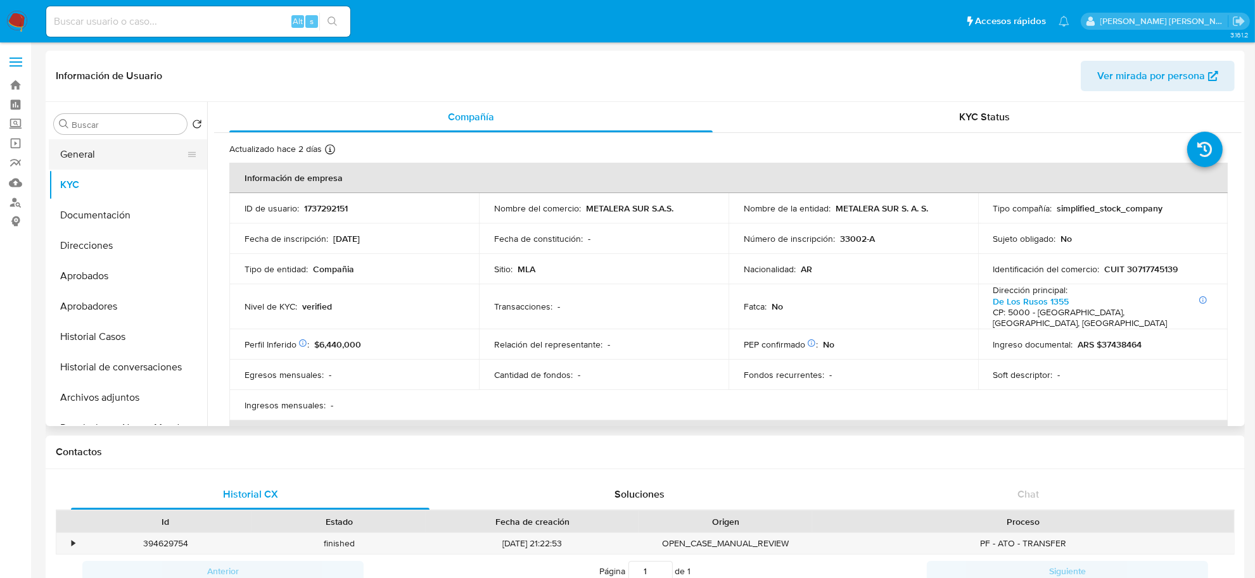
click at [115, 147] on button "General" at bounding box center [123, 154] width 148 height 30
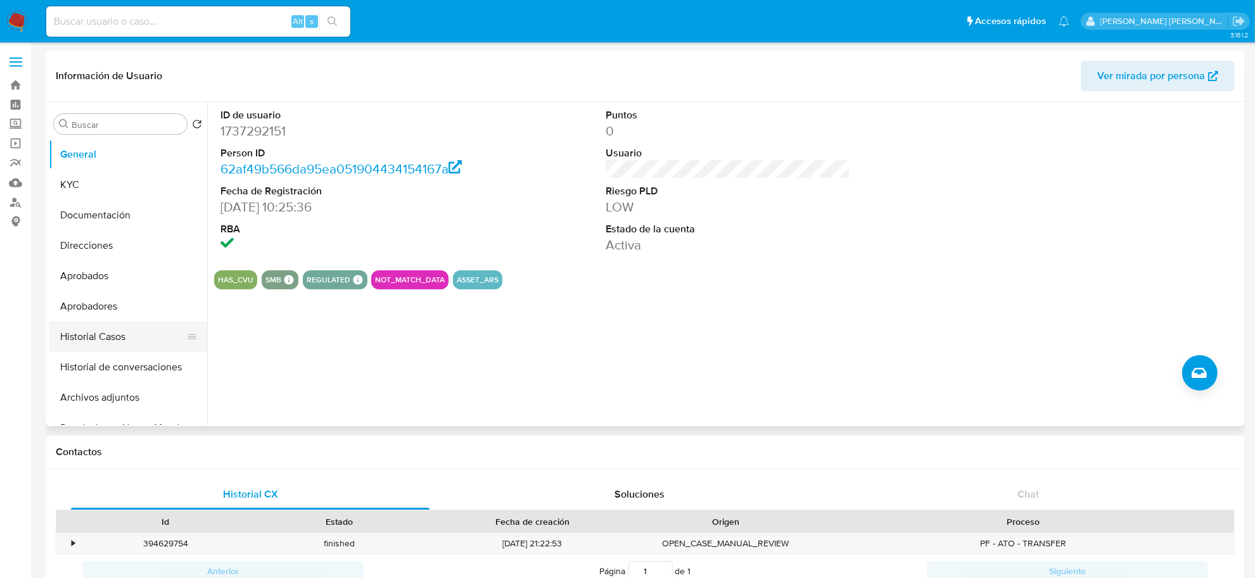
click at [101, 343] on button "Historial Casos" at bounding box center [123, 337] width 148 height 30
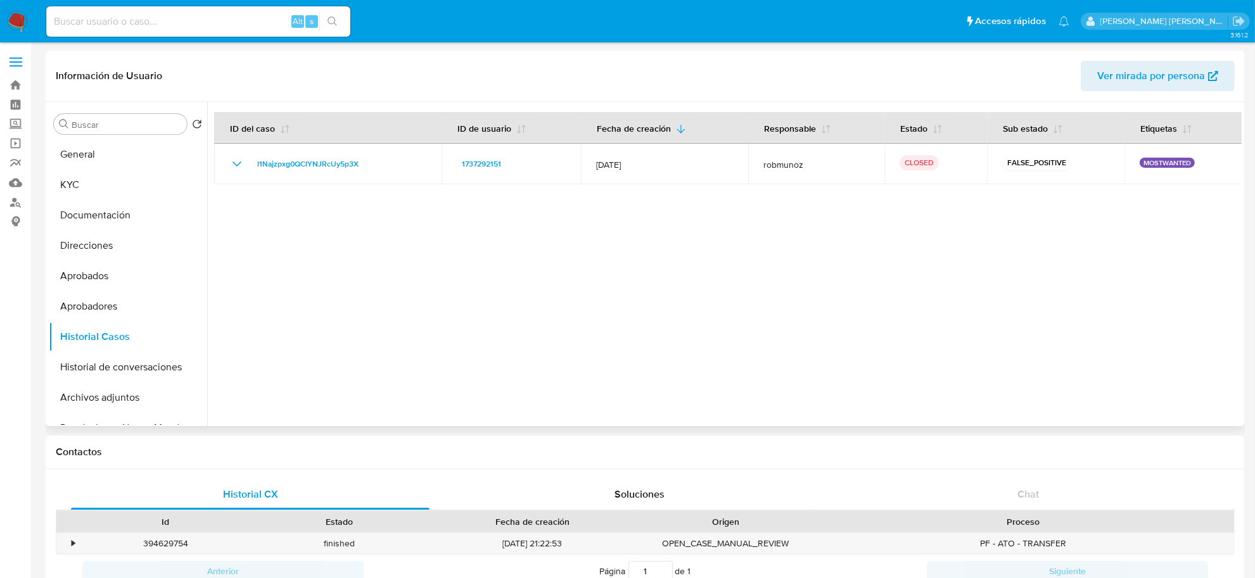
click at [1126, 79] on span "Ver mirada por persona" at bounding box center [1151, 76] width 108 height 30
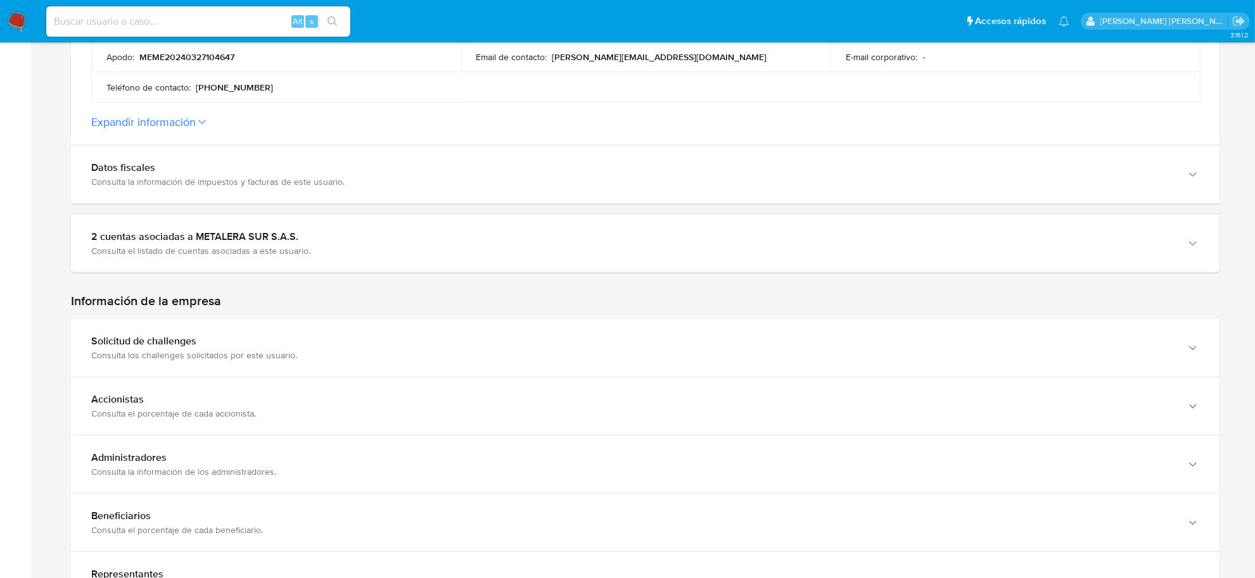
scroll to position [634, 0]
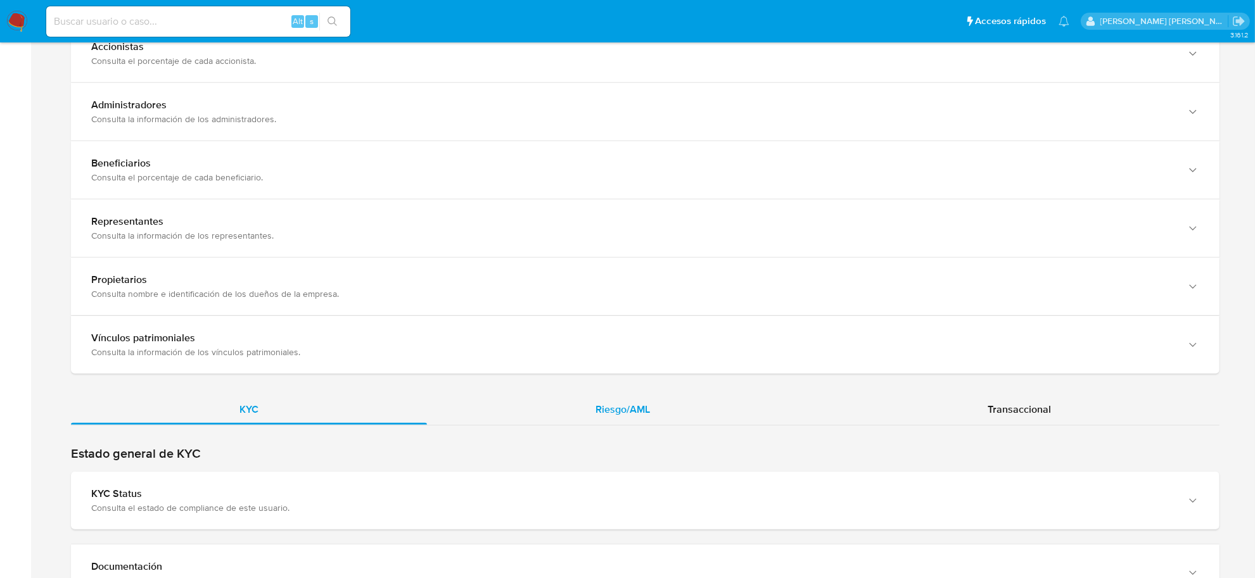
click at [627, 405] on span "Riesgo/AML" at bounding box center [623, 409] width 54 height 15
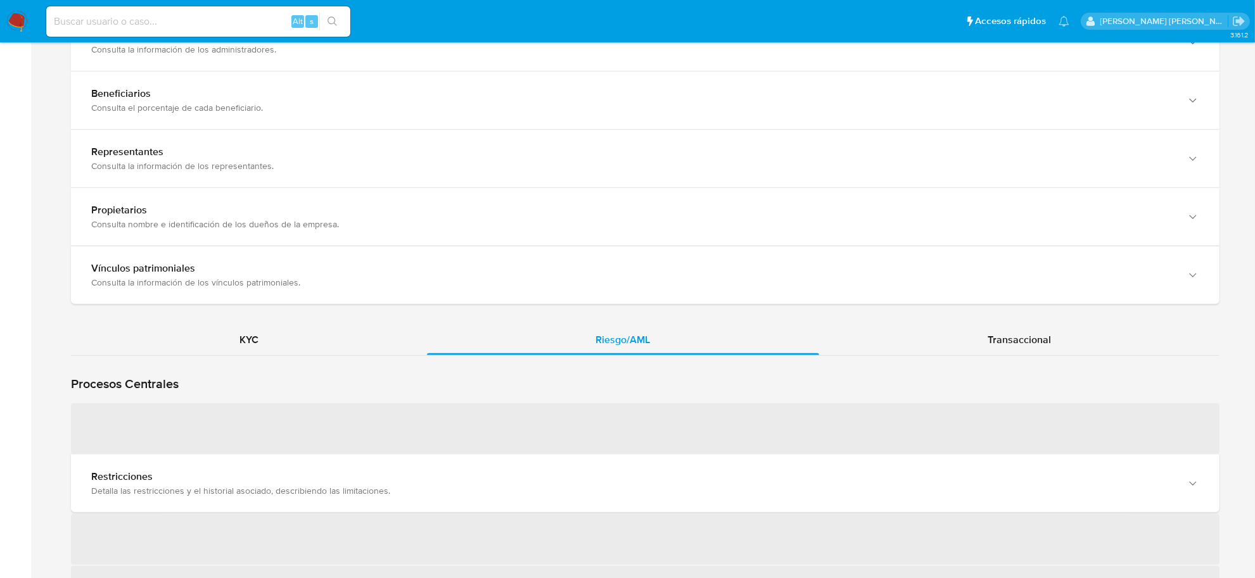
scroll to position [1188, 0]
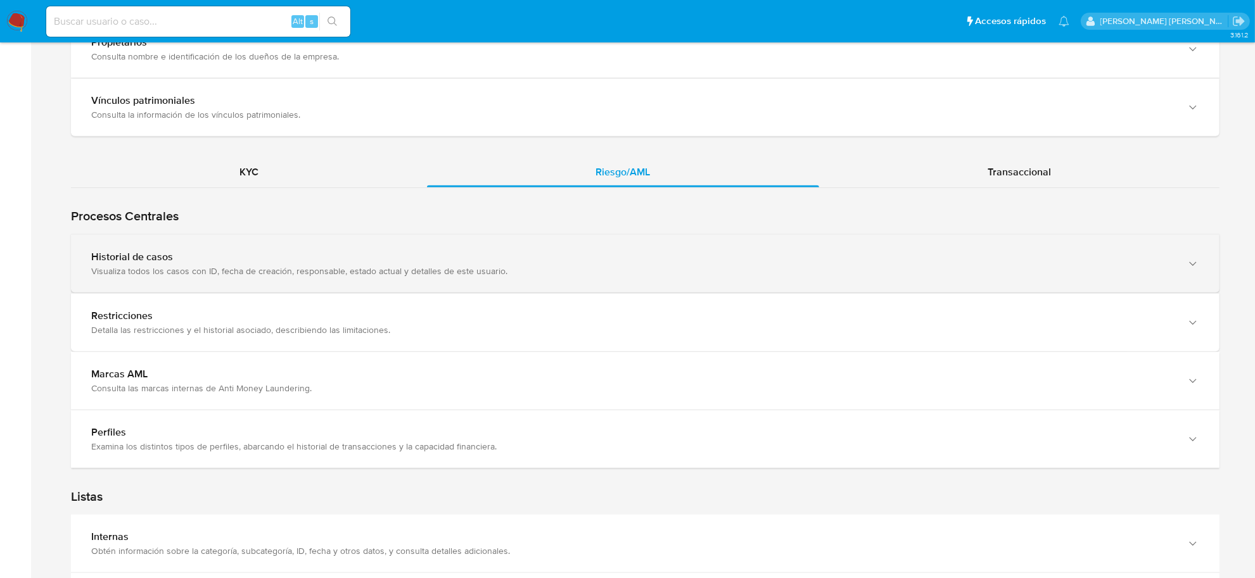
click at [271, 266] on div "Visualiza todos los casos con ID, fecha de creación, responsable, estado actual…" at bounding box center [632, 270] width 1083 height 11
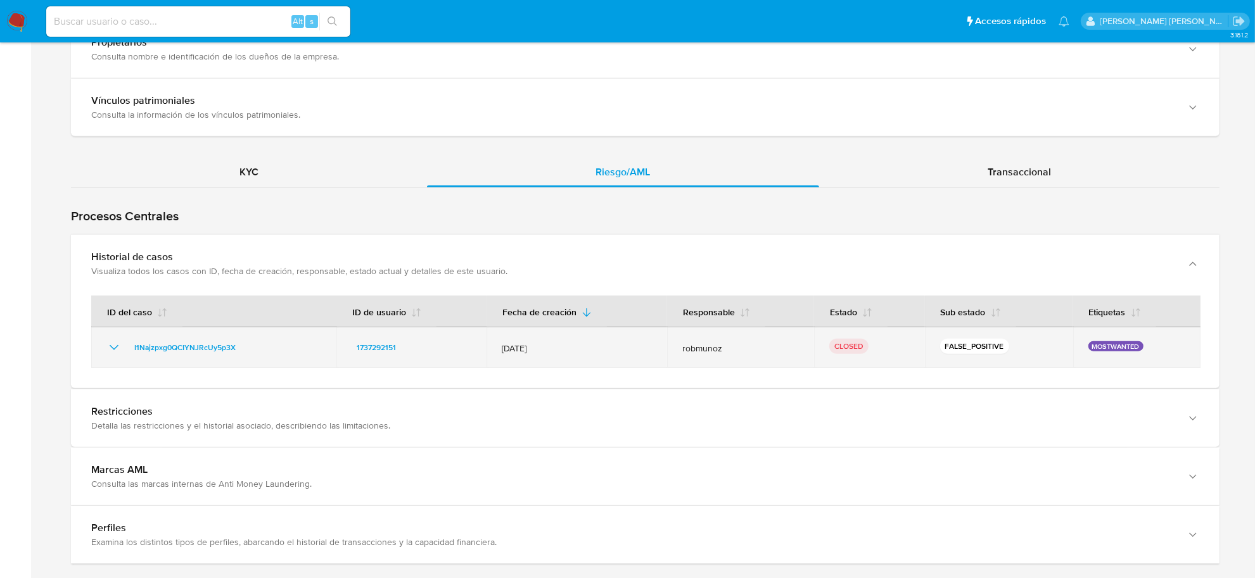
click at [117, 346] on icon "Mostrar/Ocultar" at bounding box center [113, 347] width 15 height 15
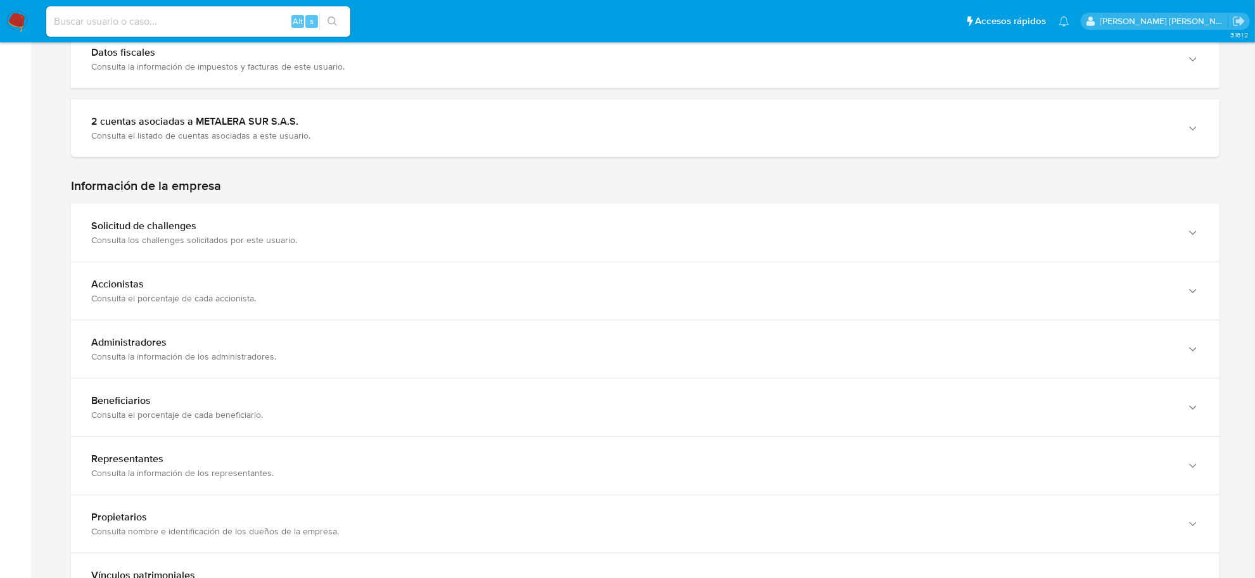
scroll to position [475, 0]
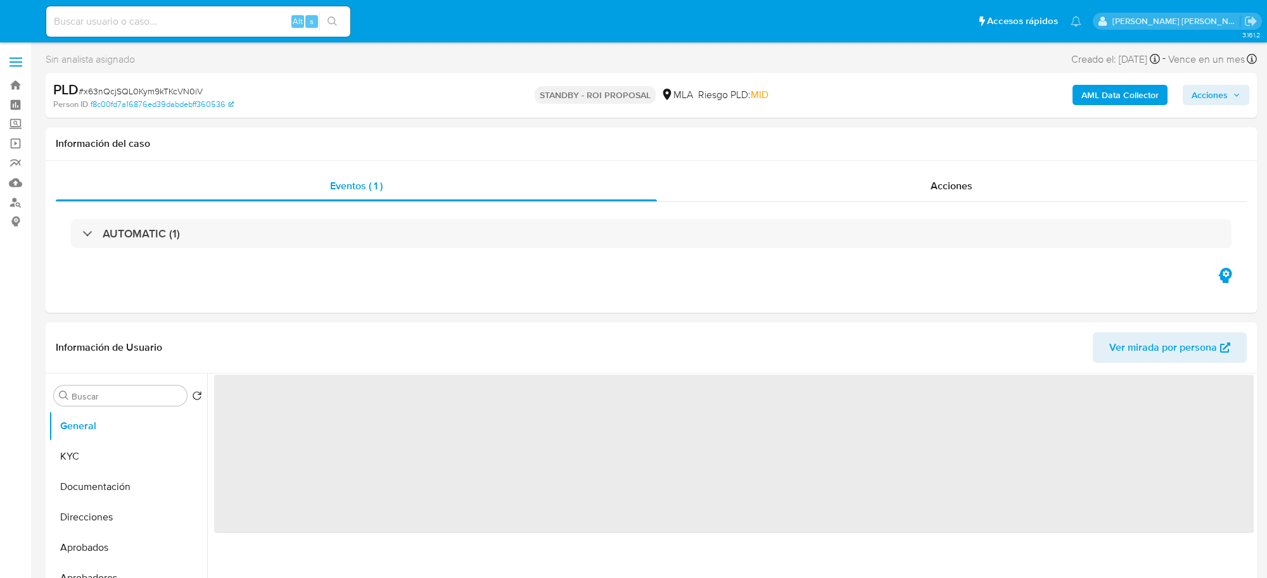
select select "10"
